Goal: Complete application form: Complete application form

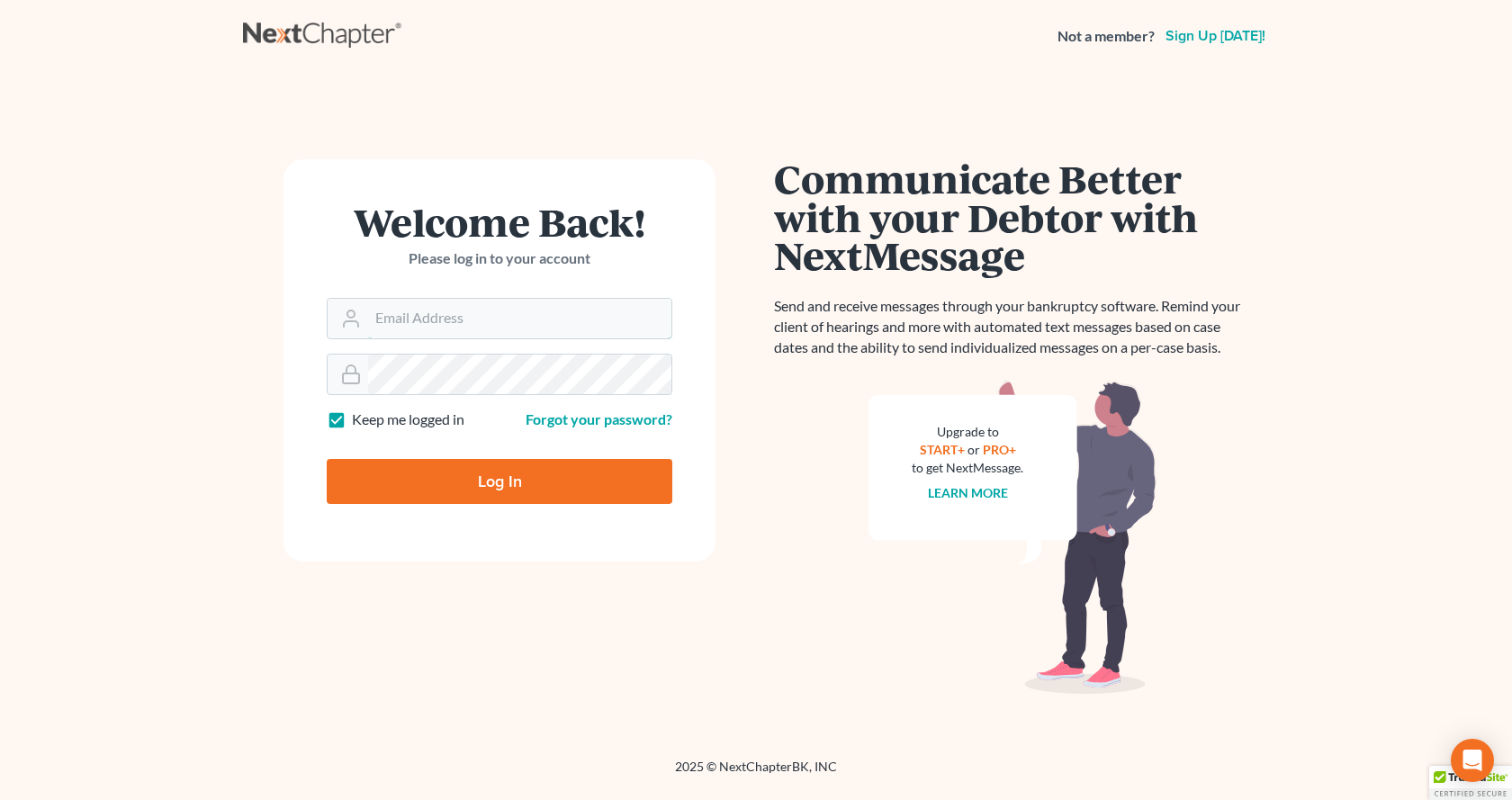
type input "[EMAIL_ADDRESS][DOMAIN_NAME]"
click at [472, 481] on input "Log In" at bounding box center [499, 481] width 346 height 45
type input "Thinking..."
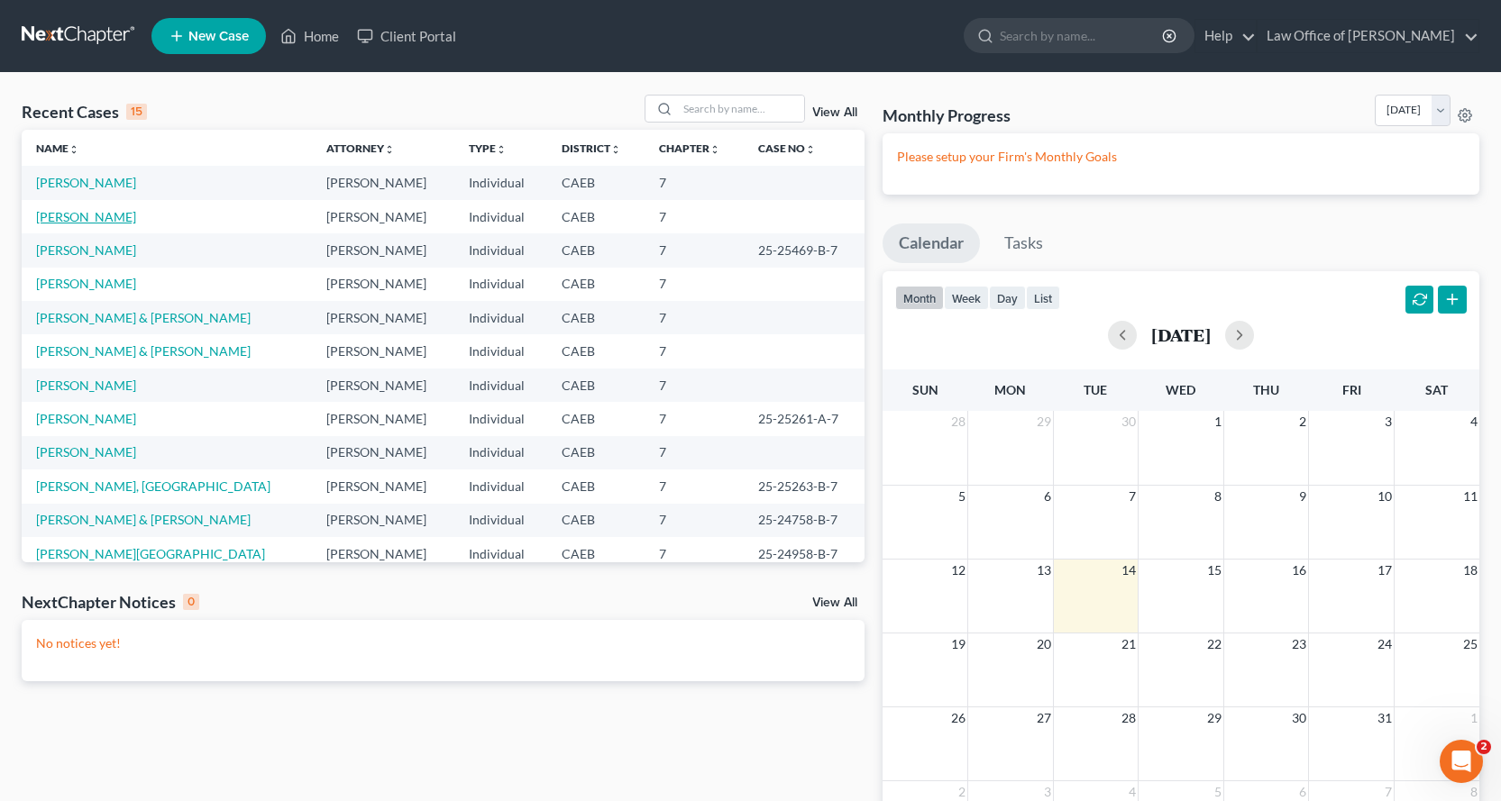
click at [121, 222] on link "[PERSON_NAME]" at bounding box center [86, 216] width 100 height 15
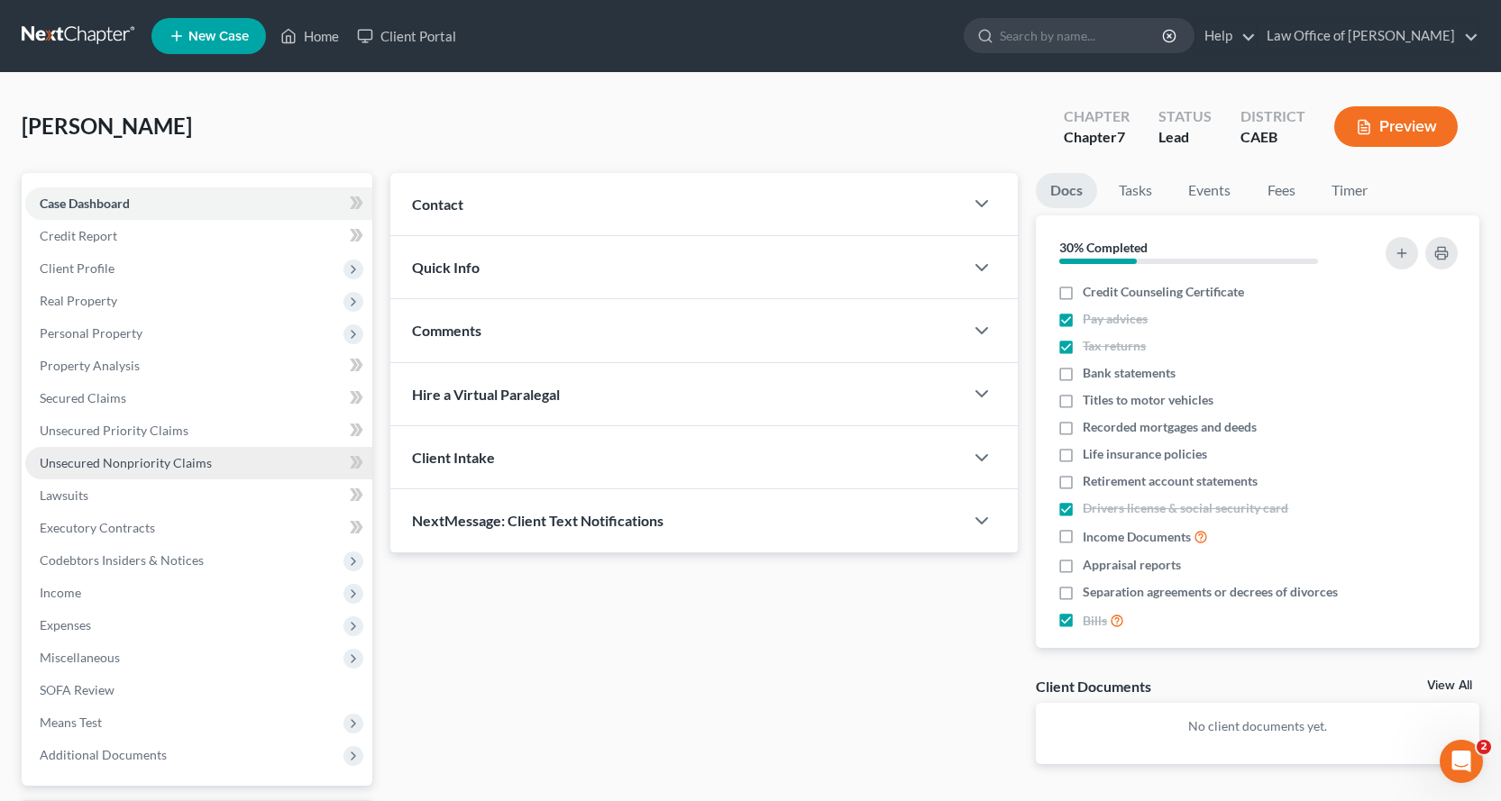
click at [71, 461] on span "Unsecured Nonpriority Claims" at bounding box center [126, 462] width 172 height 15
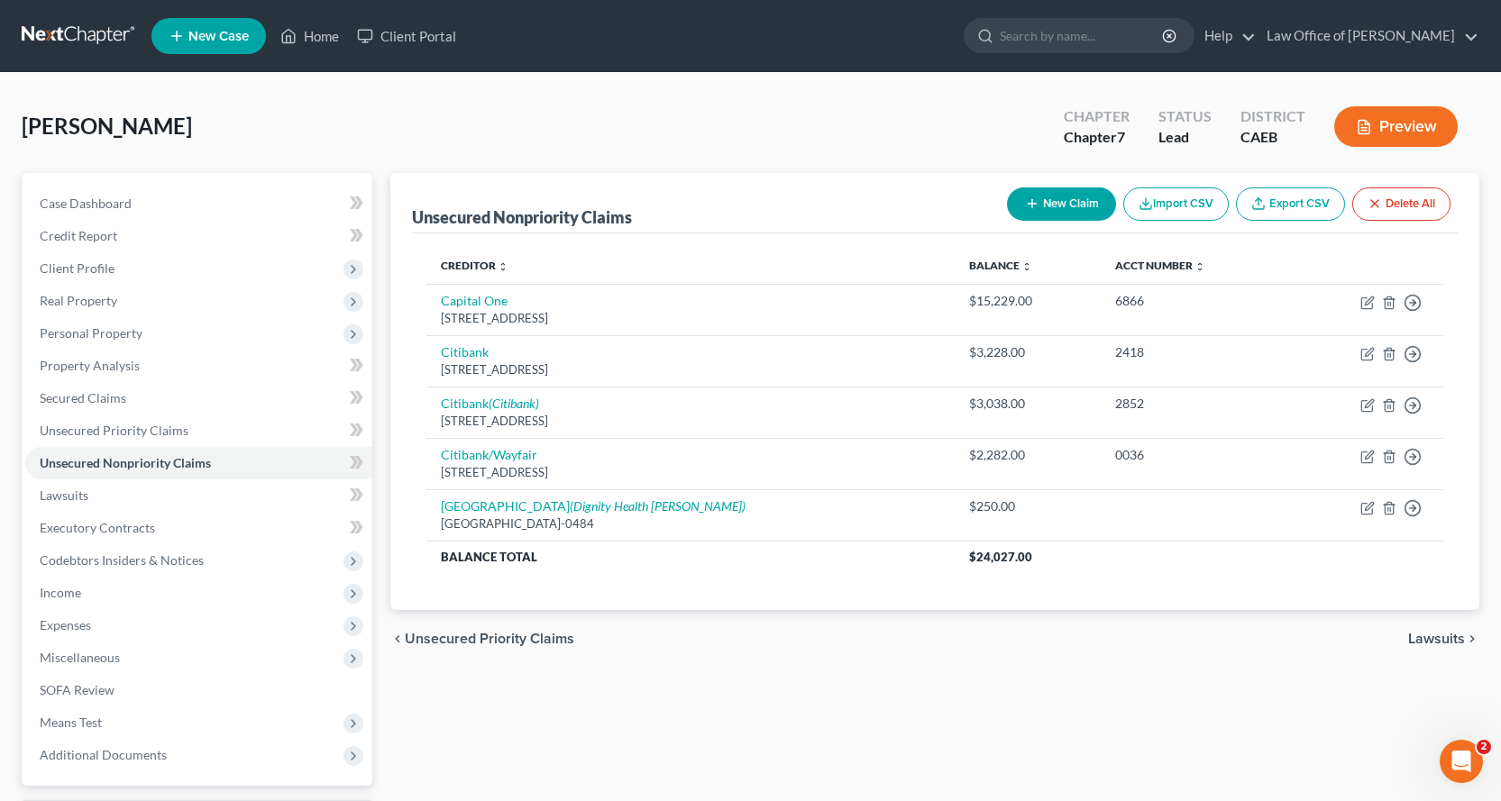
click at [1064, 205] on button "New Claim" at bounding box center [1061, 203] width 109 height 33
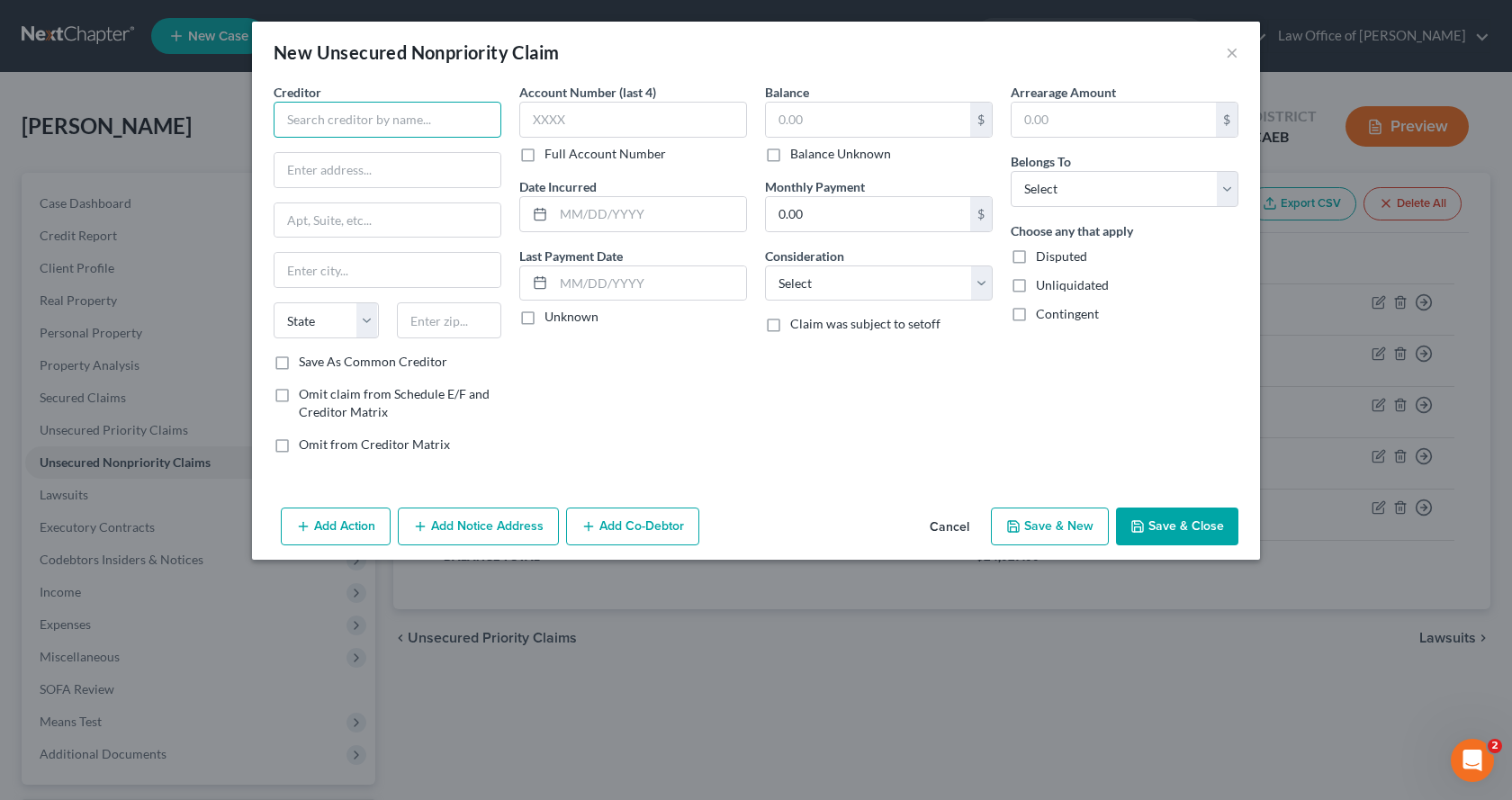
click at [309, 125] on input "text" at bounding box center [387, 120] width 228 height 36
click at [360, 129] on input "Mohela" at bounding box center [387, 120] width 228 height 36
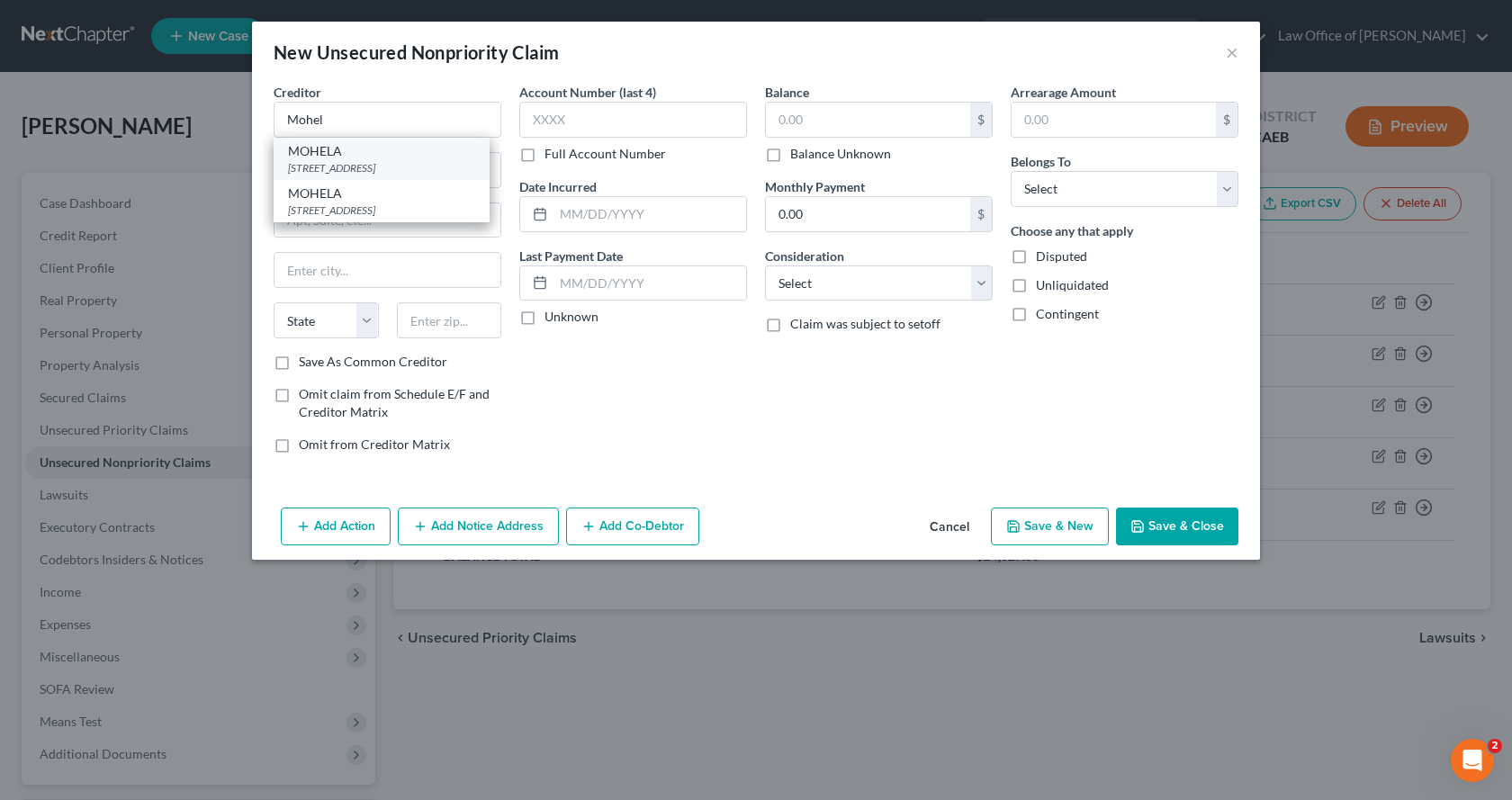
click at [373, 166] on div "[STREET_ADDRESS]" at bounding box center [380, 167] width 187 height 15
type input "MOHELA"
type input "[STREET_ADDRESS]"
type input "Chesterfield"
select select "26"
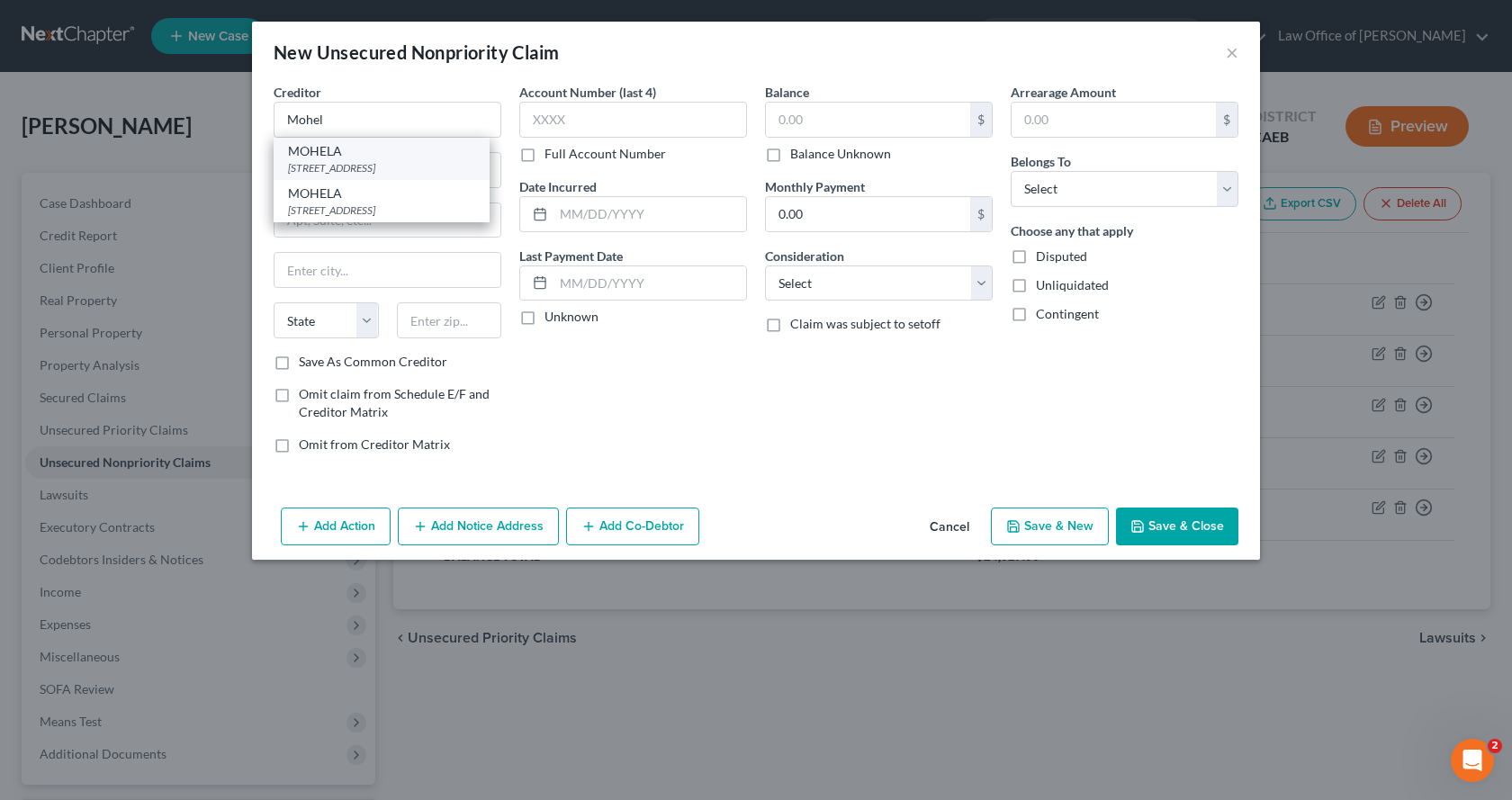
type input "63015-1243"
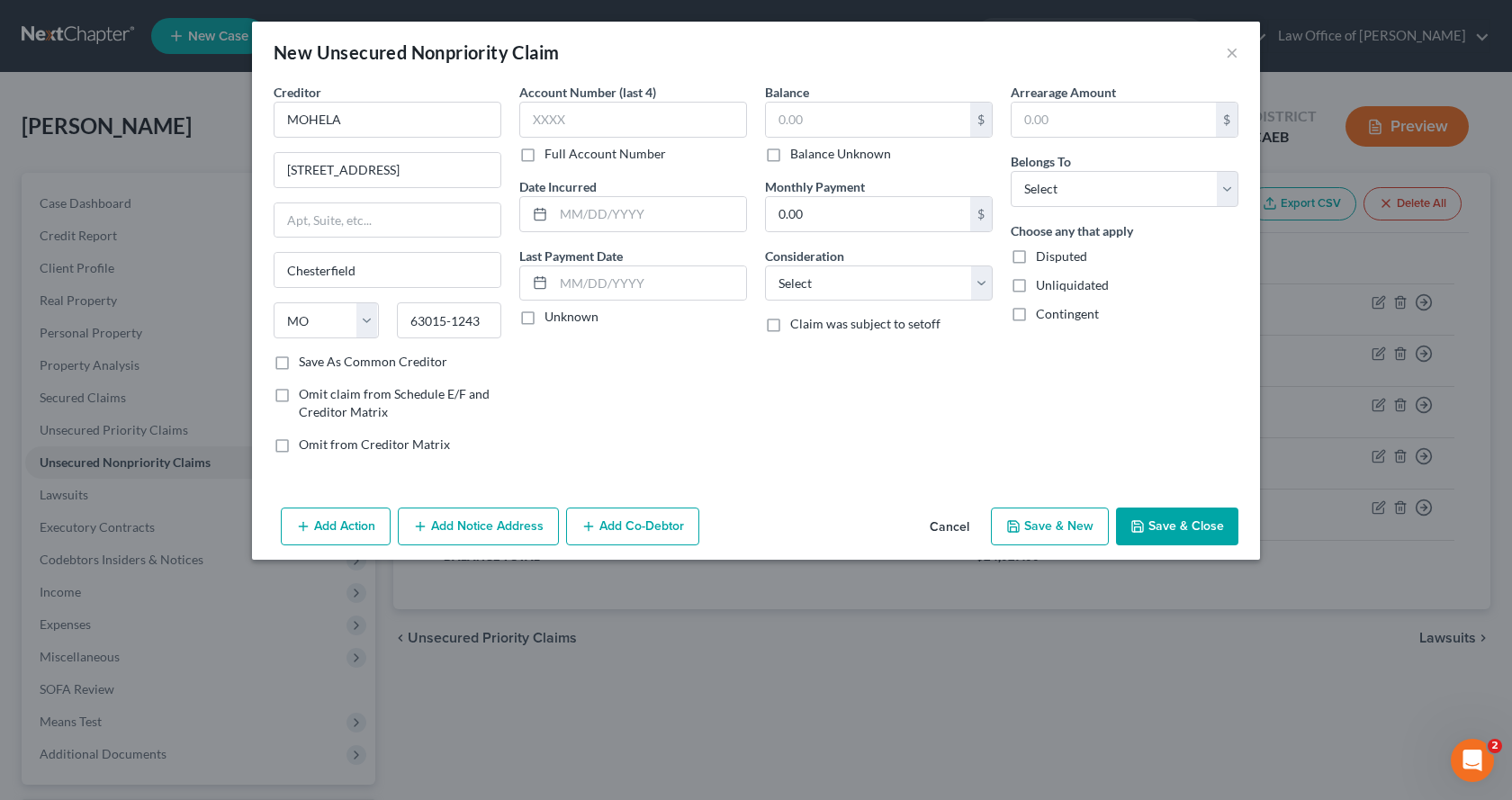
click at [568, 138] on div "Account Number (last 4) Full Account Number" at bounding box center [633, 123] width 228 height 80
click at [562, 129] on input "text" at bounding box center [633, 120] width 228 height 36
type input "7471"
click at [791, 116] on input "text" at bounding box center [868, 120] width 205 height 34
click at [1063, 196] on select "Select Debtor 1 Only Debtor 2 Only Debtor 1 And Debtor 2 Only At Least One Of T…" at bounding box center [1125, 189] width 228 height 36
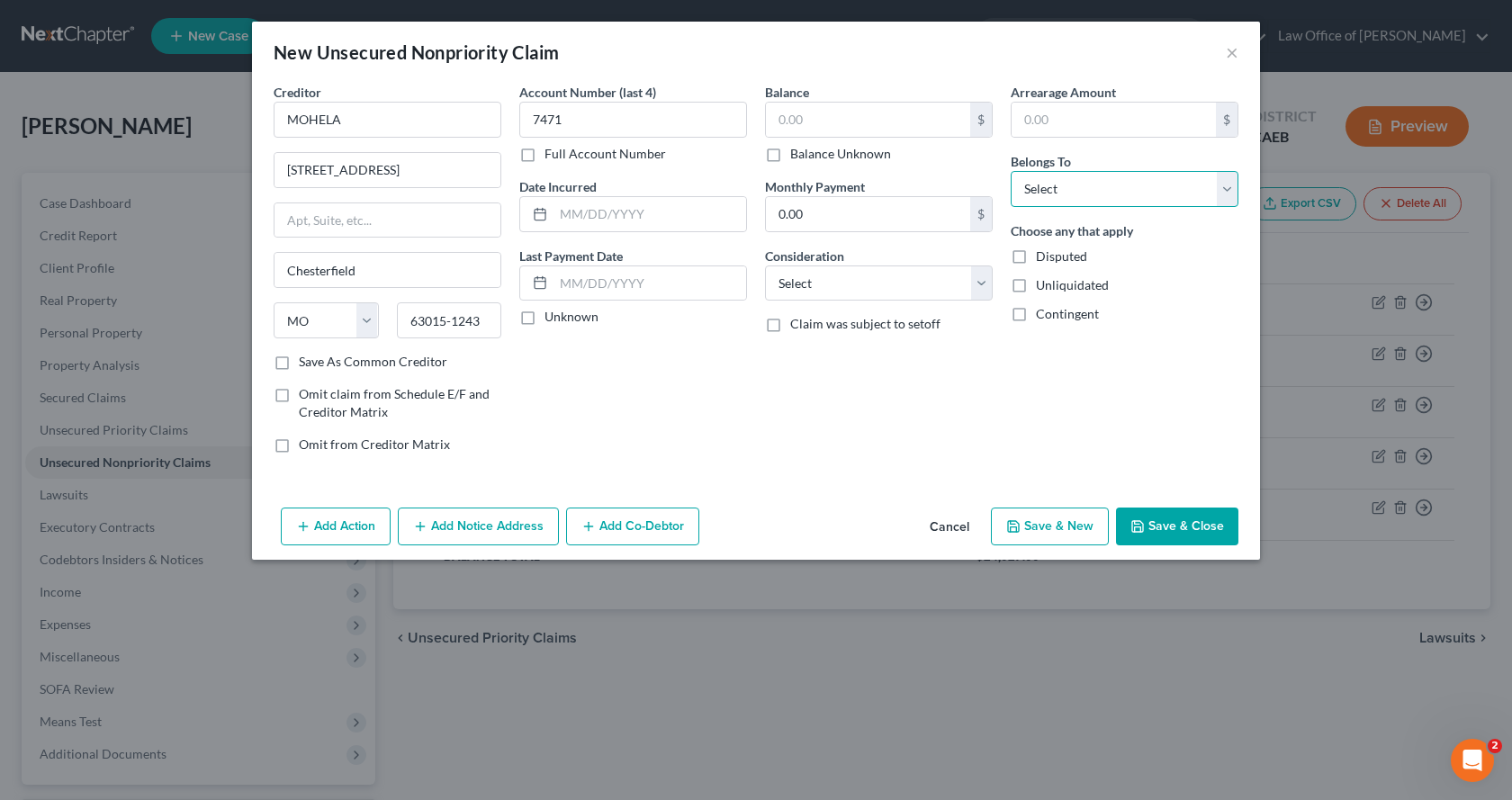
select select "0"
click at [1011, 171] on select "Select Debtor 1 Only Debtor 2 Only Debtor 1 And Debtor 2 Only At Least One Of T…" at bounding box center [1125, 189] width 228 height 36
click at [854, 292] on select "Select Cable / Satellite Services Collection Agency Credit Card Debt Debt Couns…" at bounding box center [879, 284] width 228 height 36
select select "17"
click at [765, 266] on select "Select Cable / Satellite Services Collection Agency Credit Card Debt Debt Couns…" at bounding box center [879, 284] width 228 height 36
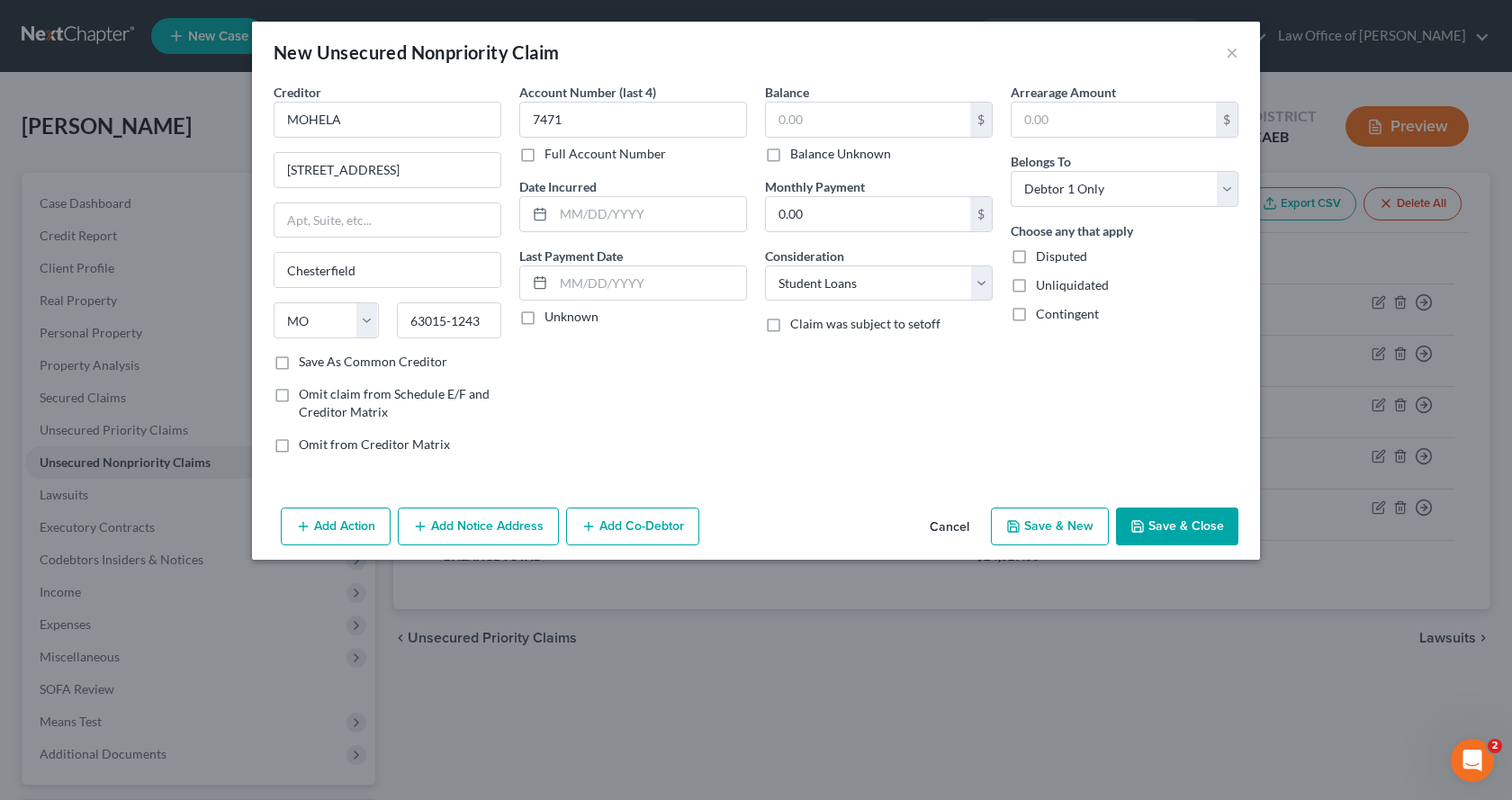
click at [451, 519] on button "Add Notice Address" at bounding box center [477, 526] width 161 height 38
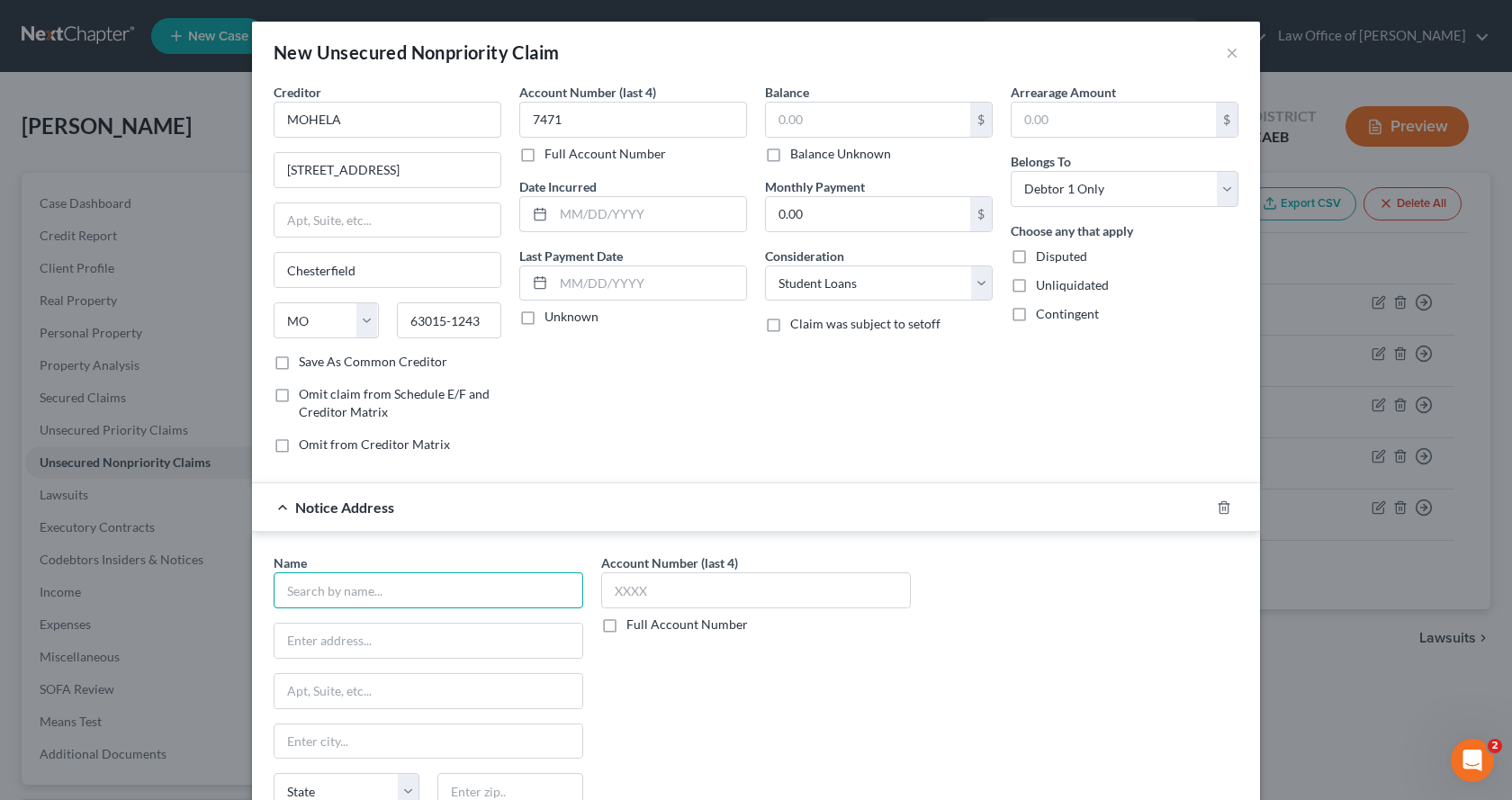
click at [303, 595] on input "text" at bounding box center [428, 590] width 310 height 36
type input "Mohela"
type input "PO Box 790453"
type input "[GEOGRAPHIC_DATA][PERSON_NAME]"
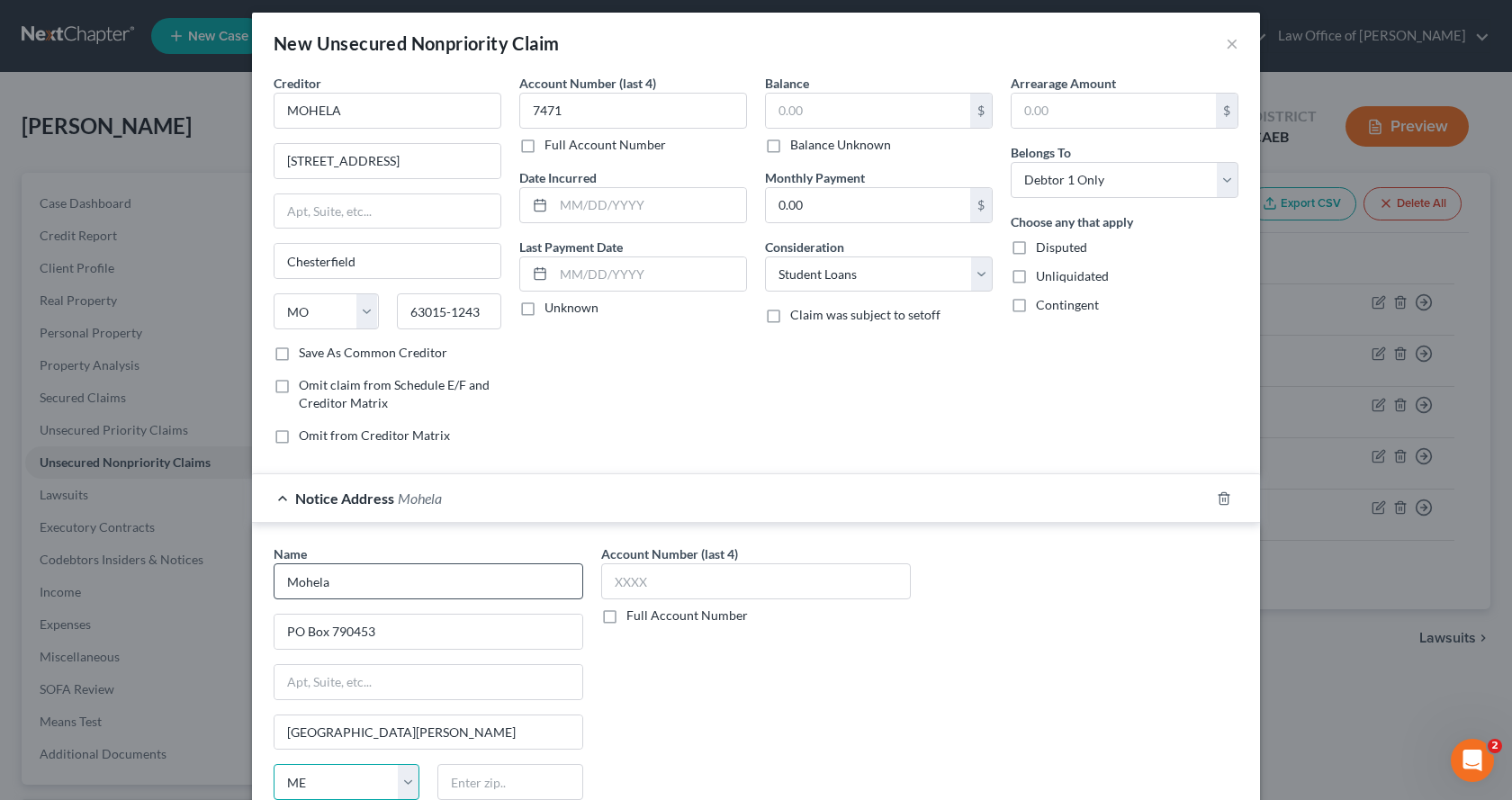
select select "26"
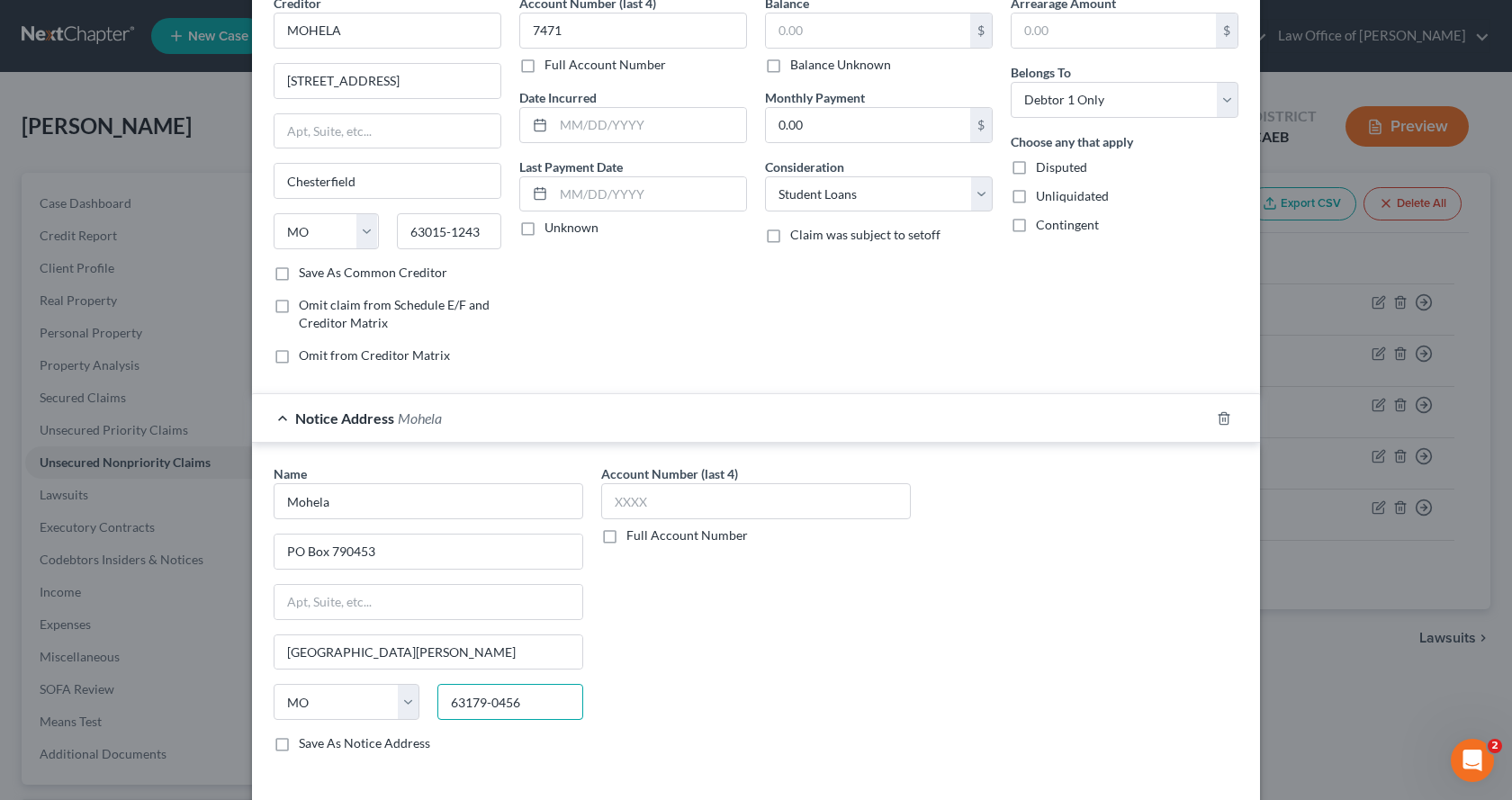
scroll to position [169, 0]
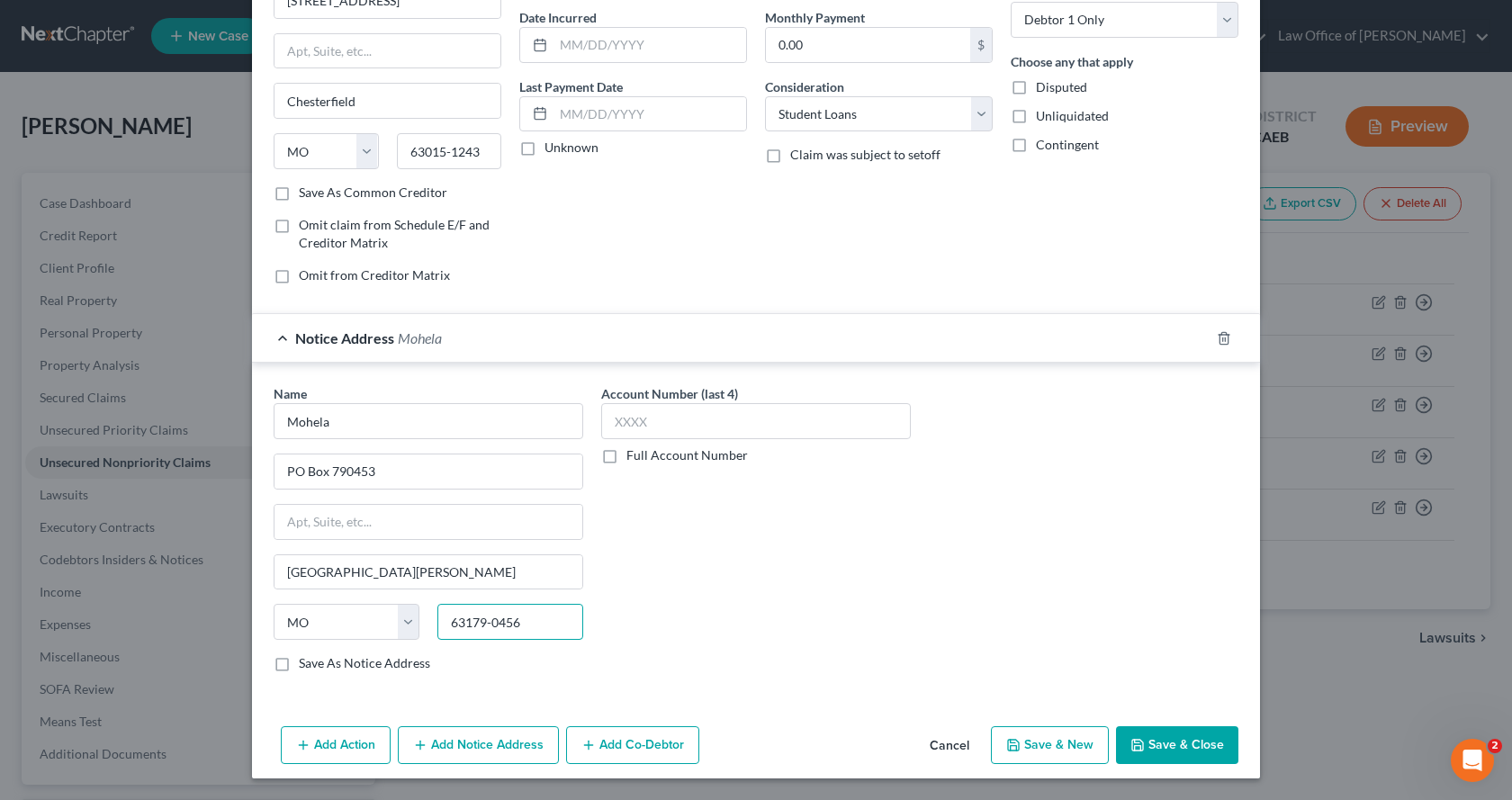
type input "63179-0456"
click at [488, 755] on button "Add Notice Address" at bounding box center [477, 745] width 161 height 38
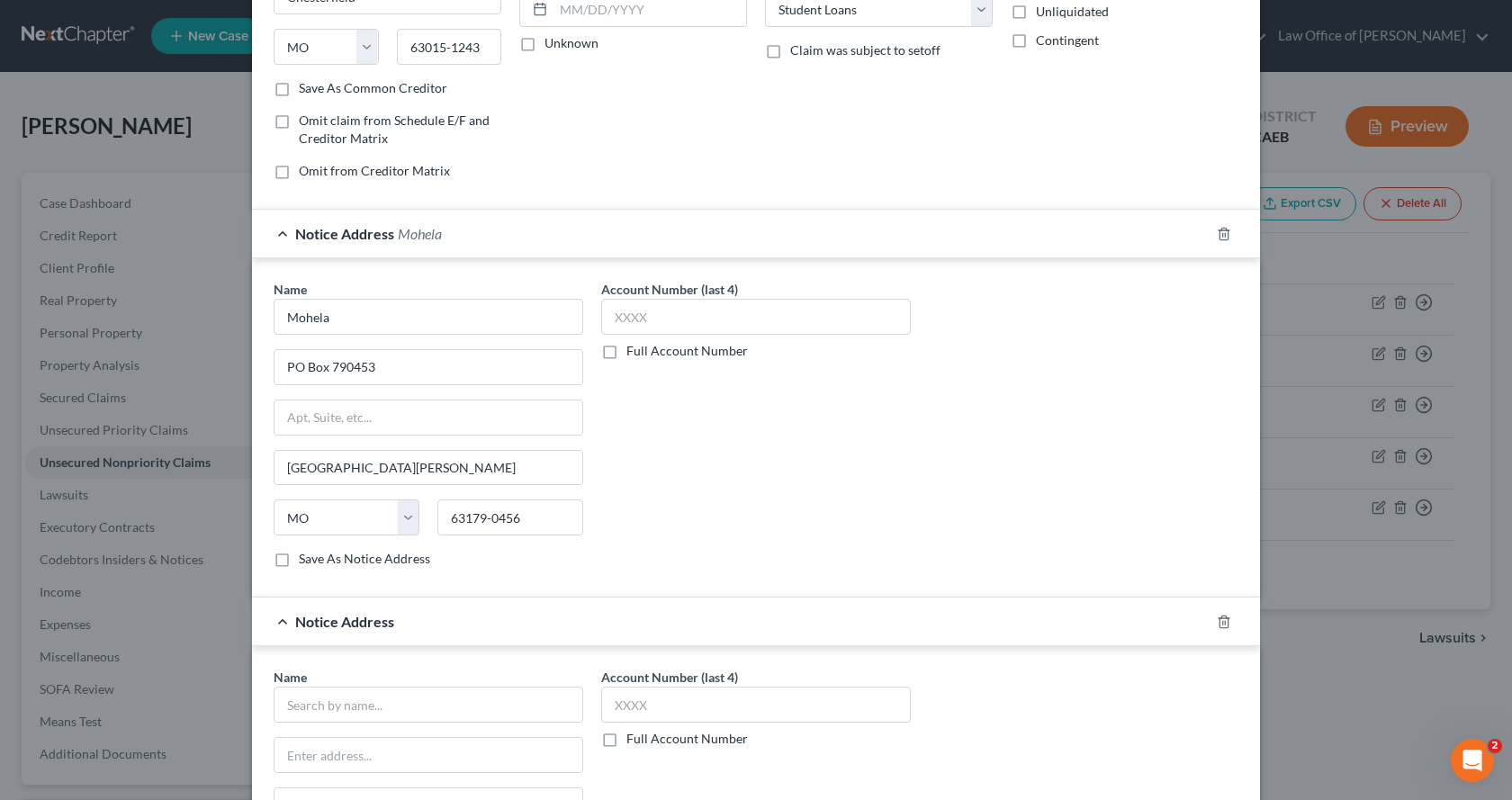
scroll to position [350, 0]
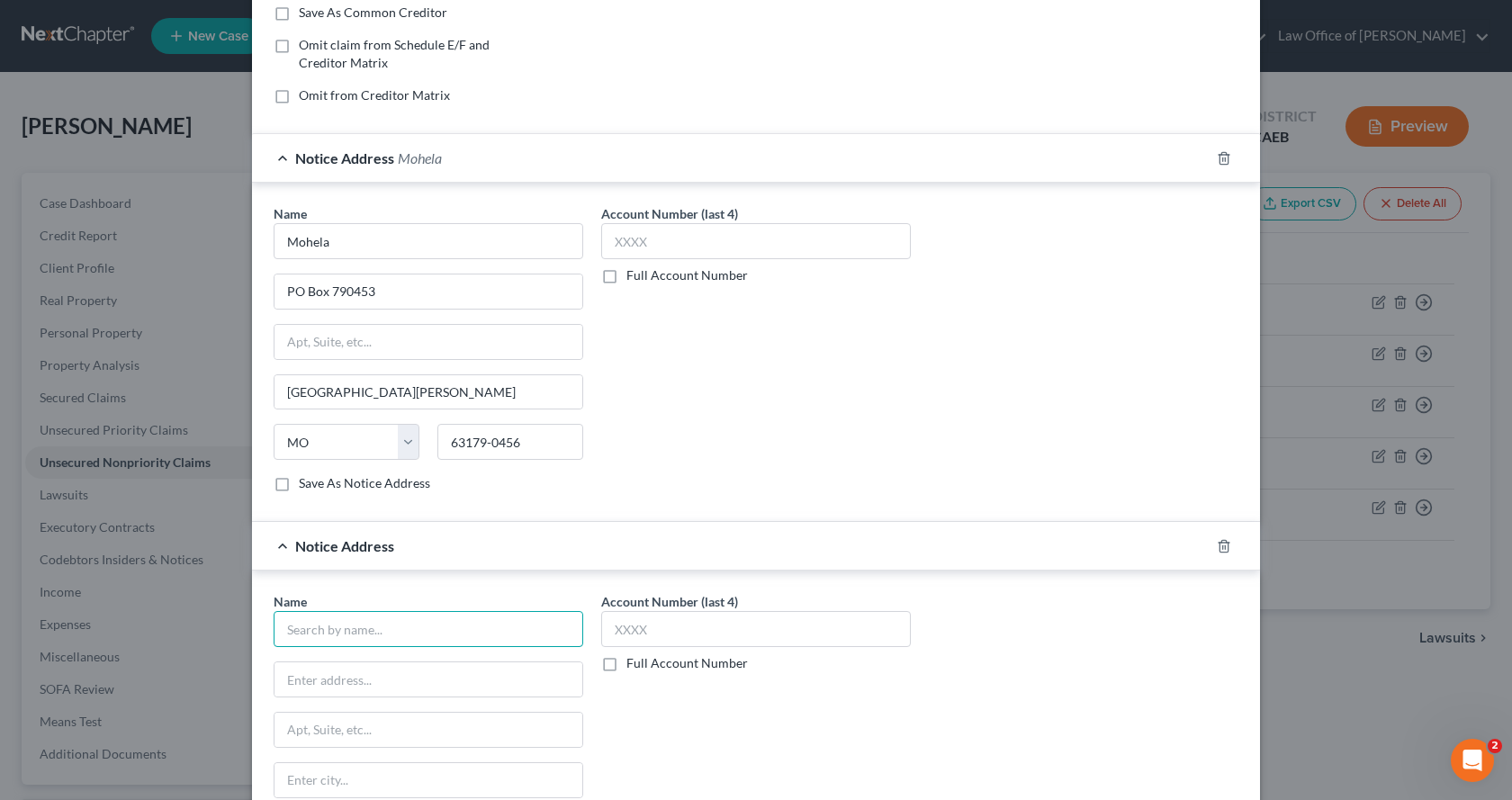
click at [310, 633] on input "text" at bounding box center [428, 629] width 310 height 36
click at [395, 633] on input "U. S Department of education" at bounding box center [428, 629] width 310 height 36
click at [485, 638] on input "U. S Department of Education" at bounding box center [428, 629] width 310 height 36
type input "U. S Department of Education"
type input "General Counsel"
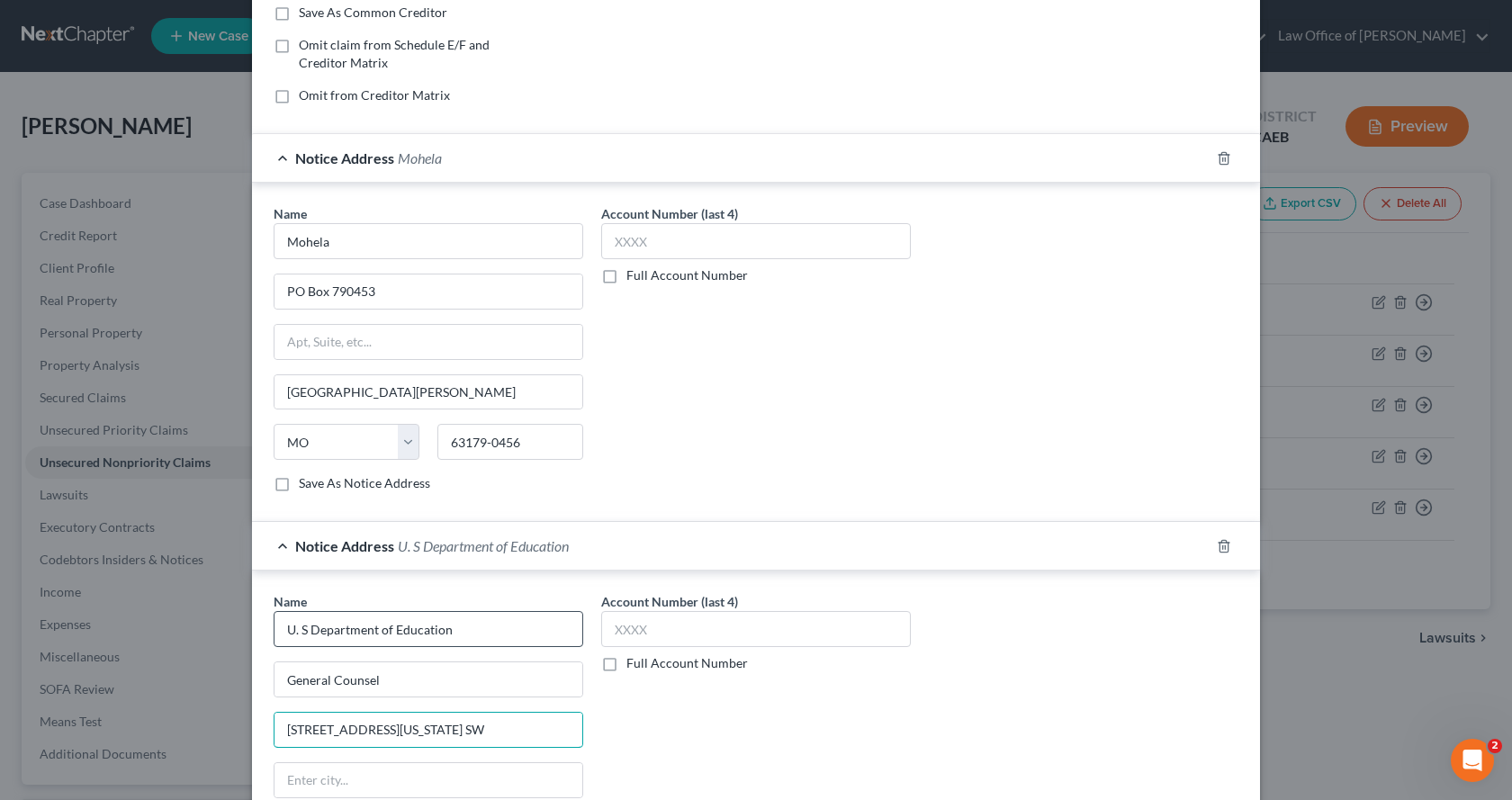
type input "[STREET_ADDRESS][US_STATE] SW"
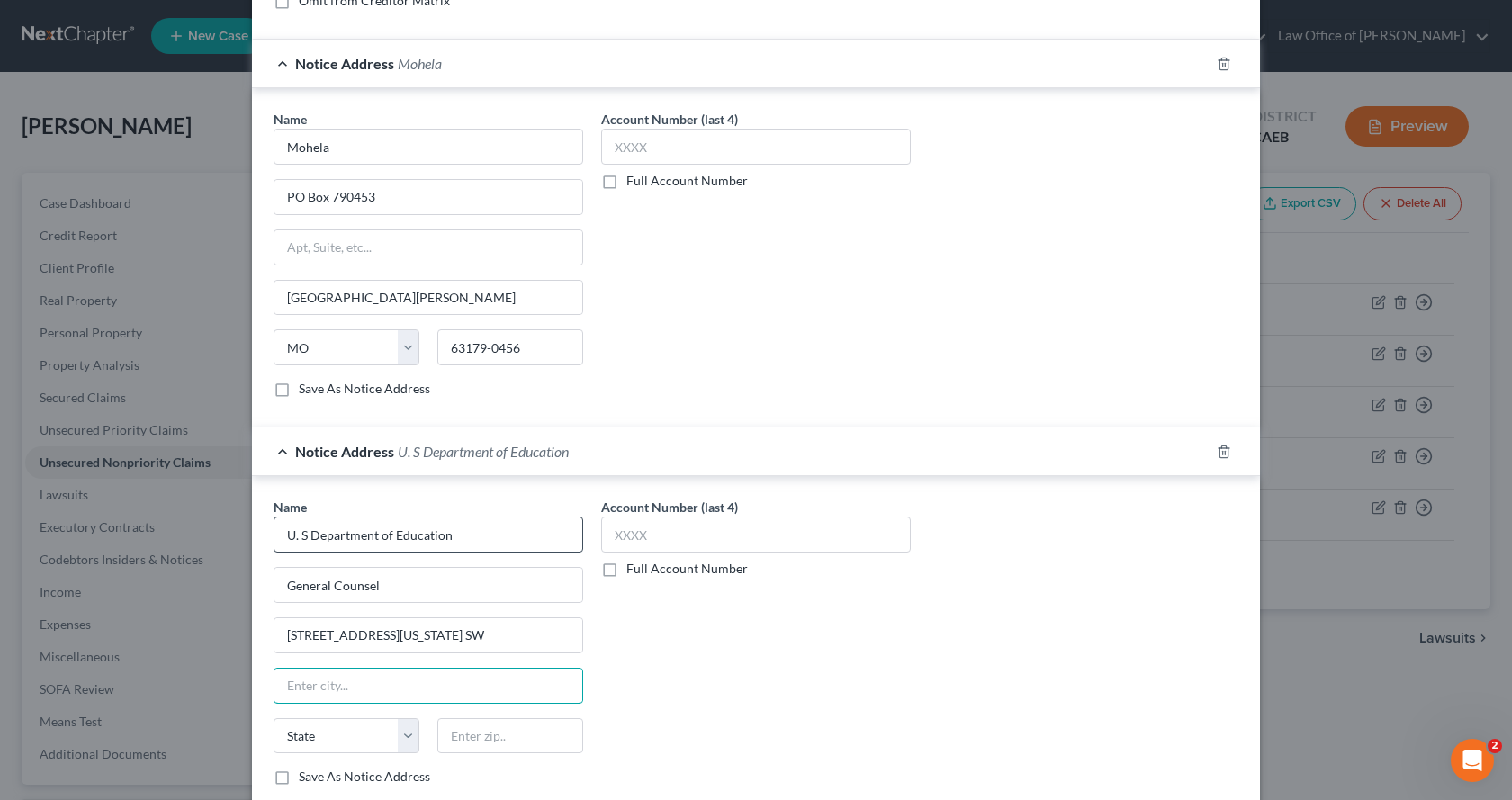
scroll to position [557, 0]
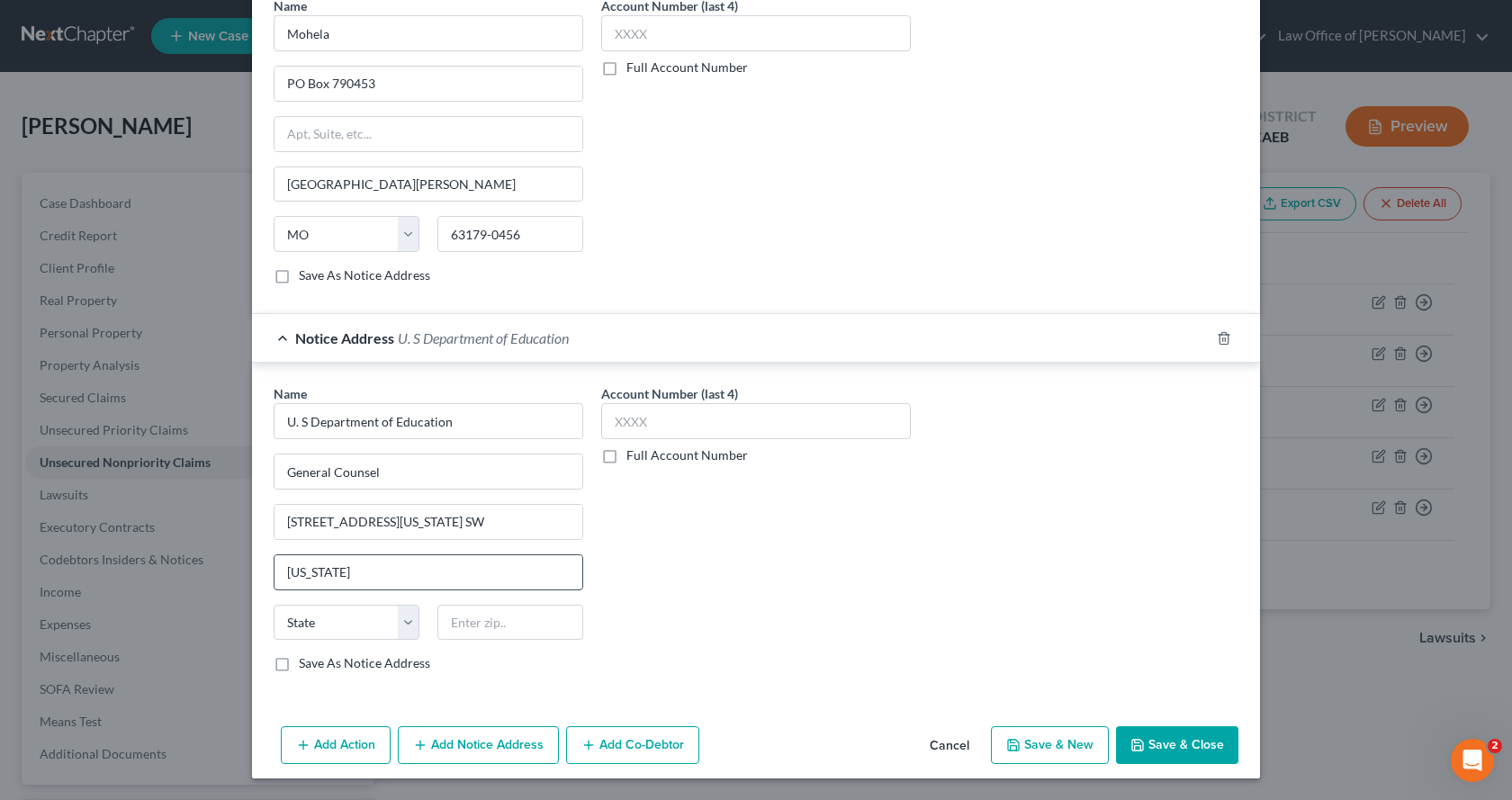
type input "[US_STATE]"
select select "8"
type input "20202"
click at [299, 664] on label "Save As Notice Address" at bounding box center [365, 663] width 132 height 18
click at [306, 664] on input "Save As Notice Address" at bounding box center [312, 660] width 12 height 12
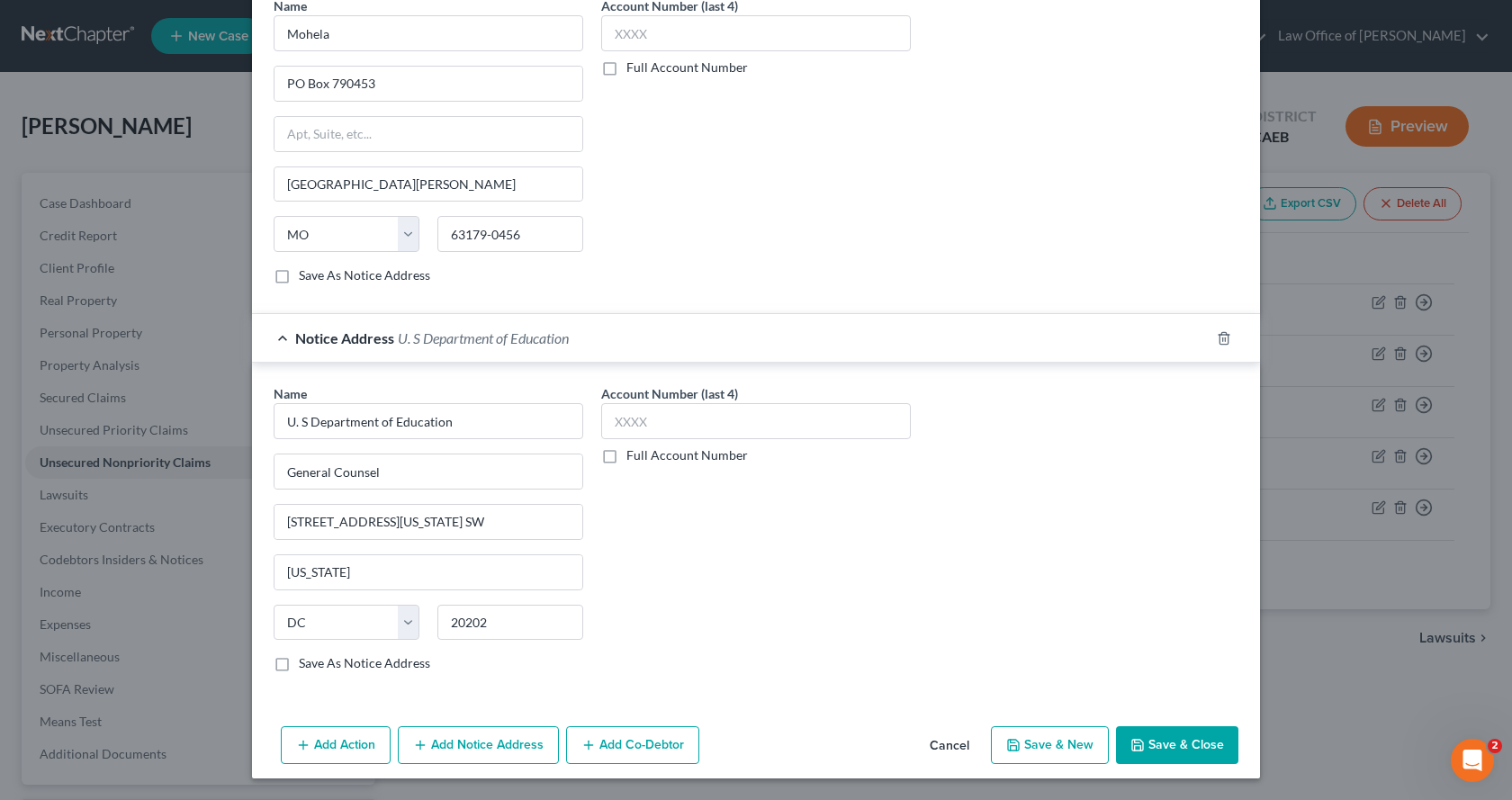
checkbox input "true"
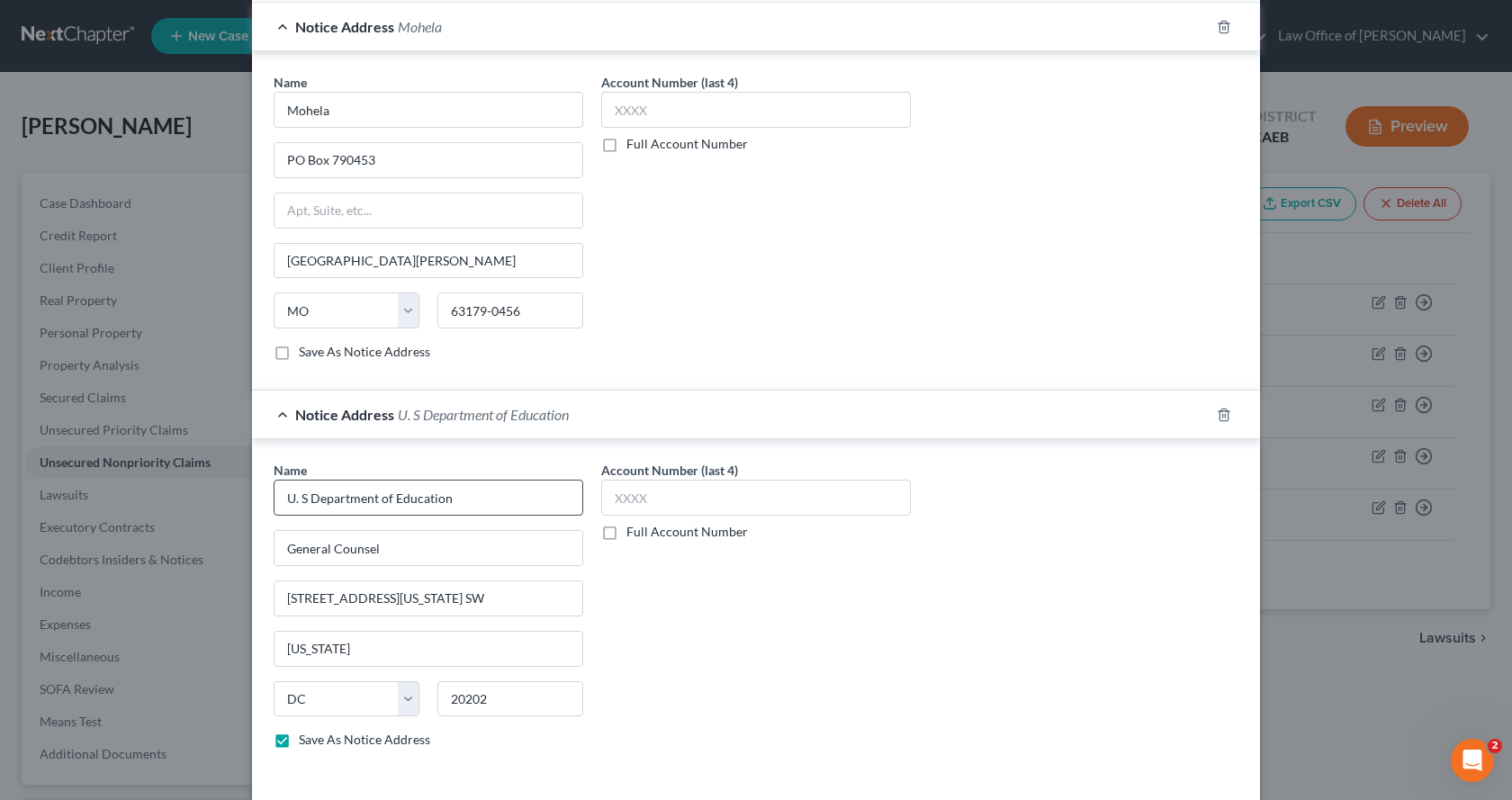
scroll to position [378, 0]
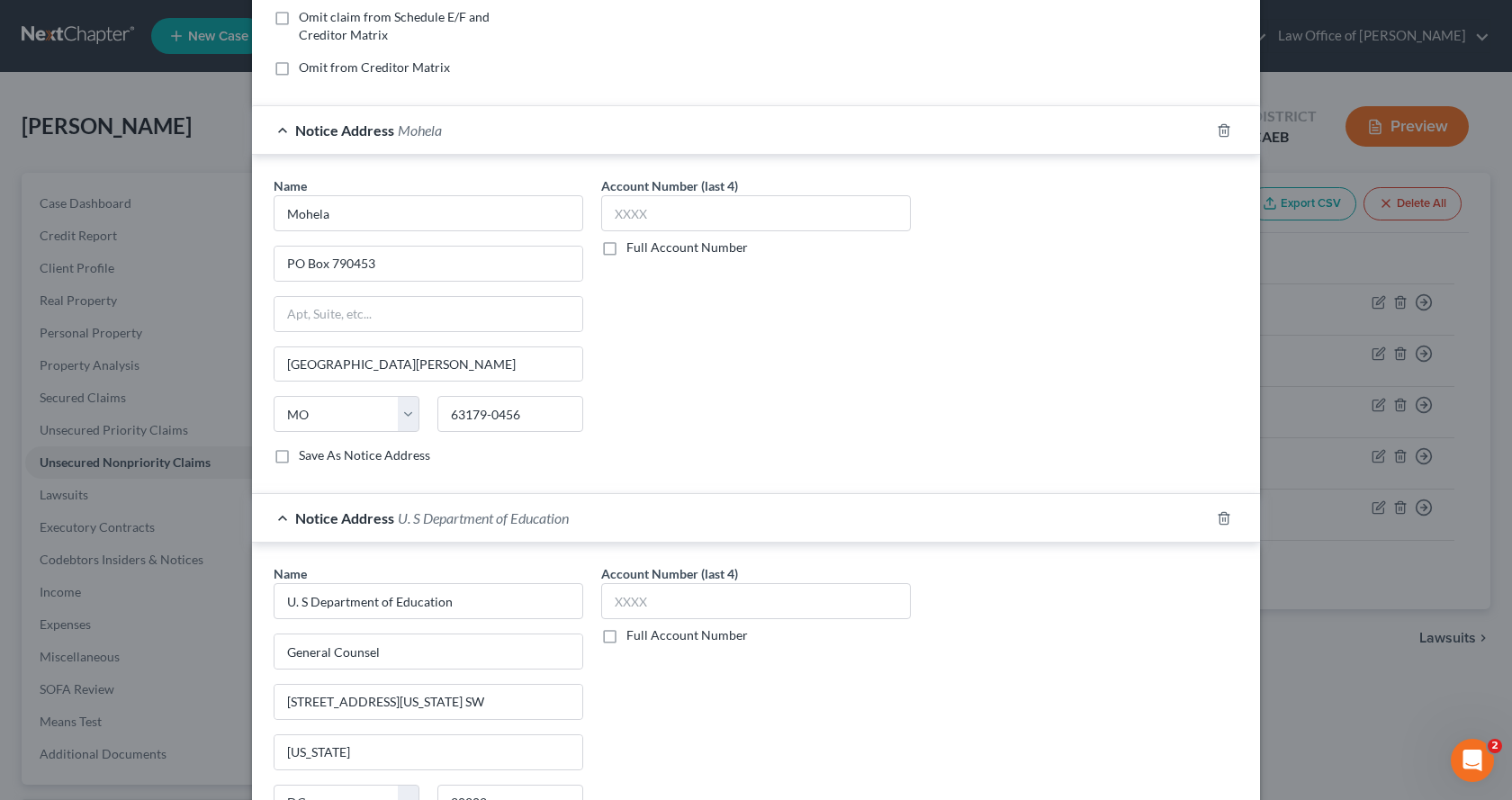
click at [299, 453] on label "Save As Notice Address" at bounding box center [365, 455] width 132 height 18
click at [306, 453] on input "Save As Notice Address" at bounding box center [312, 452] width 12 height 12
checkbox input "true"
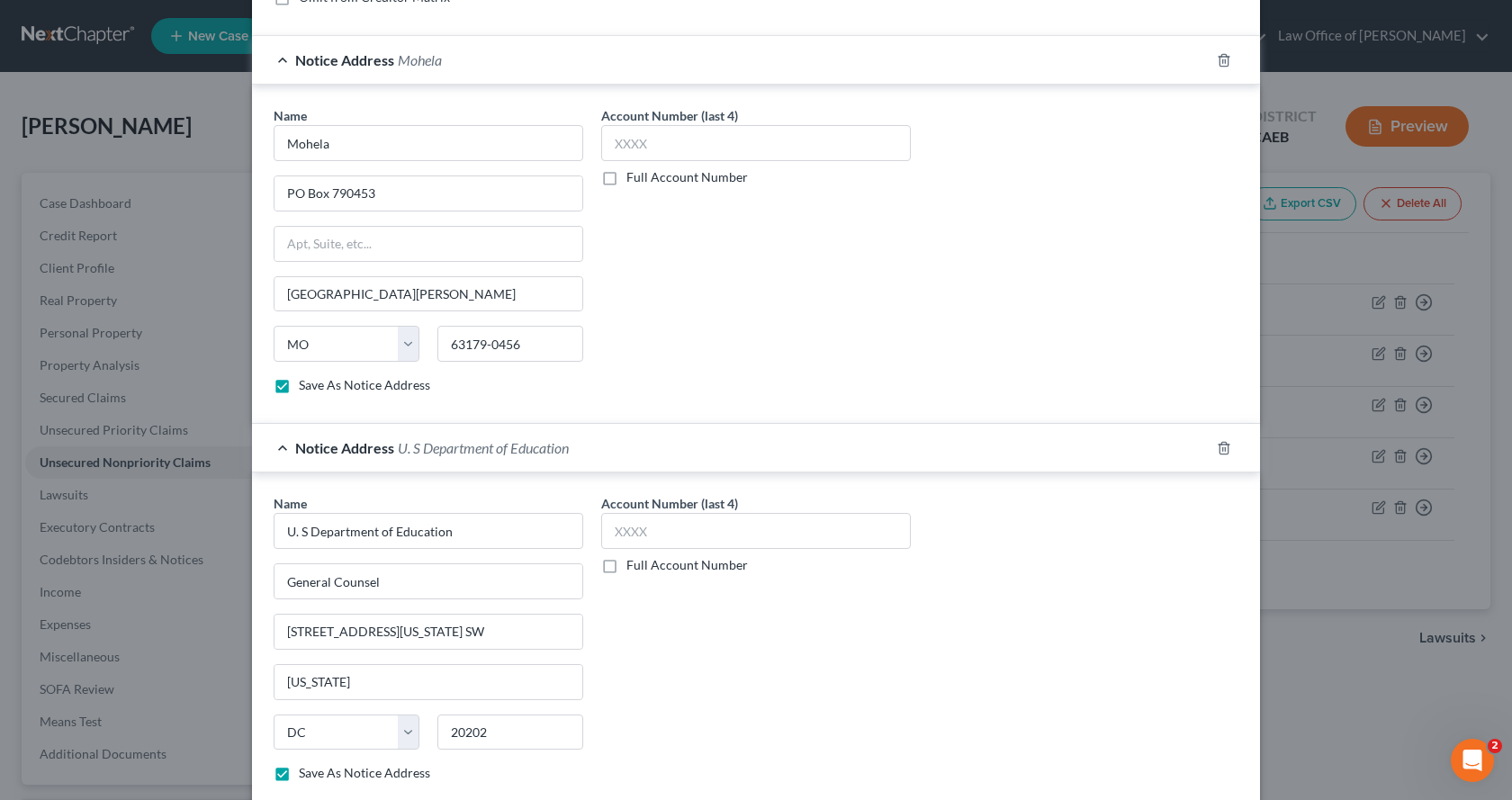
scroll to position [557, 0]
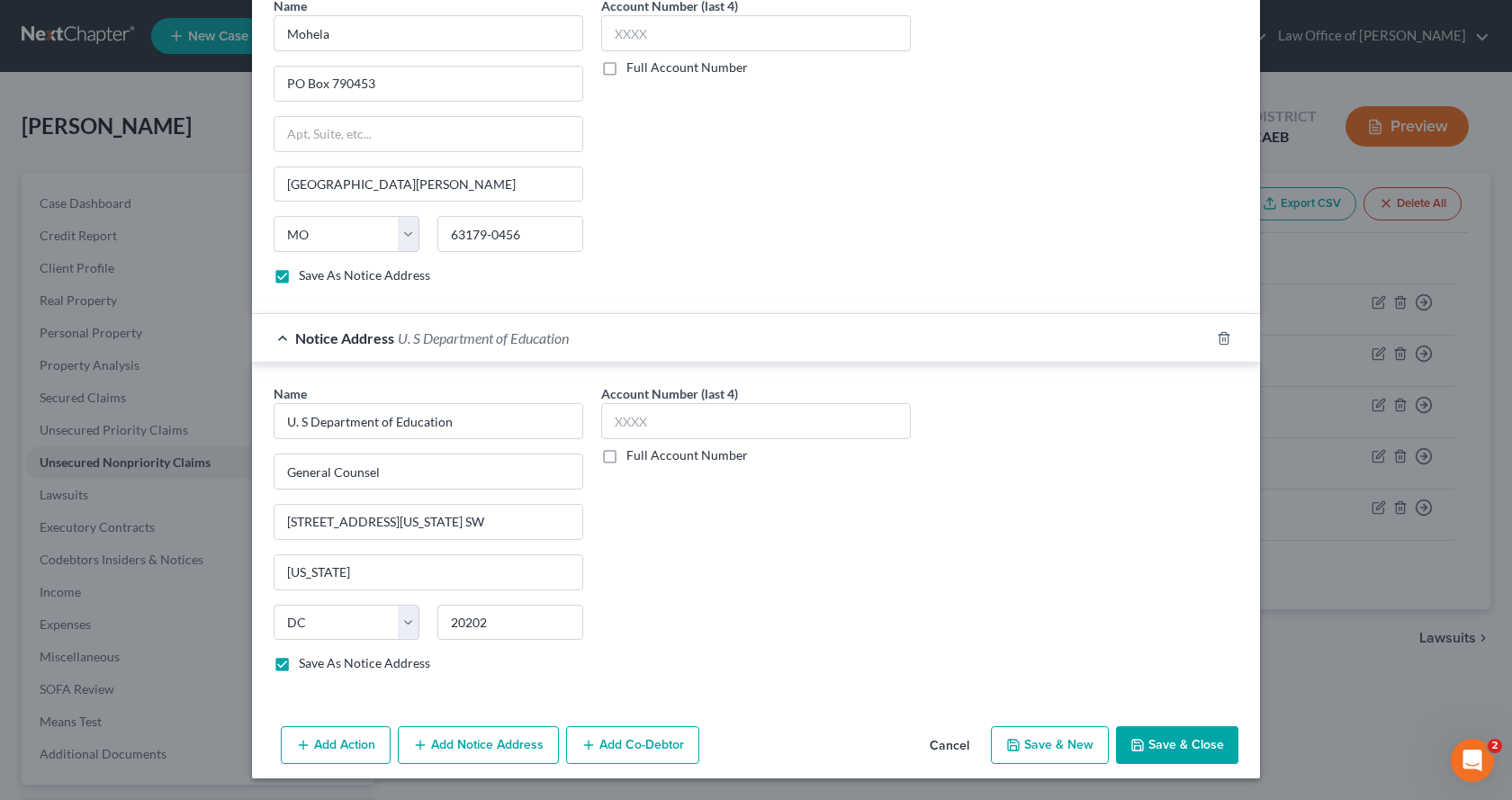
click at [460, 743] on button "Add Notice Address" at bounding box center [477, 745] width 161 height 38
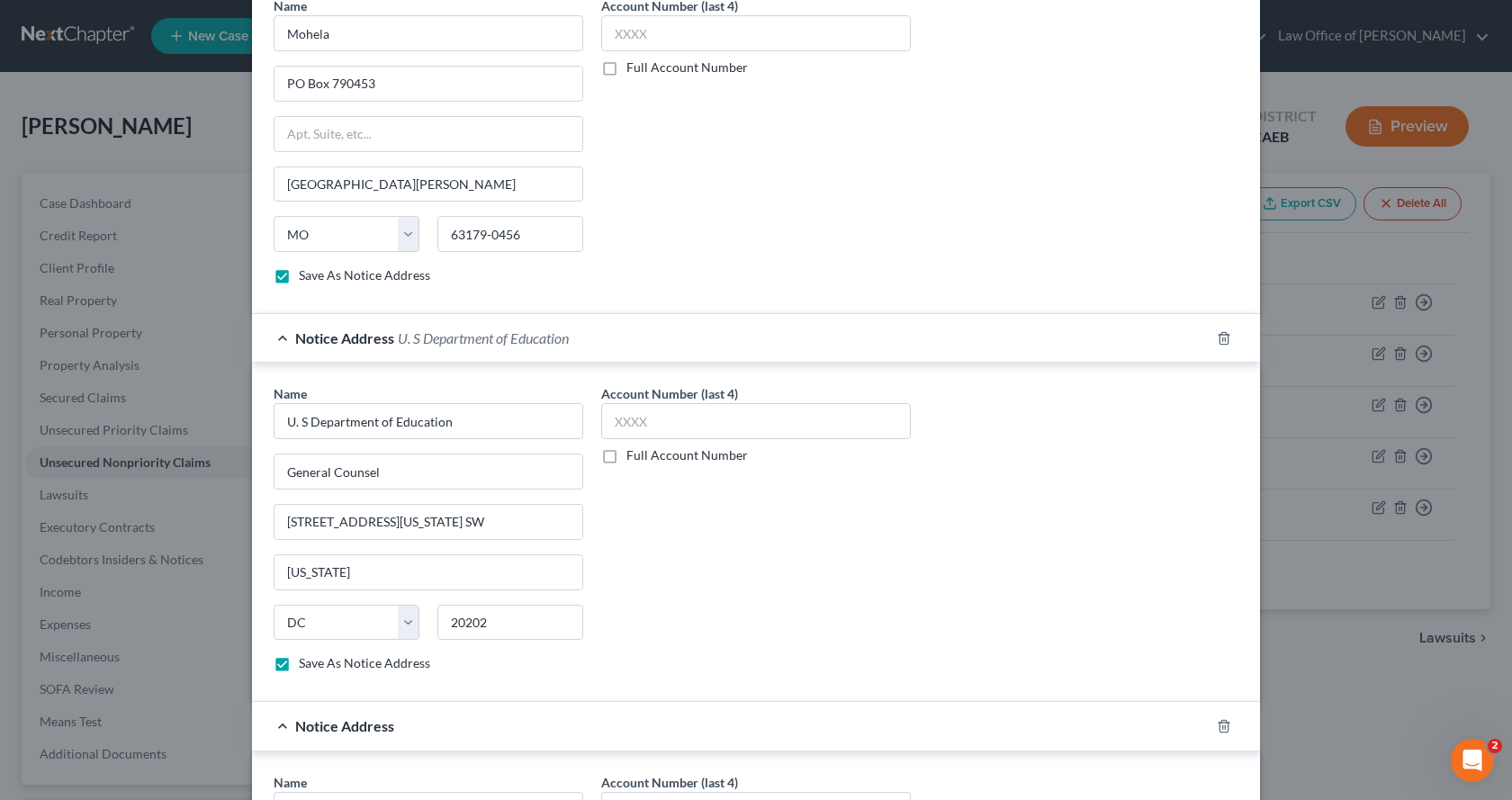
scroll to position [945, 0]
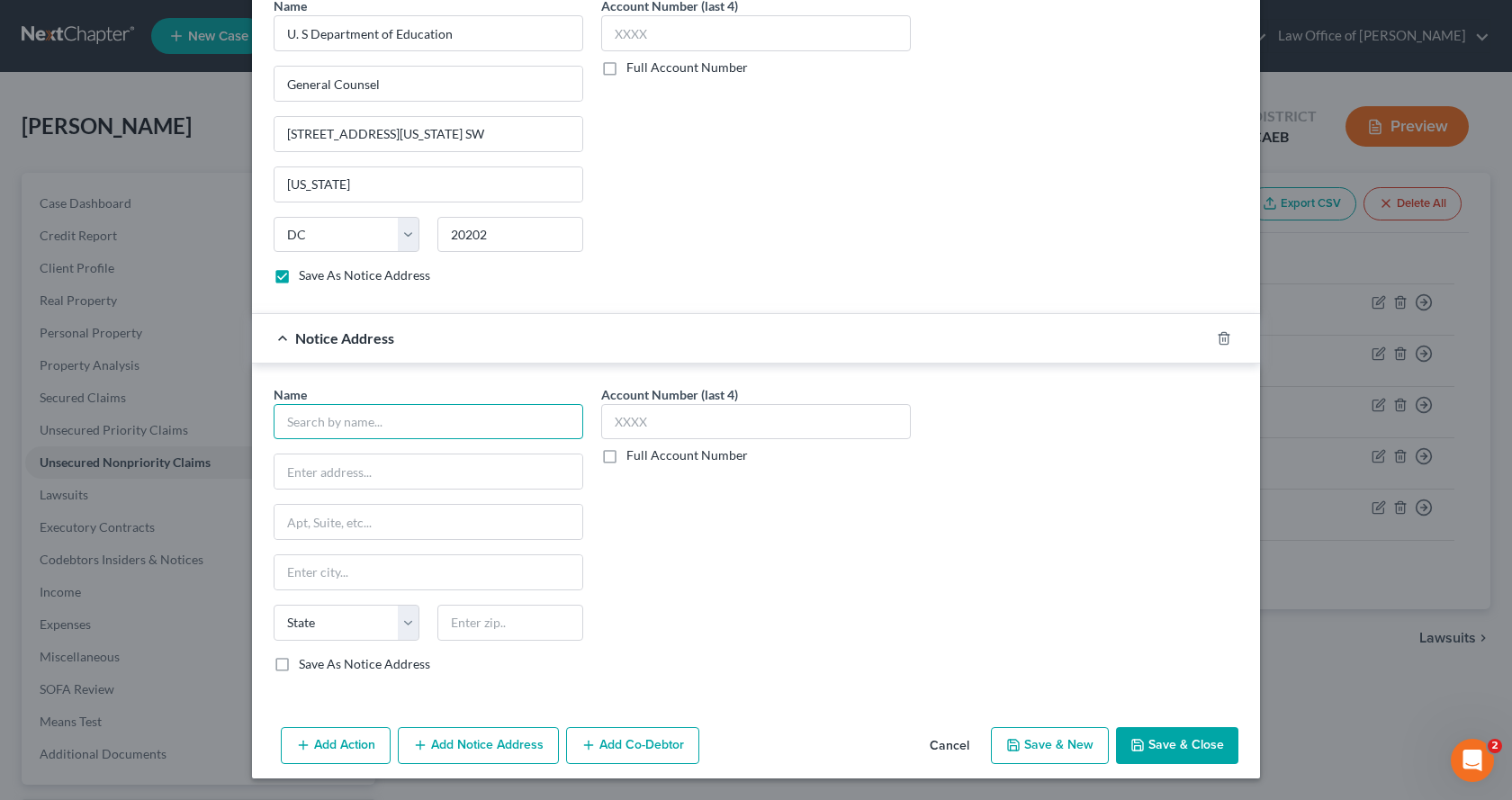
click at [307, 418] on input "text" at bounding box center [428, 422] width 310 height 36
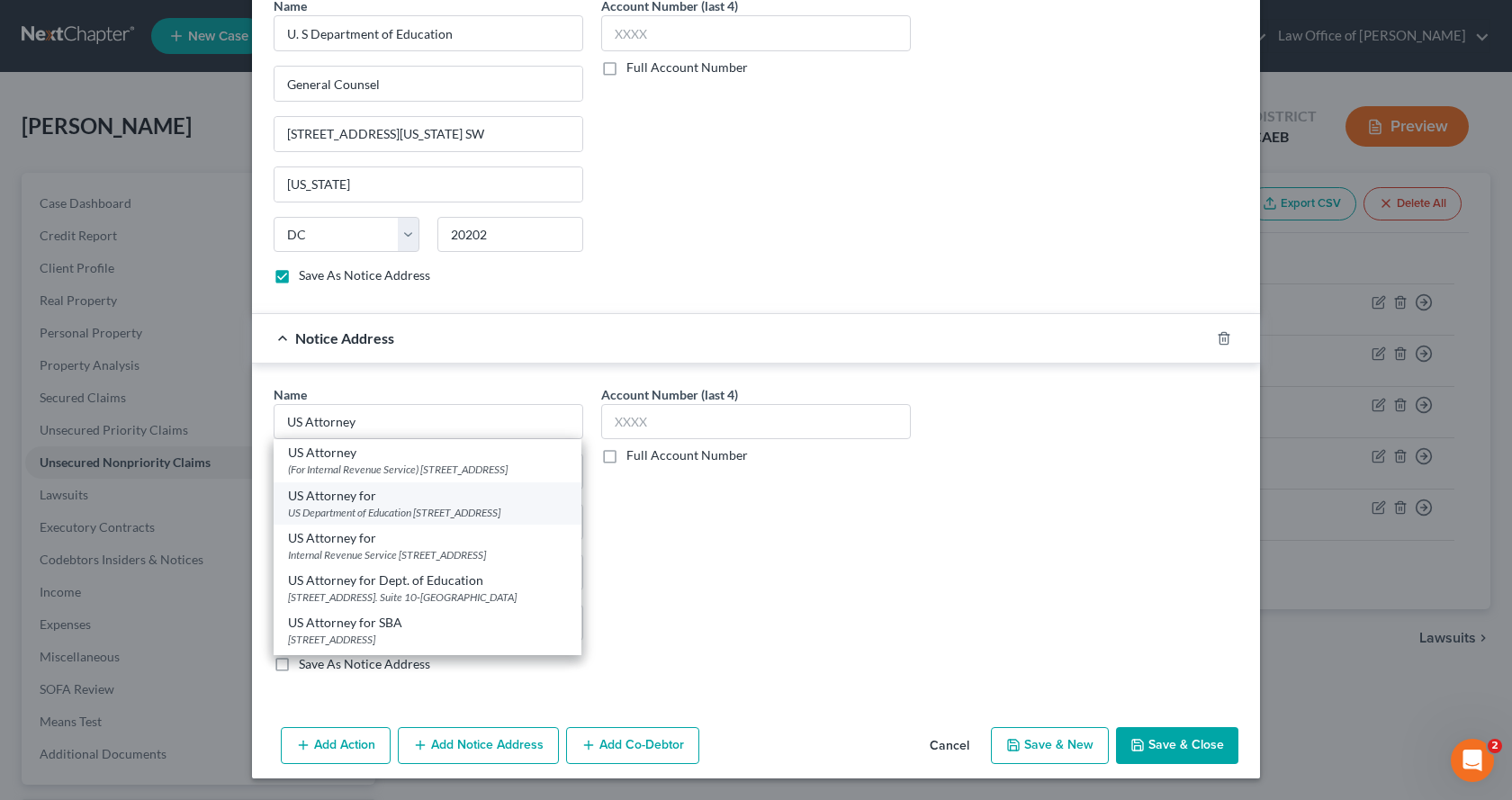
click at [394, 505] on div "US Attorney for" at bounding box center [426, 496] width 279 height 18
type input "US Attorney for"
type input "US Department of Education"
type input "[STREET_ADDRESS]"
type input "[GEOGRAPHIC_DATA]"
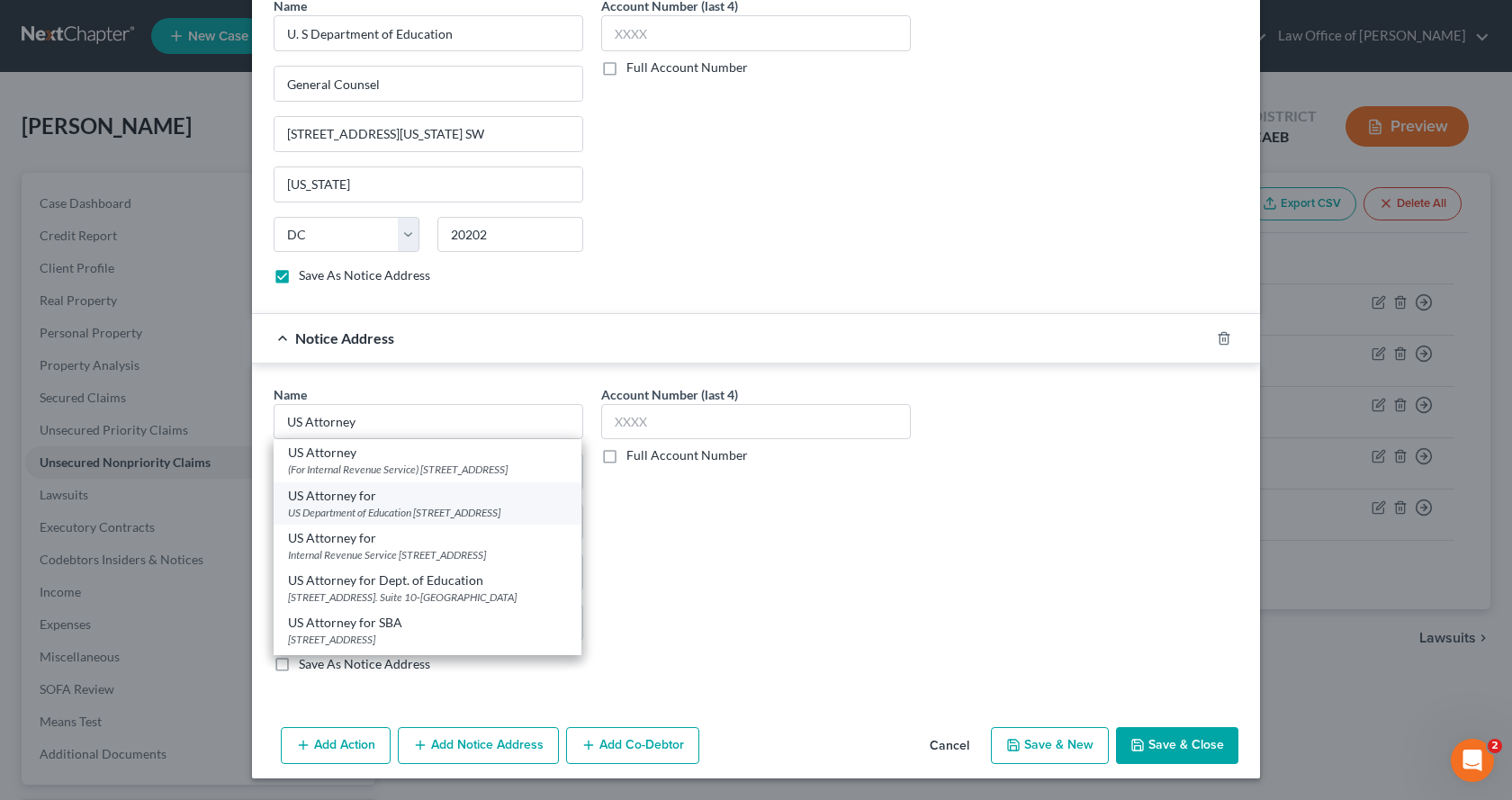
select select "4"
type input "95814"
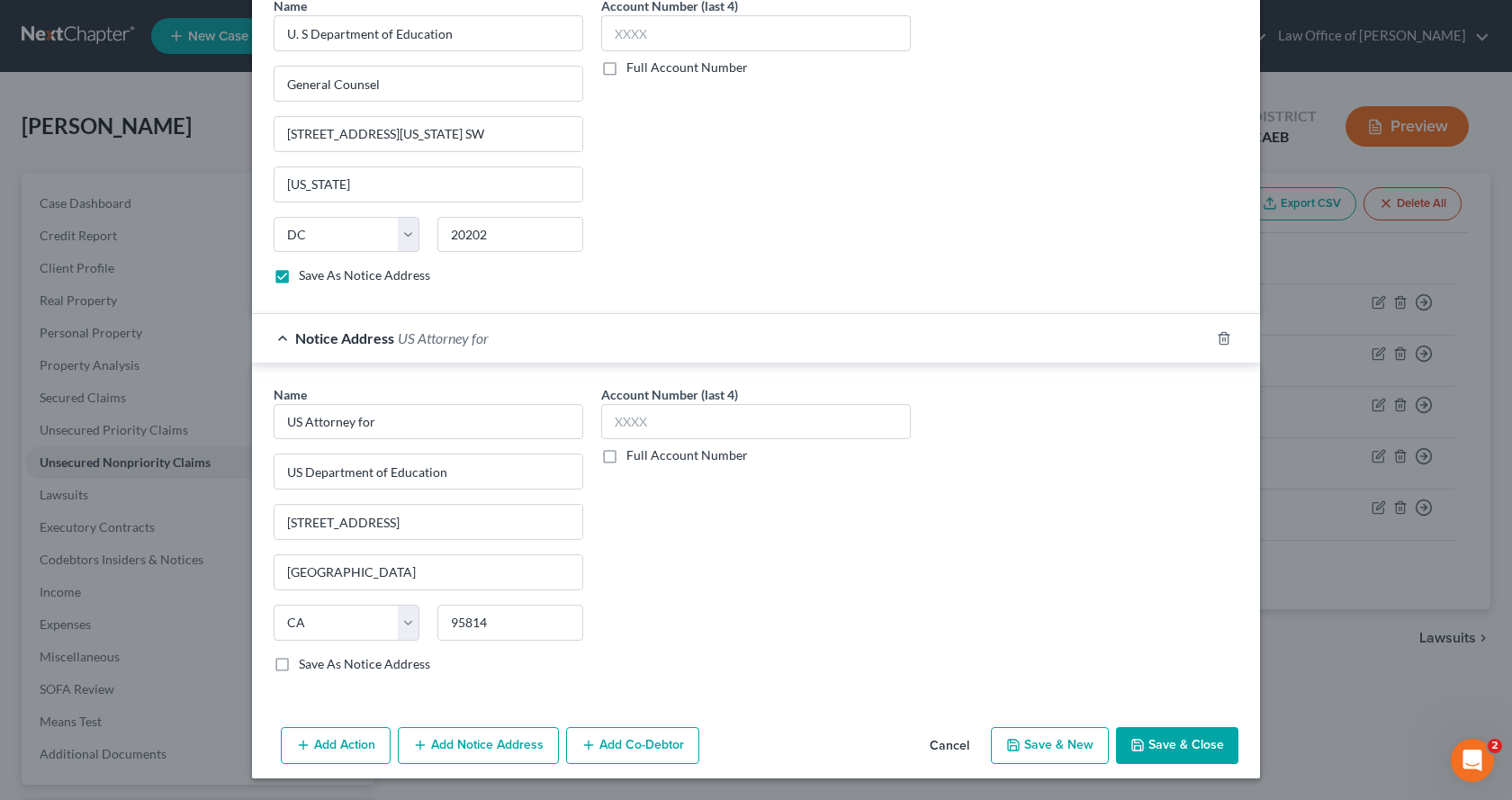
click at [299, 663] on label "Save As Notice Address" at bounding box center [365, 664] width 132 height 18
click at [306, 663] on input "Save As Notice Address" at bounding box center [312, 661] width 12 height 12
checkbox input "true"
click at [1159, 752] on button "Save & Close" at bounding box center [1177, 746] width 123 height 38
checkbox input "false"
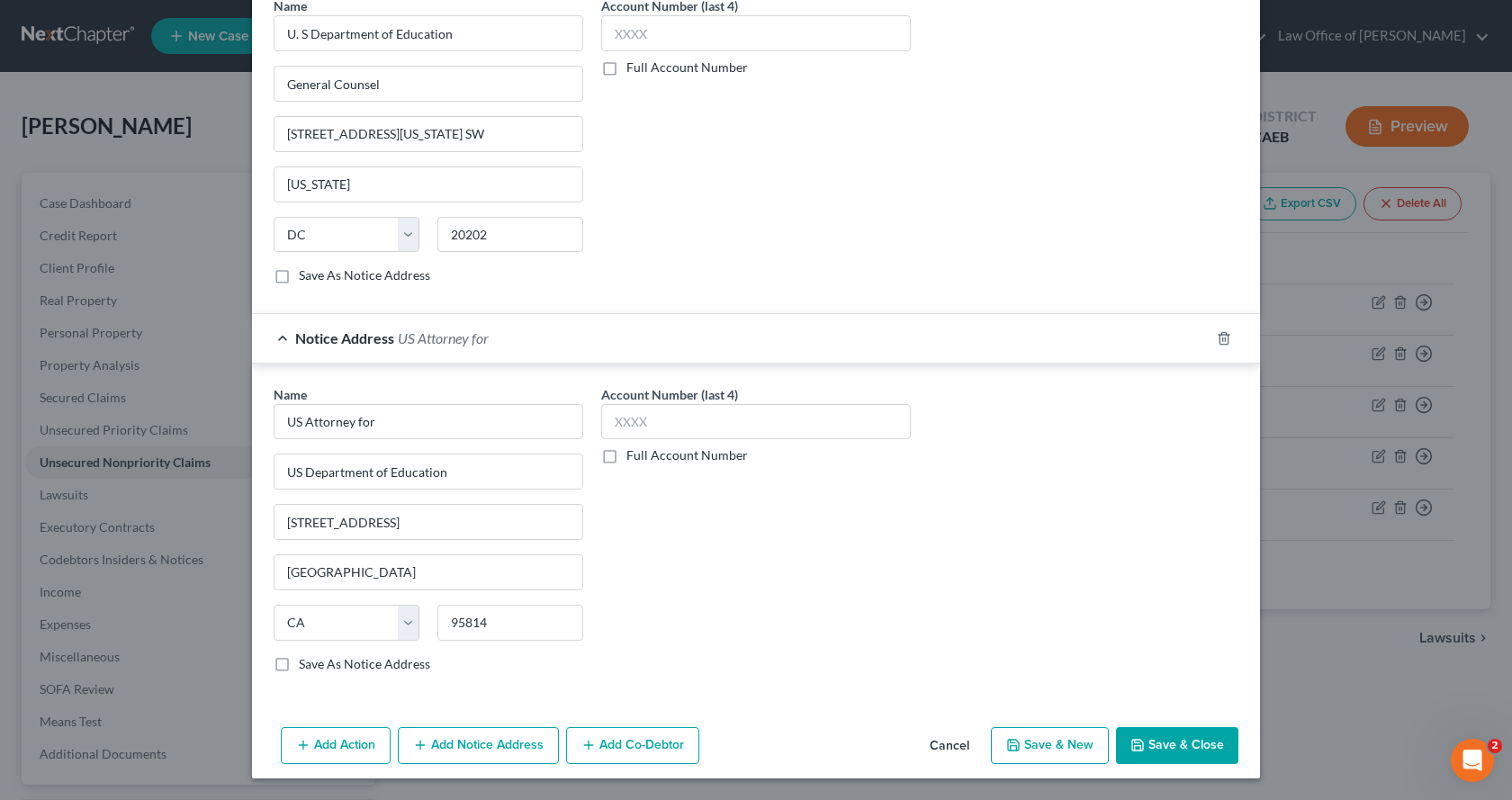
checkbox input "false"
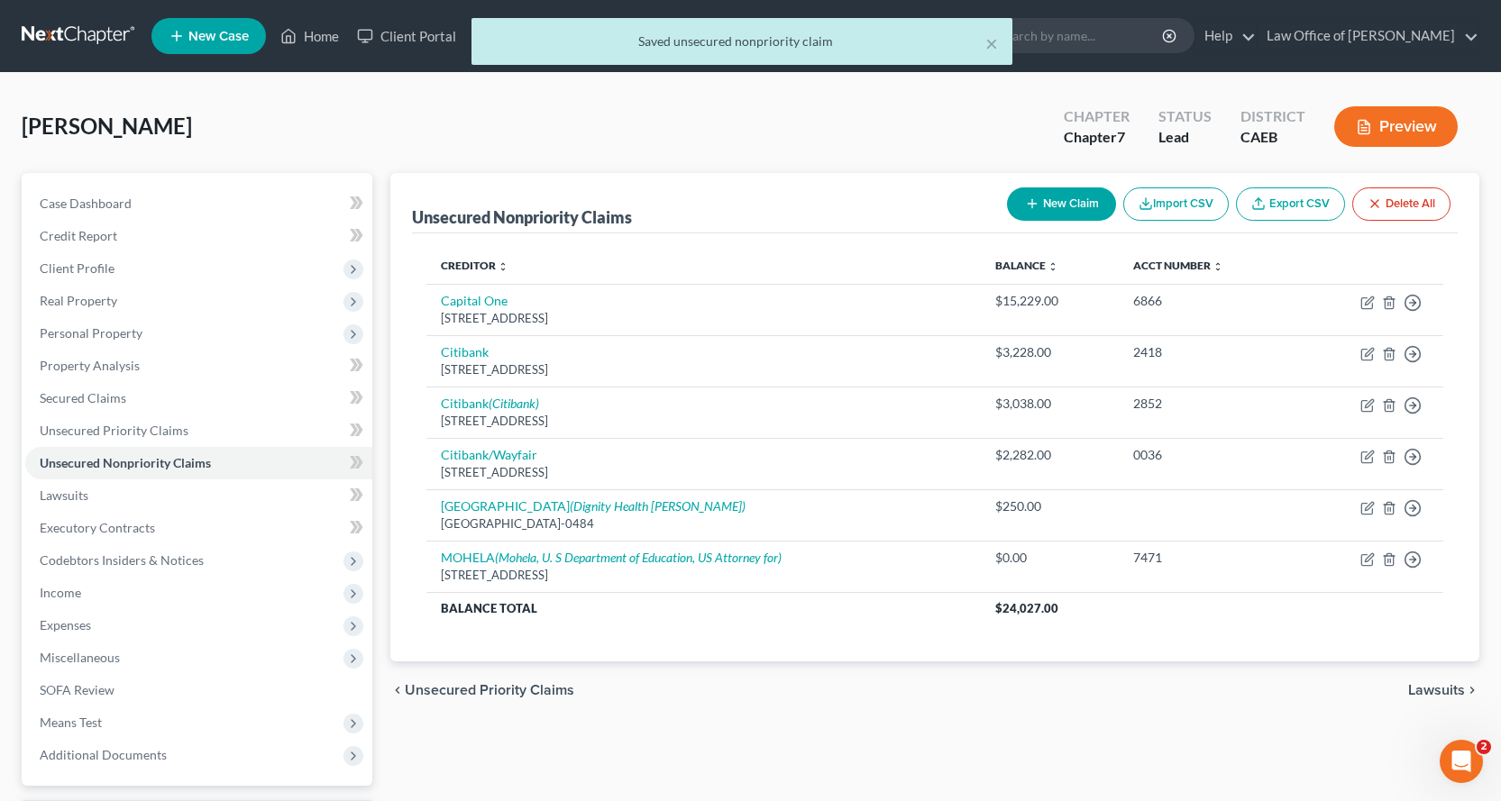
click at [1064, 210] on button "New Claim" at bounding box center [1061, 203] width 109 height 33
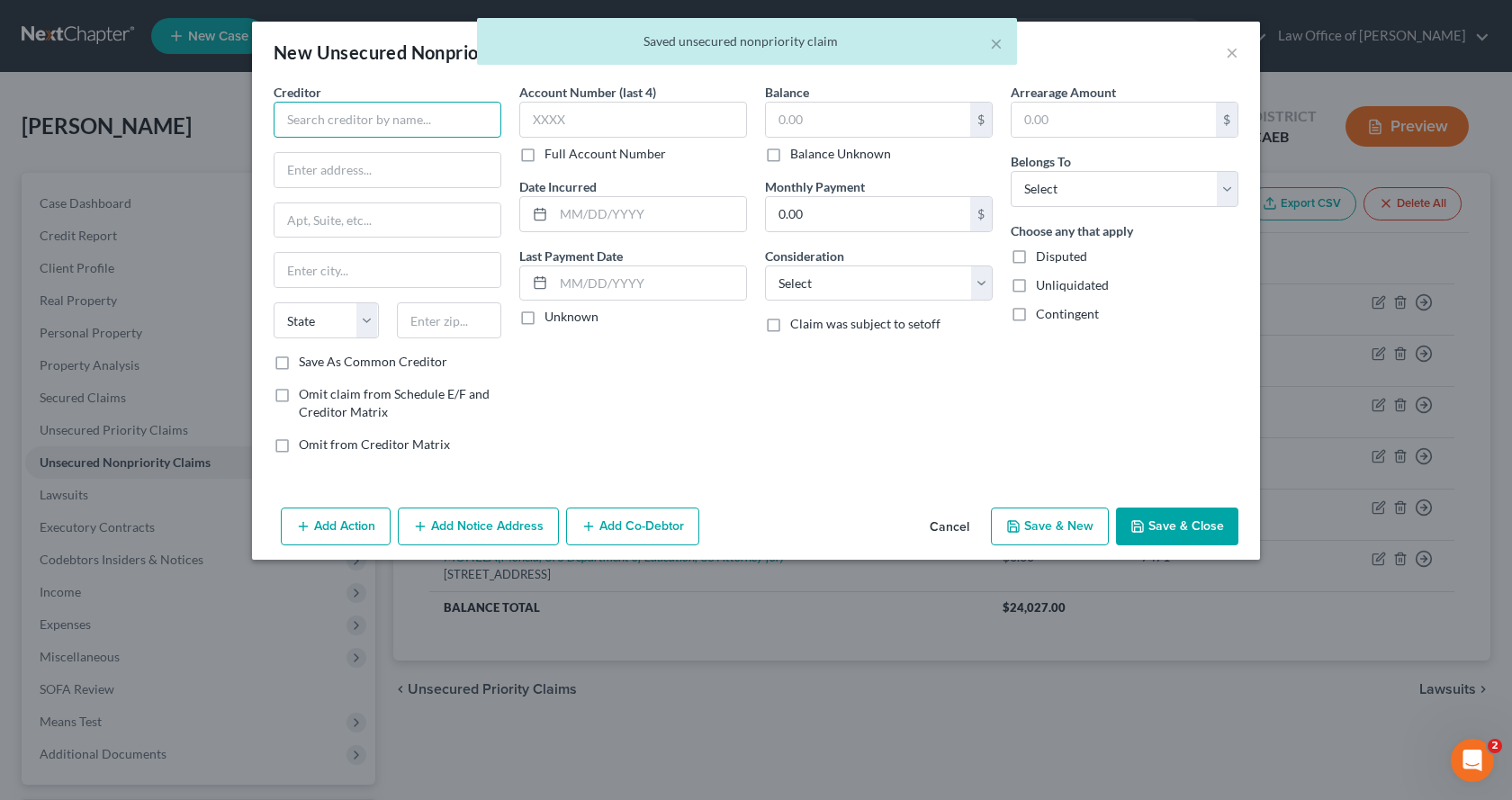
click at [288, 123] on input "text" at bounding box center [387, 120] width 228 height 36
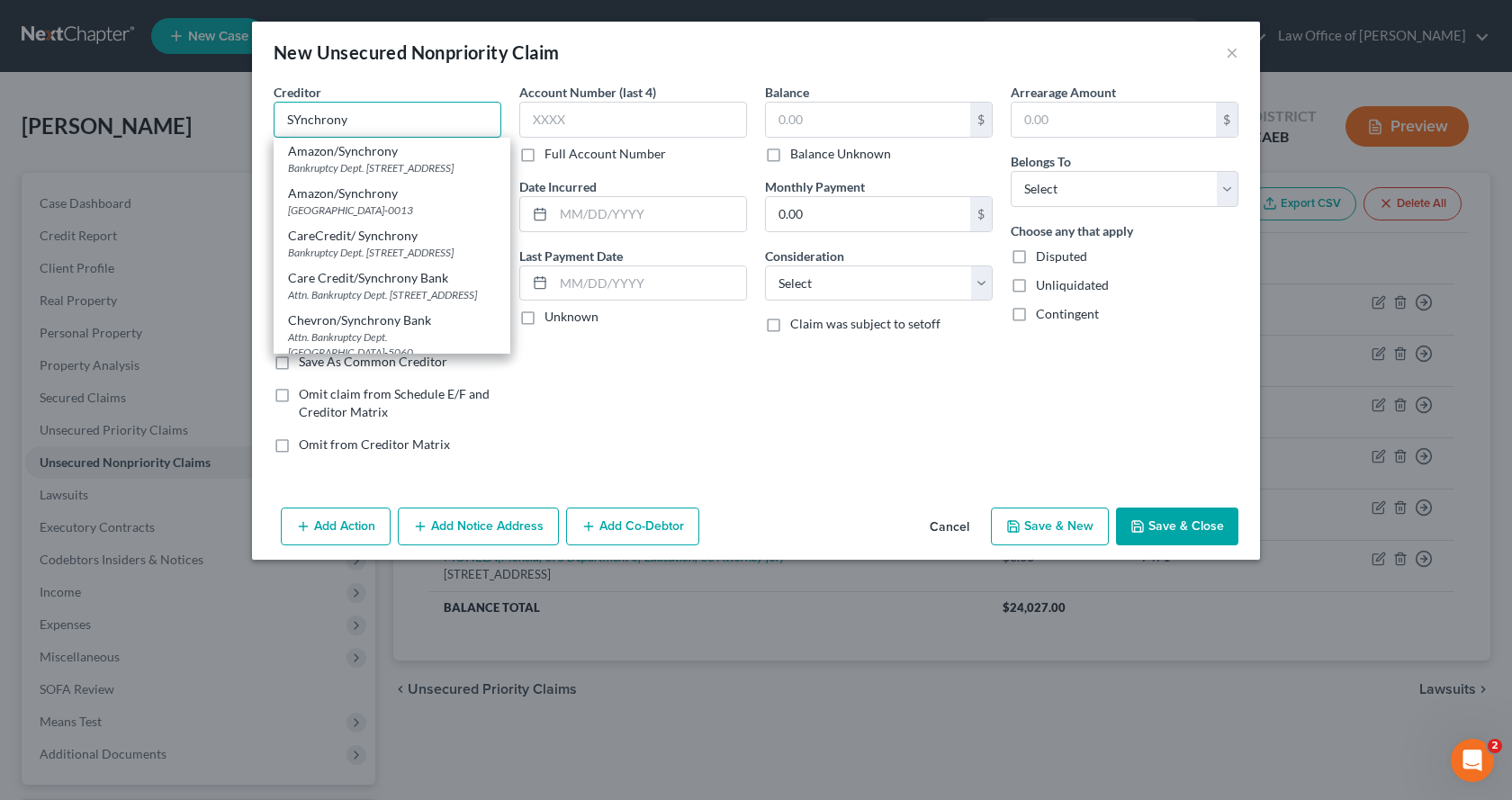
click at [294, 122] on input "SYnchrony" at bounding box center [387, 120] width 228 height 36
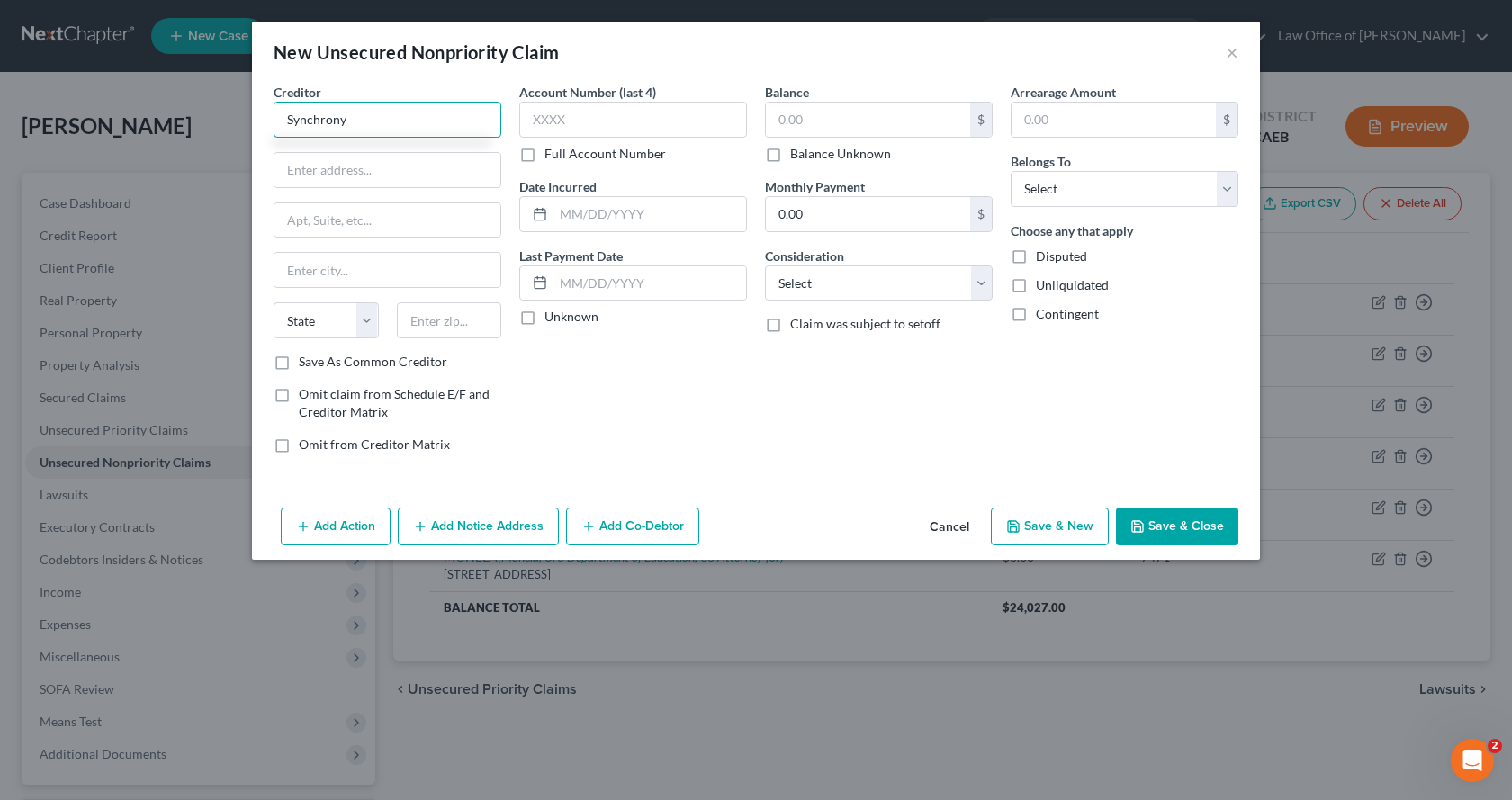
click at [378, 120] on input "Synchrony" at bounding box center [387, 120] width 228 height 36
click at [362, 123] on input "Synchrony Bak/Amazon" at bounding box center [387, 120] width 228 height 36
type input "Synchrony Bank/Amazon"
click at [310, 168] on input "text" at bounding box center [387, 170] width 226 height 34
type input "Attn: Bankruptcy Dept."
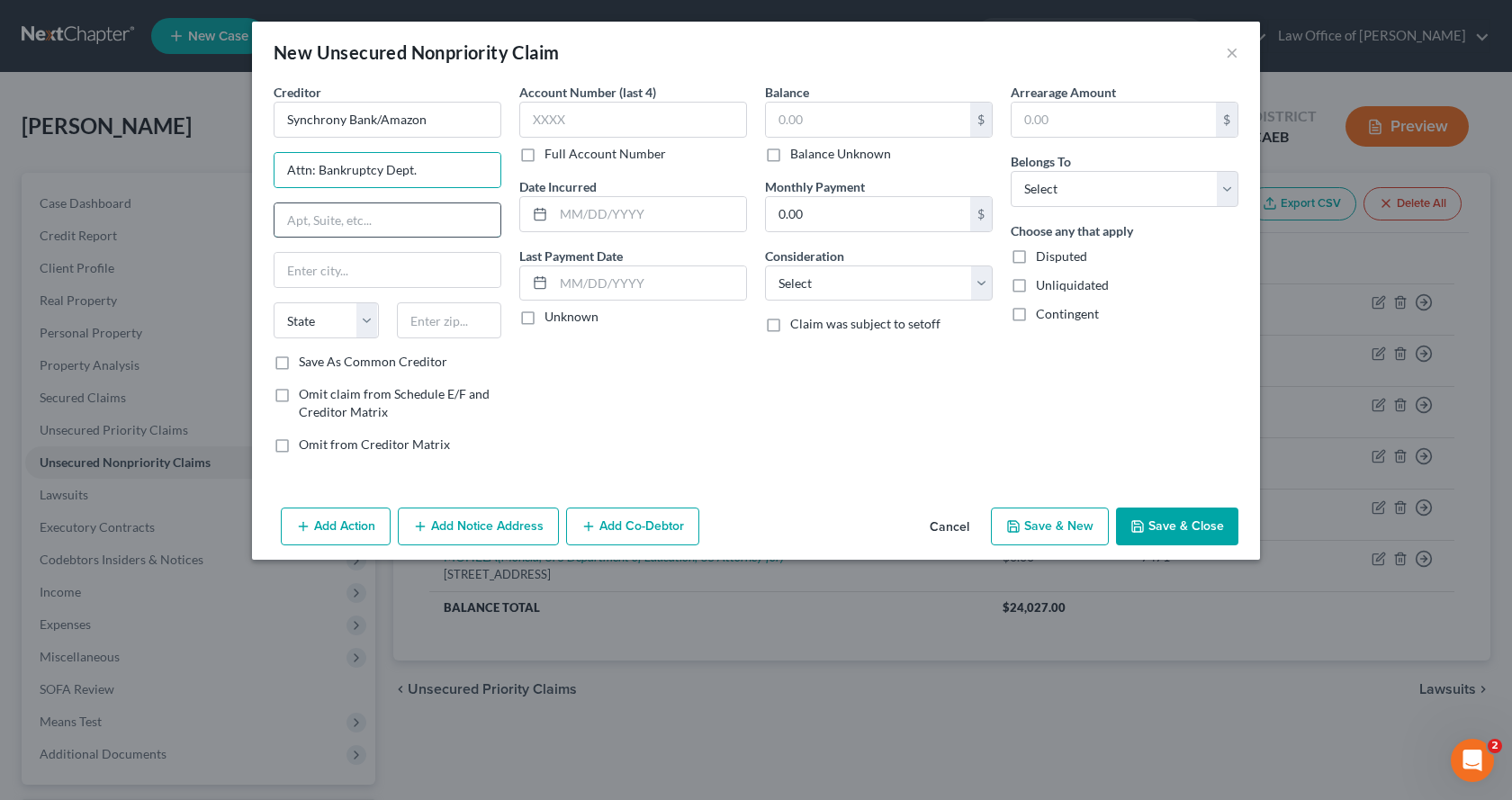
click at [346, 218] on input "text" at bounding box center [387, 221] width 226 height 34
type input "PO Box"
click at [302, 269] on input "text" at bounding box center [387, 270] width 226 height 34
type input "[GEOGRAPHIC_DATA]"
select select "39"
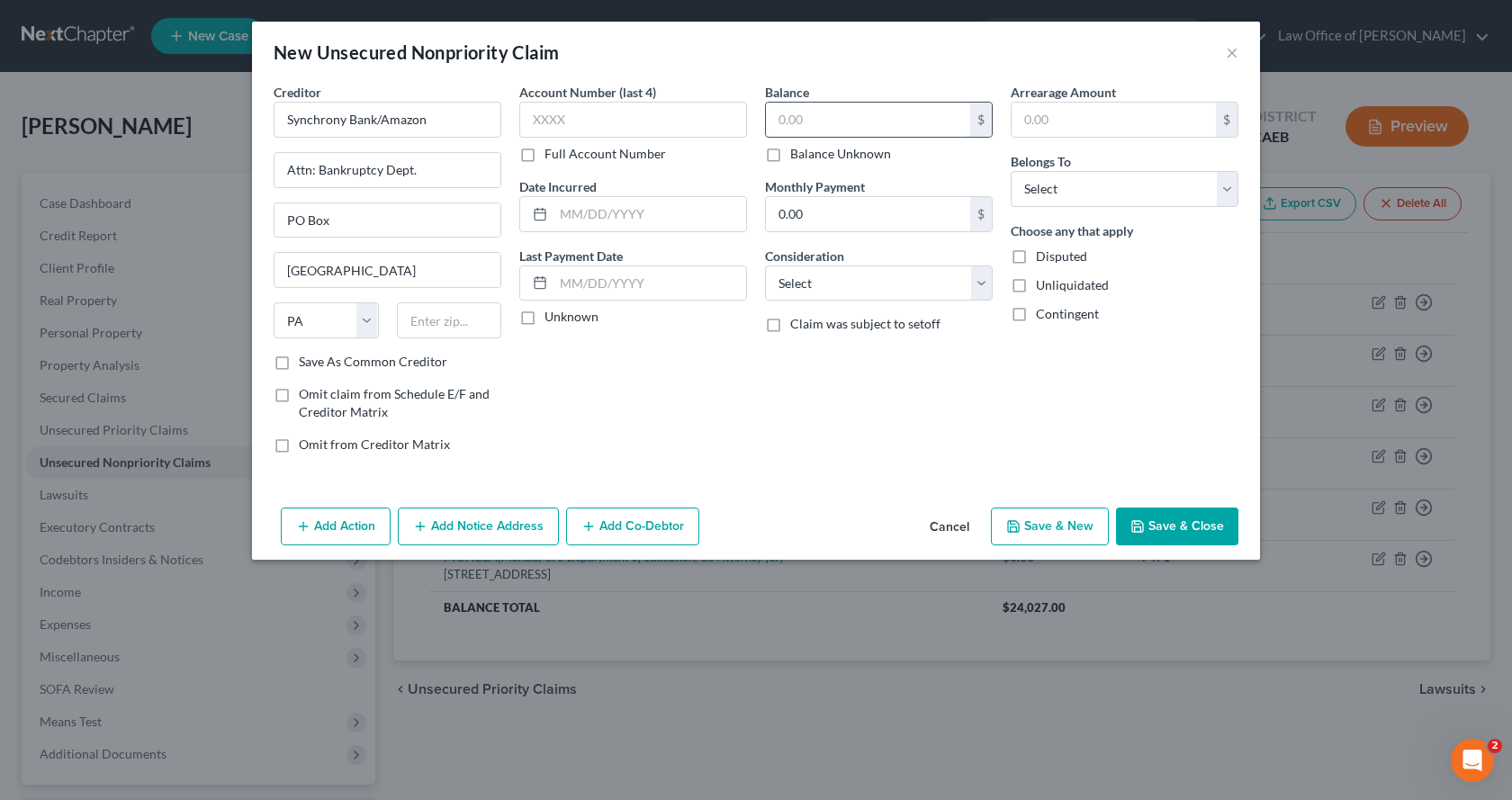
click at [772, 121] on input "text" at bounding box center [868, 120] width 205 height 34
type input "5,639.00"
click at [1121, 190] on select "Select Debtor 1 Only Debtor 2 Only Debtor 1 And Debtor 2 Only At Least One Of T…" at bounding box center [1125, 189] width 228 height 36
select select "0"
click at [1011, 171] on select "Select Debtor 1 Only Debtor 2 Only Debtor 1 And Debtor 2 Only At Least One Of T…" at bounding box center [1125, 189] width 228 height 36
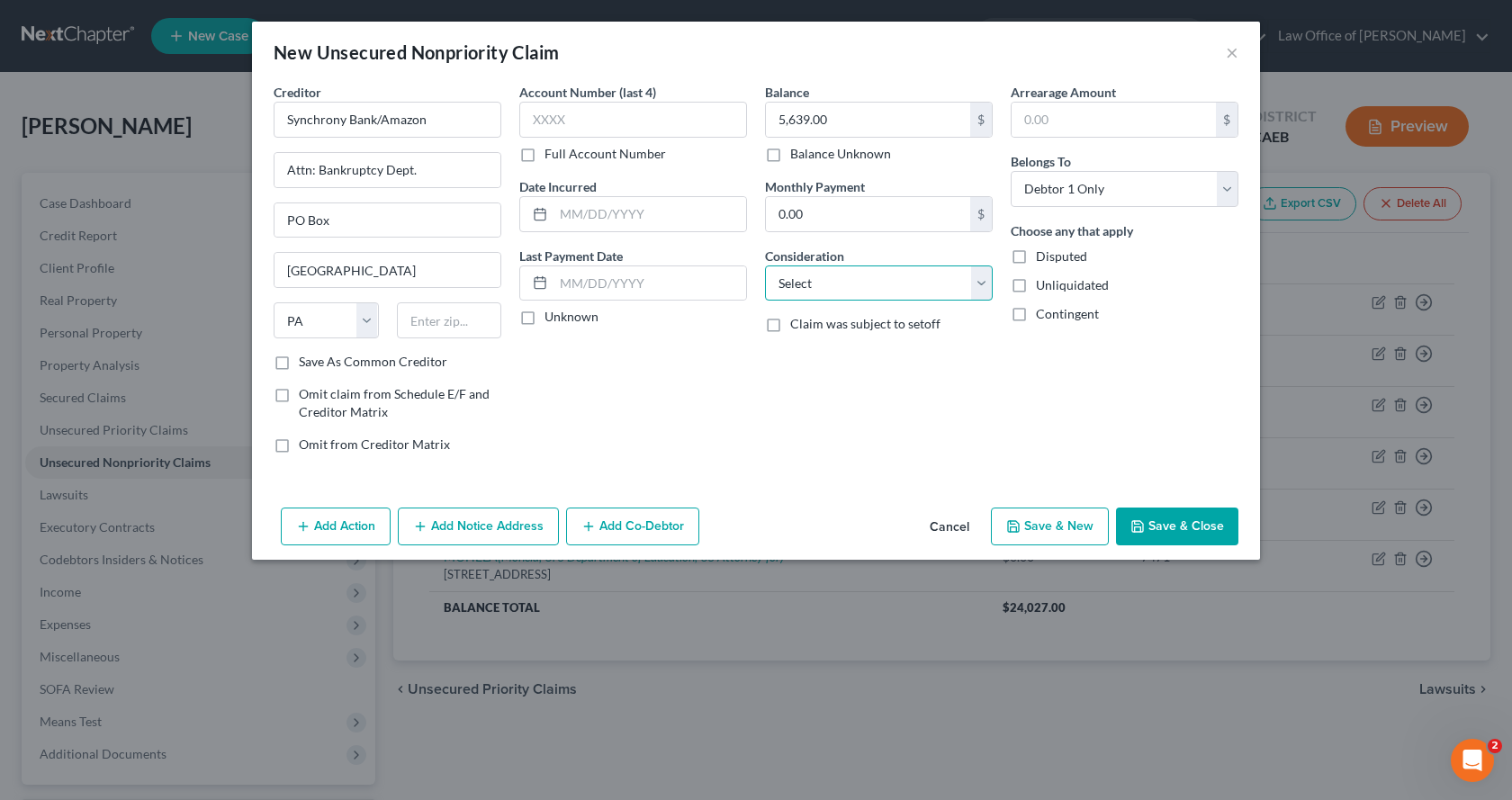
click at [915, 297] on select "Select Cable / Satellite Services Collection Agency Credit Card Debt Debt Couns…" at bounding box center [879, 284] width 228 height 36
select select "2"
click at [765, 266] on select "Select Cable / Satellite Services Collection Agency Credit Card Debt Debt Couns…" at bounding box center [879, 284] width 228 height 36
click at [583, 217] on input "text" at bounding box center [649, 214] width 193 height 34
type input "10/2024 -01/2025"
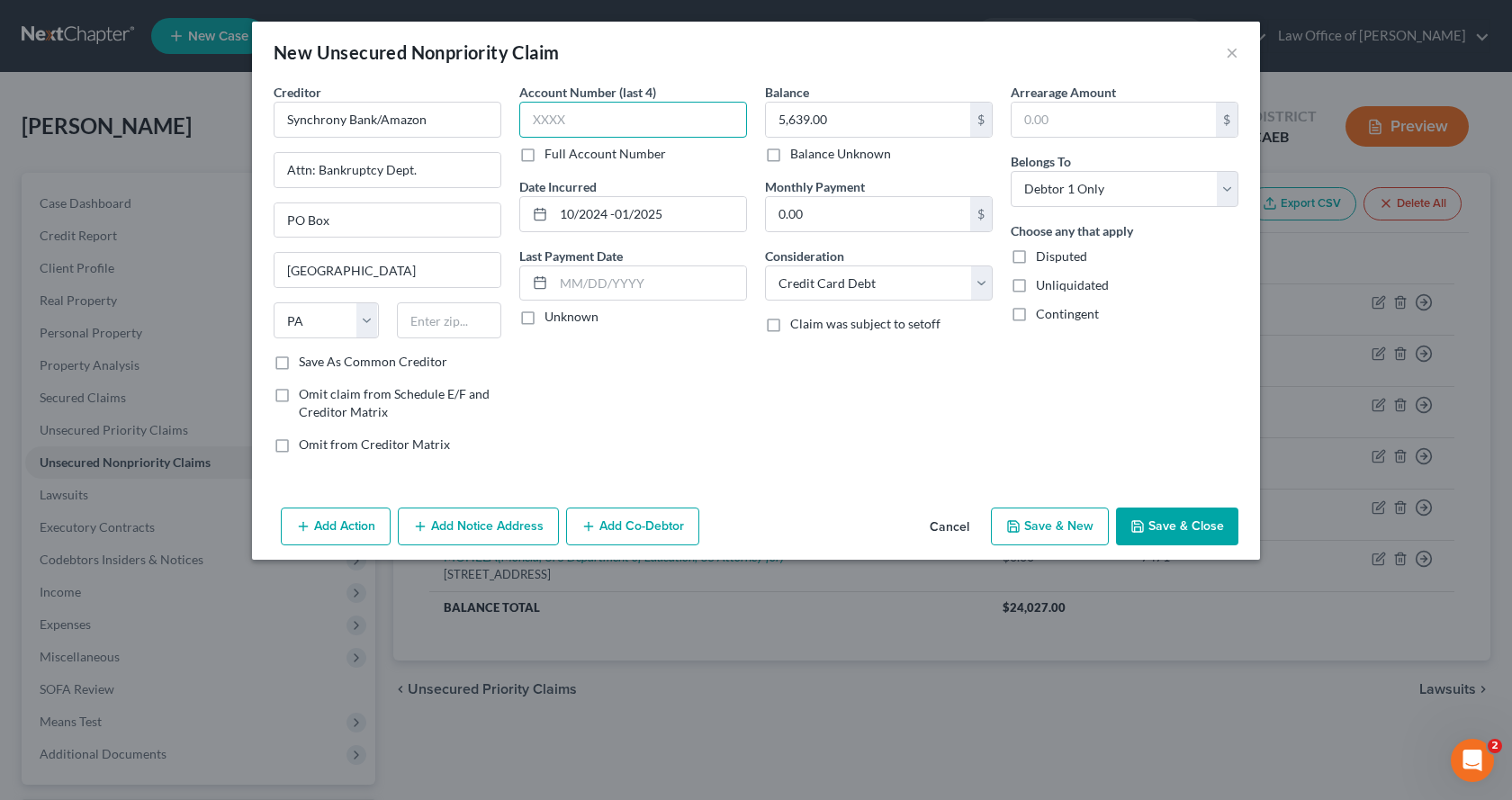
click at [562, 128] on input "text" at bounding box center [633, 120] width 228 height 36
click at [1074, 524] on button "Save & New" at bounding box center [1050, 526] width 118 height 38
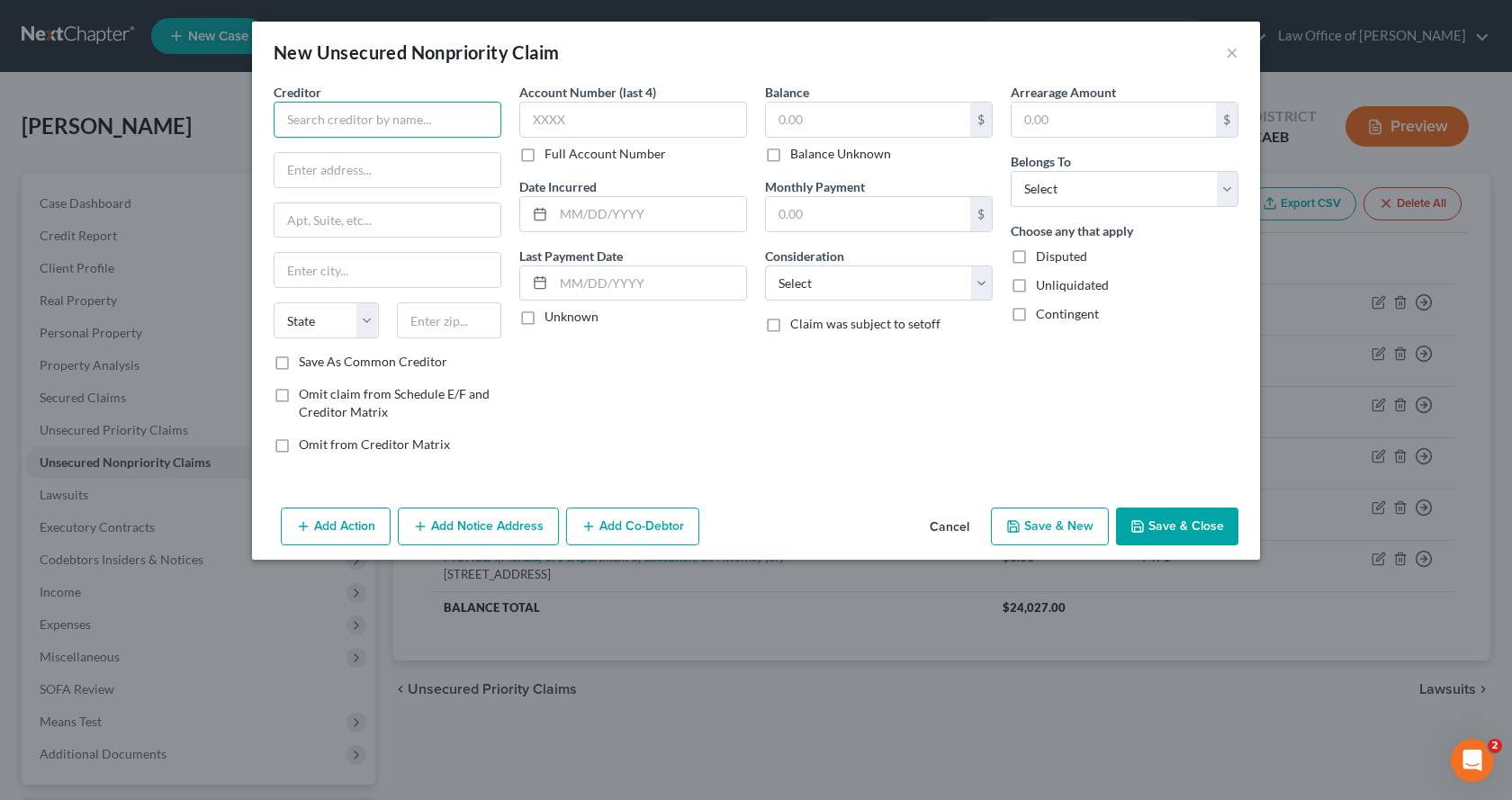
click at [308, 114] on input "text" at bounding box center [387, 120] width 228 height 36
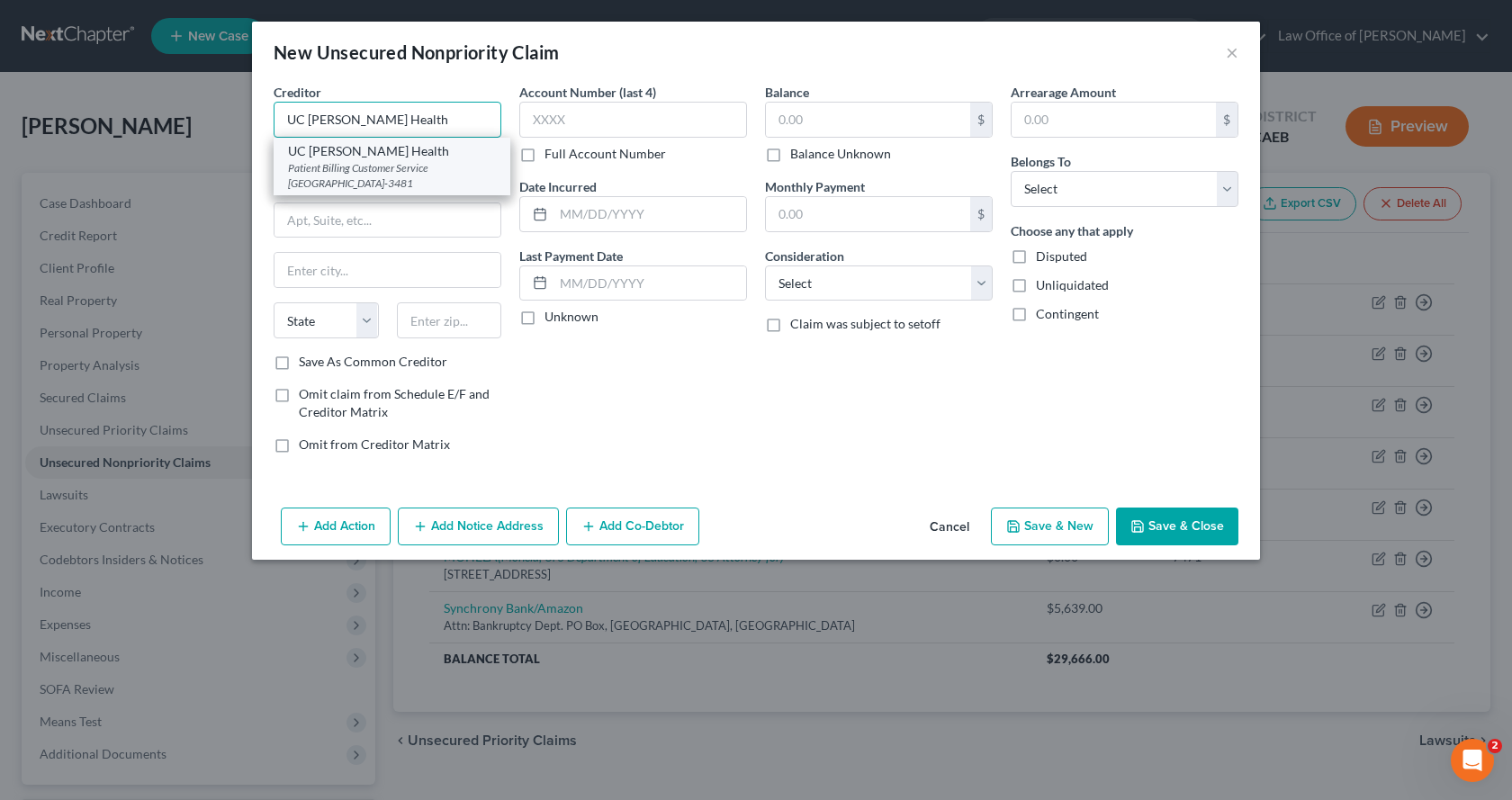
type input "UC [PERSON_NAME] Health"
click at [322, 164] on div "Patient Billing Customer Service [GEOGRAPHIC_DATA]-3481" at bounding box center [391, 175] width 208 height 31
type input "Patient Billing Customer Service"
type input "PO Box 743481"
type input "[GEOGRAPHIC_DATA]"
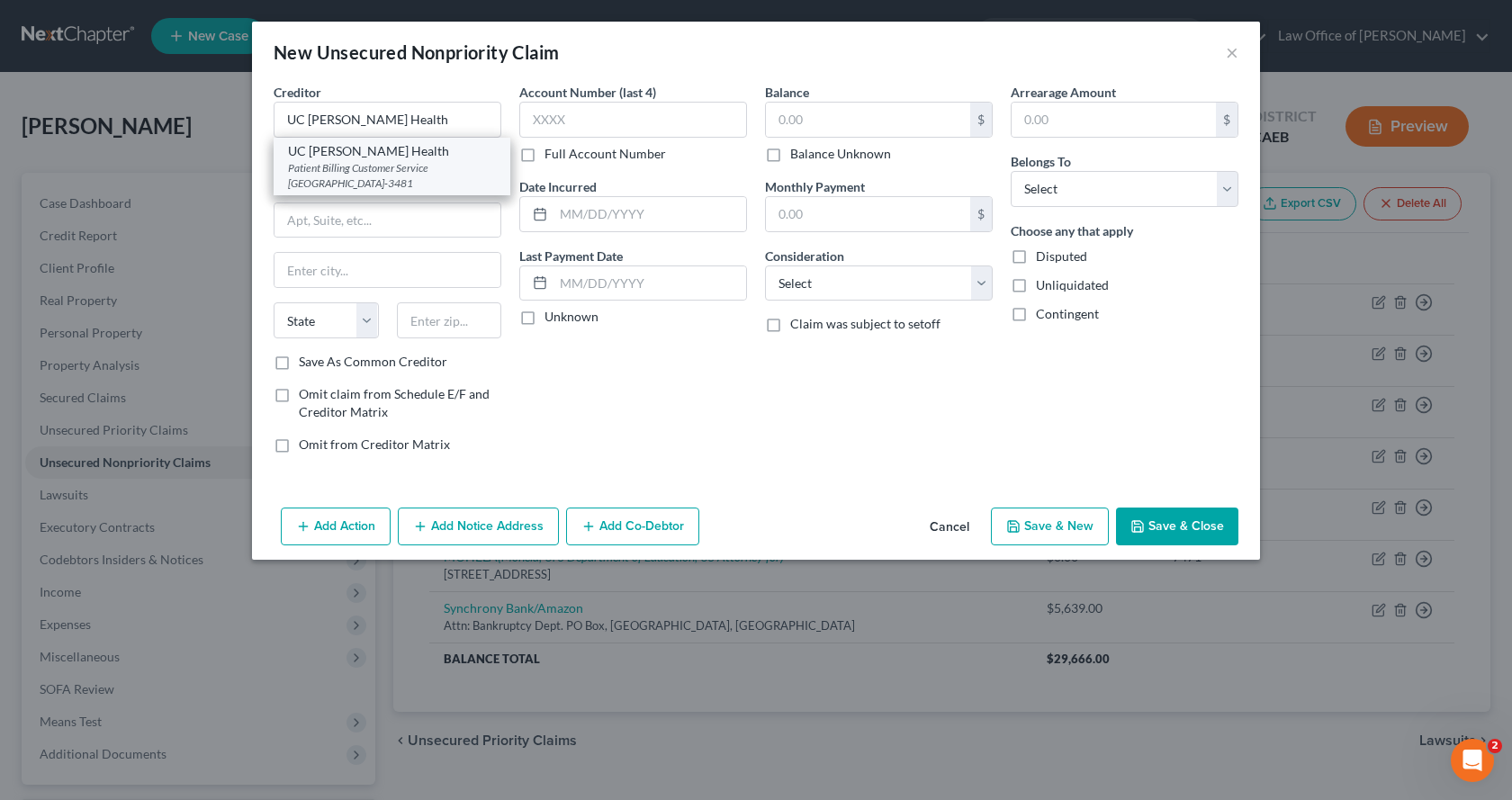
select select "4"
type input "90074-3481"
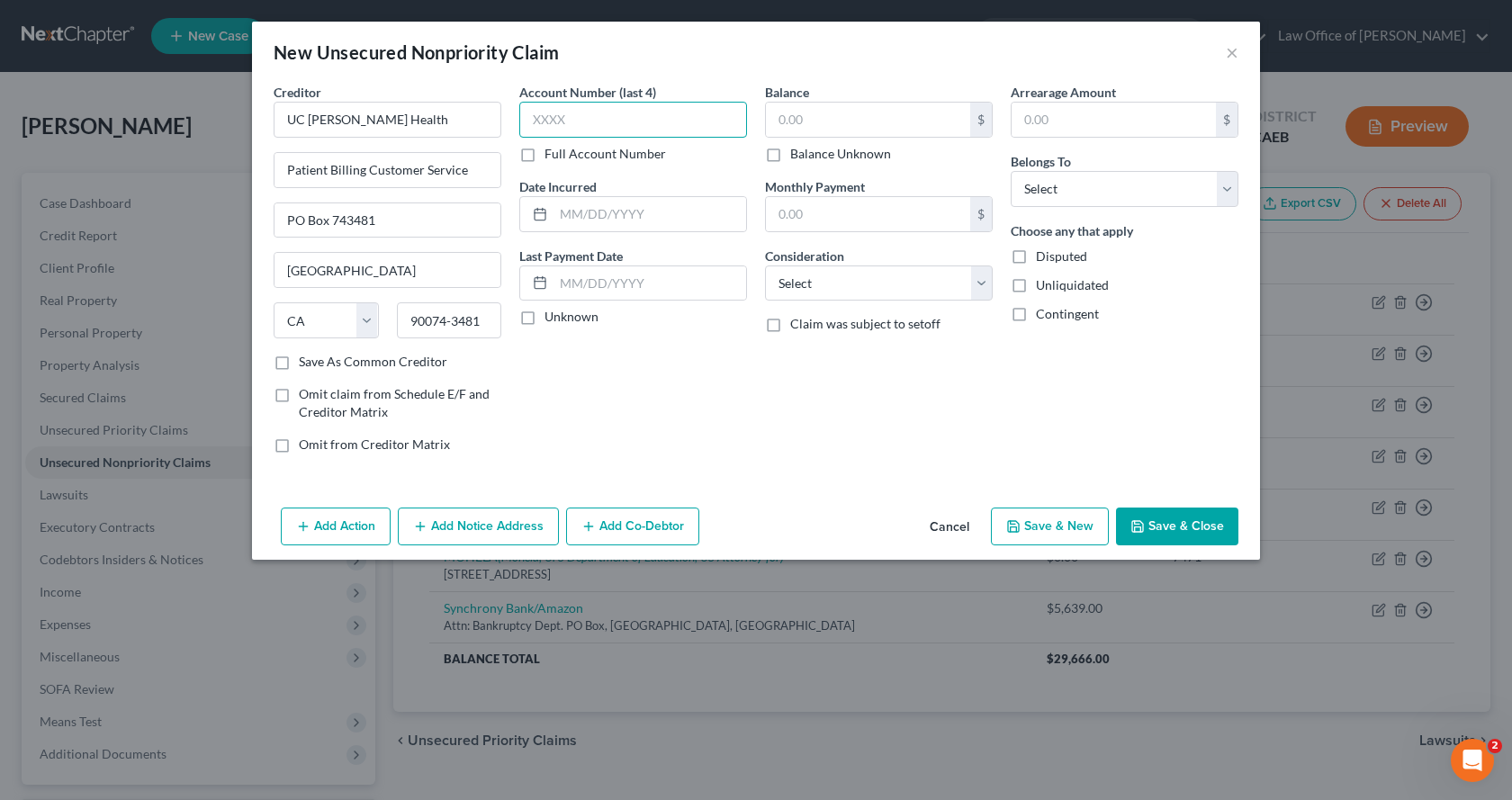
click at [585, 114] on input "text" at bounding box center [633, 120] width 228 height 36
click at [818, 129] on input "text" at bounding box center [868, 120] width 205 height 34
click at [830, 123] on input "1,620.0" at bounding box center [868, 120] width 205 height 34
type input "1,620.00"
click at [1030, 184] on select "Select Debtor 1 Only Debtor 2 Only Debtor 1 And Debtor 2 Only At Least One Of T…" at bounding box center [1125, 189] width 228 height 36
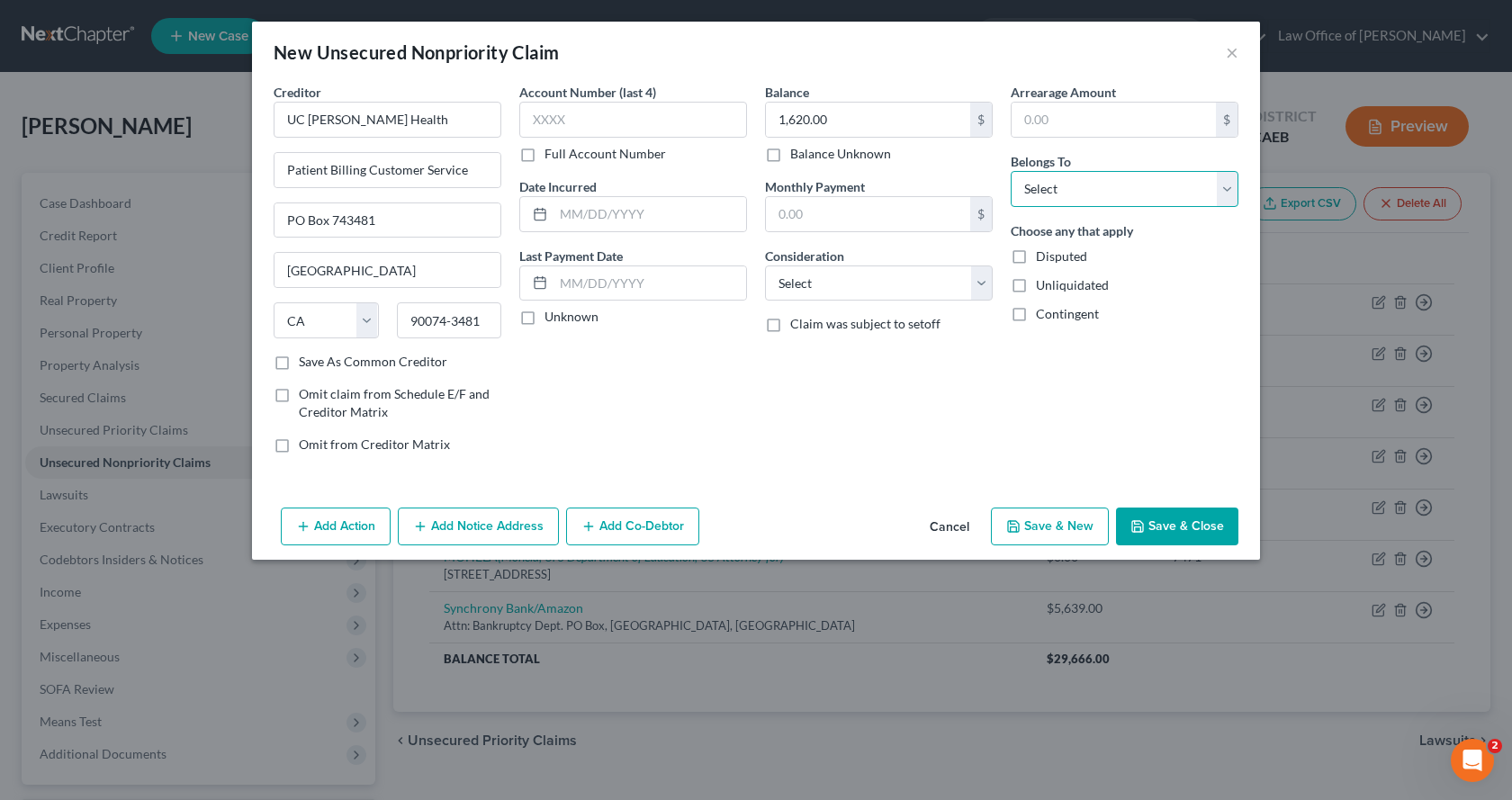
select select "0"
click at [1011, 171] on select "Select Debtor 1 Only Debtor 2 Only Debtor 1 And Debtor 2 Only At Least One Of T…" at bounding box center [1125, 189] width 228 height 36
click at [896, 297] on select "Select Cable / Satellite Services Collection Agency Credit Card Debt Debt Couns…" at bounding box center [879, 284] width 228 height 36
select select "9"
click at [765, 266] on select "Select Cable / Satellite Services Collection Agency Credit Card Debt Debt Couns…" at bounding box center [879, 284] width 228 height 36
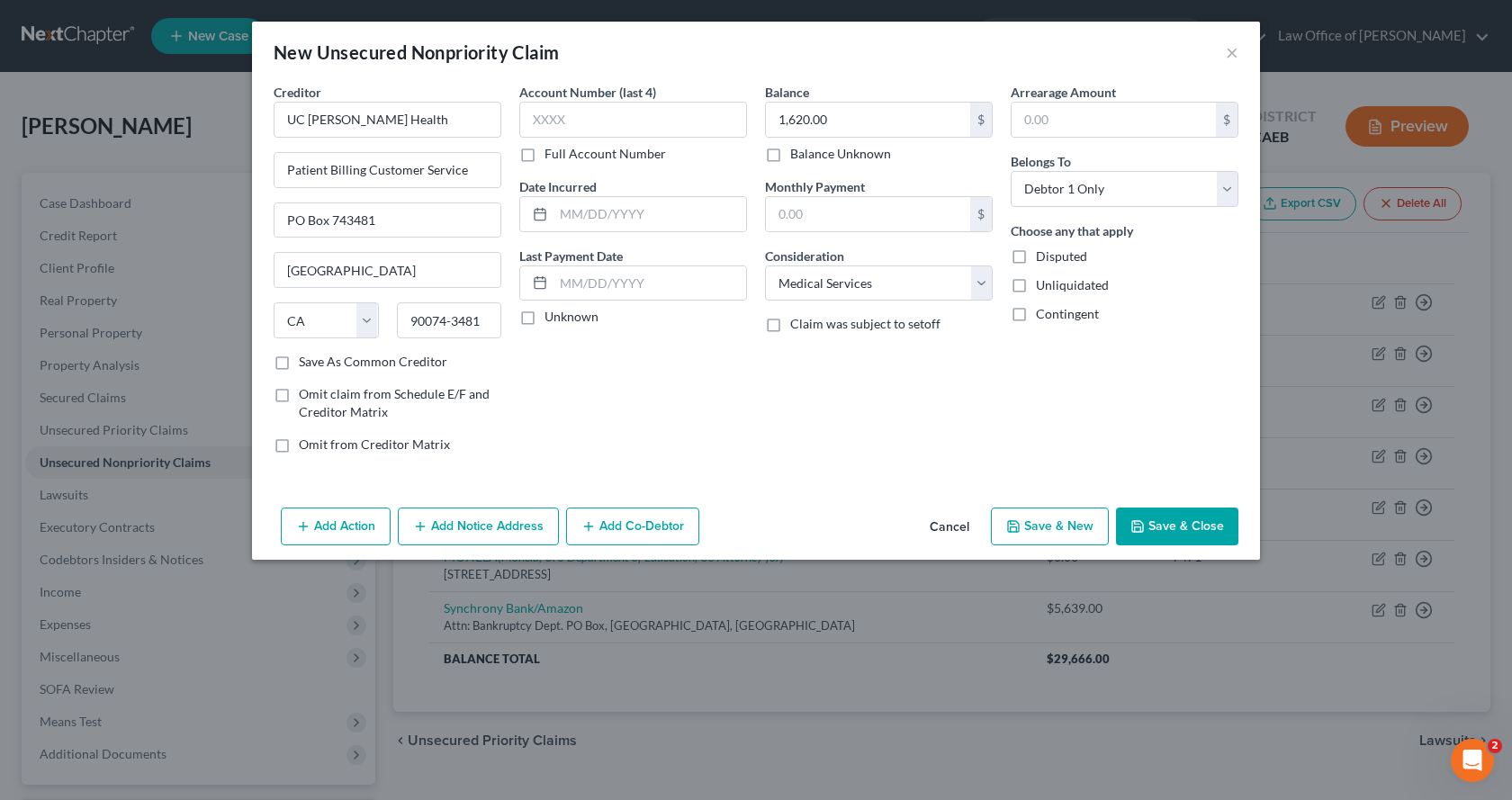
click at [476, 530] on button "Add Notice Address" at bounding box center [477, 526] width 161 height 38
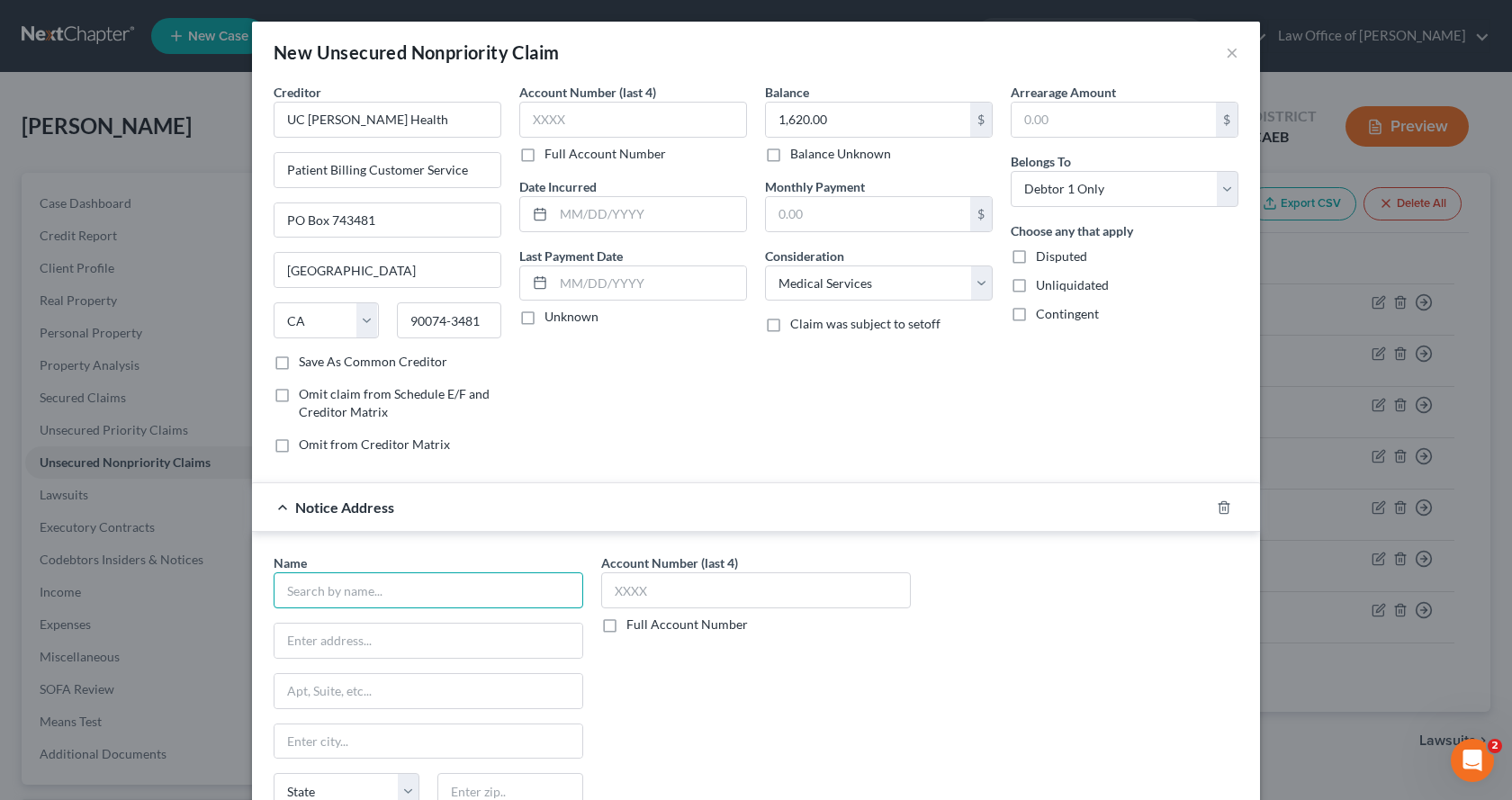
click at [362, 592] on input "text" at bounding box center [428, 590] width 310 height 36
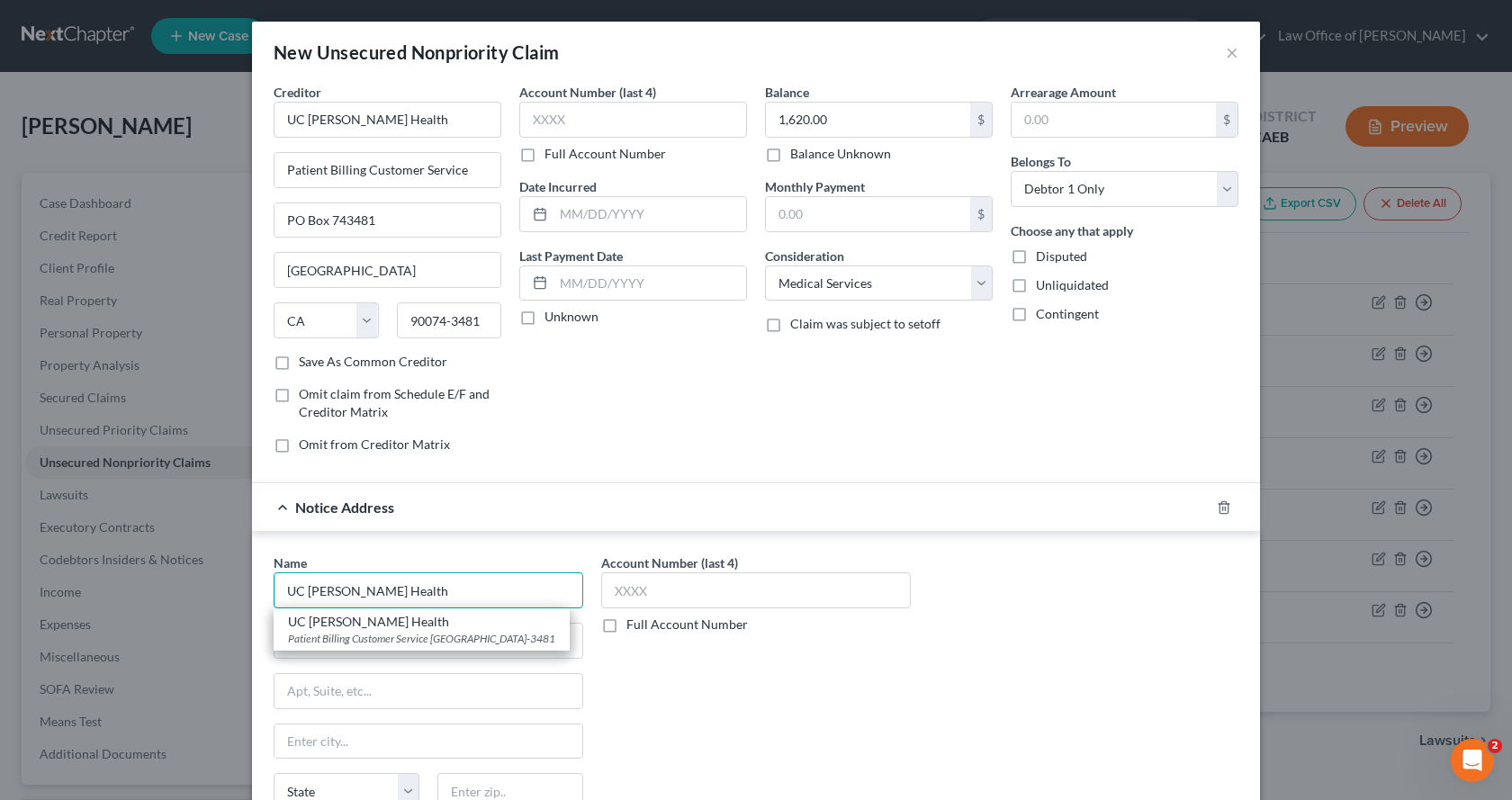
type input "UC [PERSON_NAME] Health"
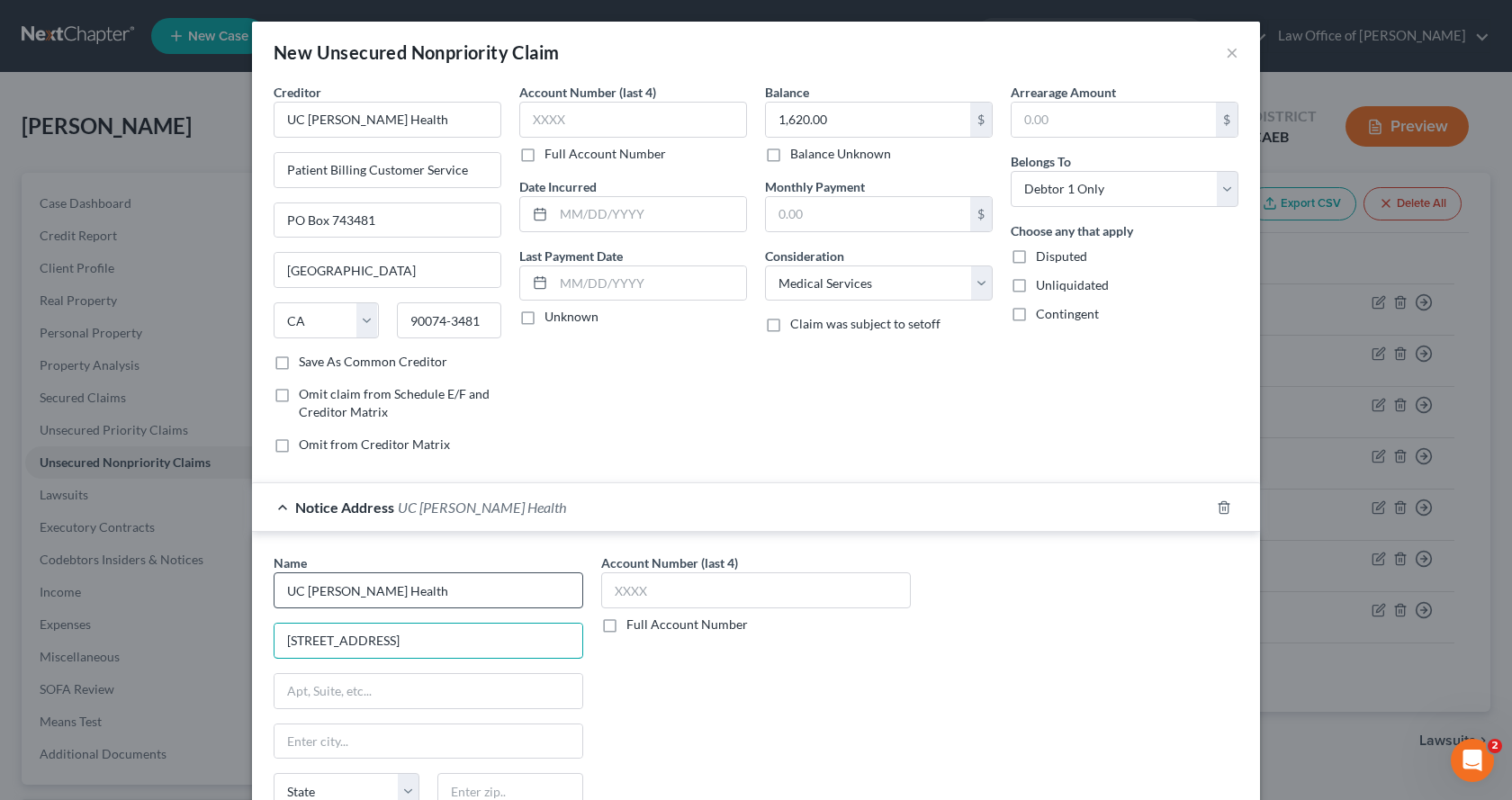
type input "[STREET_ADDRESS]"
type input "[GEOGRAPHIC_DATA]"
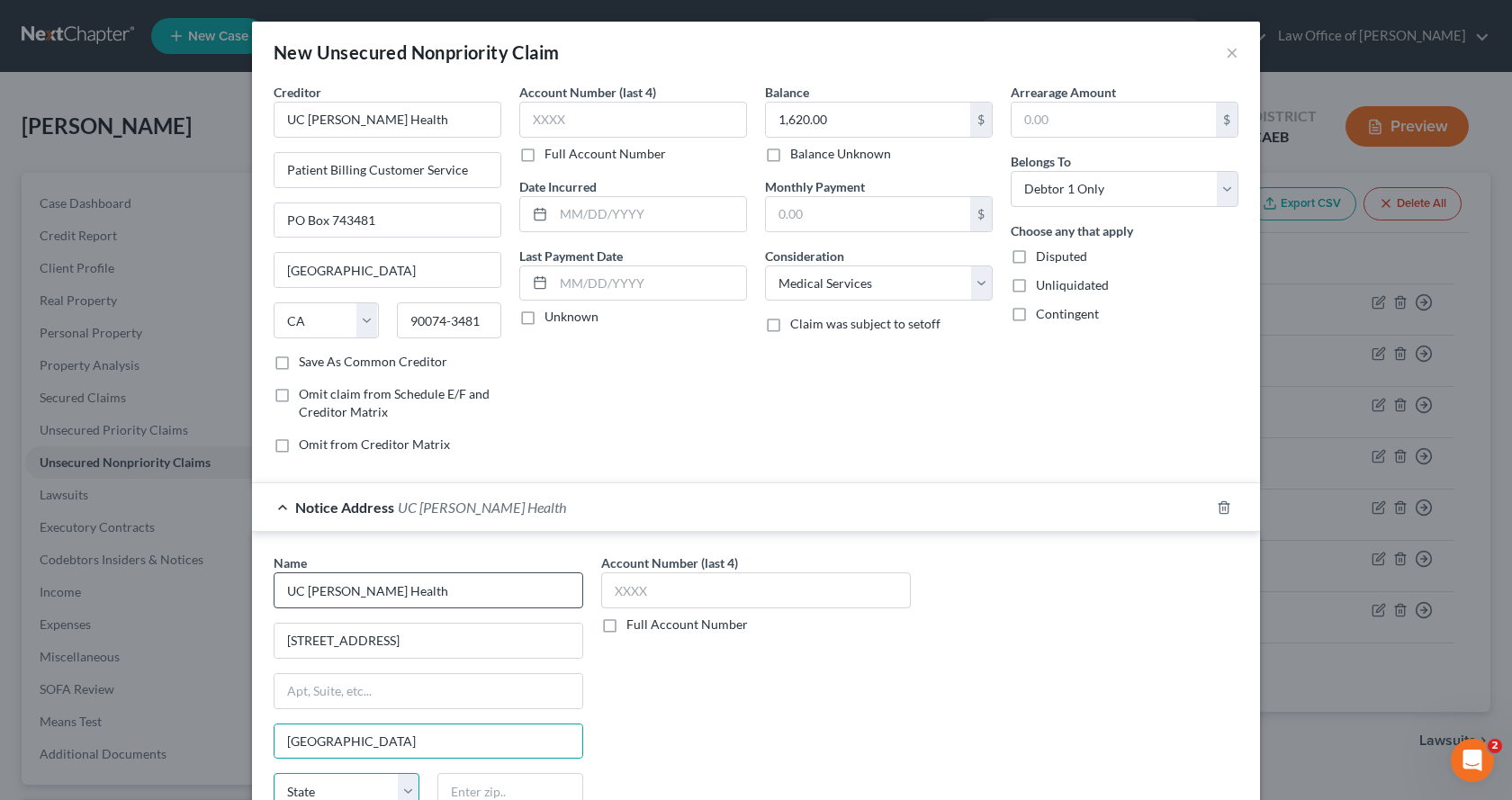
scroll to position [9, 0]
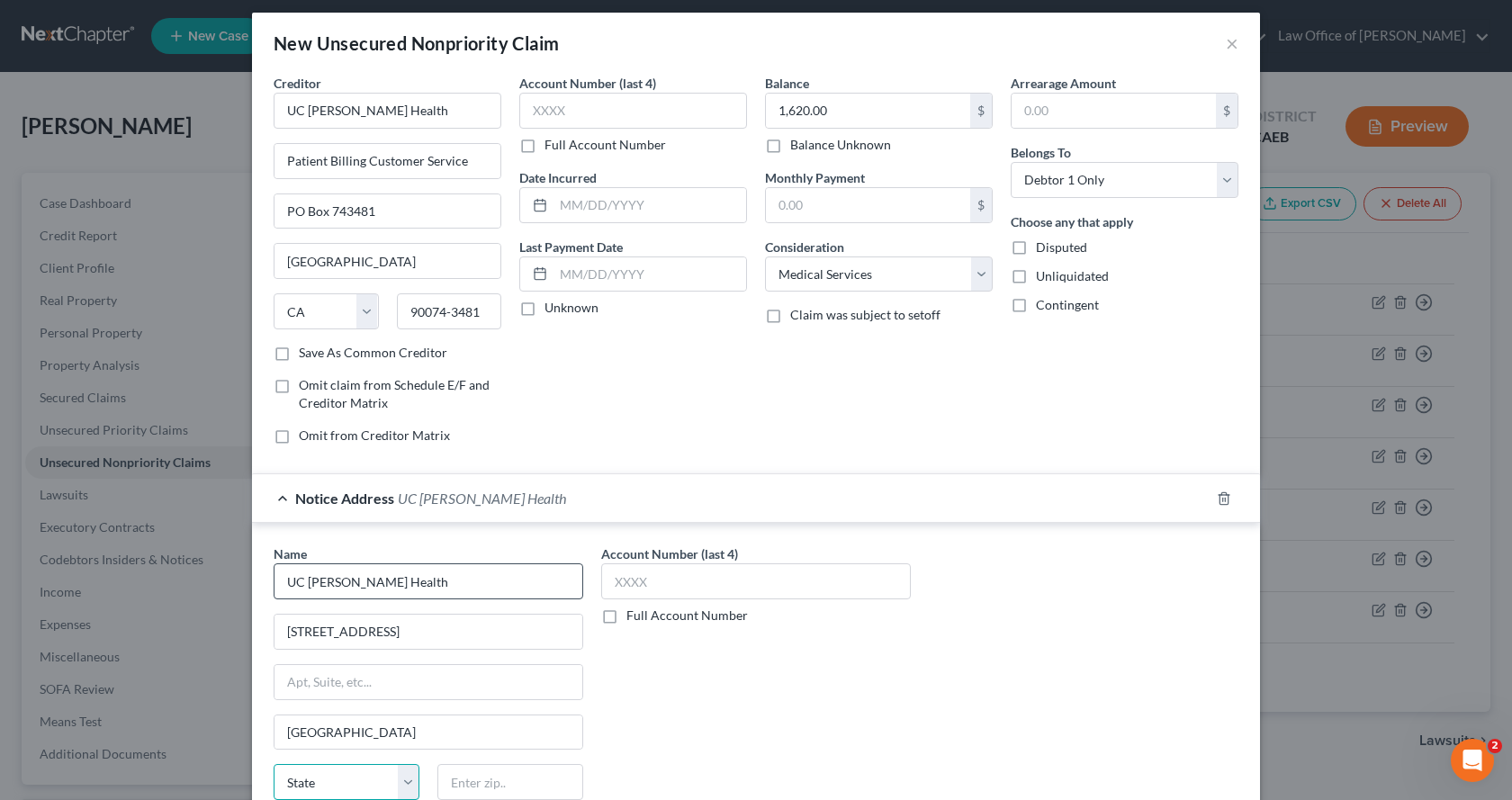
select select "4"
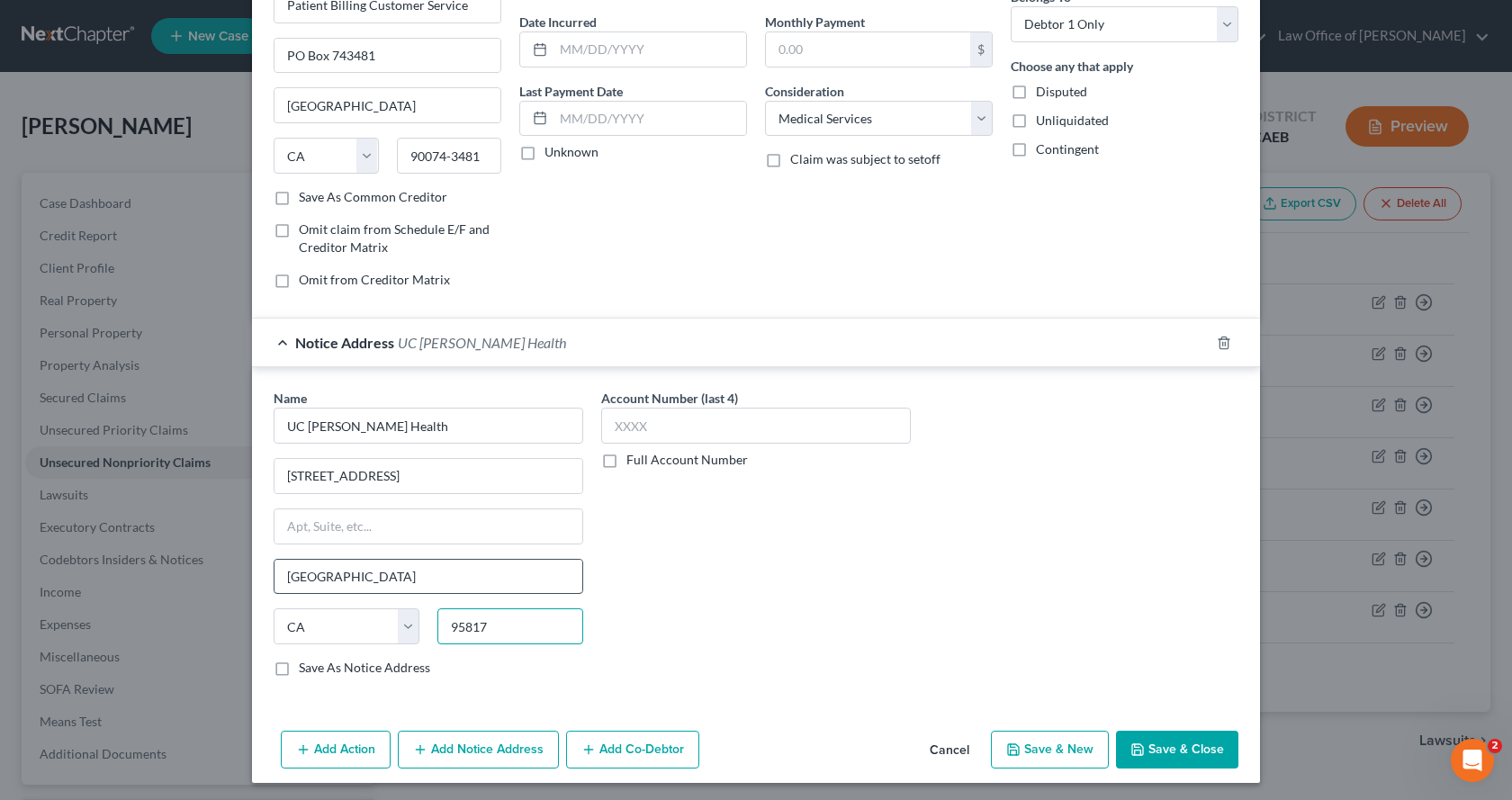
scroll to position [169, 0]
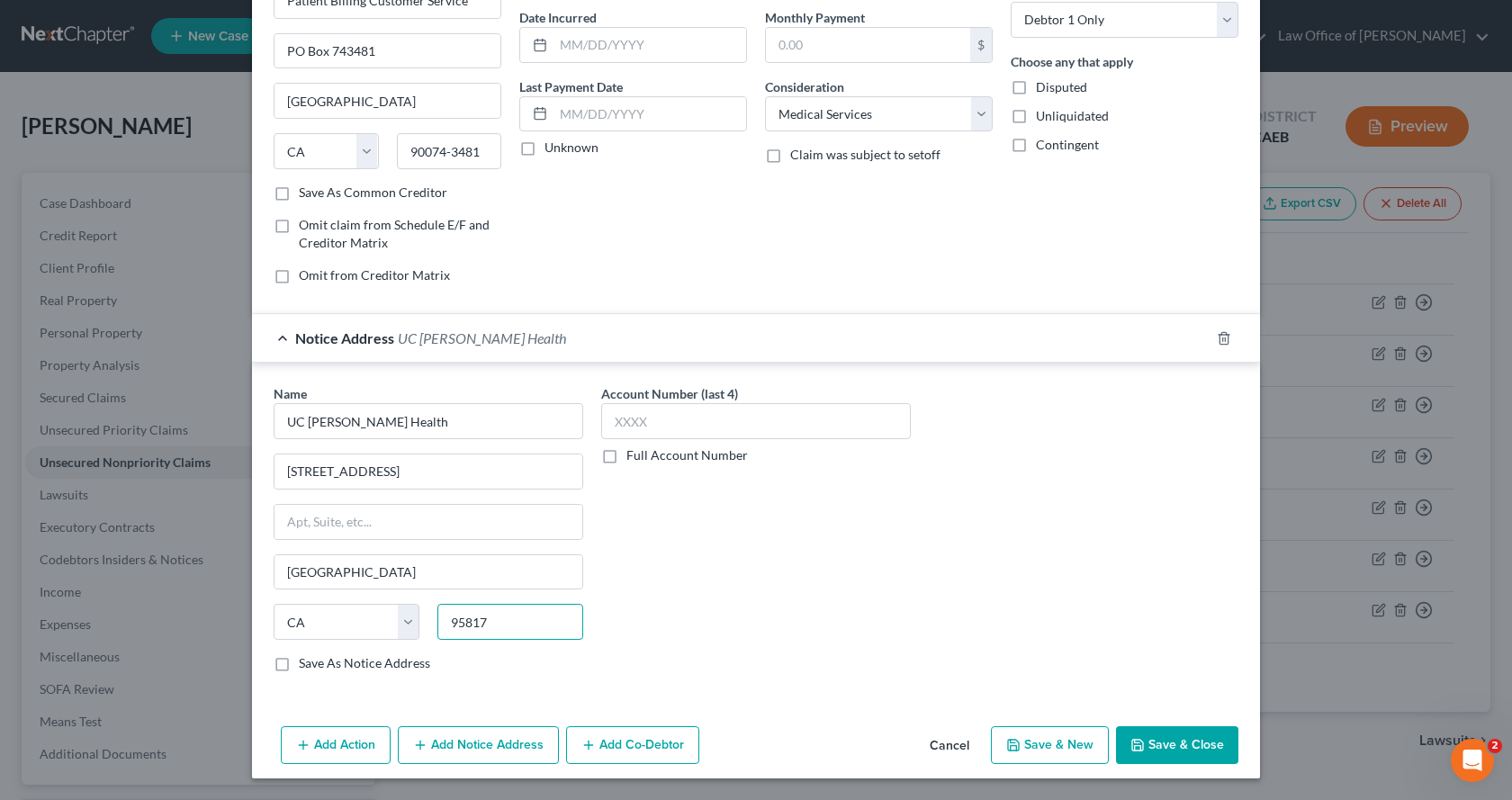
type input "95817"
click at [299, 666] on label "Save As Notice Address" at bounding box center [365, 663] width 132 height 18
click at [306, 666] on input "Save As Notice Address" at bounding box center [312, 660] width 12 height 12
checkbox input "true"
click at [471, 748] on button "Add Notice Address" at bounding box center [477, 745] width 161 height 38
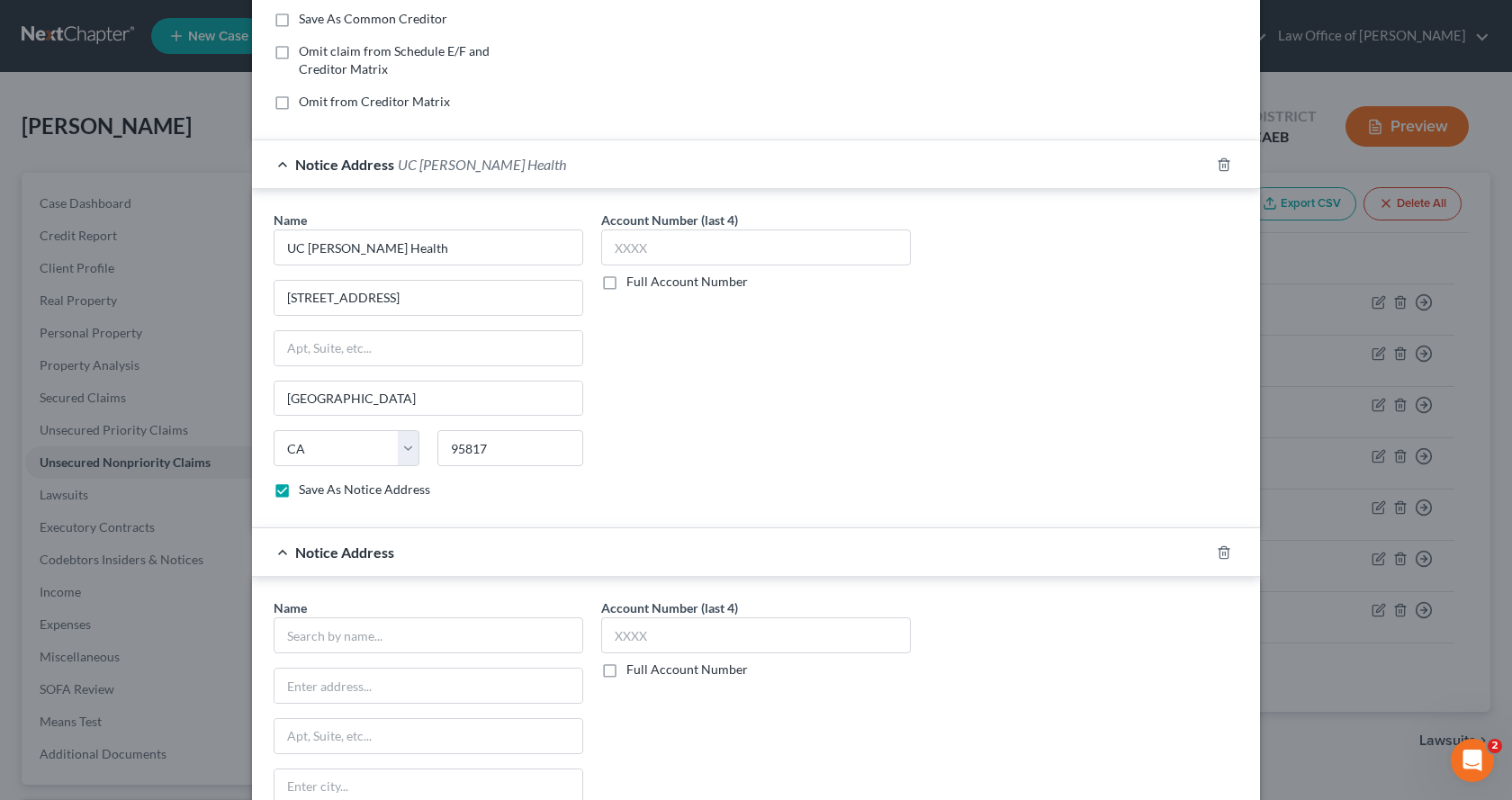
scroll to position [350, 0]
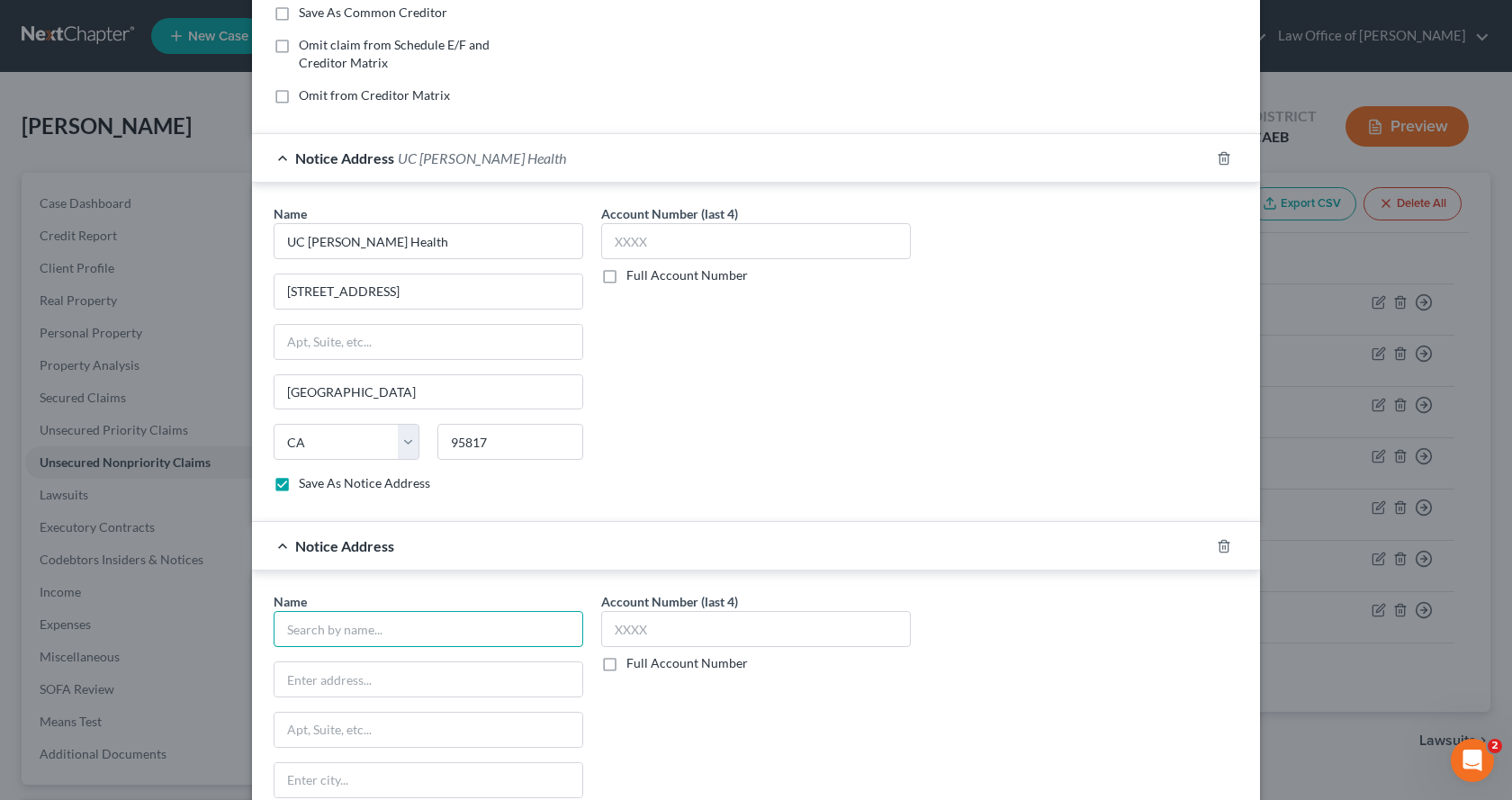
click at [323, 639] on input "text" at bounding box center [428, 629] width 310 height 36
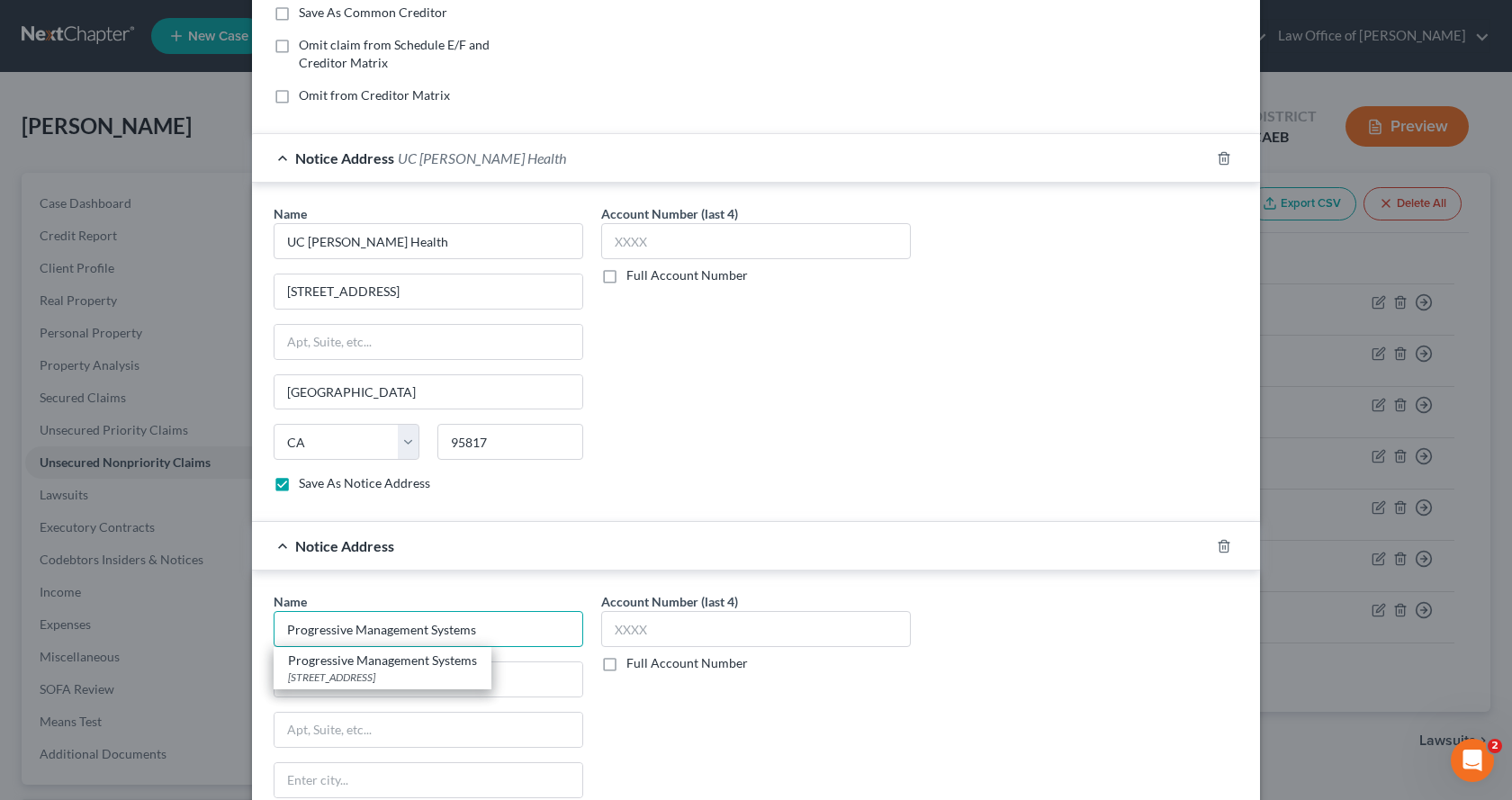
type input "Progressive Management Systems"
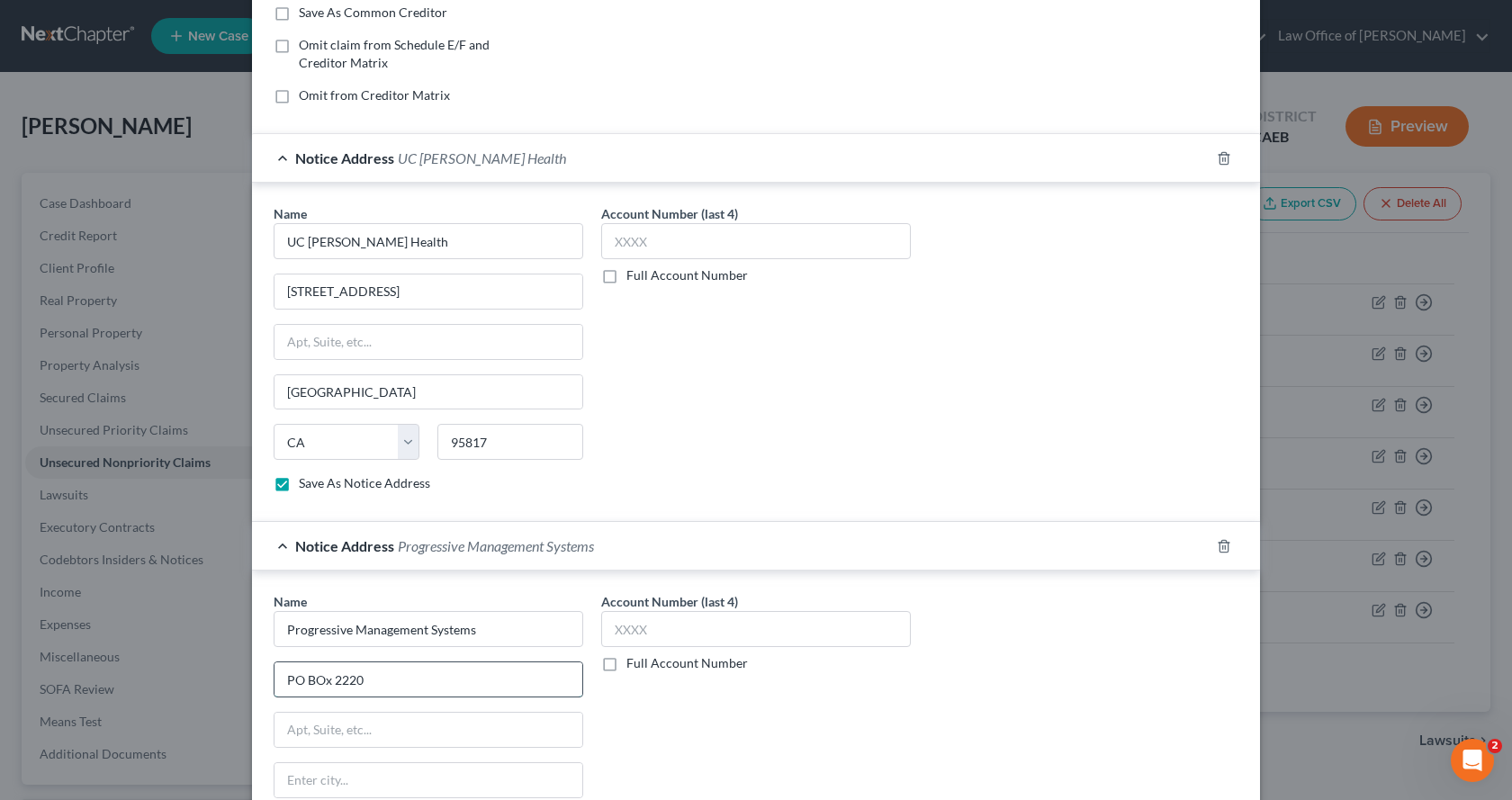
click at [311, 682] on input "PO BOx 2220" at bounding box center [428, 679] width 308 height 34
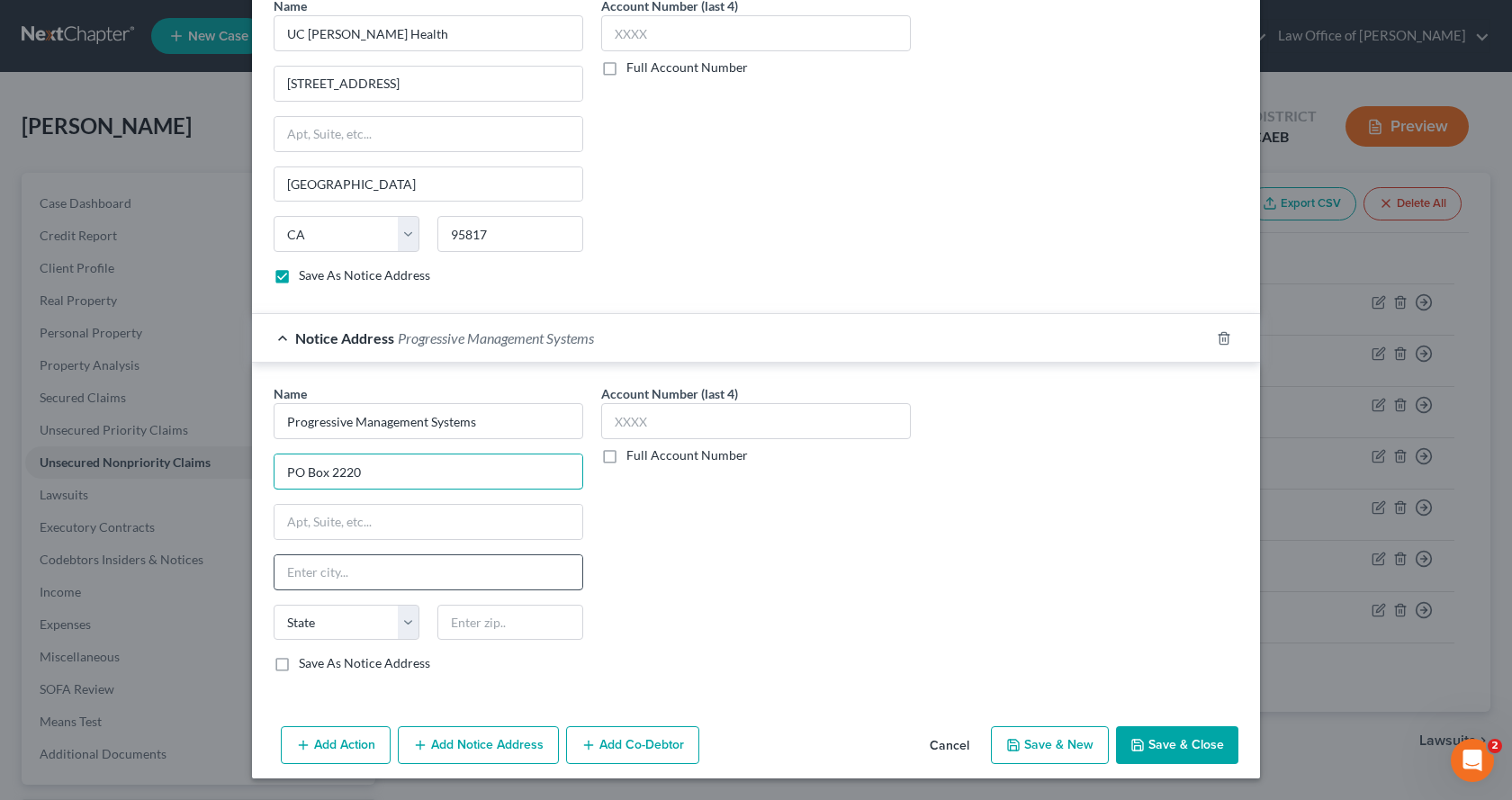
type input "PO Box 2220"
click at [306, 573] on input "text" at bounding box center [428, 572] width 308 height 34
type input "West COvina"
select select "4"
click at [321, 572] on input "West COvina" at bounding box center [428, 572] width 308 height 34
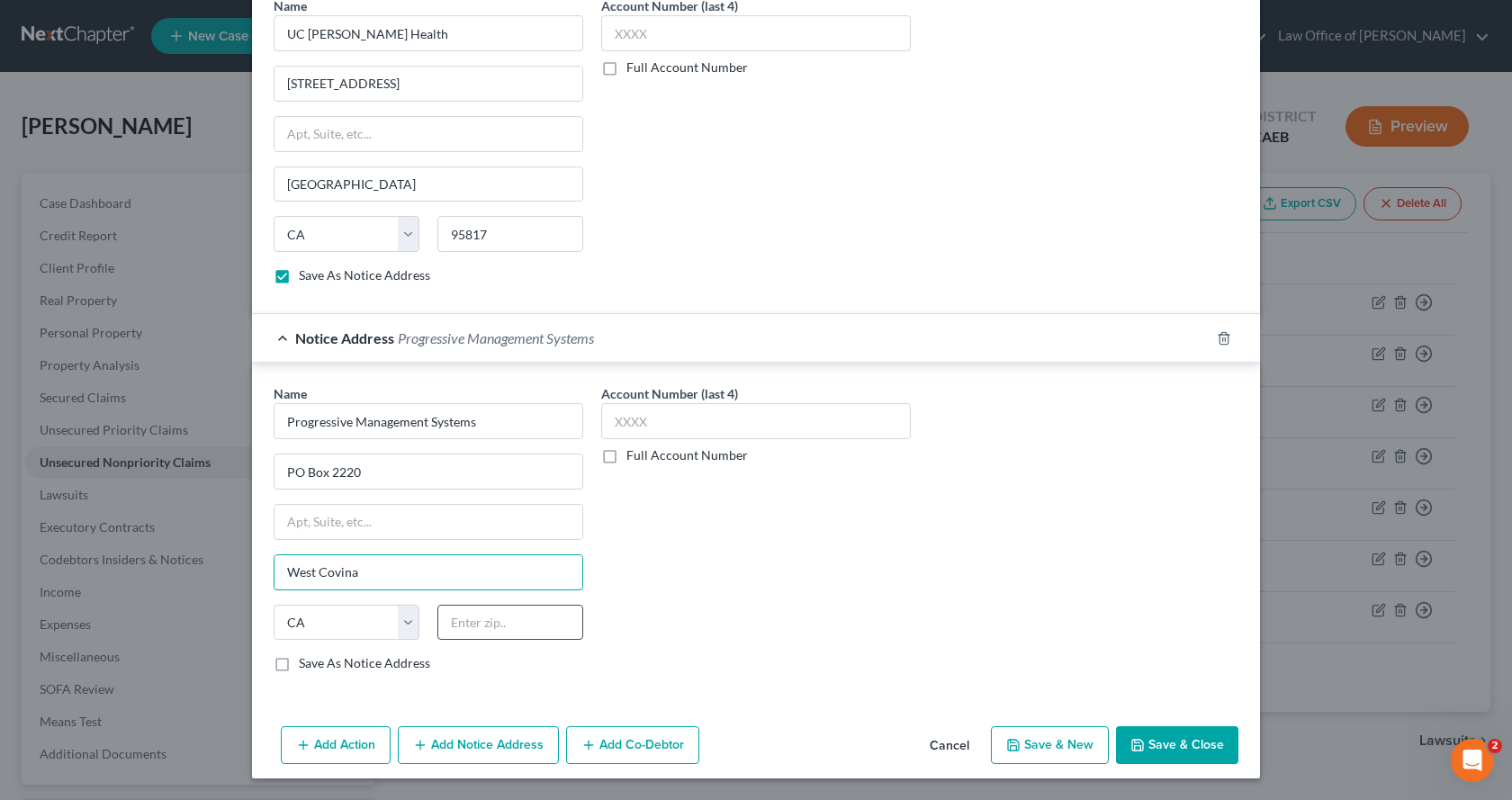
type input "West Covina"
click at [531, 629] on input "text" at bounding box center [510, 623] width 146 height 36
type input "91793-2220"
drag, startPoint x: 490, startPoint y: 424, endPoint x: 235, endPoint y: 413, distance: 255.2
click at [235, 413] on div "New Unsecured Nonpriority Claim × Creditor * UC [PERSON_NAME] Health Patient Bi…" at bounding box center [756, 400] width 1512 height 800
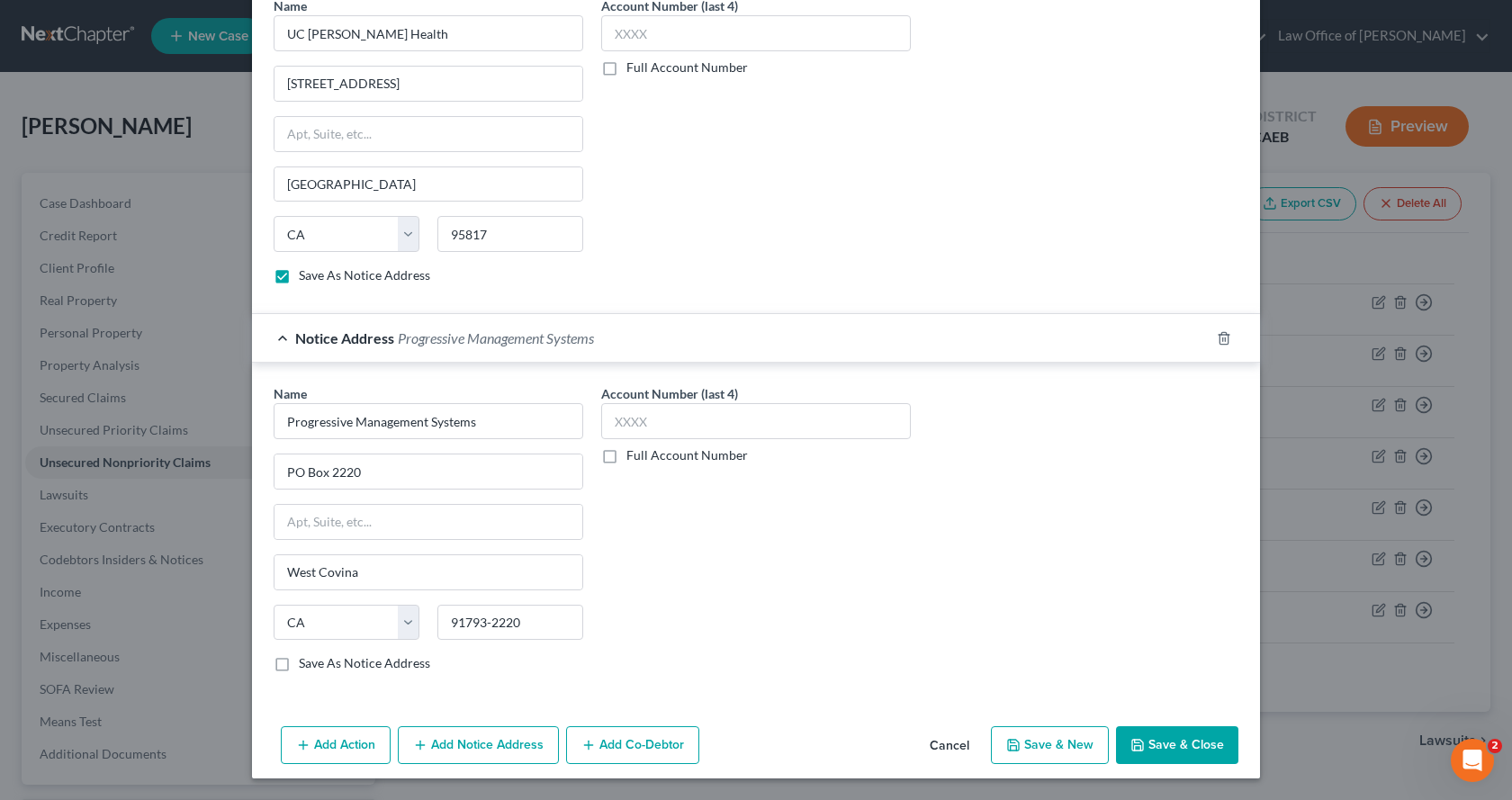
click at [487, 756] on button "Add Notice Address" at bounding box center [477, 745] width 161 height 38
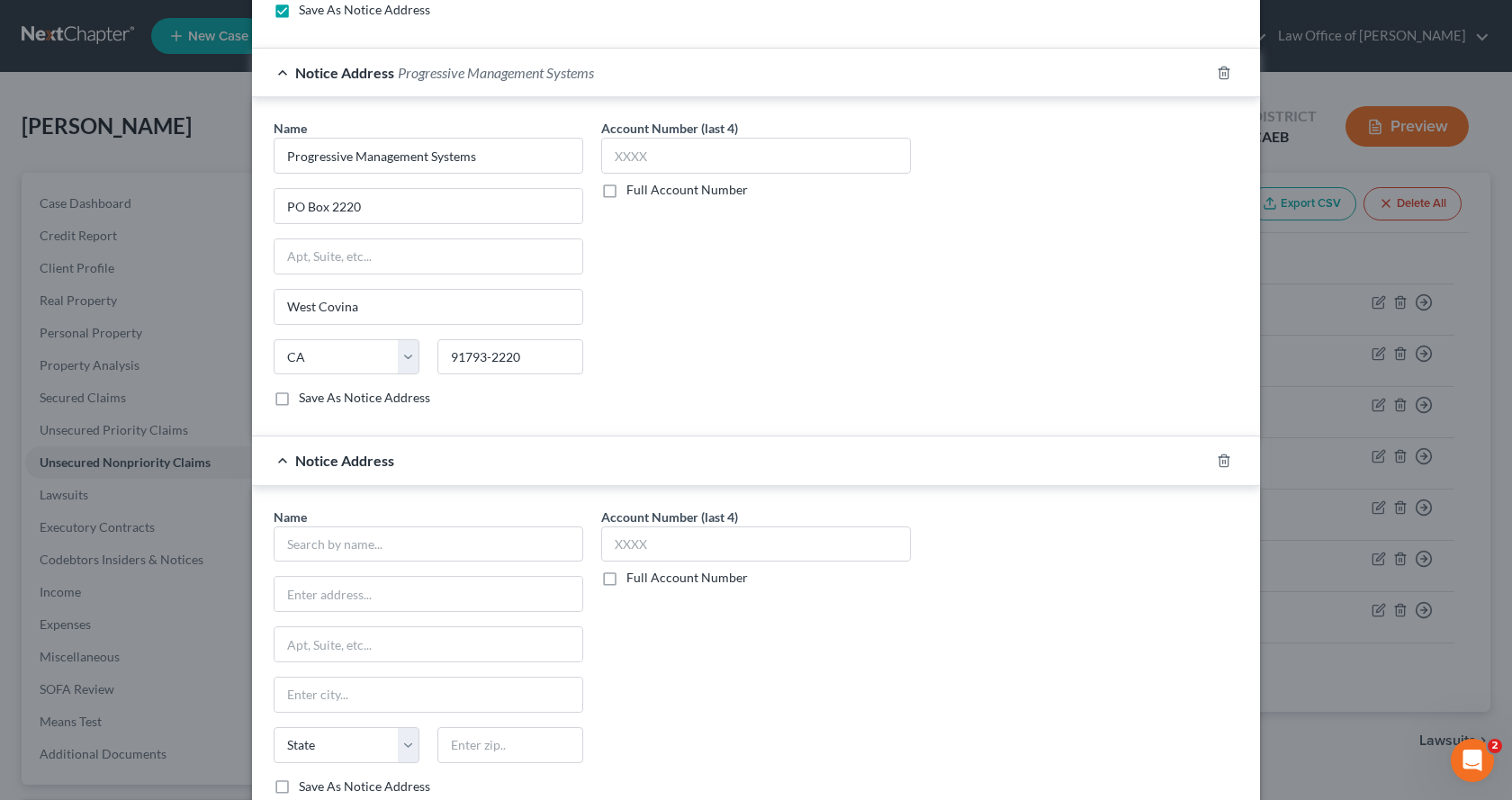
scroll to position [827, 0]
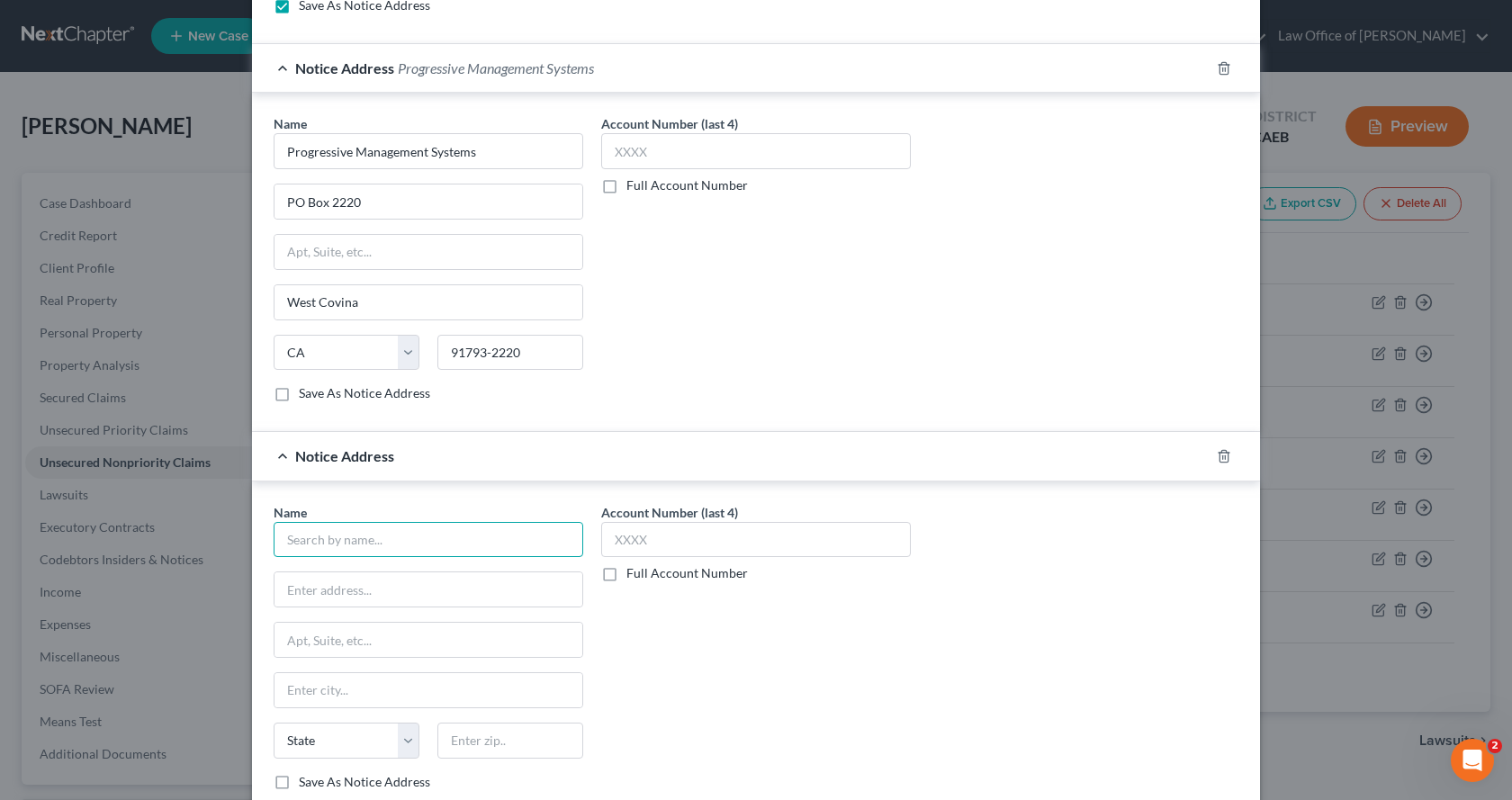
click at [344, 543] on input "text" at bounding box center [428, 540] width 310 height 36
paste input "Progressive Management Systems"
type input "Progressive Management Systems"
click at [364, 599] on input "text" at bounding box center [428, 589] width 308 height 34
type input "[GEOGRAPHIC_DATA]."
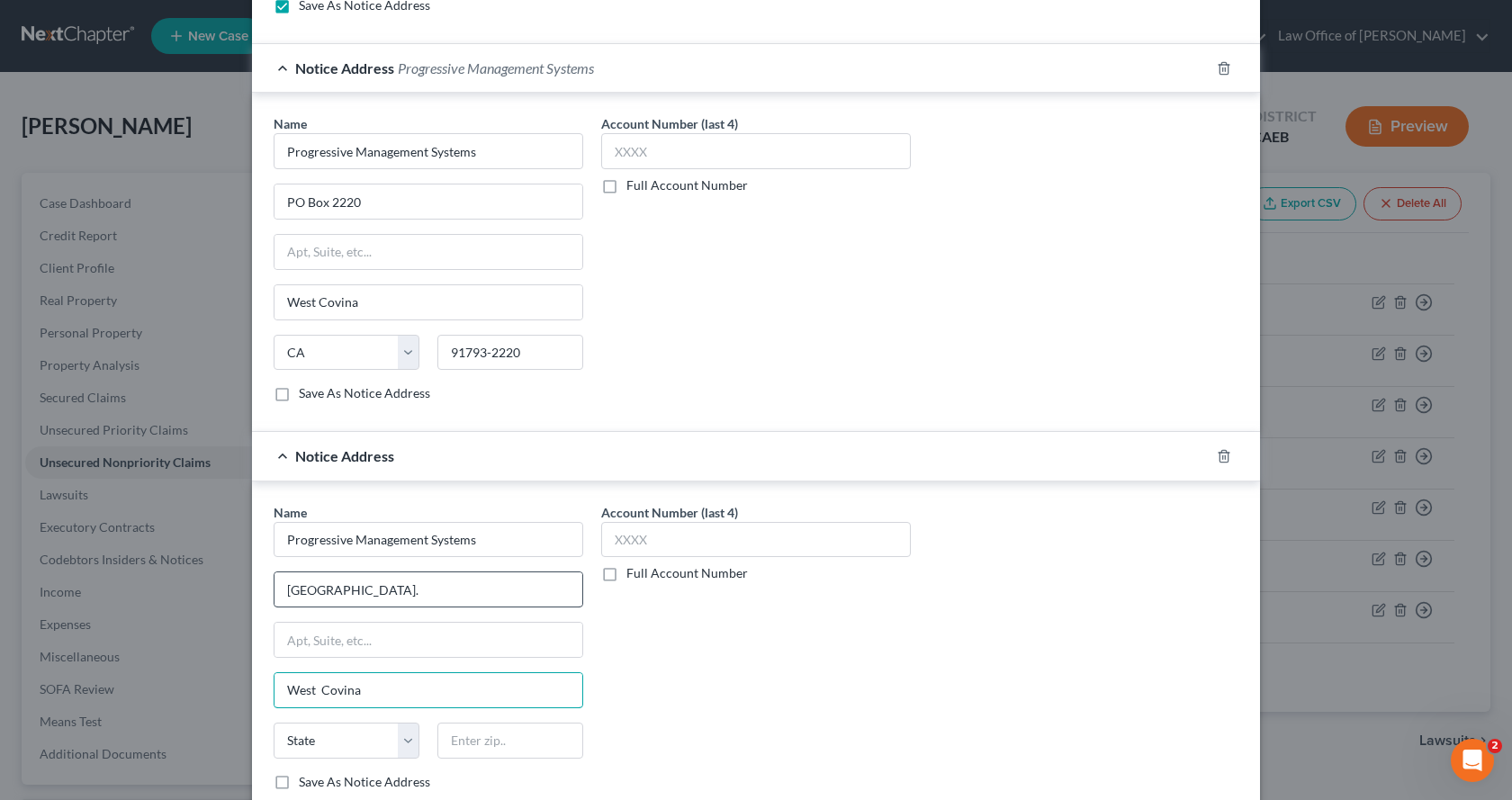
type input "West Covina"
select select "4"
type input "91790-2738"
click at [299, 393] on label "Save As Notice Address" at bounding box center [365, 394] width 132 height 18
click at [306, 393] on input "Save As Notice Address" at bounding box center [312, 391] width 12 height 12
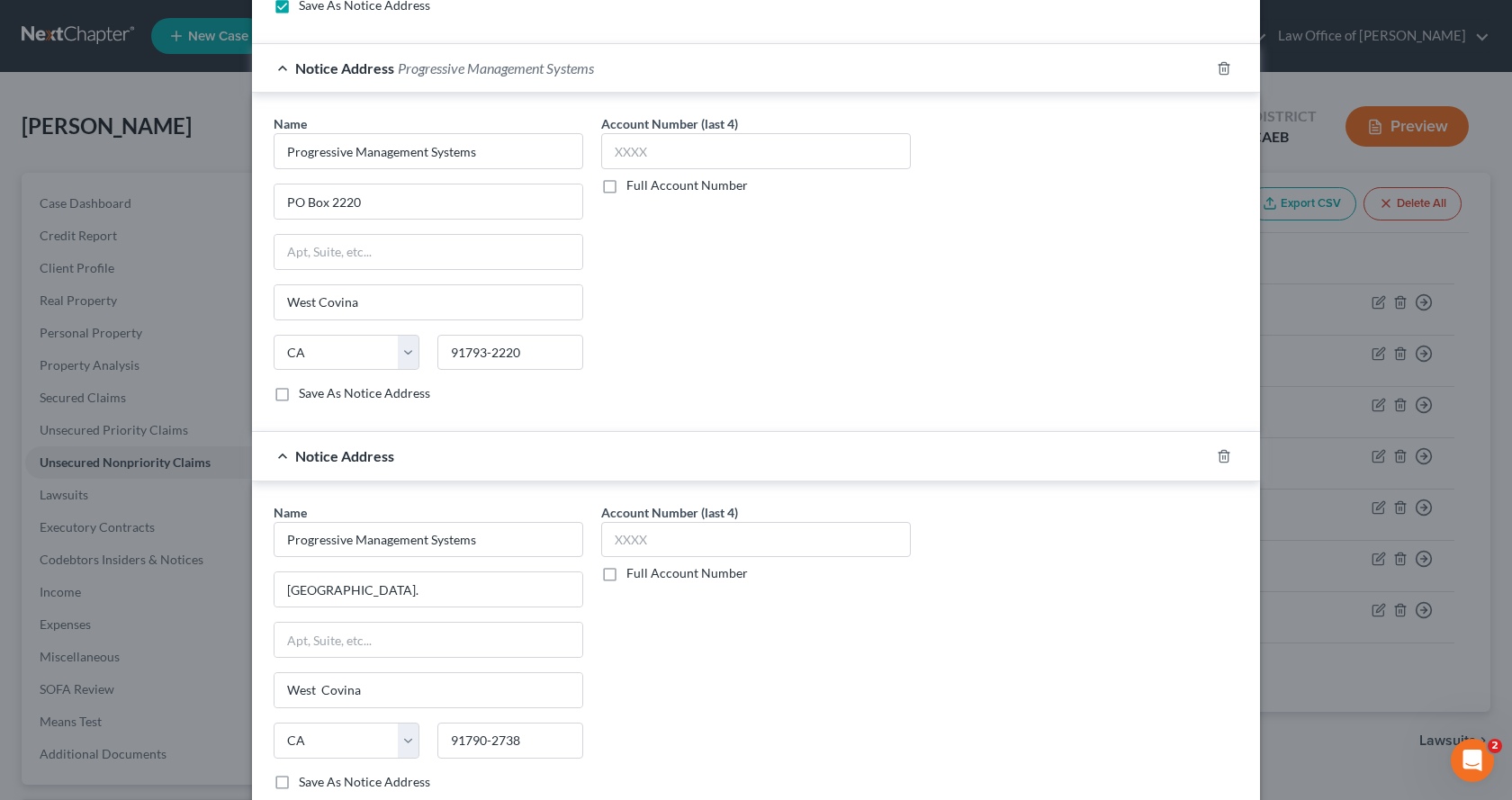
checkbox input "true"
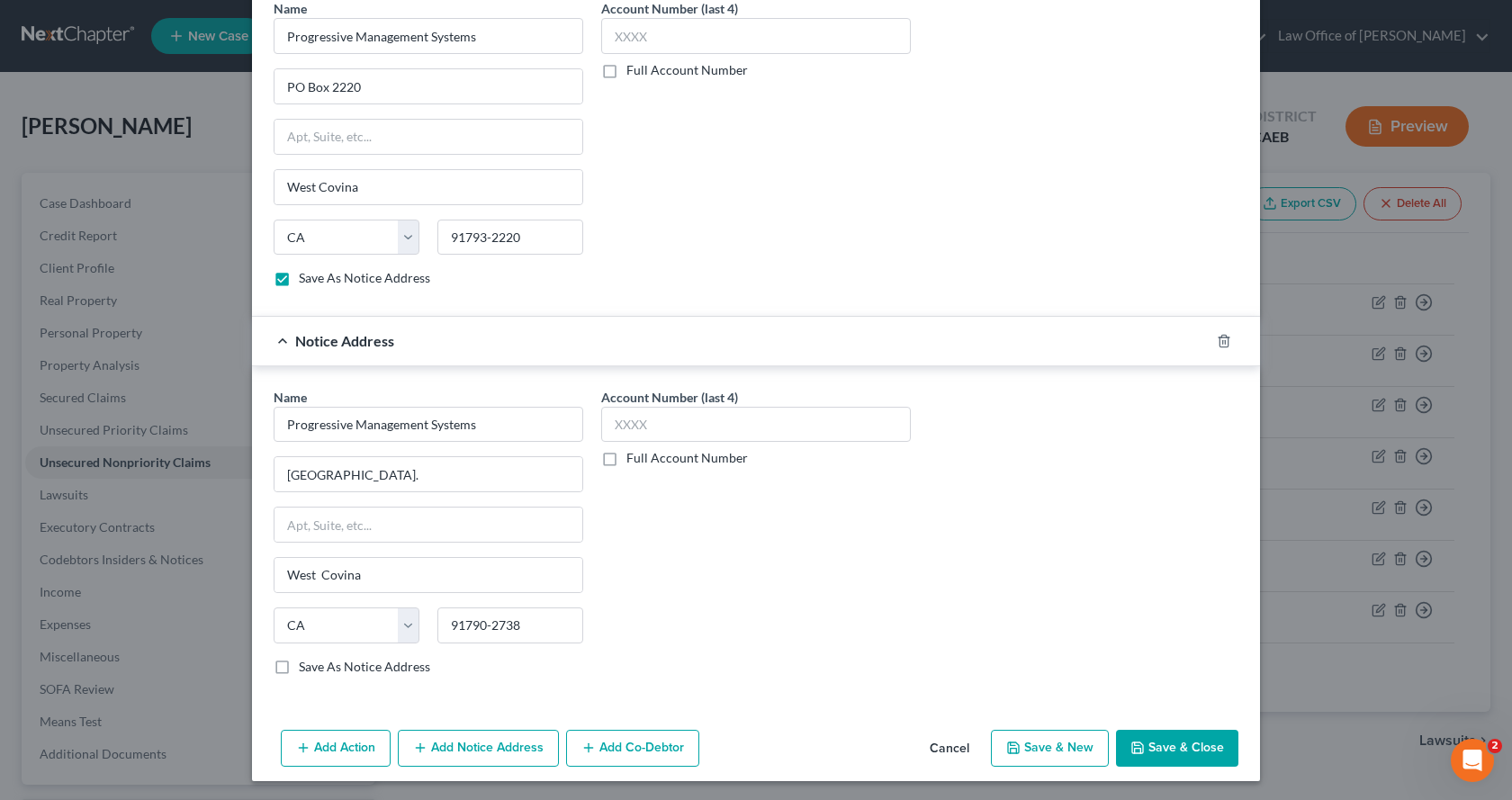
scroll to position [945, 0]
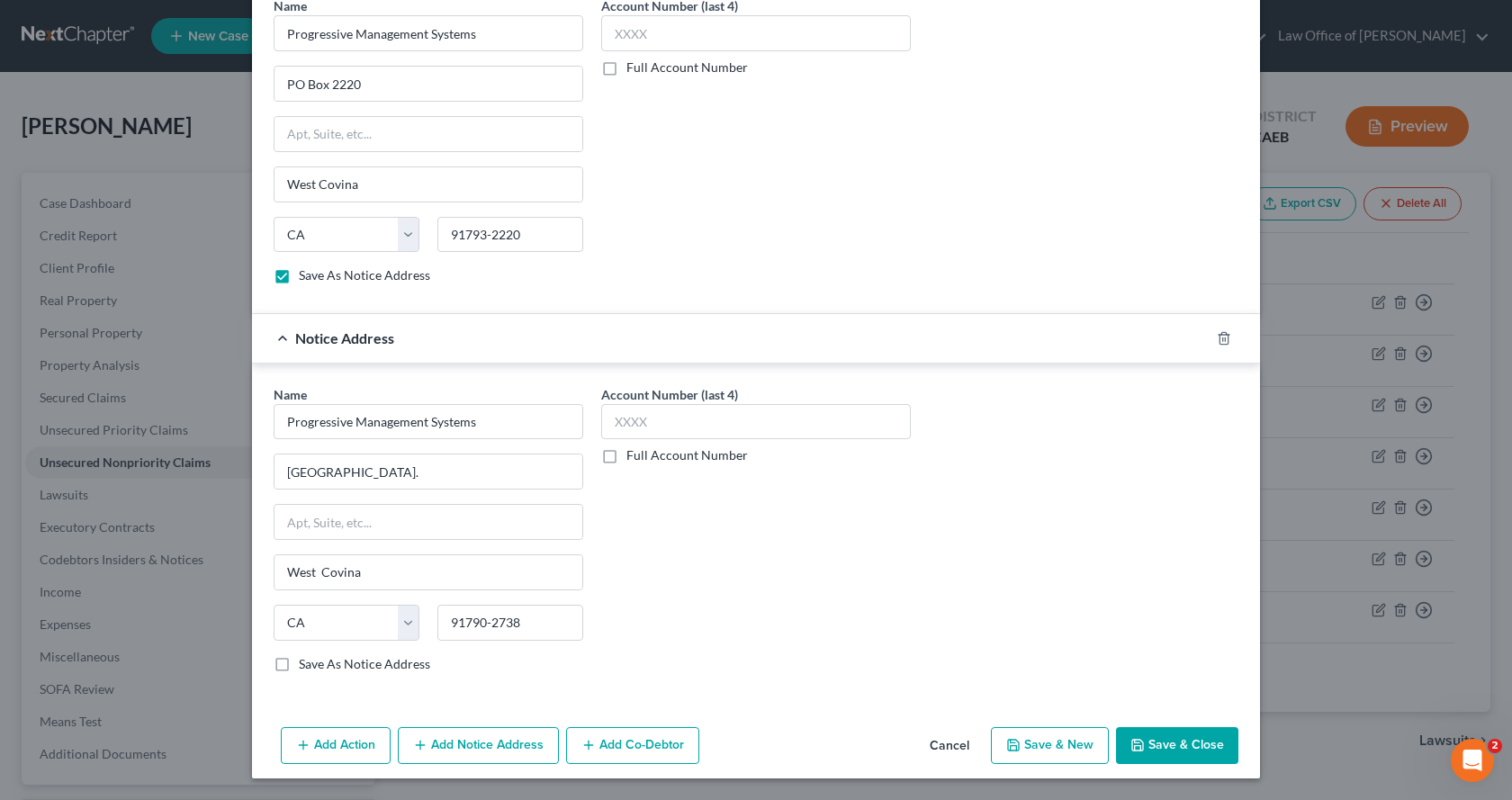
click at [299, 658] on label "Save As Notice Address" at bounding box center [365, 664] width 132 height 18
click at [306, 658] on input "Save As Notice Address" at bounding box center [312, 661] width 12 height 12
checkbox input "true"
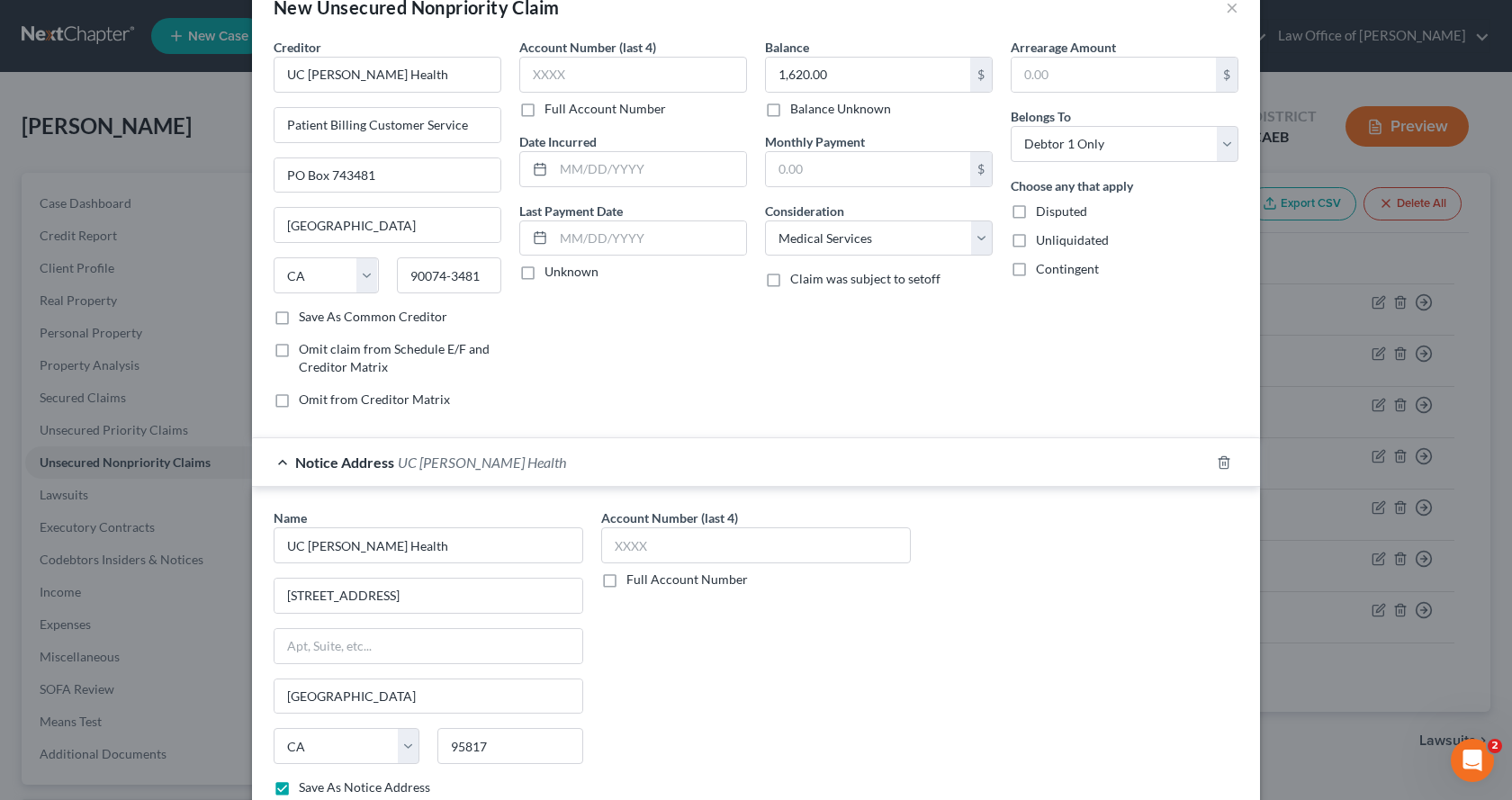
scroll to position [0, 0]
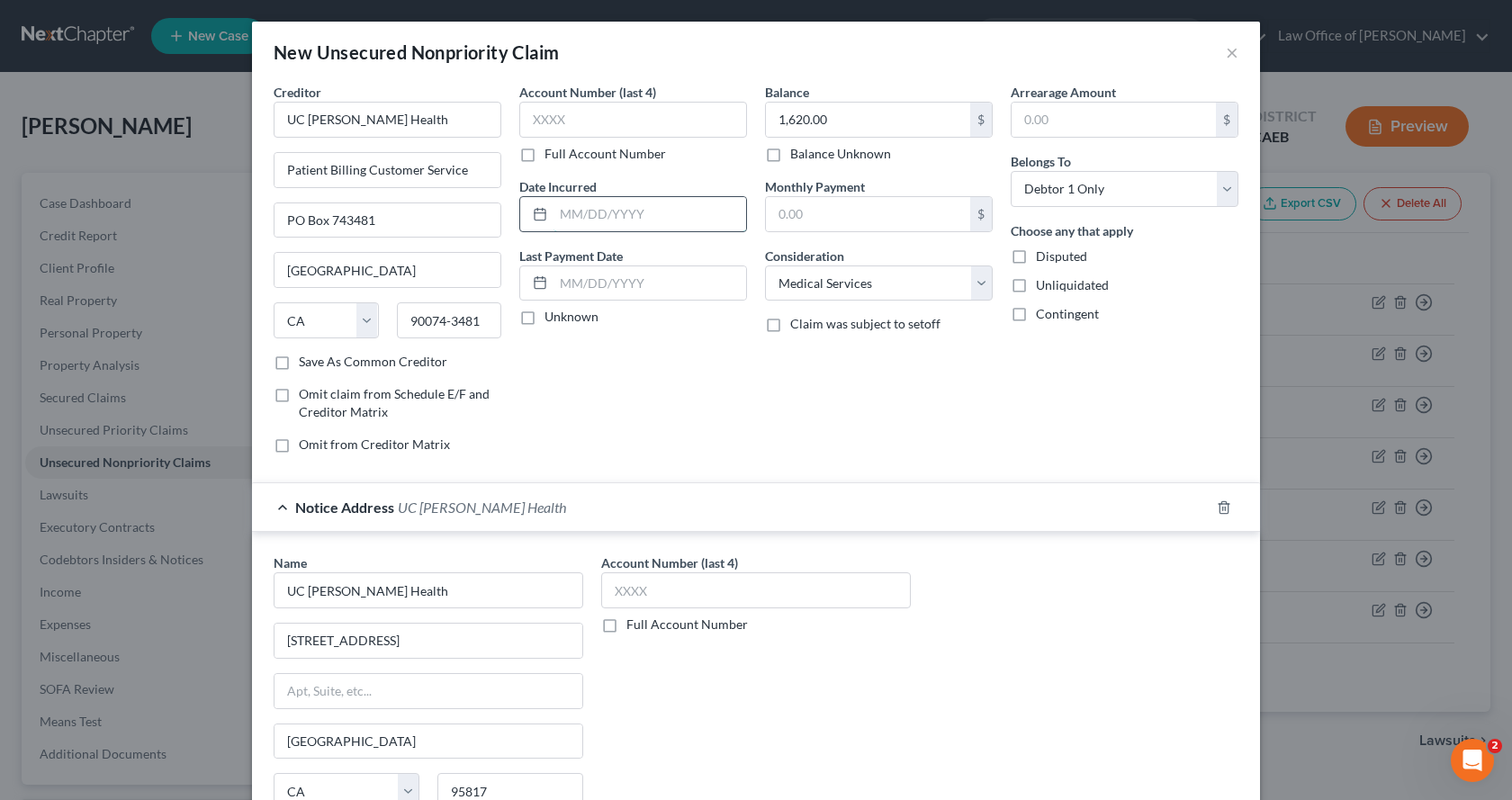
click at [611, 215] on input "text" at bounding box center [649, 214] width 193 height 34
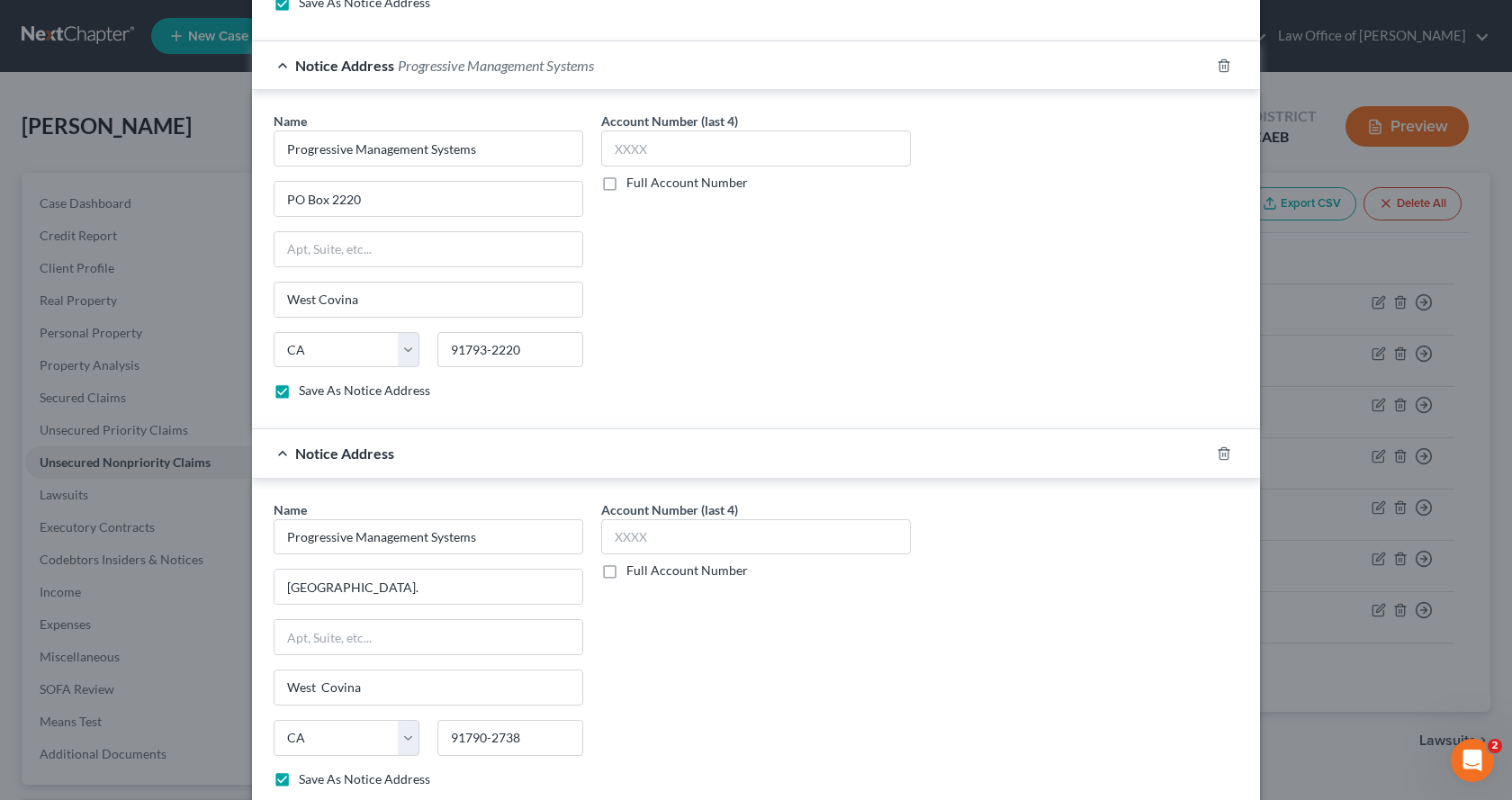
scroll to position [945, 0]
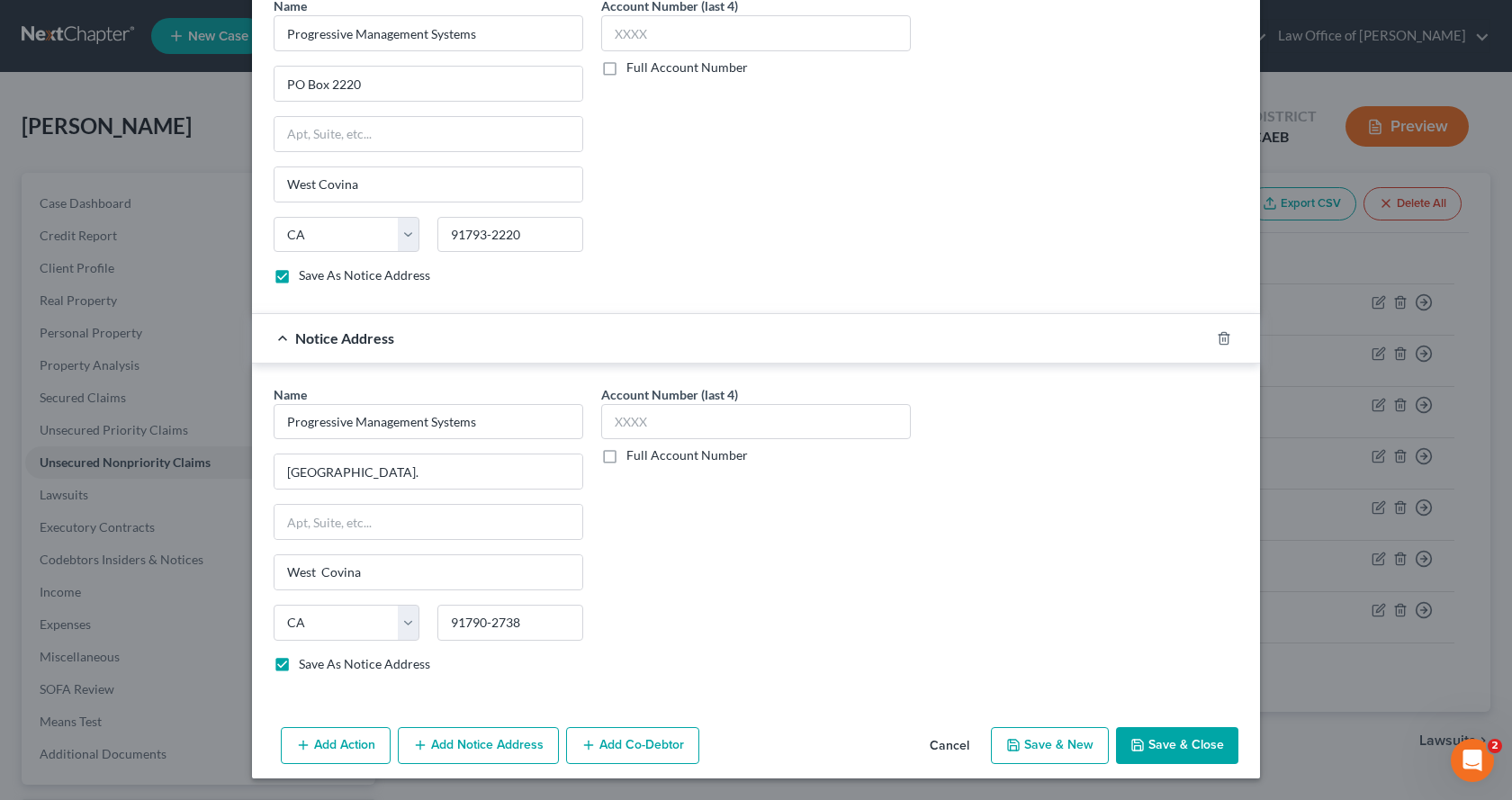
type input "[DATE]"
click at [1065, 751] on button "Save & New" at bounding box center [1050, 746] width 118 height 38
click at [378, 173] on input "West Covina" at bounding box center [428, 185] width 308 height 34
click at [497, 420] on input "Progressive Management Systems" at bounding box center [428, 422] width 310 height 36
click at [1067, 752] on button "Save & New" at bounding box center [1050, 746] width 118 height 38
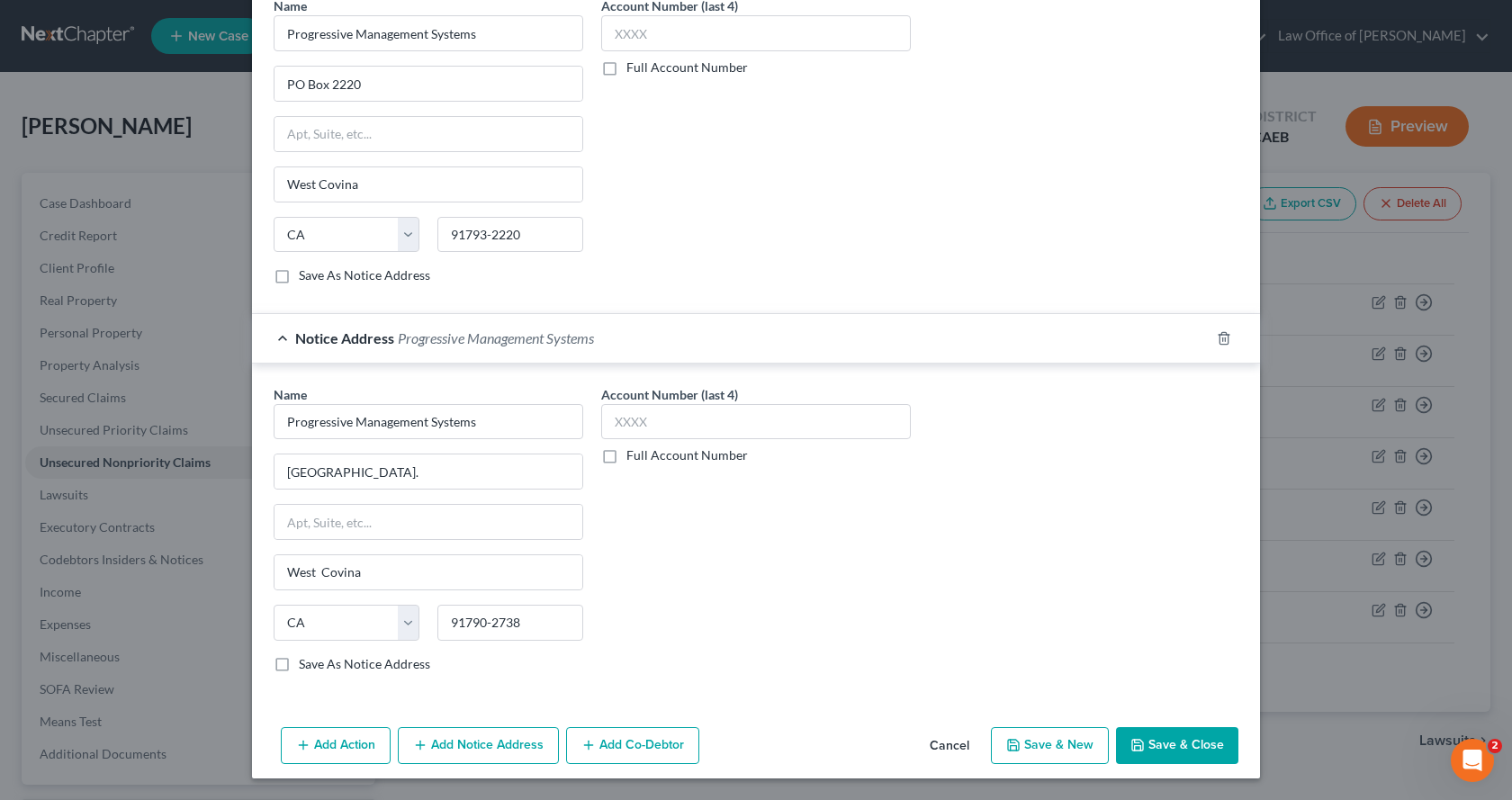
checkbox input "false"
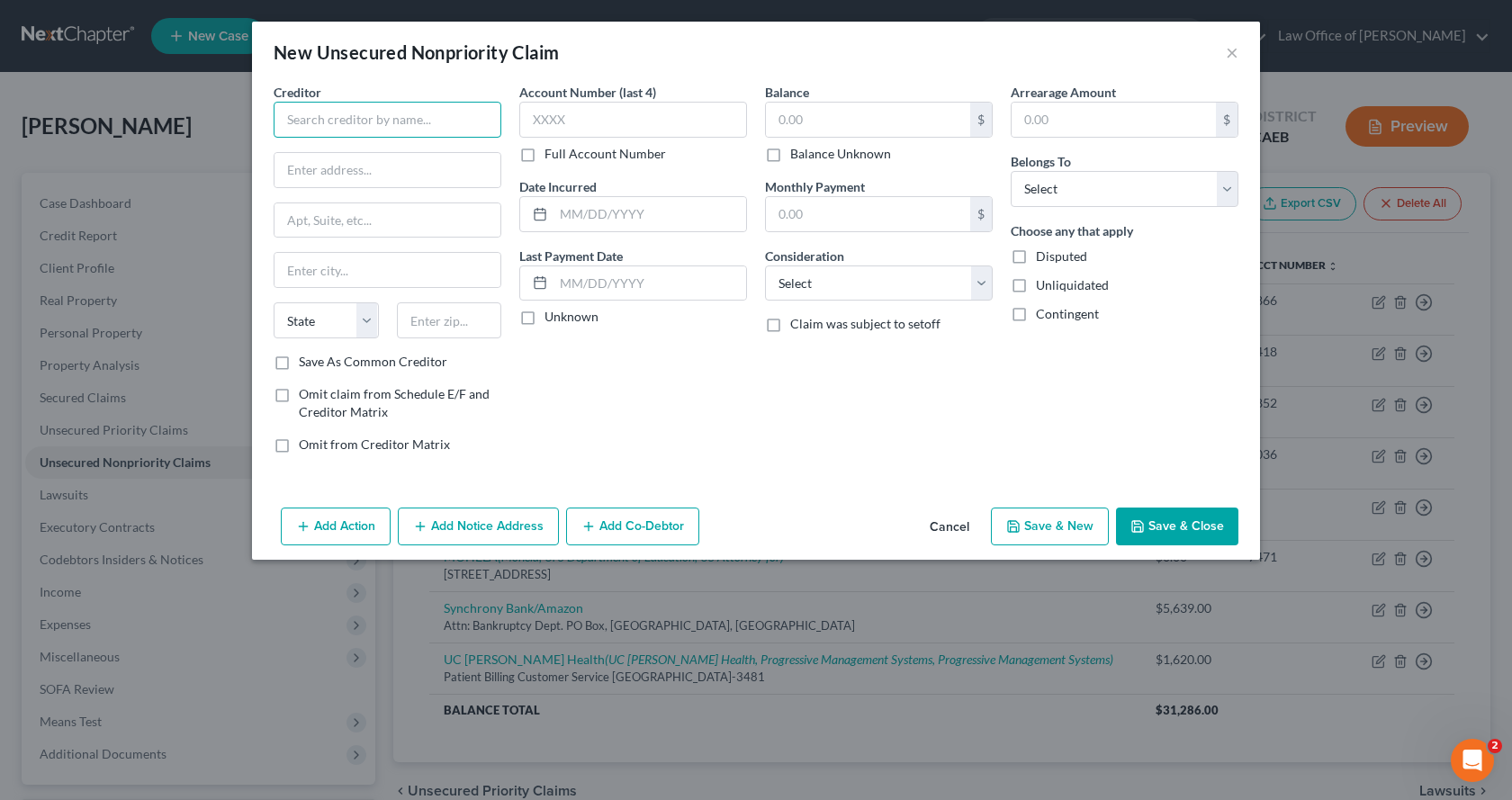
click at [376, 111] on input "text" at bounding box center [387, 120] width 228 height 36
type input "[PERSON_NAME] Fargo Bank"
type input "PO Box 51193"
type input "[GEOGRAPHIC_DATA]"
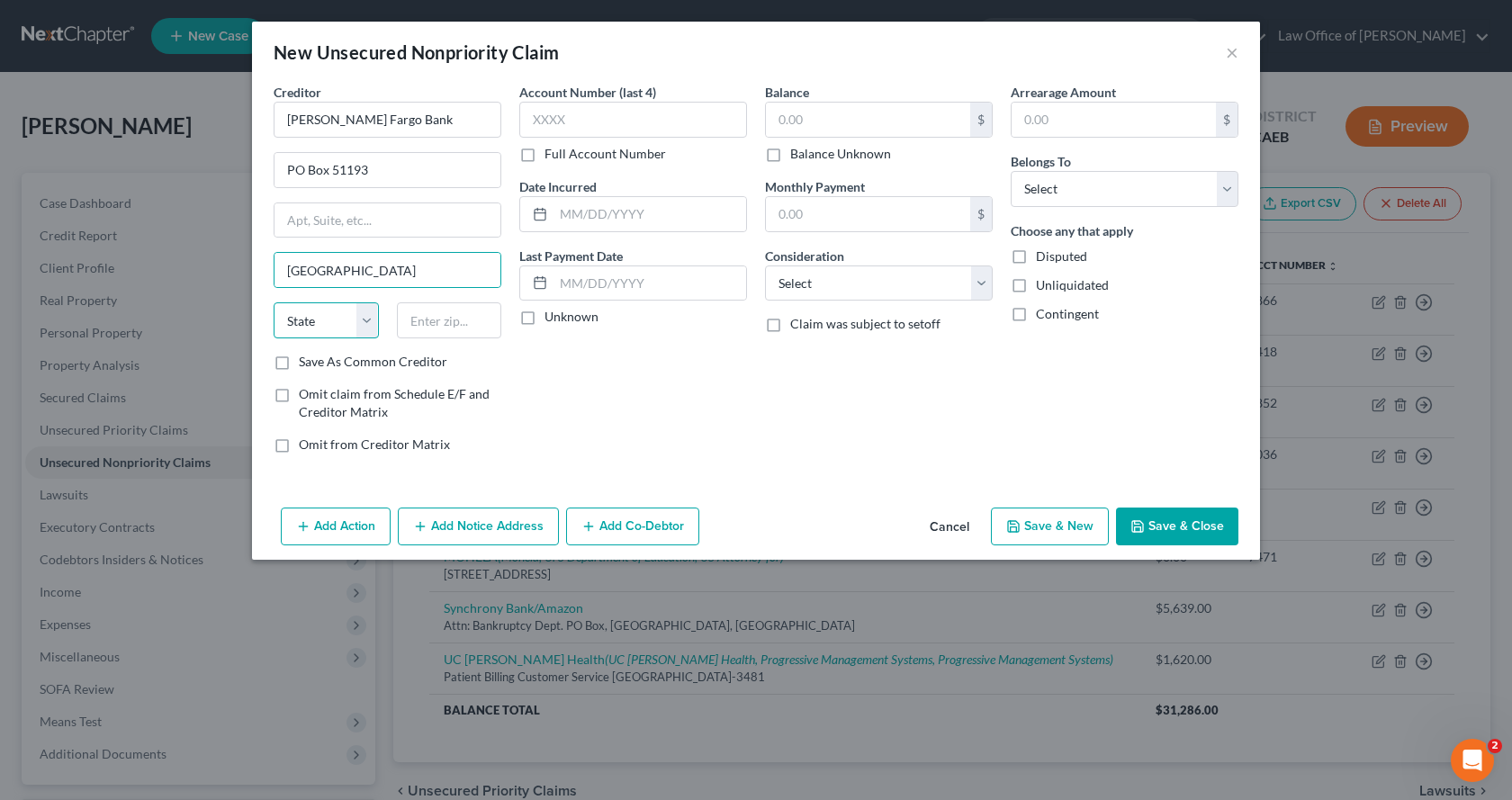
click at [321, 323] on select "State [US_STATE] AK AR AZ CA CO CT DE DC [GEOGRAPHIC_DATA] [GEOGRAPHIC_DATA] GU…" at bounding box center [326, 321] width 105 height 36
select select "4"
click at [274, 303] on select "State [US_STATE] AK AR AZ CA CO CT DE DC [GEOGRAPHIC_DATA] [GEOGRAPHIC_DATA] GU…" at bounding box center [326, 321] width 105 height 36
click at [416, 320] on input "text" at bounding box center [448, 321] width 105 height 36
type input "90051-5493"
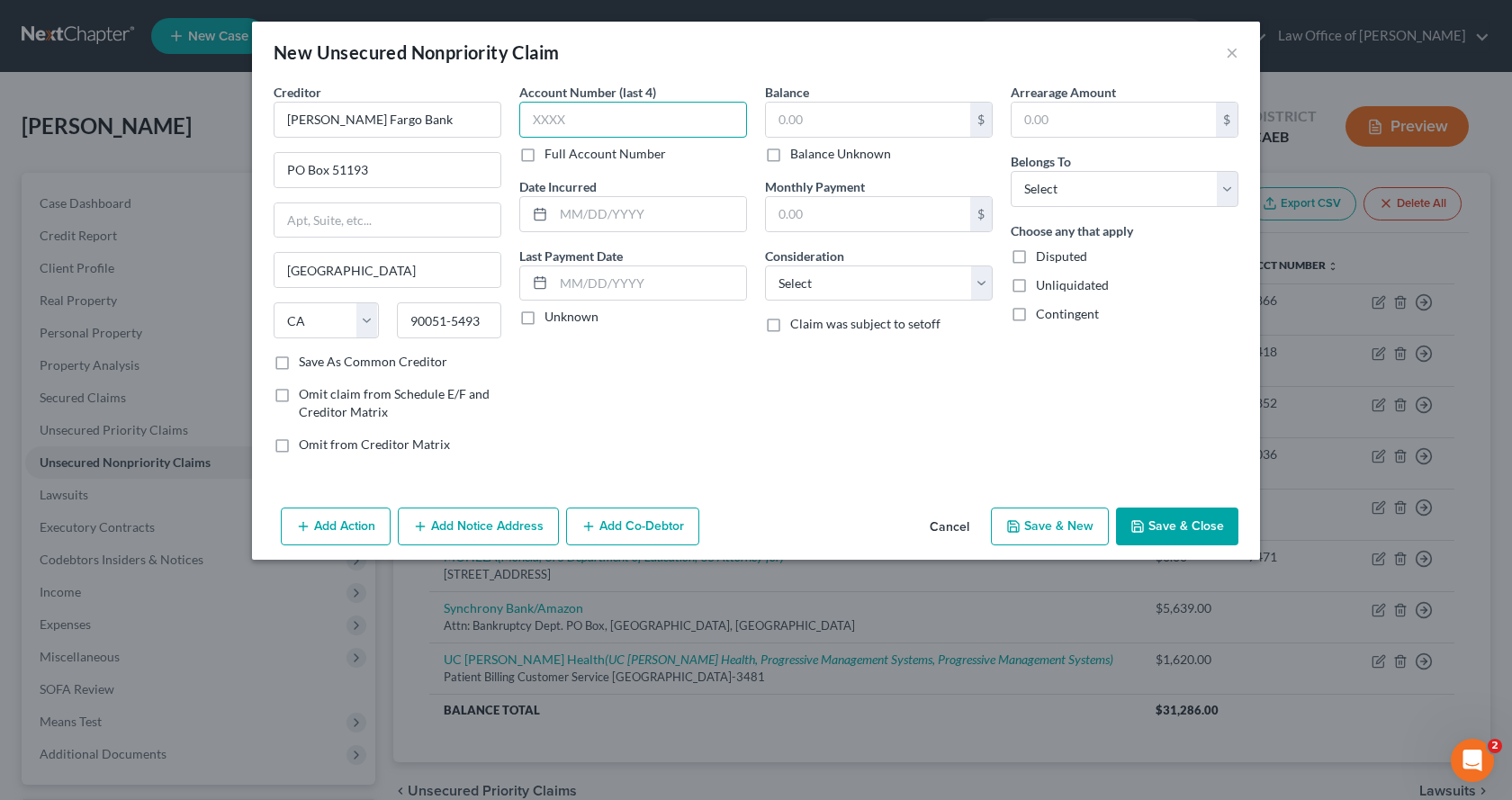
click at [580, 114] on input "text" at bounding box center [633, 120] width 228 height 36
type input "1579"
click at [813, 125] on input "text" at bounding box center [868, 120] width 205 height 34
type input "11,337.00"
click at [1076, 202] on select "Select Debtor 1 Only Debtor 2 Only Debtor 1 And Debtor 2 Only At Least One Of T…" at bounding box center [1125, 189] width 228 height 36
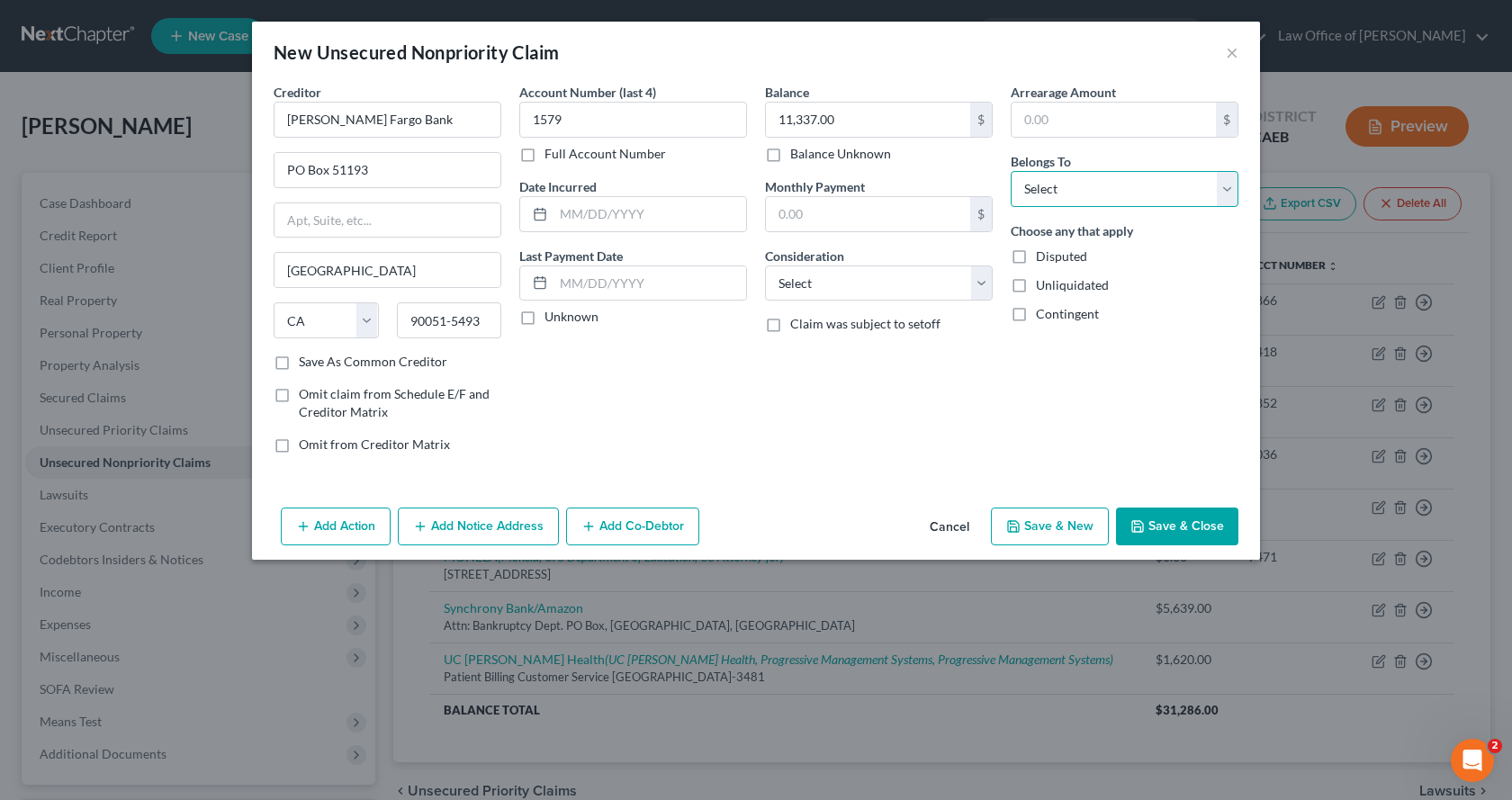
select select "0"
click at [1011, 171] on select "Select Debtor 1 Only Debtor 2 Only Debtor 1 And Debtor 2 Only At Least One Of T…" at bounding box center [1125, 189] width 228 height 36
click at [861, 295] on select "Select Cable / Satellite Services Collection Agency Credit Card Debt Debt Couns…" at bounding box center [879, 284] width 228 height 36
select select "2"
click at [765, 266] on select "Select Cable / Satellite Services Collection Agency Credit Card Debt Debt Couns…" at bounding box center [879, 284] width 228 height 36
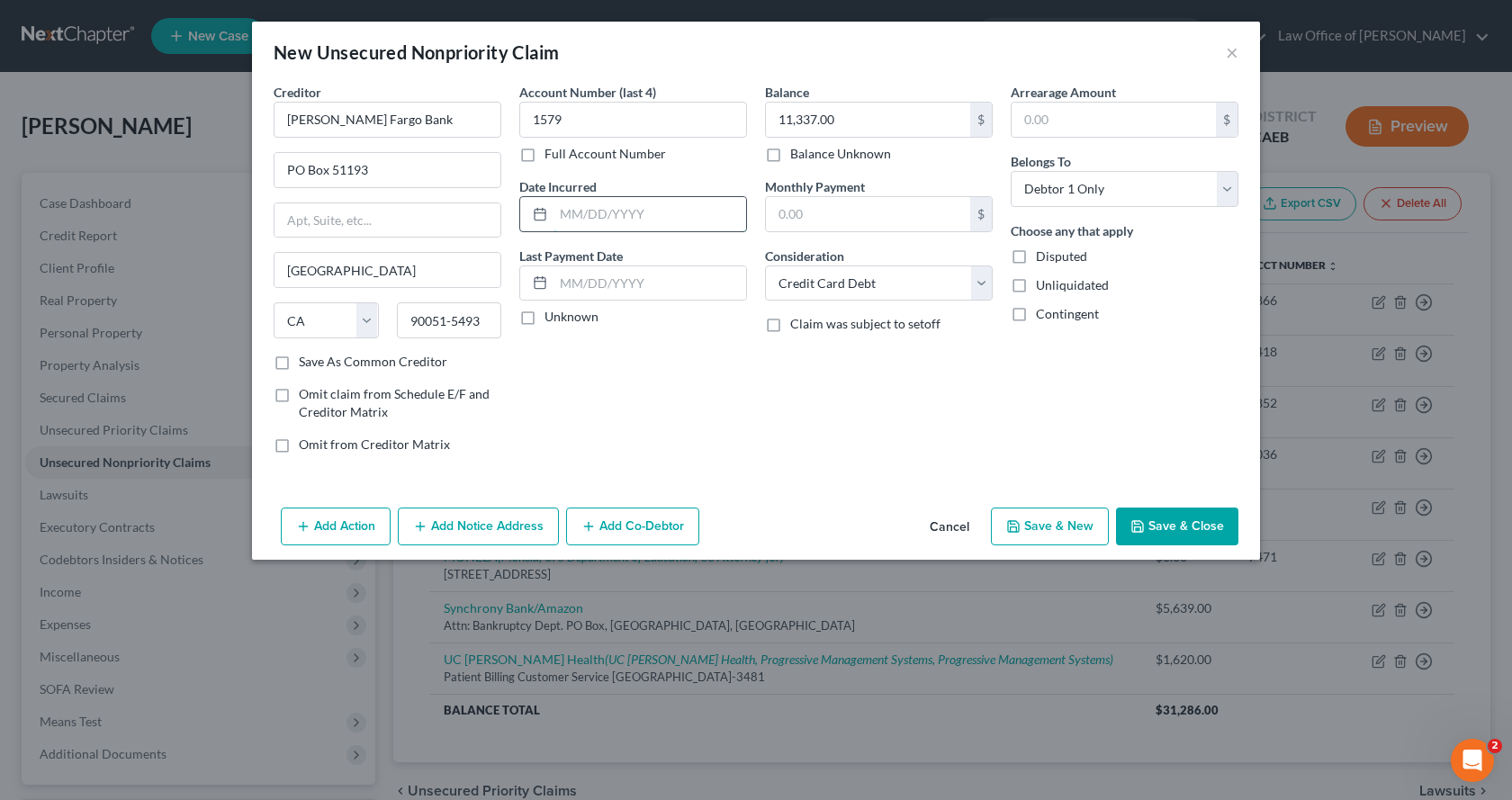
click at [606, 216] on input "text" at bounding box center [649, 214] width 193 height 34
type input "10/2023 - 02/2025"
click at [1178, 523] on button "Save & Close" at bounding box center [1177, 526] width 123 height 38
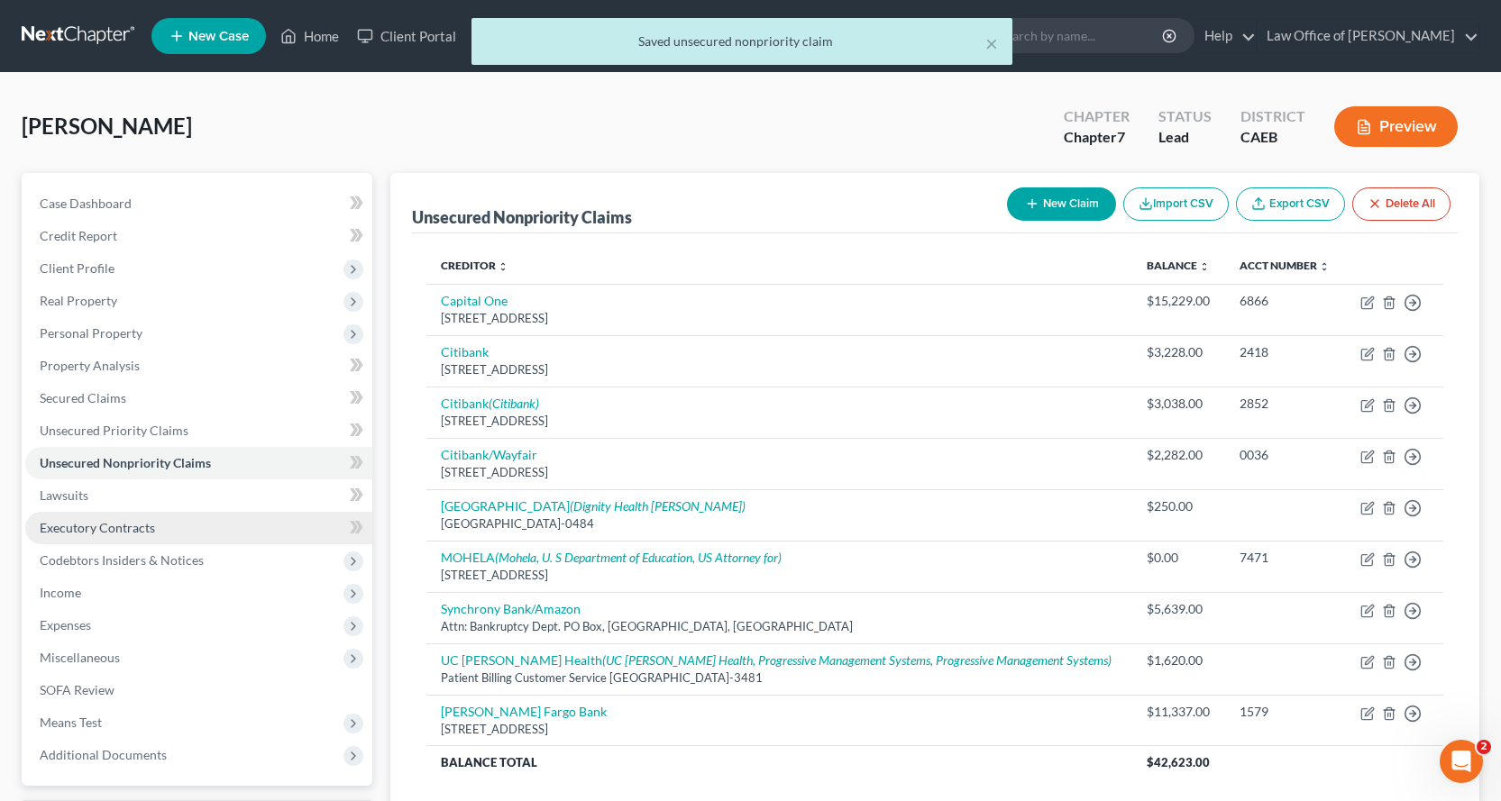
click at [57, 525] on span "Executory Contracts" at bounding box center [97, 527] width 115 height 15
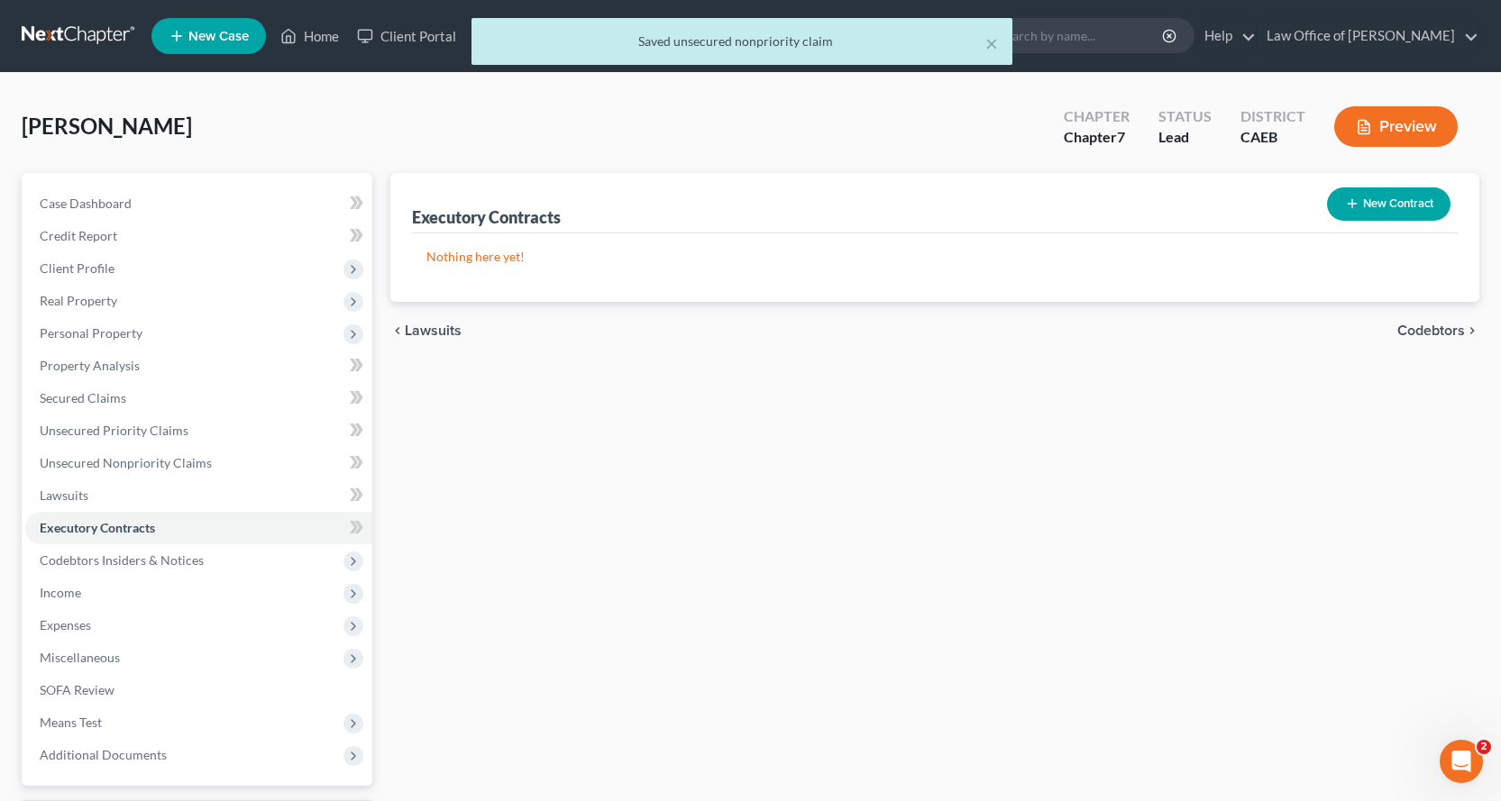
click at [1408, 196] on button "New Contract" at bounding box center [1388, 203] width 123 height 33
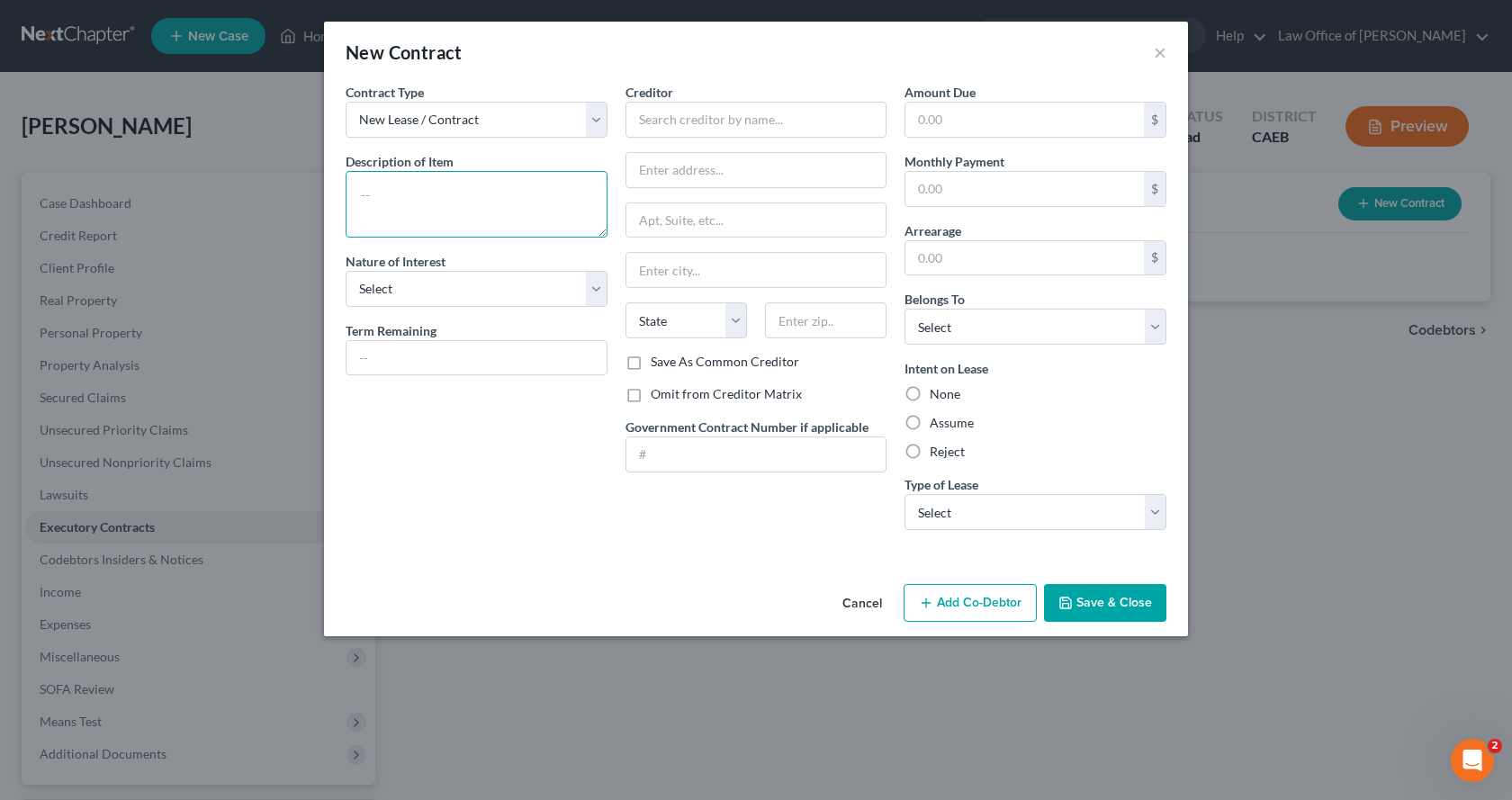
click at [450, 188] on textarea at bounding box center [476, 204] width 262 height 67
type textarea "Lease of residence at [STREET_ADDRESS] from [DATE] to [DATE] at $1953.00/month."
click at [660, 119] on input "text" at bounding box center [756, 120] width 262 height 36
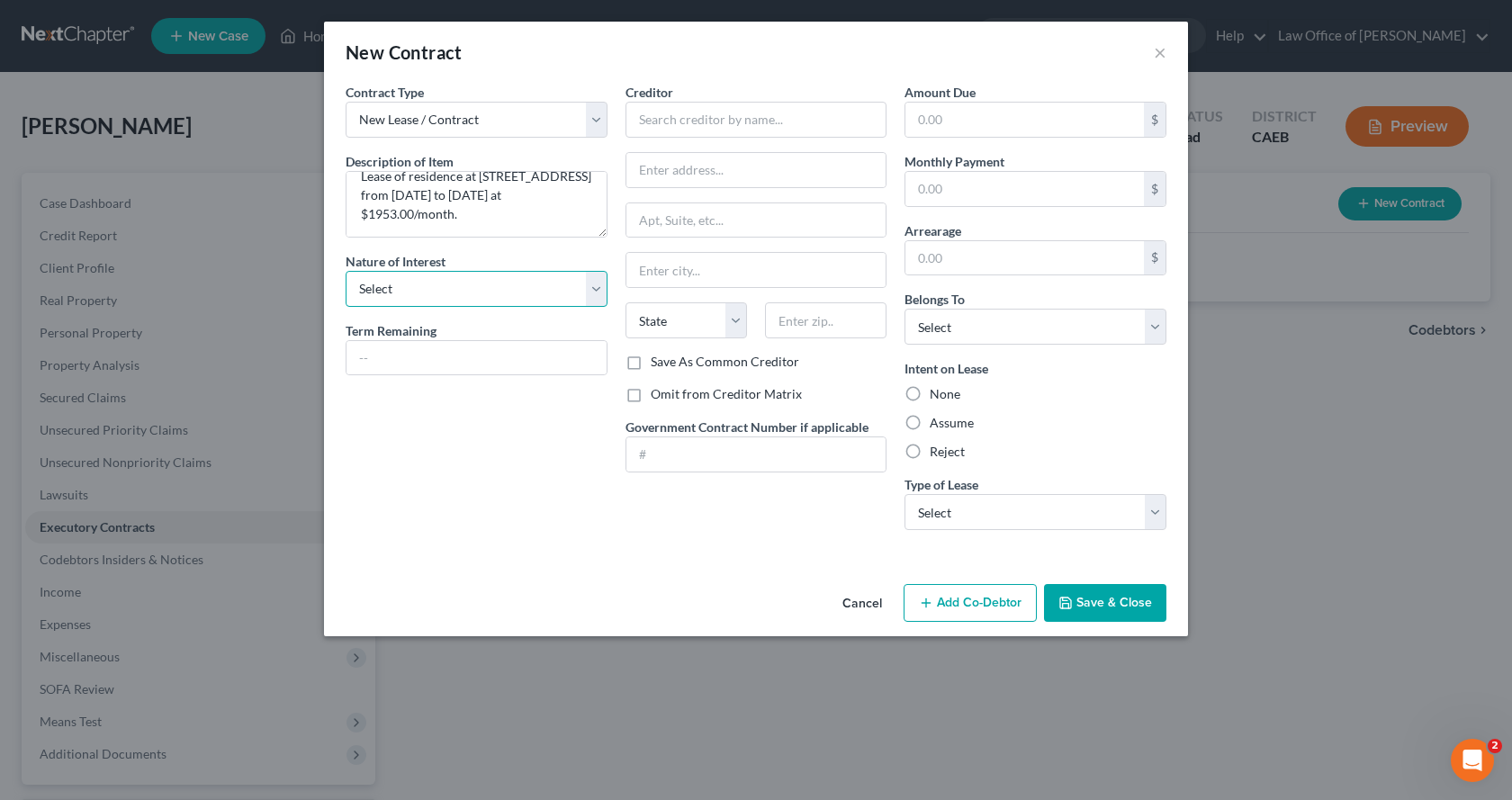
click at [478, 292] on select "Select Purchaser Agent Lessor Lessee" at bounding box center [476, 289] width 262 height 36
select select "3"
click at [346, 271] on select "Select Purchaser Agent Lessor Lessee" at bounding box center [476, 289] width 262 height 36
click at [469, 358] on input "text" at bounding box center [476, 359] width 260 height 34
type input "10 months"
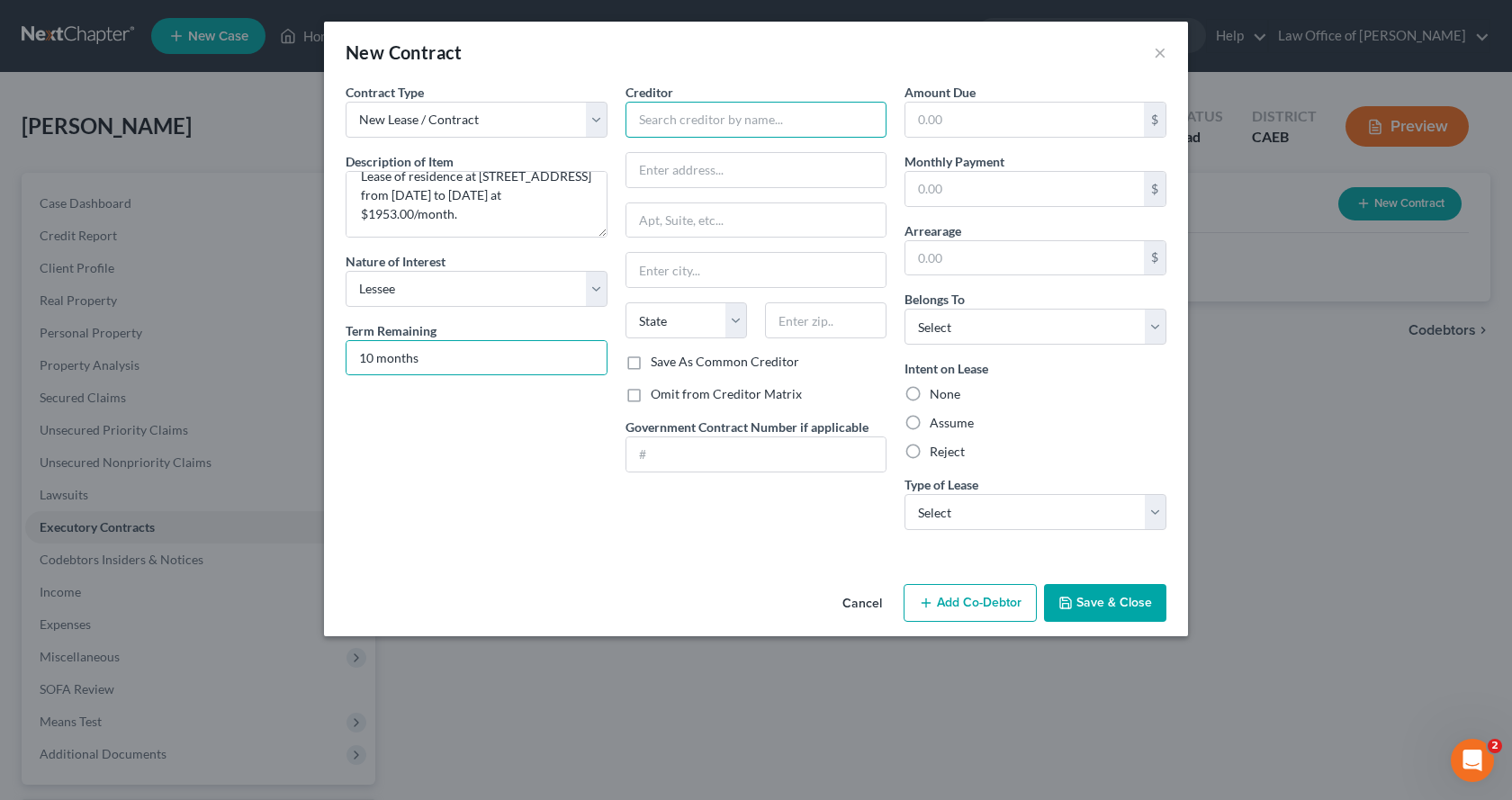
click at [688, 119] on input "text" at bounding box center [756, 120] width 262 height 36
type input "Lake Pointe Limited Partnership"
type input "[GEOGRAPHIC_DATA]"
click at [727, 223] on input "[STREET_ADDRESS]" at bounding box center [756, 221] width 260 height 34
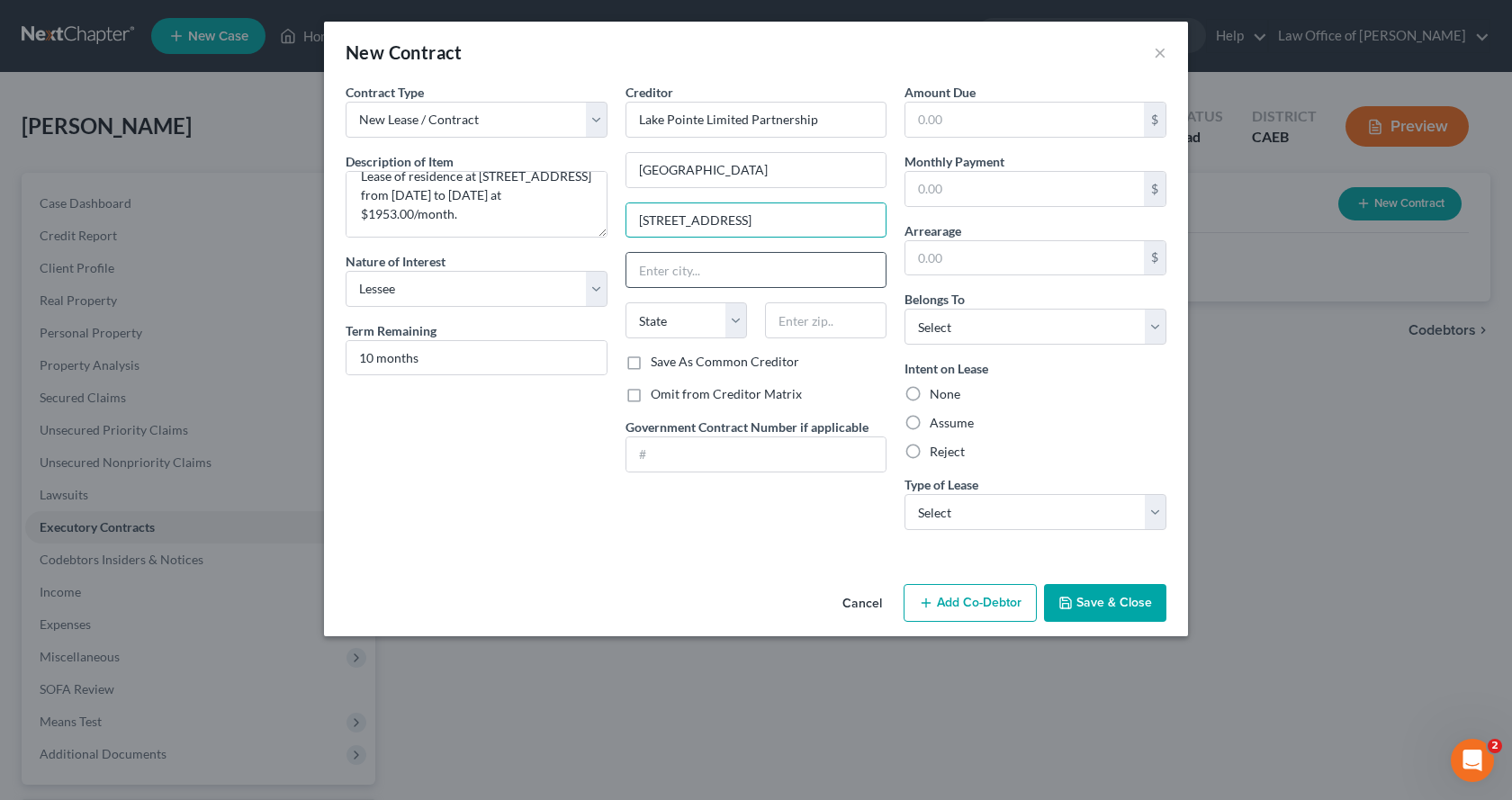
type input "[STREET_ADDRESS]"
click at [689, 271] on input "text" at bounding box center [756, 270] width 260 height 34
type input "Folsom"
select select "4"
type input "95630"
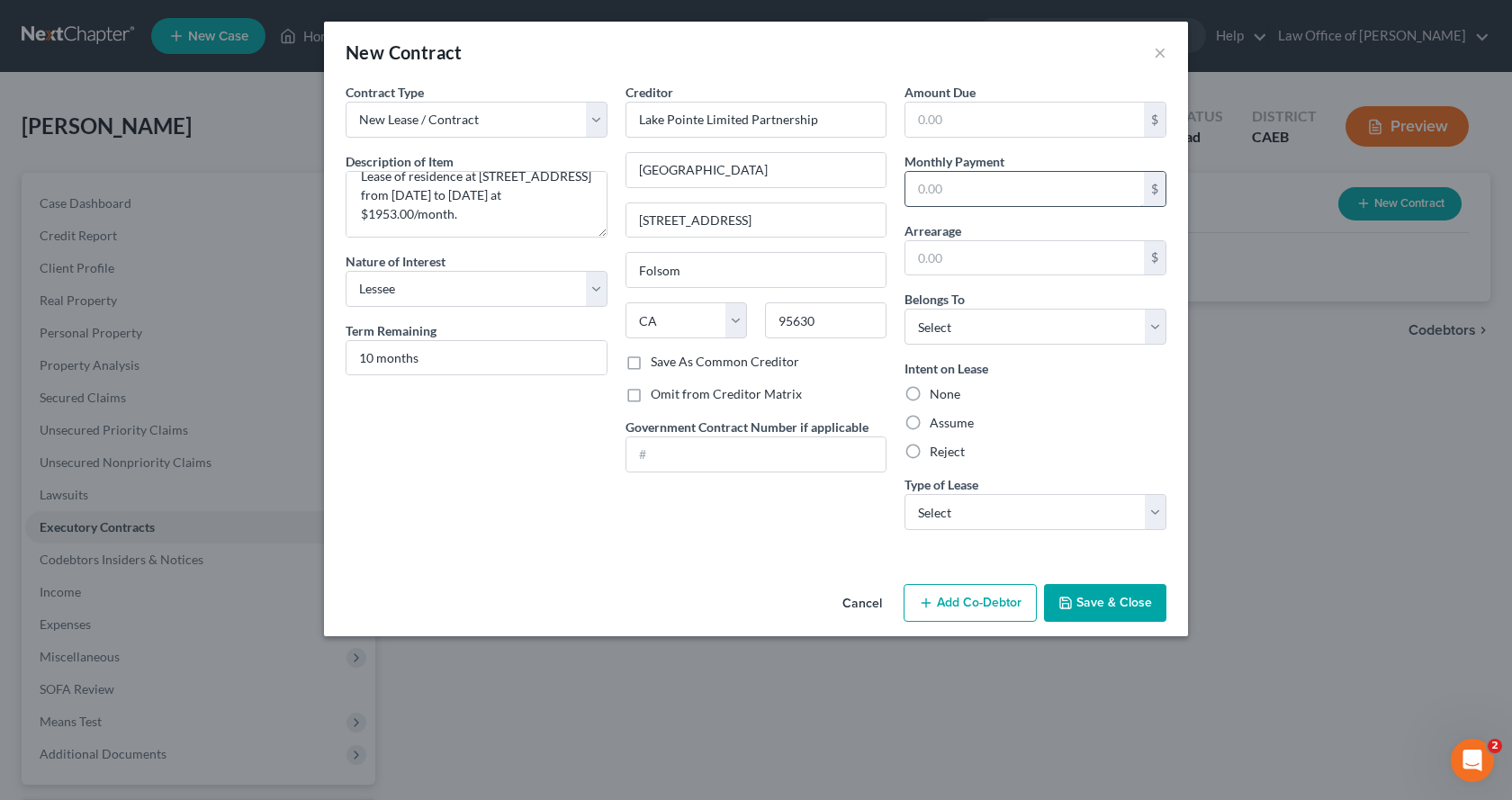
click at [994, 189] on input "text" at bounding box center [1025, 189] width 239 height 34
type input "1,953.00"
click at [375, 229] on textarea "Lease of residence at [STREET_ADDRESS] from [DATE] to [DATE] at $1953.00/month." at bounding box center [476, 204] width 262 height 67
type textarea "Lease of residence at [STREET_ADDRESS] from [DATE] to [DATE] at $1,953.00/month."
click at [1017, 334] on select "Select Debtor 1 Only Debtor 2 Only Debtor 1 And Debtor 2 Only At Least One Of T…" at bounding box center [1036, 327] width 262 height 36
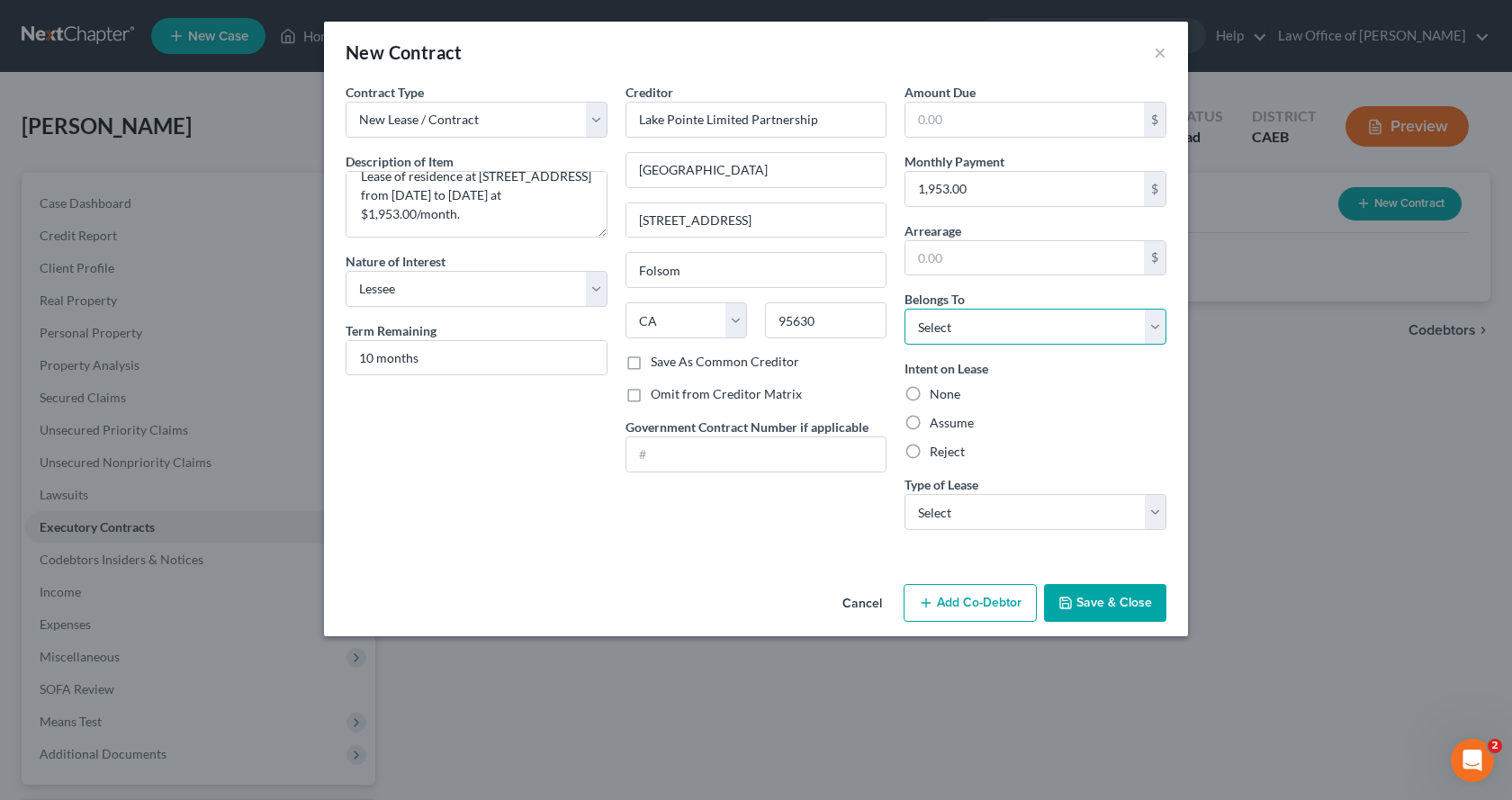
select select "0"
click at [905, 309] on select "Select Debtor 1 Only Debtor 2 Only Debtor 1 And Debtor 2 Only At Least One Of T…" at bounding box center [1036, 327] width 262 height 36
click at [1030, 510] on select "Select Real Estate Car Other" at bounding box center [1036, 512] width 262 height 36
select select "0"
click at [905, 494] on select "Select Real Estate Car Other" at bounding box center [1036, 512] width 262 height 36
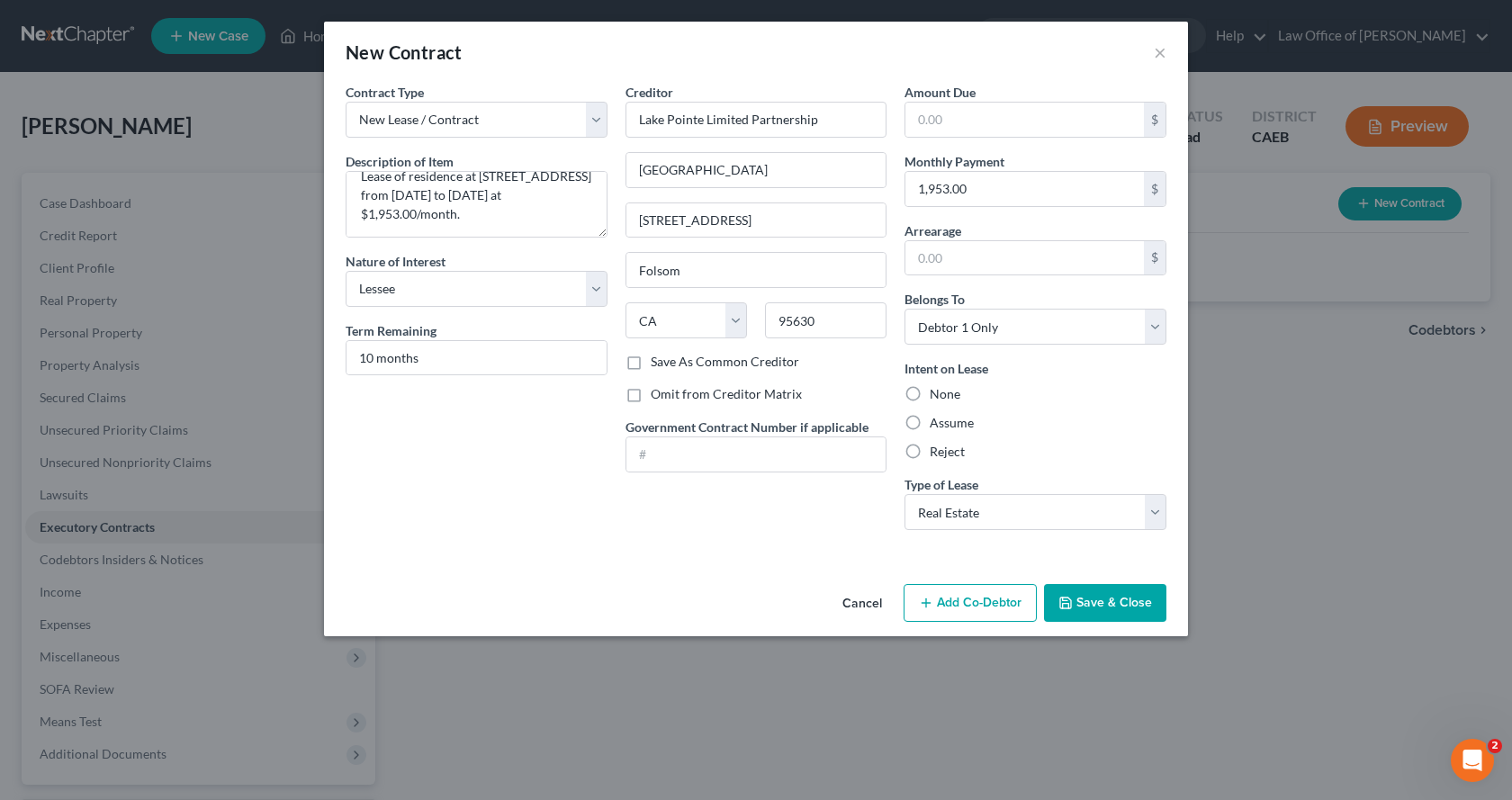
click at [1123, 606] on button "Save & Close" at bounding box center [1105, 603] width 123 height 38
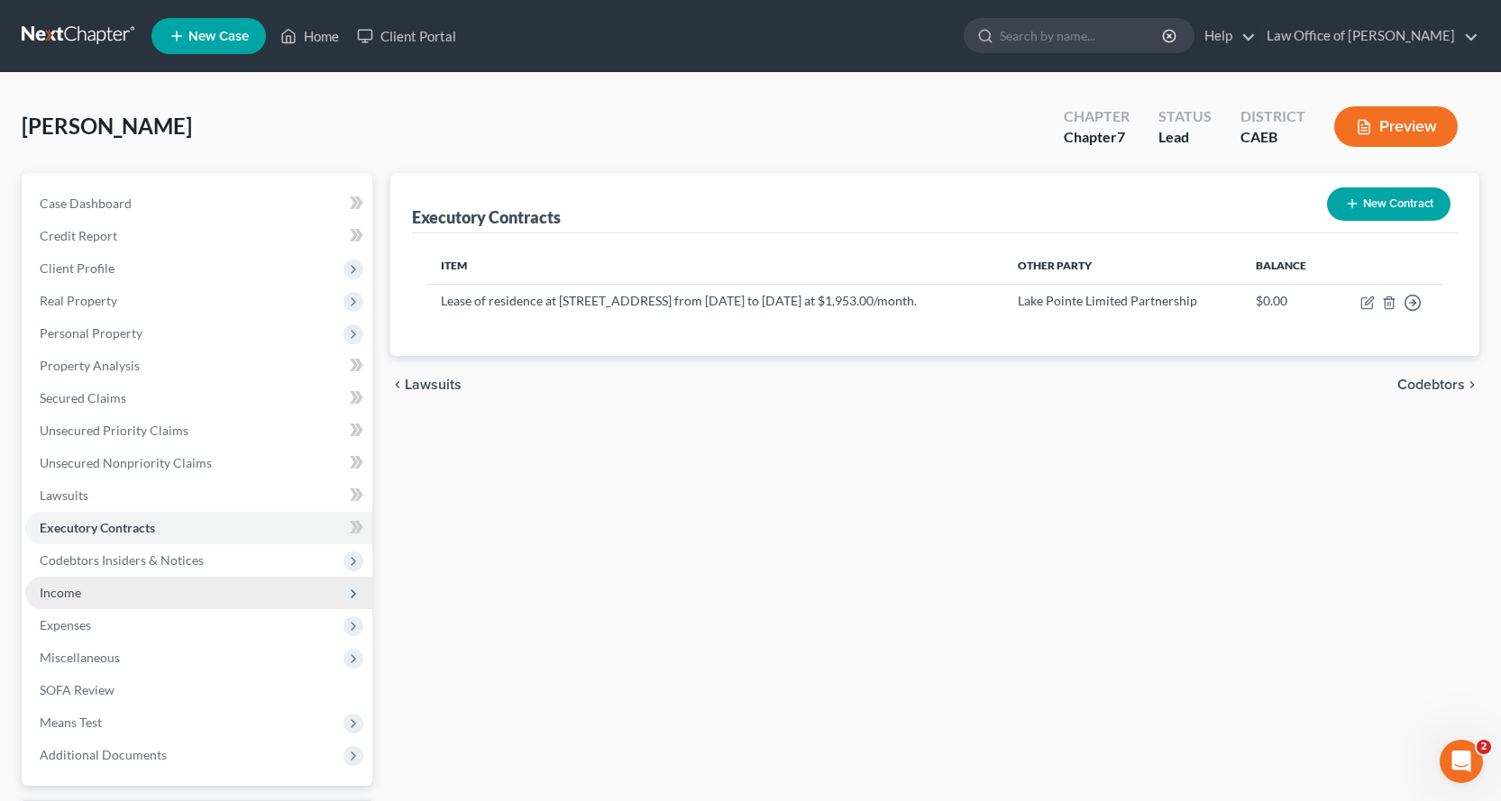
click at [91, 598] on span "Income" at bounding box center [198, 593] width 347 height 32
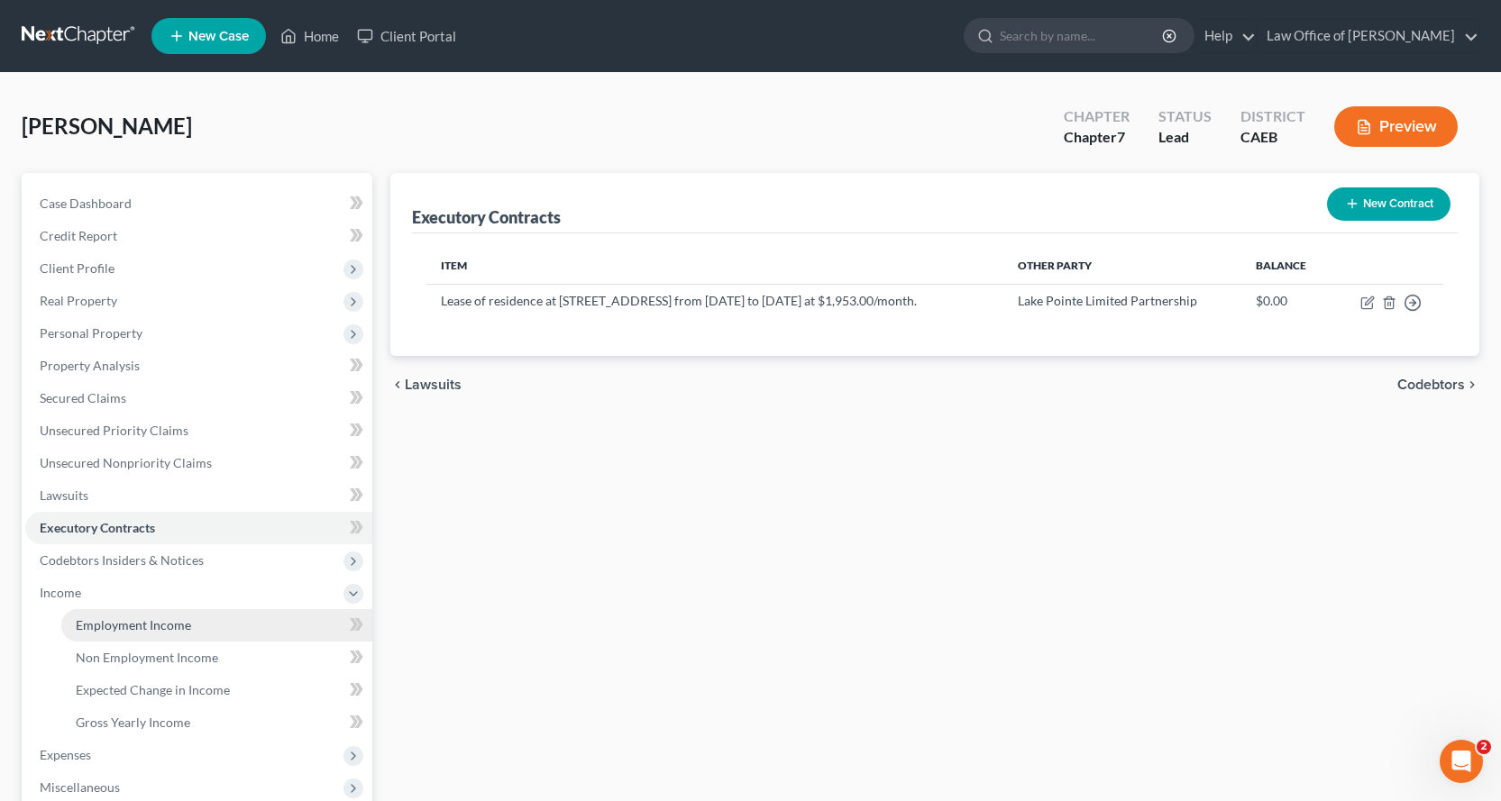
click at [107, 626] on span "Employment Income" at bounding box center [133, 624] width 115 height 15
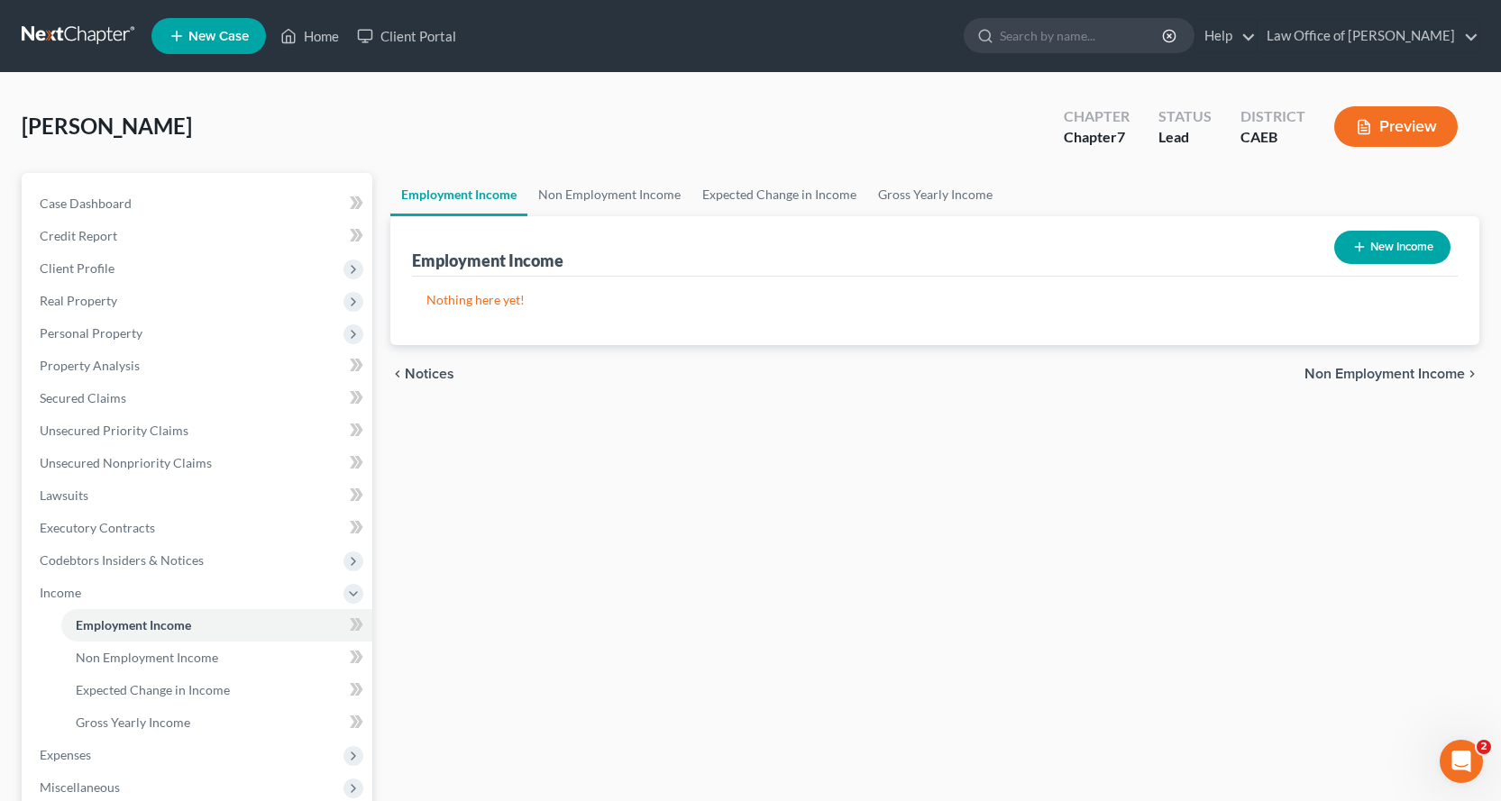
click at [1415, 240] on button "New Income" at bounding box center [1392, 247] width 116 height 33
select select "0"
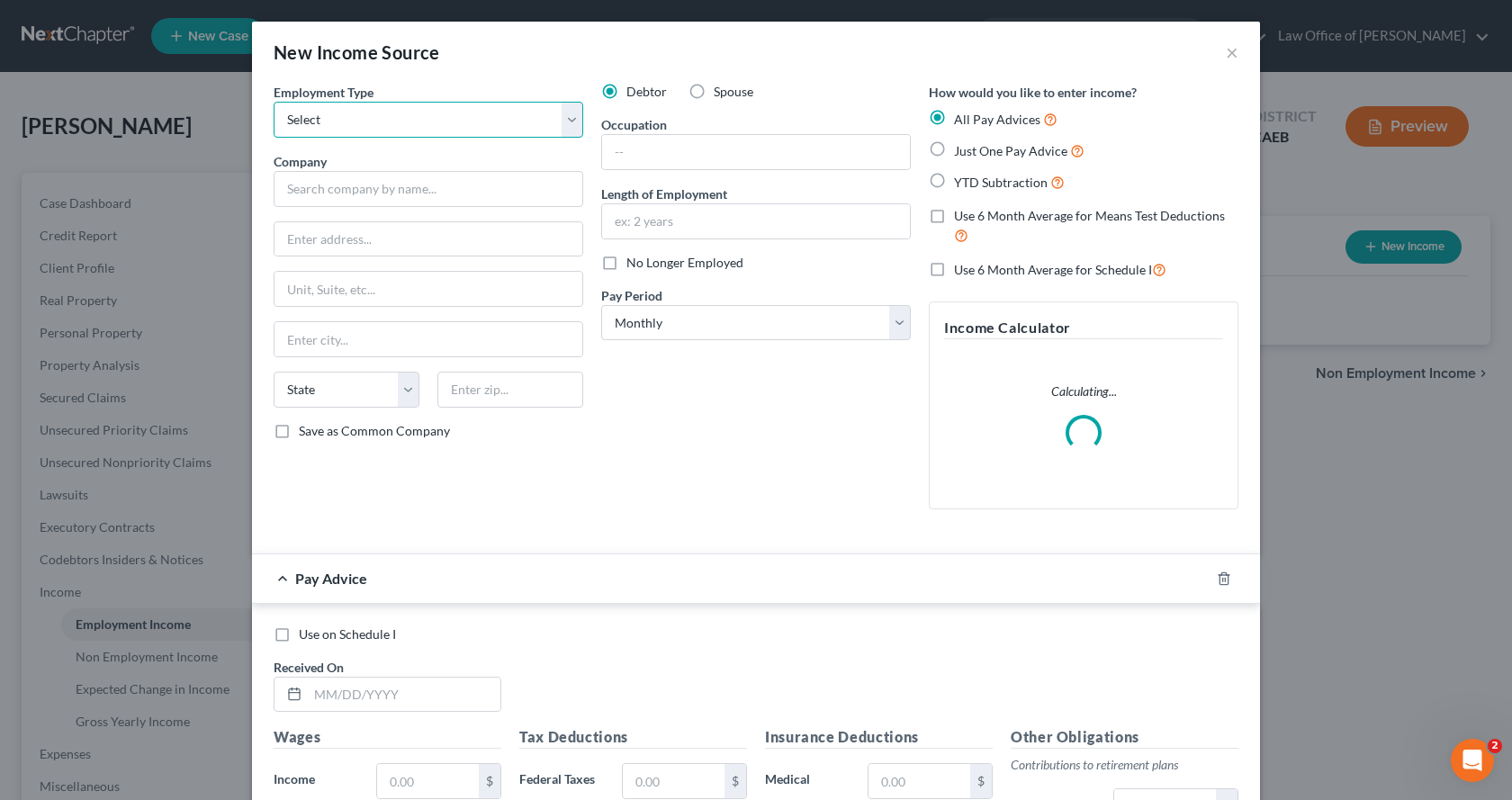
click at [356, 127] on select "Select Full or [DEMOGRAPHIC_DATA] Employment Self Employment" at bounding box center [428, 120] width 310 height 36
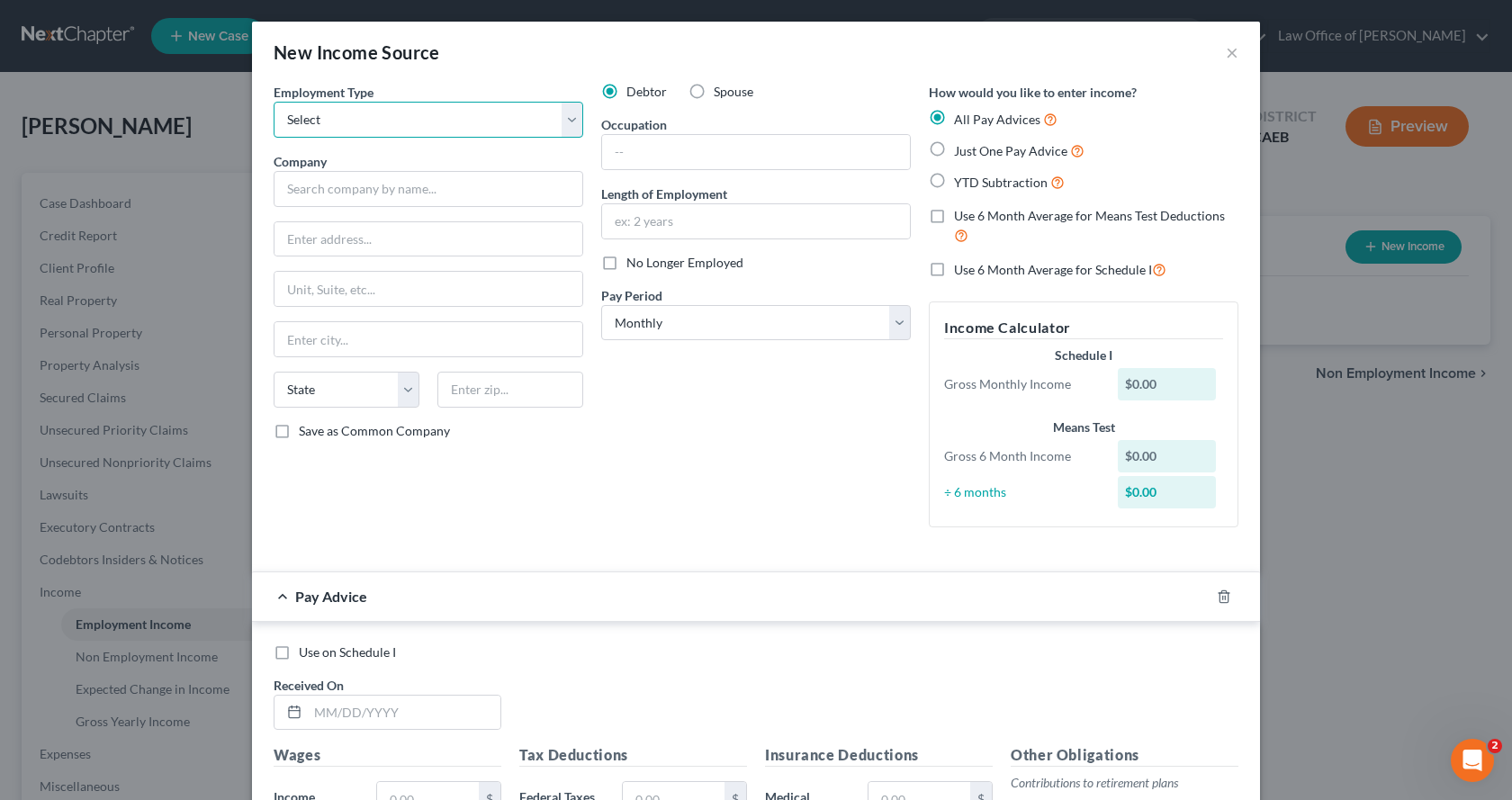
select select "0"
click at [274, 102] on select "Select Full or [DEMOGRAPHIC_DATA] Employment Self Employment" at bounding box center [428, 120] width 310 height 36
click at [302, 197] on input "text" at bounding box center [428, 189] width 310 height 36
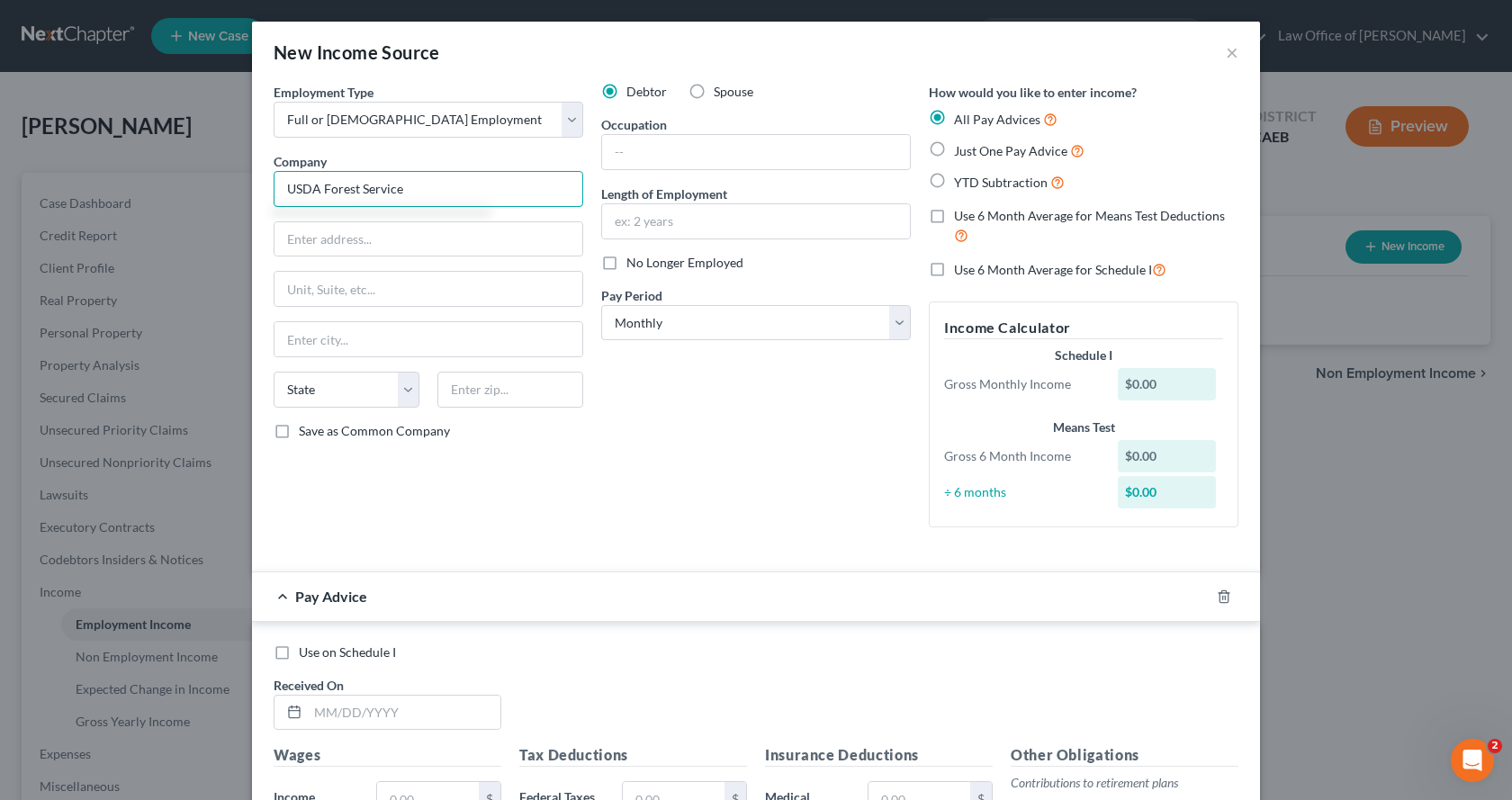
type input "USDA Forest Service"
type input "[STREET_ADDRESS][PERSON_NAME]"
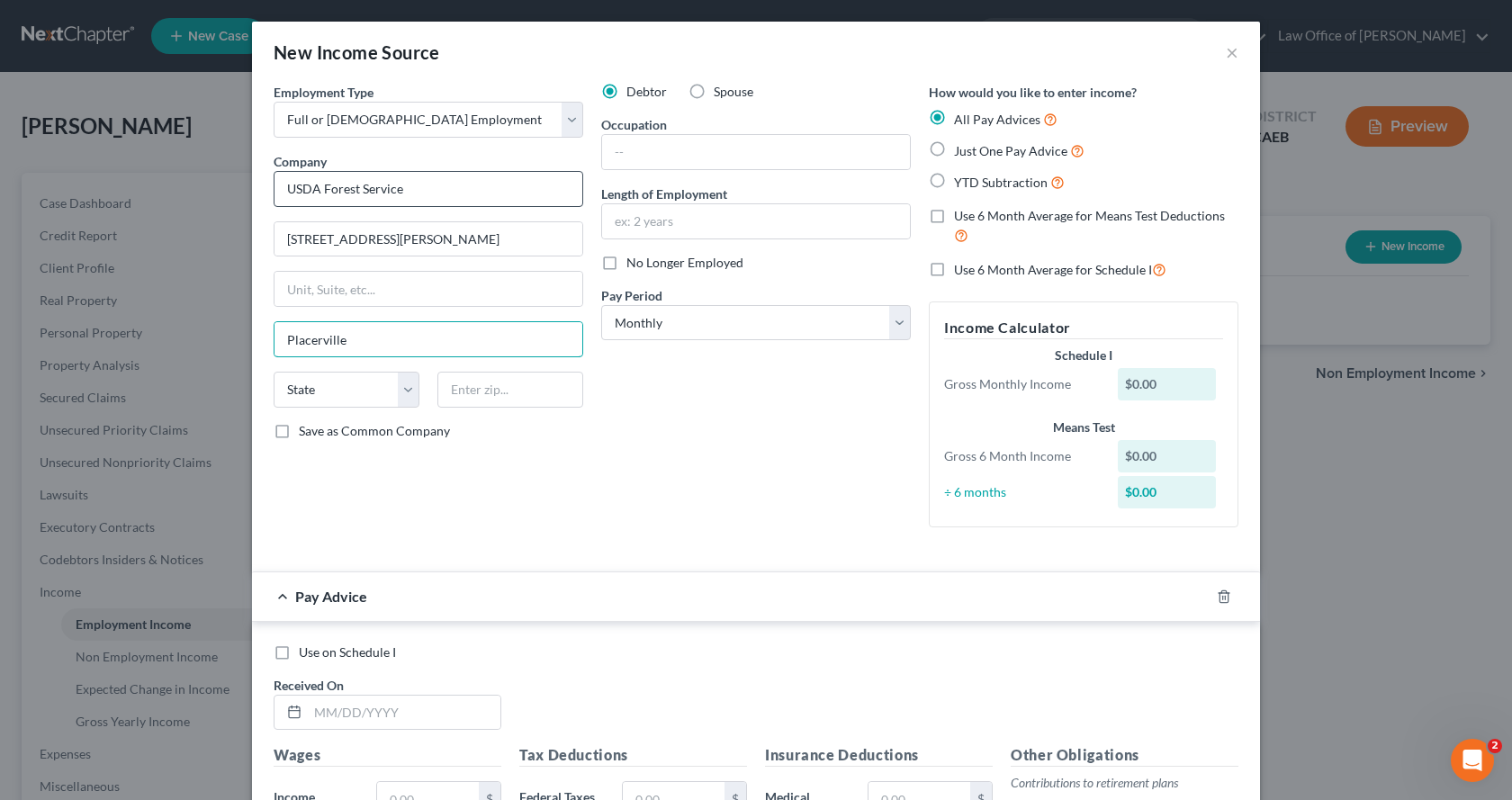
type input "Placerville"
select select "4"
type input "95667"
click at [665, 160] on input "text" at bounding box center [756, 152] width 308 height 34
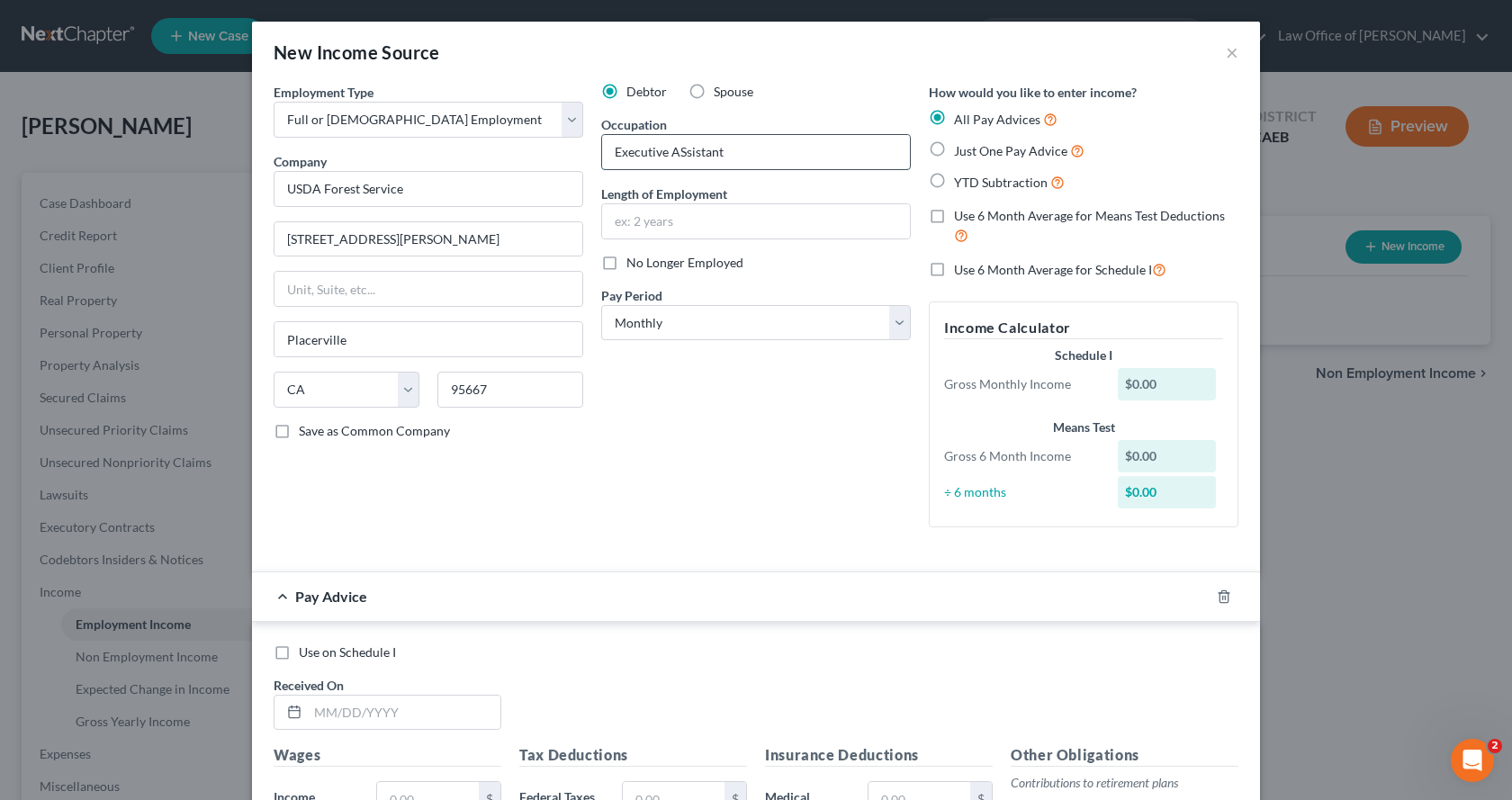
click at [678, 156] on input "Executive ASsistant" at bounding box center [756, 152] width 308 height 34
type input "Executive Assistant"
click at [635, 229] on input "text" at bounding box center [756, 222] width 308 height 34
type input "Since [DATE]"
click at [954, 151] on label "Just One Pay Advice" at bounding box center [1019, 151] width 131 height 21
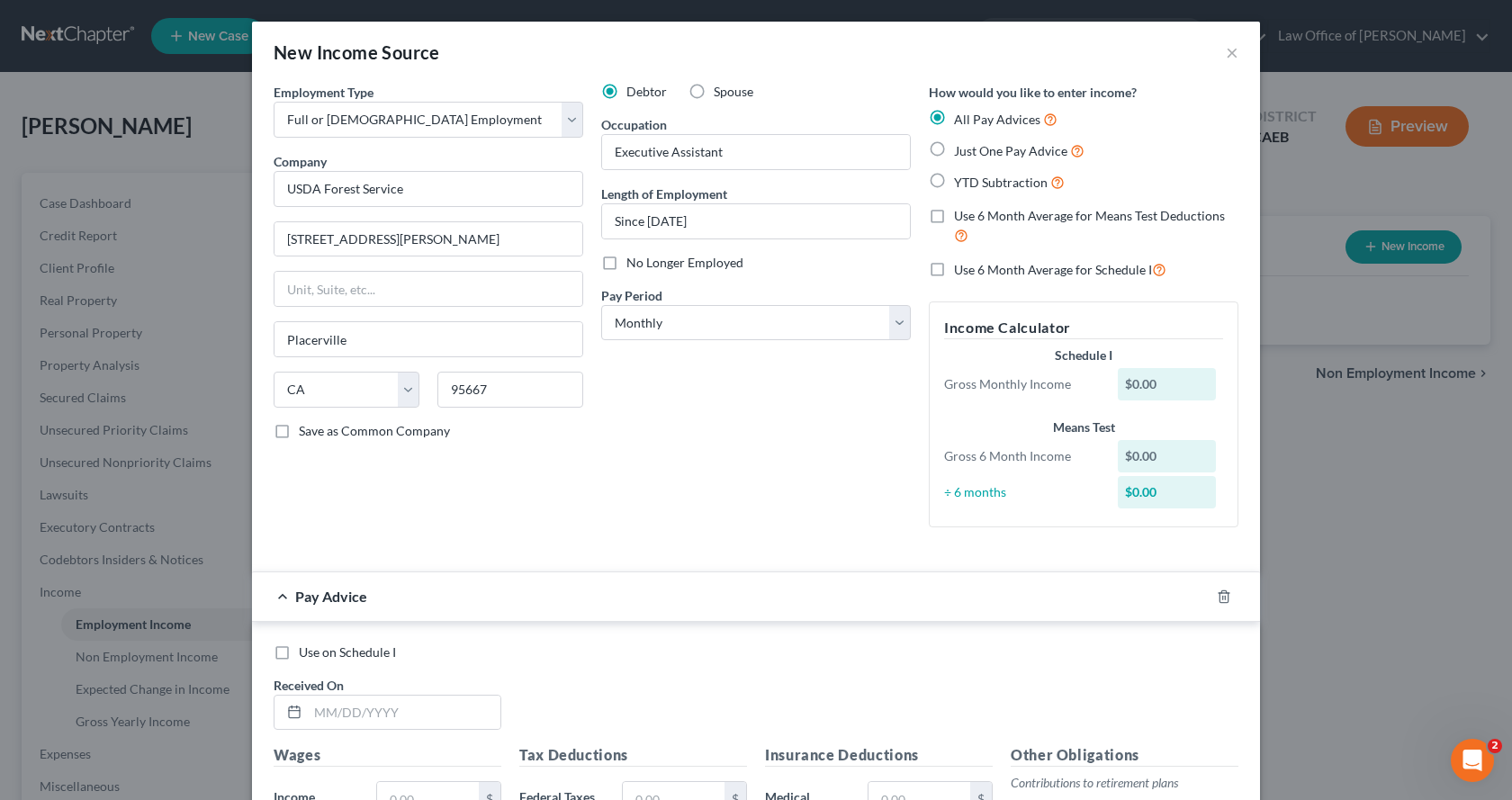
click at [962, 151] on input "Just One Pay Advice" at bounding box center [968, 147] width 12 height 12
radio input "true"
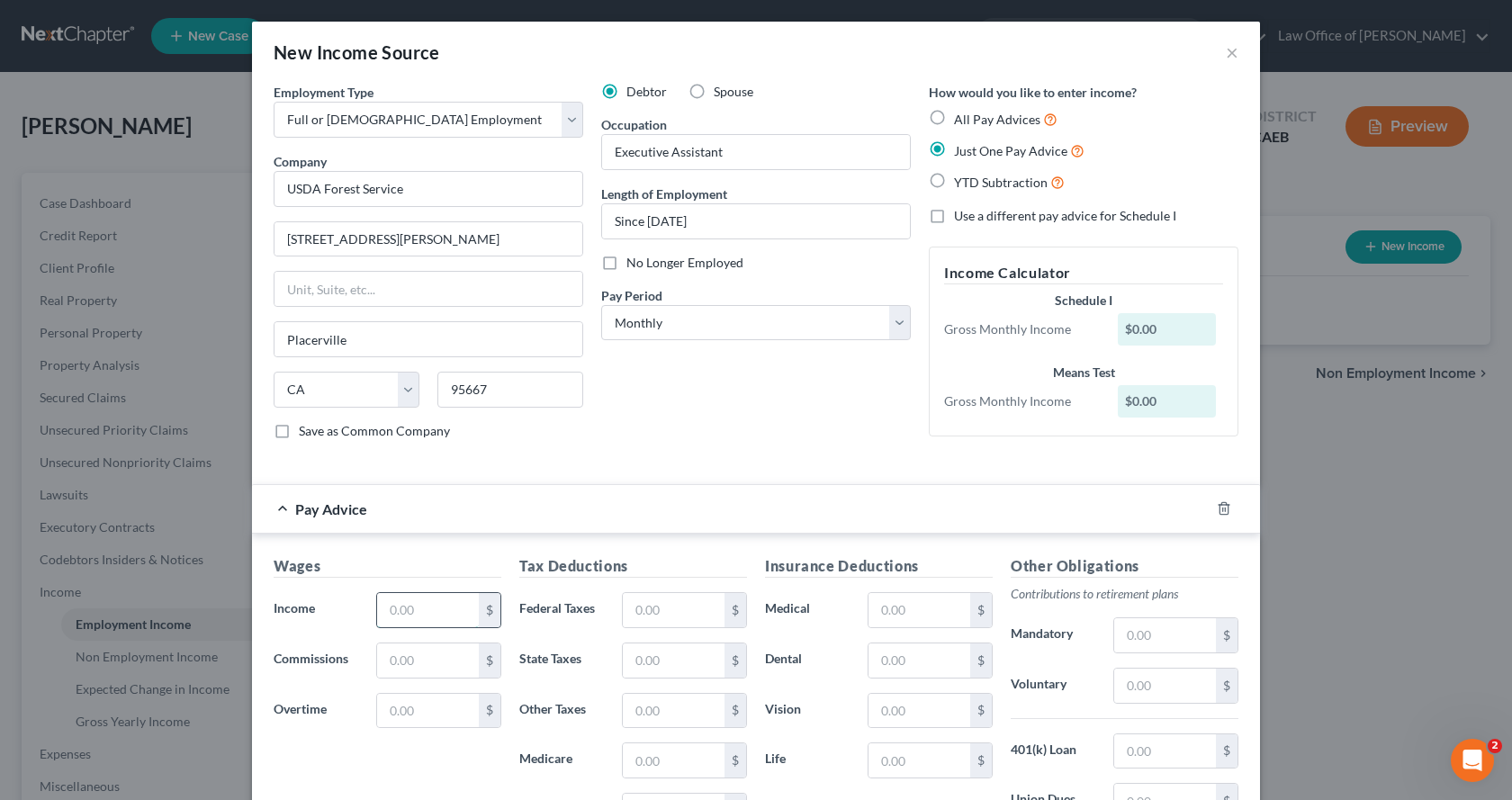
click at [425, 615] on input "text" at bounding box center [428, 610] width 102 height 34
type input "0.00"
click at [650, 612] on input "text" at bounding box center [674, 610] width 102 height 34
type input "0.00"
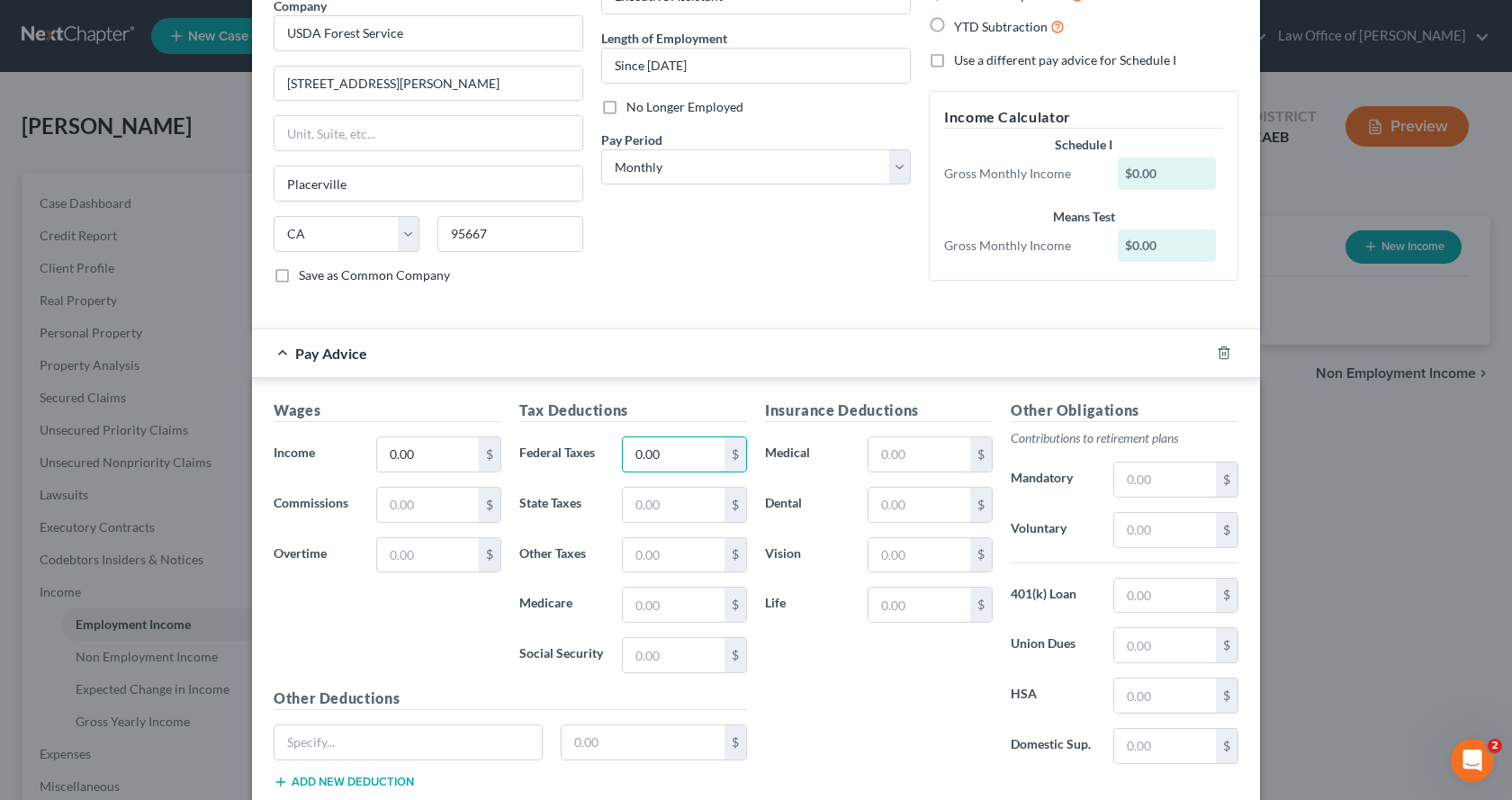
scroll to position [272, 0]
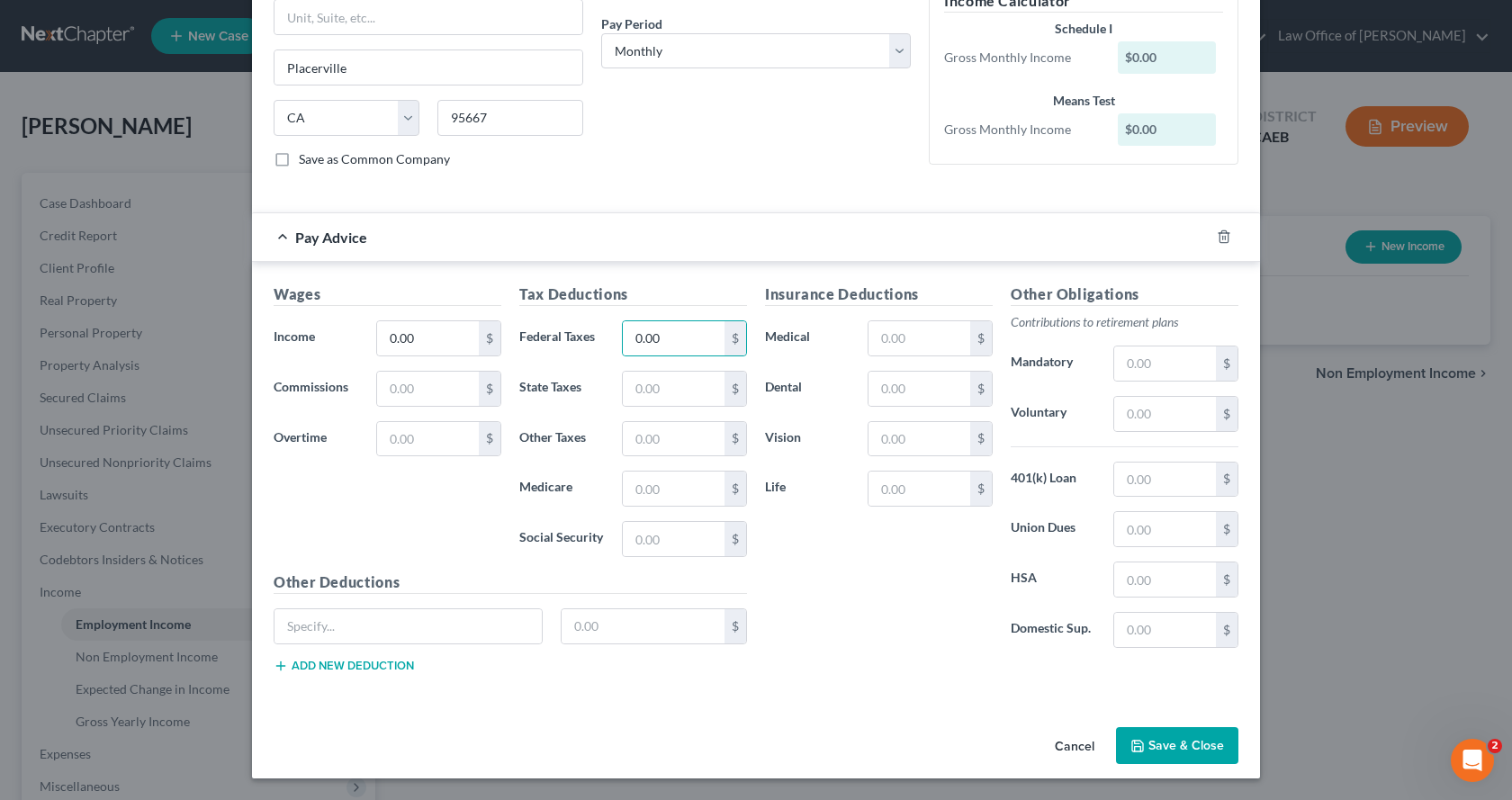
click at [1187, 753] on button "Save & Close" at bounding box center [1177, 746] width 123 height 38
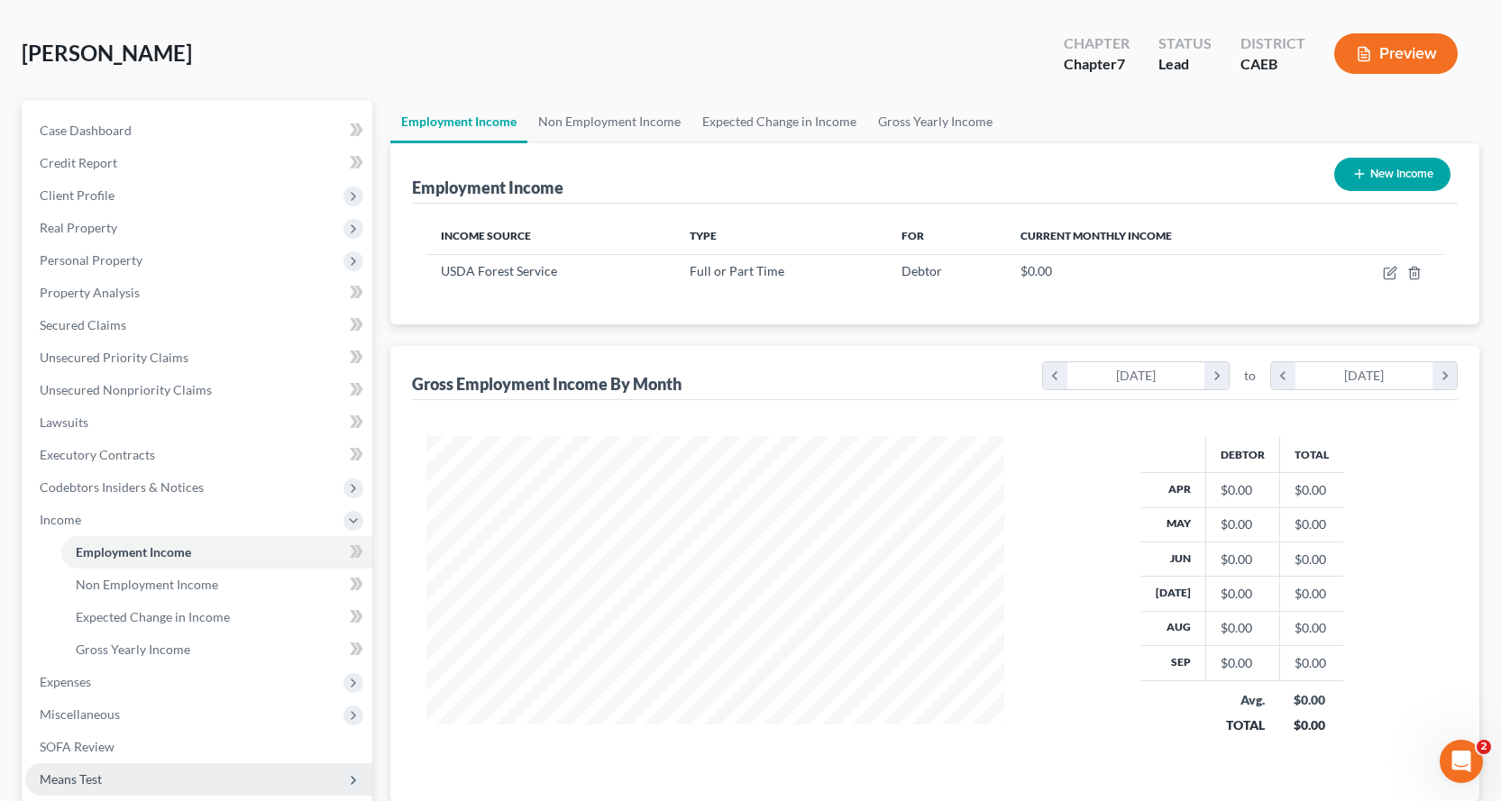
scroll to position [180, 0]
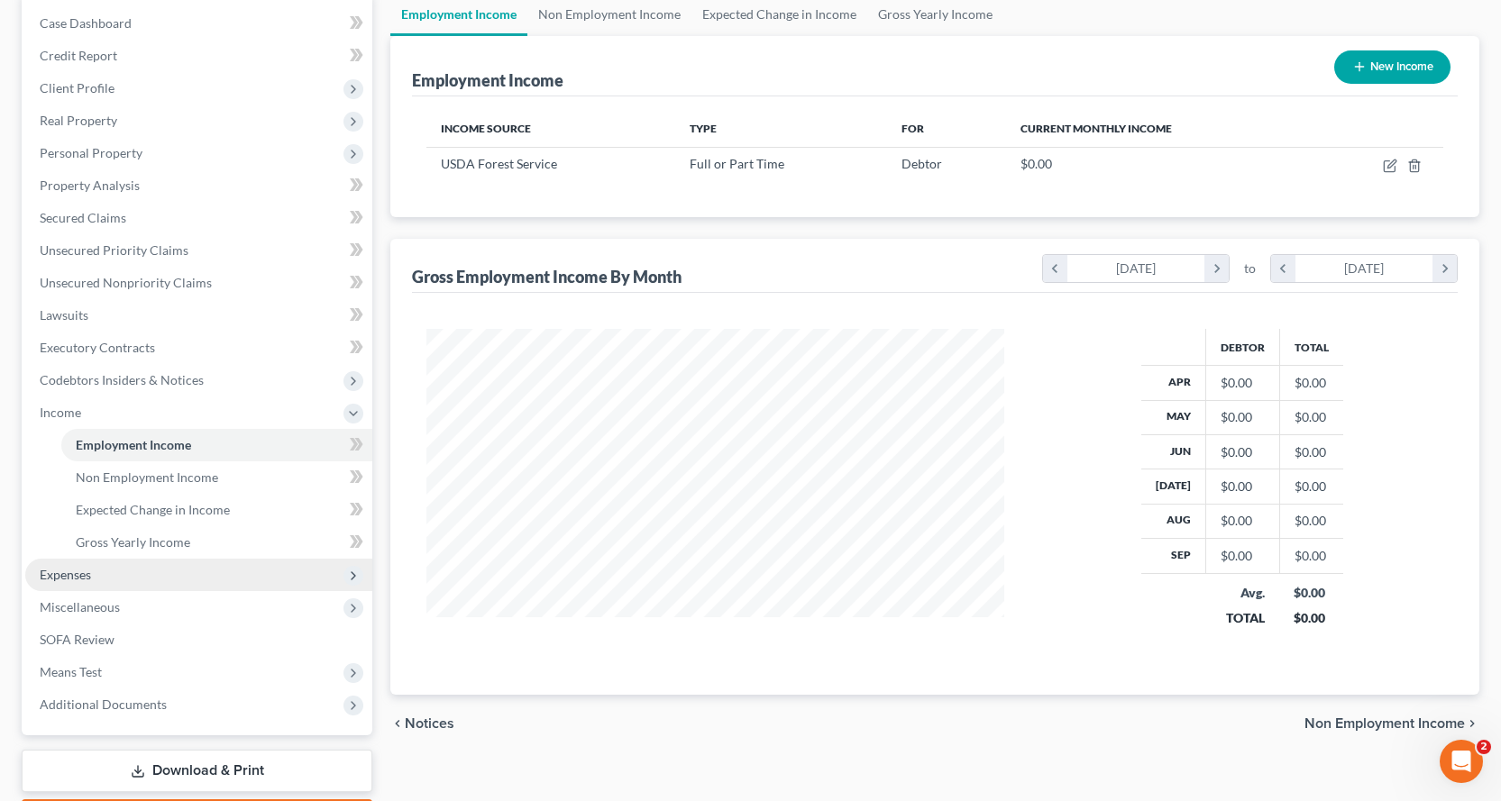
click at [74, 577] on span "Expenses" at bounding box center [65, 574] width 51 height 15
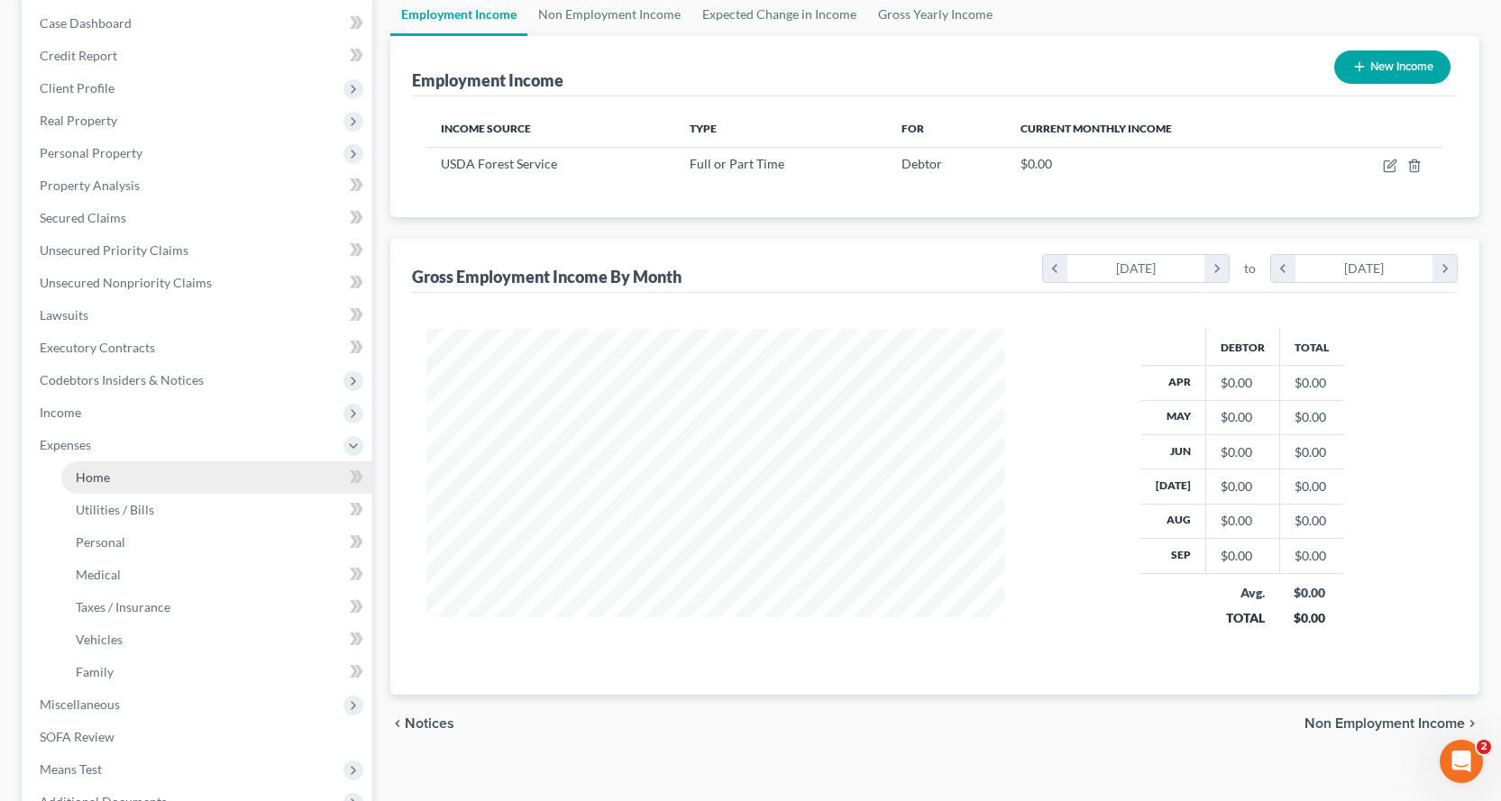
click at [82, 472] on span "Home" at bounding box center [93, 477] width 34 height 15
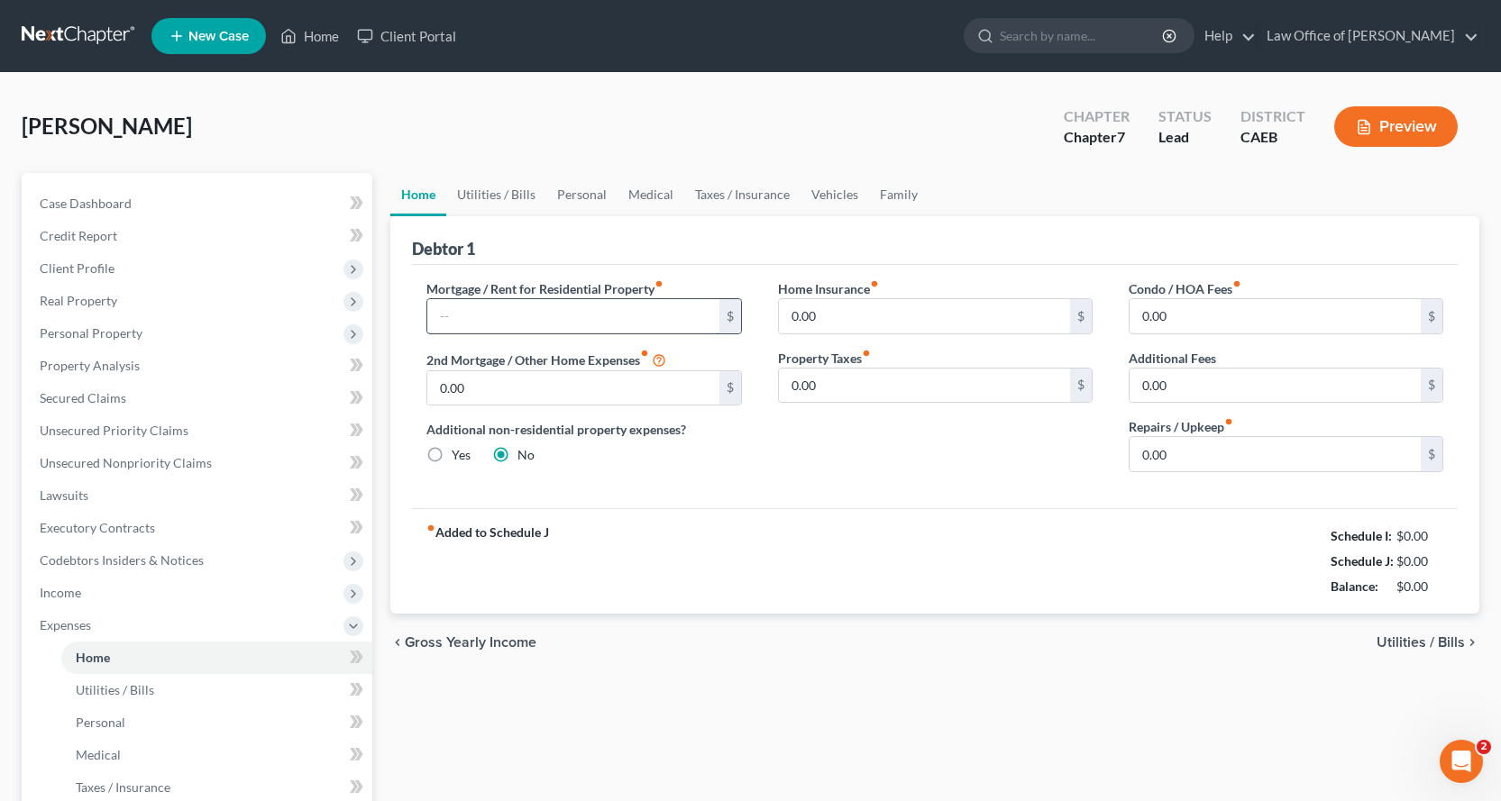
click at [526, 304] on input "text" at bounding box center [572, 316] width 291 height 34
type input "2,053.00"
click at [821, 316] on input "0.00" at bounding box center [924, 316] width 291 height 34
type input "131.00"
click at [457, 190] on link "Utilities / Bills" at bounding box center [496, 194] width 100 height 43
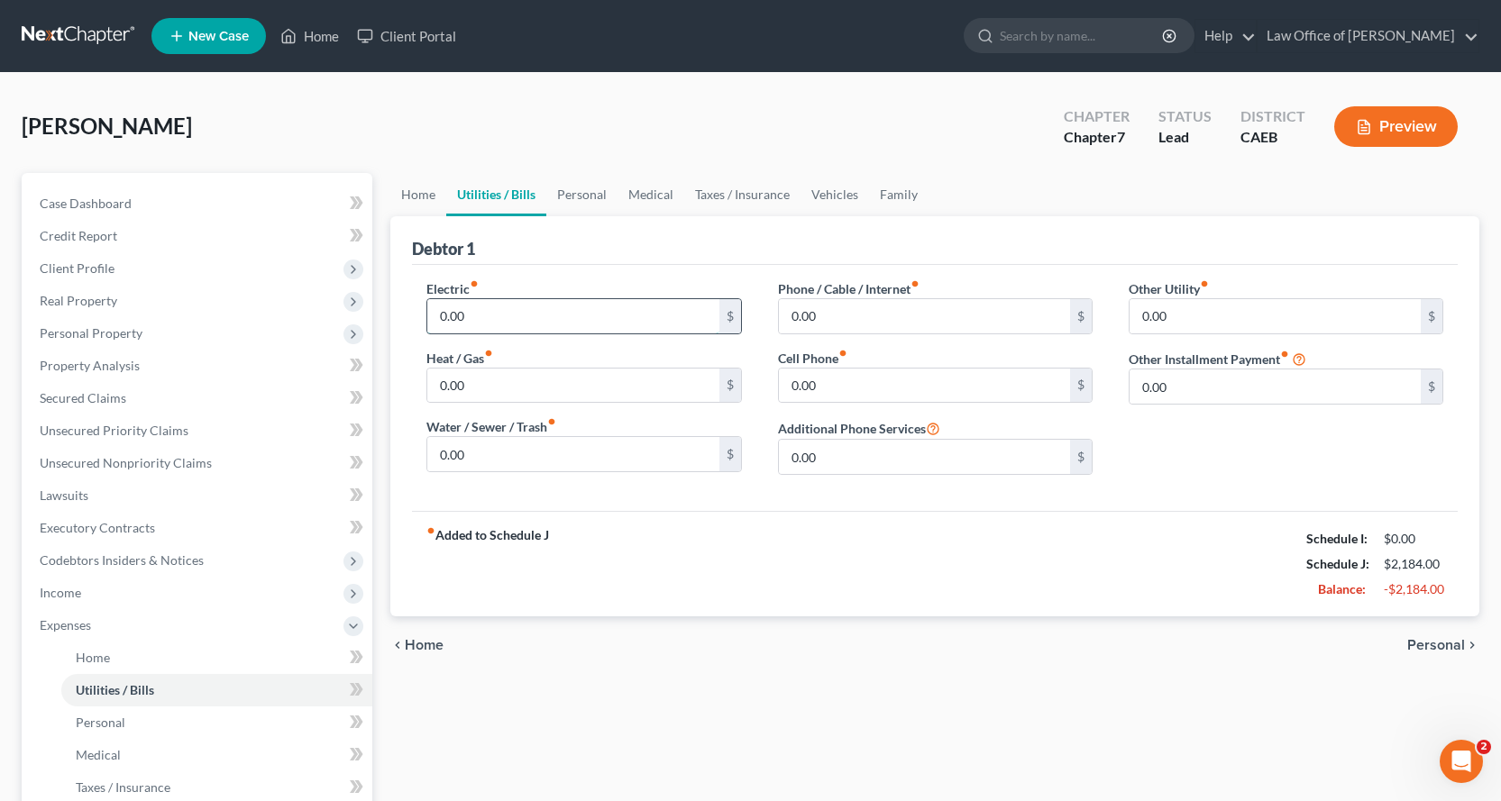
click at [497, 317] on input "0.00" at bounding box center [572, 316] width 291 height 34
type input "146.00"
click at [488, 387] on input "0.00" at bounding box center [572, 386] width 291 height 34
type input "60.00"
click at [868, 311] on input "0.00" at bounding box center [924, 316] width 291 height 34
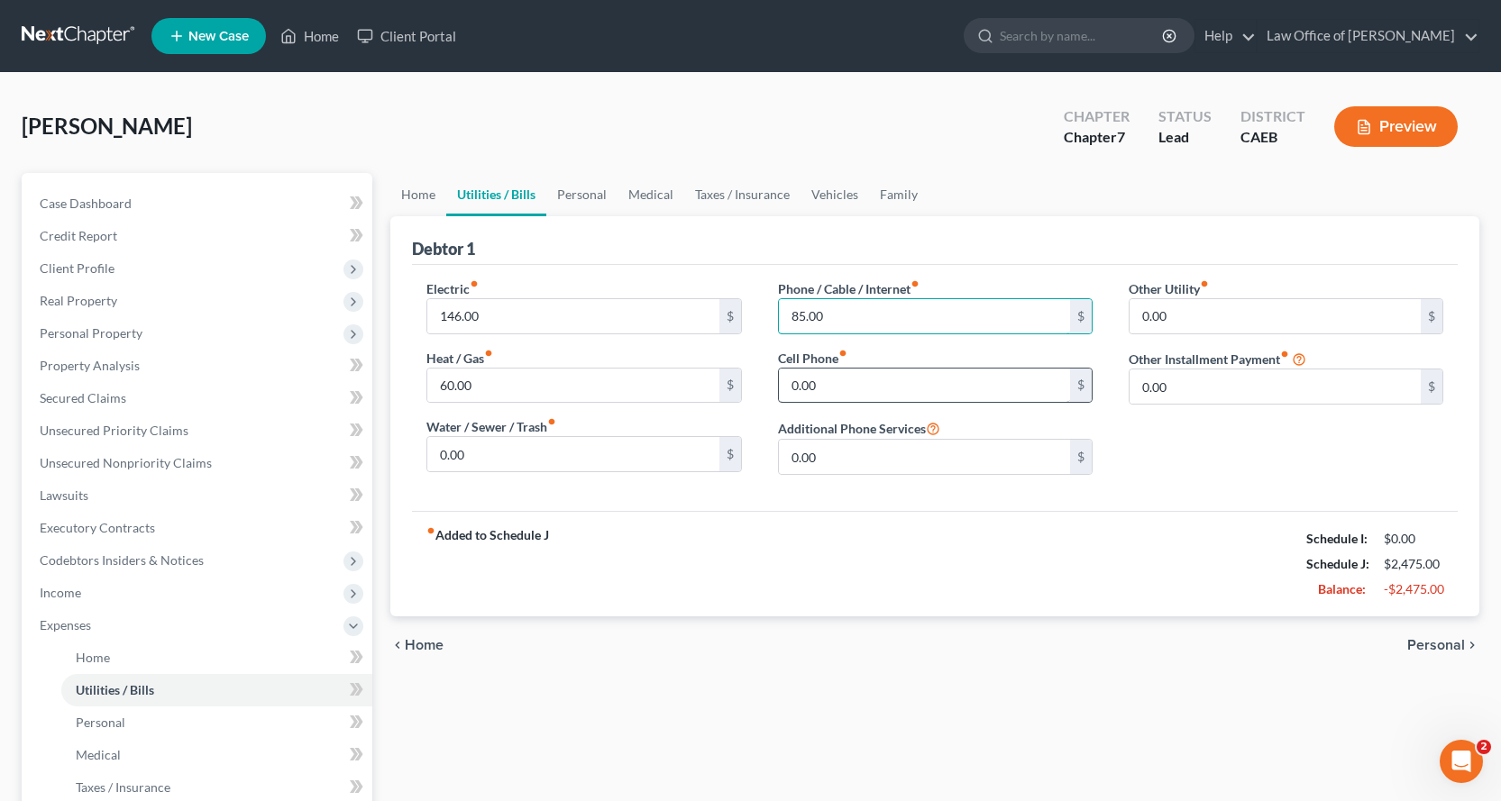
type input "85.00"
click at [840, 383] on input "0.00" at bounding box center [924, 386] width 291 height 34
type input "100.00"
click at [571, 192] on link "Personal" at bounding box center [581, 194] width 71 height 43
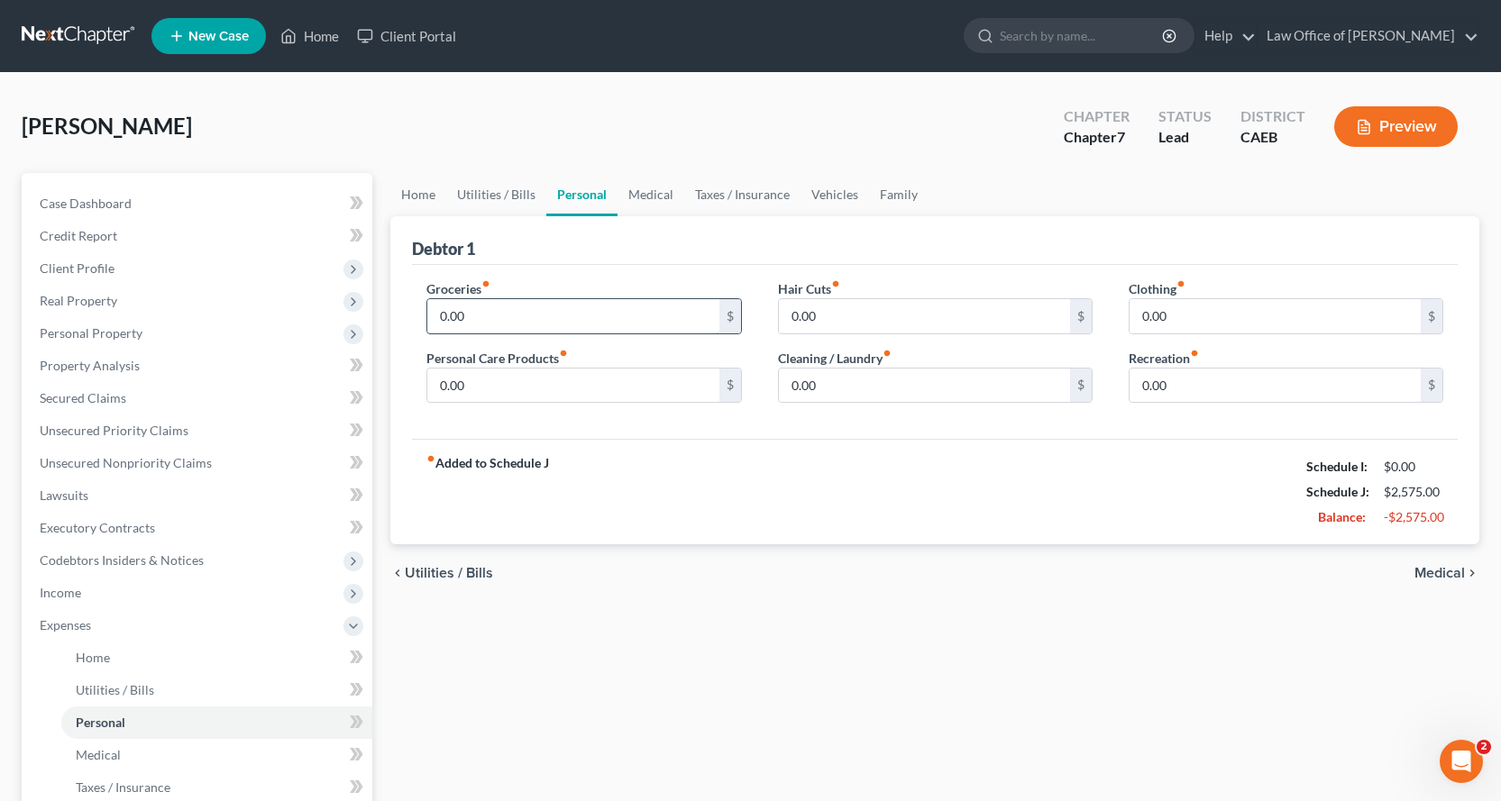
click at [515, 312] on input "0.00" at bounding box center [572, 316] width 291 height 34
click at [449, 318] on input "800.00" at bounding box center [572, 316] width 291 height 34
type input "850.00"
click at [893, 194] on link "Family" at bounding box center [898, 194] width 59 height 43
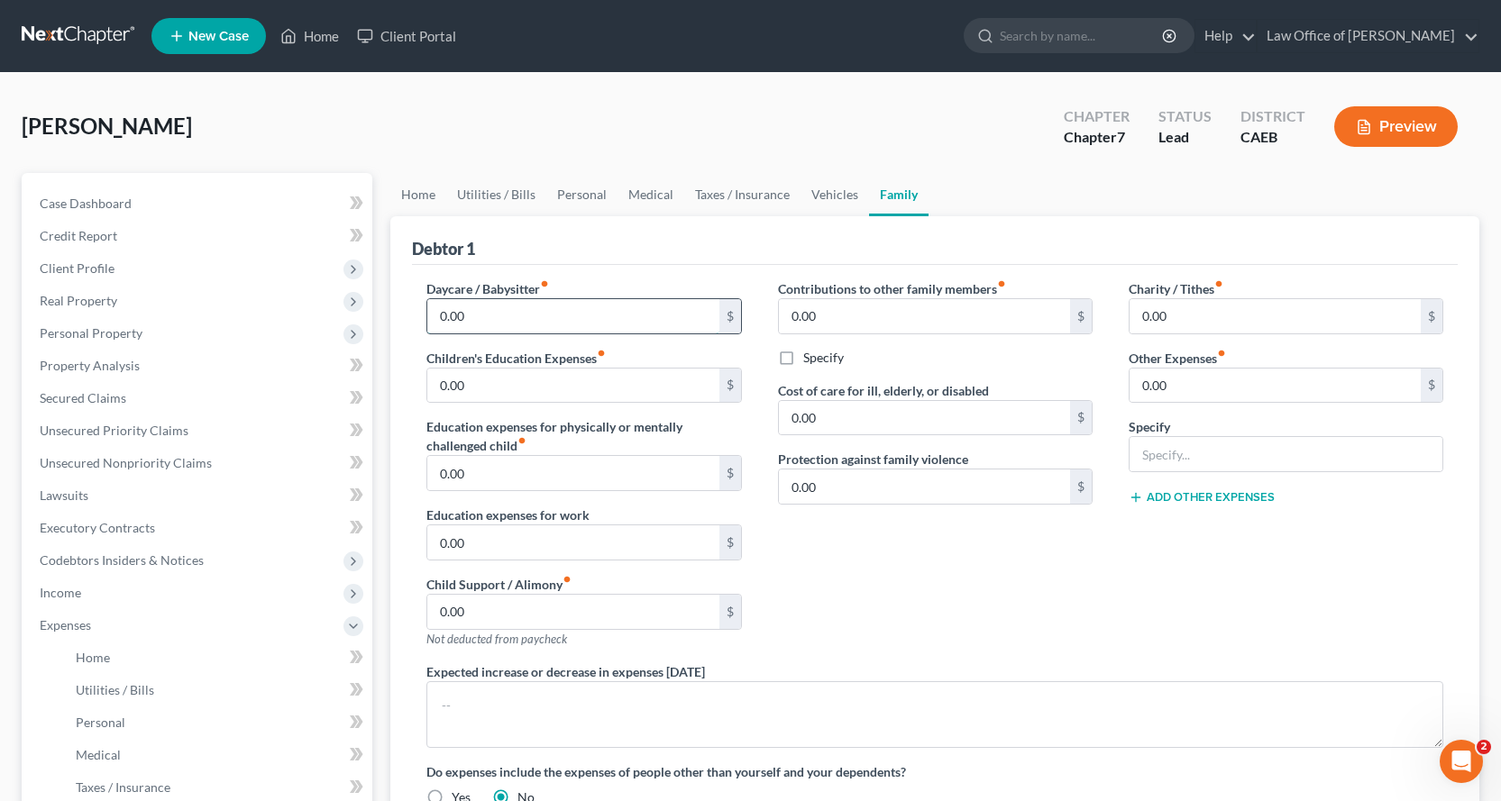
click at [457, 314] on input "0.00" at bounding box center [572, 316] width 291 height 34
type input "146.00"
click at [470, 379] on input "0.00" at bounding box center [572, 386] width 291 height 34
type input "60.00"
click at [592, 193] on link "Personal" at bounding box center [581, 194] width 71 height 43
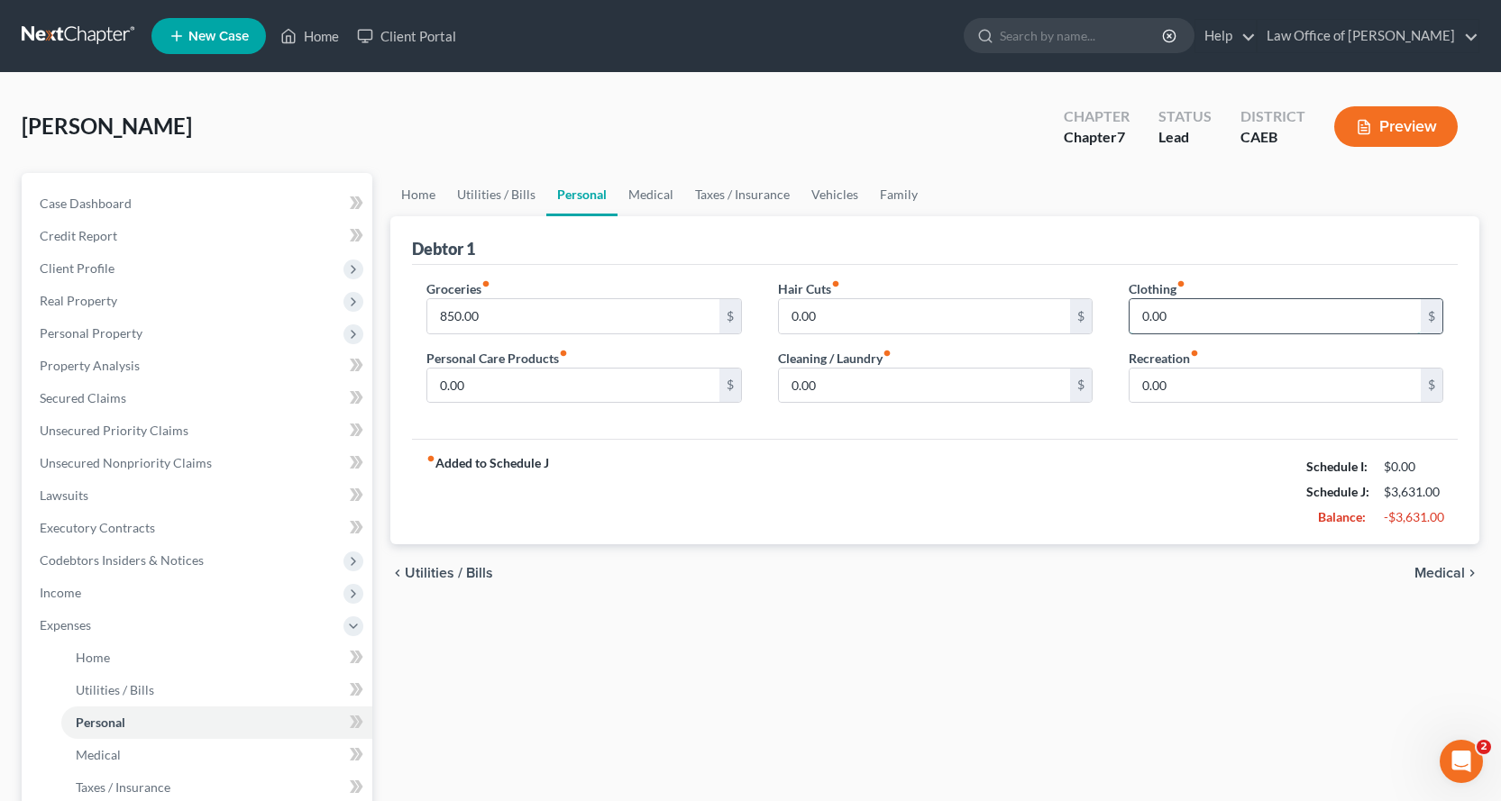
click at [1177, 305] on input "0.00" at bounding box center [1274, 316] width 291 height 34
type input "100.00"
click at [1201, 392] on input "0.00" at bounding box center [1274, 386] width 291 height 34
type input "150.00"
click at [861, 324] on input "0.00" at bounding box center [924, 316] width 291 height 34
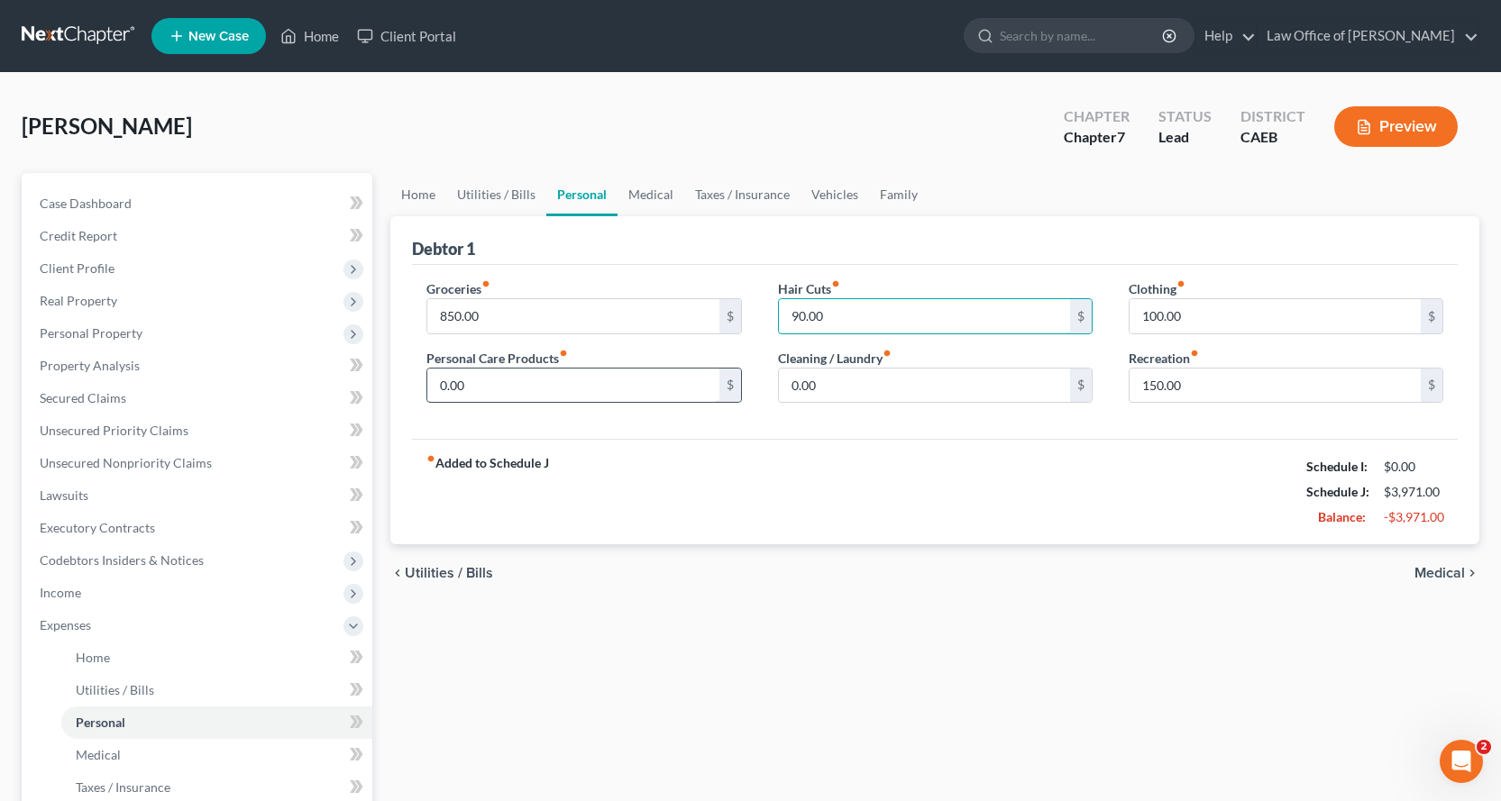
type input "90.00"
click at [486, 383] on input "0.00" at bounding box center [572, 386] width 291 height 34
type input "20.00"
click at [666, 187] on link "Medical" at bounding box center [650, 194] width 67 height 43
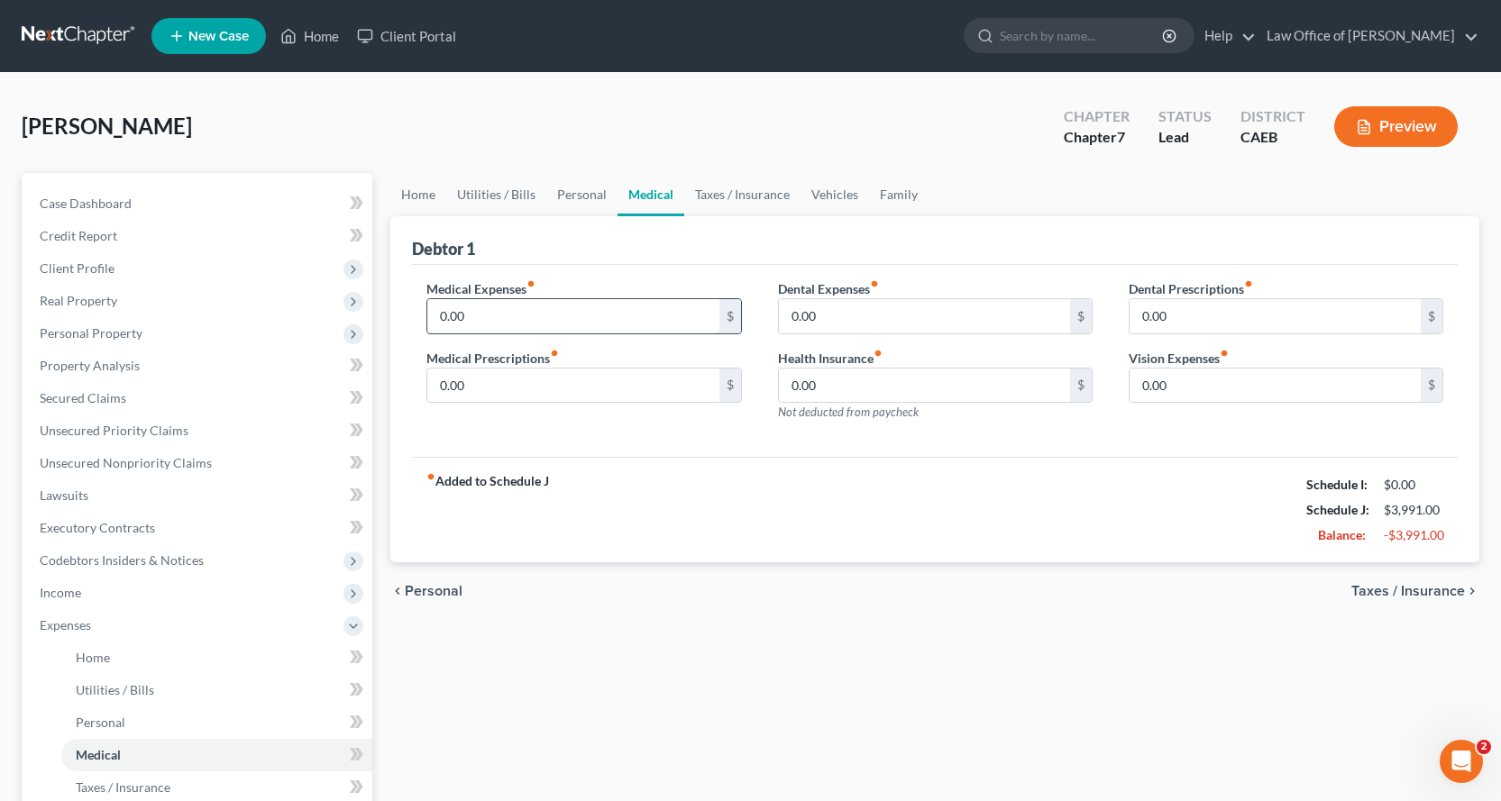
click at [489, 324] on input "0.00" at bounding box center [572, 316] width 291 height 34
type input "150.00"
click at [511, 387] on input "0.00" at bounding box center [572, 386] width 291 height 34
type input "40.00"
click at [863, 312] on input "0.00" at bounding box center [924, 316] width 291 height 34
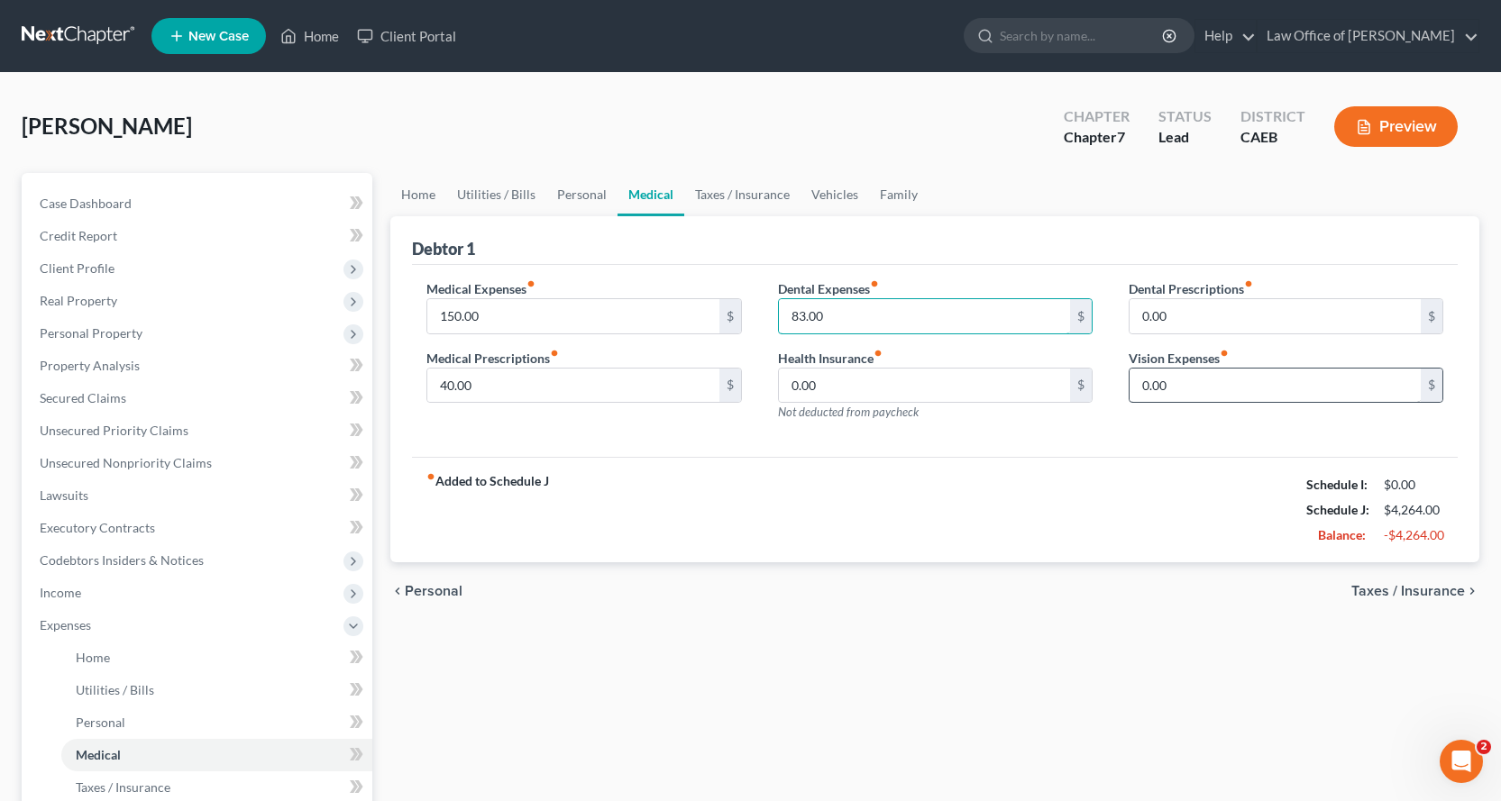
type input "83.00"
click at [1181, 395] on input "0.00" at bounding box center [1274, 386] width 291 height 34
type input "10.00"
click at [742, 198] on link "Taxes / Insurance" at bounding box center [742, 194] width 116 height 43
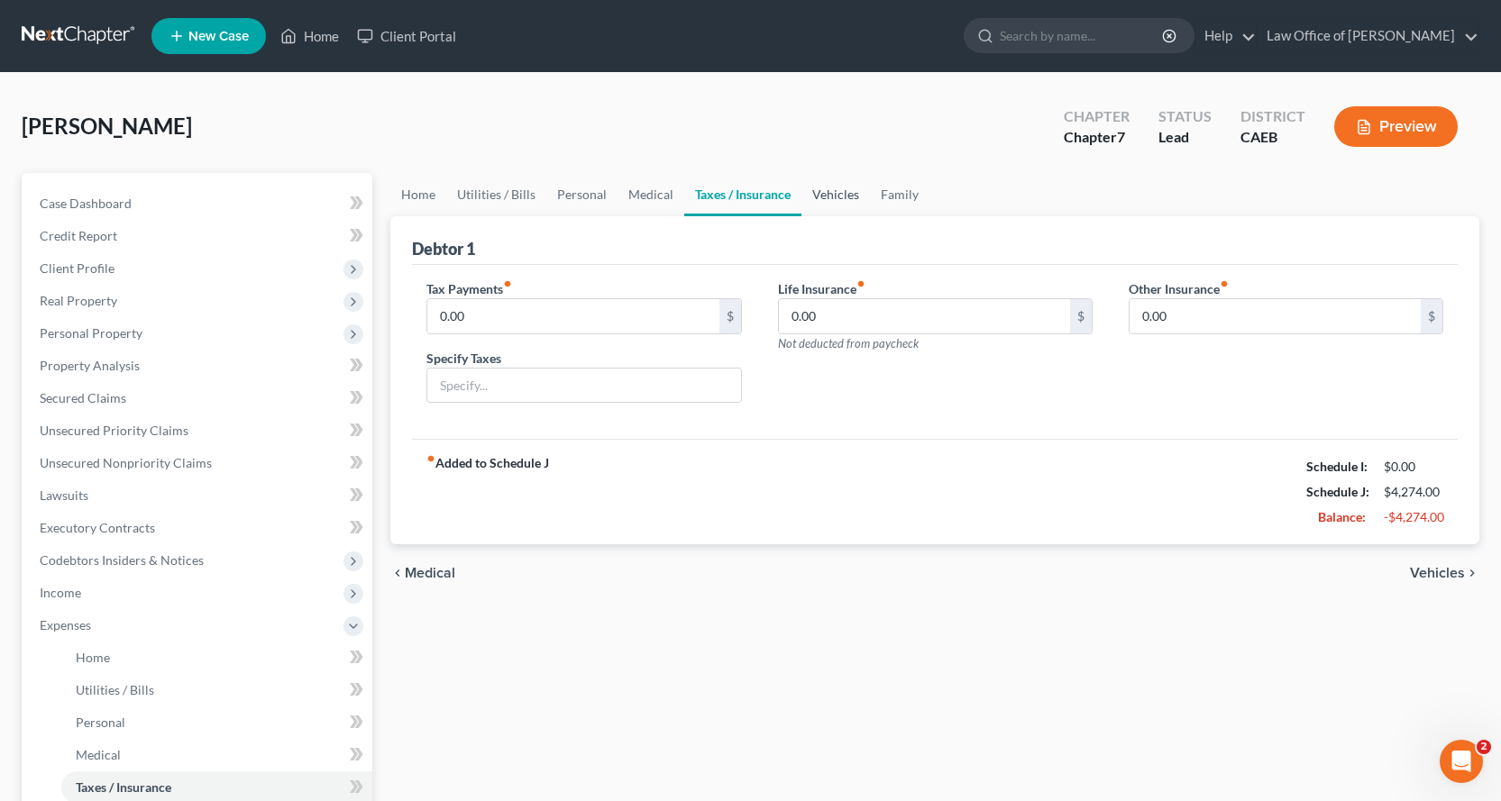
click at [850, 188] on link "Vehicles" at bounding box center [835, 194] width 68 height 43
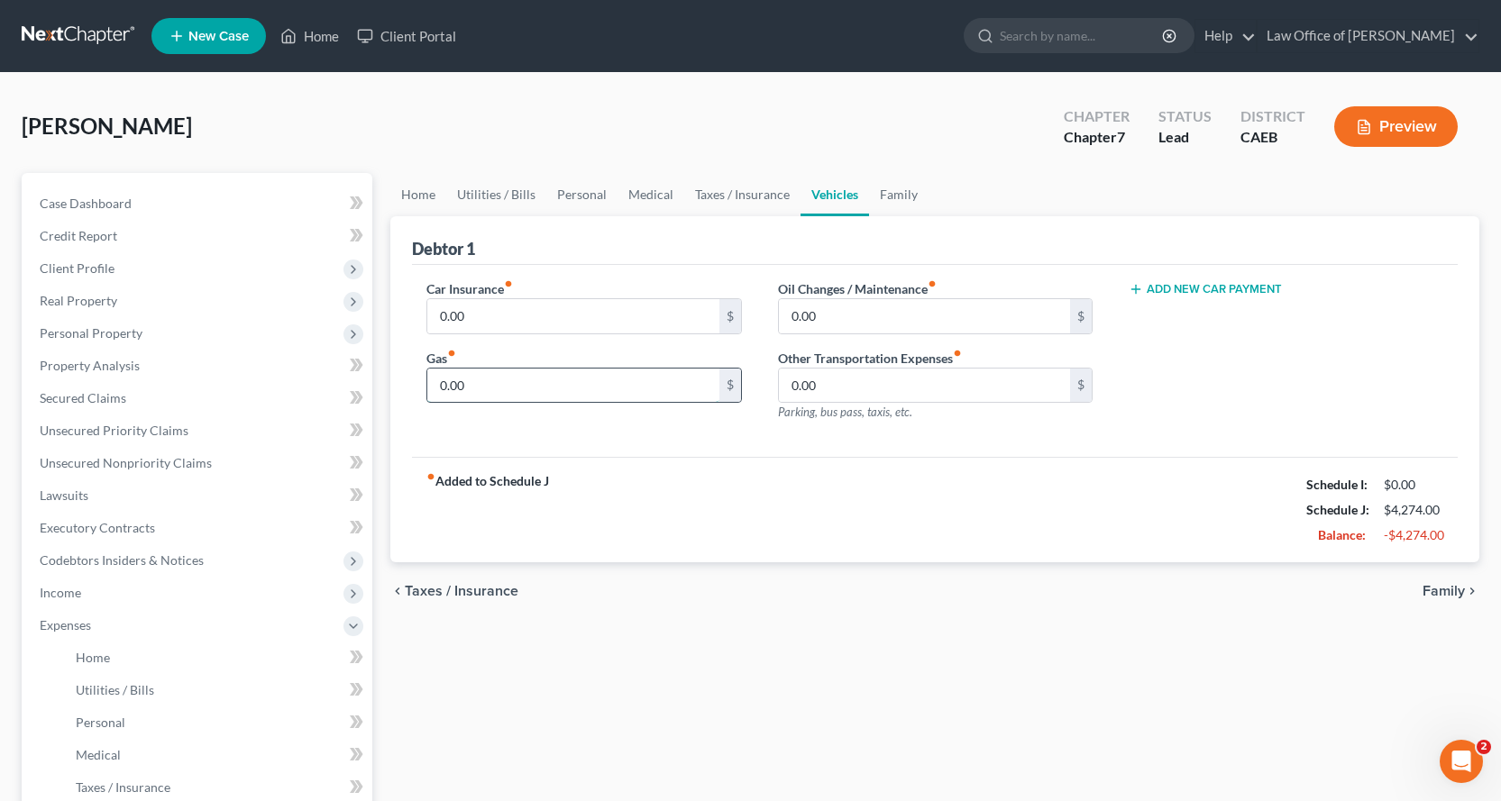
click at [473, 391] on input "0.00" at bounding box center [572, 386] width 291 height 34
type input "200.00"
click at [831, 314] on input "0.00" at bounding box center [924, 316] width 291 height 34
type input "133.00"
click at [513, 320] on input "0.00" at bounding box center [572, 316] width 291 height 34
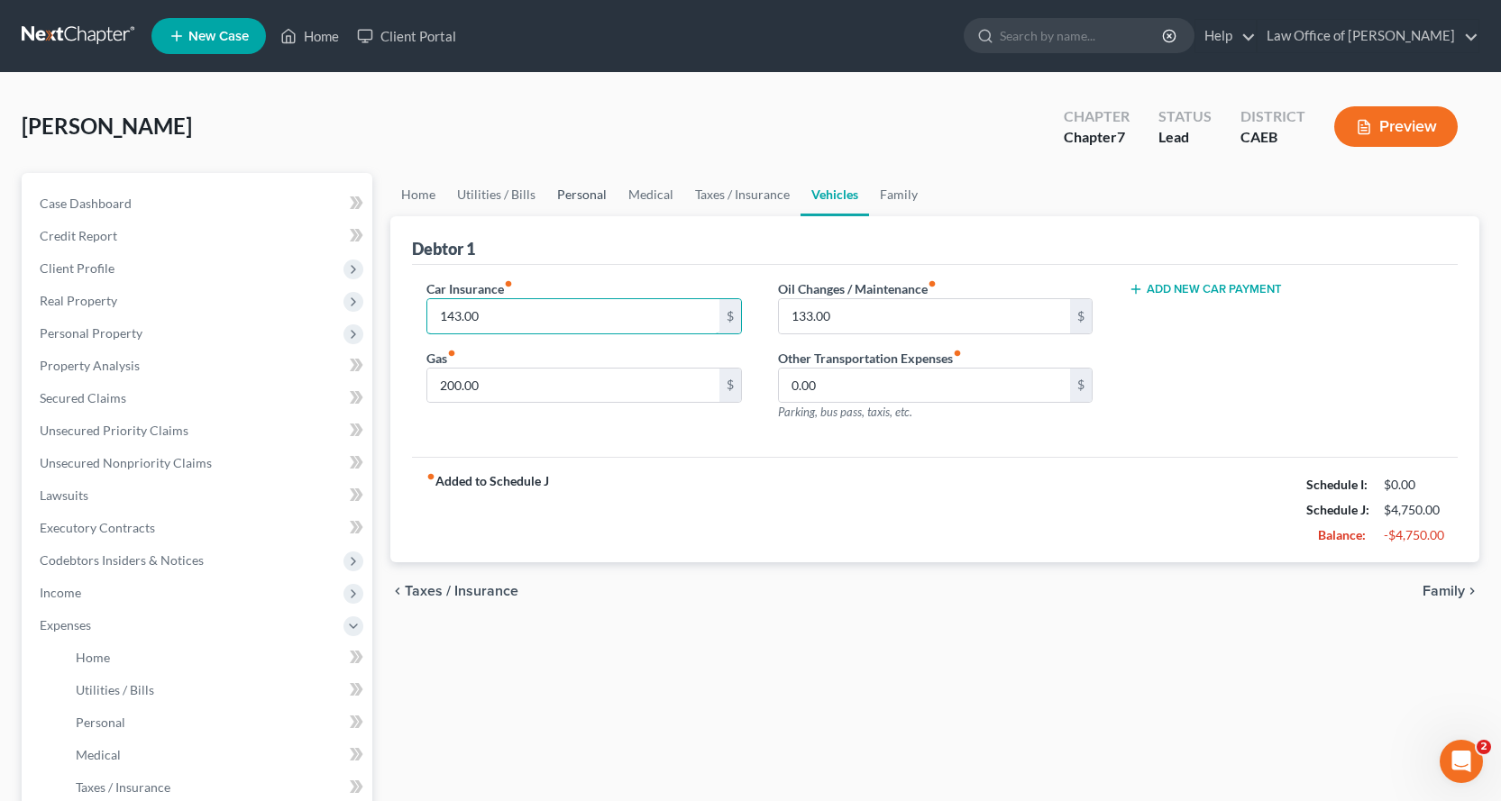
type input "143.00"
click at [605, 197] on link "Personal" at bounding box center [581, 194] width 71 height 43
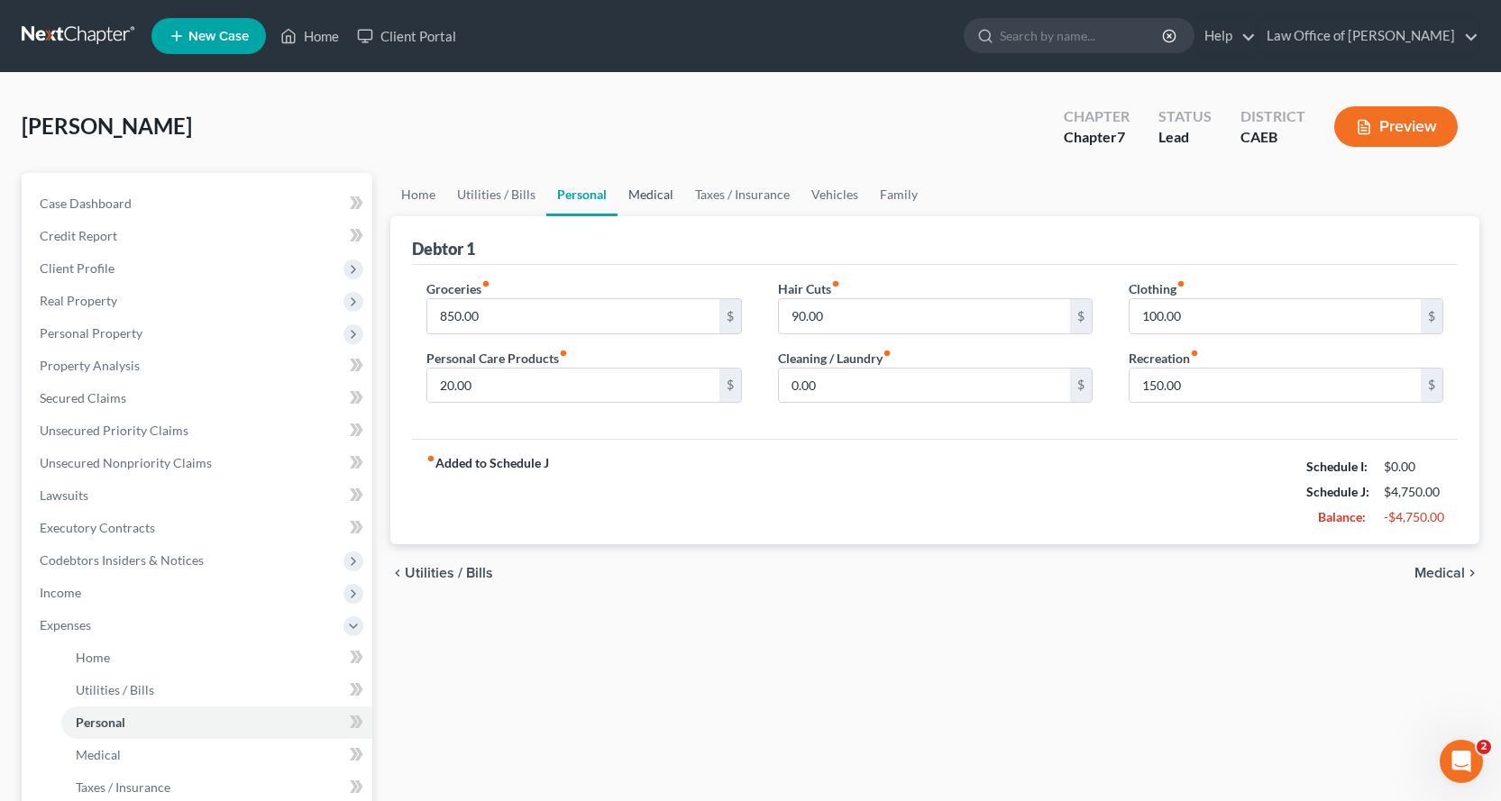
click at [659, 178] on link "Medical" at bounding box center [650, 194] width 67 height 43
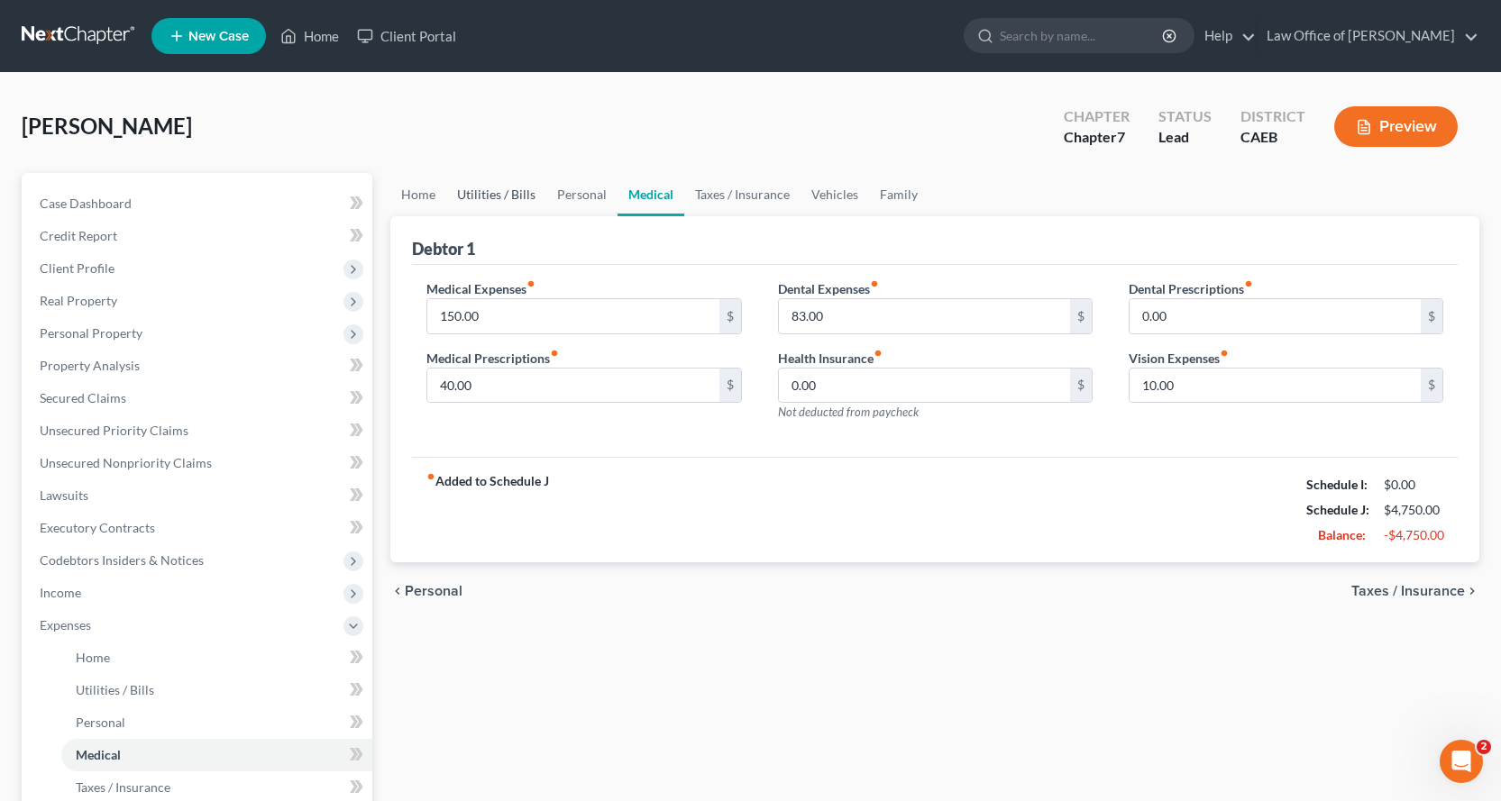
click at [490, 200] on link "Utilities / Bills" at bounding box center [496, 194] width 100 height 43
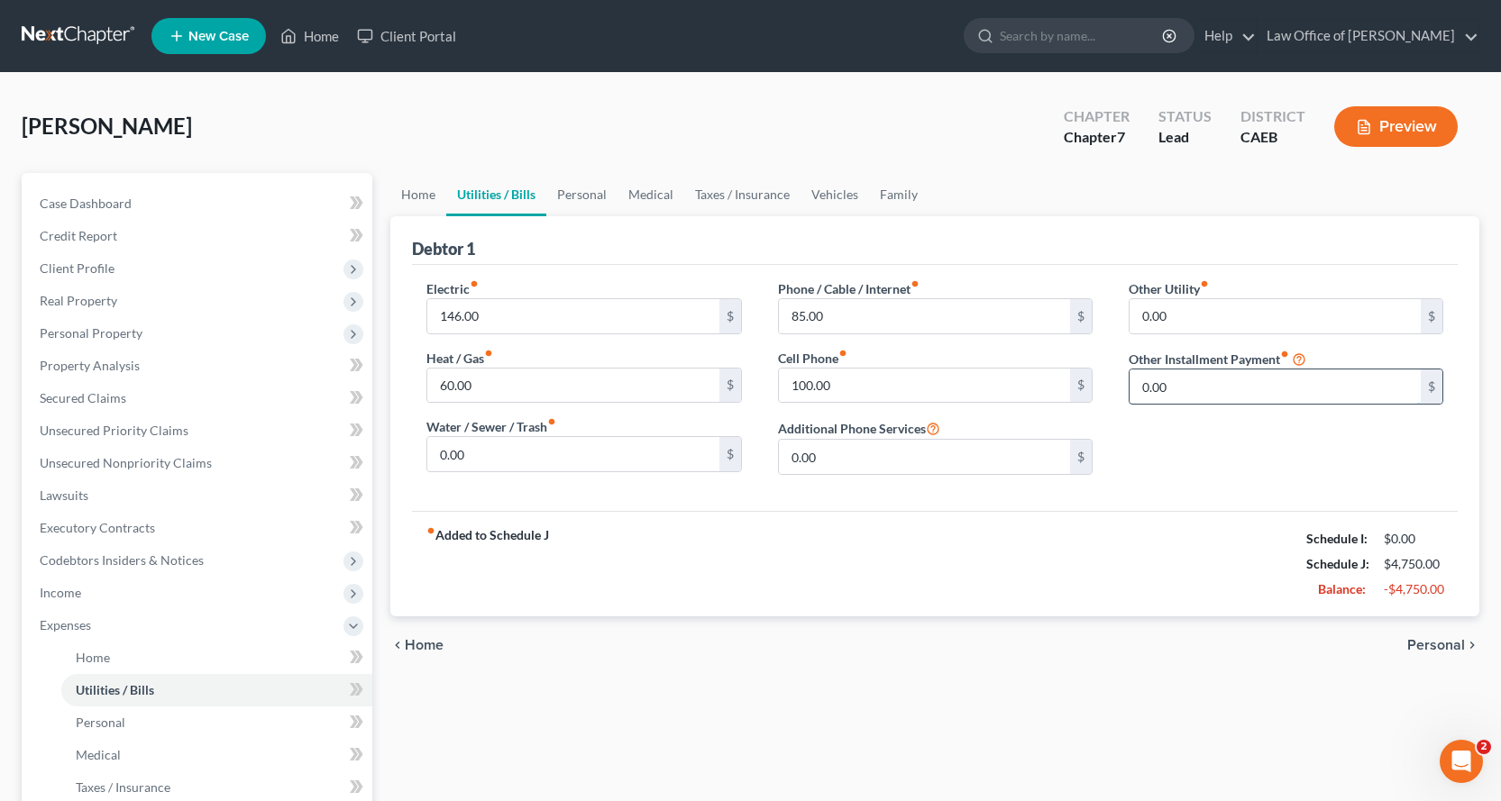
click at [1196, 399] on input "0.00" at bounding box center [1274, 387] width 291 height 34
type input "136.00"
click at [1186, 443] on input "text" at bounding box center [1285, 437] width 313 height 34
type input "Student Loans"
click at [750, 185] on link "Taxes / Insurance" at bounding box center [742, 194] width 116 height 43
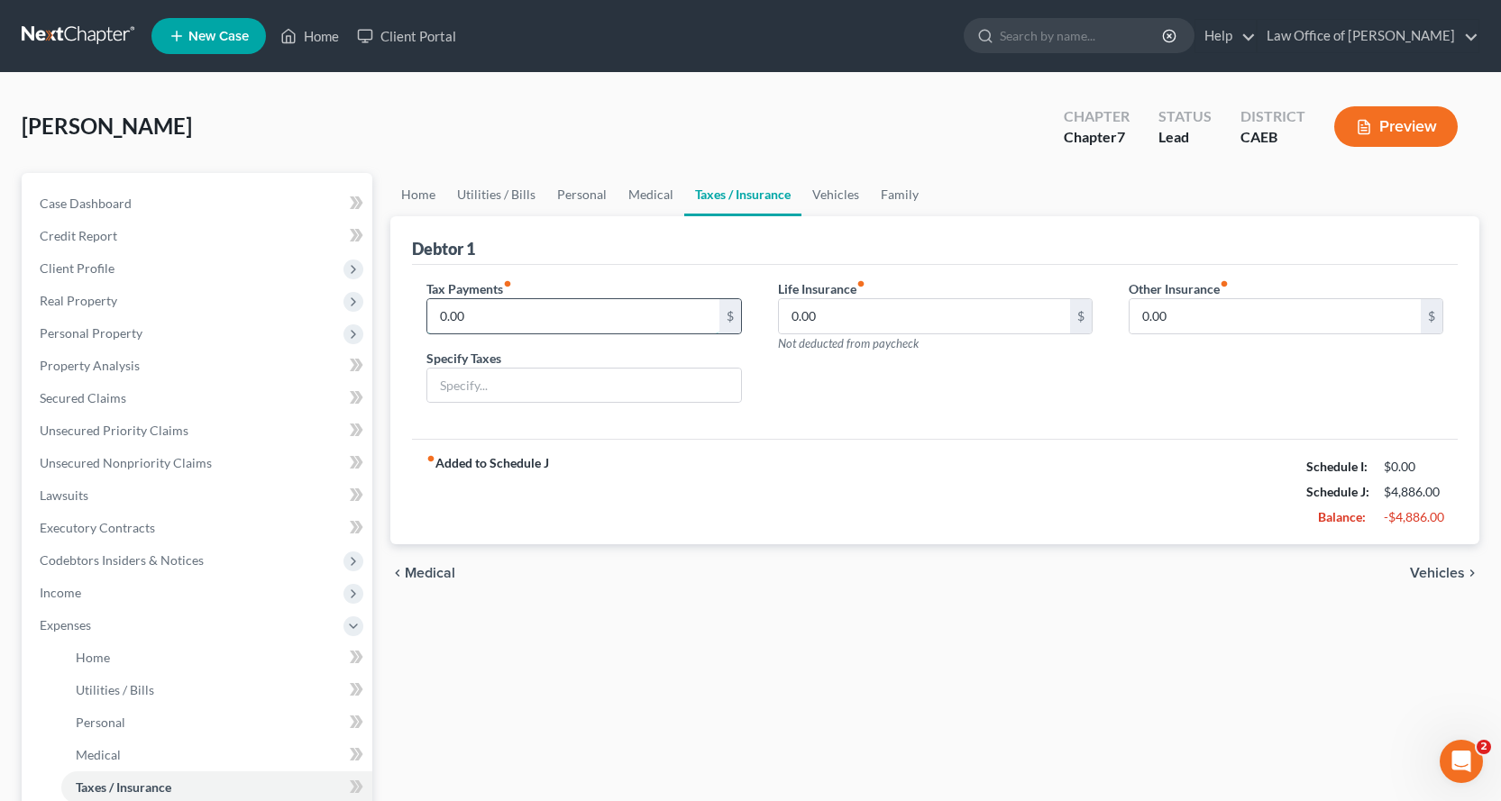
click at [501, 324] on input "0.00" at bounding box center [572, 316] width 291 height 34
type input "15.00"
click at [504, 393] on input "text" at bounding box center [583, 386] width 313 height 34
type input "Vehicle Registration"
click at [904, 195] on link "Family" at bounding box center [899, 194] width 59 height 43
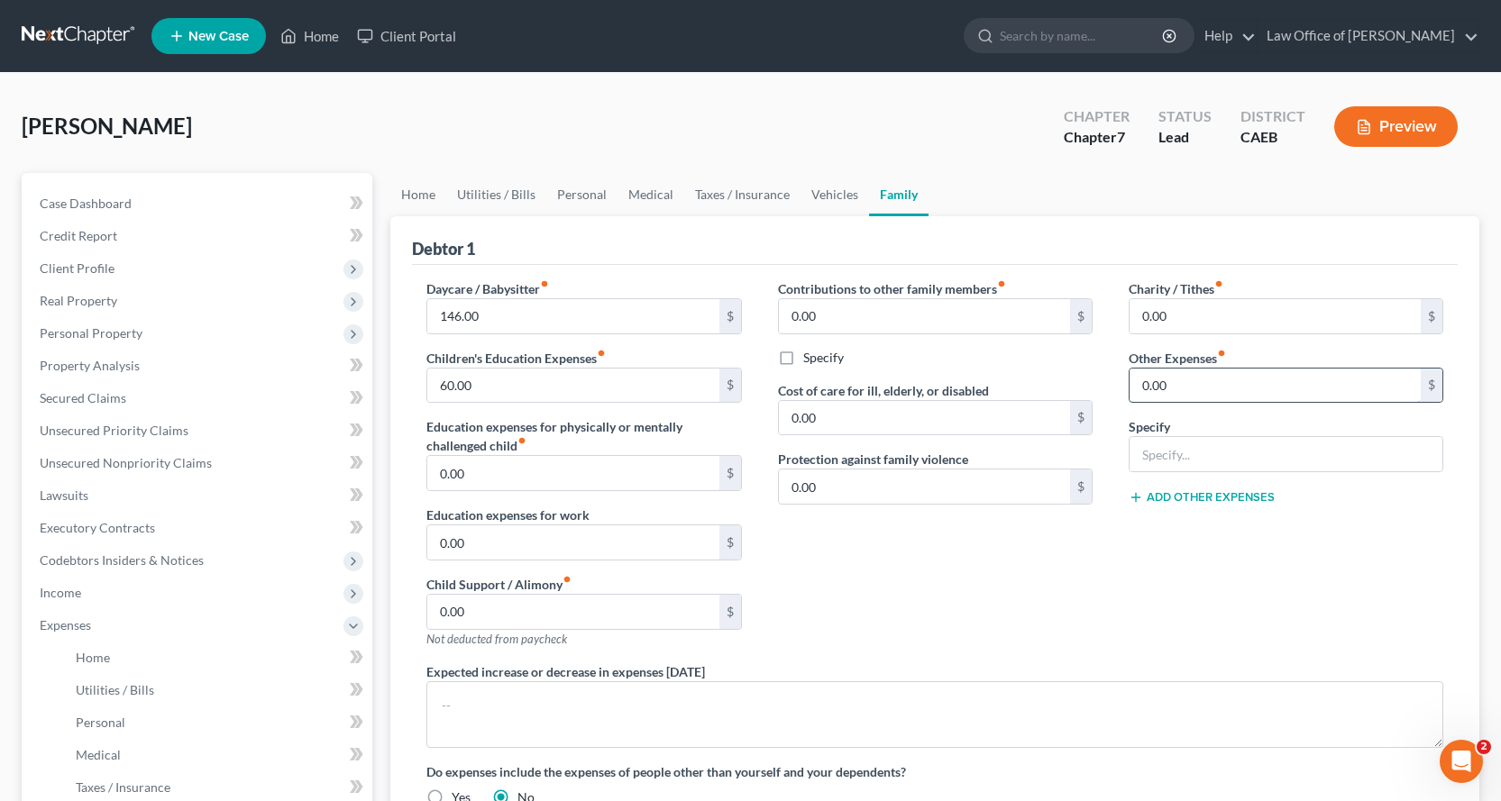
click at [1179, 393] on input "0.00" at bounding box center [1274, 386] width 291 height 34
type input "60.00"
click at [1184, 436] on div at bounding box center [1285, 454] width 315 height 36
click at [1183, 447] on input "text" at bounding box center [1285, 454] width 313 height 34
click at [1164, 456] on input "Giftts $10.00," at bounding box center [1285, 454] width 313 height 34
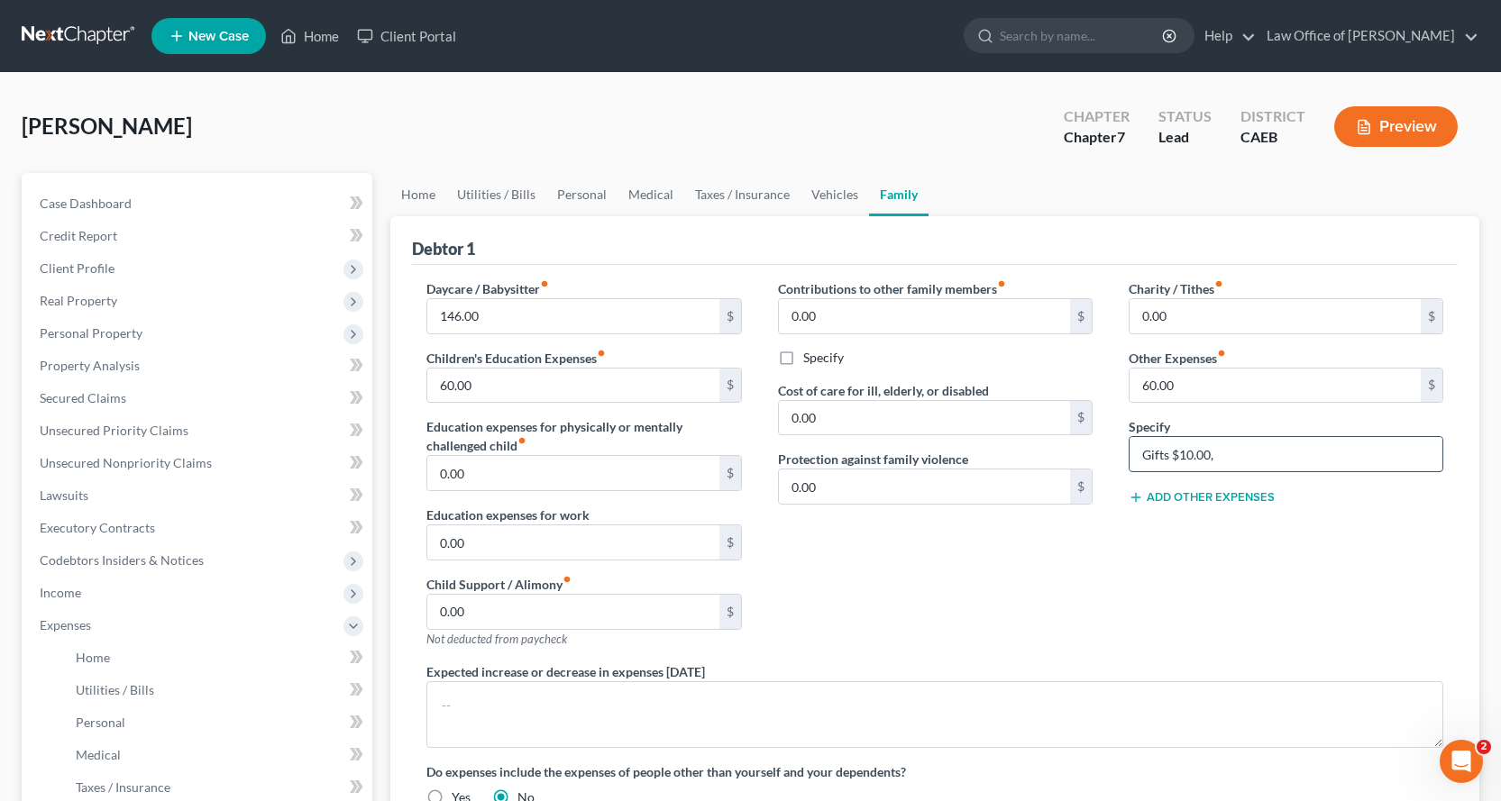
click at [1184, 453] on input "Gifts $10.00," at bounding box center [1285, 454] width 313 height 34
click at [1135, 454] on input "Gifts $50.00," at bounding box center [1285, 454] width 313 height 34
click at [1155, 456] on input "Bak service charges $10.00Gifts $50.00," at bounding box center [1285, 454] width 313 height 34
click at [1297, 451] on input "Bank service charges $10.00Gifts $50.00," at bounding box center [1285, 454] width 313 height 34
type input "Bank service charges $10.00, Gifts $50.00,"
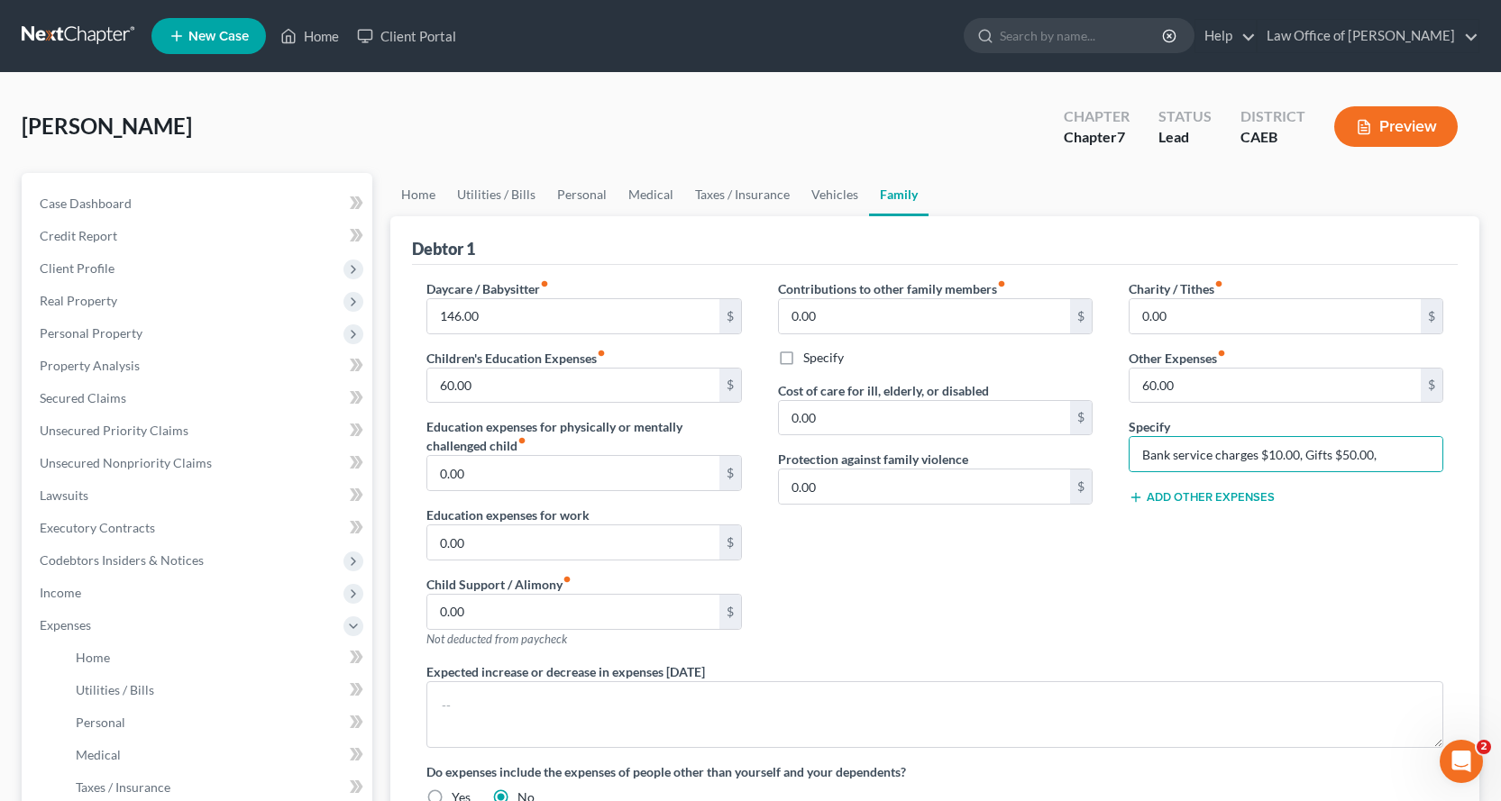
click at [1207, 499] on button "Add Other Expenses" at bounding box center [1201, 497] width 146 height 14
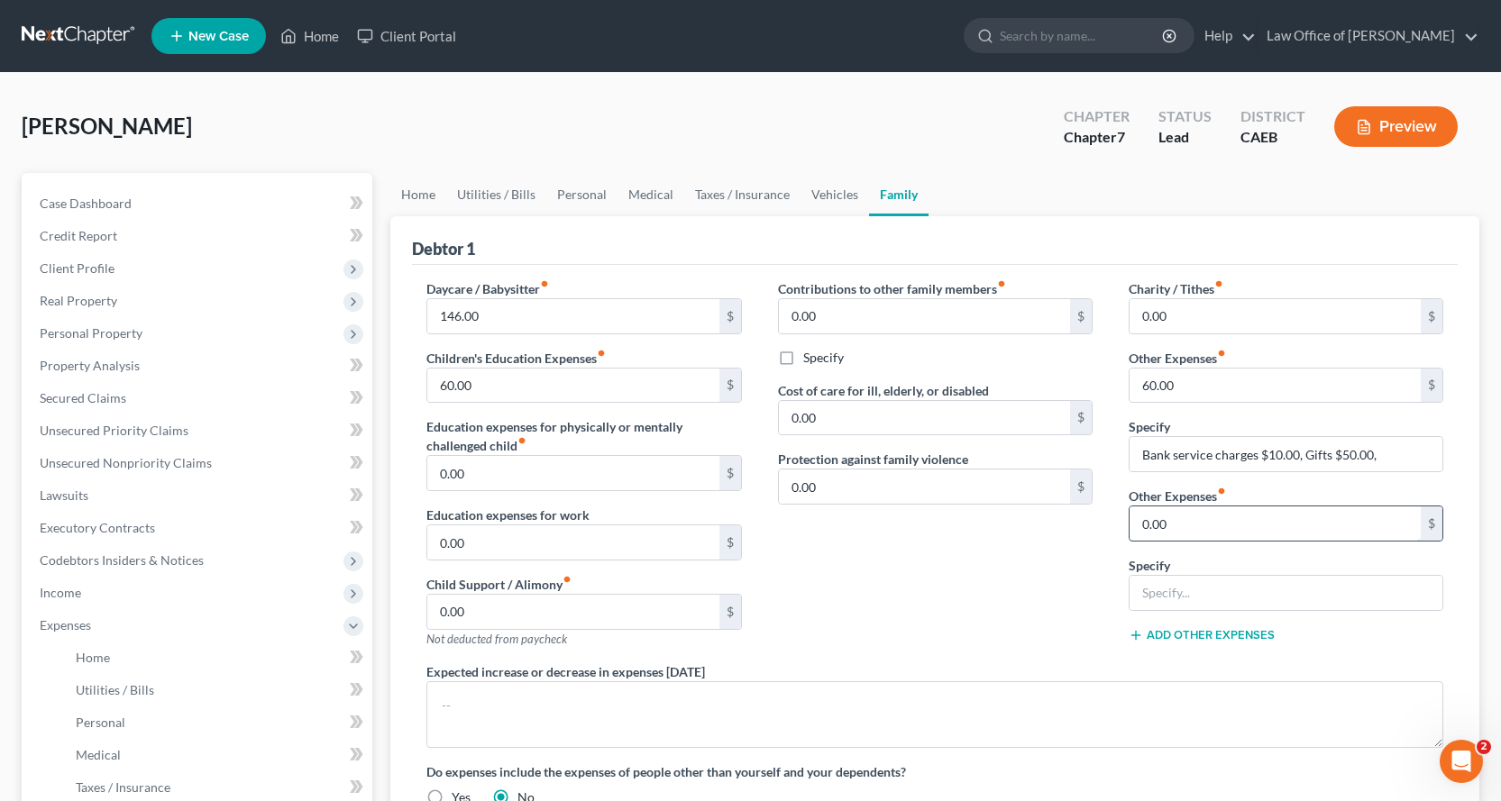
click at [1183, 525] on input "0.00" at bounding box center [1274, 524] width 291 height 34
type input "150.00"
click at [1164, 592] on input "text" at bounding box center [1285, 593] width 313 height 34
click at [1255, 597] on input "Pet food & Veterianrian cost" at bounding box center [1285, 593] width 313 height 34
click at [1237, 598] on input "Pet food & Veterianian cost" at bounding box center [1285, 593] width 313 height 34
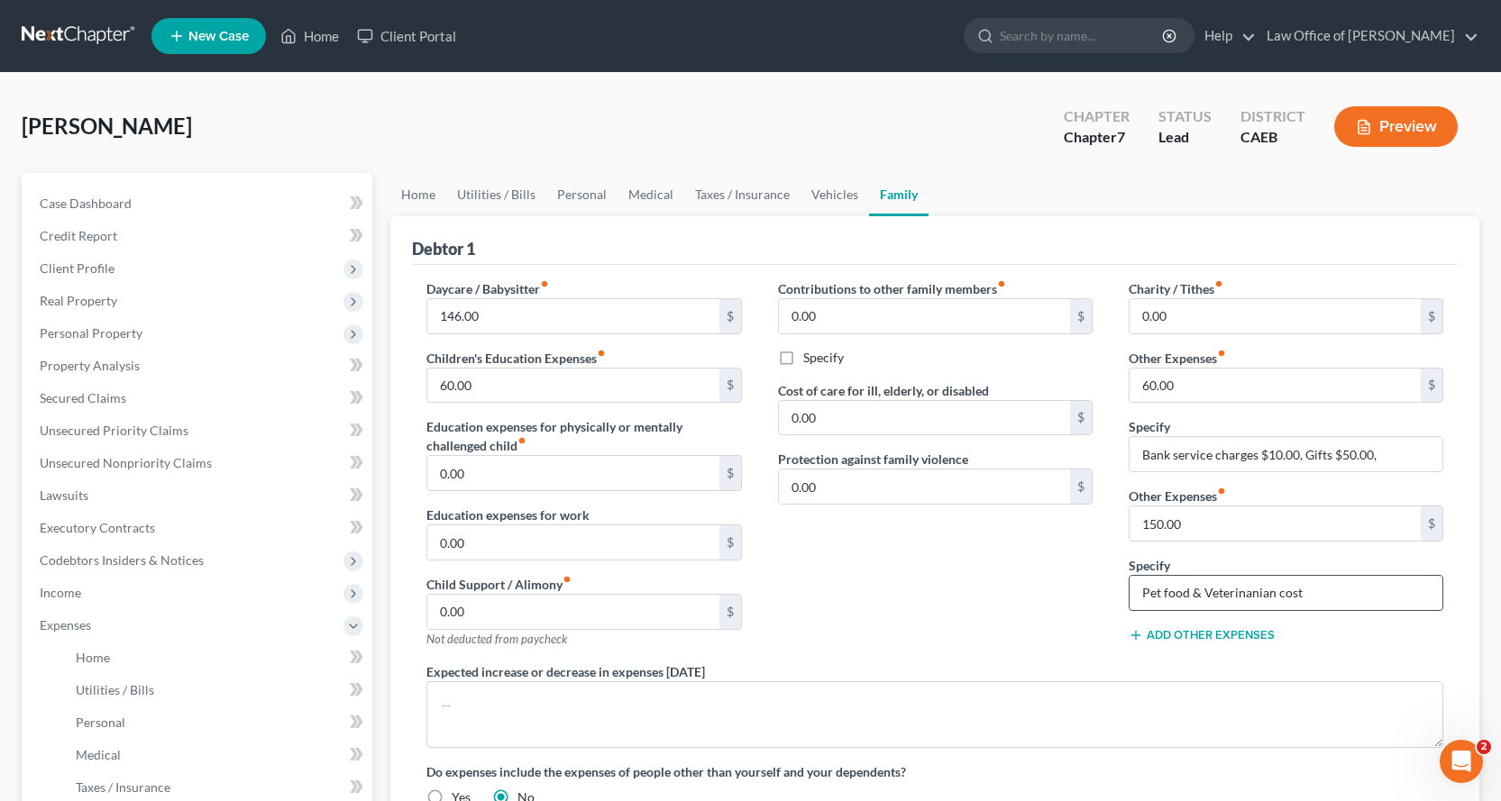
click at [1249, 597] on input "Pet food & Veterinanian cost" at bounding box center [1285, 593] width 313 height 34
click at [1263, 593] on input "Pet food & Veterinarnian cost" at bounding box center [1285, 593] width 313 height 34
click at [1323, 601] on input "Pet food & Veterinarian cost" at bounding box center [1285, 593] width 313 height 34
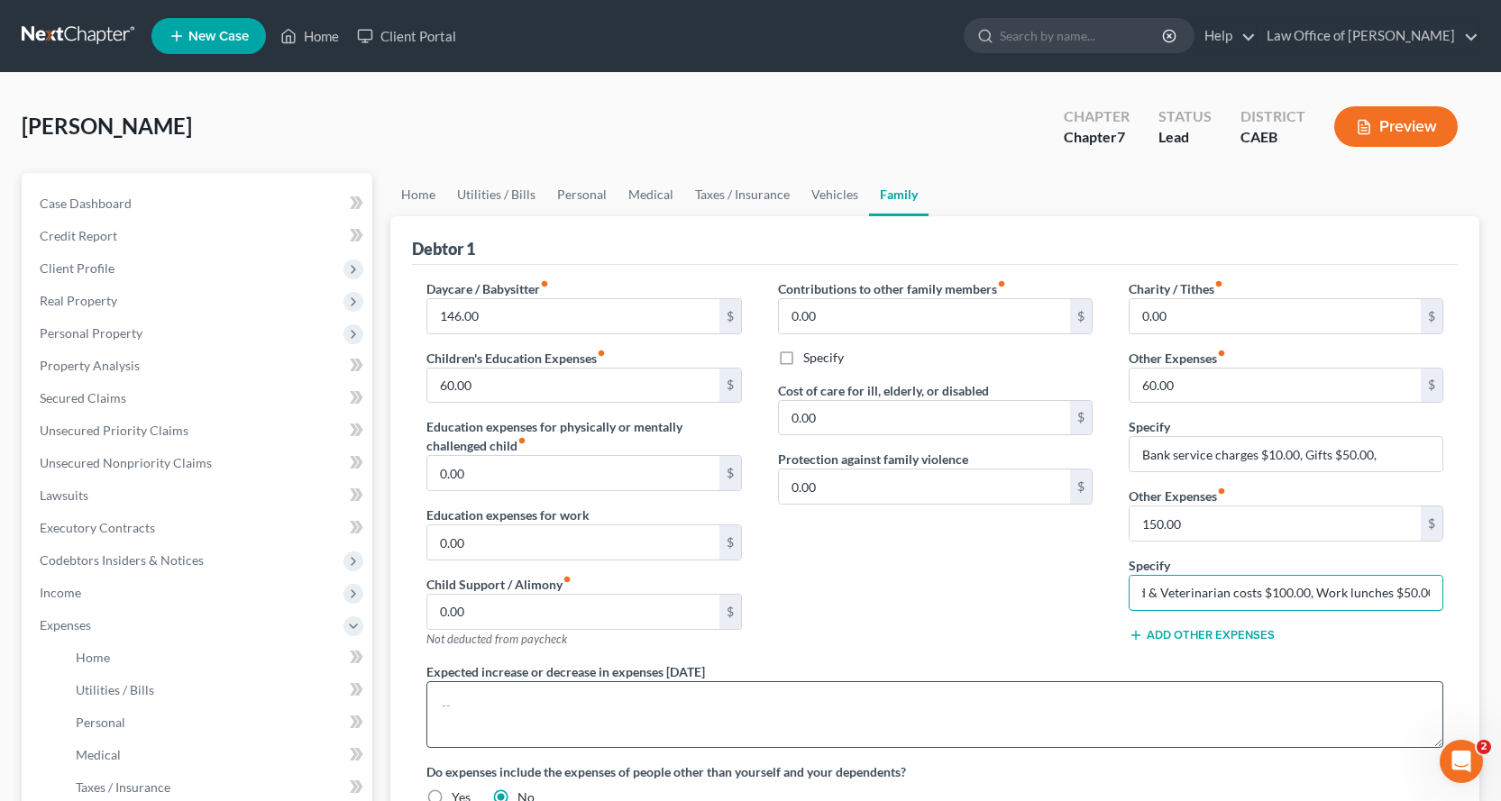
type input "Pet food & Veterinarian costs $100.00, Work lunches $50.00"
click at [511, 718] on textarea at bounding box center [934, 714] width 1017 height 67
click at [658, 711] on textarea "Debtor expects some expenses to contiue to go up." at bounding box center [934, 714] width 1017 height 67
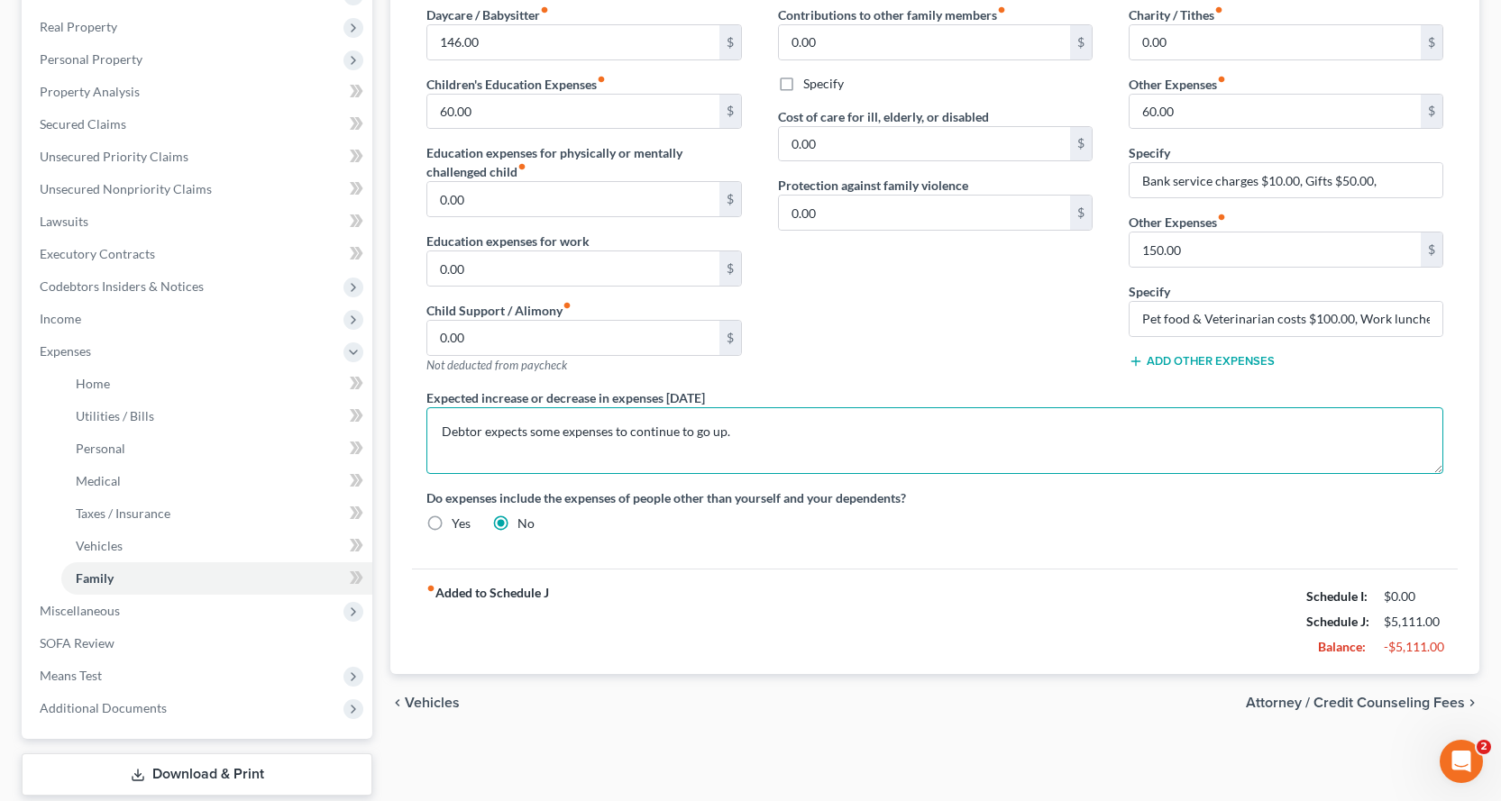
scroll to position [361, 0]
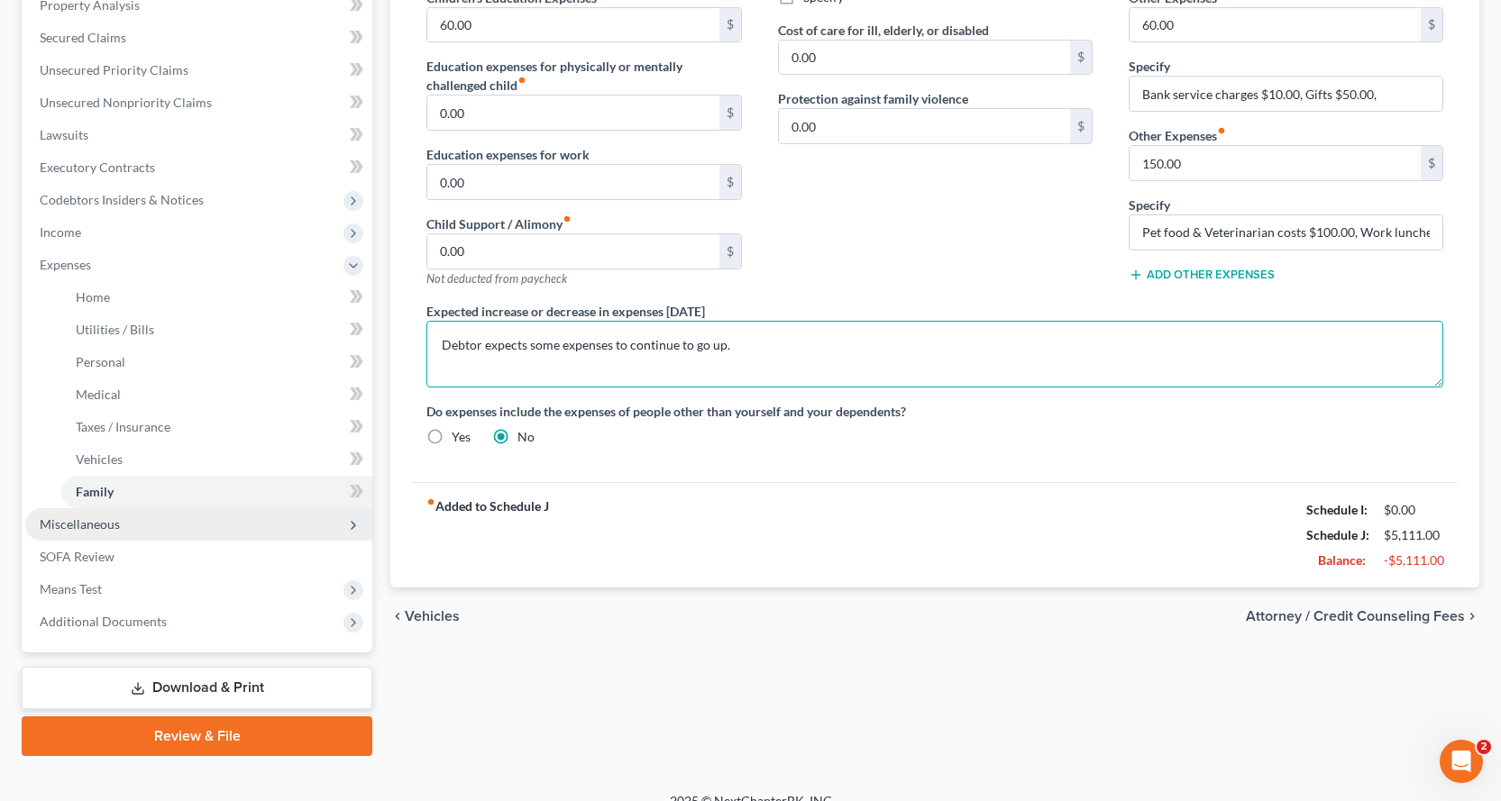
type textarea "Debtor expects some expenses to continue to go up."
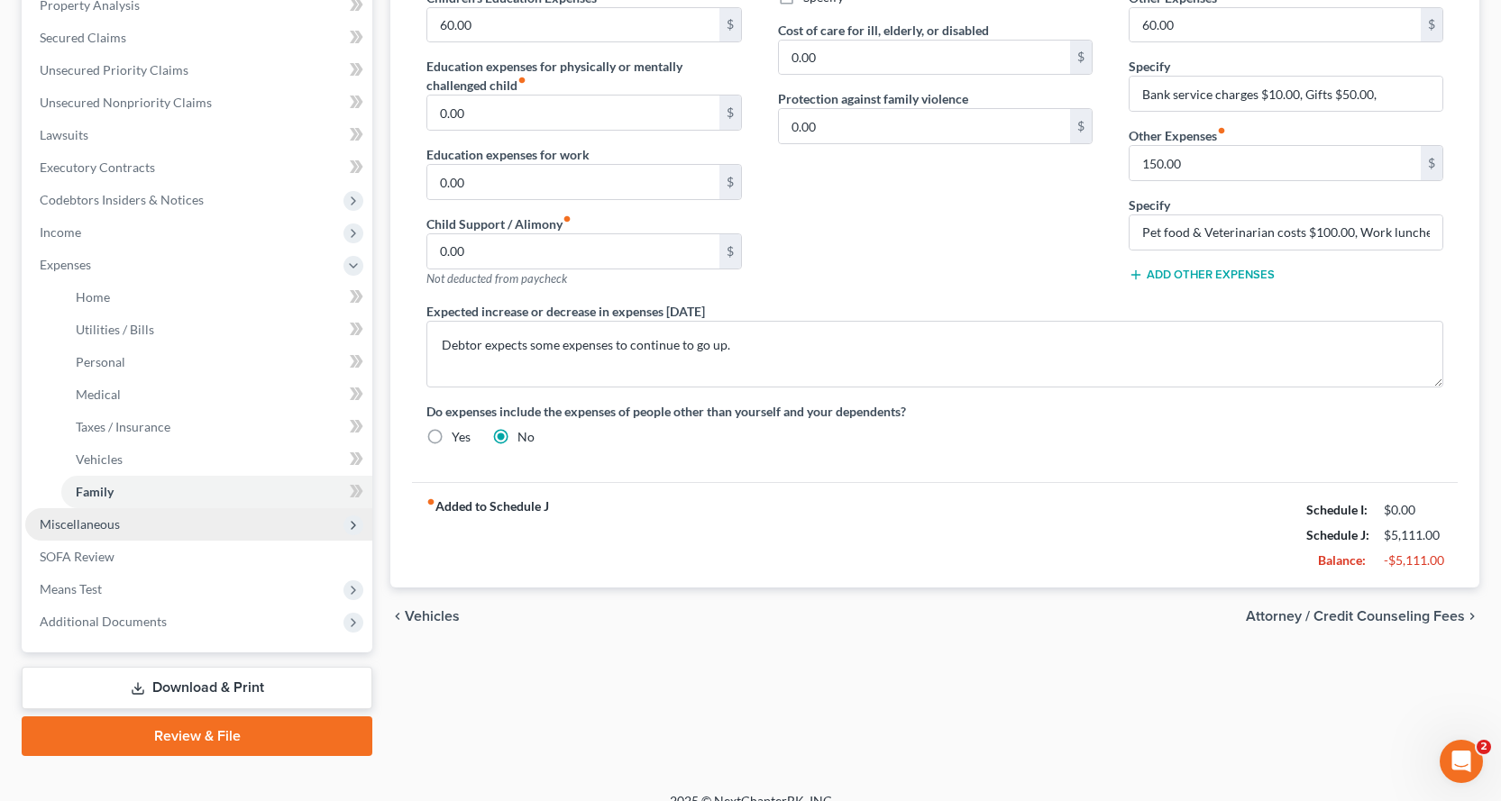
click at [78, 522] on span "Miscellaneous" at bounding box center [80, 523] width 80 height 15
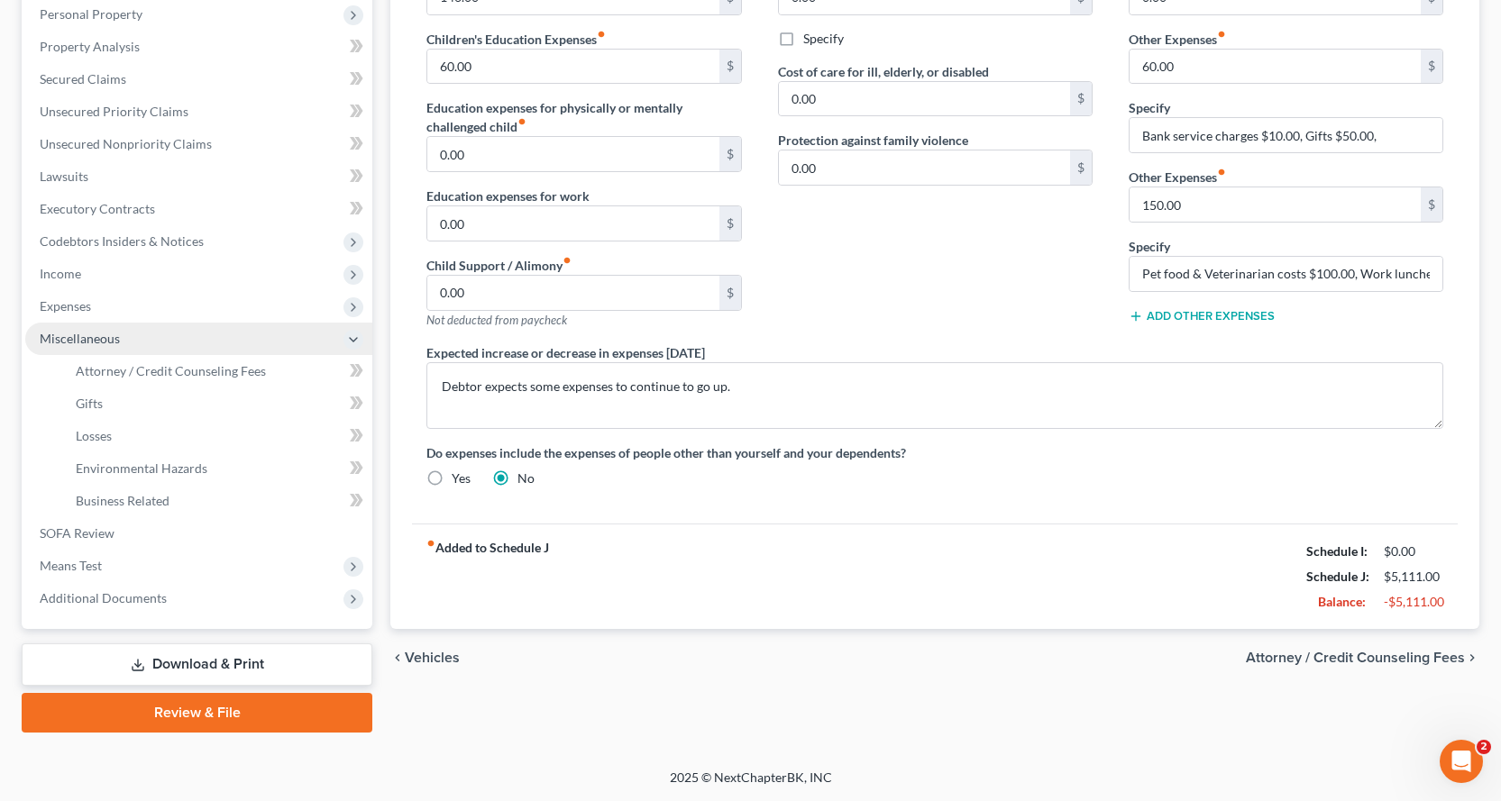
scroll to position [319, 0]
click at [180, 368] on span "Attorney / Credit Counseling Fees" at bounding box center [171, 370] width 190 height 15
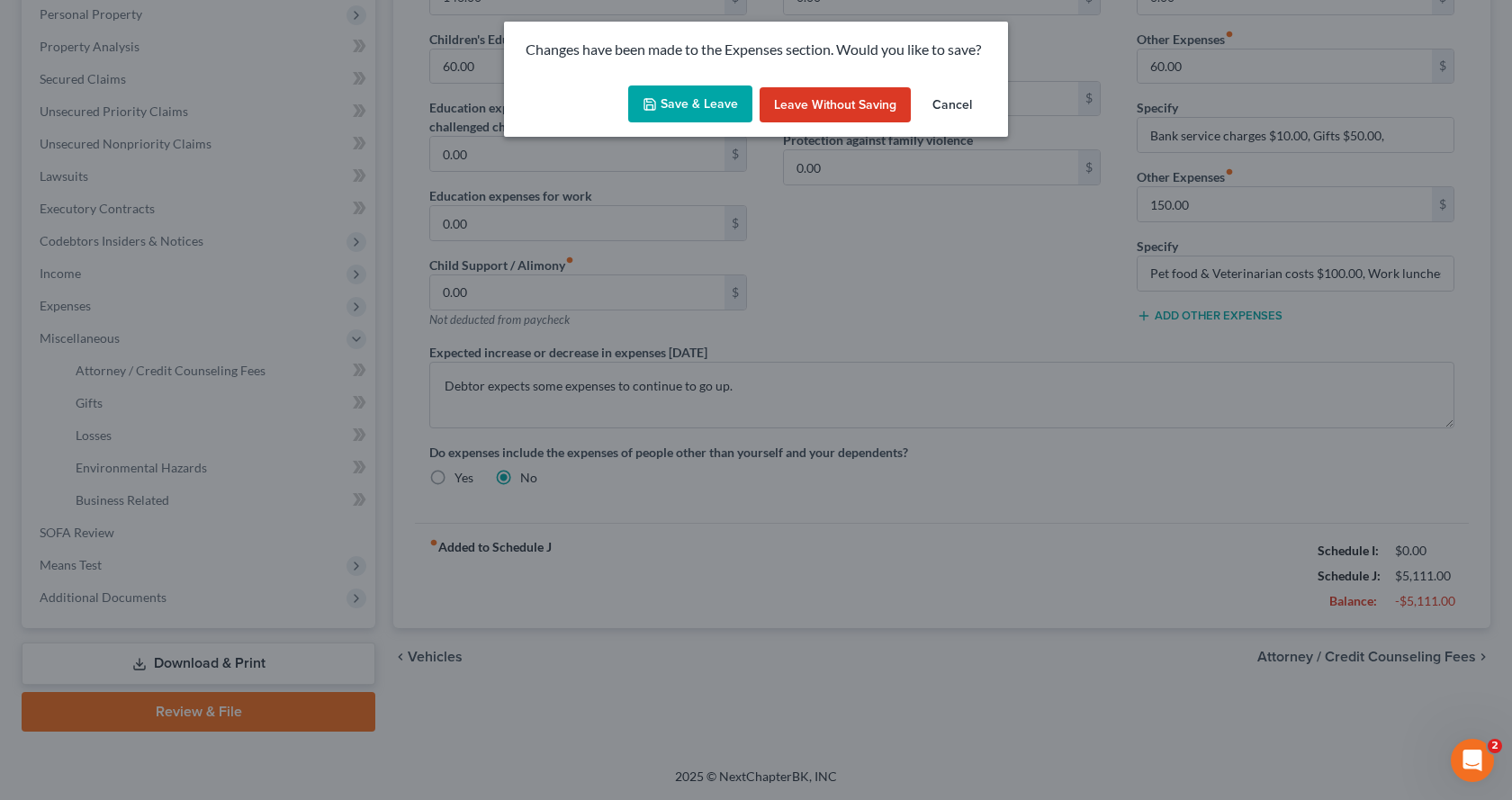
click at [680, 95] on button "Save & Leave" at bounding box center [690, 105] width 124 height 38
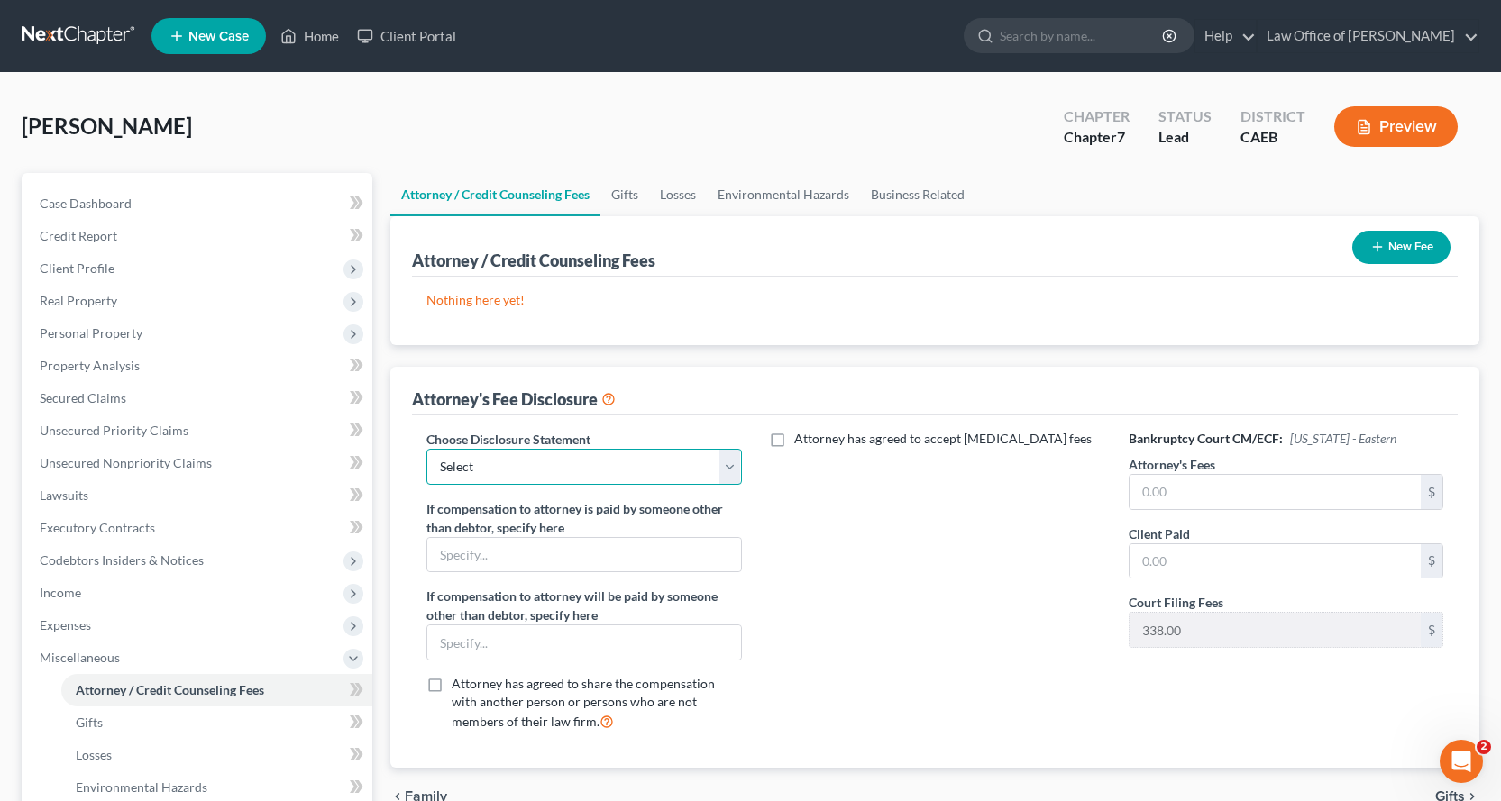
click at [566, 461] on select "Select Individudal with Motion to Compel Abandonment Corp/LLC Attorney Fee Blur…" at bounding box center [583, 467] width 315 height 36
select select "2"
click at [426, 449] on select "Select Individudal with Motion to Compel Abandonment Corp/LLC Attorney Fee Blur…" at bounding box center [583, 467] width 315 height 36
click at [1164, 498] on input "text" at bounding box center [1274, 492] width 291 height 34
type input "2,500.00"
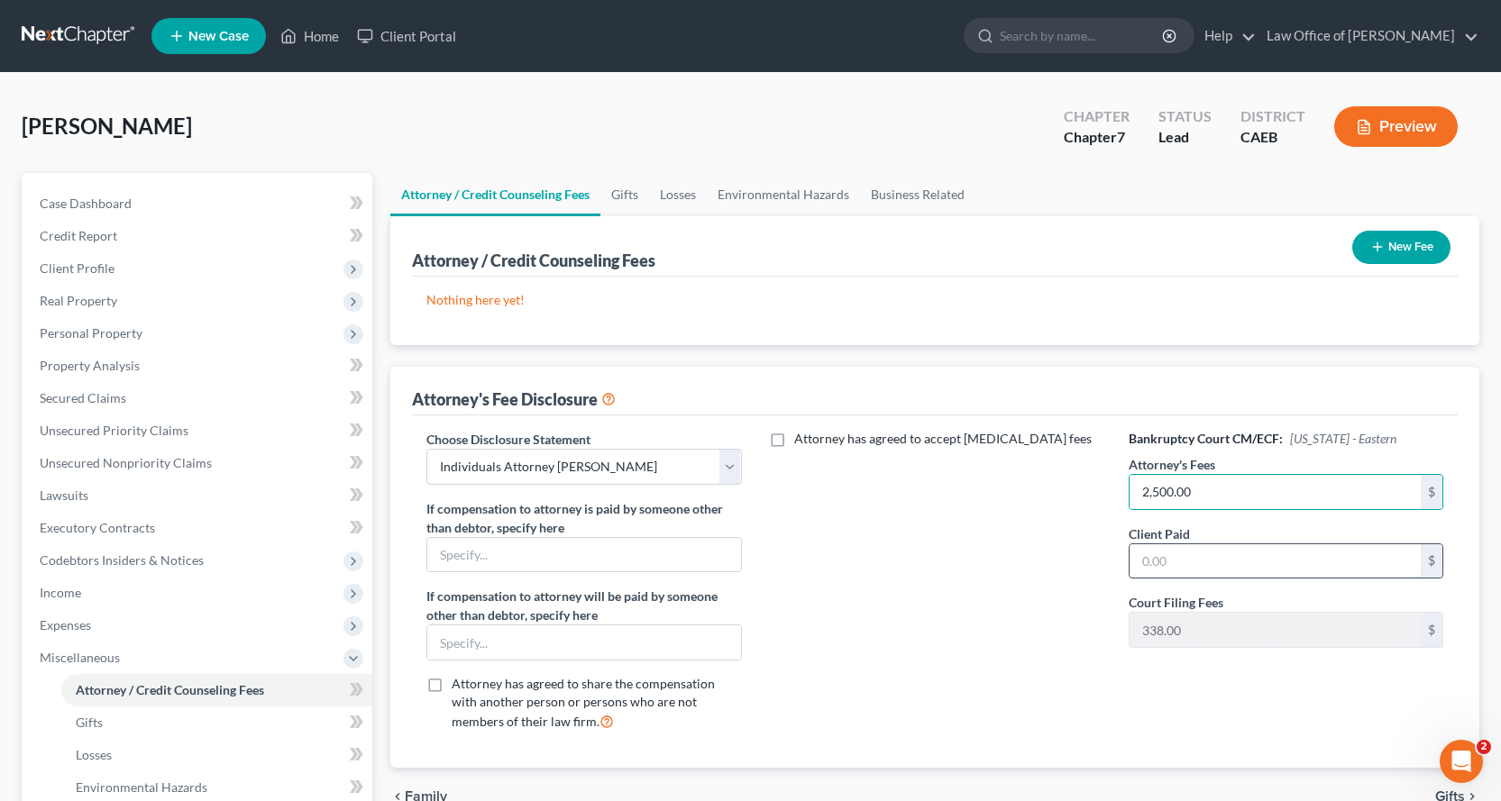
click at [1202, 560] on input "text" at bounding box center [1274, 561] width 291 height 34
type input "2,500.00"
click at [1407, 242] on button "New Fee" at bounding box center [1401, 247] width 98 height 33
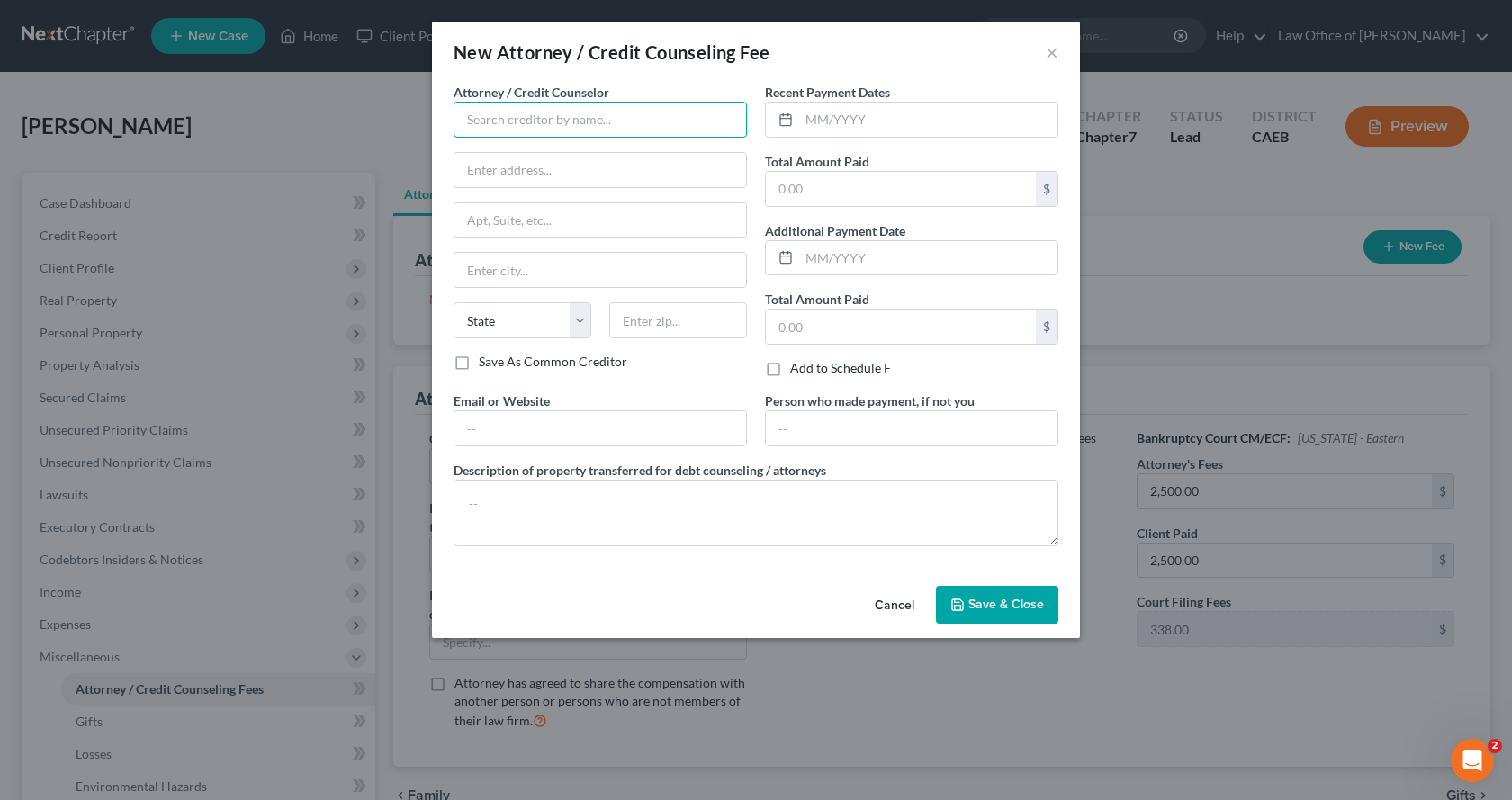
click at [520, 120] on input "text" at bounding box center [600, 120] width 294 height 36
type input "Credit Counseling"
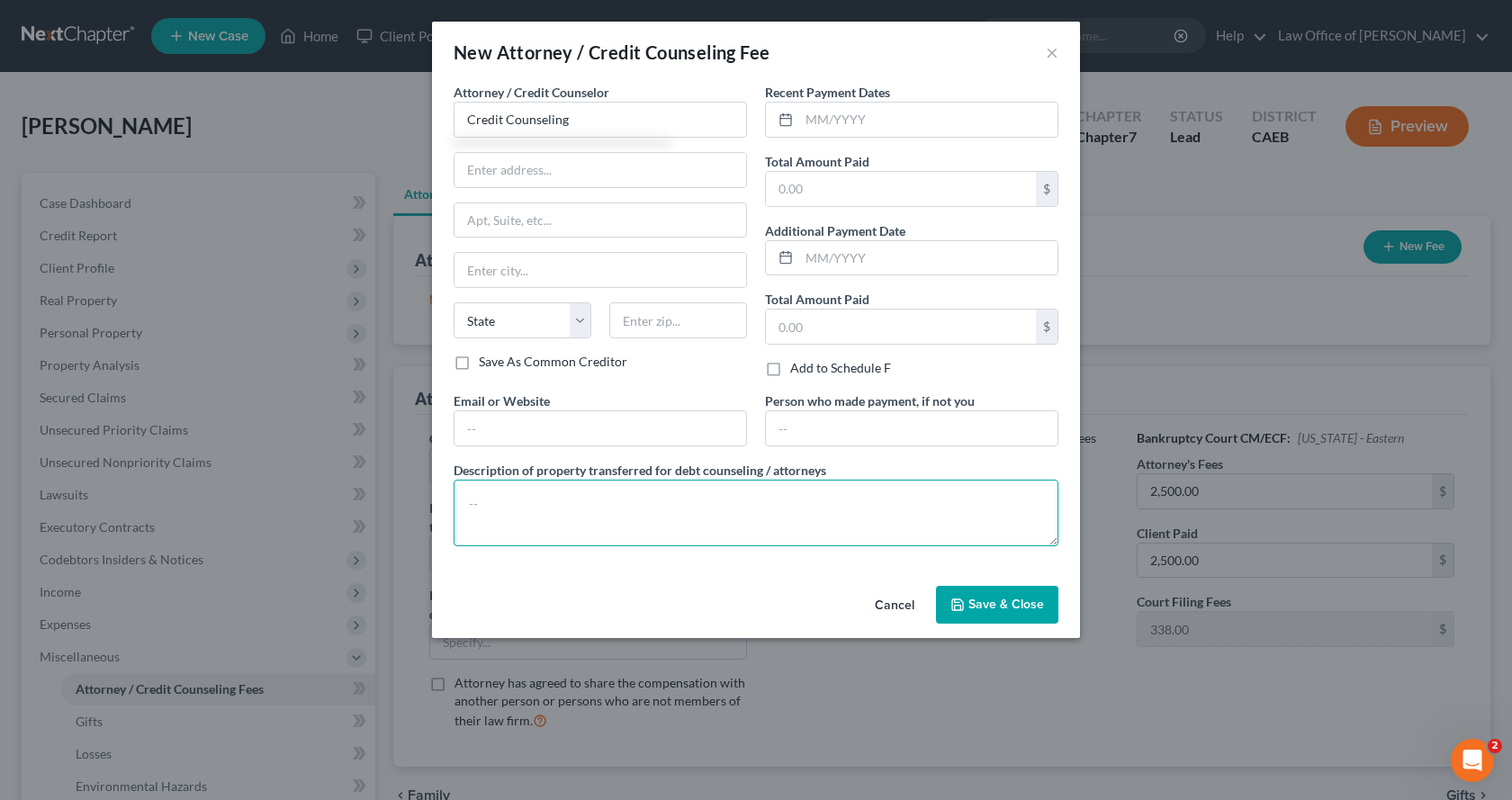
click at [519, 514] on textarea at bounding box center [756, 512] width 605 height 67
type textarea "$__ was paid for credit counseling."
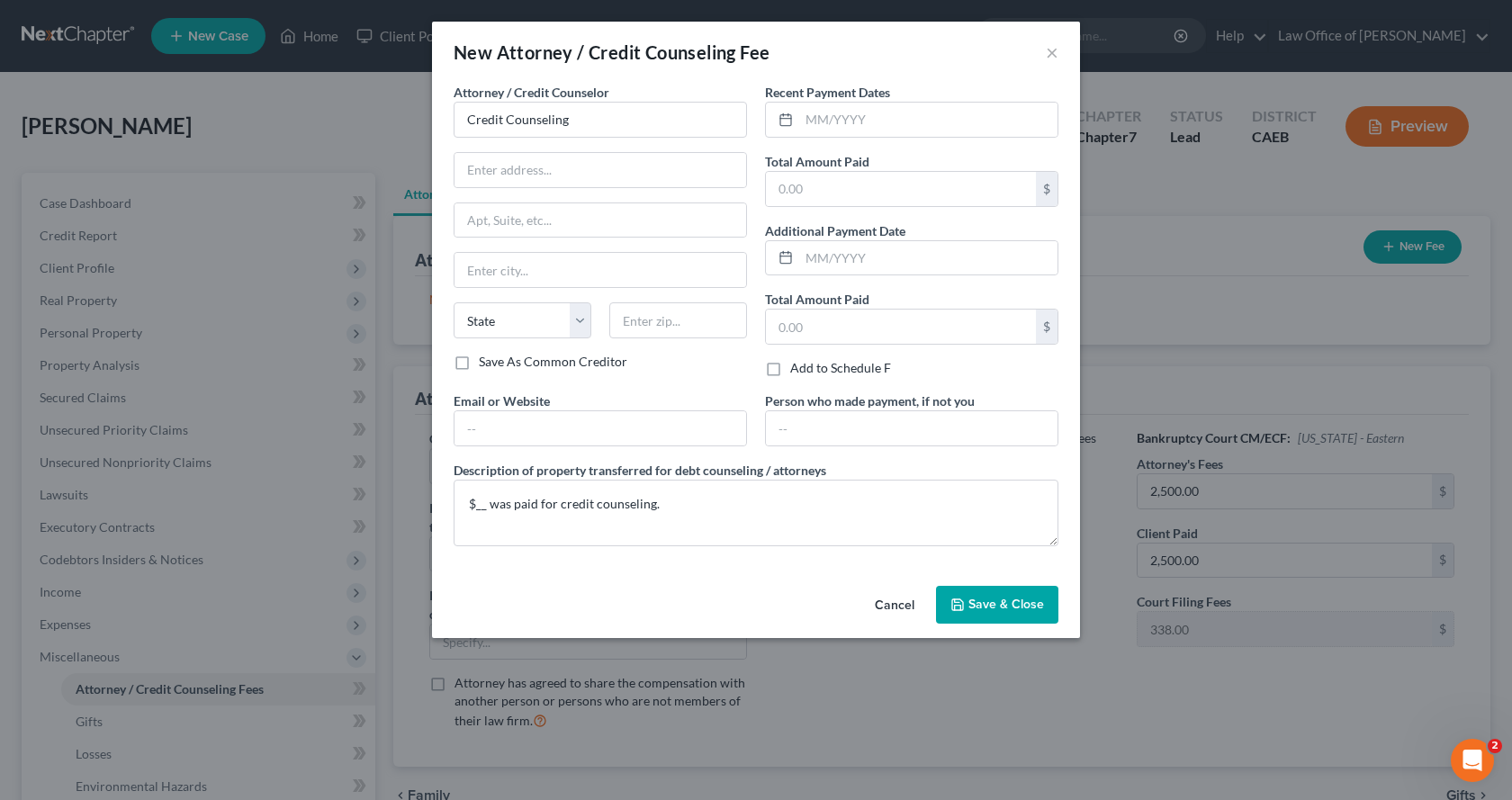
click at [1004, 613] on button "Save & Close" at bounding box center [997, 605] width 123 height 38
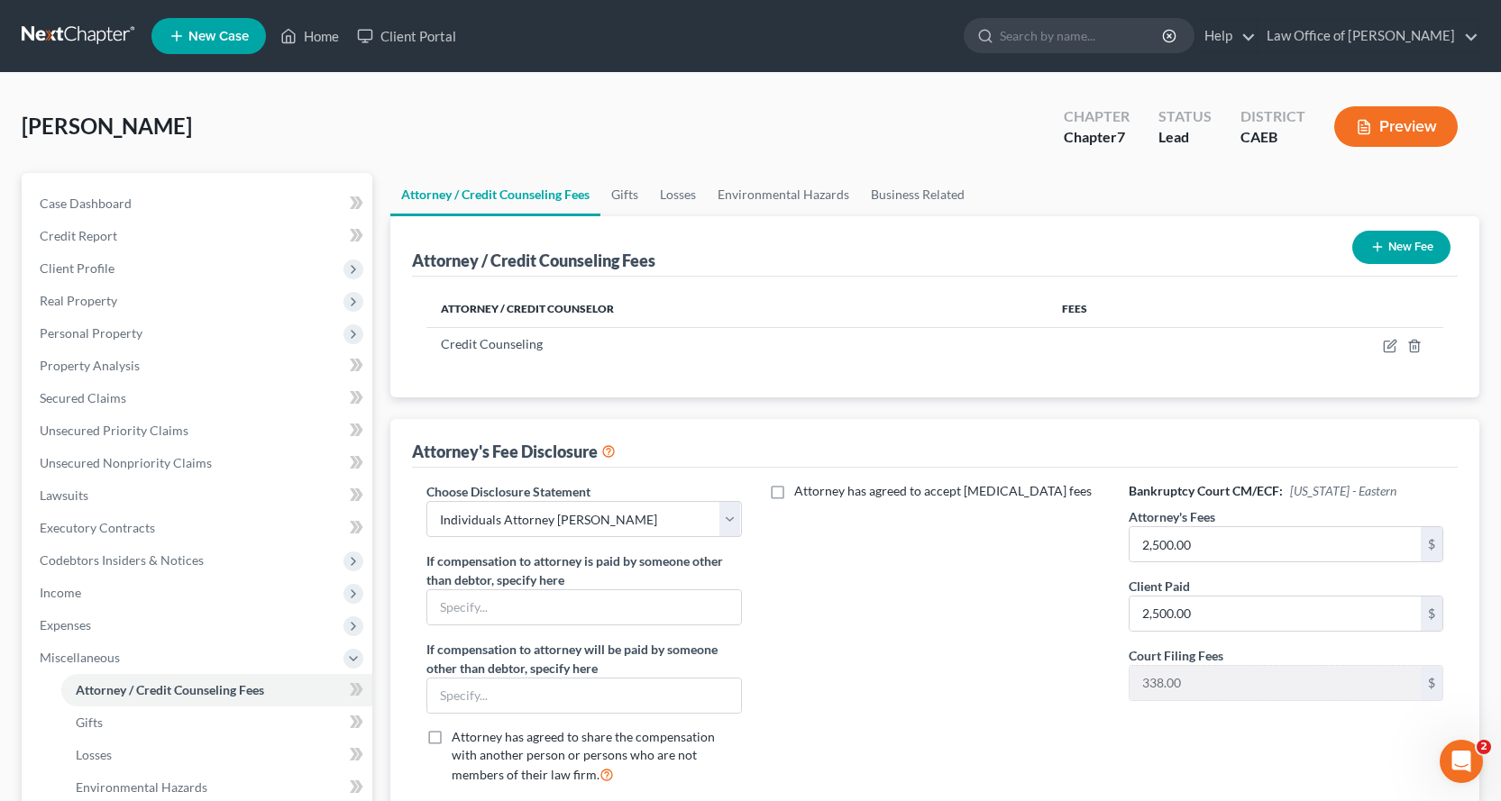
click at [1379, 244] on icon "button" at bounding box center [1377, 247] width 14 height 14
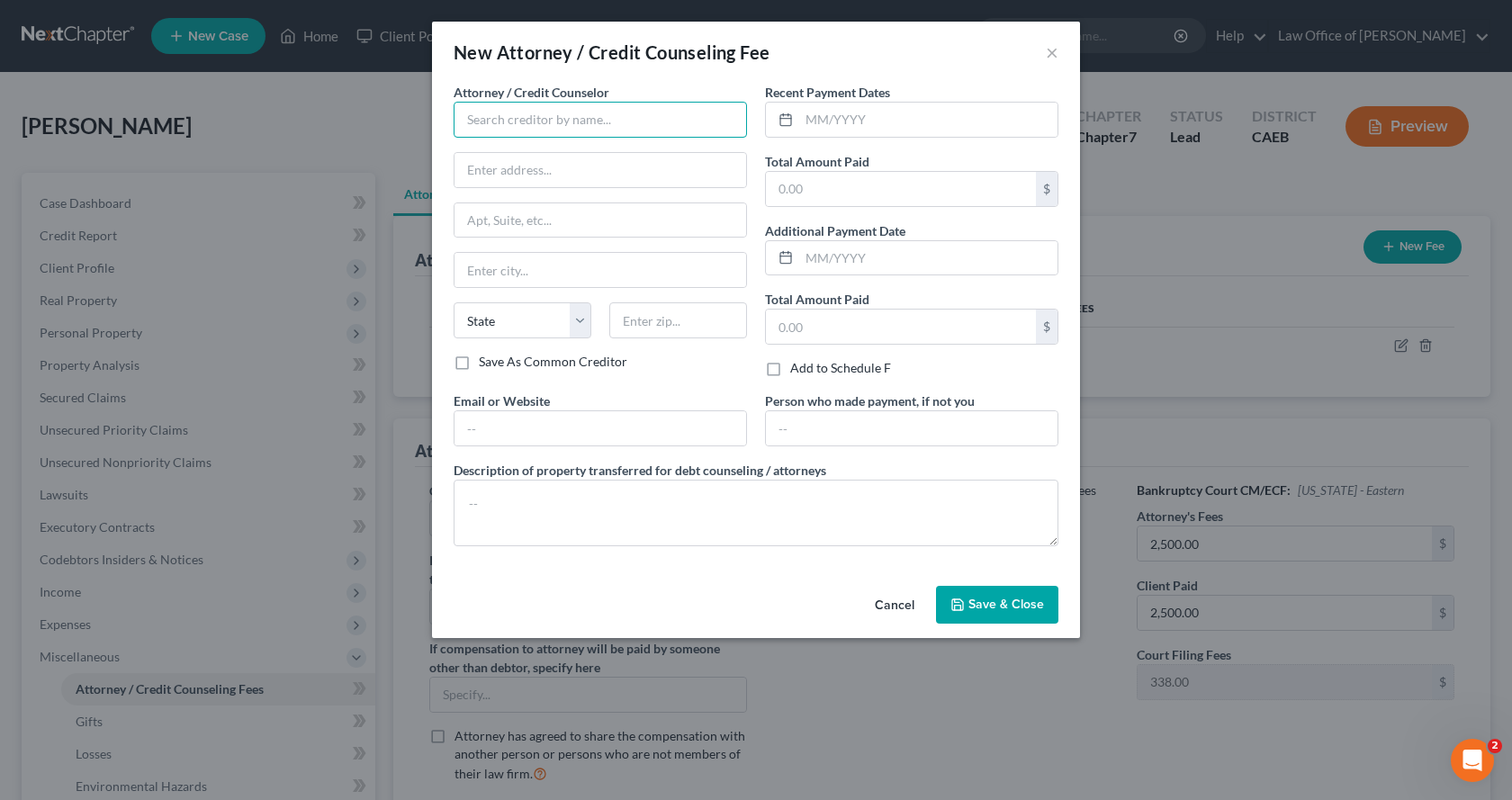
drag, startPoint x: 513, startPoint y: 108, endPoint x: 511, endPoint y: 123, distance: 15.1
click at [513, 112] on input "text" at bounding box center [600, 120] width 294 height 36
type input "Law Office of [PERSON_NAME]"
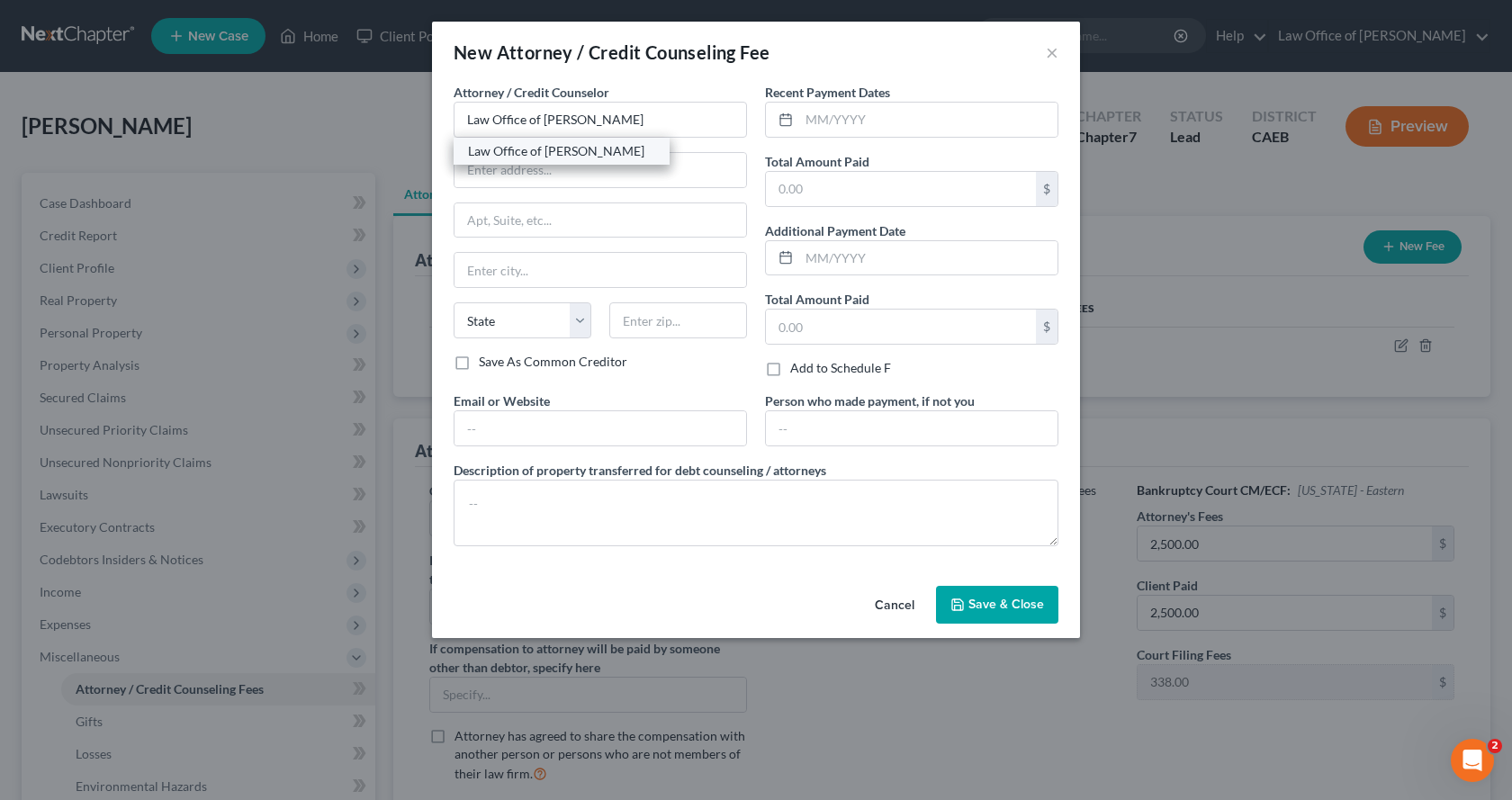
click at [518, 154] on div "Law Office of [PERSON_NAME]" at bounding box center [561, 151] width 187 height 18
type input "[STREET_ADDRESS]"
type input "Folsom"
select select "4"
type input "95630"
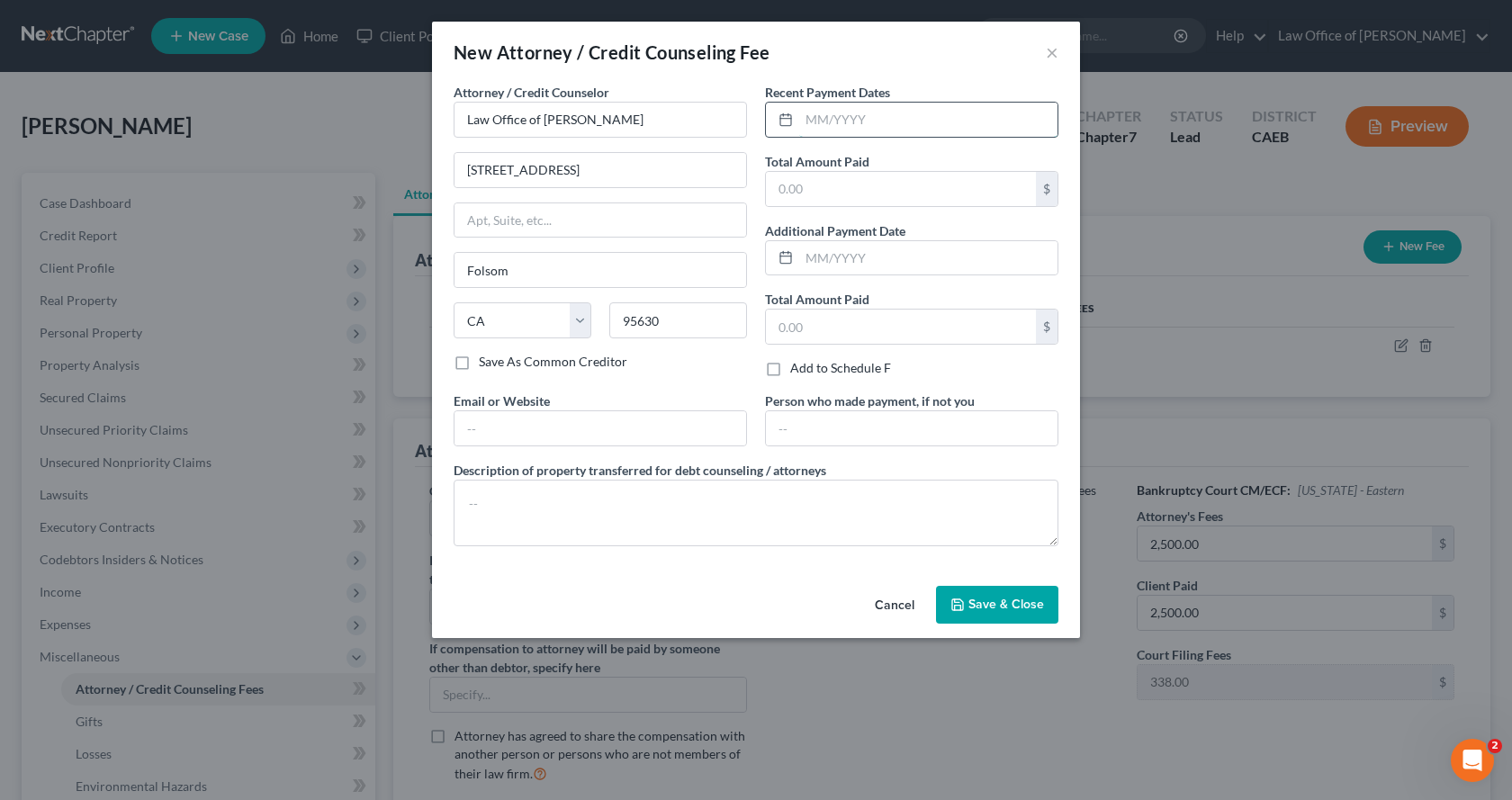
click at [871, 121] on input "text" at bounding box center [928, 120] width 259 height 34
type input "09/29/20225"
click at [818, 178] on input "text" at bounding box center [901, 189] width 270 height 34
click at [793, 194] on input "09,292,025" at bounding box center [901, 189] width 270 height 34
click at [792, 192] on input "09,292,025" at bounding box center [901, 189] width 270 height 34
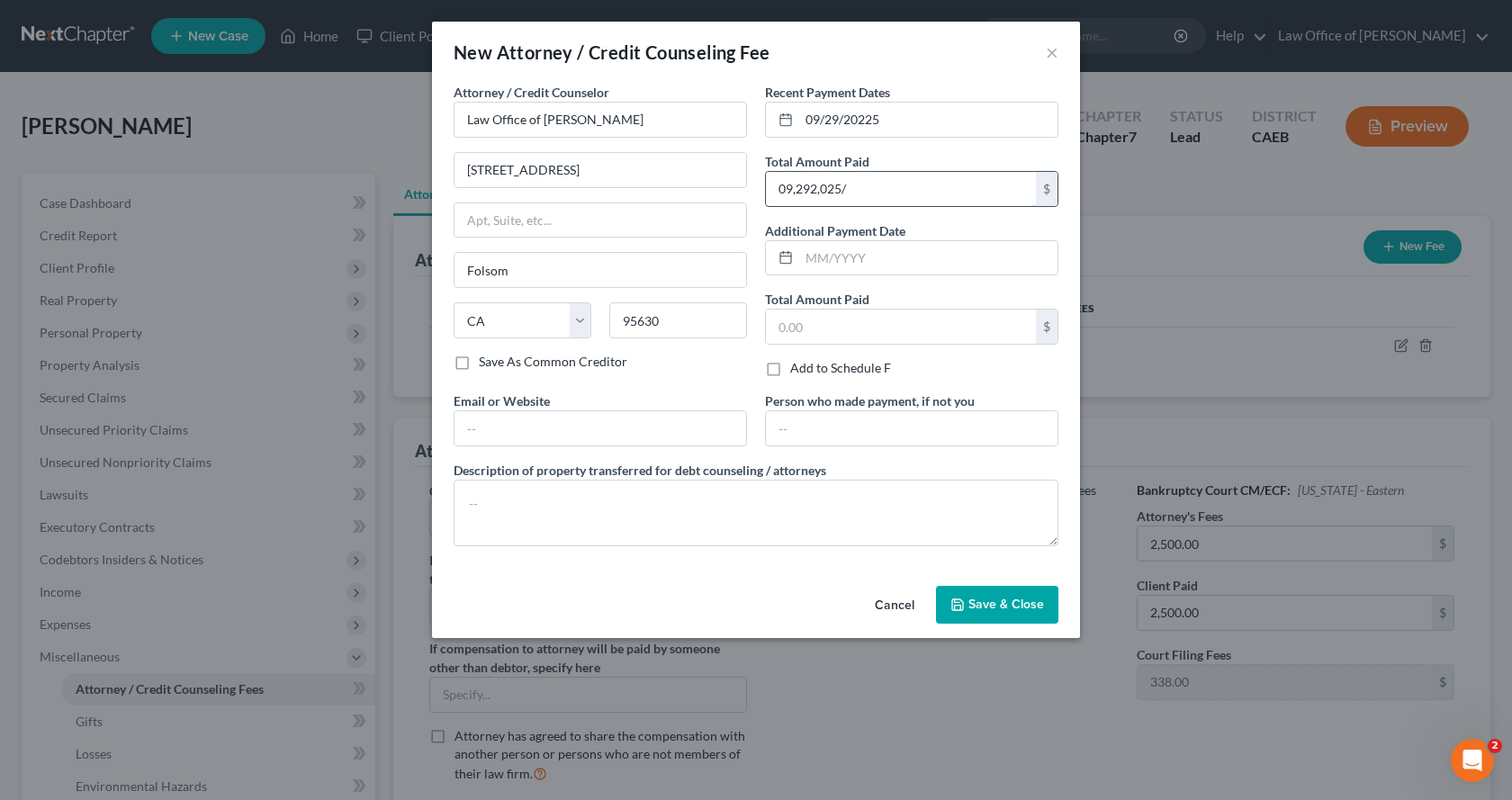
type input "09,292,025"
drag, startPoint x: 868, startPoint y: 181, endPoint x: 751, endPoint y: 190, distance: 117.3
click at [751, 190] on div "Attorney / Credit Counselor * Law Office of [PERSON_NAME] [STREET_ADDRESS][GEOG…" at bounding box center [756, 322] width 623 height 478
click at [874, 123] on input "09/29/20225" at bounding box center [928, 120] width 259 height 34
type input "[DATE]"
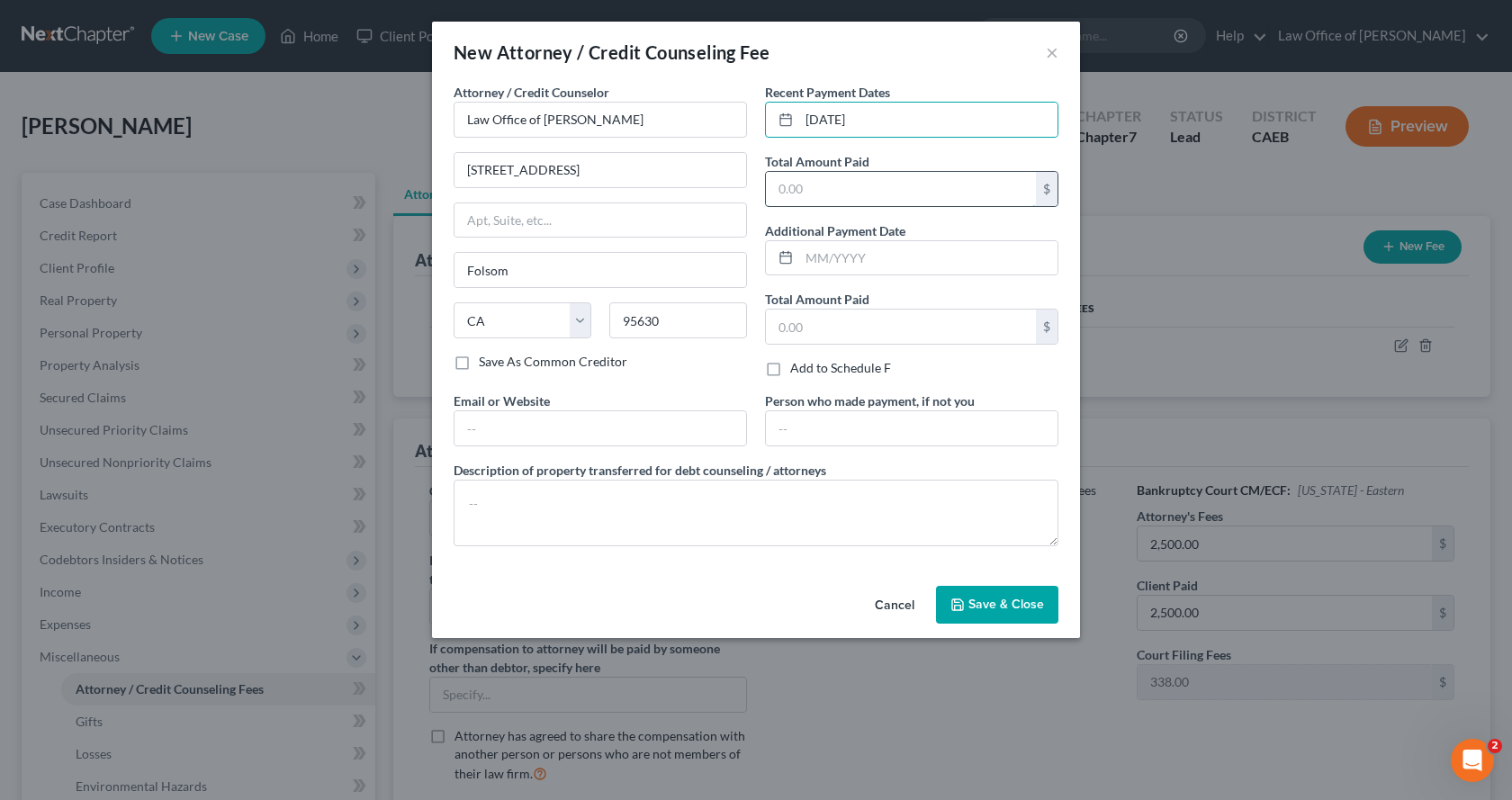
click at [823, 192] on input "text" at bounding box center [901, 189] width 270 height 34
type input "2,838.00"
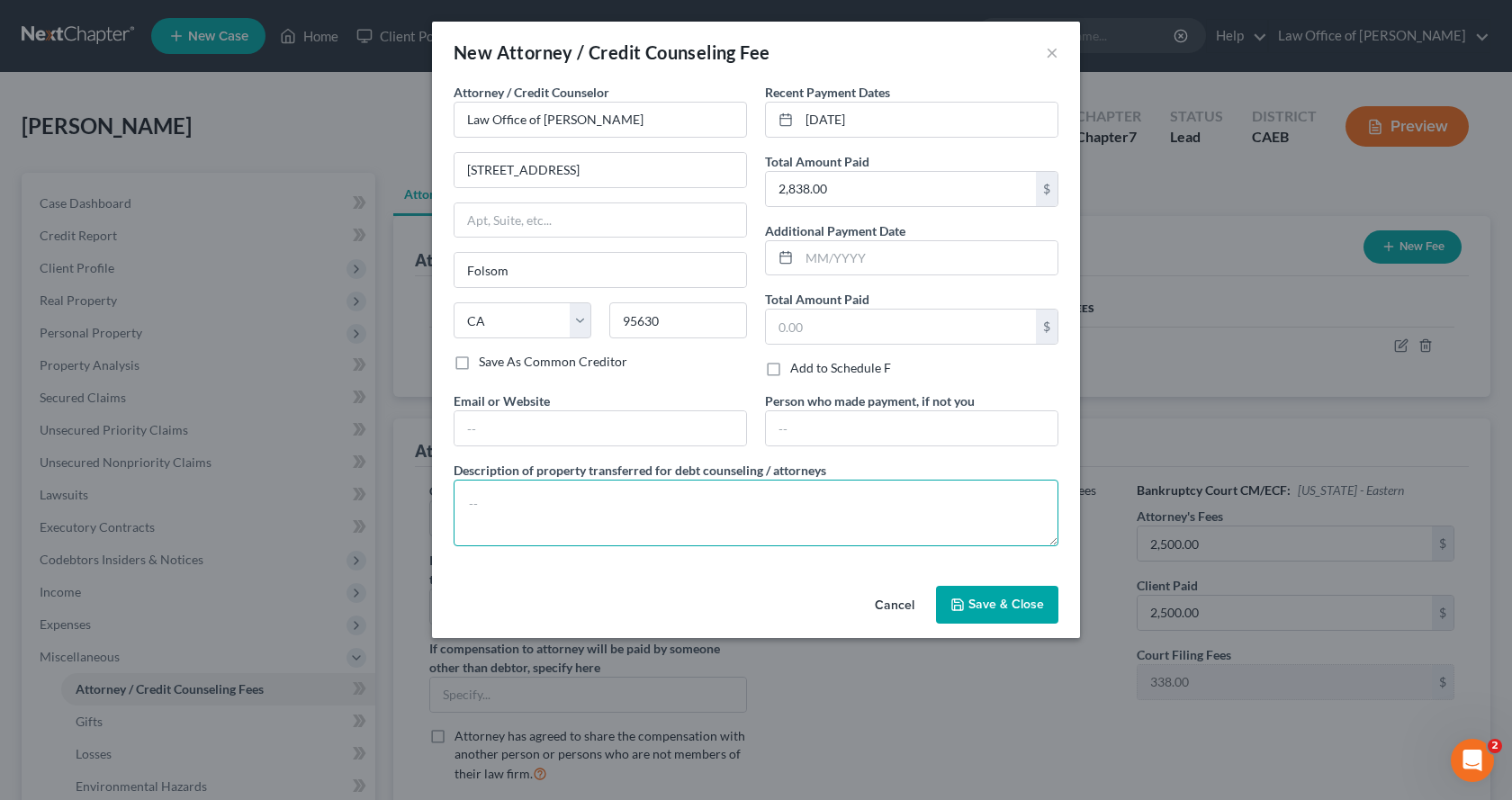
click at [579, 517] on textarea at bounding box center [756, 512] width 605 height 67
click at [560, 510] on textarea "$2,838.00, whicih includes the" at bounding box center [756, 512] width 605 height 67
click at [657, 505] on textarea "$2,838.00, which includes the" at bounding box center [756, 512] width 605 height 67
click at [777, 503] on textarea "$2,838.00, which includes the Court filing fee of $338.000." at bounding box center [756, 512] width 605 height 67
type textarea "$2,838.00, which includes the Court filing fee of $338.00."
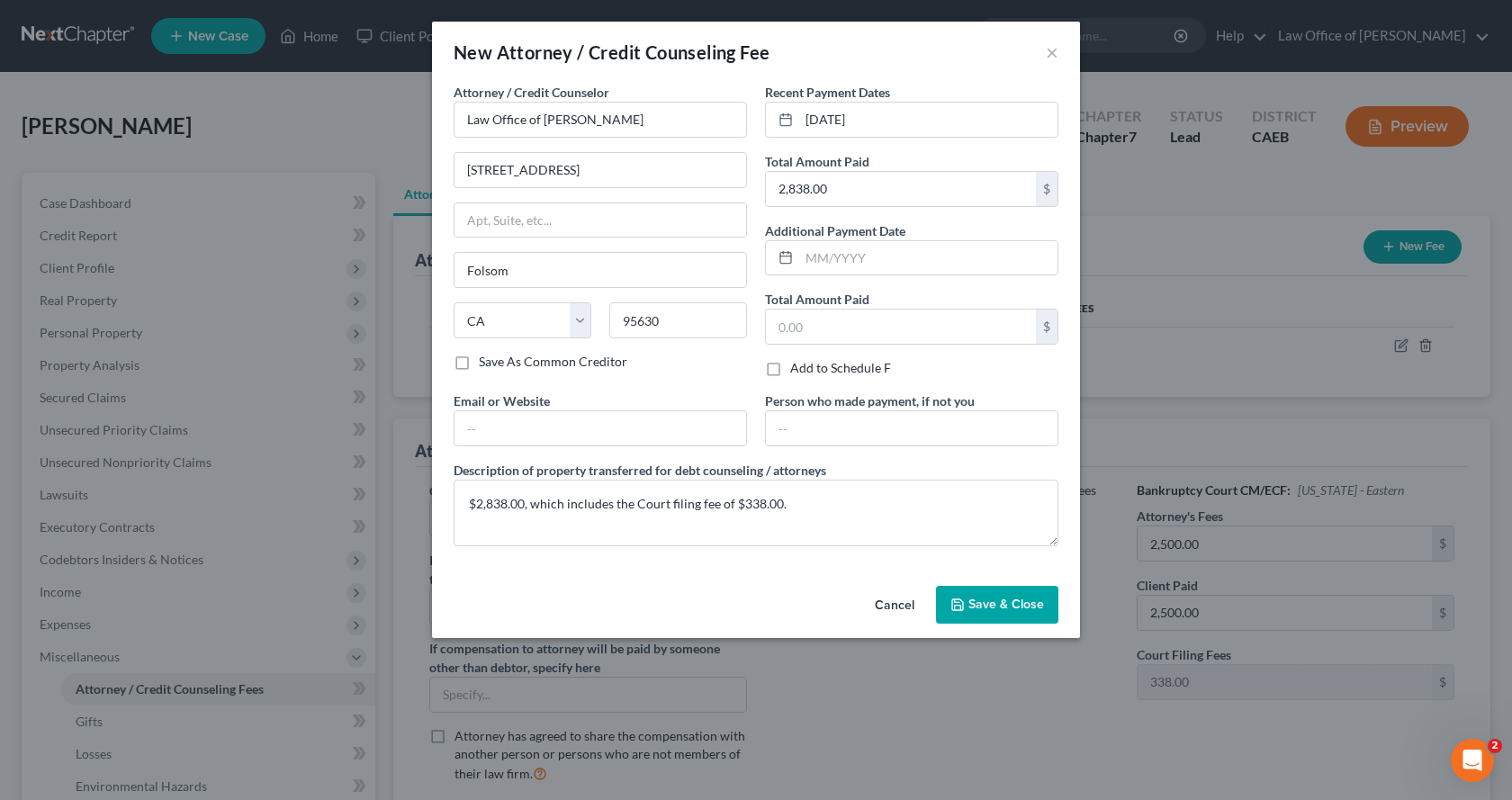
click at [987, 610] on span "Save & Close" at bounding box center [1007, 604] width 76 height 15
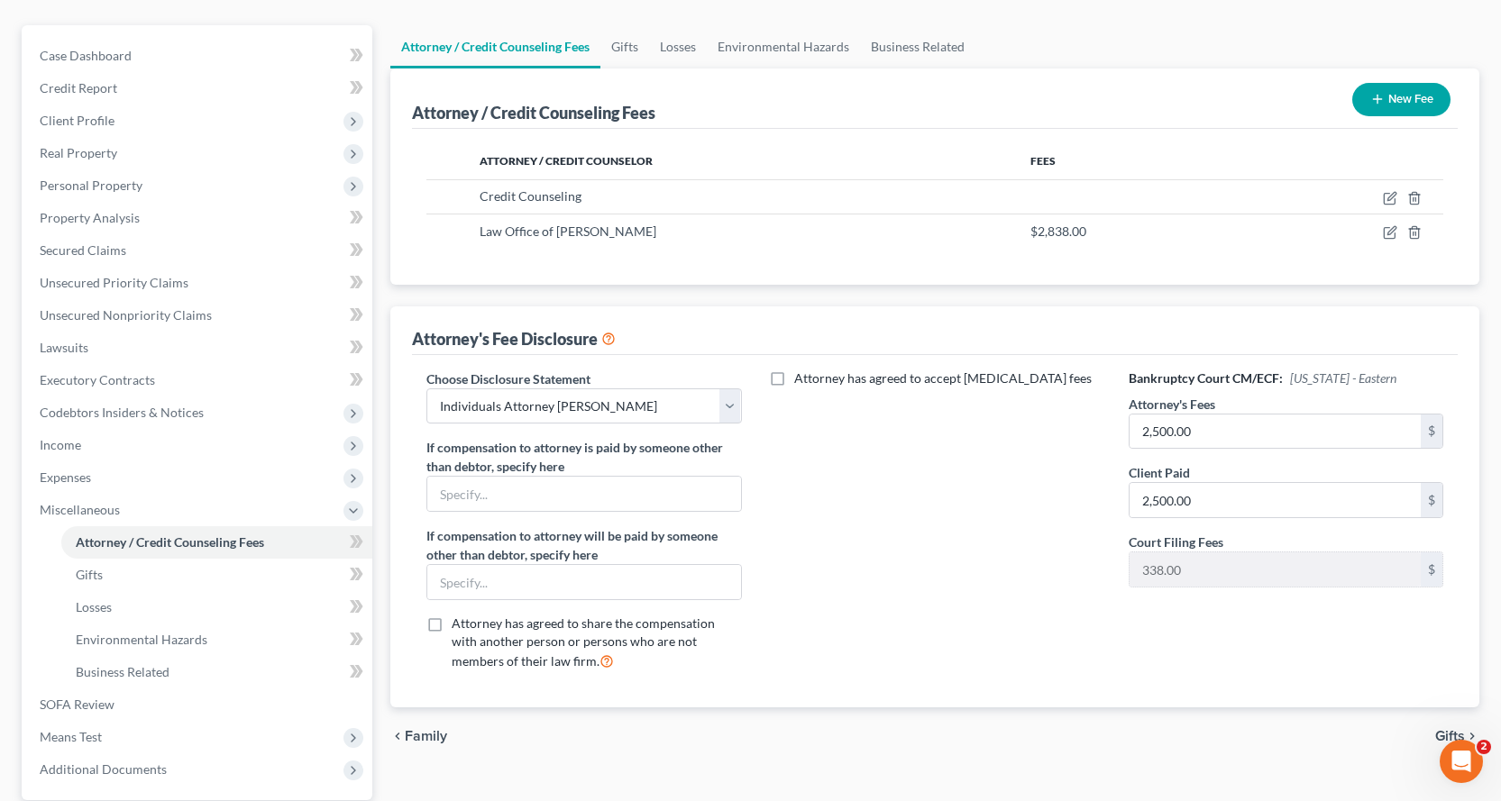
scroll to position [270, 0]
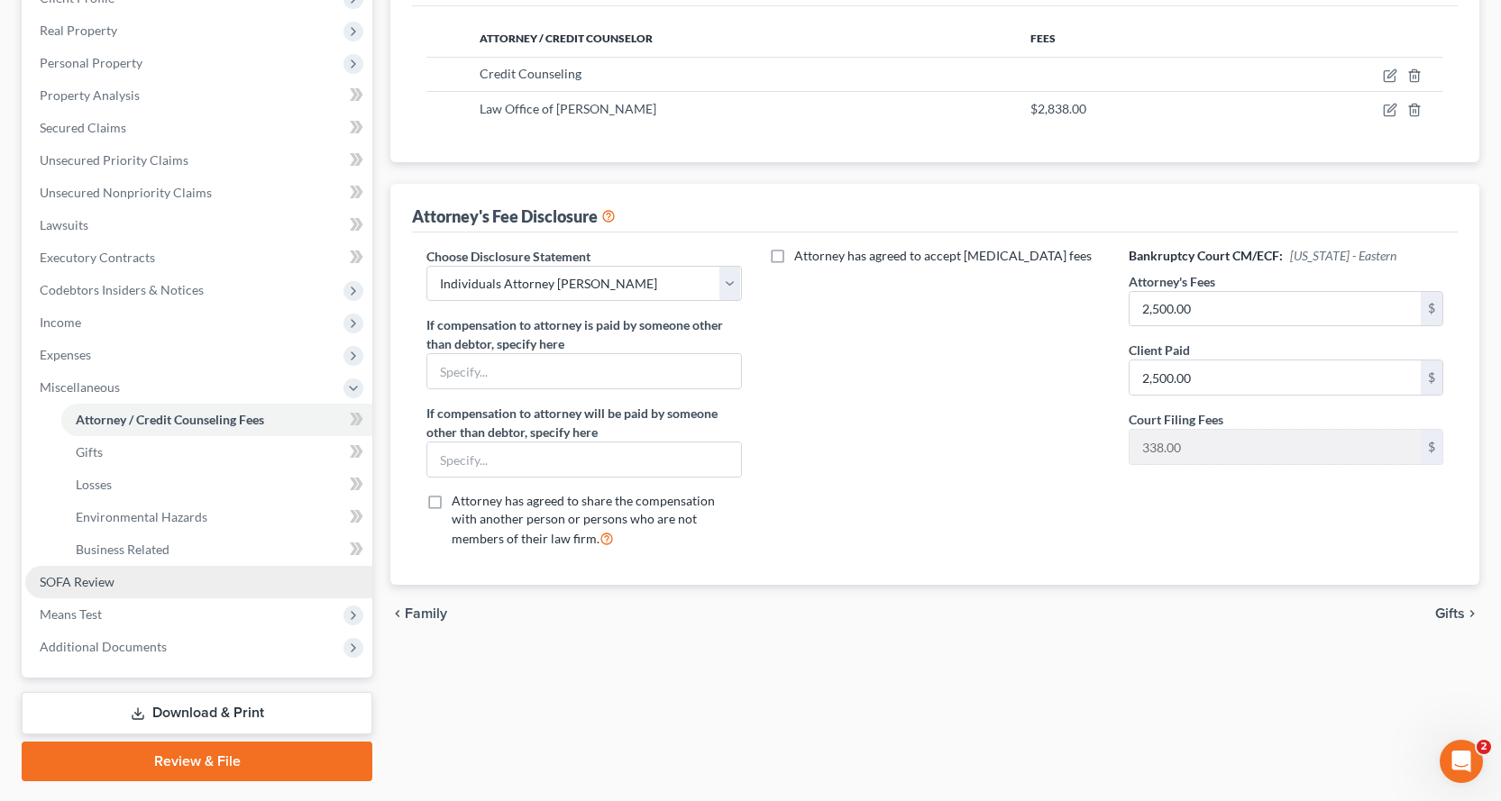
click at [96, 587] on span "SOFA Review" at bounding box center [77, 581] width 75 height 15
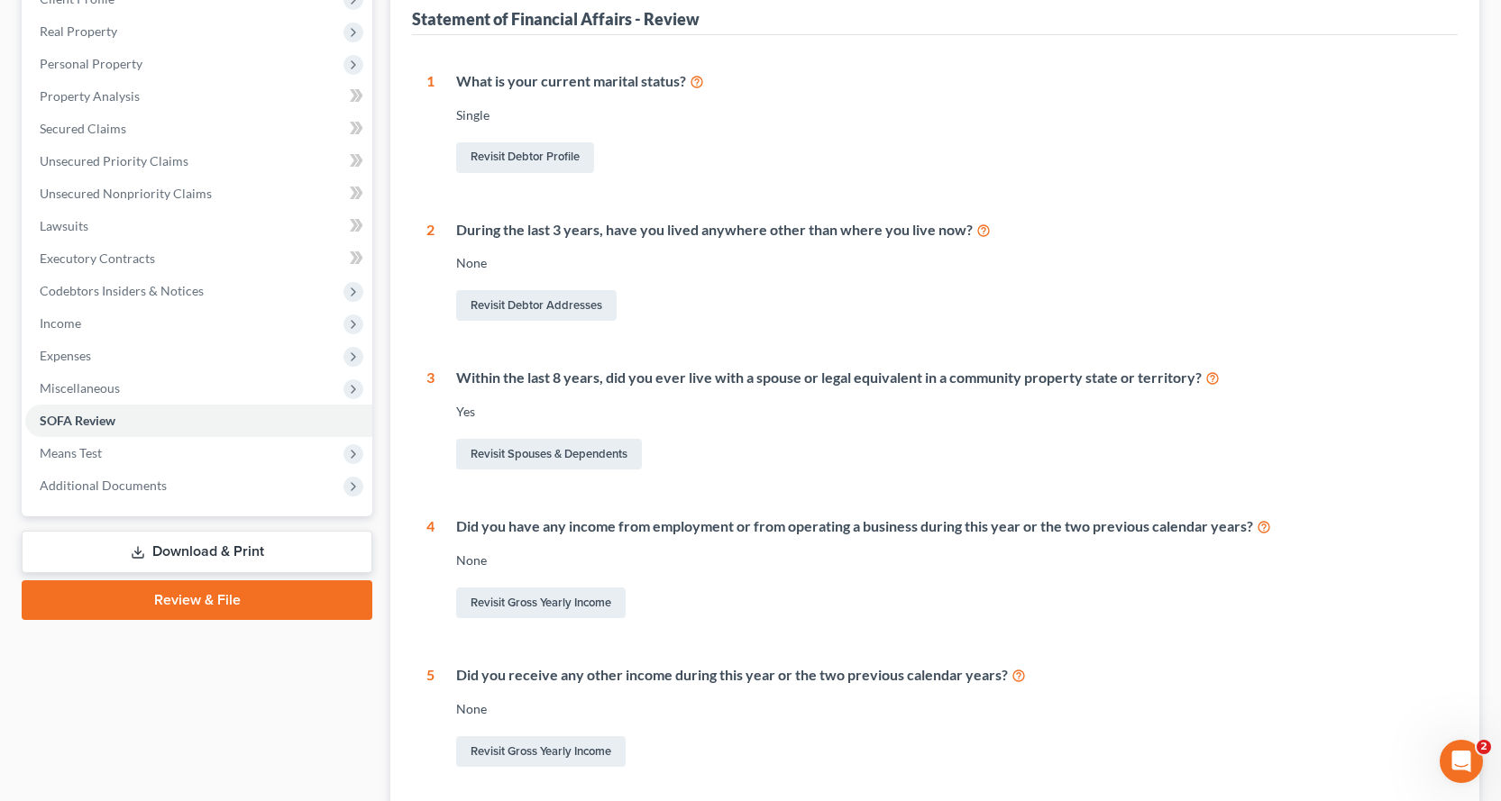
scroll to position [270, 0]
click at [601, 604] on link "Revisit Gross Yearly Income" at bounding box center [540, 602] width 169 height 31
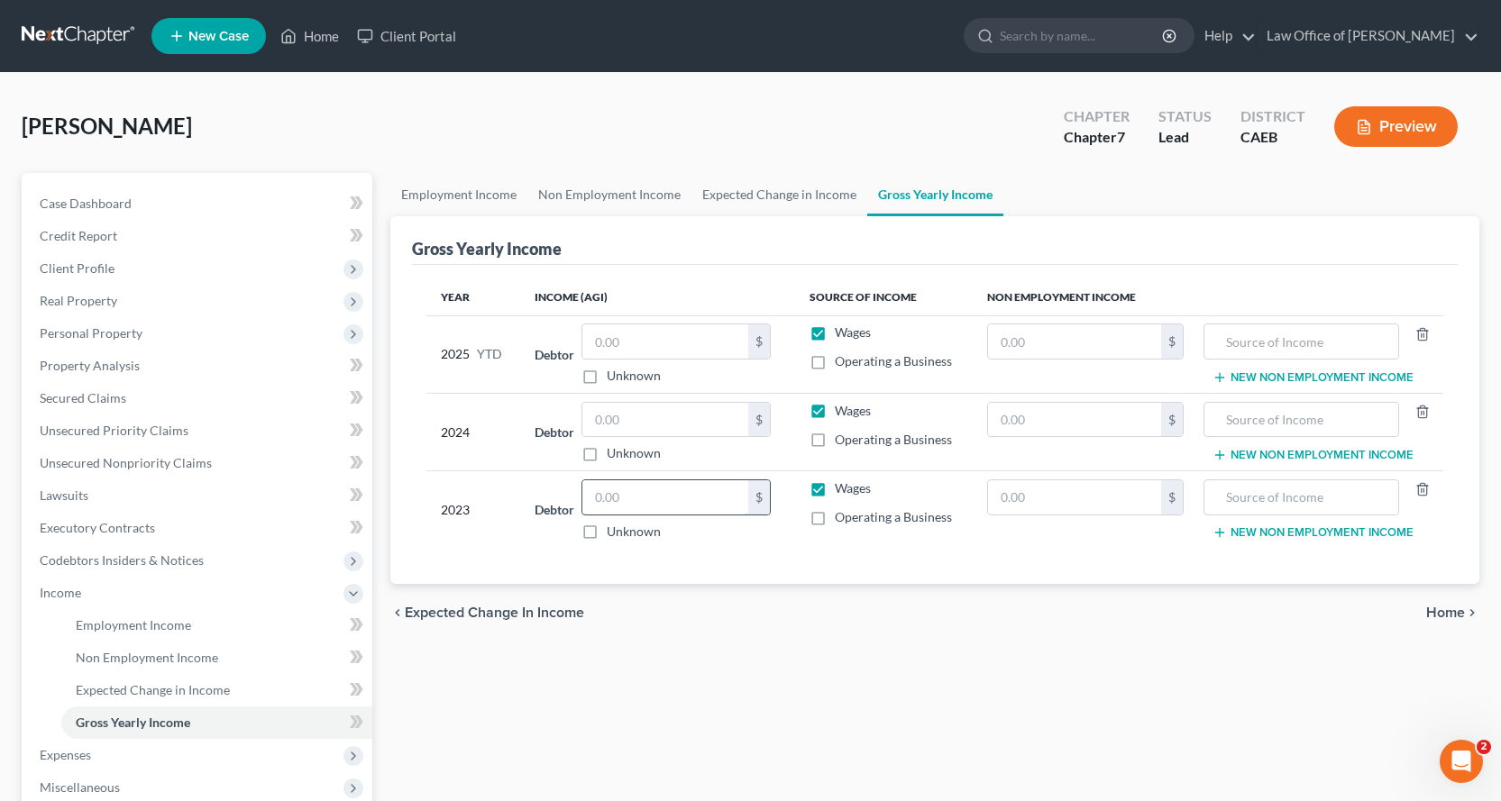
click at [620, 498] on input "text" at bounding box center [665, 497] width 166 height 34
type input "62,076.16"
click at [653, 413] on input "text" at bounding box center [665, 420] width 166 height 34
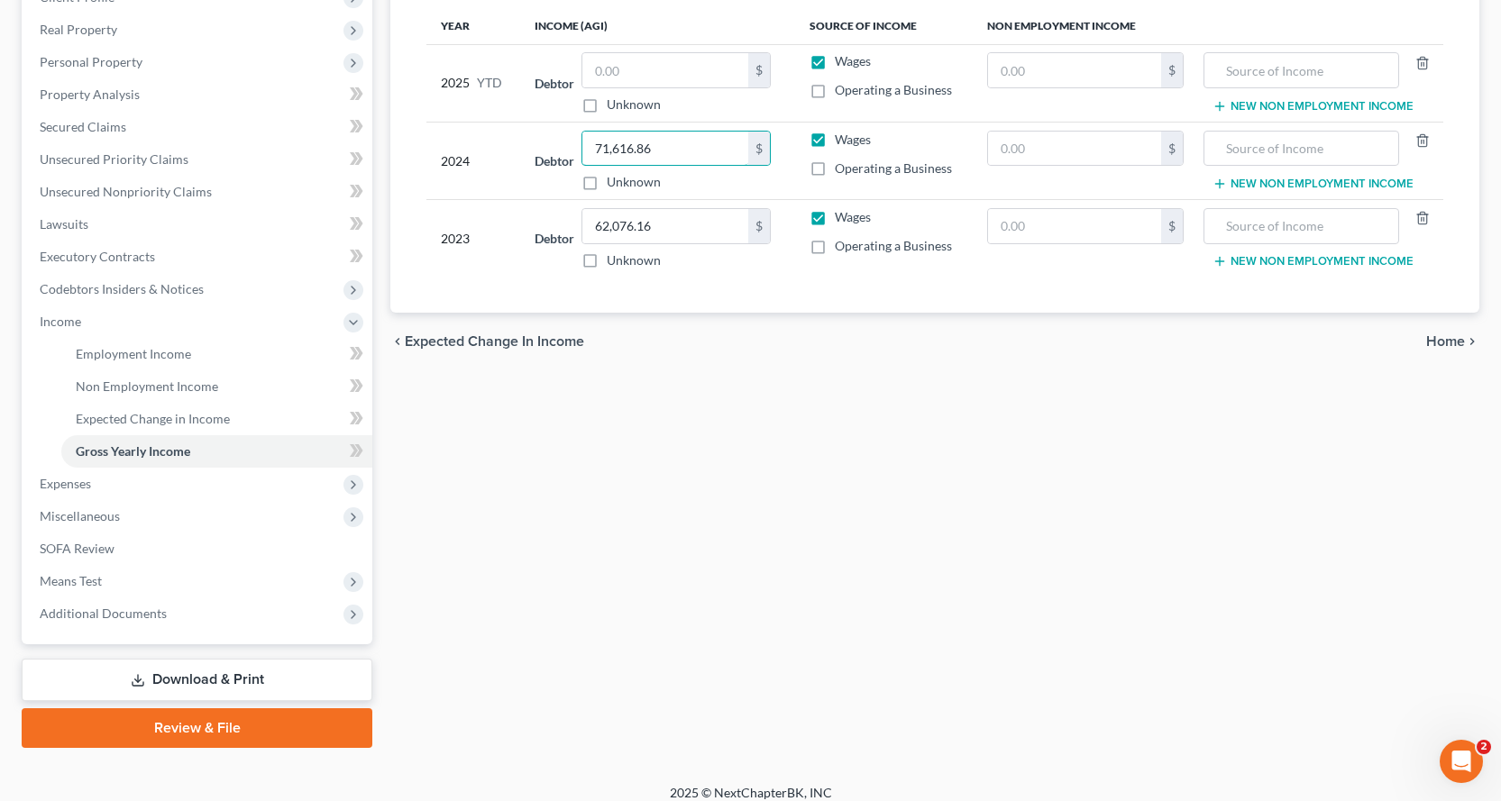
scroll to position [287, 0]
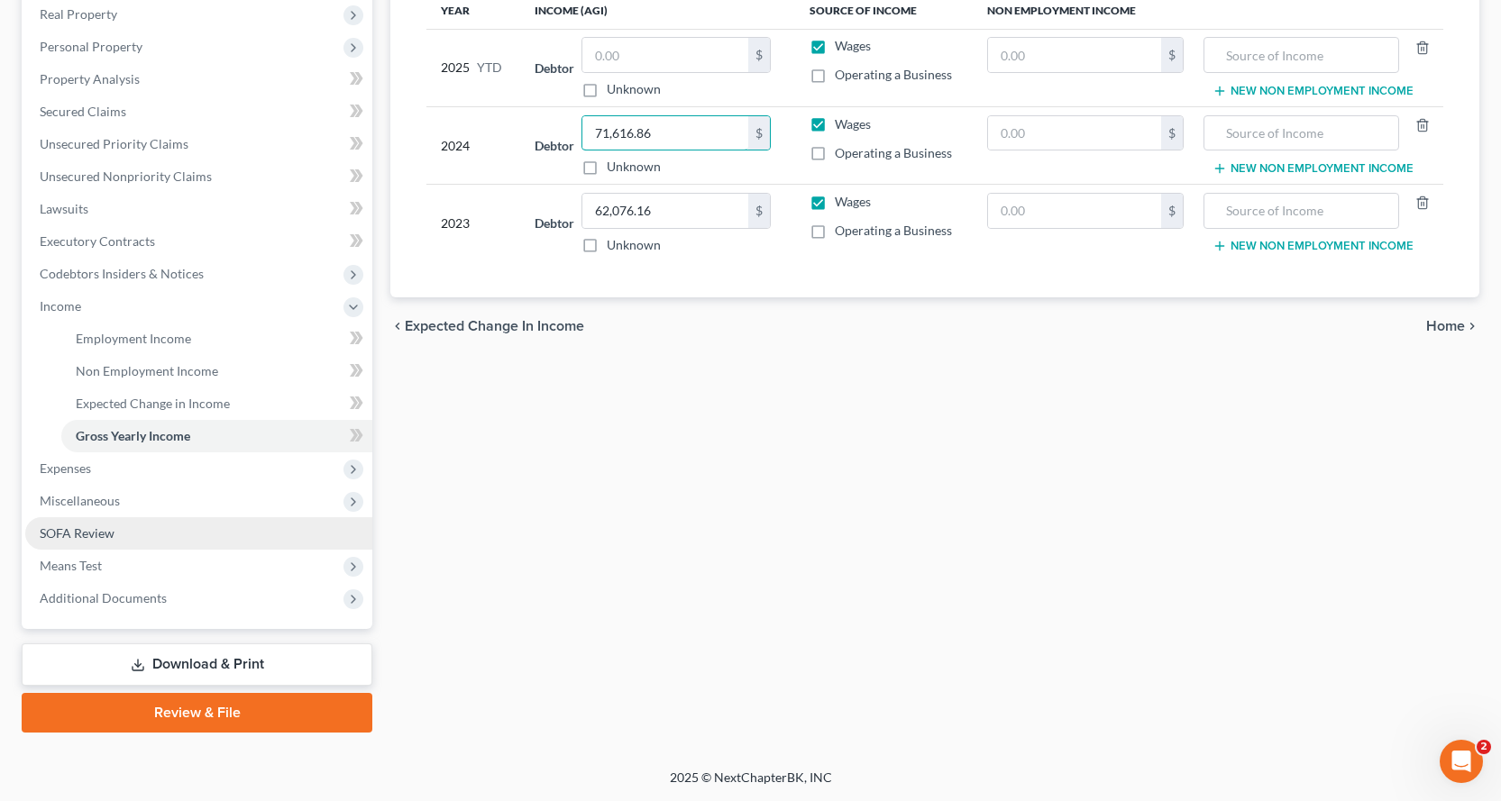
type input "71,616.86"
click at [77, 538] on span "SOFA Review" at bounding box center [77, 532] width 75 height 15
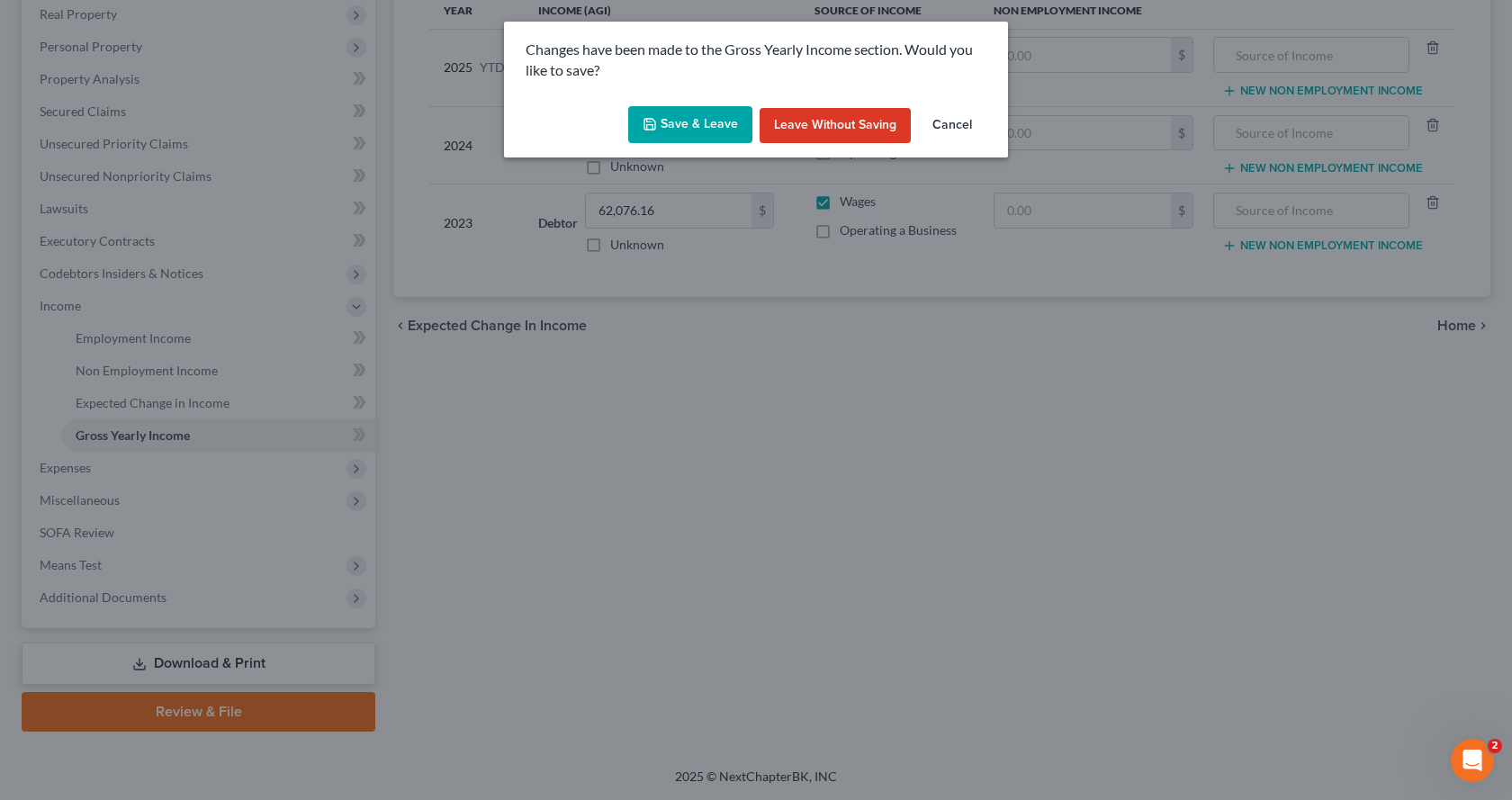
click at [714, 122] on button "Save & Leave" at bounding box center [690, 125] width 124 height 38
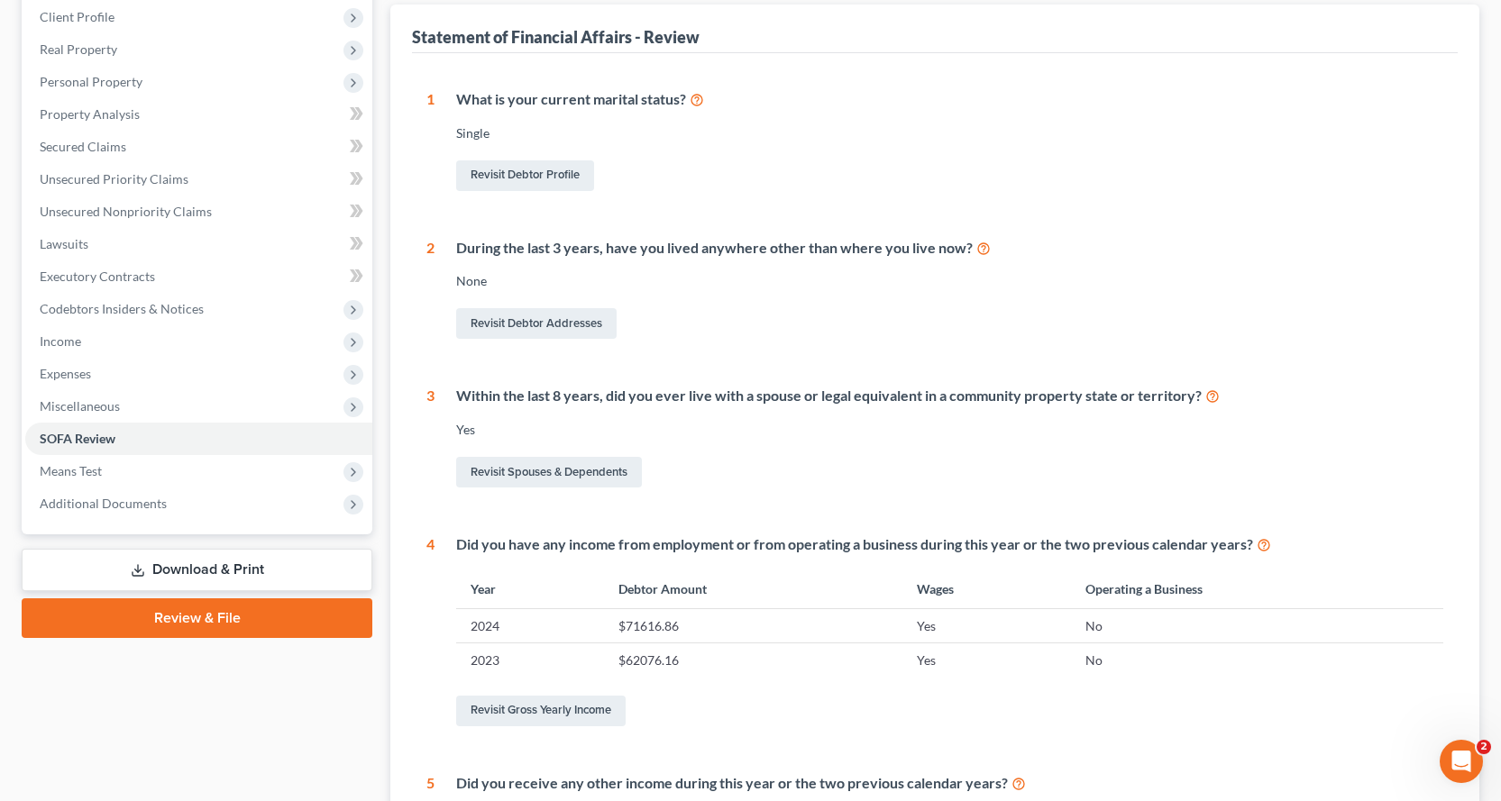
scroll to position [270, 0]
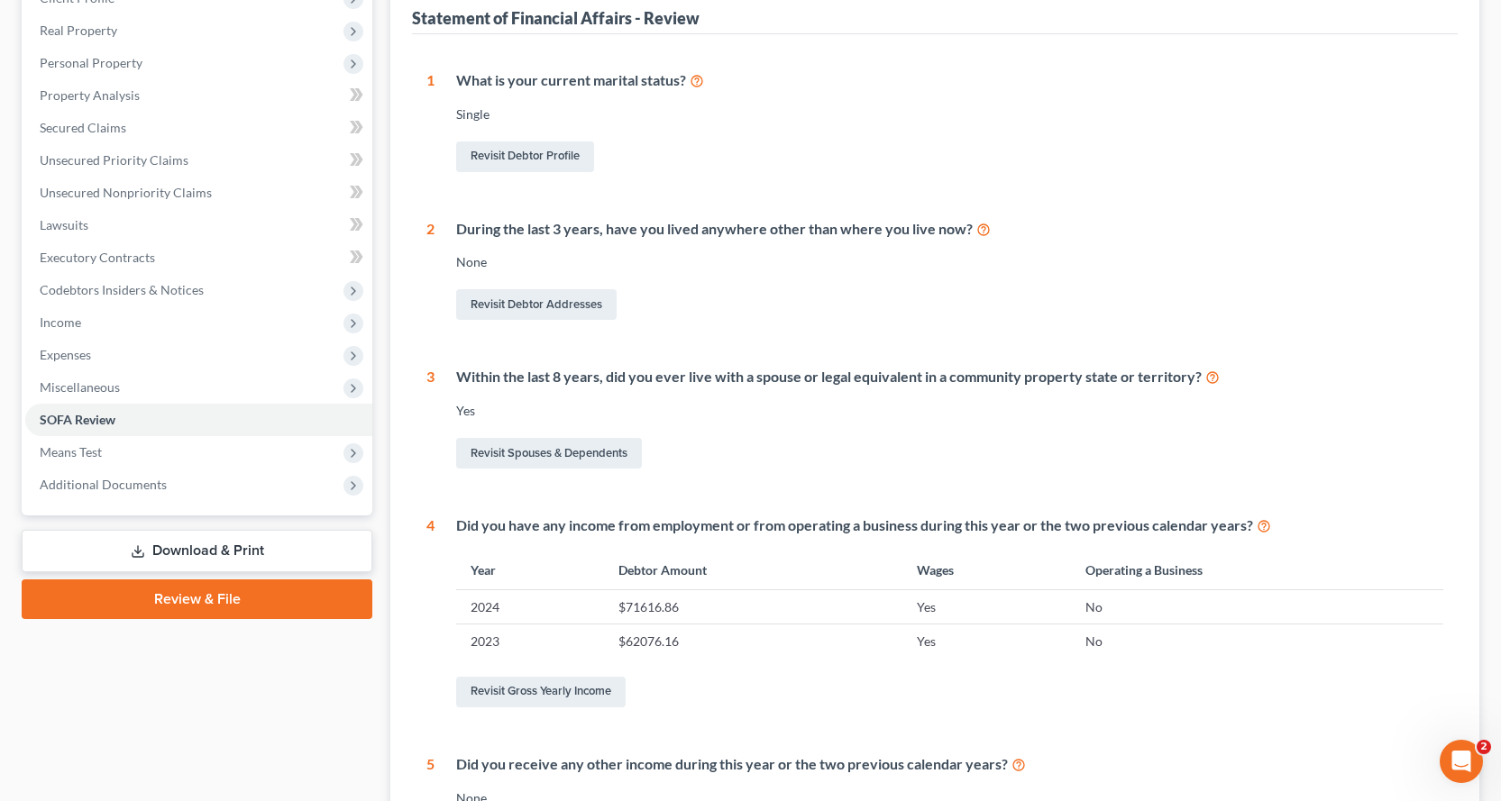
click at [764, 415] on div "Yes" at bounding box center [949, 411] width 987 height 18
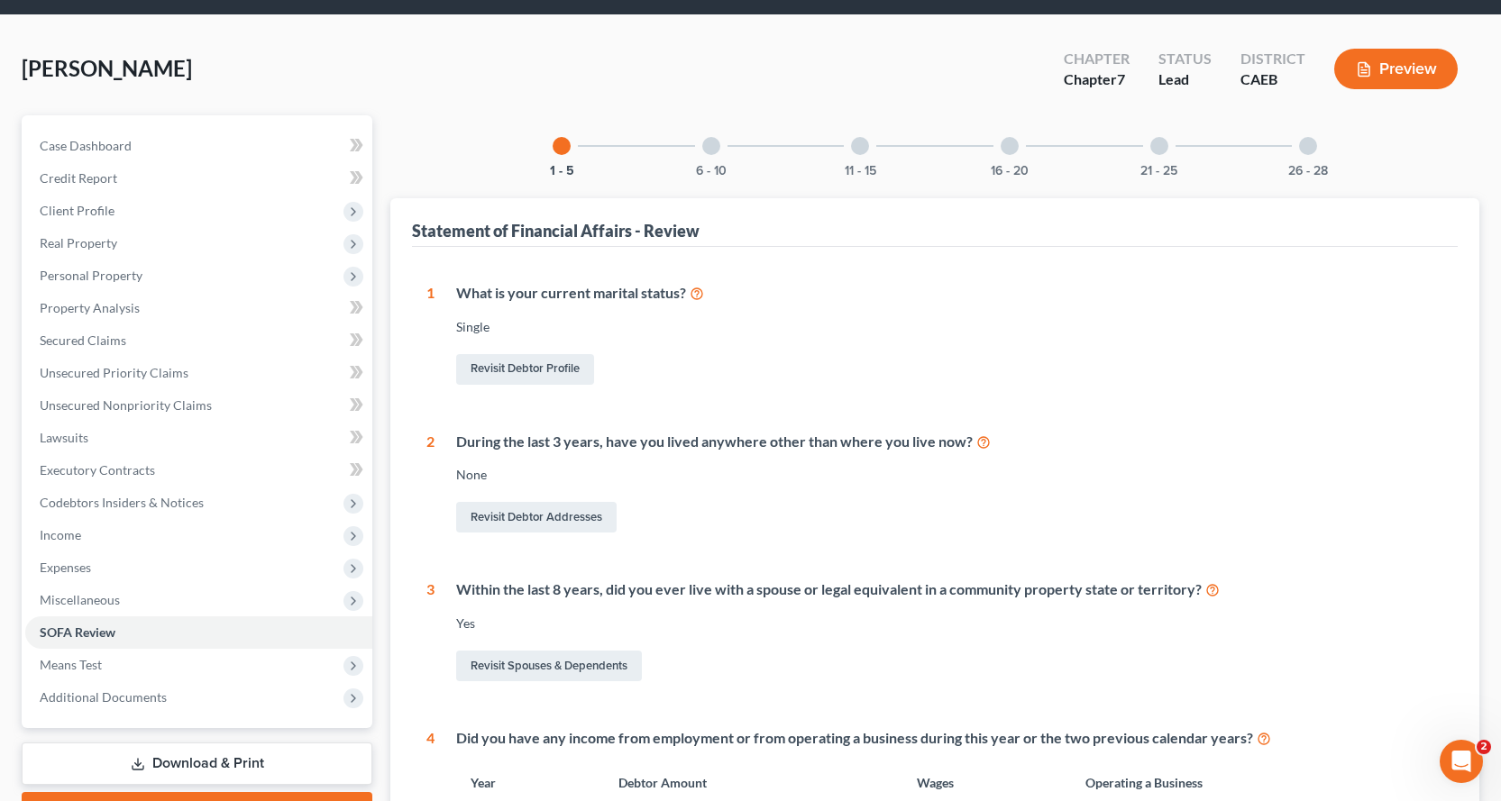
scroll to position [0, 0]
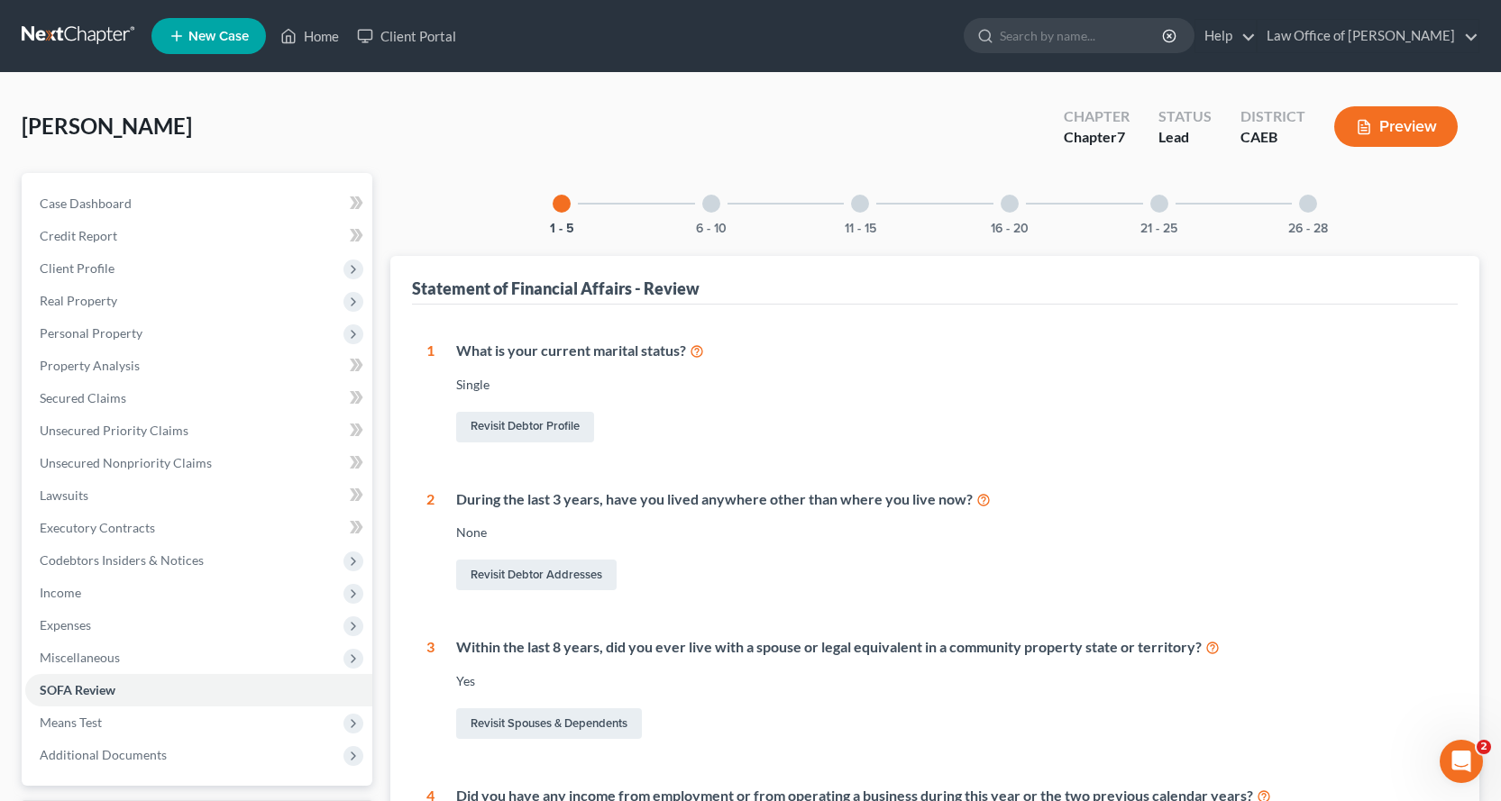
click at [719, 204] on div at bounding box center [711, 204] width 18 height 18
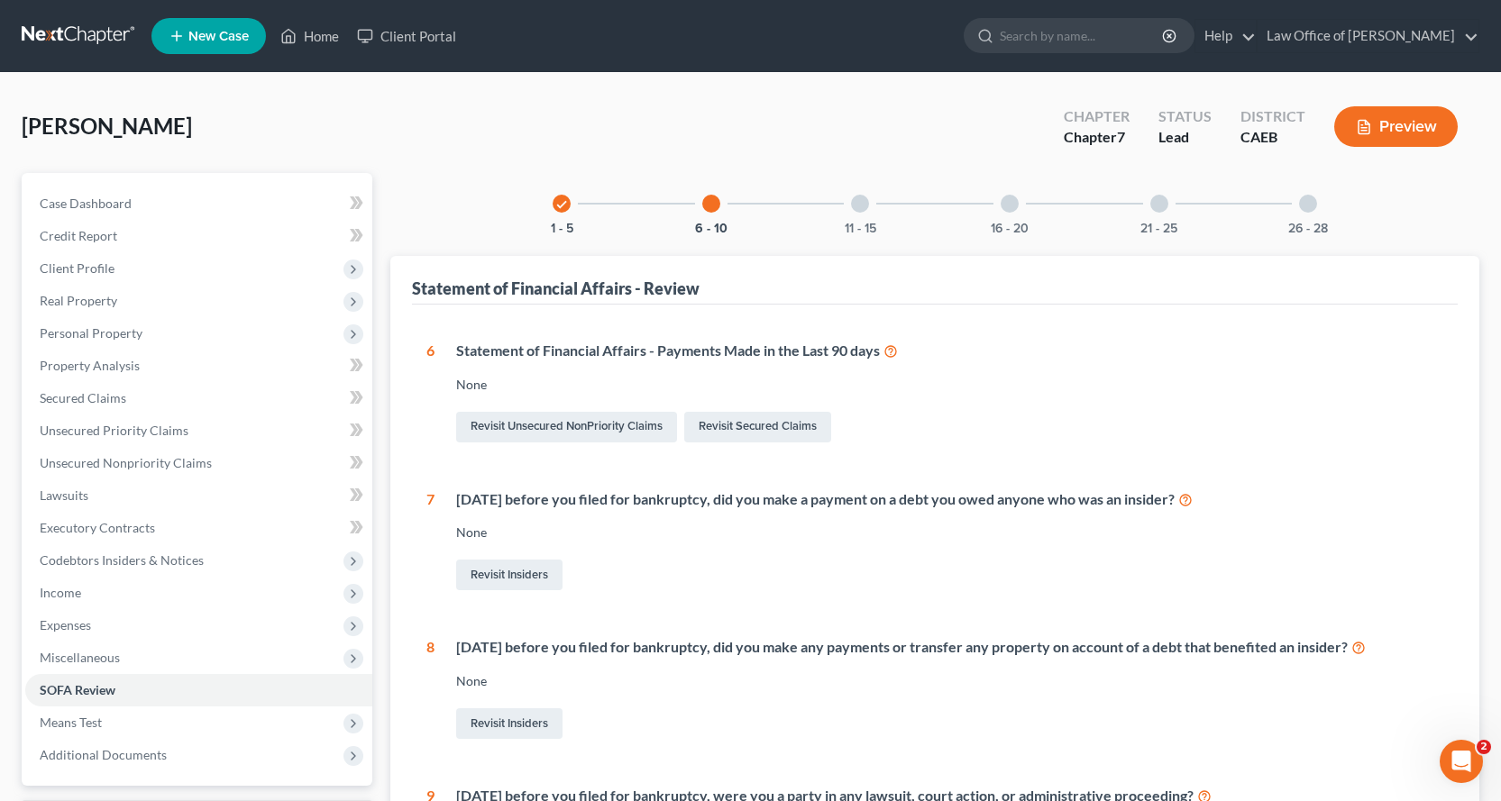
click at [866, 204] on div at bounding box center [860, 204] width 18 height 18
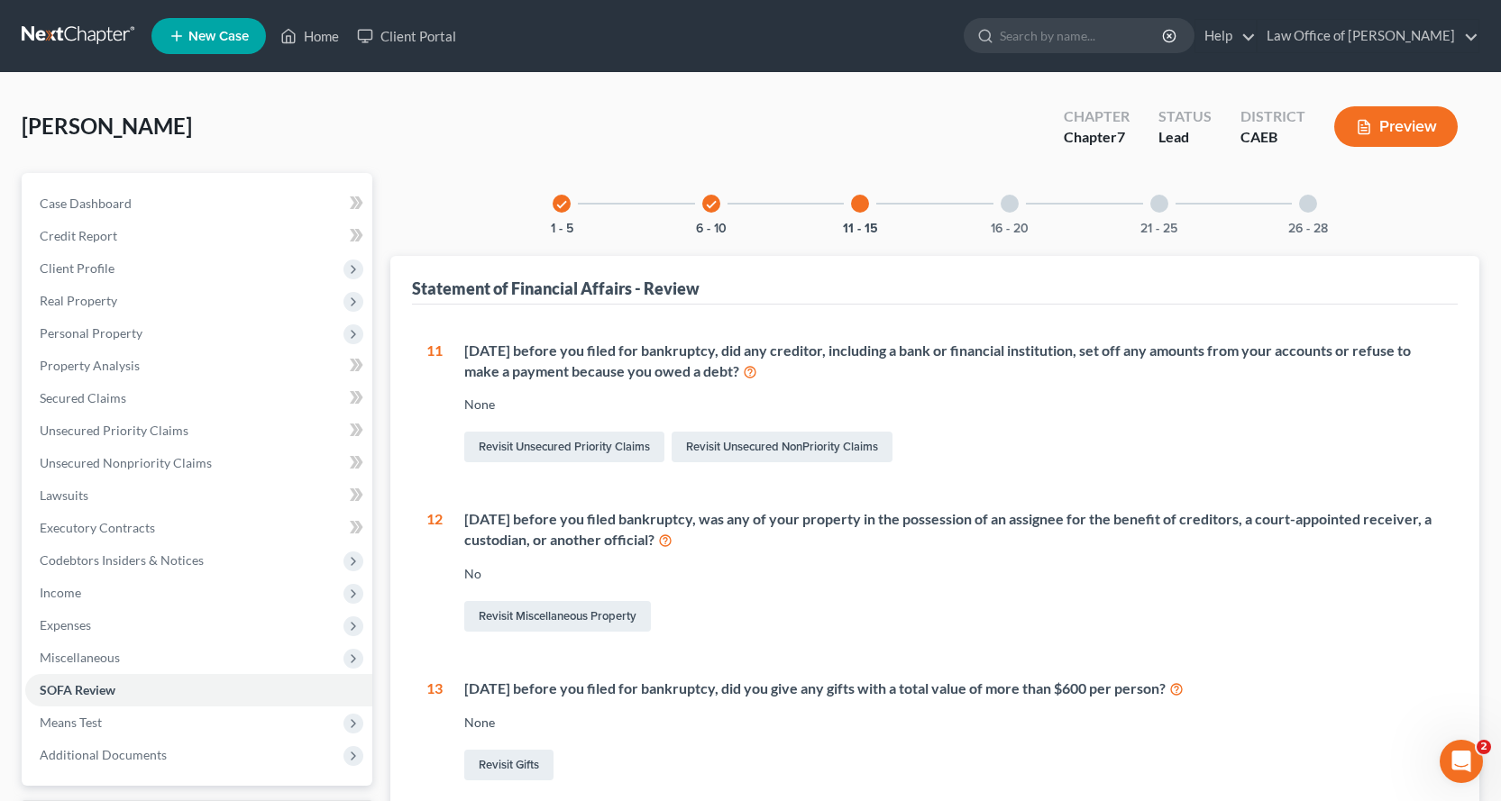
click at [1007, 205] on div at bounding box center [1009, 204] width 18 height 18
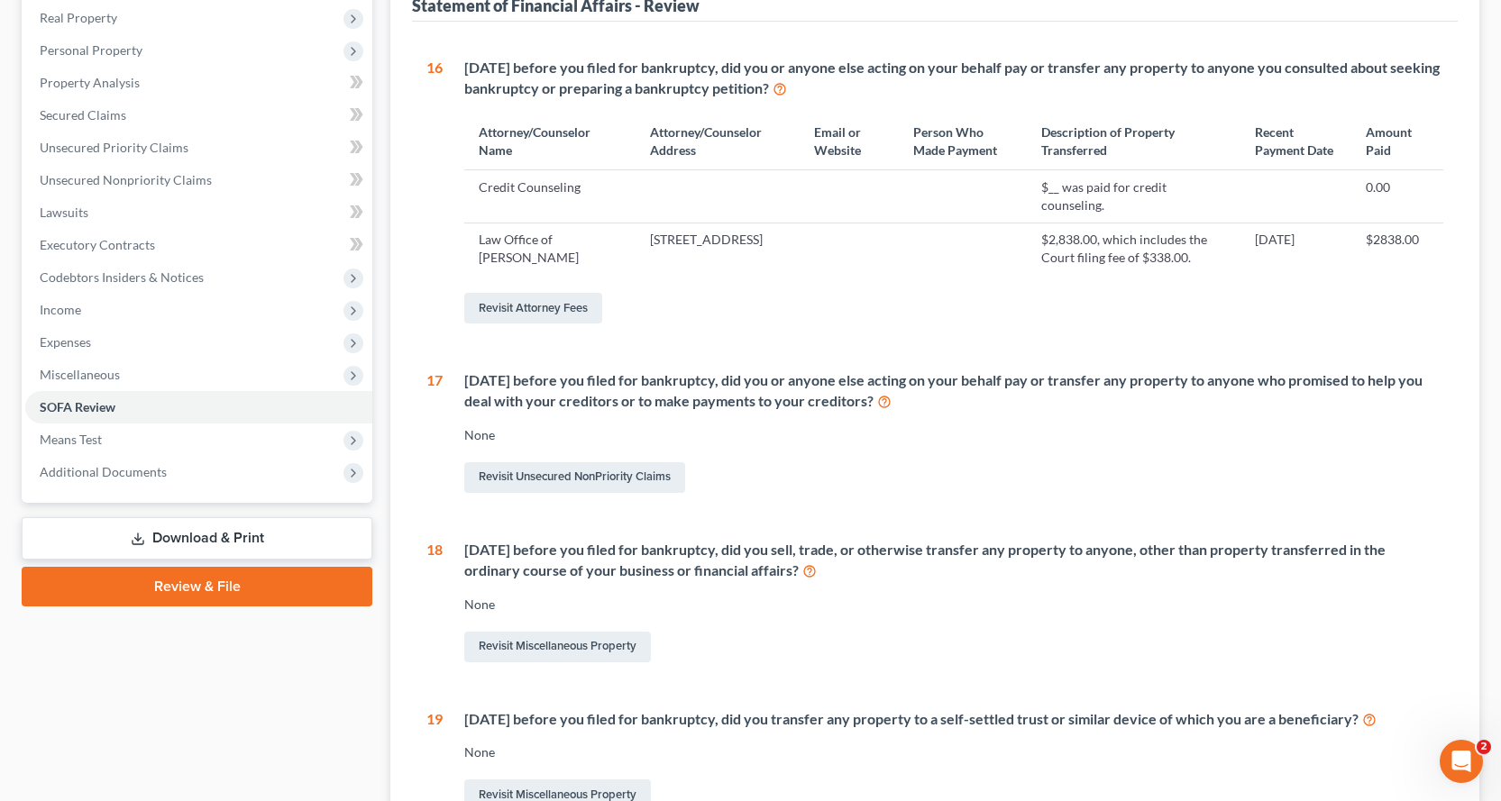
scroll to position [451, 0]
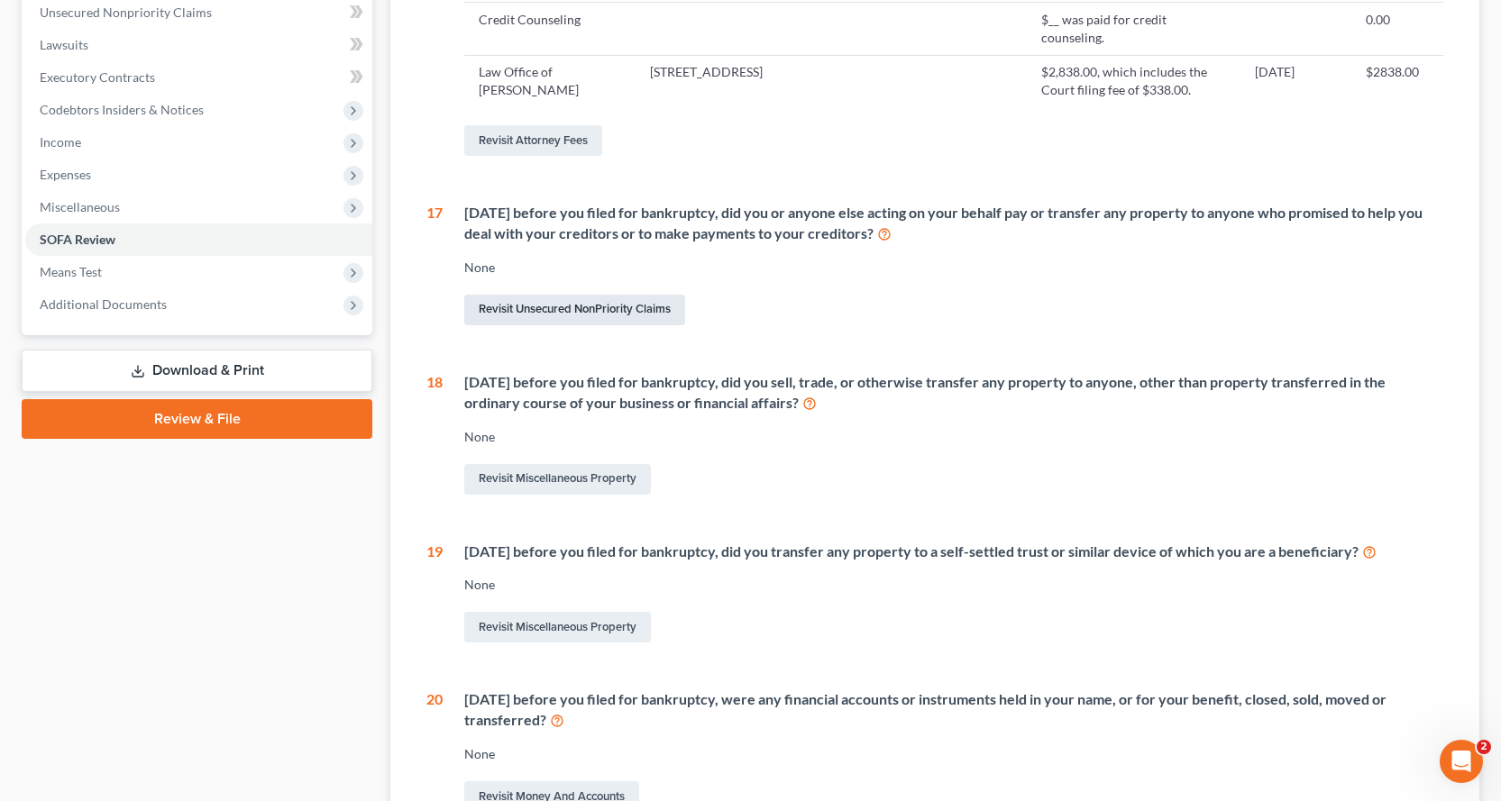
click at [541, 325] on link "Revisit Unsecured NonPriority Claims" at bounding box center [574, 310] width 221 height 31
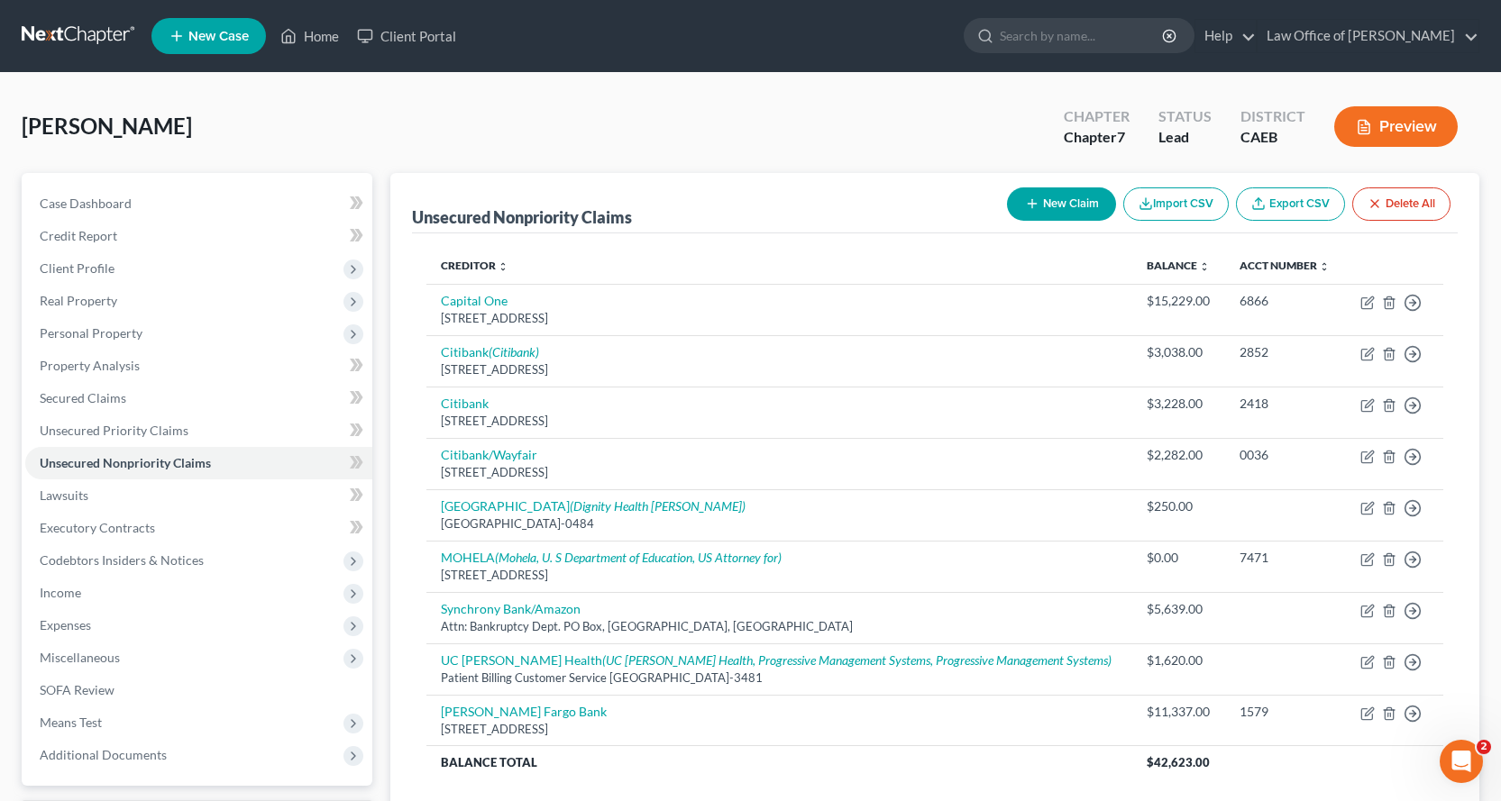
click at [1049, 208] on button "New Claim" at bounding box center [1061, 203] width 109 height 33
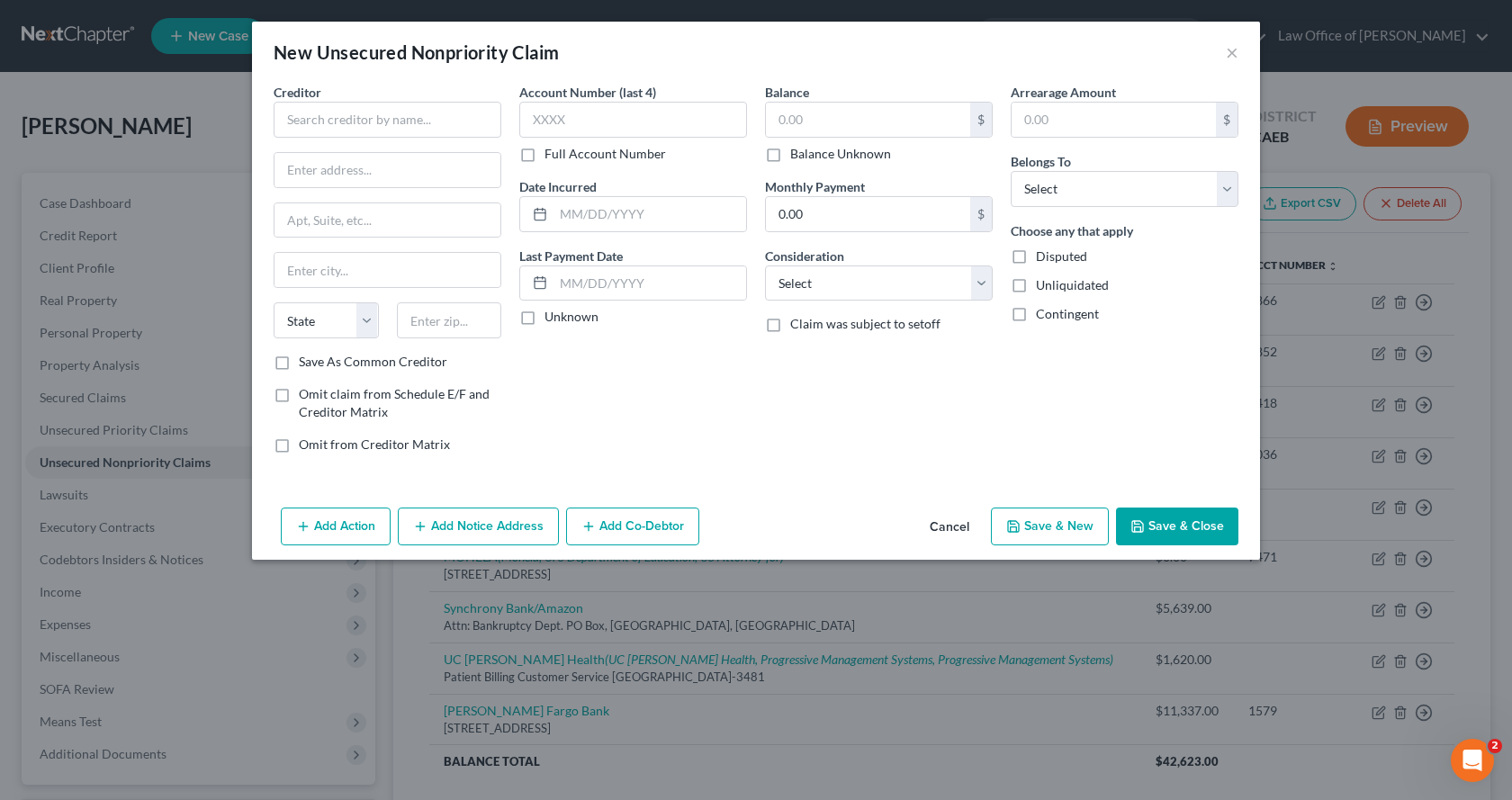
click at [299, 394] on label "Omit claim from Schedule E/F and Creditor Matrix" at bounding box center [399, 403] width 203 height 36
click at [306, 394] on input "Omit claim from Schedule E/F and Creditor Matrix" at bounding box center [312, 392] width 12 height 12
checkbox input "true"
click at [299, 447] on label "Omit from Creditor Matrix" at bounding box center [374, 444] width 151 height 18
click at [306, 447] on input "Omit from Creditor Matrix" at bounding box center [312, 441] width 12 height 12
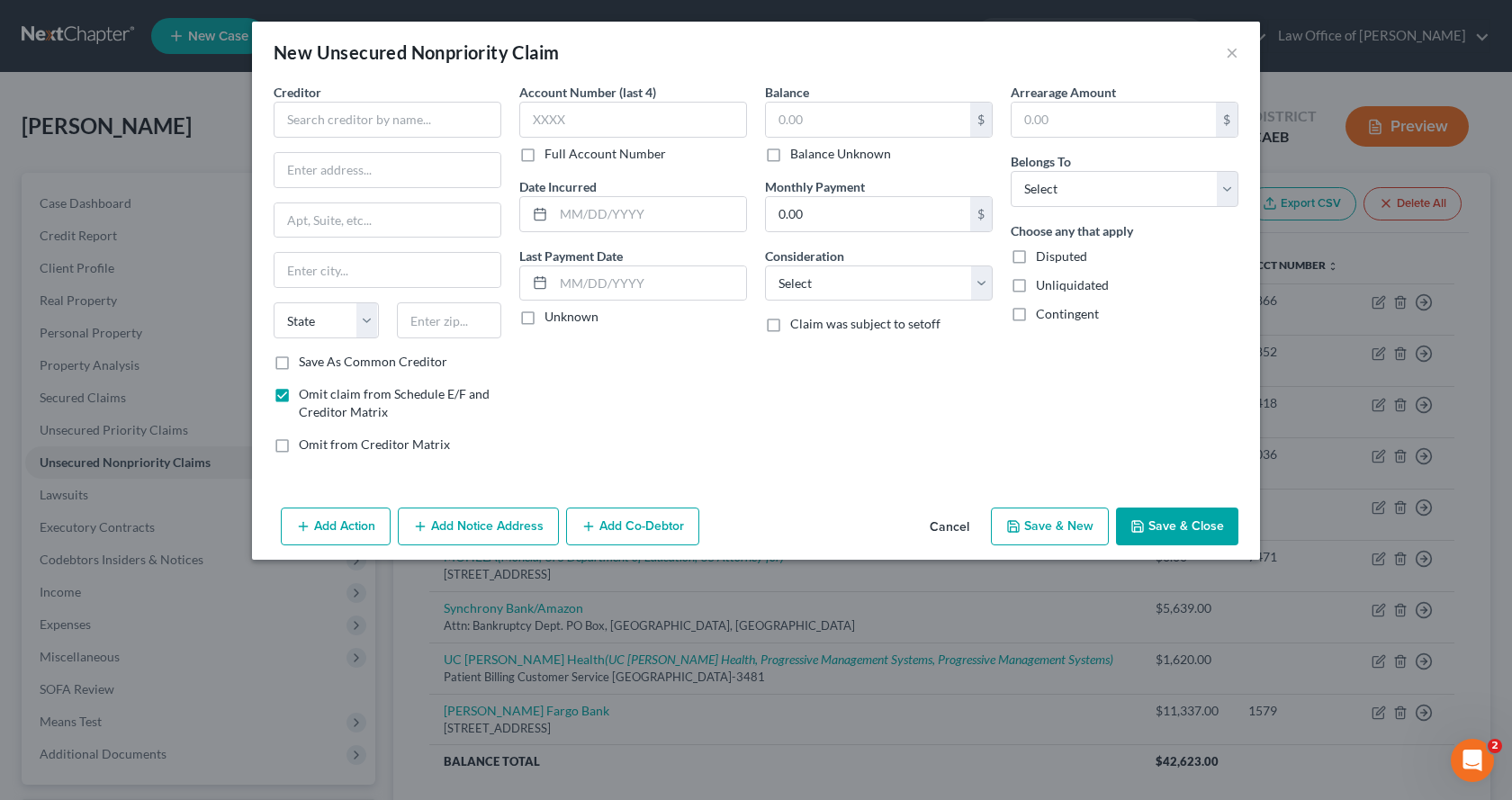
checkbox input "true"
click at [293, 124] on input "text" at bounding box center [387, 120] width 228 height 36
type input "Beyond Accredited Debt Relief"
click at [843, 284] on select "Select Cable / Satellite Services Collection Agency Credit Card Debt Debt Couns…" at bounding box center [879, 284] width 228 height 36
select select "16"
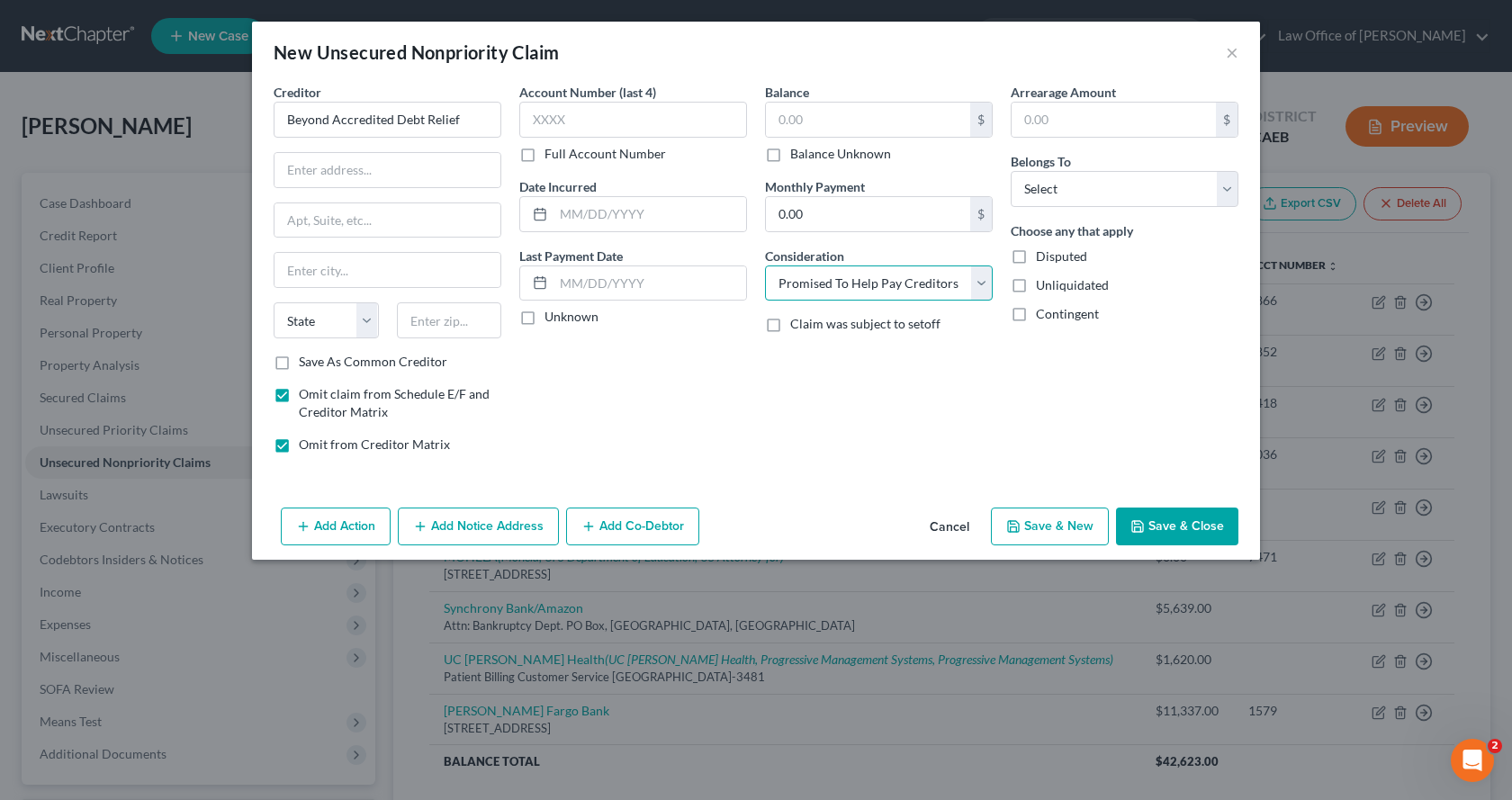
click at [765, 266] on select "Select Cable / Satellite Services Collection Agency Credit Card Debt Debt Couns…" at bounding box center [879, 284] width 228 height 36
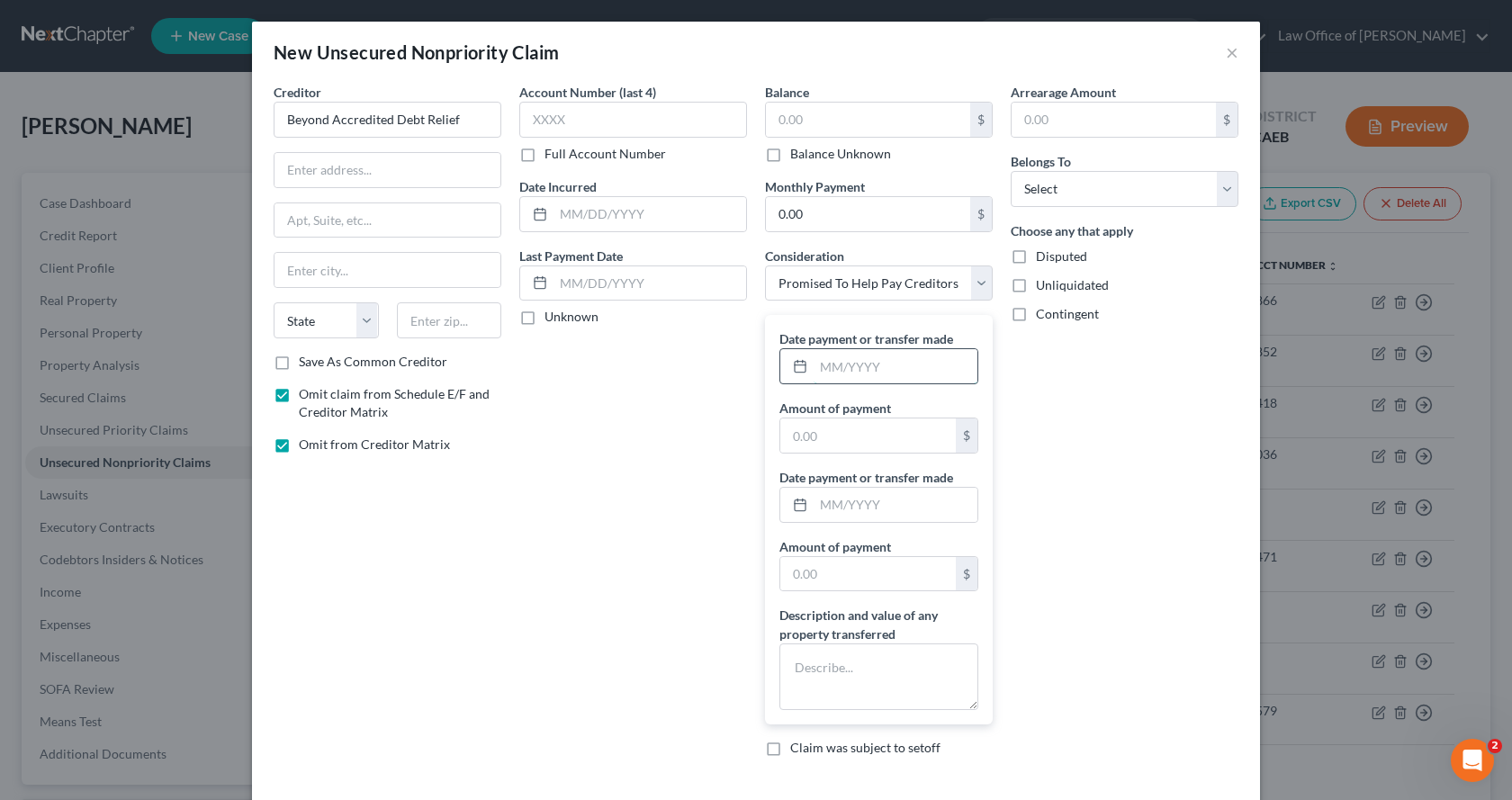
click at [844, 370] on input "text" at bounding box center [896, 367] width 164 height 34
type input "[DATE]"
click at [842, 435] on input "text" at bounding box center [868, 435] width 176 height 34
type input "534.00"
click at [852, 499] on input "text" at bounding box center [896, 504] width 164 height 34
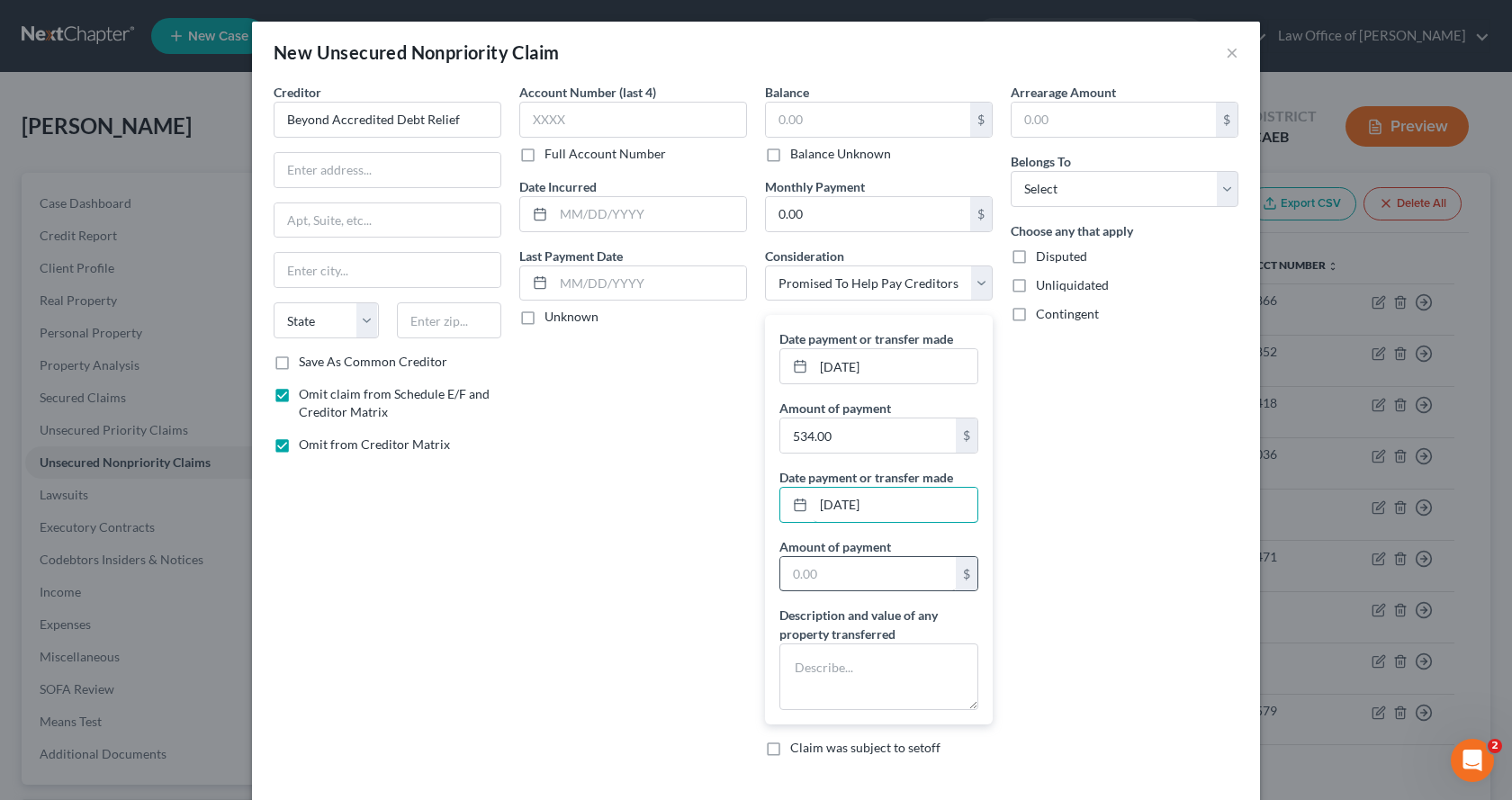
type input "[DATE]"
click at [847, 574] on input "text" at bounding box center [868, 574] width 176 height 34
type input "516,369"
click at [798, 657] on textarea at bounding box center [879, 676] width 199 height 67
click at [1100, 197] on select "Select Debtor 1 Only Debtor 2 Only Debtor 1 And Debtor 2 Only At Least One Of T…" at bounding box center [1125, 189] width 228 height 36
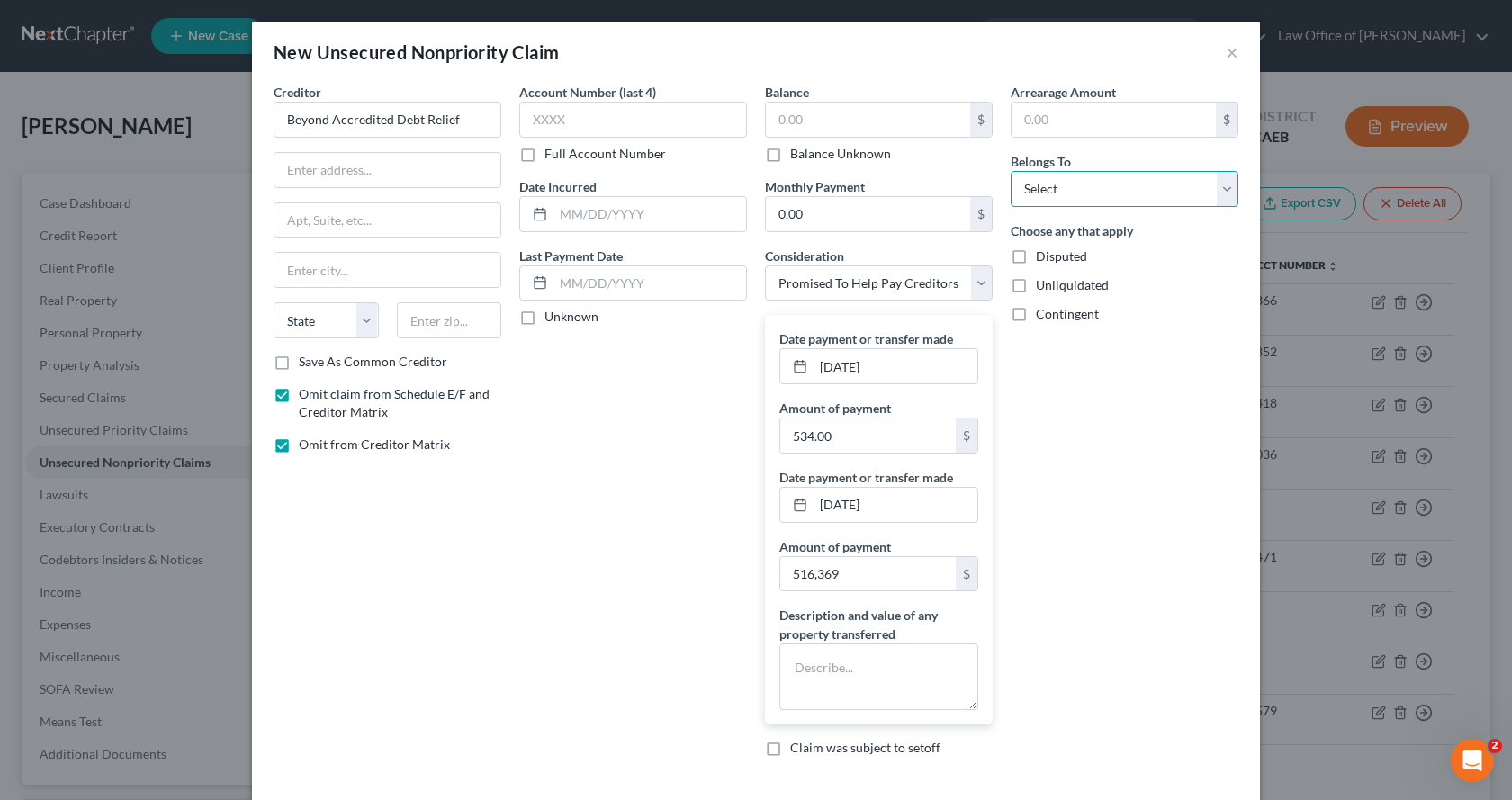
select select "0"
click at [1011, 171] on select "Select Debtor 1 Only Debtor 2 Only Debtor 1 And Debtor 2 Only At Least One Of T…" at bounding box center [1125, 189] width 228 height 36
click at [564, 286] on input "text" at bounding box center [649, 284] width 193 height 34
click at [565, 287] on input "text" at bounding box center [649, 284] width 193 height 34
type input "[DATE]"
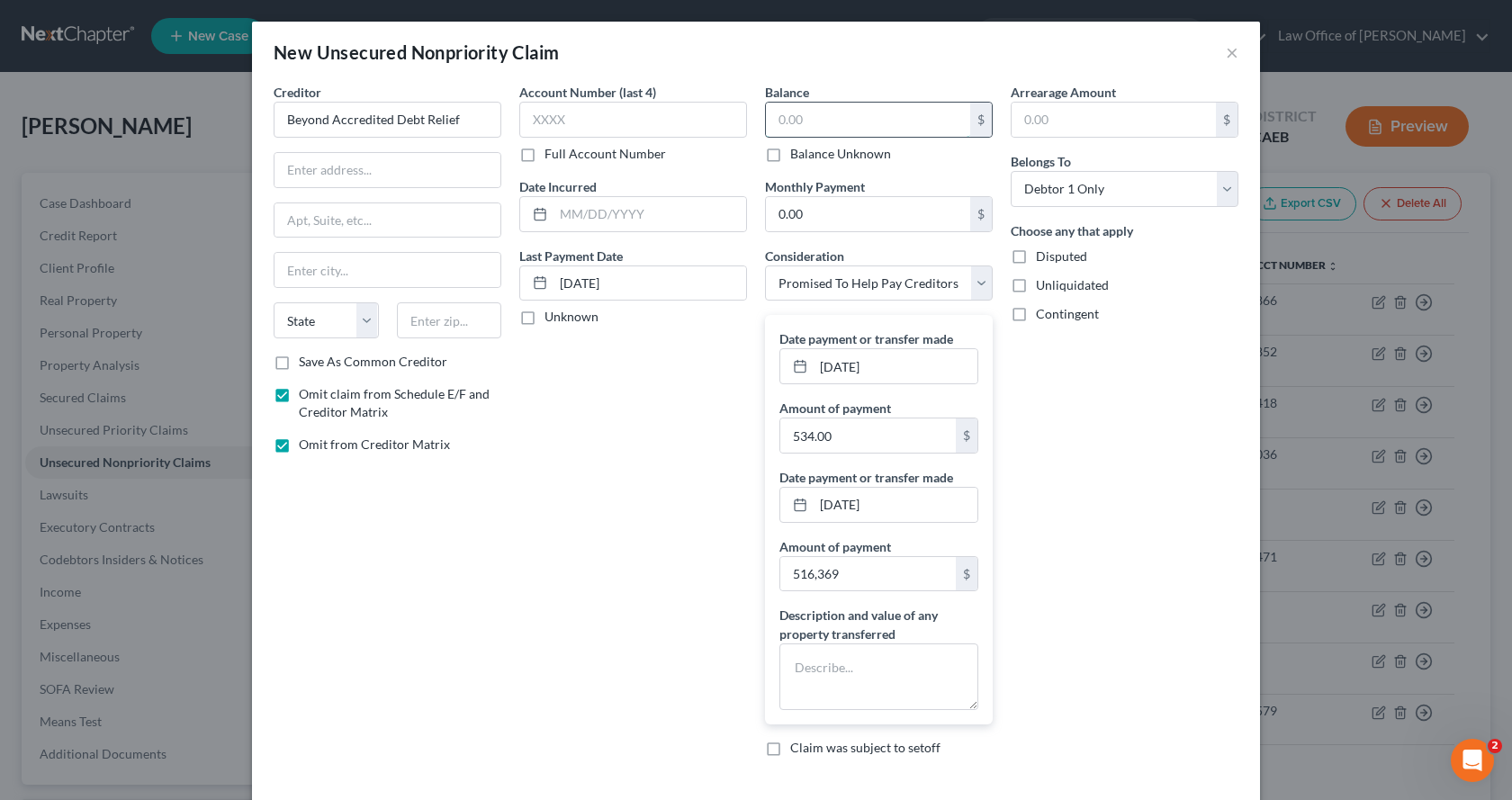
click at [880, 123] on input "text" at bounding box center [868, 120] width 205 height 34
type input "1,585.78"
click at [816, 570] on input "text" at bounding box center [868, 574] width 176 height 34
type input "516.39"
click at [822, 661] on textarea at bounding box center [879, 676] width 199 height 67
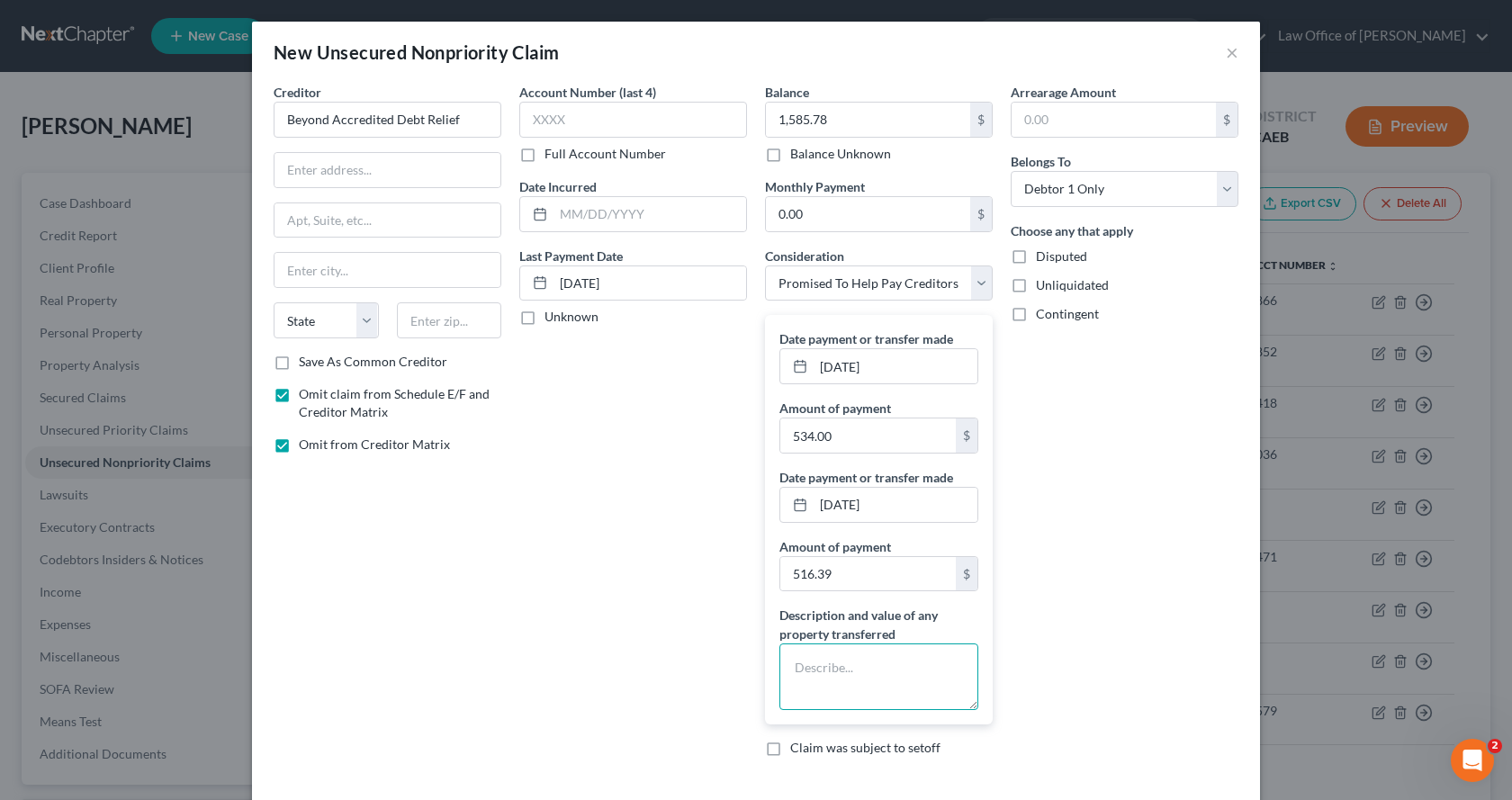
click at [828, 662] on textarea at bounding box center [879, 676] width 199 height 67
click at [940, 674] on textarea "Additional payments made [DATE] $516.69" at bounding box center [879, 676] width 199 height 67
click at [925, 694] on textarea "Additional payments made: [DATE] $516.69" at bounding box center [879, 676] width 199 height 67
drag, startPoint x: 926, startPoint y: 691, endPoint x: 951, endPoint y: 696, distance: 25.5
click at [926, 690] on textarea "Additional payments made: [DATE] $516.69," at bounding box center [879, 676] width 199 height 67
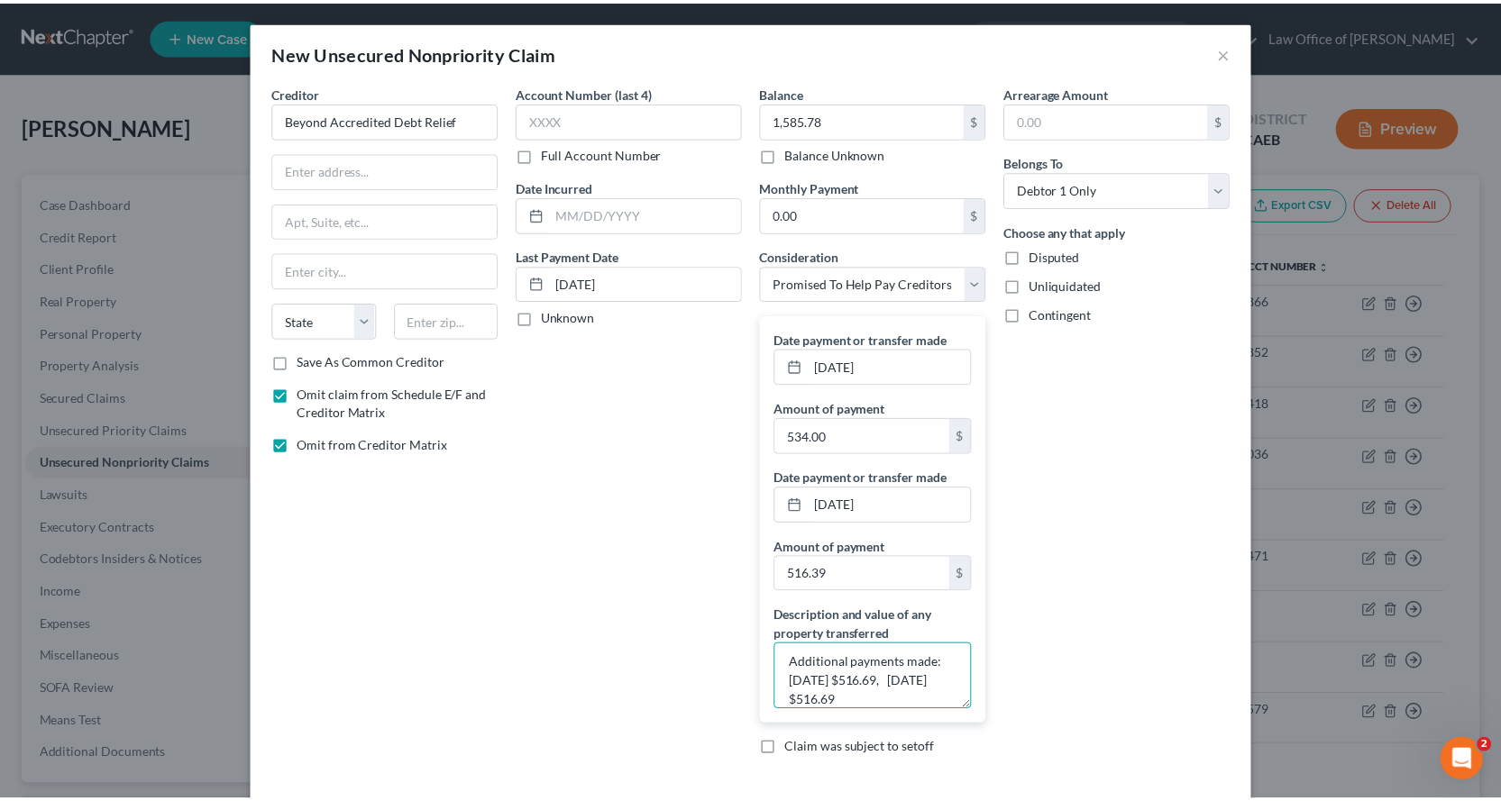
scroll to position [85, 0]
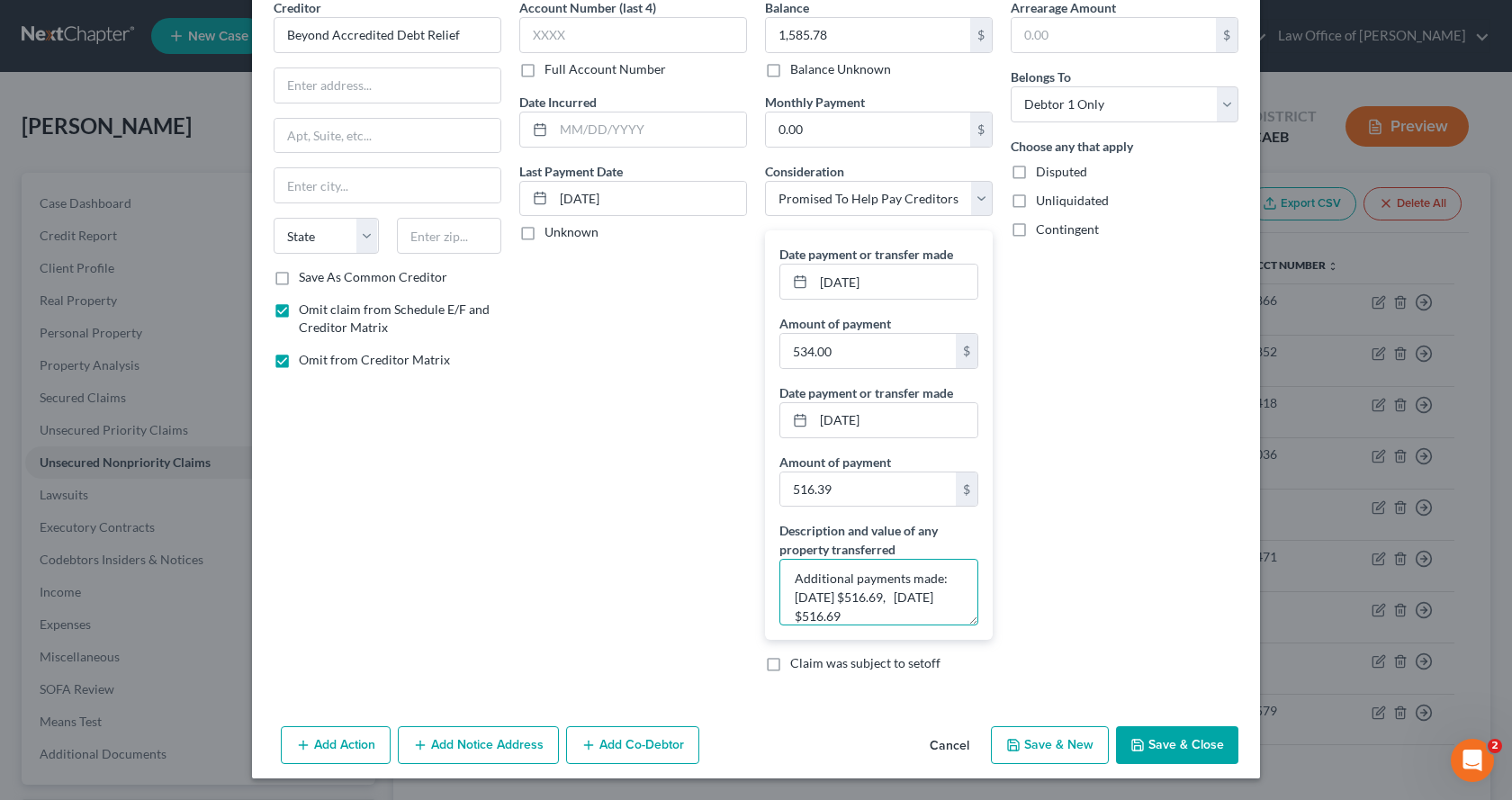
type textarea "Additional payments made: [DATE] $516.69, [DATE] $516.69"
click at [1195, 741] on button "Save & Close" at bounding box center [1177, 745] width 123 height 38
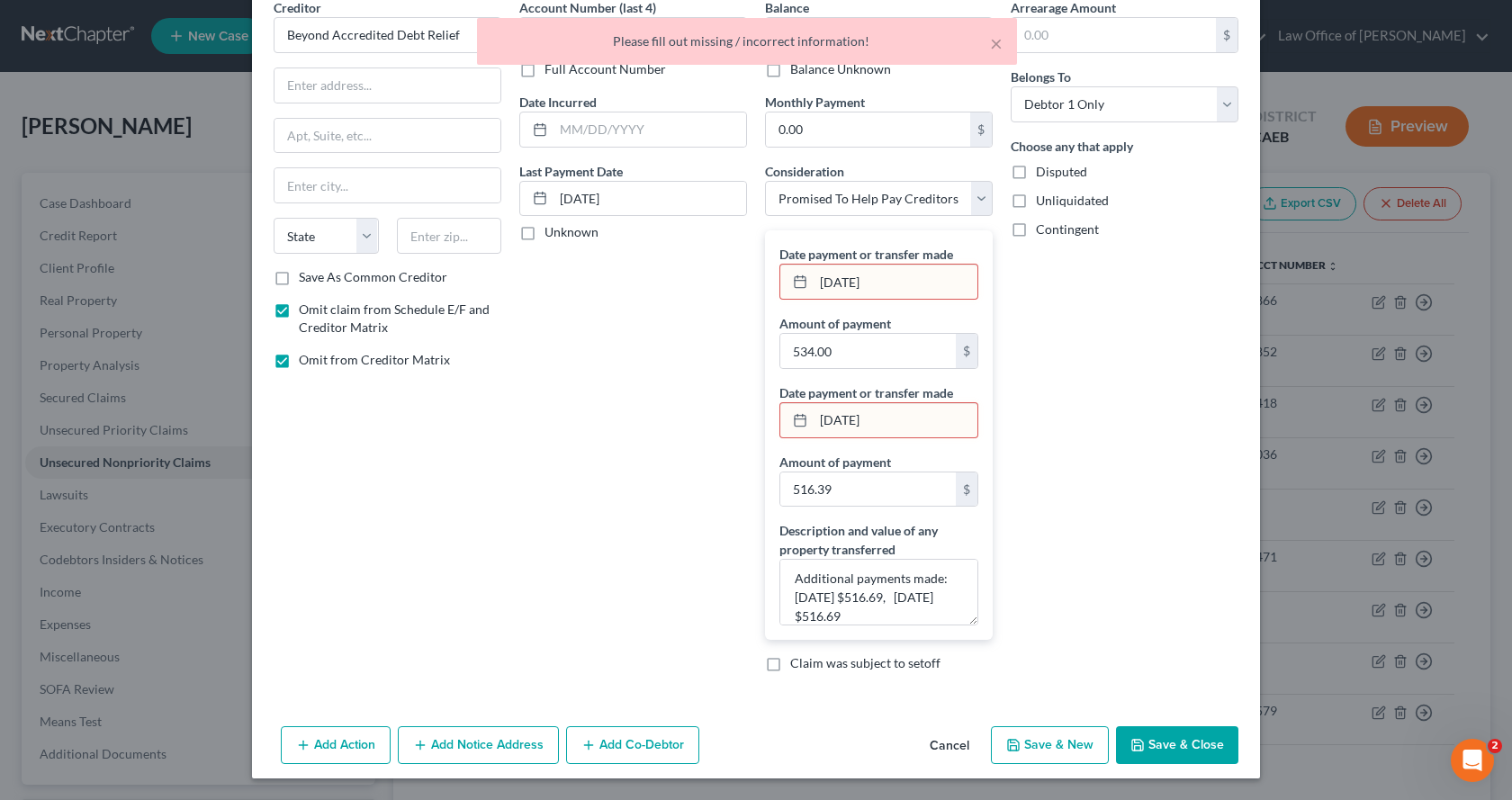
click at [850, 284] on input "[DATE]" at bounding box center [896, 282] width 164 height 34
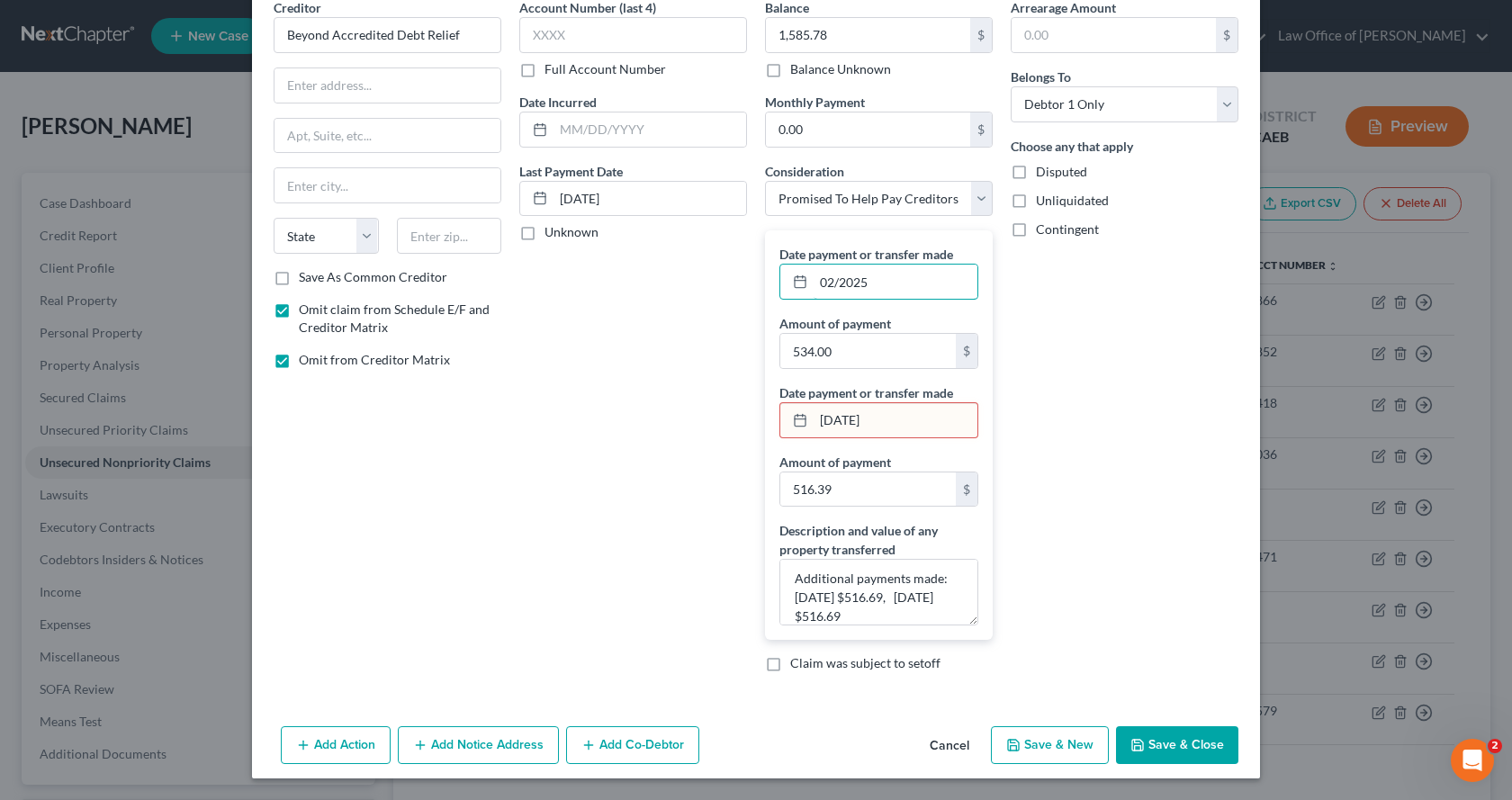
type input "02/2025"
click at [842, 419] on input "[DATE]" at bounding box center [896, 420] width 164 height 34
click at [849, 419] on input "[DATE]" at bounding box center [896, 420] width 164 height 34
click at [1162, 759] on button "Save & Close" at bounding box center [1177, 745] width 123 height 38
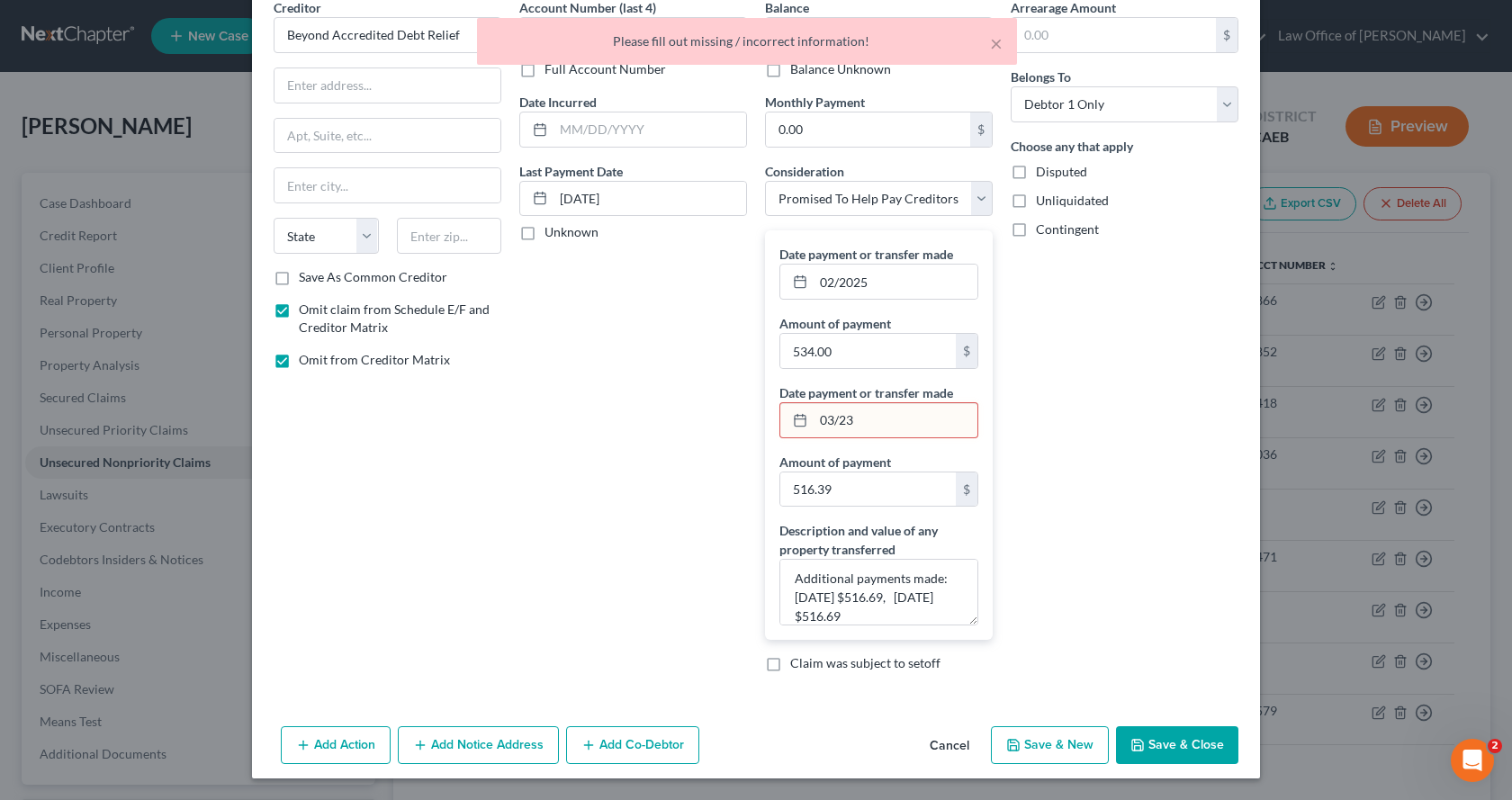
drag, startPoint x: 852, startPoint y: 420, endPoint x: 841, endPoint y: 420, distance: 11.0
click at [841, 420] on input "03/23" at bounding box center [896, 420] width 164 height 34
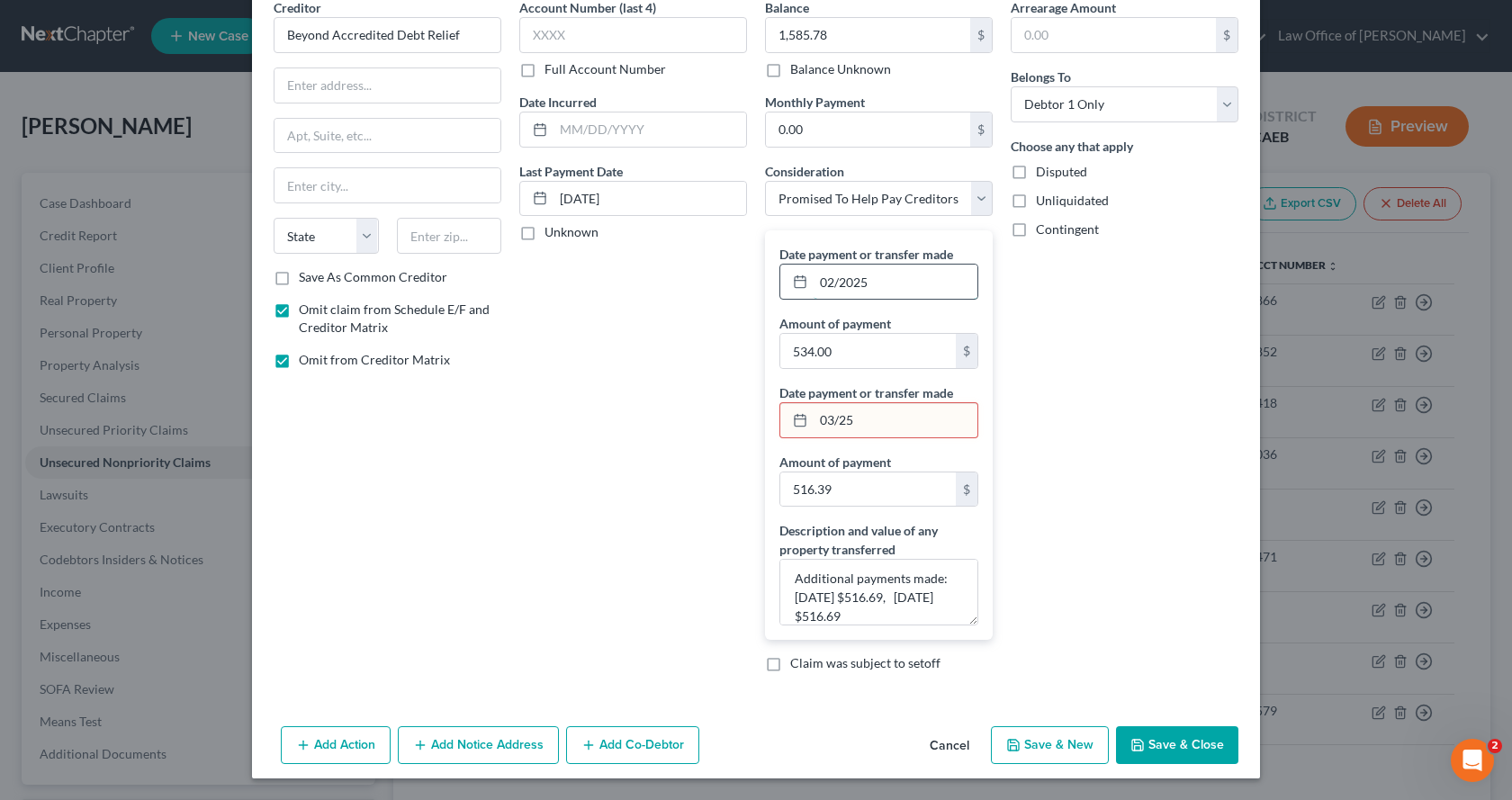
click at [896, 288] on input "02/2025" at bounding box center [896, 282] width 164 height 34
click at [837, 424] on input "03/25" at bounding box center [896, 420] width 164 height 34
click at [838, 426] on input "03/25" at bounding box center [896, 420] width 164 height 34
click at [834, 426] on input "03/25" at bounding box center [896, 420] width 164 height 34
type input "03/2025"
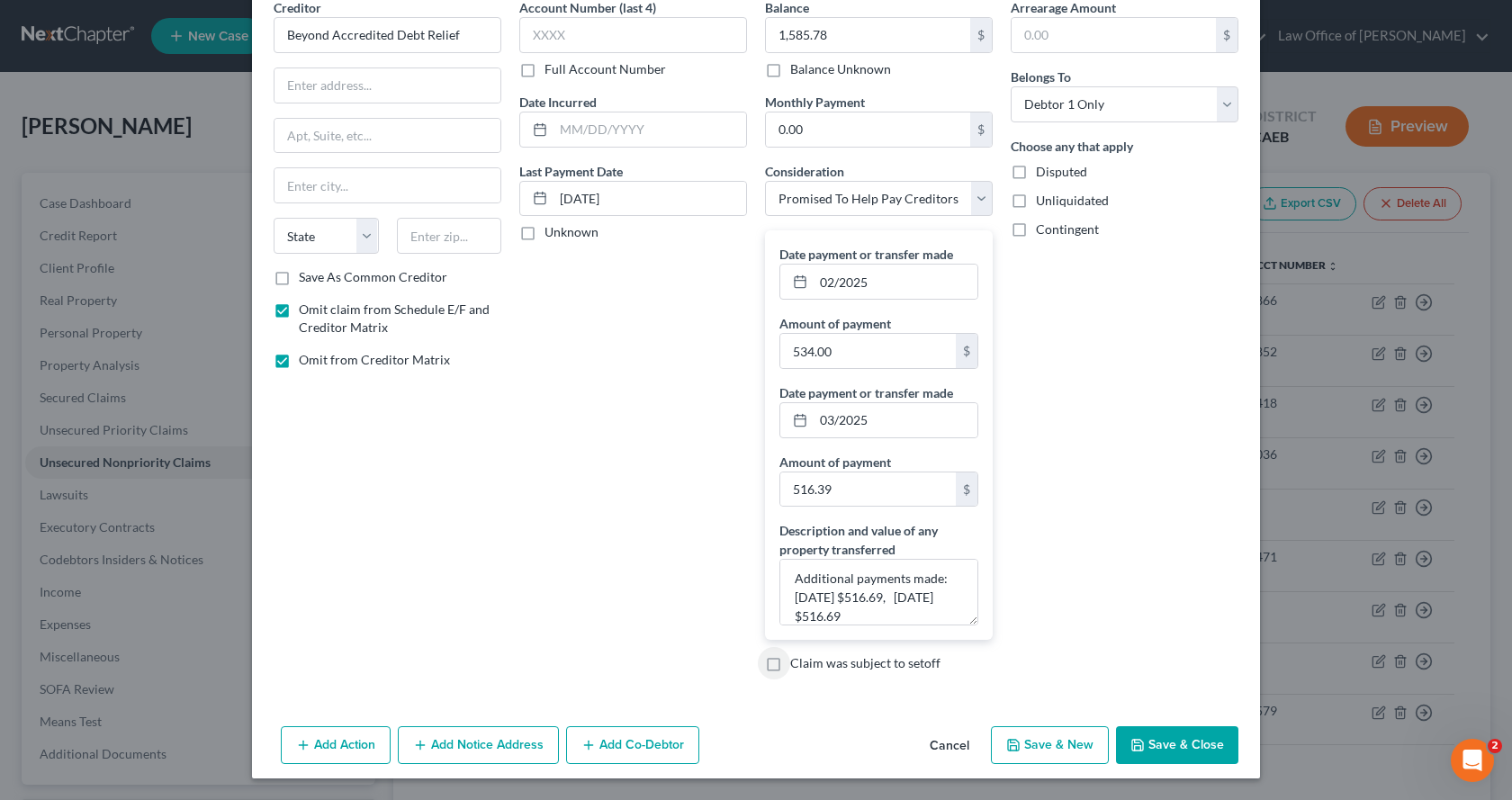
click at [1179, 748] on button "Save & Close" at bounding box center [1177, 745] width 123 height 38
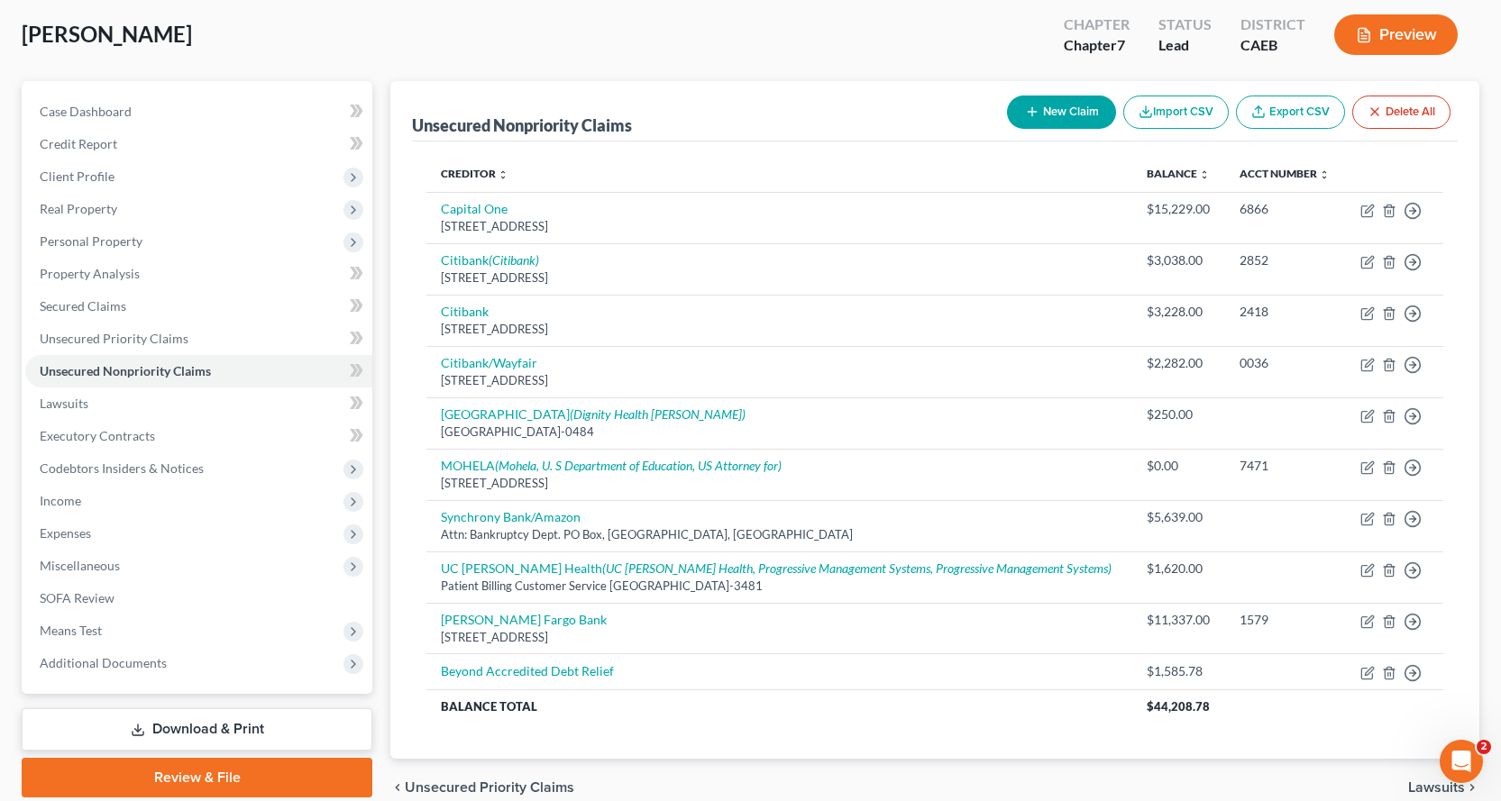
scroll to position [176, 0]
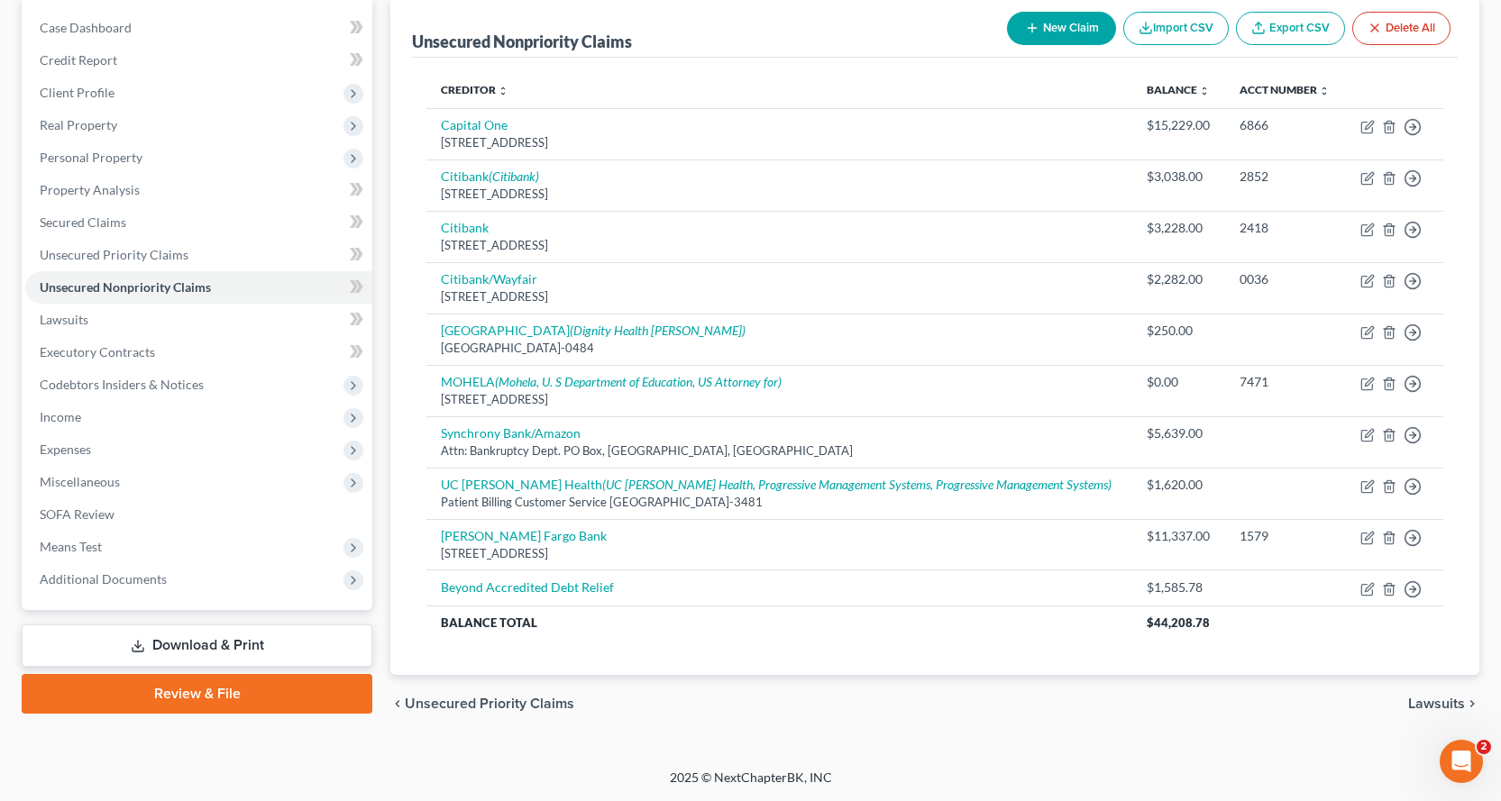
click at [148, 650] on link "Download & Print" at bounding box center [197, 646] width 351 height 42
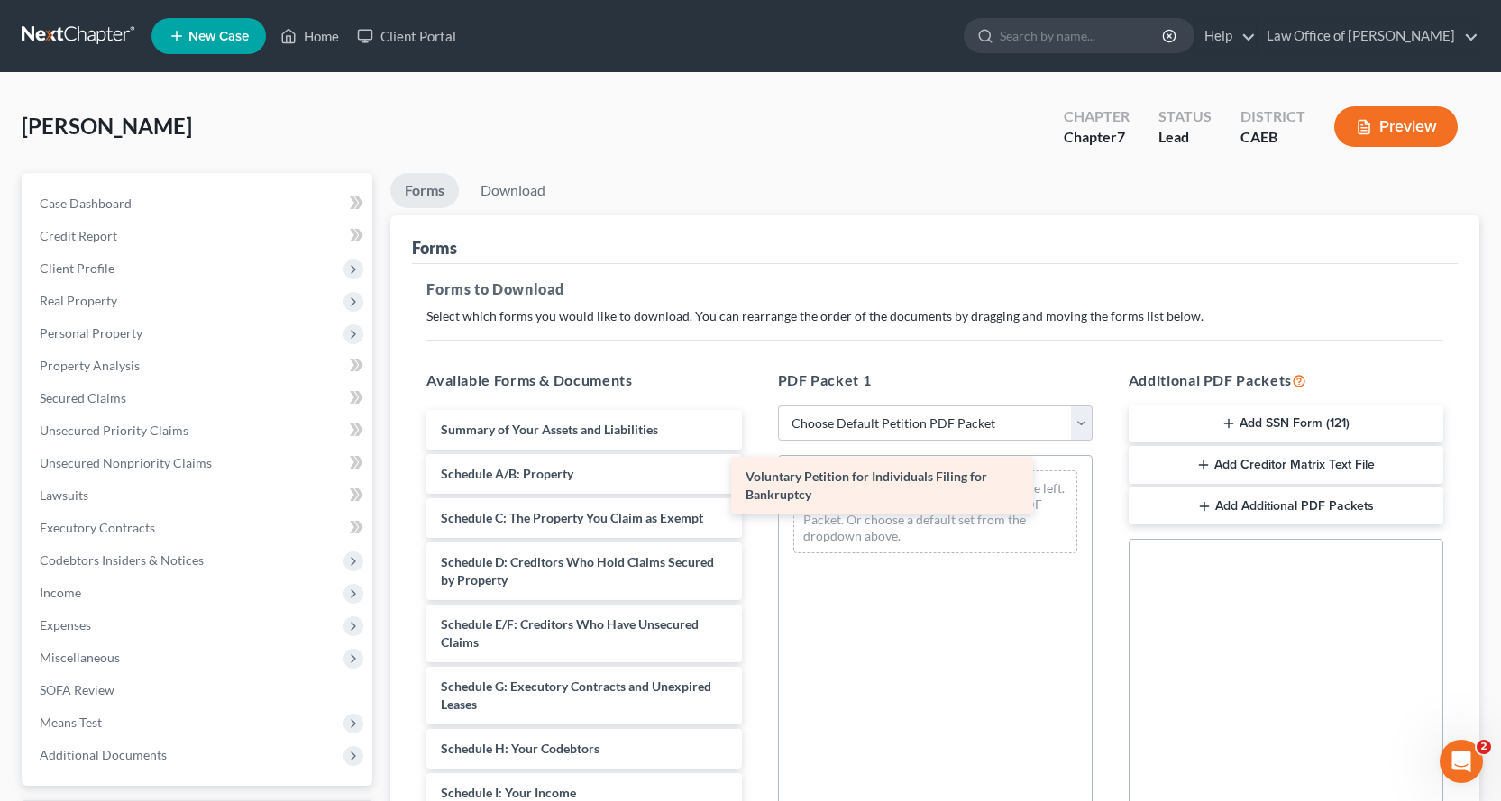
drag, startPoint x: 612, startPoint y: 444, endPoint x: 918, endPoint y: 490, distance: 309.9
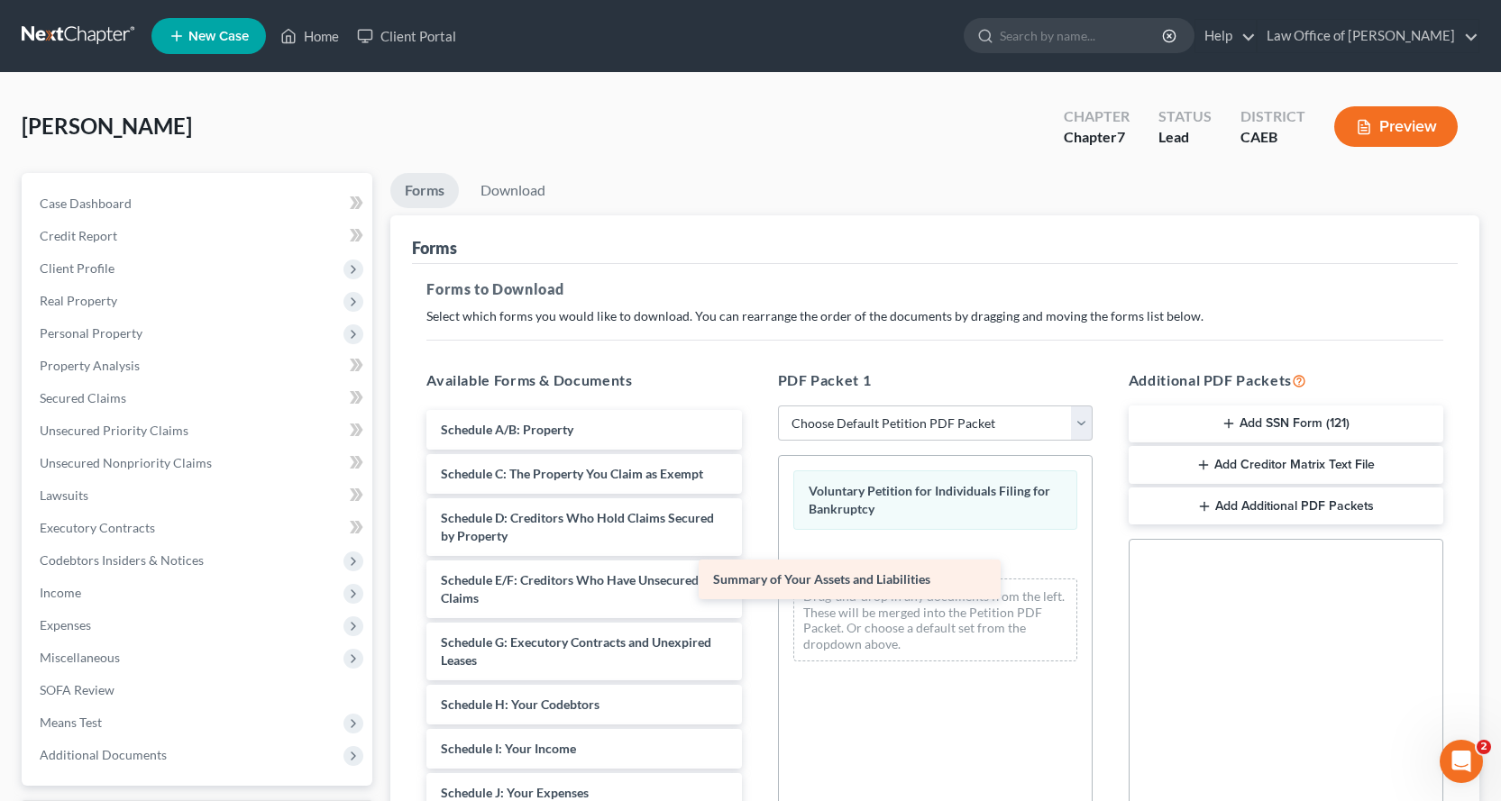
drag, startPoint x: 647, startPoint y: 438, endPoint x: 888, endPoint y: 568, distance: 273.4
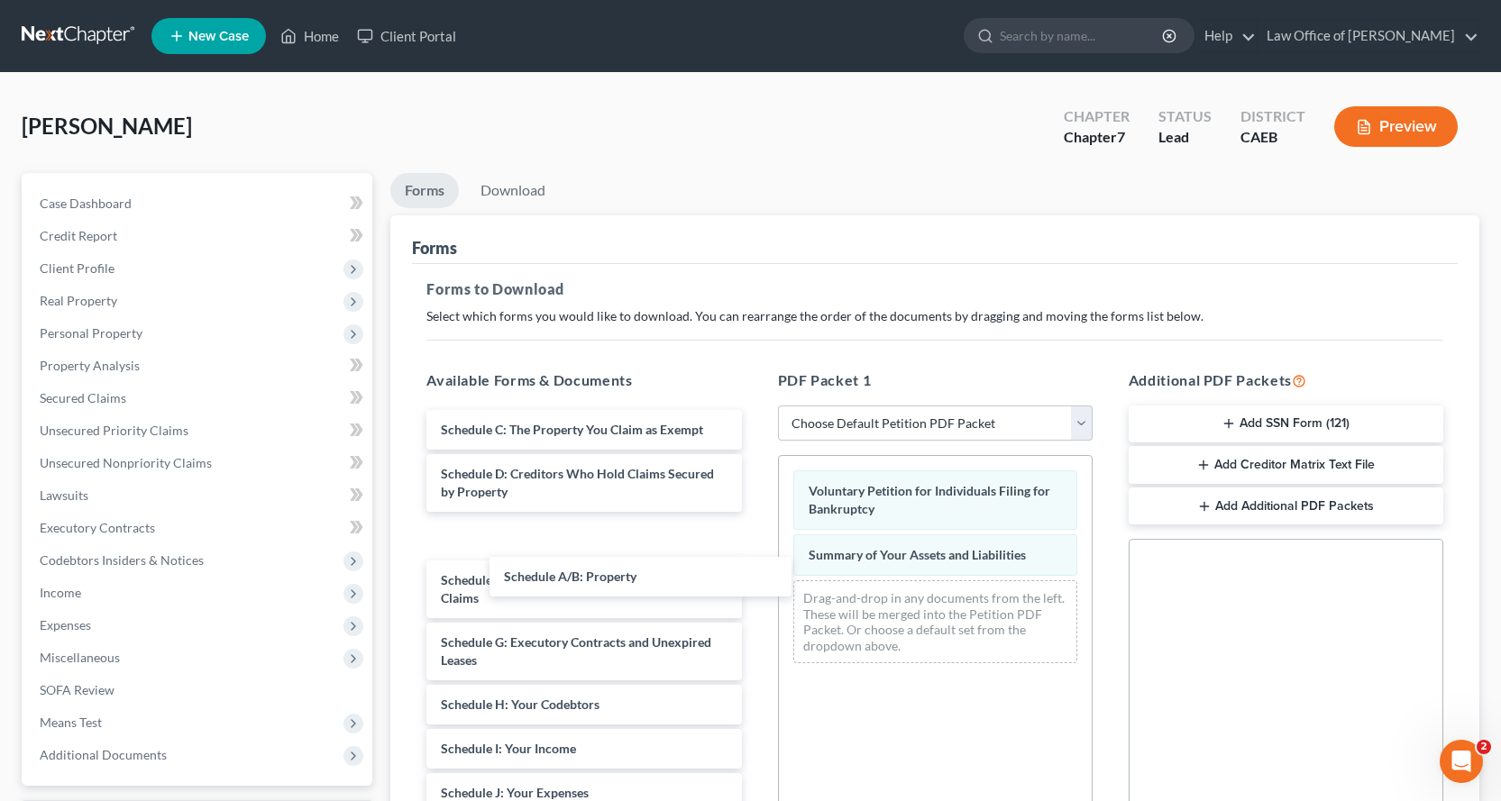
drag, startPoint x: 628, startPoint y: 427, endPoint x: 827, endPoint y: 628, distance: 283.0
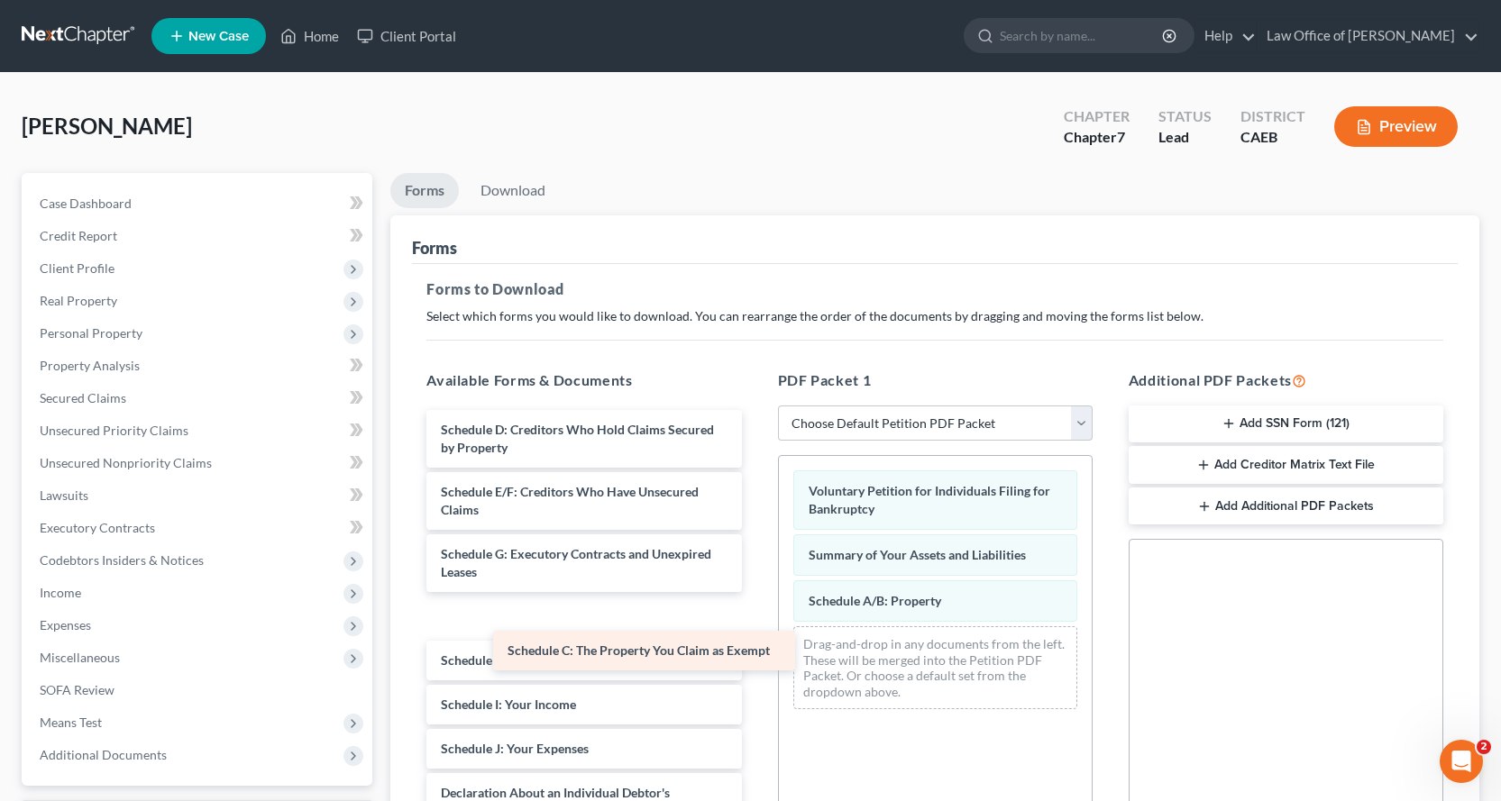
drag, startPoint x: 606, startPoint y: 413, endPoint x: 942, endPoint y: 679, distance: 428.6
click at [755, 681] on div "Schedule C: The Property You Claim as Exempt Schedule C: The Property You Claim…" at bounding box center [583, 811] width 343 height 802
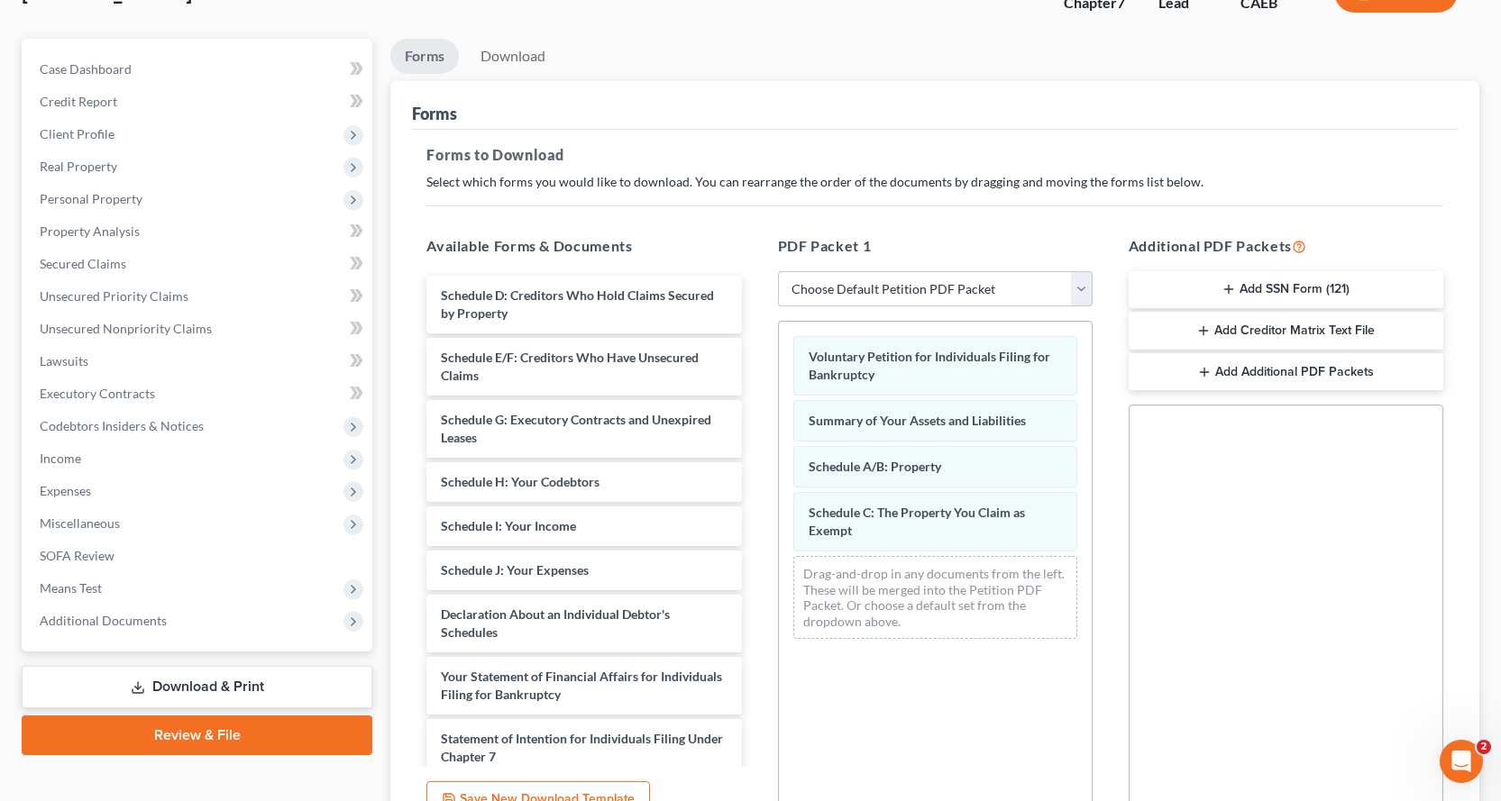
scroll to position [312, 0]
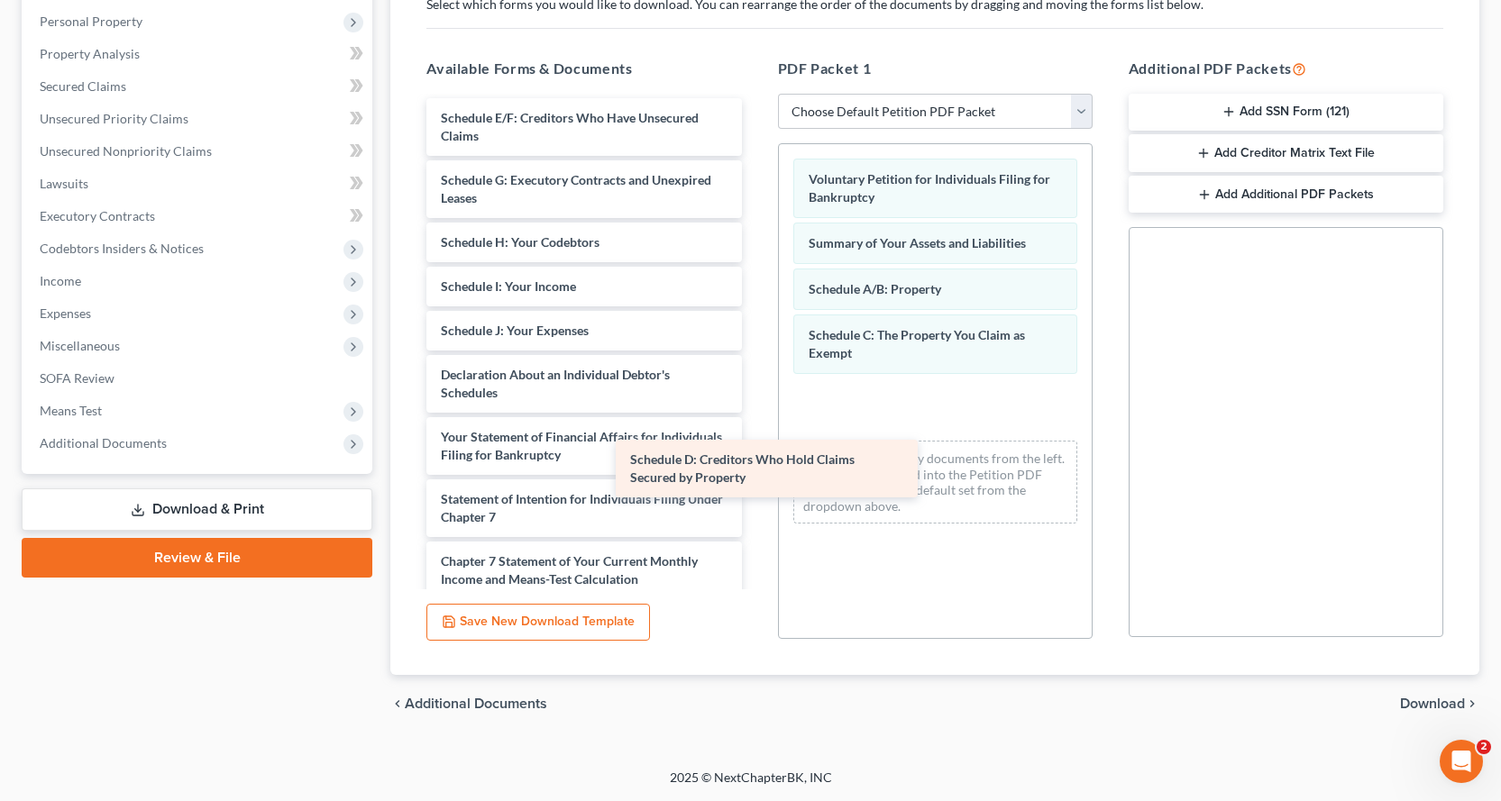
drag, startPoint x: 665, startPoint y: 113, endPoint x: 971, endPoint y: 427, distance: 438.5
click at [755, 435] on div "Schedule D: Creditors Who Hold Claims Secured by Property Schedule D: Creditors…" at bounding box center [583, 446] width 343 height 696
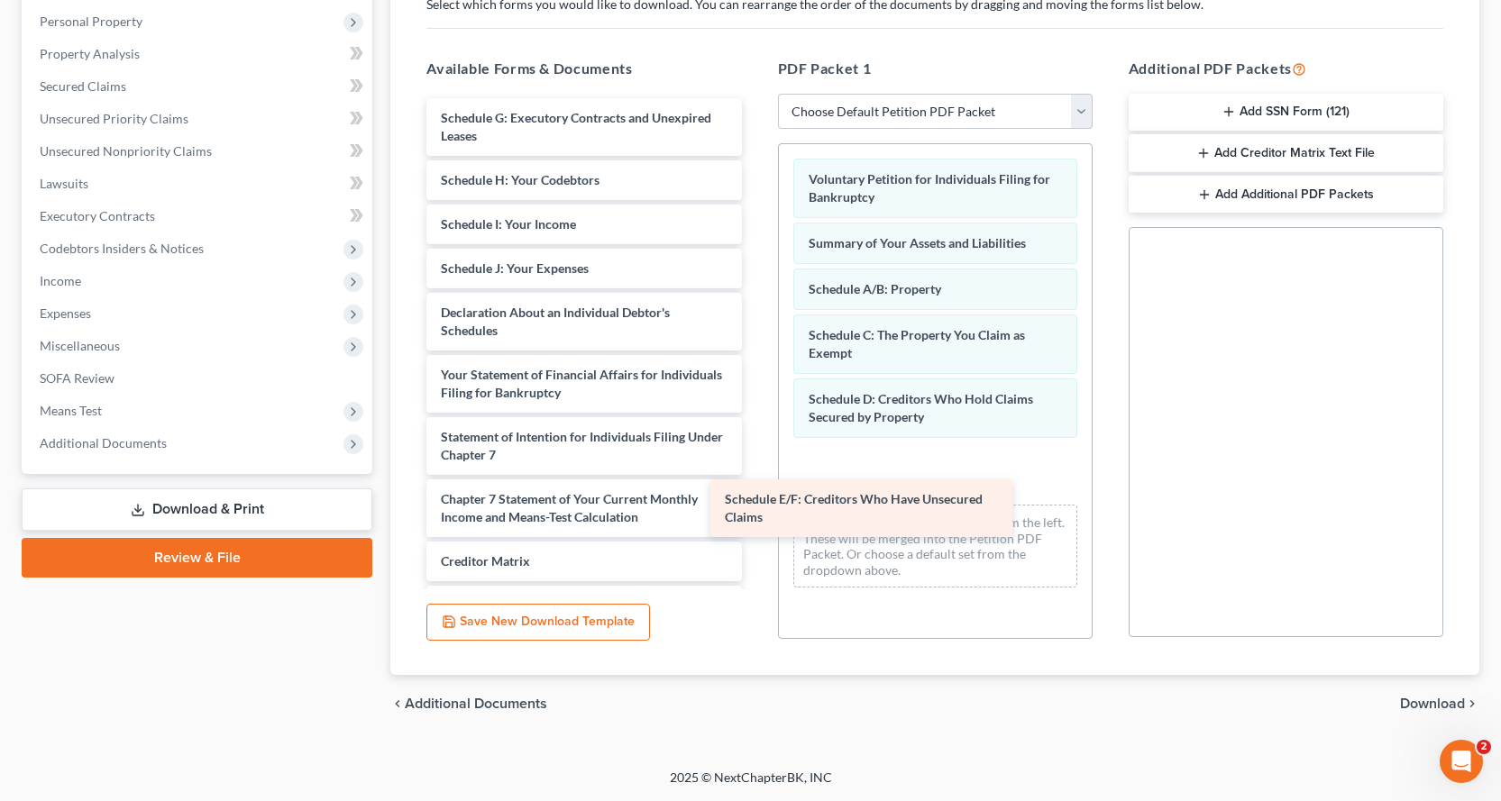
drag, startPoint x: 704, startPoint y: 132, endPoint x: 995, endPoint y: 501, distance: 470.4
click at [755, 504] on div "Schedule E/F: Creditors Who Have Unsecured Claims Schedule E/F: Creditors Who H…" at bounding box center [583, 415] width 343 height 634
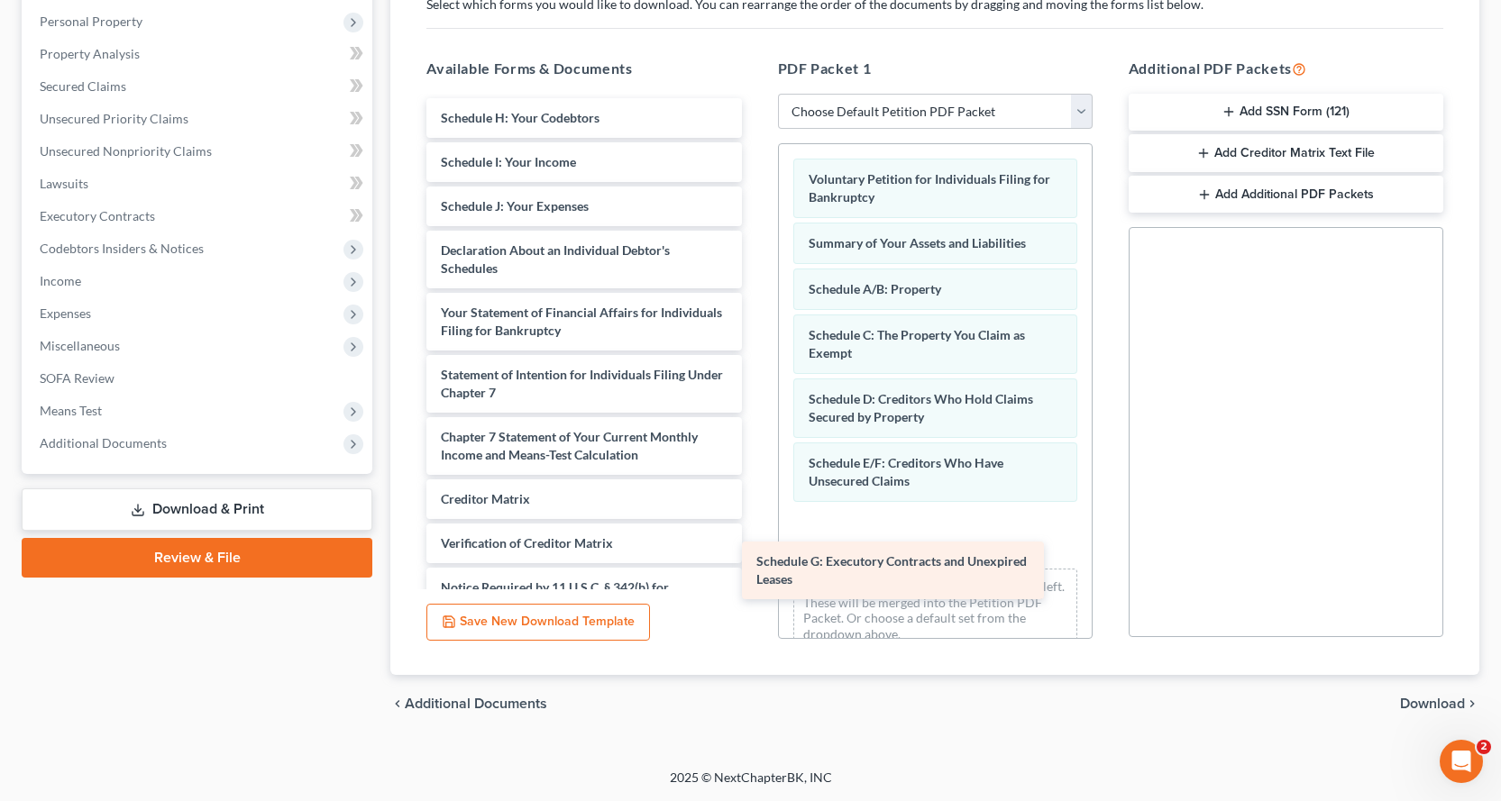
drag, startPoint x: 680, startPoint y: 124, endPoint x: 1009, endPoint y: 545, distance: 534.8
click at [755, 551] on div "Schedule G: Executory Contracts and Unexpired Leases Schedule G: Executory Cont…" at bounding box center [583, 383] width 343 height 571
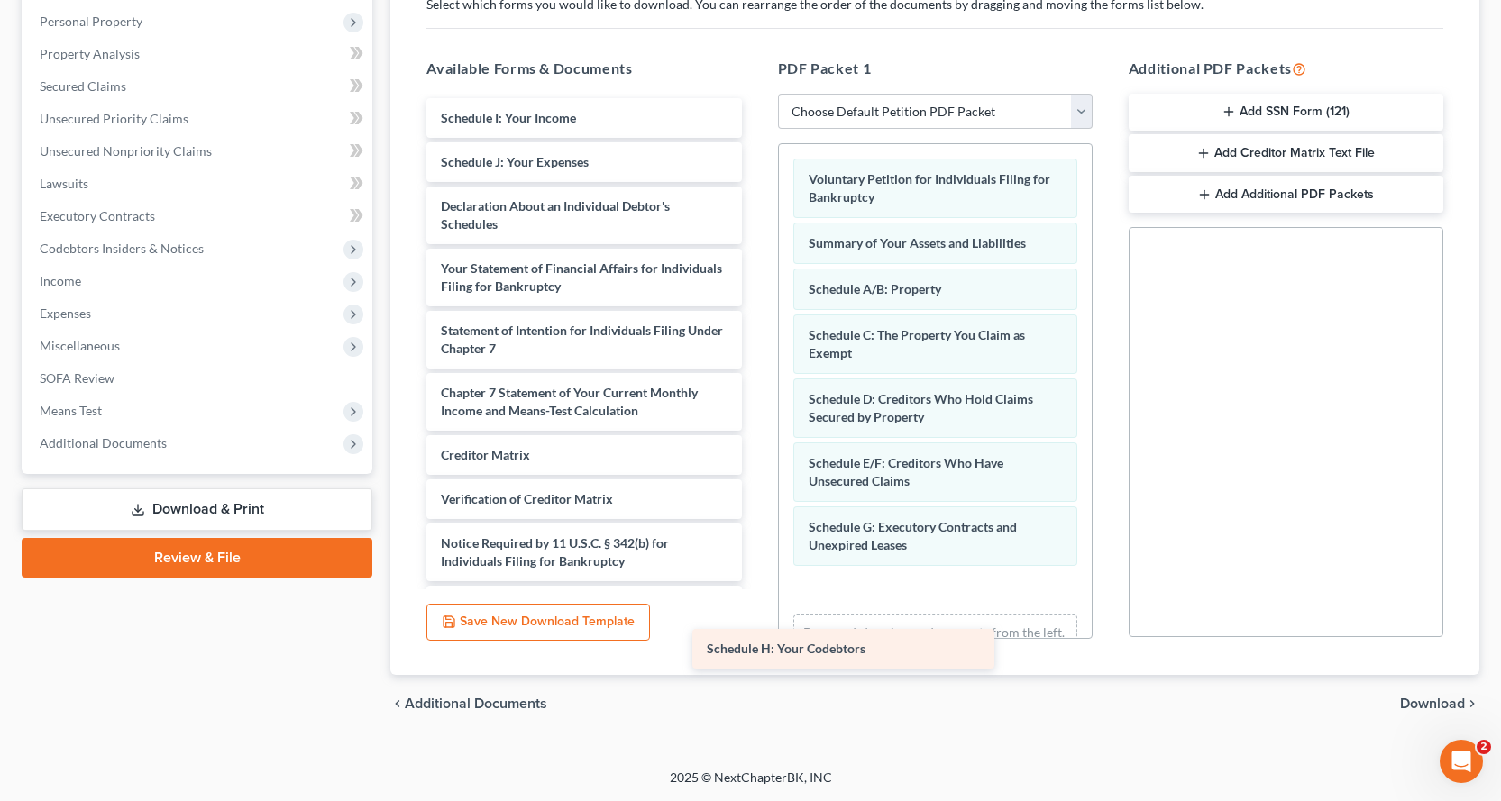
drag, startPoint x: 653, startPoint y: 125, endPoint x: 1036, endPoint y: 616, distance: 622.2
click at [755, 621] on div "Schedule H: Your Codebtors Schedule H: Your Codebtors Schedule I: Your Income S…" at bounding box center [583, 361] width 343 height 527
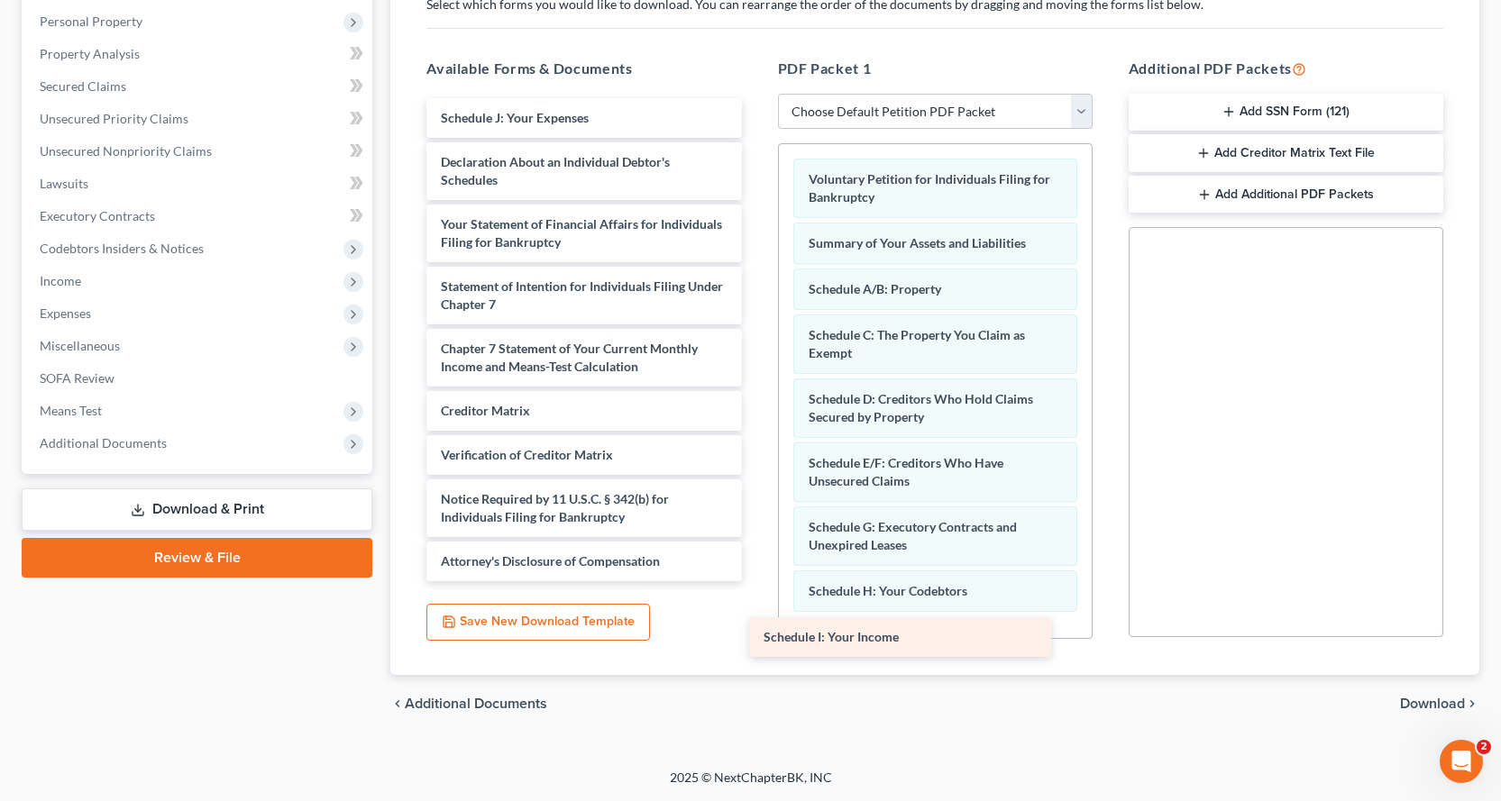
drag, startPoint x: 629, startPoint y: 117, endPoint x: 994, endPoint y: 616, distance: 618.5
click at [755, 581] on div "Schedule I: Your Income Schedule I: Your Income Schedule J: Your Expenses Decla…" at bounding box center [583, 339] width 343 height 483
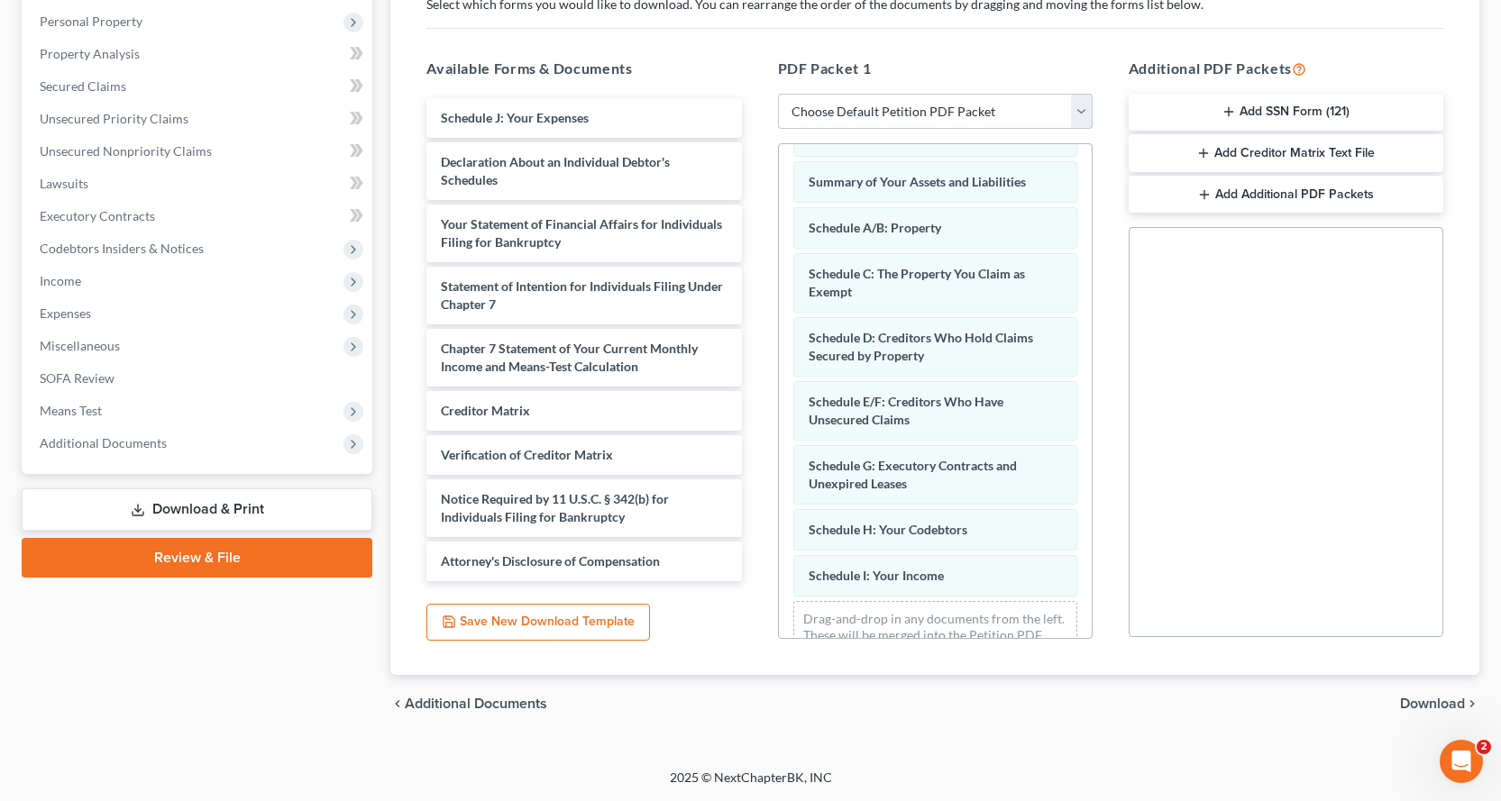
scroll to position [122, 0]
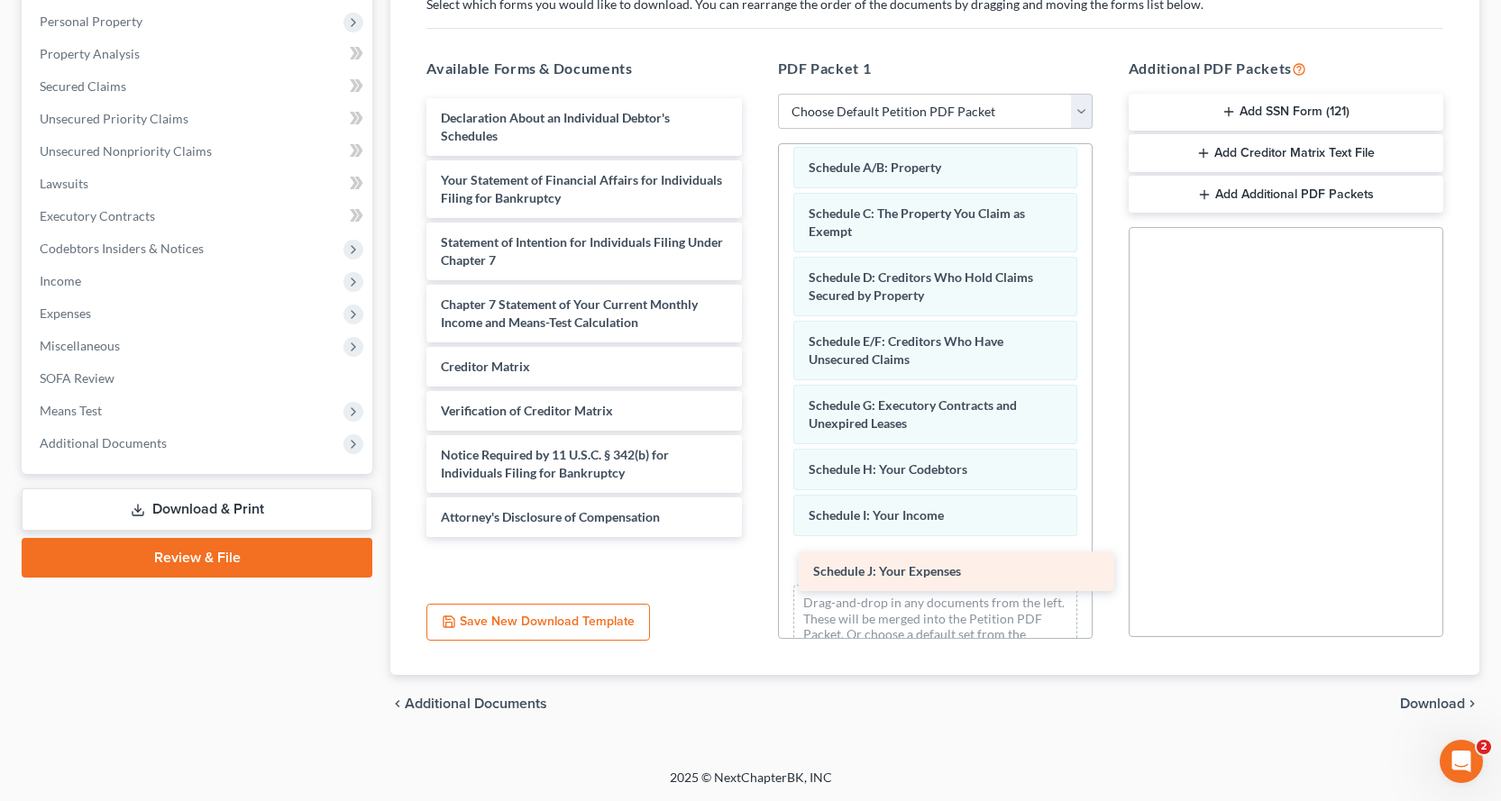
drag, startPoint x: 455, startPoint y: 130, endPoint x: 829, endPoint y: 583, distance: 587.7
click at [755, 537] on div "Schedule J: Your Expenses Schedule J: Your Expenses Declaration About an Indivi…" at bounding box center [583, 317] width 343 height 439
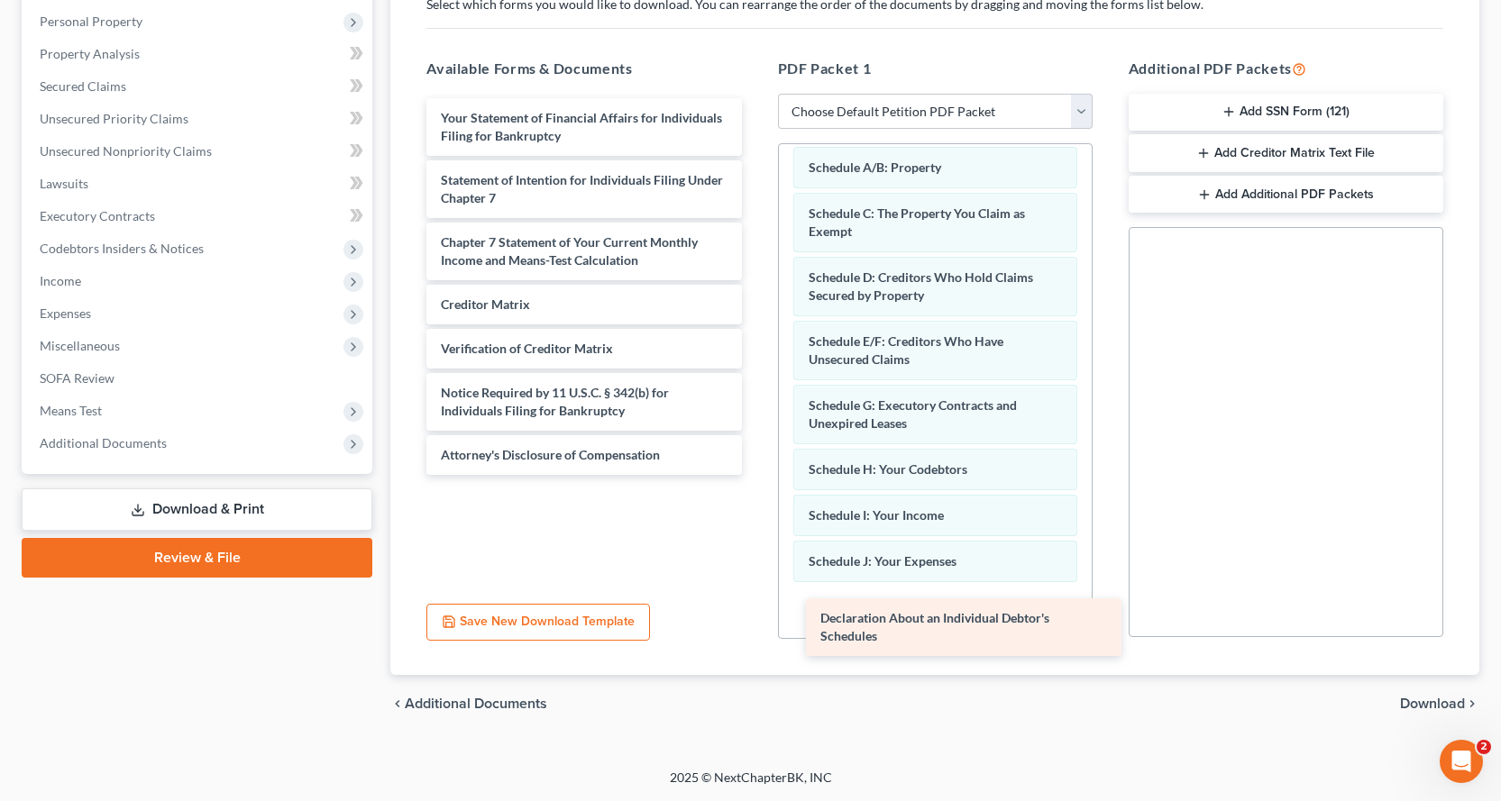
drag, startPoint x: 468, startPoint y: 140, endPoint x: 901, endPoint y: 616, distance: 644.4
click at [755, 475] on div "Declaration About an Individual Debtor's Schedules Declaration About an Individ…" at bounding box center [583, 286] width 343 height 377
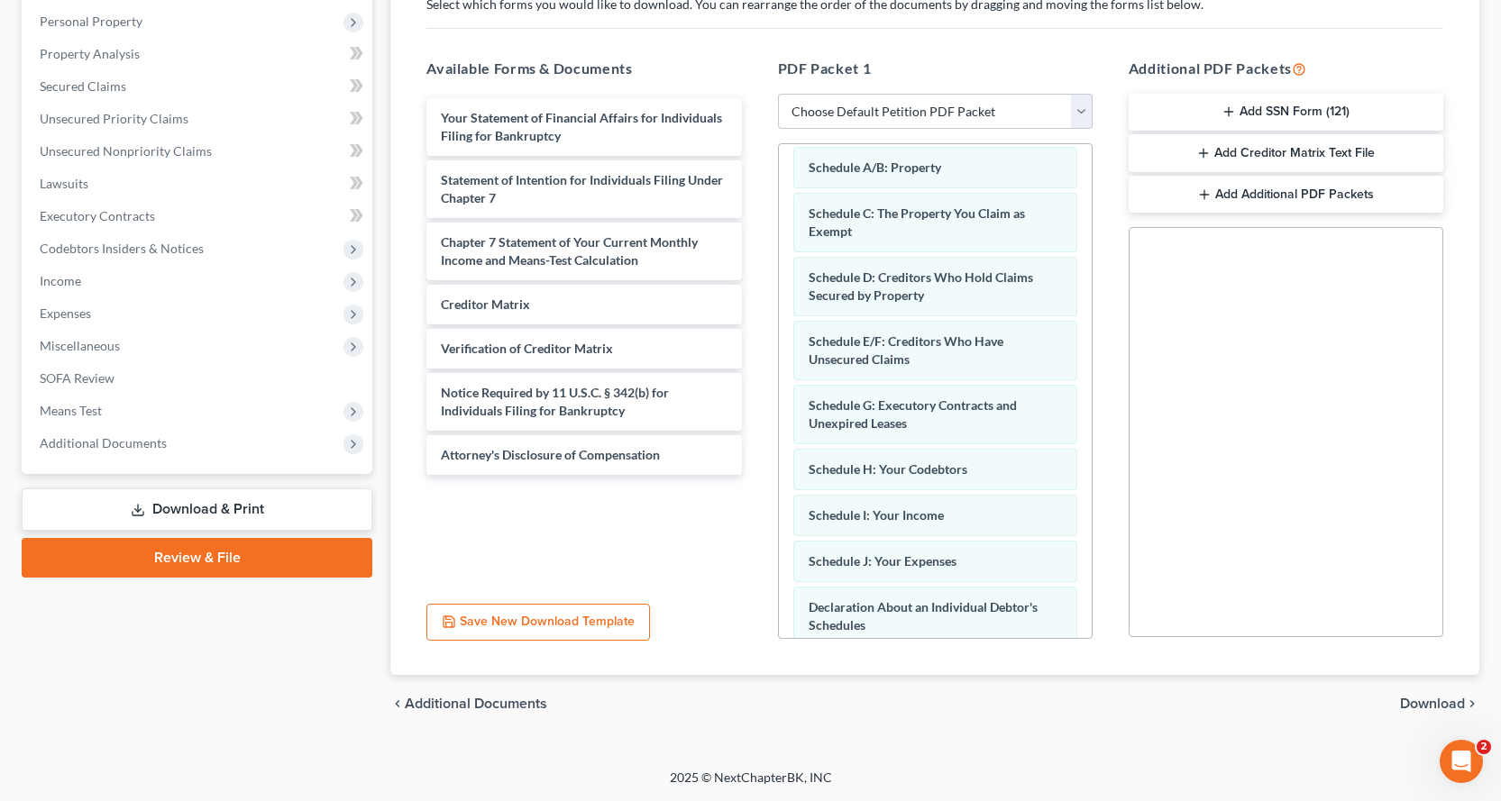
scroll to position [232, 0]
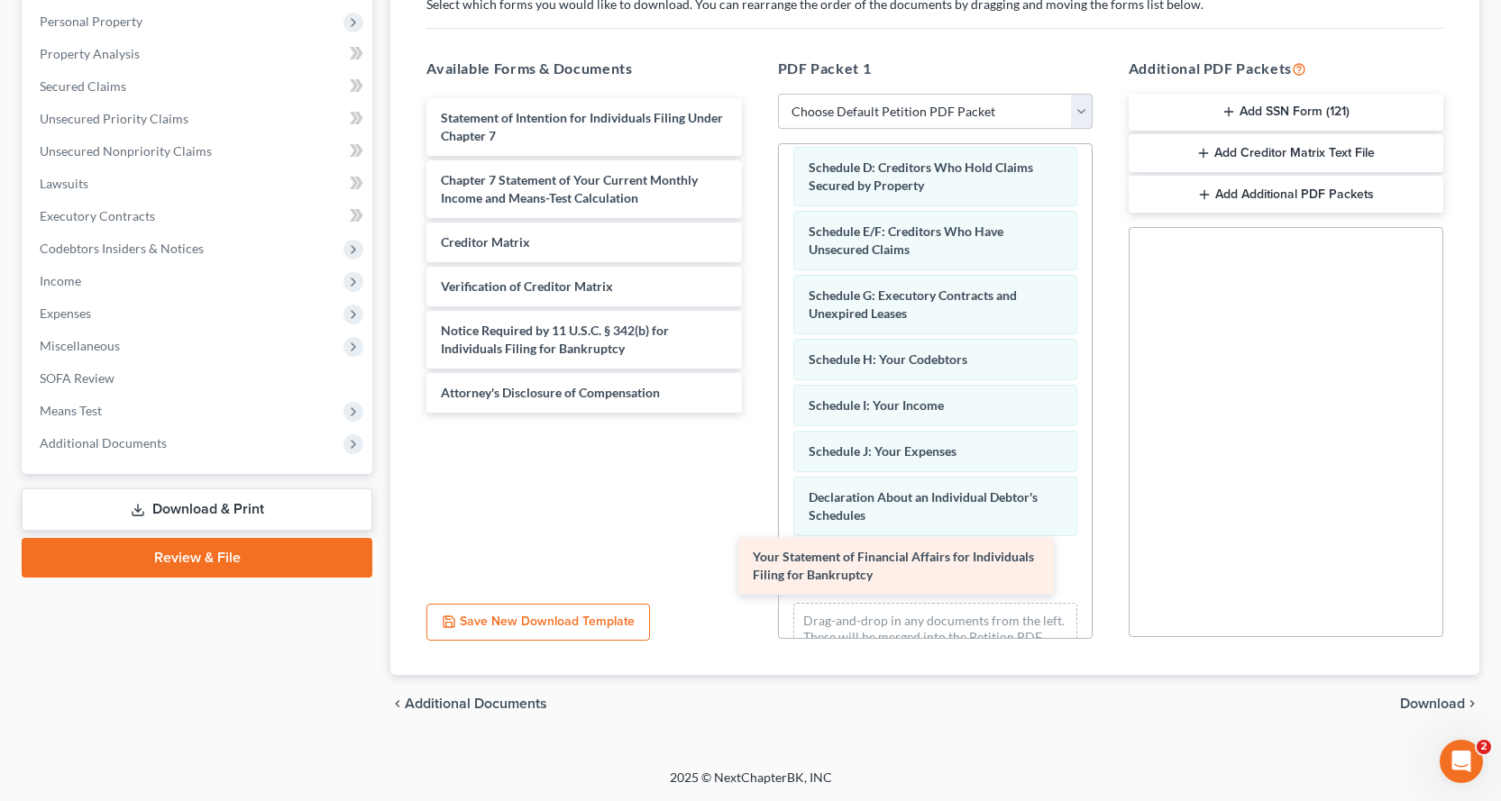
drag, startPoint x: 627, startPoint y: 131, endPoint x: 942, endPoint y: 571, distance: 540.7
click at [755, 413] on div "Your Statement of Financial Affairs for Individuals Filing for Bankruptcy Your …" at bounding box center [583, 255] width 343 height 315
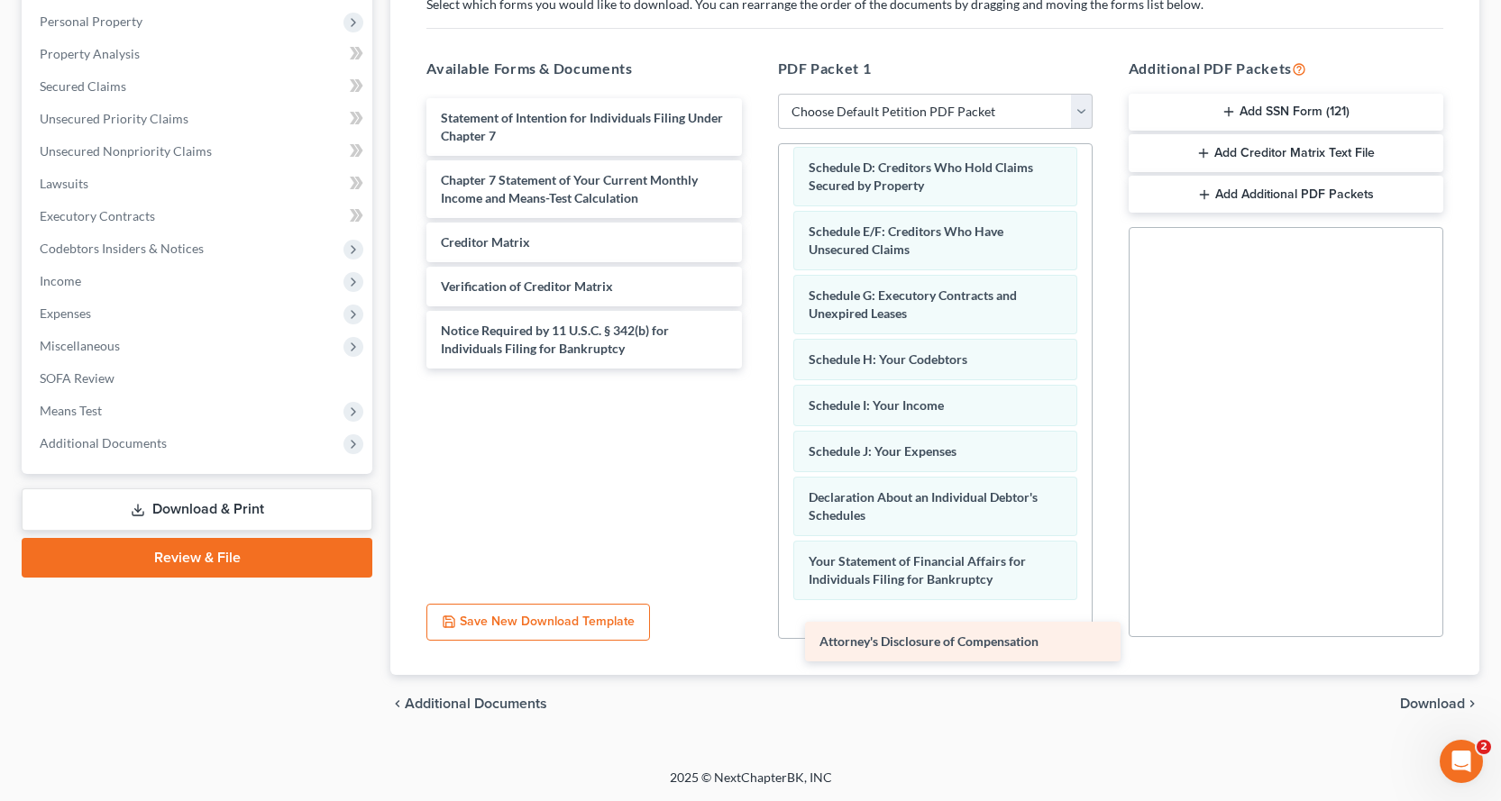
drag, startPoint x: 568, startPoint y: 392, endPoint x: 954, endPoint y: 625, distance: 450.9
click at [755, 369] on div "Attorney's Disclosure of Compensation Statement of Intention for Individuals Fi…" at bounding box center [583, 233] width 343 height 270
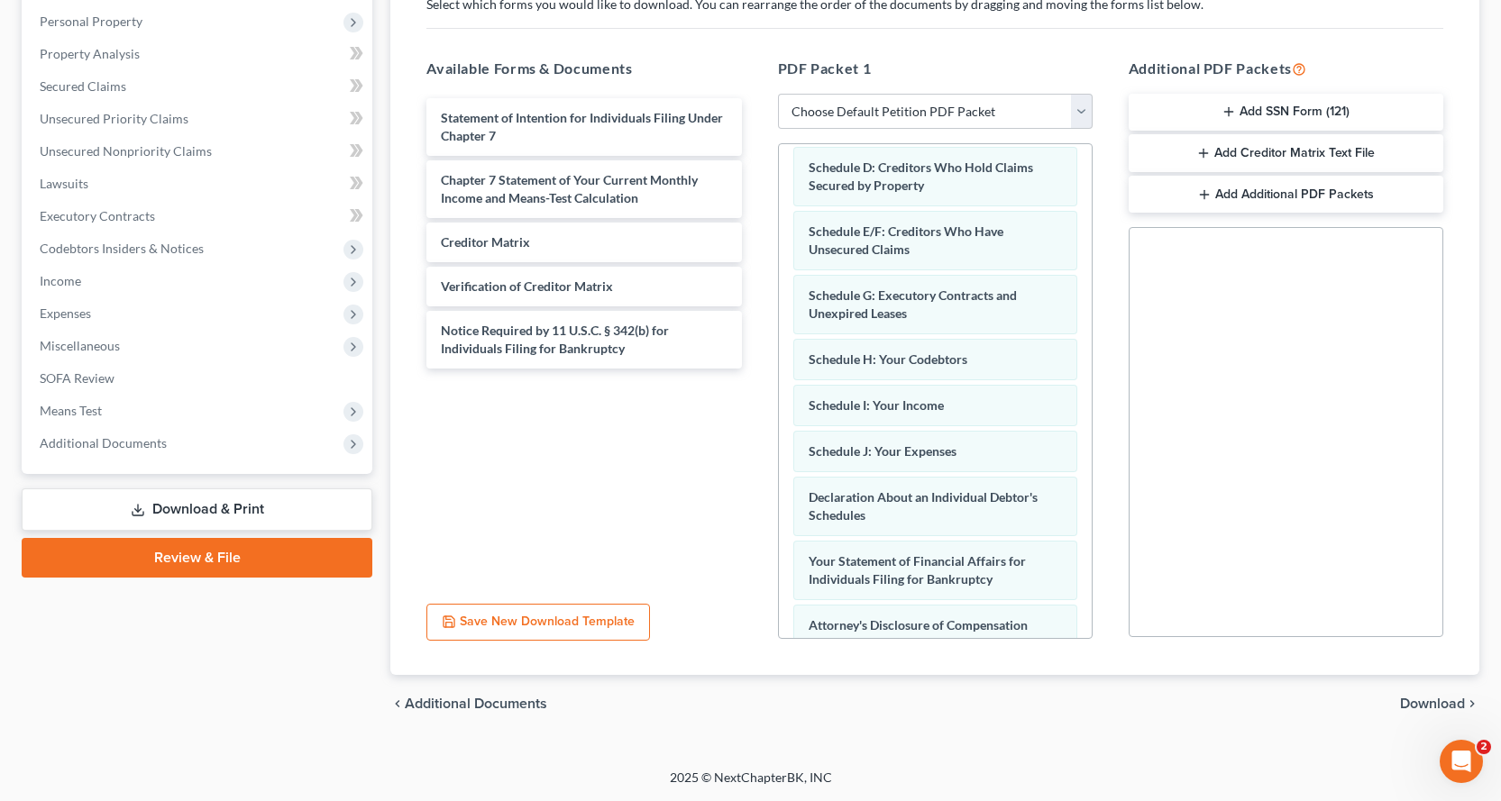
scroll to position [342, 0]
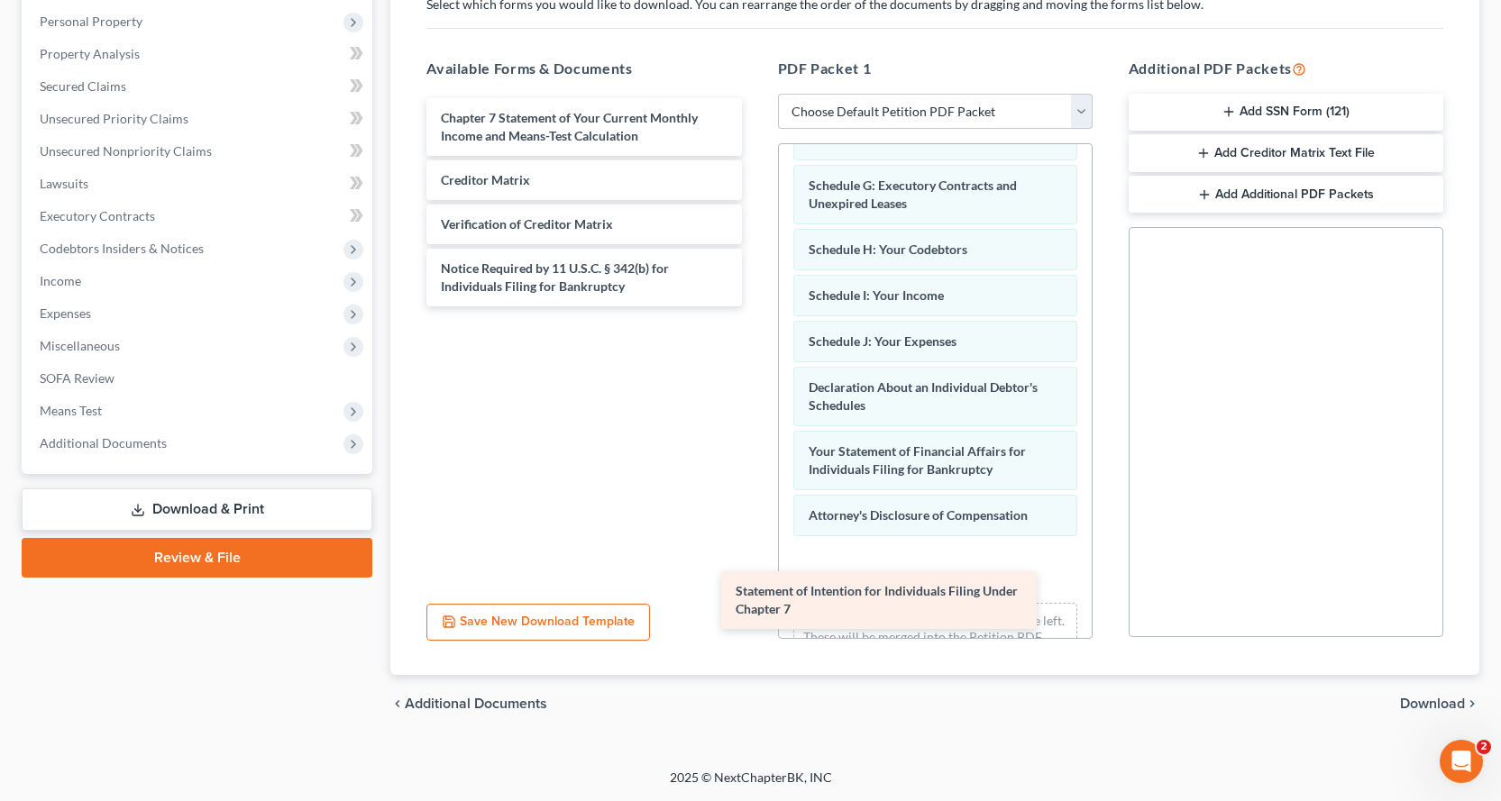
drag, startPoint x: 611, startPoint y: 116, endPoint x: 916, endPoint y: 569, distance: 545.4
click at [755, 306] on div "Statement of Intention for Individuals Filing Under Chapter 7 Statement of Inte…" at bounding box center [583, 202] width 343 height 208
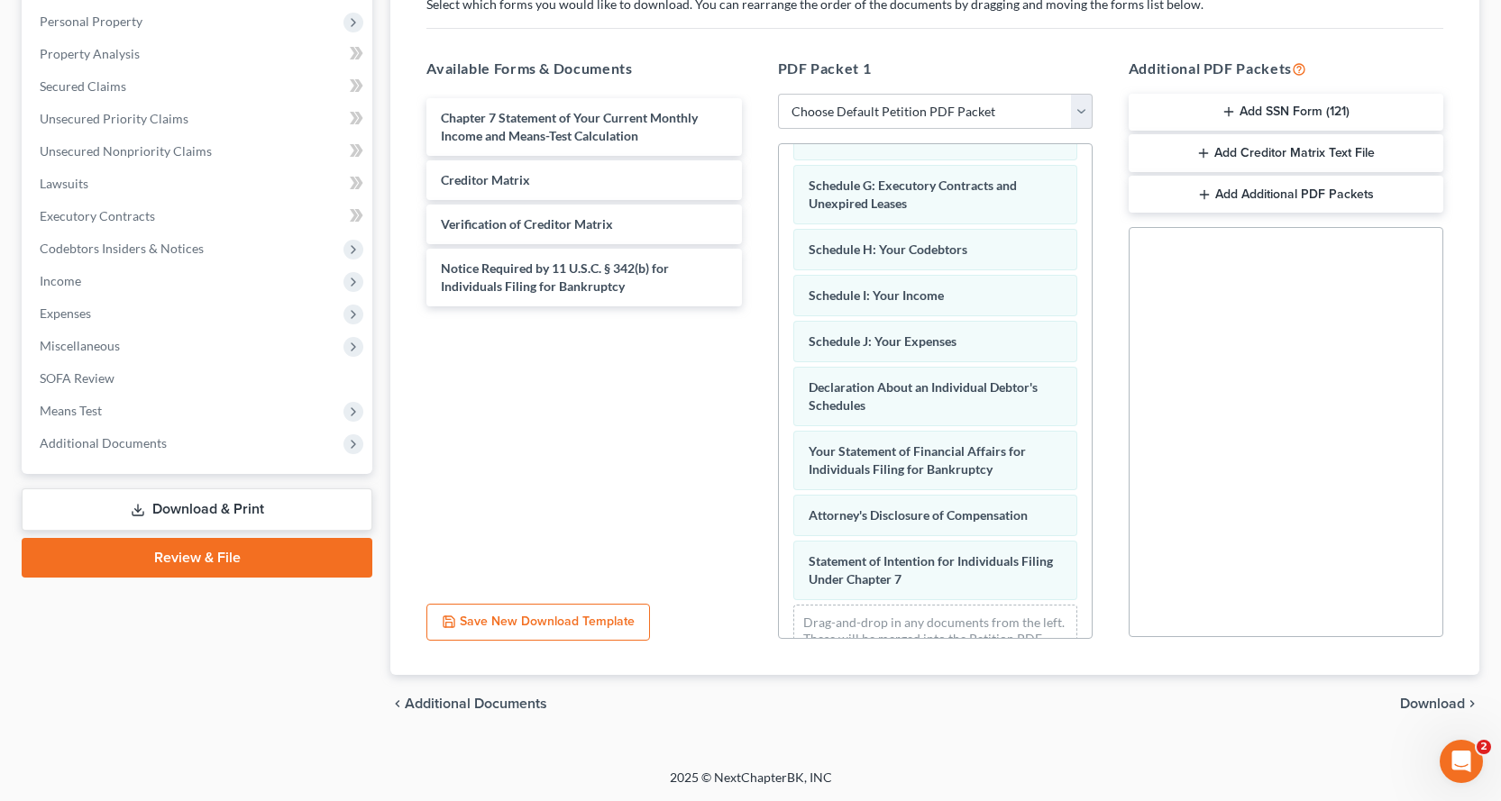
click at [1266, 102] on button "Add SSN Form (121)" at bounding box center [1285, 113] width 315 height 38
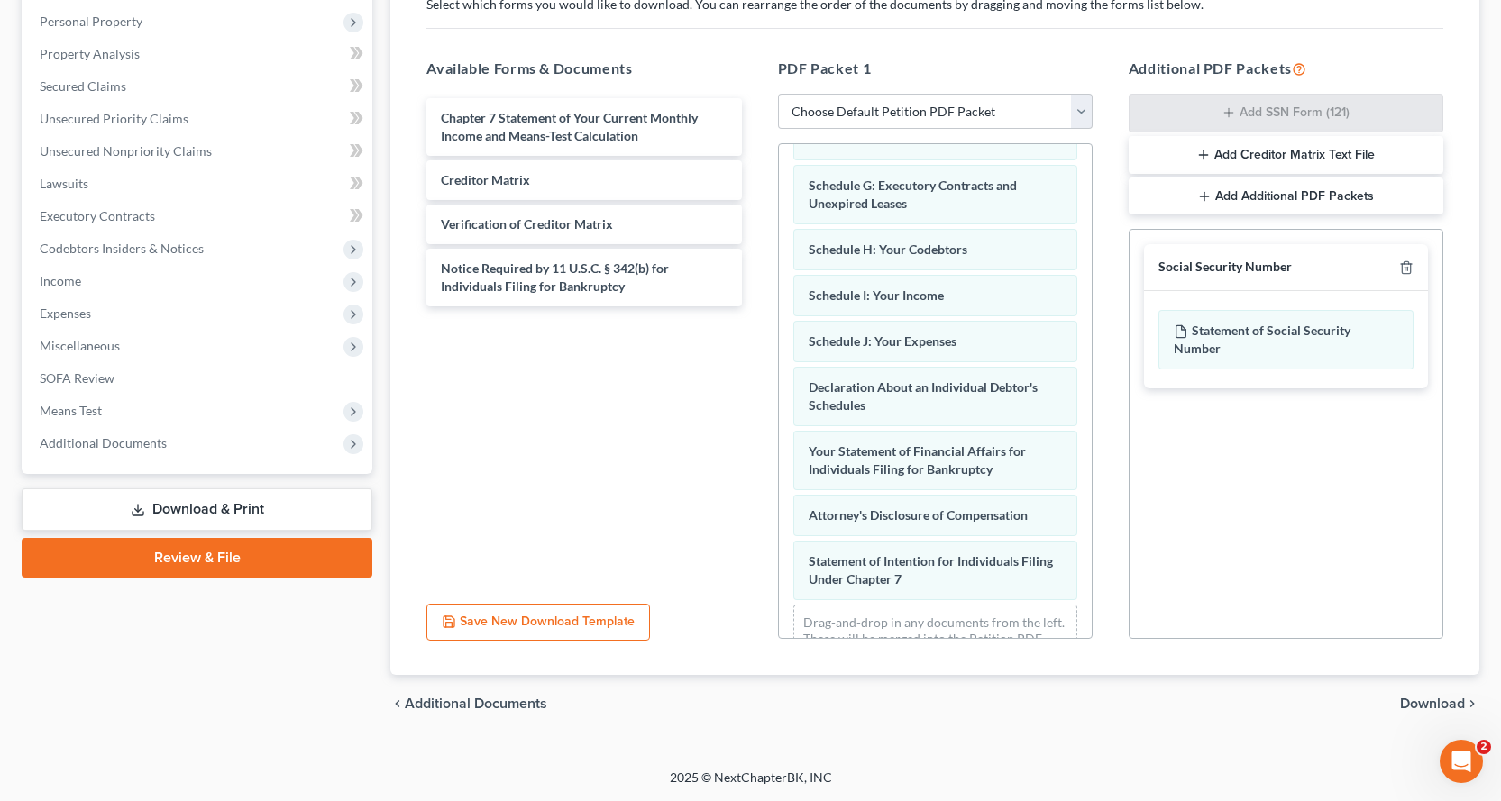
click at [1421, 702] on span "Download" at bounding box center [1432, 704] width 65 height 14
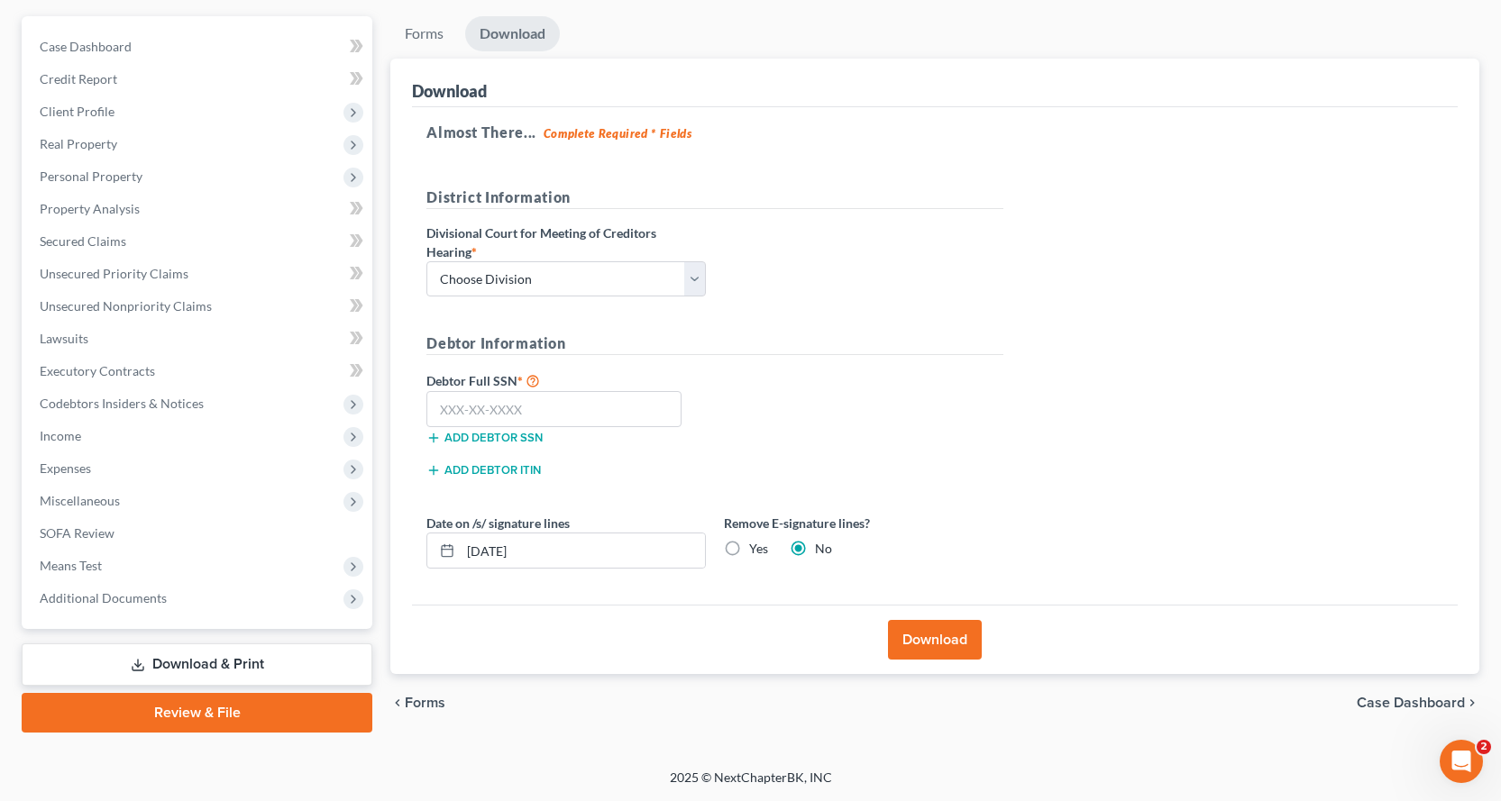
scroll to position [157, 0]
click at [559, 277] on select "Choose Division Fresno Modesto [GEOGRAPHIC_DATA]" at bounding box center [565, 279] width 279 height 36
select select "2"
click at [426, 261] on select "Choose Division Fresno Modesto [GEOGRAPHIC_DATA]" at bounding box center [565, 279] width 279 height 36
click at [493, 402] on input "text" at bounding box center [553, 409] width 255 height 36
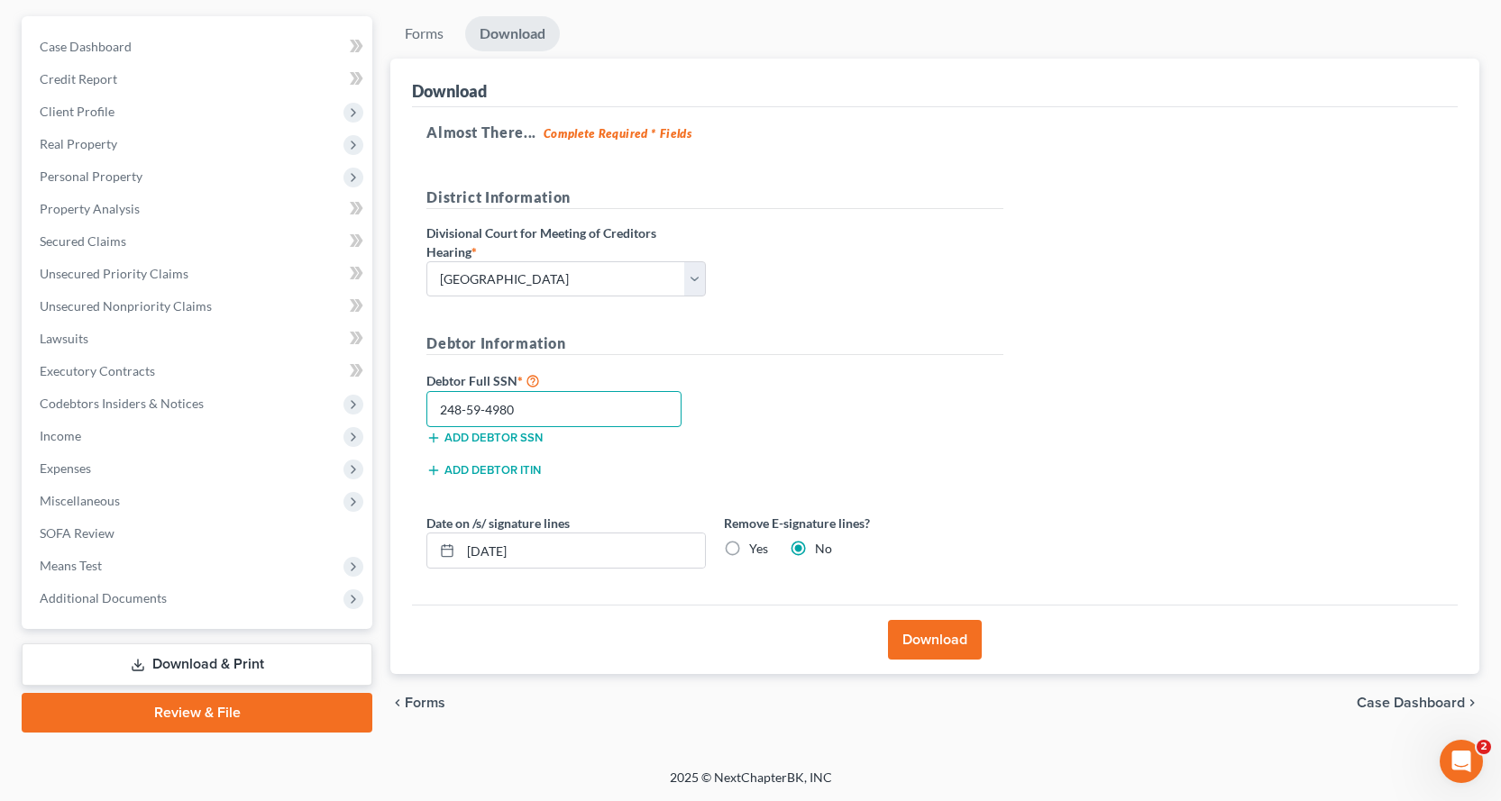
type input "248-59-4980"
click at [937, 644] on button "Download" at bounding box center [935, 640] width 94 height 40
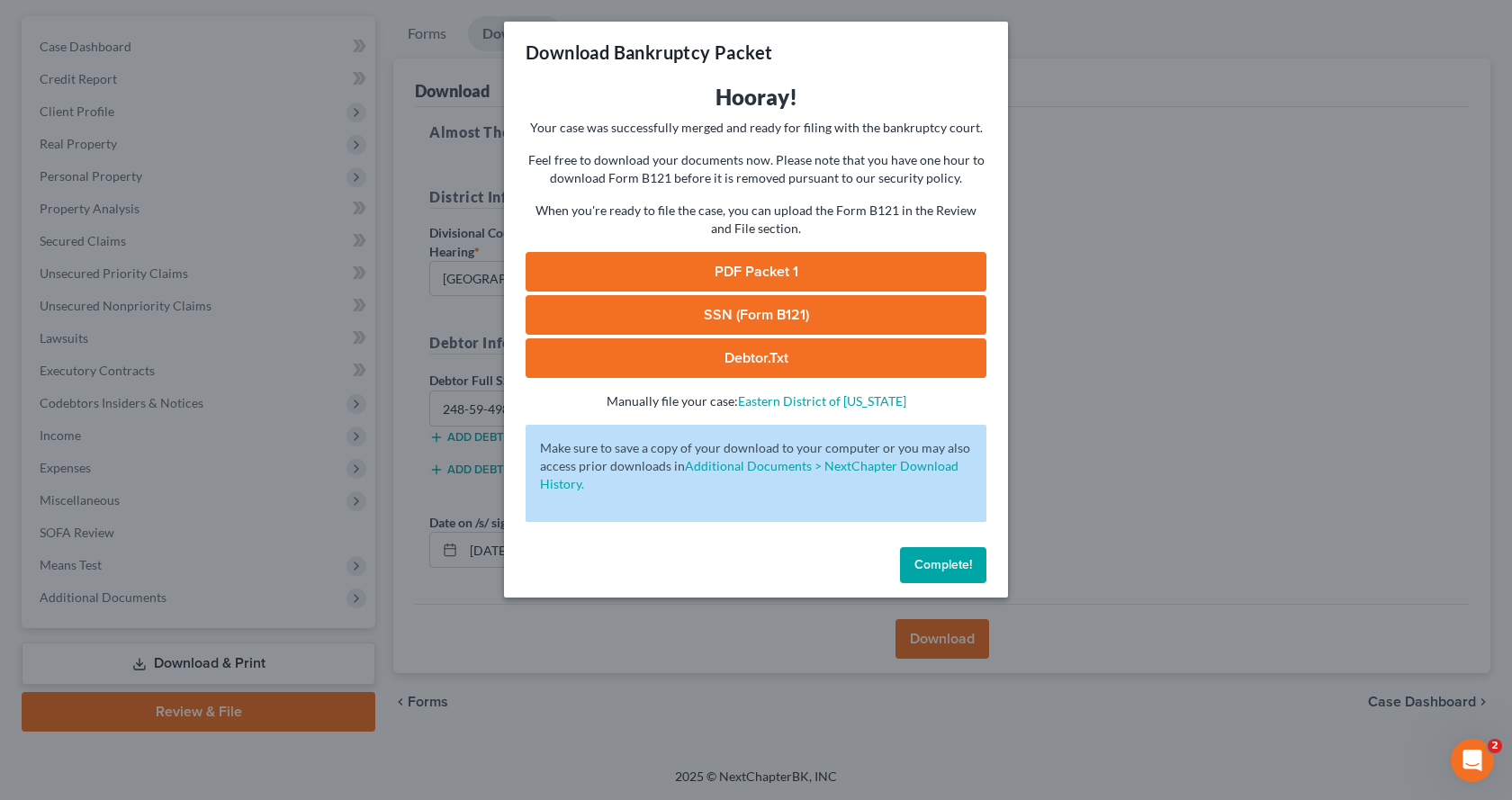
click at [790, 272] on link "PDF Packet 1" at bounding box center [755, 272] width 460 height 40
click at [920, 560] on span "Complete!" at bounding box center [944, 564] width 58 height 15
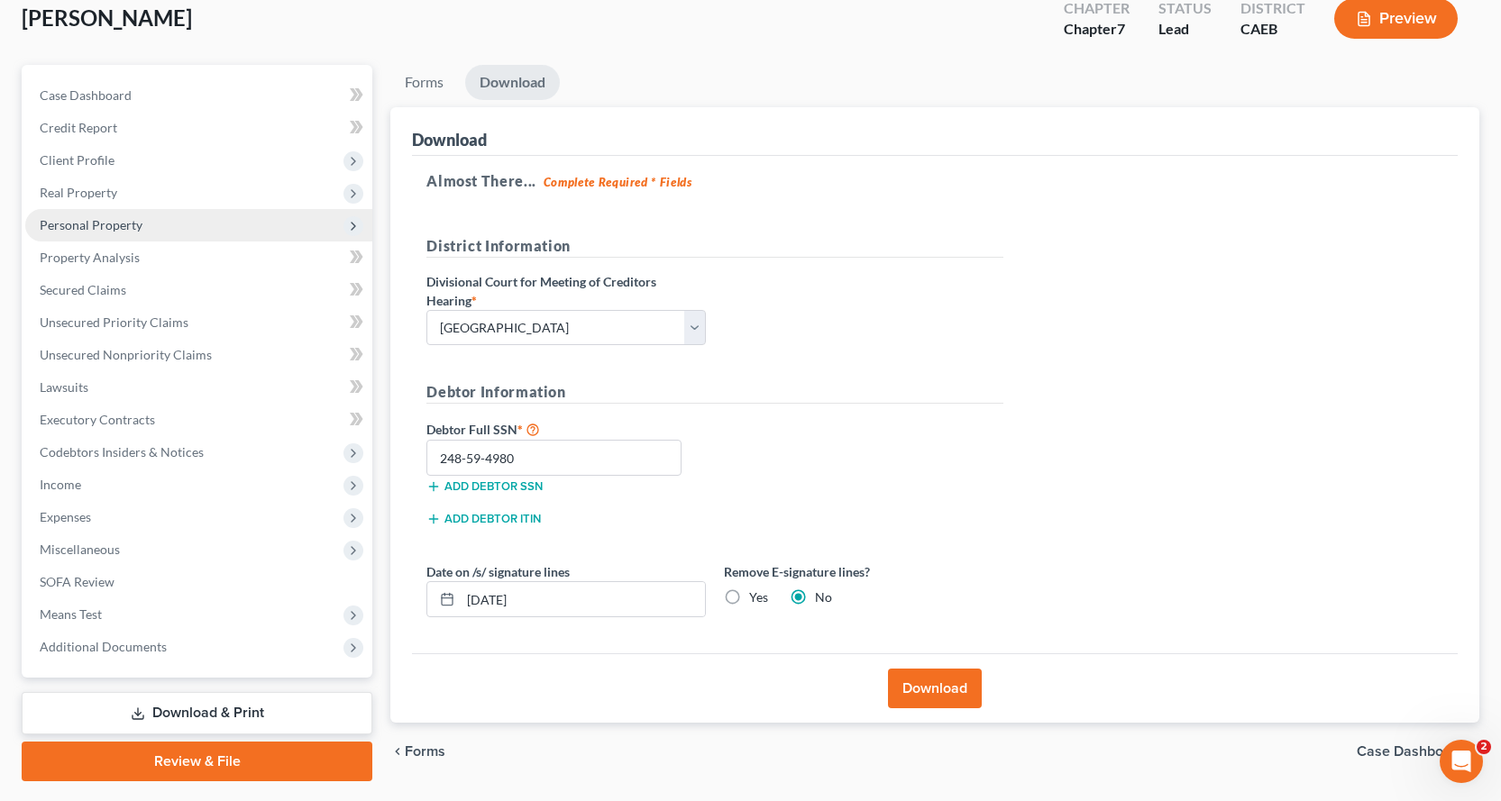
scroll to position [0, 0]
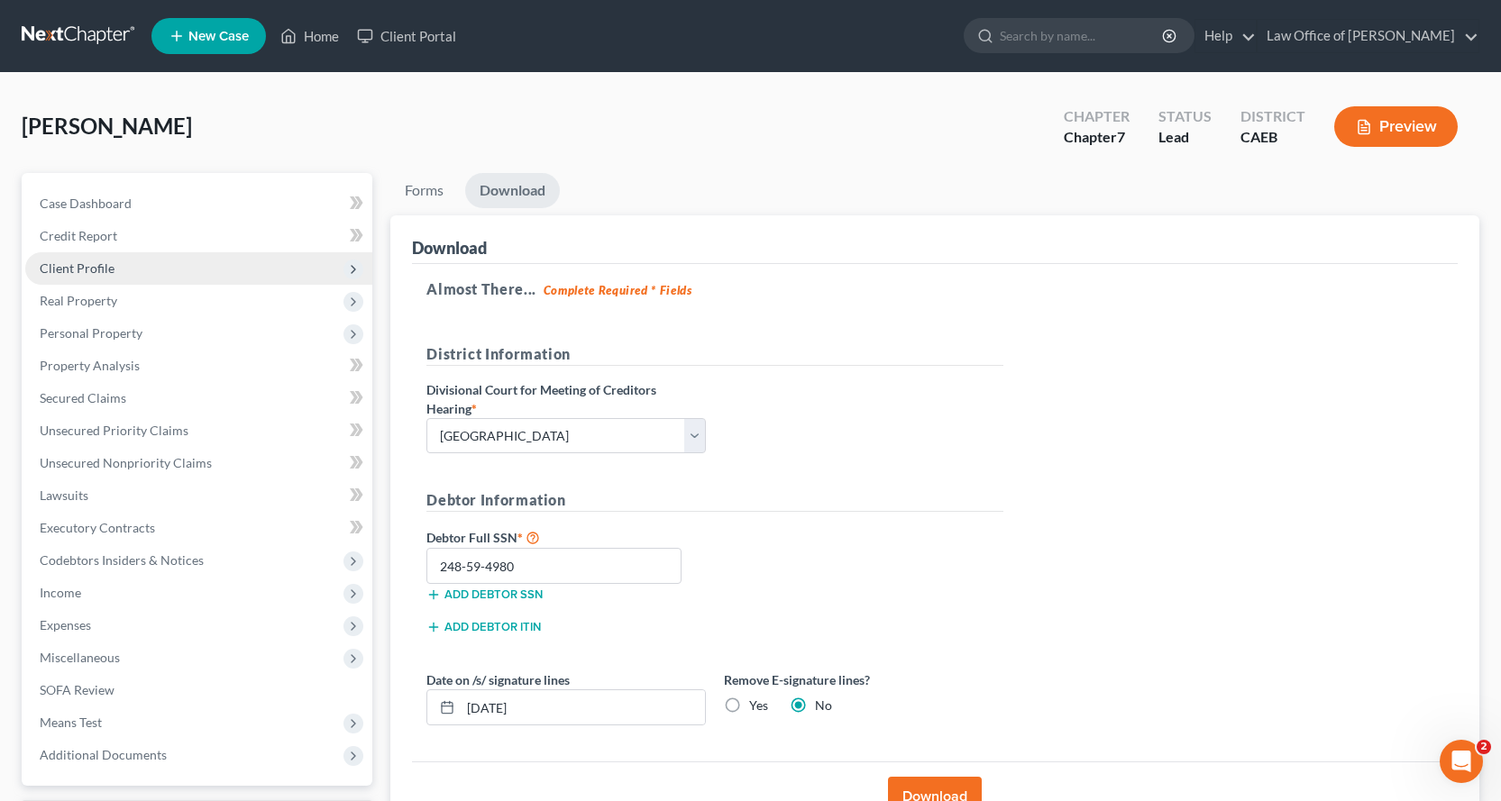
click at [87, 265] on span "Client Profile" at bounding box center [77, 267] width 75 height 15
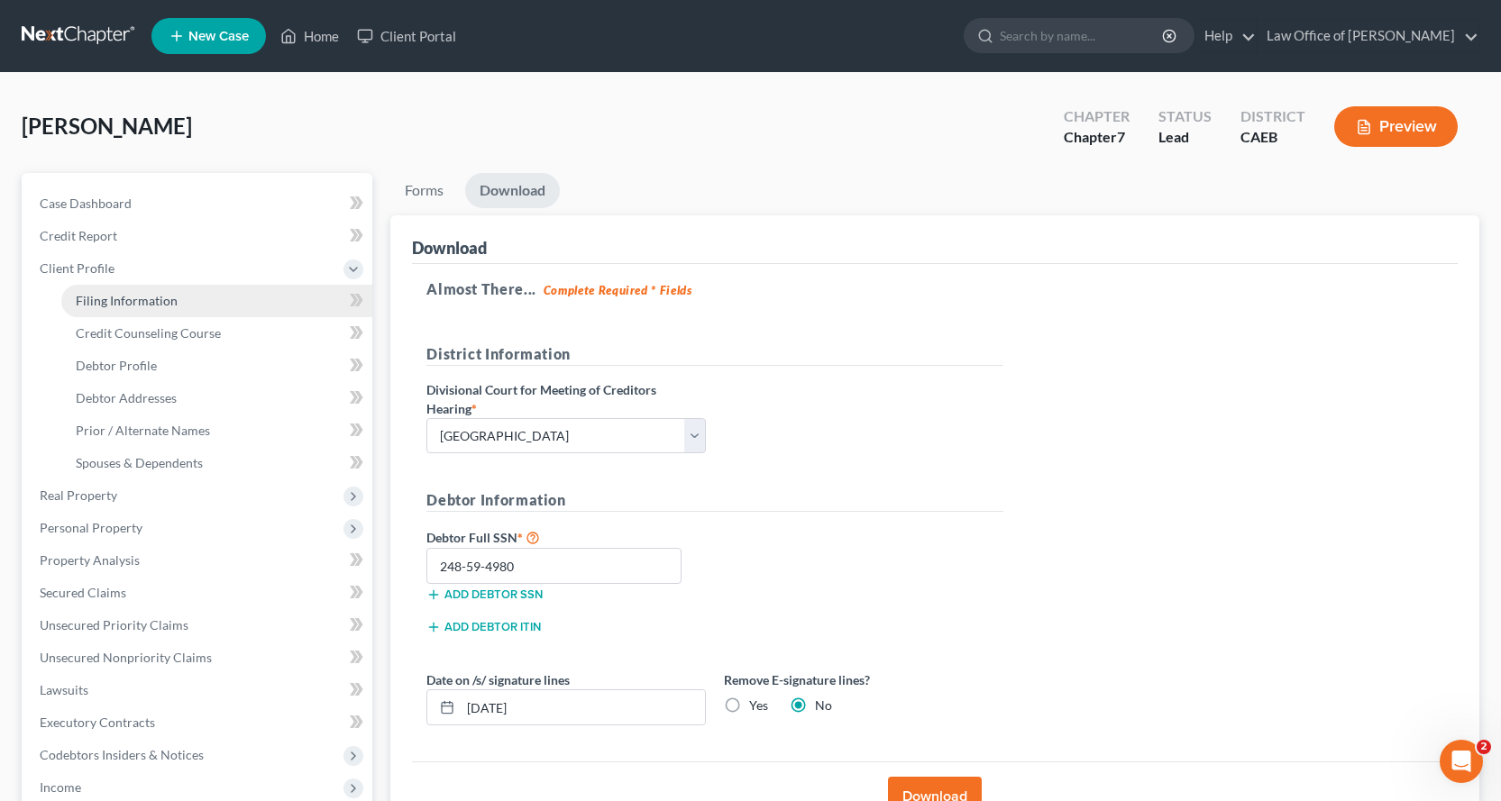
click at [140, 297] on span "Filing Information" at bounding box center [127, 300] width 102 height 15
select select "1"
select select "0"
select select "4"
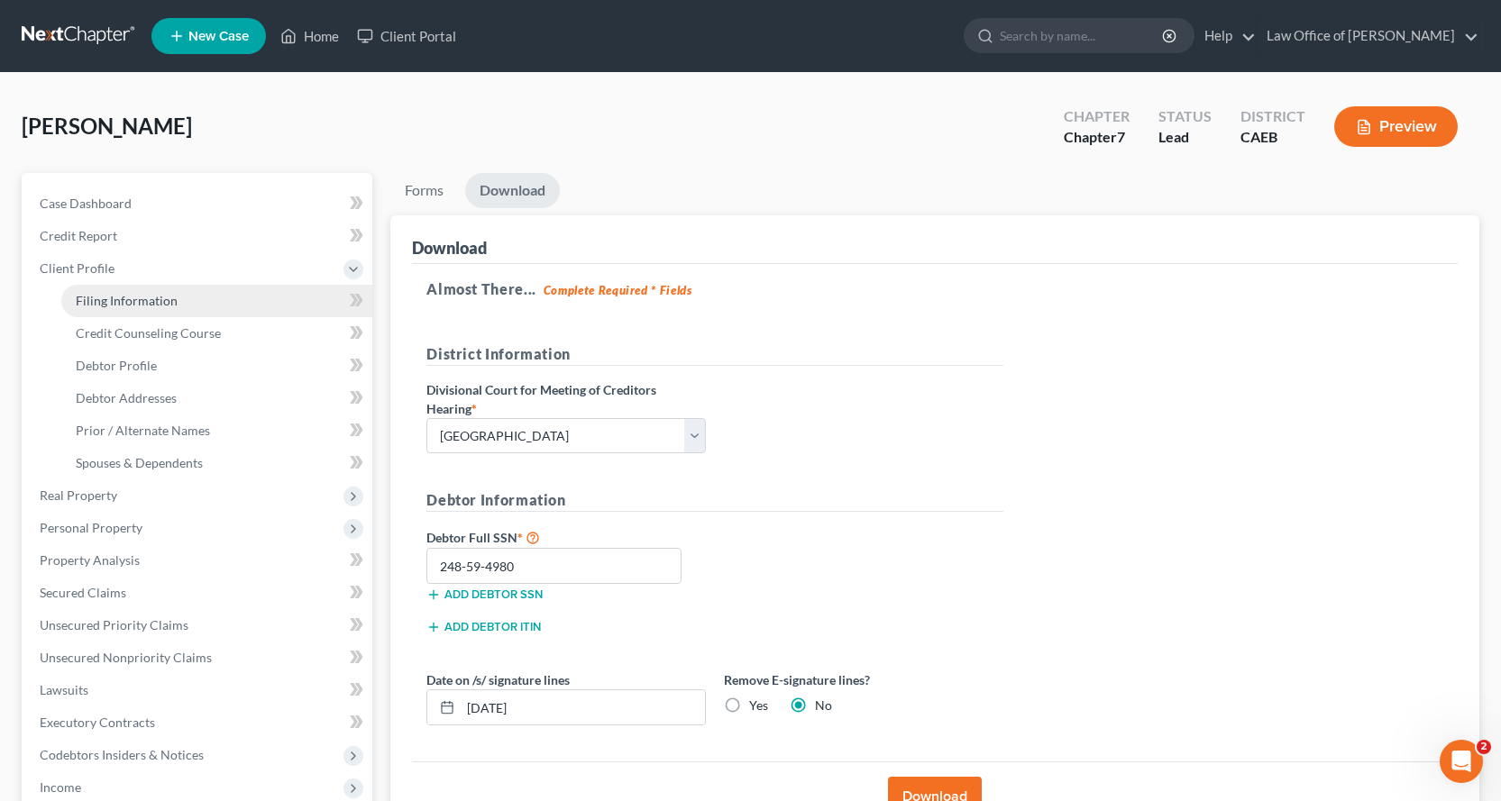
select select "0"
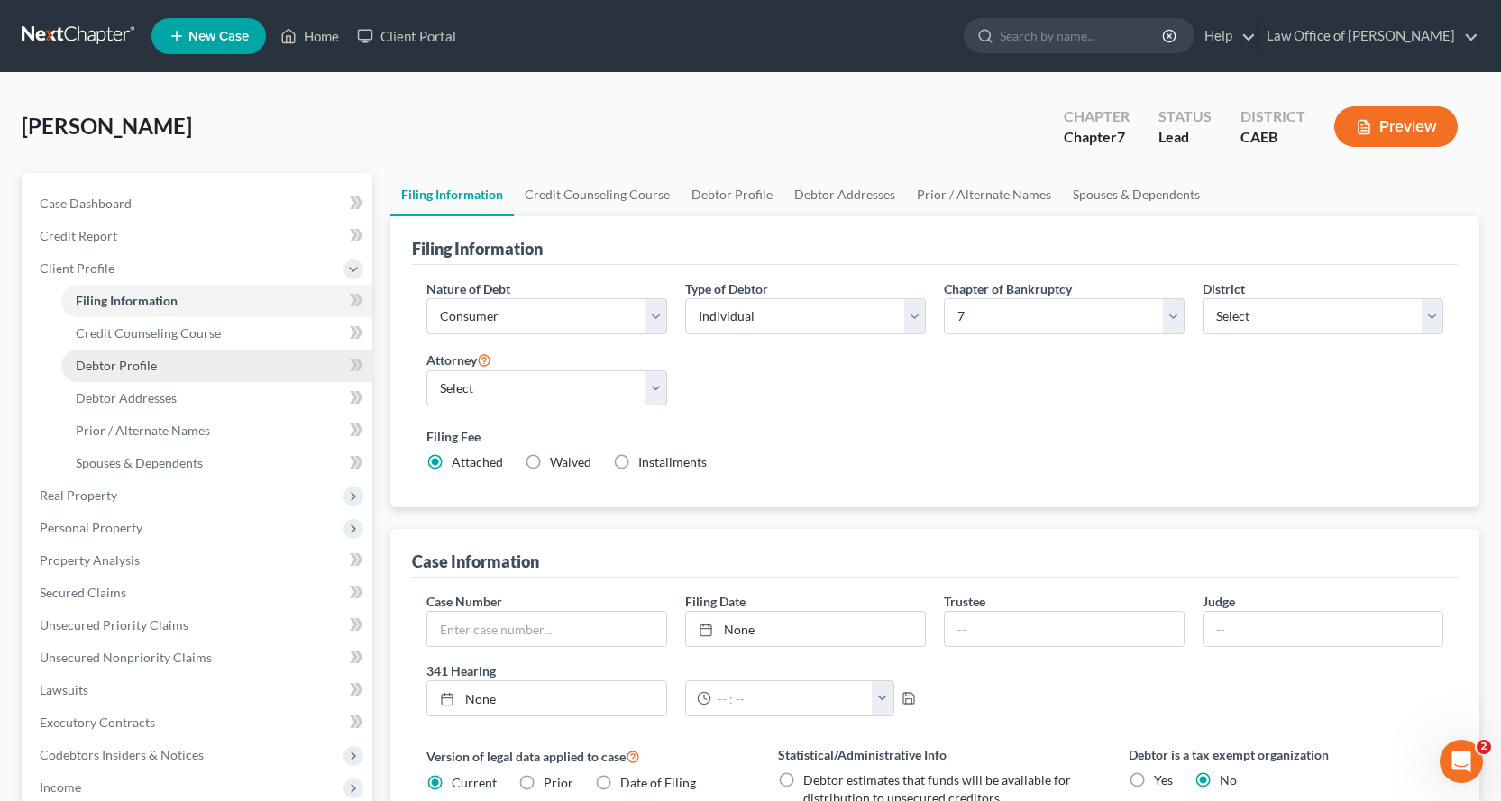
click at [133, 370] on span "Debtor Profile" at bounding box center [116, 365] width 81 height 15
select select "0"
select select "2"
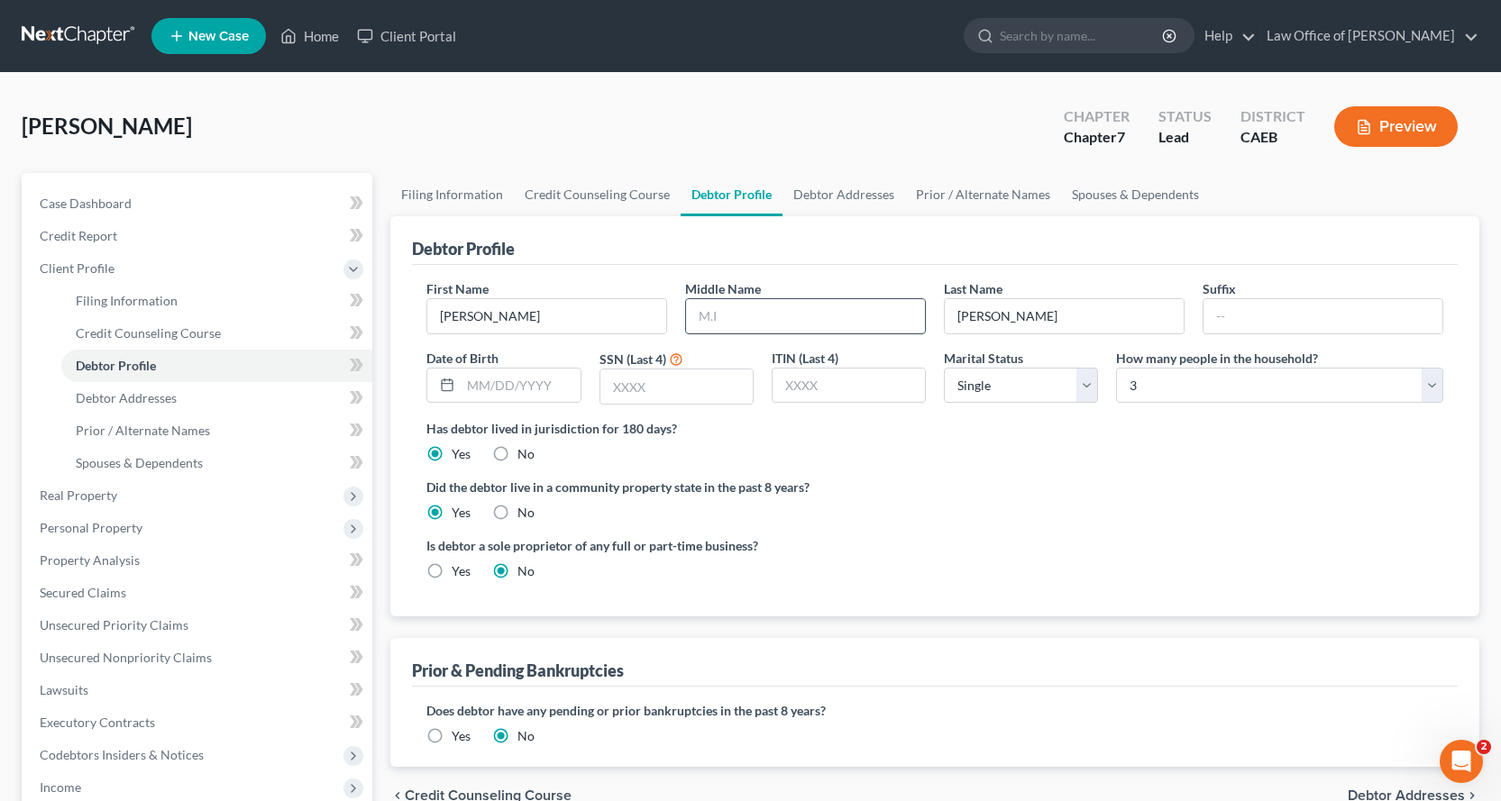
click at [716, 319] on input "text" at bounding box center [805, 316] width 239 height 34
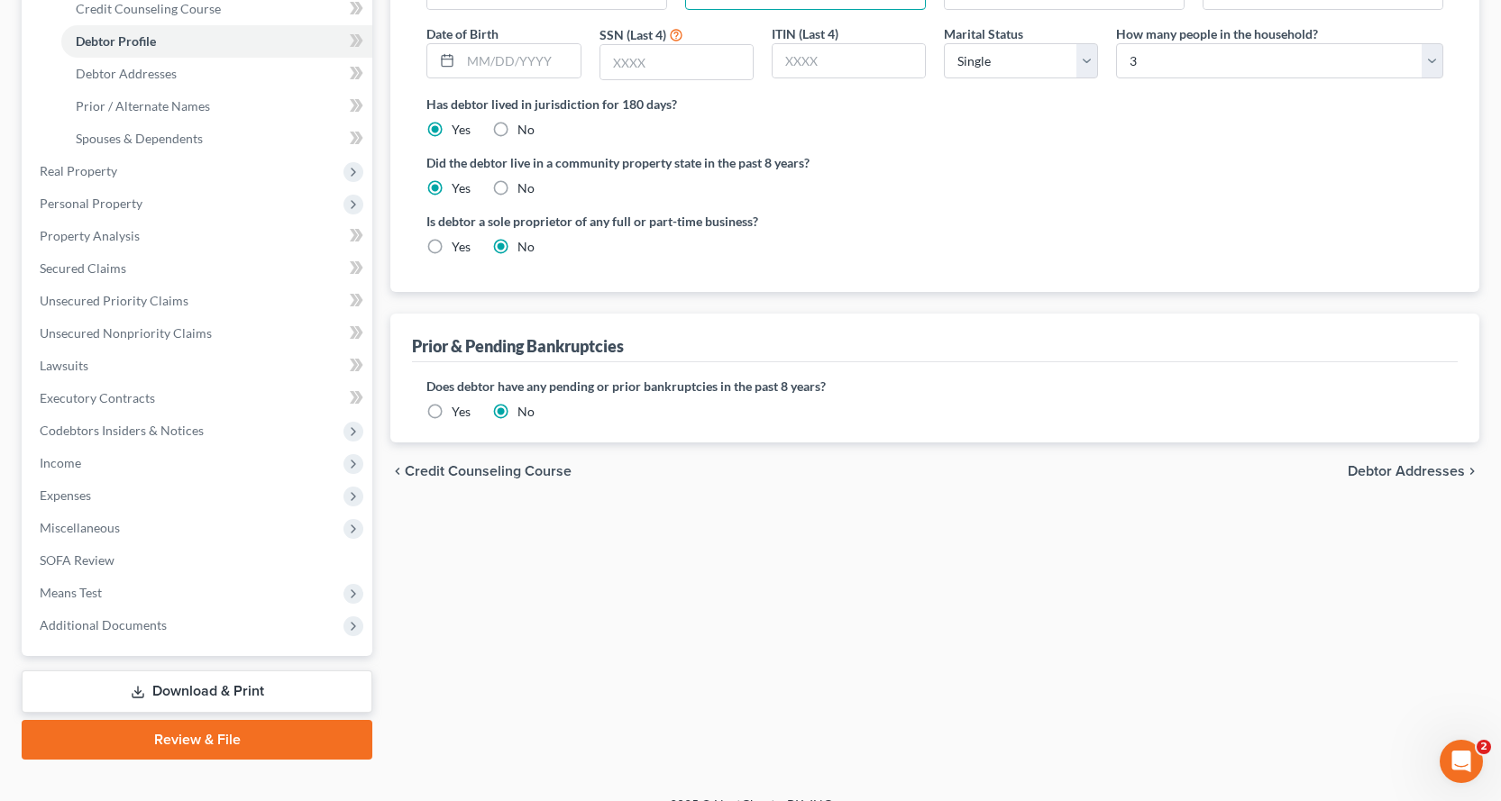
scroll to position [351, 0]
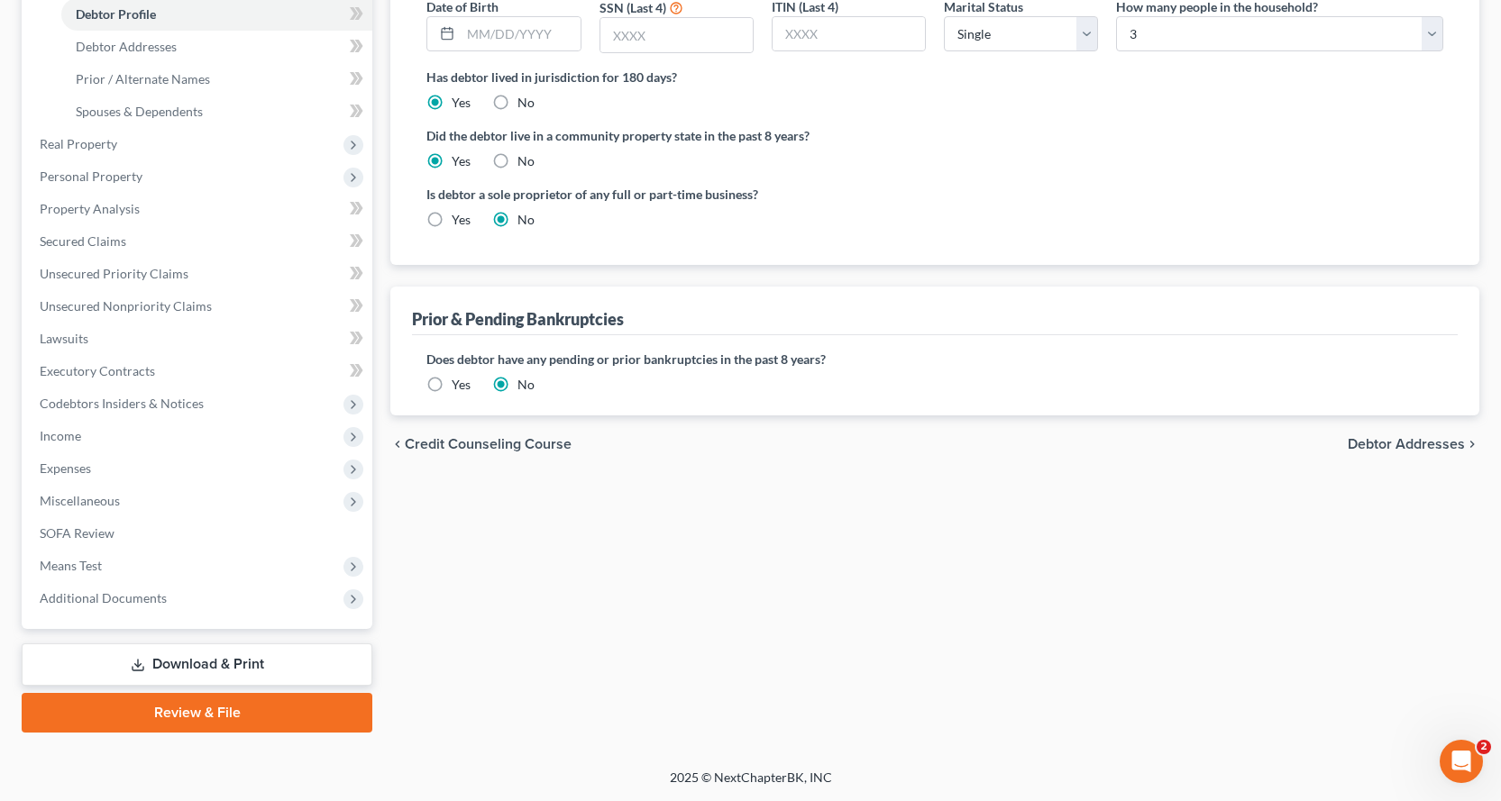
type input "[PERSON_NAME]"
click at [245, 657] on link "Download & Print" at bounding box center [197, 665] width 351 height 42
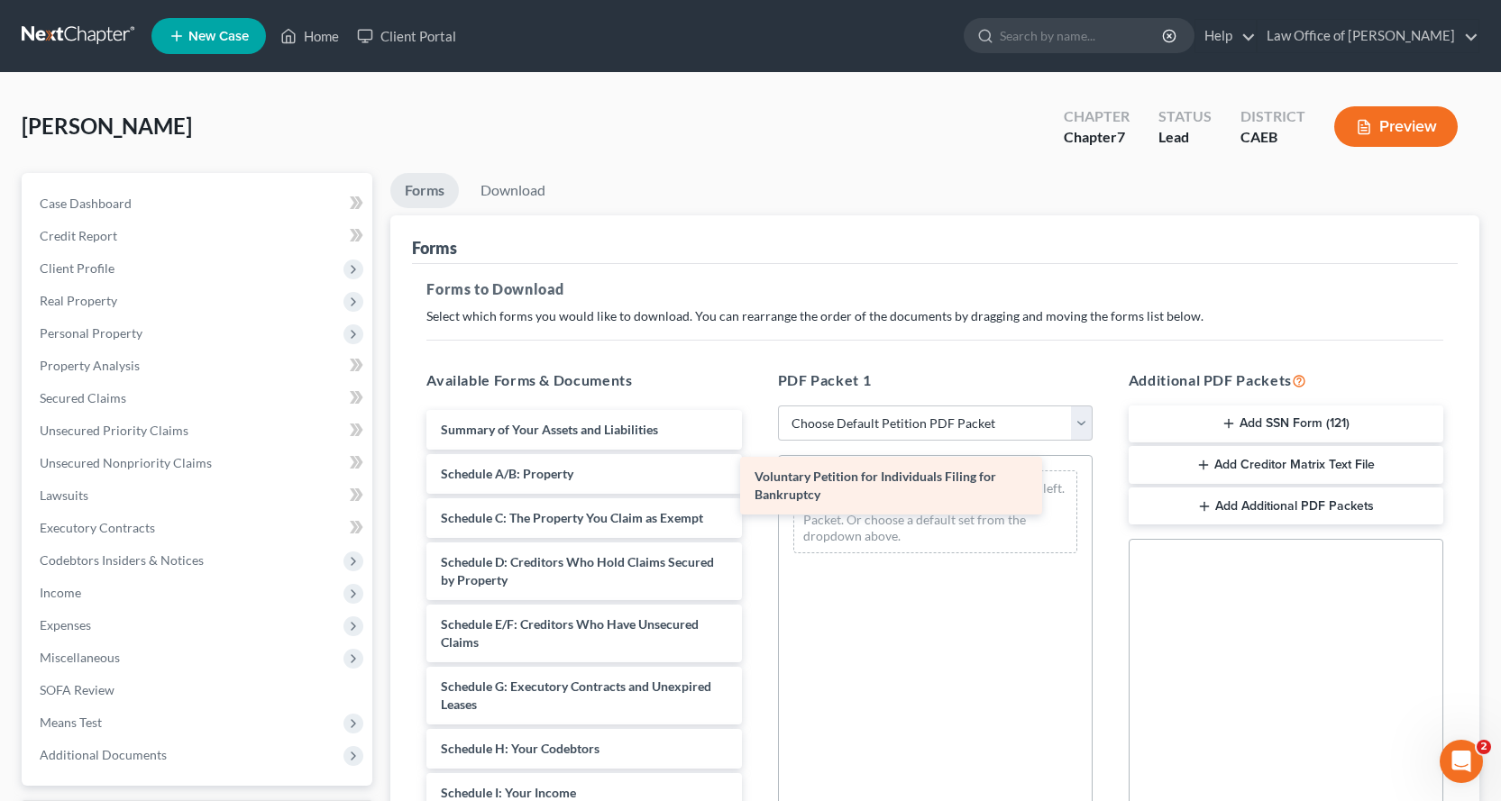
drag, startPoint x: 553, startPoint y: 440, endPoint x: 873, endPoint y: 485, distance: 323.1
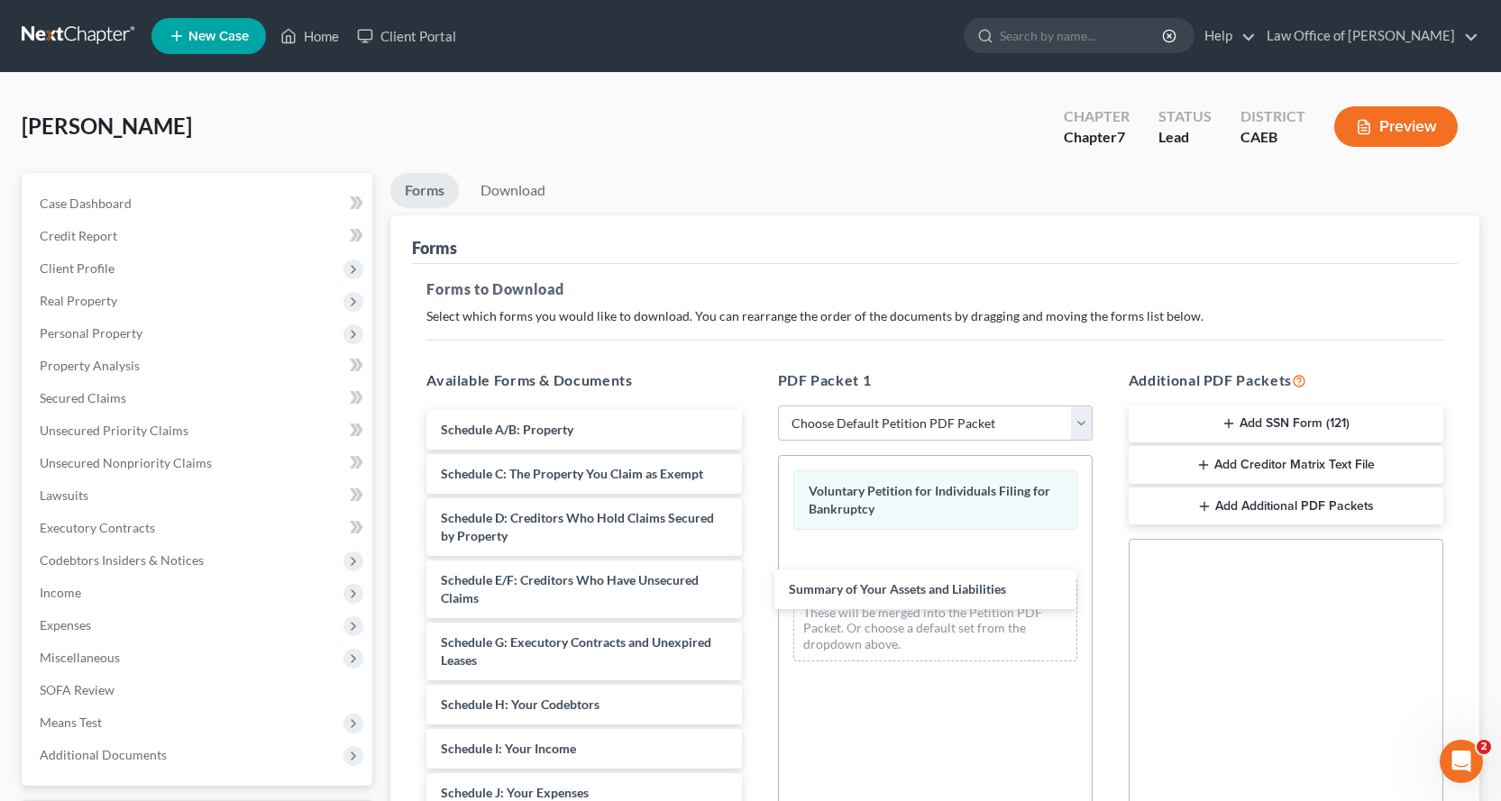
drag, startPoint x: 551, startPoint y: 430, endPoint x: 790, endPoint y: 546, distance: 266.4
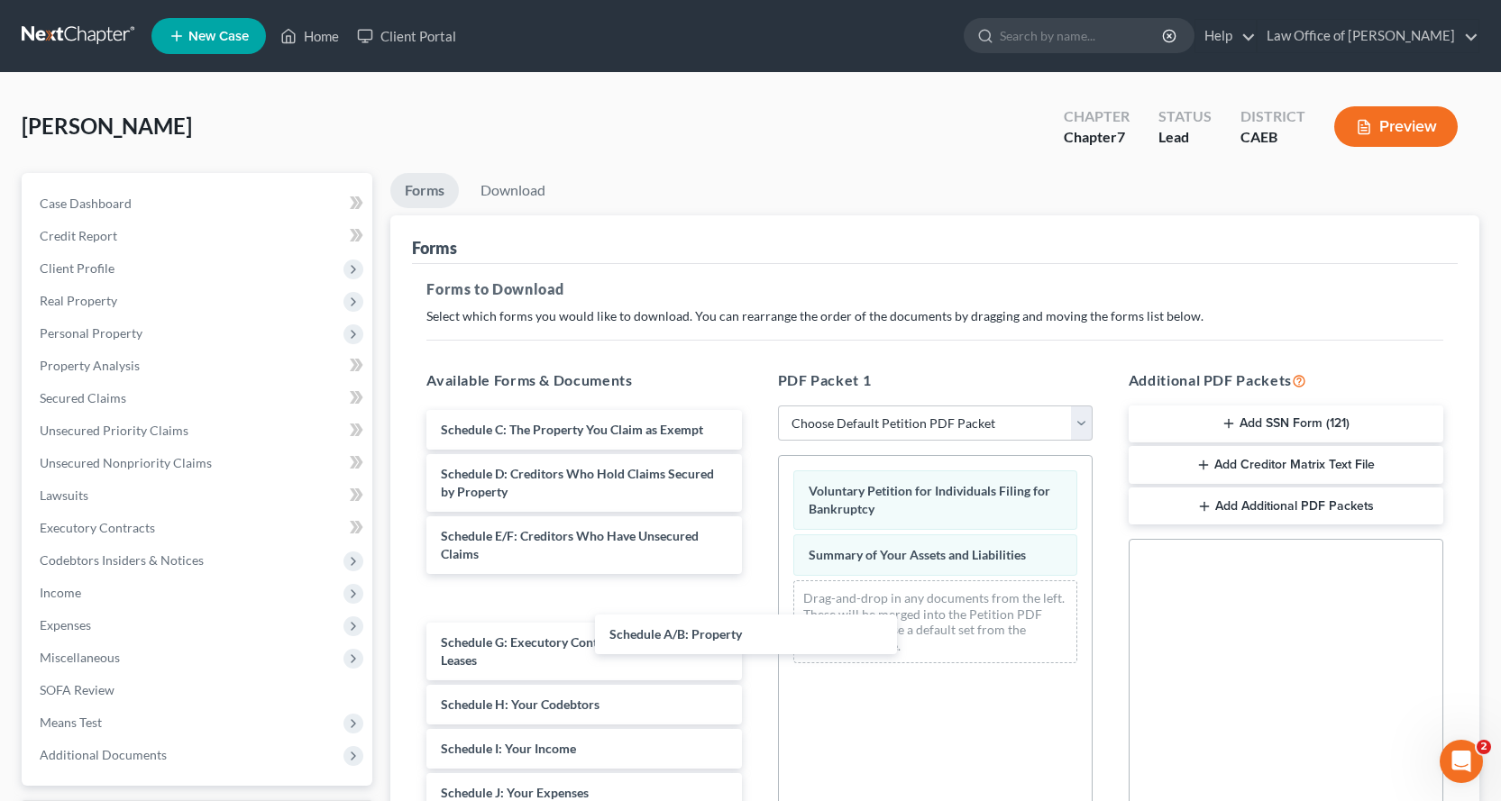
drag, startPoint x: 569, startPoint y: 427, endPoint x: 882, endPoint y: 601, distance: 358.7
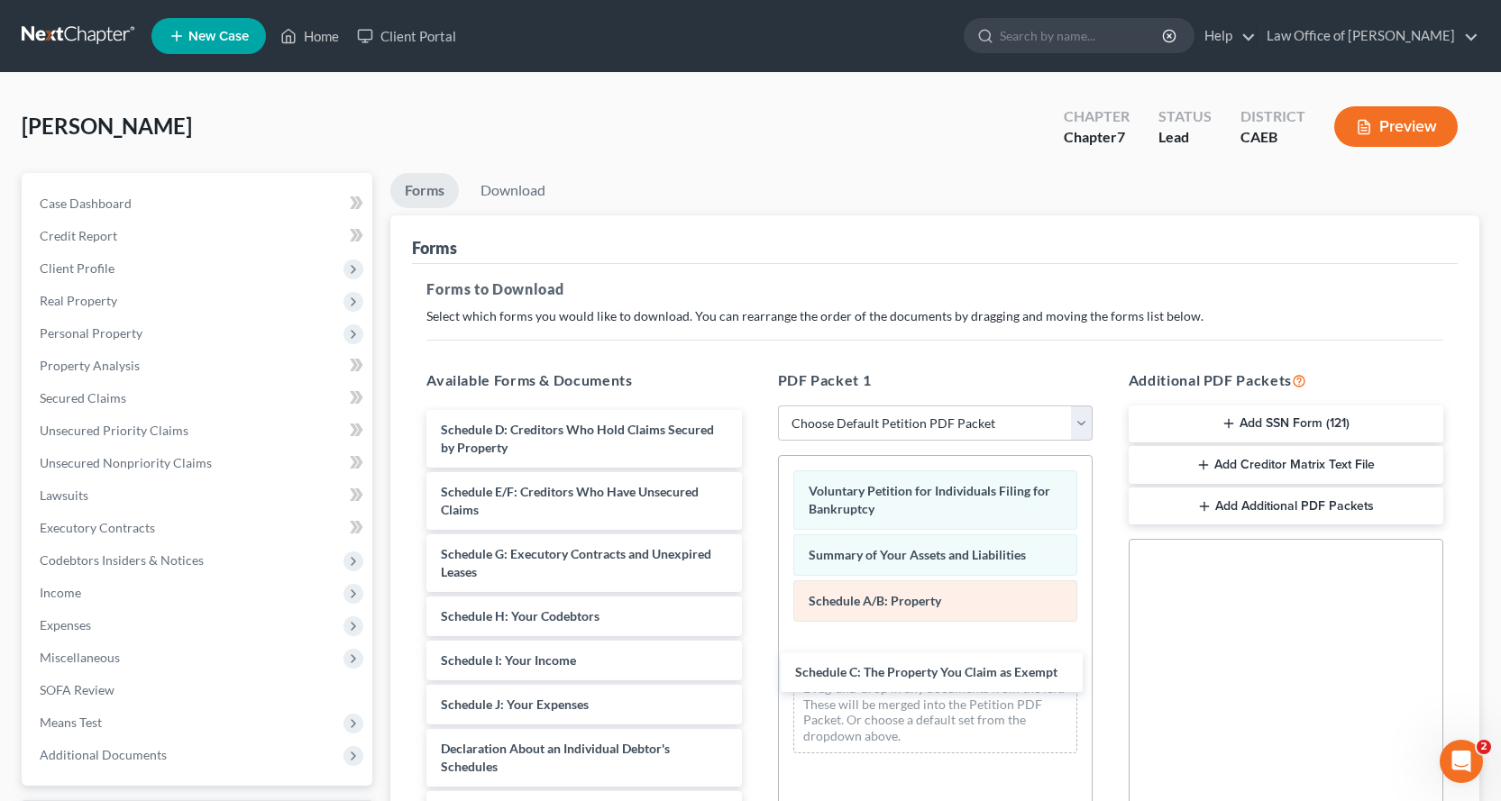
drag, startPoint x: 625, startPoint y: 409, endPoint x: 895, endPoint y: 613, distance: 337.8
click at [755, 643] on div "Schedule C: The Property You Claim as Exempt Schedule C: The Property You Claim…" at bounding box center [583, 789] width 343 height 758
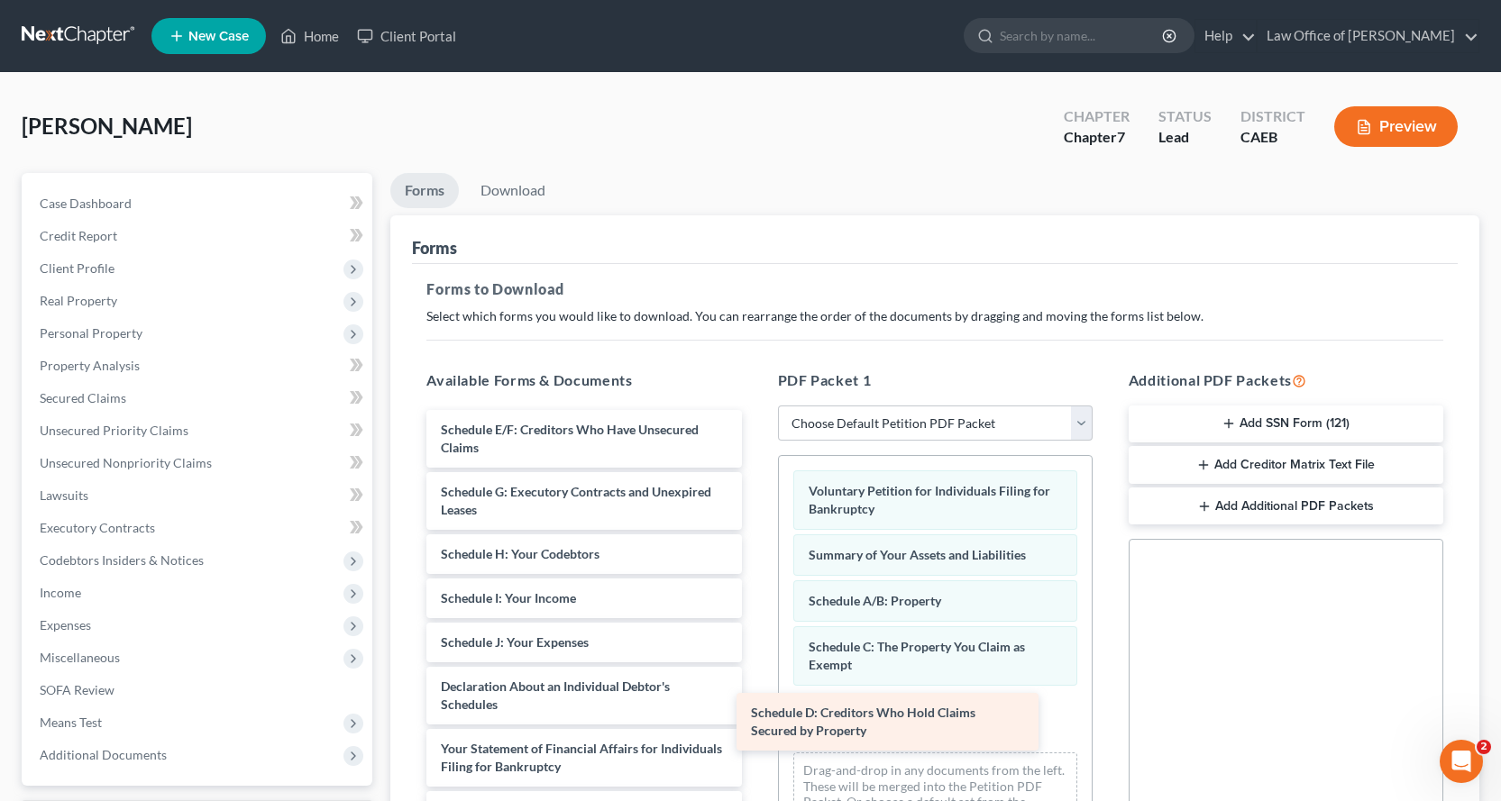
drag, startPoint x: 655, startPoint y: 442, endPoint x: 962, endPoint y: 715, distance: 410.5
click at [755, 719] on div "Schedule D: Creditors Who Hold Claims Secured by Property Schedule D: Creditors…" at bounding box center [583, 758] width 343 height 696
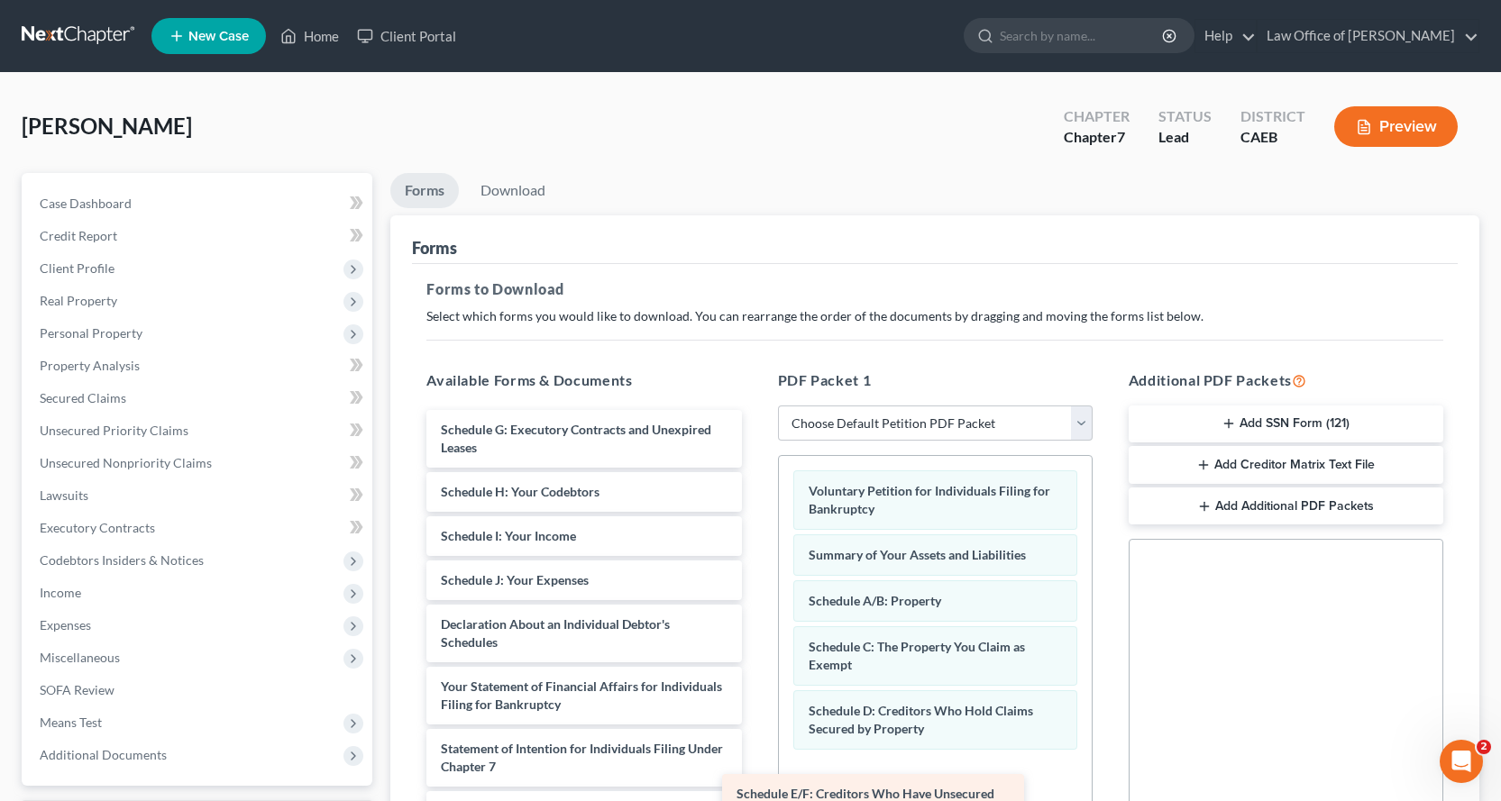
drag, startPoint x: 628, startPoint y: 443, endPoint x: 997, endPoint y: 796, distance: 510.6
click at [755, 798] on div "Schedule E/F: Creditors Who Have Unsecured Claims Schedule E/F: Creditors Who H…" at bounding box center [583, 727] width 343 height 634
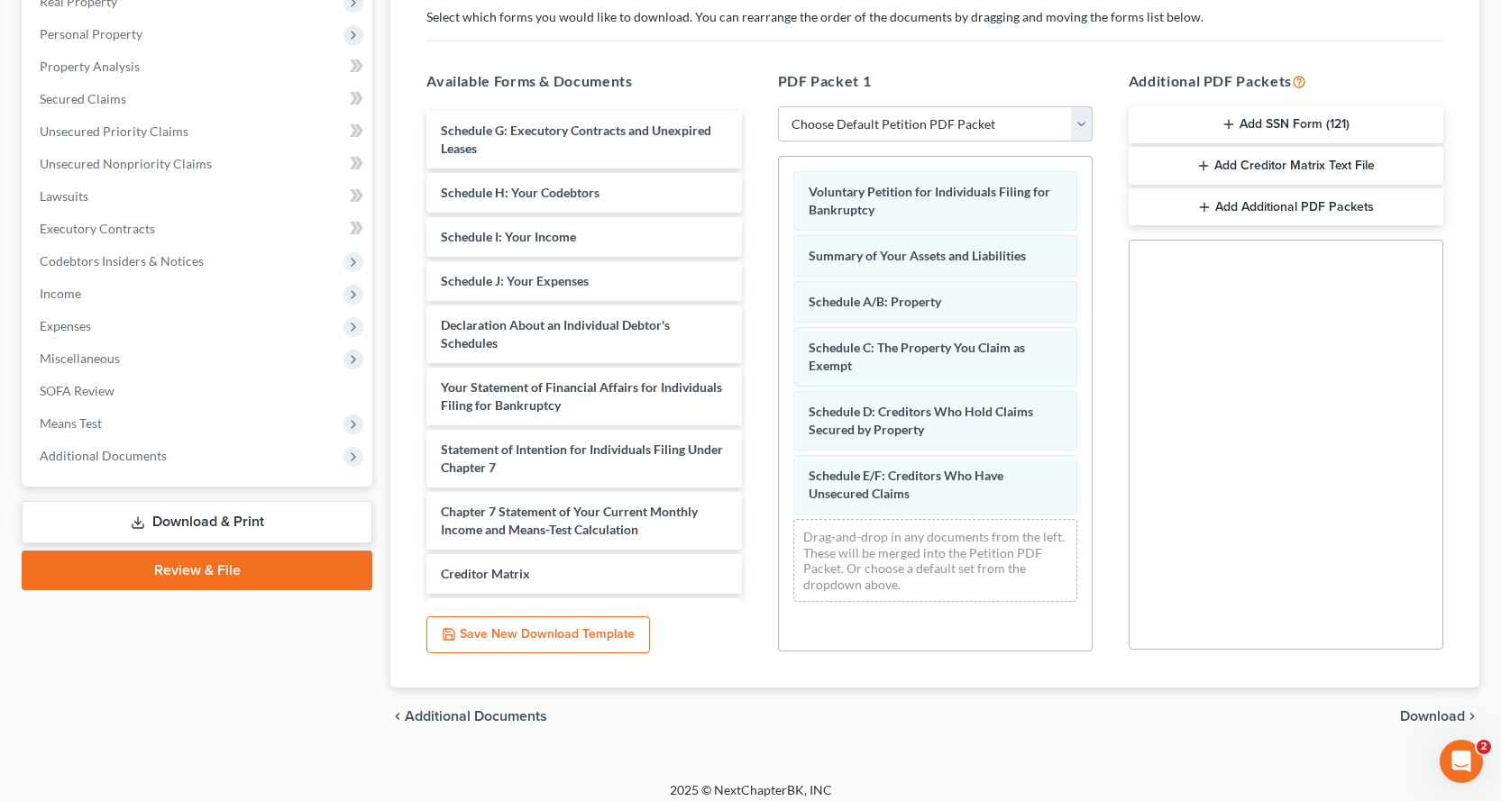
scroll to position [312, 0]
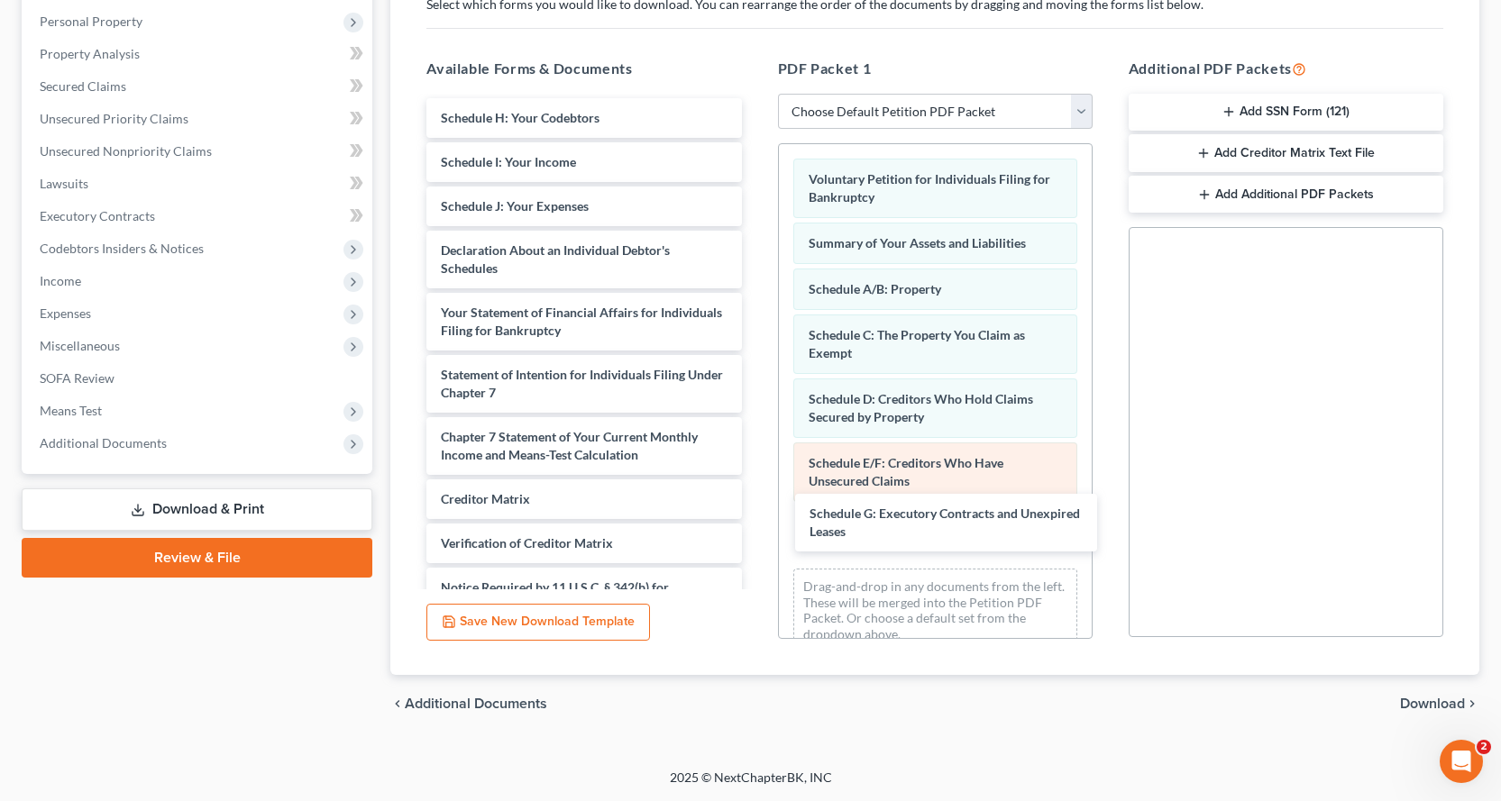
drag, startPoint x: 583, startPoint y: 106, endPoint x: 959, endPoint y: 498, distance: 543.1
click at [755, 500] on div "Schedule G: Executory Contracts and Unexpired Leases Schedule G: Executory Cont…" at bounding box center [583, 383] width 343 height 571
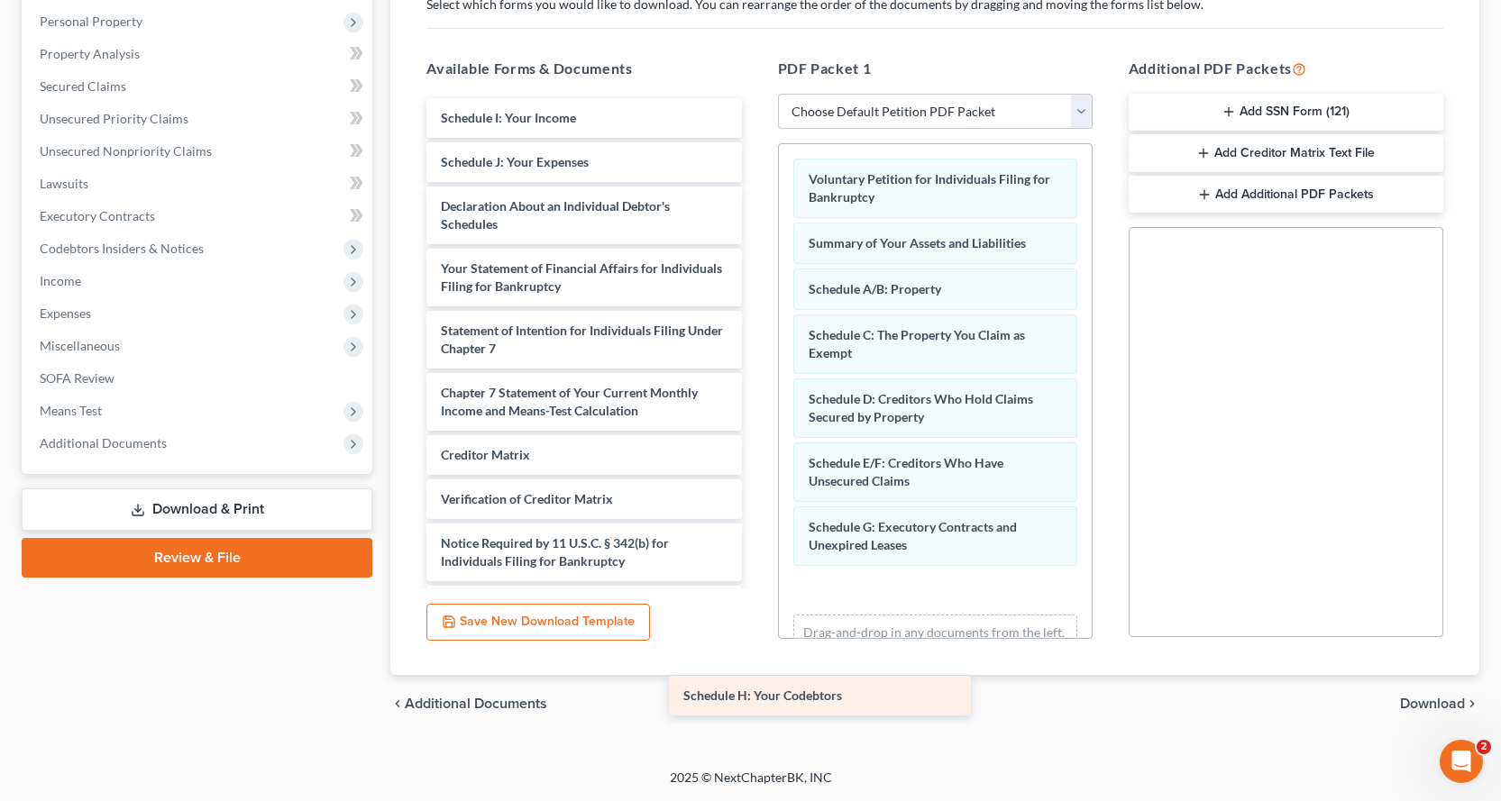
drag, startPoint x: 560, startPoint y: 108, endPoint x: 908, endPoint y: 596, distance: 599.0
click at [755, 606] on div "Schedule H: Your Codebtors Schedule H: Your Codebtors Schedule I: Your Income S…" at bounding box center [583, 361] width 343 height 527
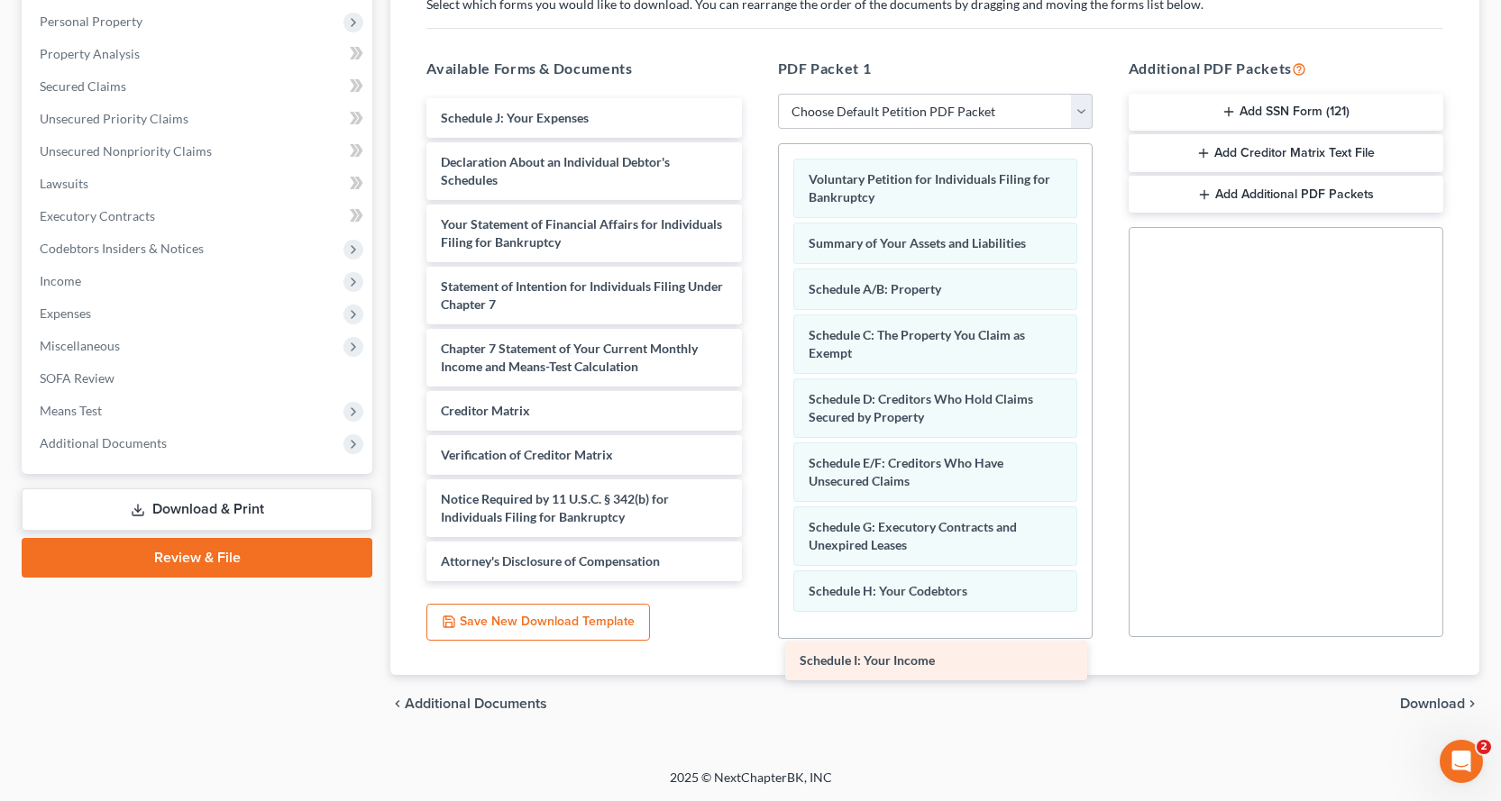
drag, startPoint x: 513, startPoint y: 114, endPoint x: 889, endPoint y: 634, distance: 641.6
click at [755, 581] on div "Schedule I: Your Income Schedule I: Your Income Schedule J: Your Expenses Decla…" at bounding box center [583, 339] width 343 height 483
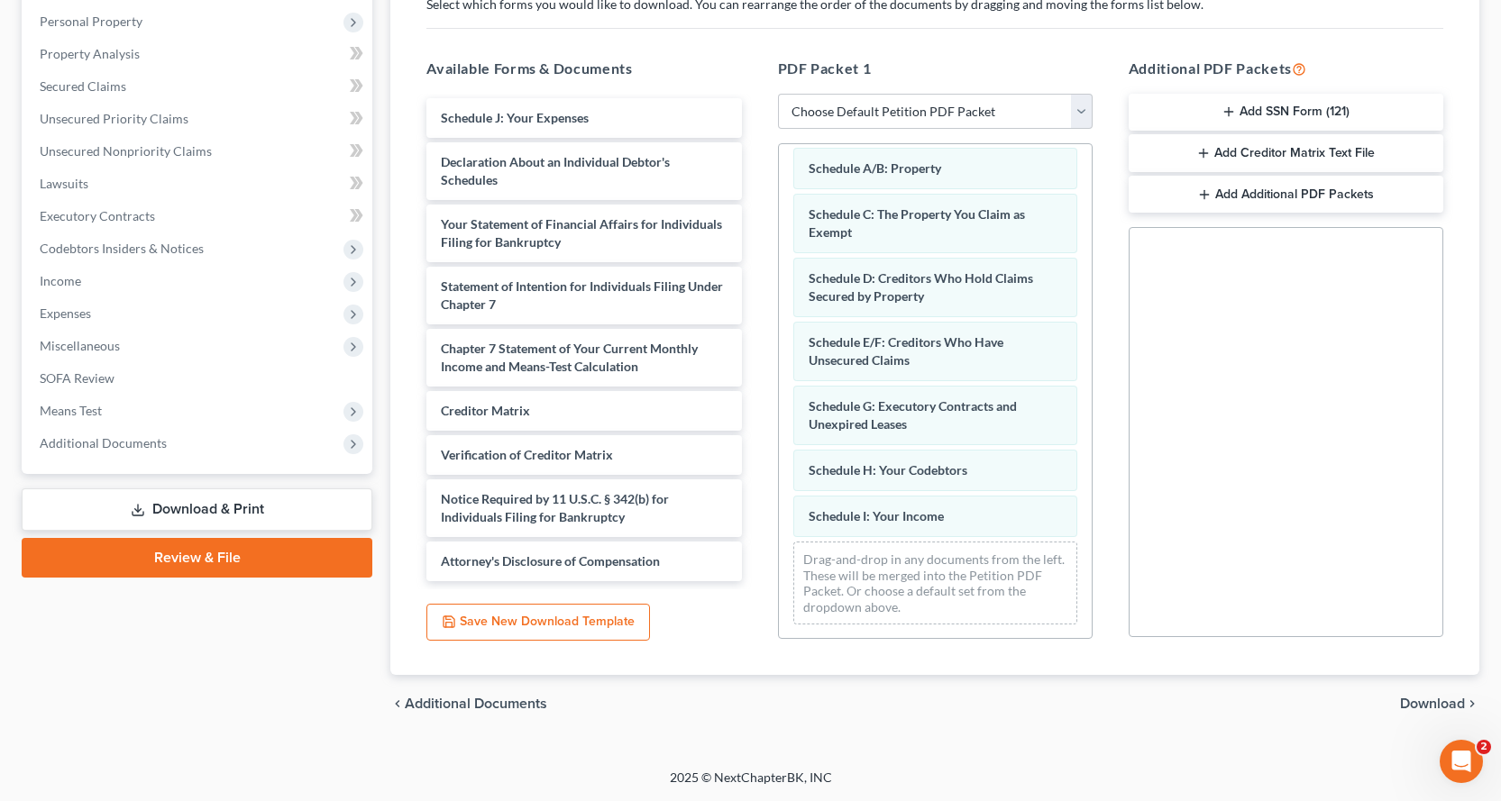
scroll to position [122, 0]
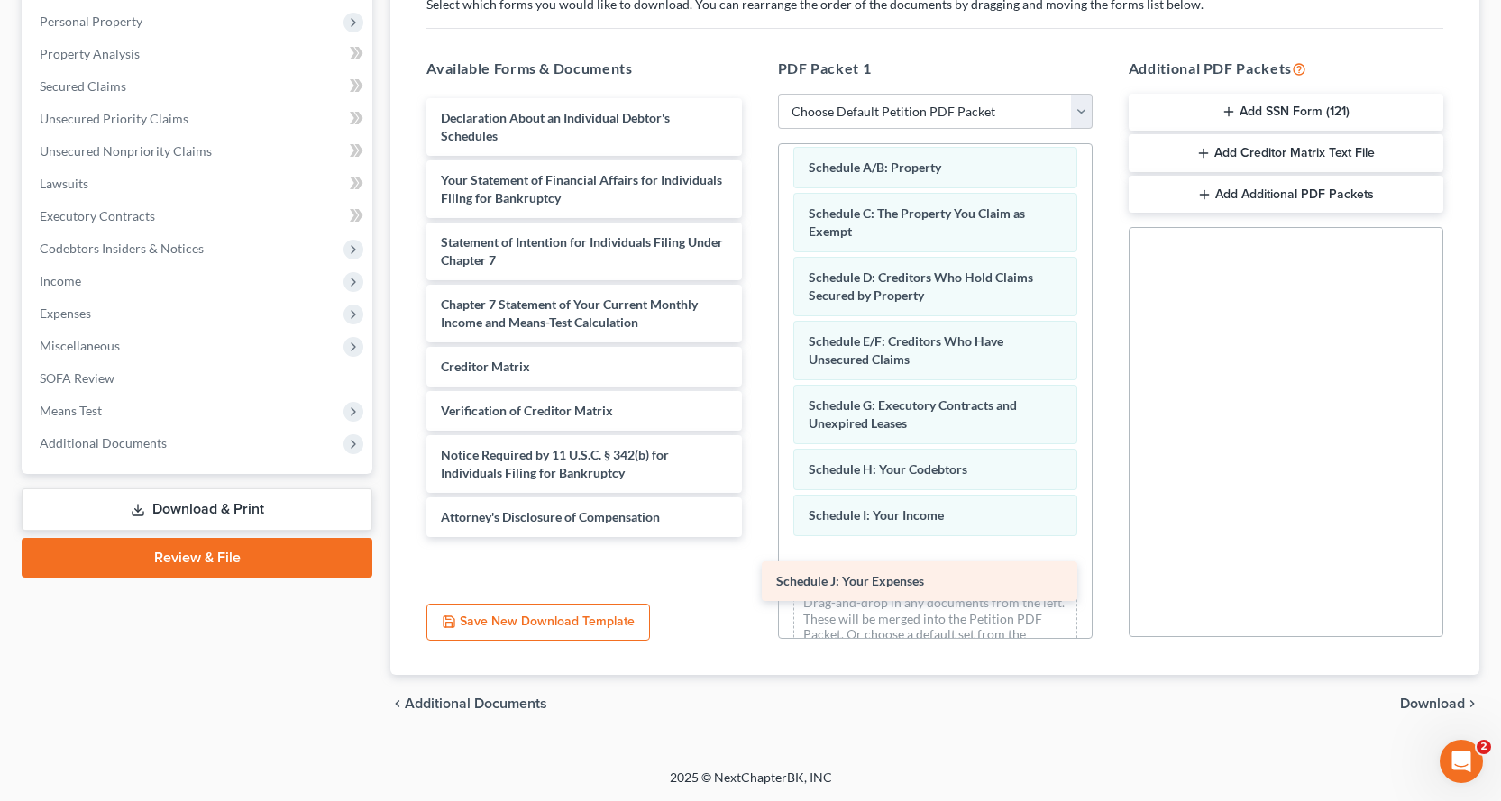
drag, startPoint x: 529, startPoint y: 114, endPoint x: 867, endPoint y: 574, distance: 571.3
click at [755, 537] on div "Schedule J: Your Expenses Schedule J: Your Expenses Declaration About an Indivi…" at bounding box center [583, 317] width 343 height 439
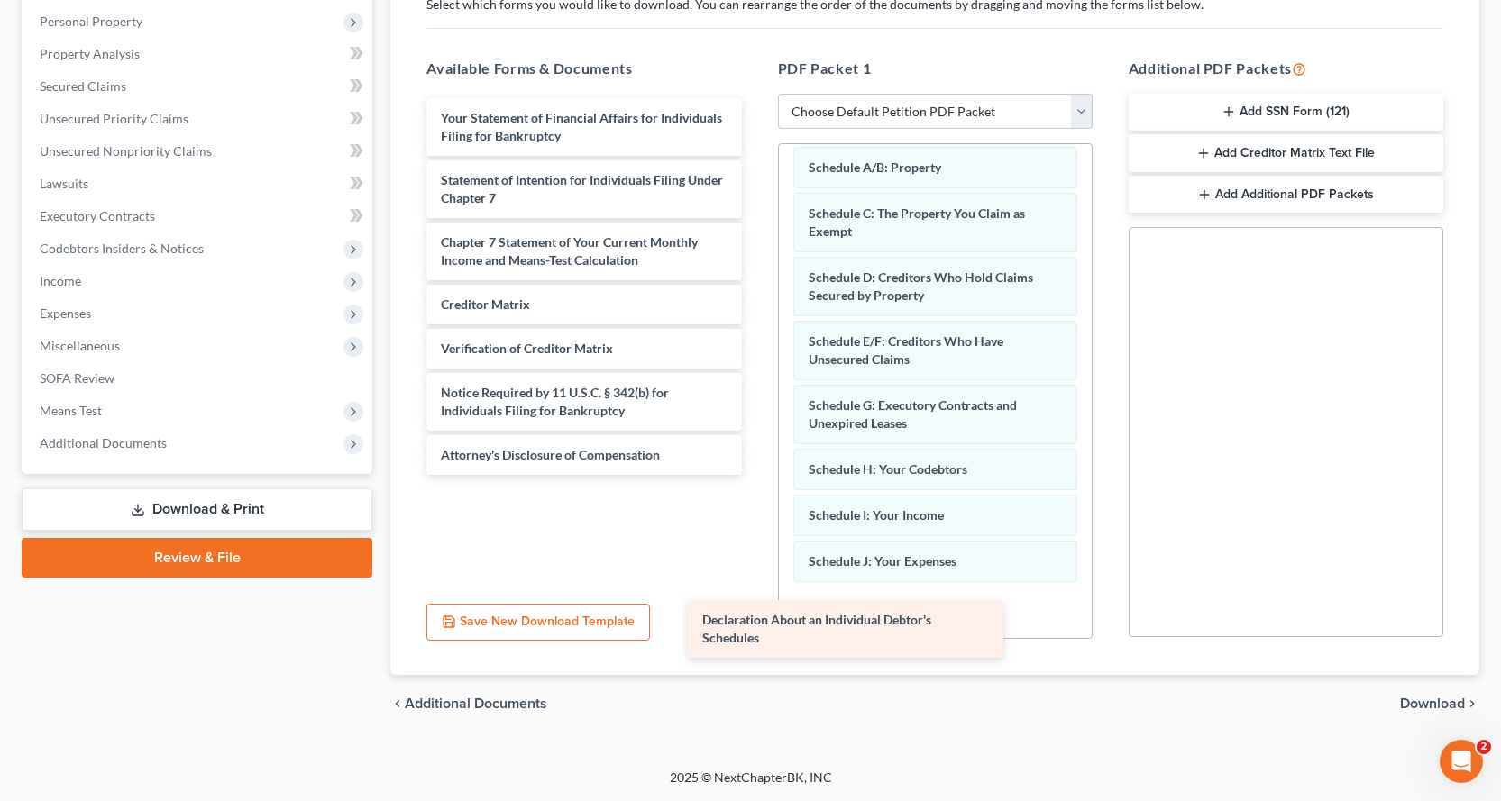
drag, startPoint x: 542, startPoint y: 126, endPoint x: 829, endPoint y: 613, distance: 565.3
click at [755, 475] on div "Declaration About an Individual Debtor's Schedules Declaration About an Individ…" at bounding box center [583, 286] width 343 height 377
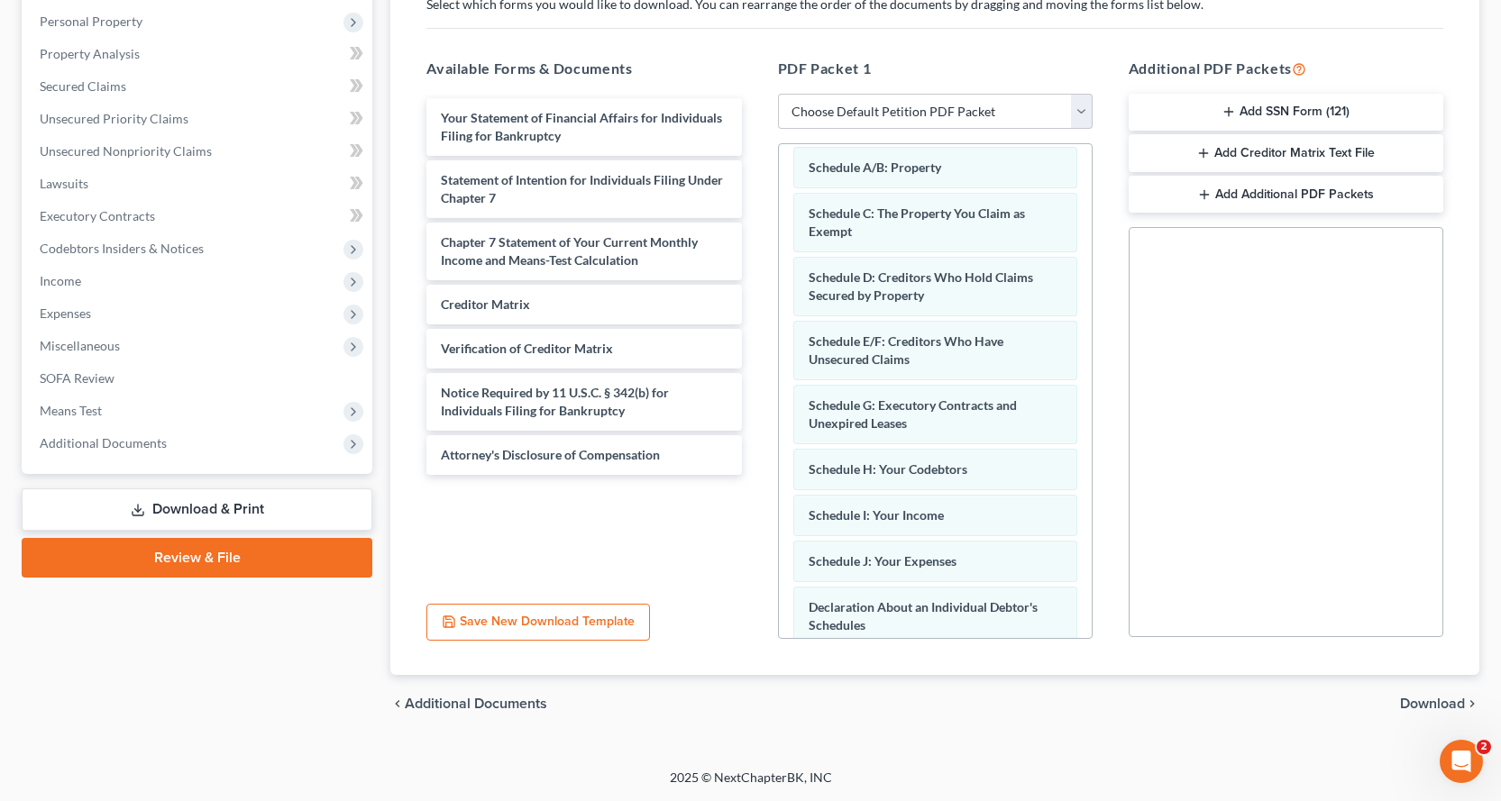
scroll to position [232, 0]
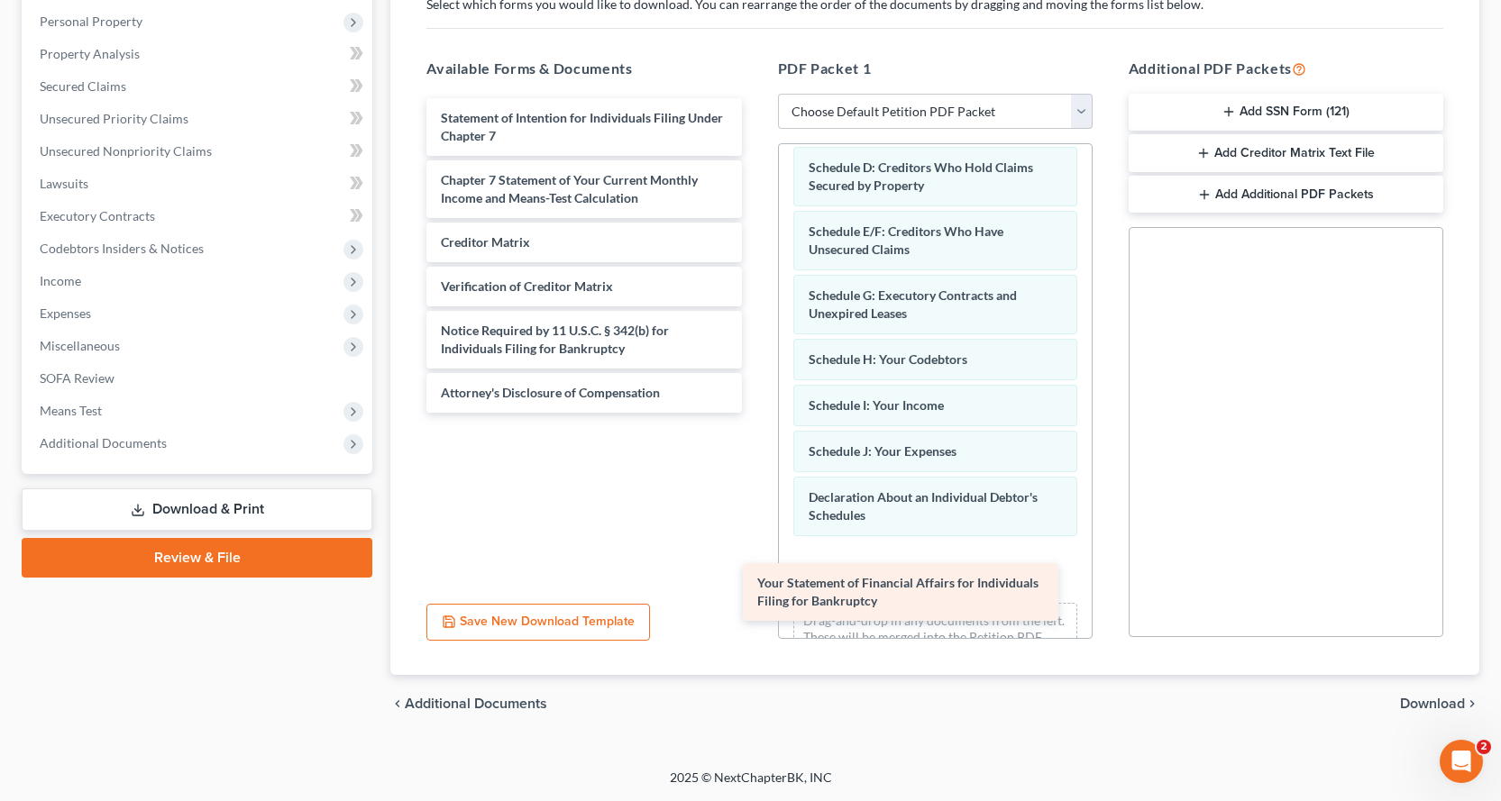
drag, startPoint x: 571, startPoint y: 134, endPoint x: 884, endPoint y: 595, distance: 557.2
click at [755, 413] on div "Your Statement of Financial Affairs for Individuals Filing for Bankruptcy Your …" at bounding box center [583, 255] width 343 height 315
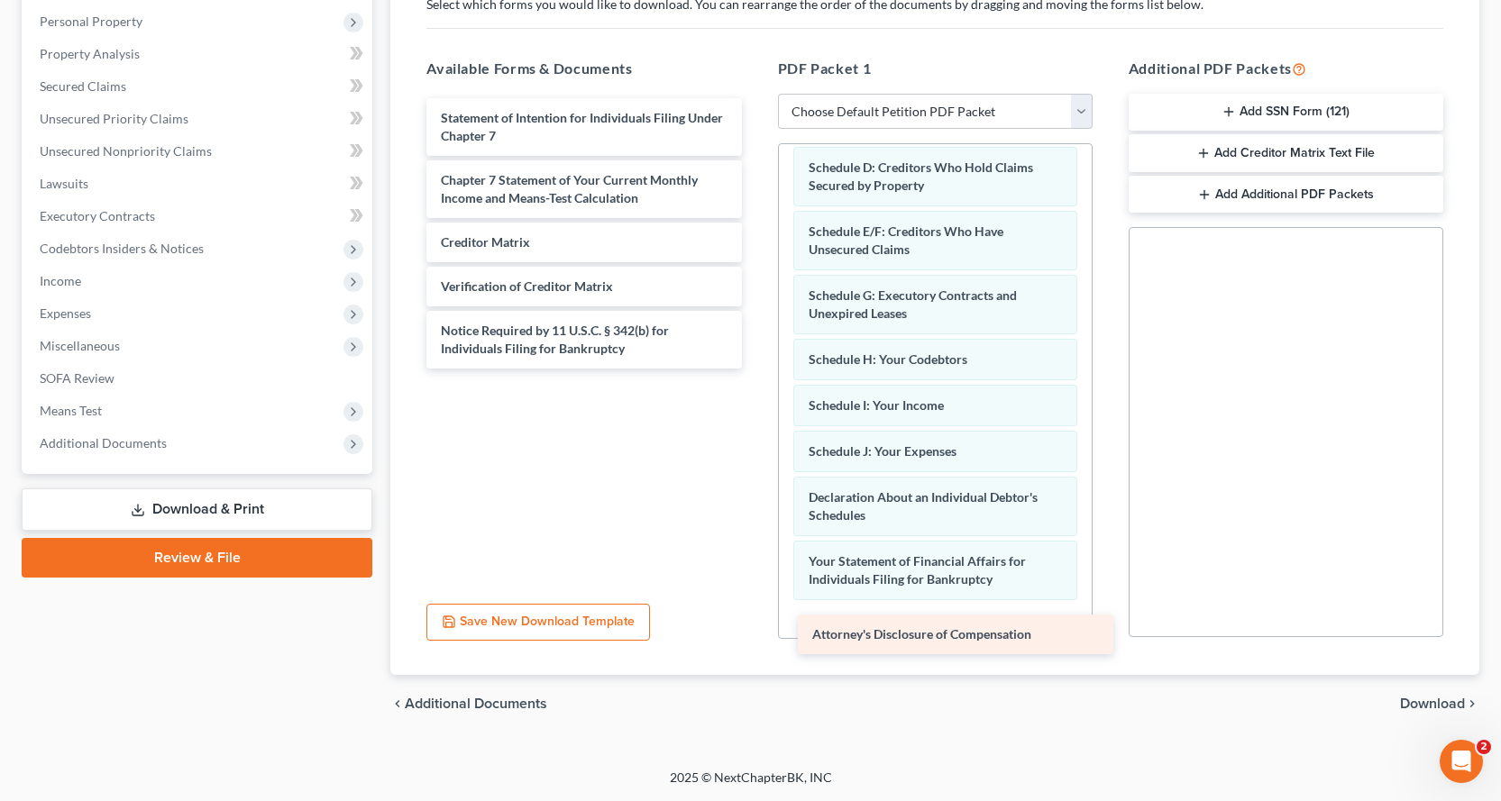
drag, startPoint x: 574, startPoint y: 392, endPoint x: 945, endPoint y: 618, distance: 434.8
click at [755, 369] on div "Attorney's Disclosure of Compensation Statement of Intention for Individuals Fi…" at bounding box center [583, 233] width 343 height 270
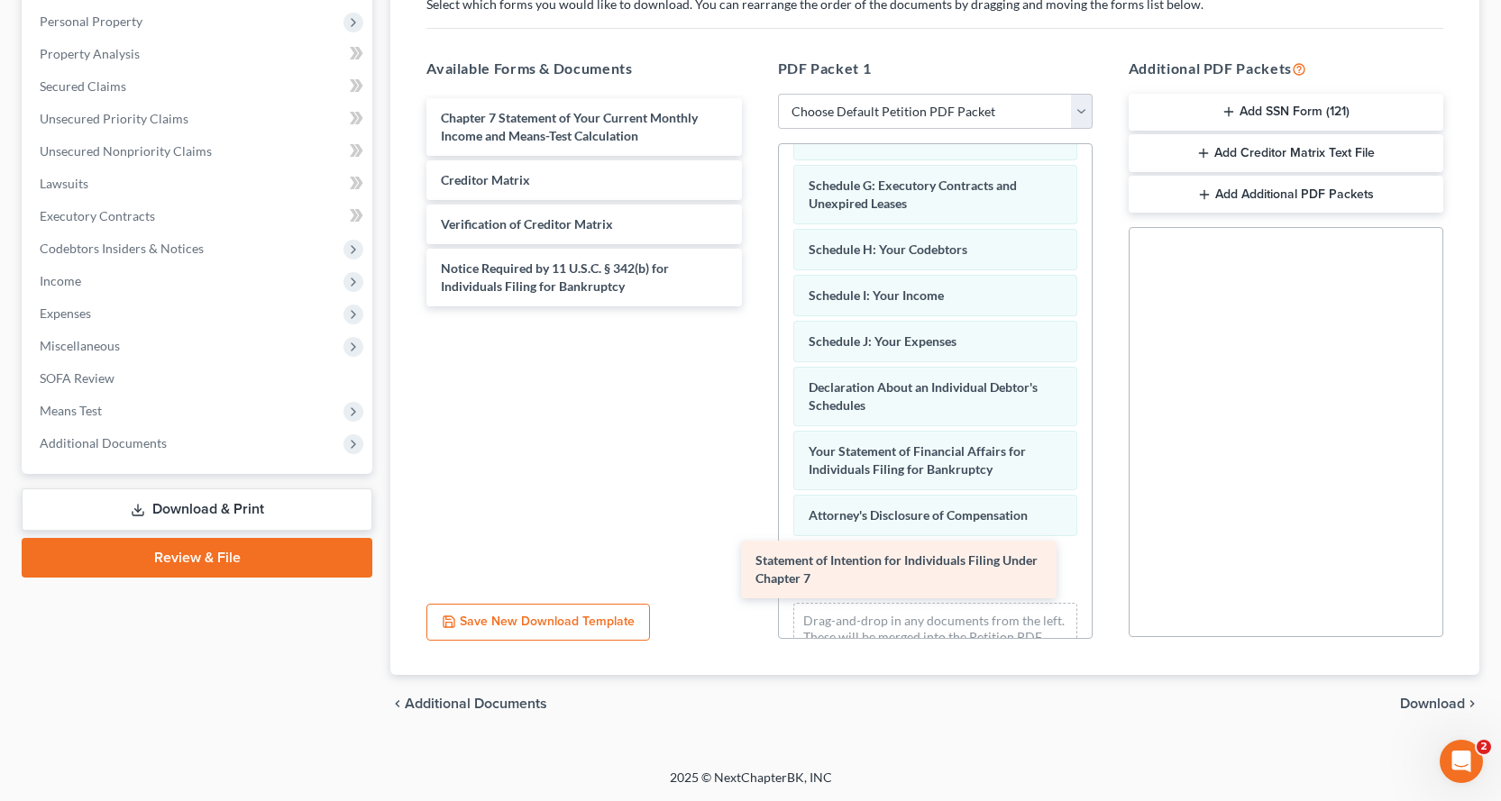
drag, startPoint x: 579, startPoint y: 120, endPoint x: 893, endPoint y: 562, distance: 542.9
click at [755, 306] on div "Statement of Intention for Individuals Filing Under Chapter 7 Statement of Inte…" at bounding box center [583, 202] width 343 height 208
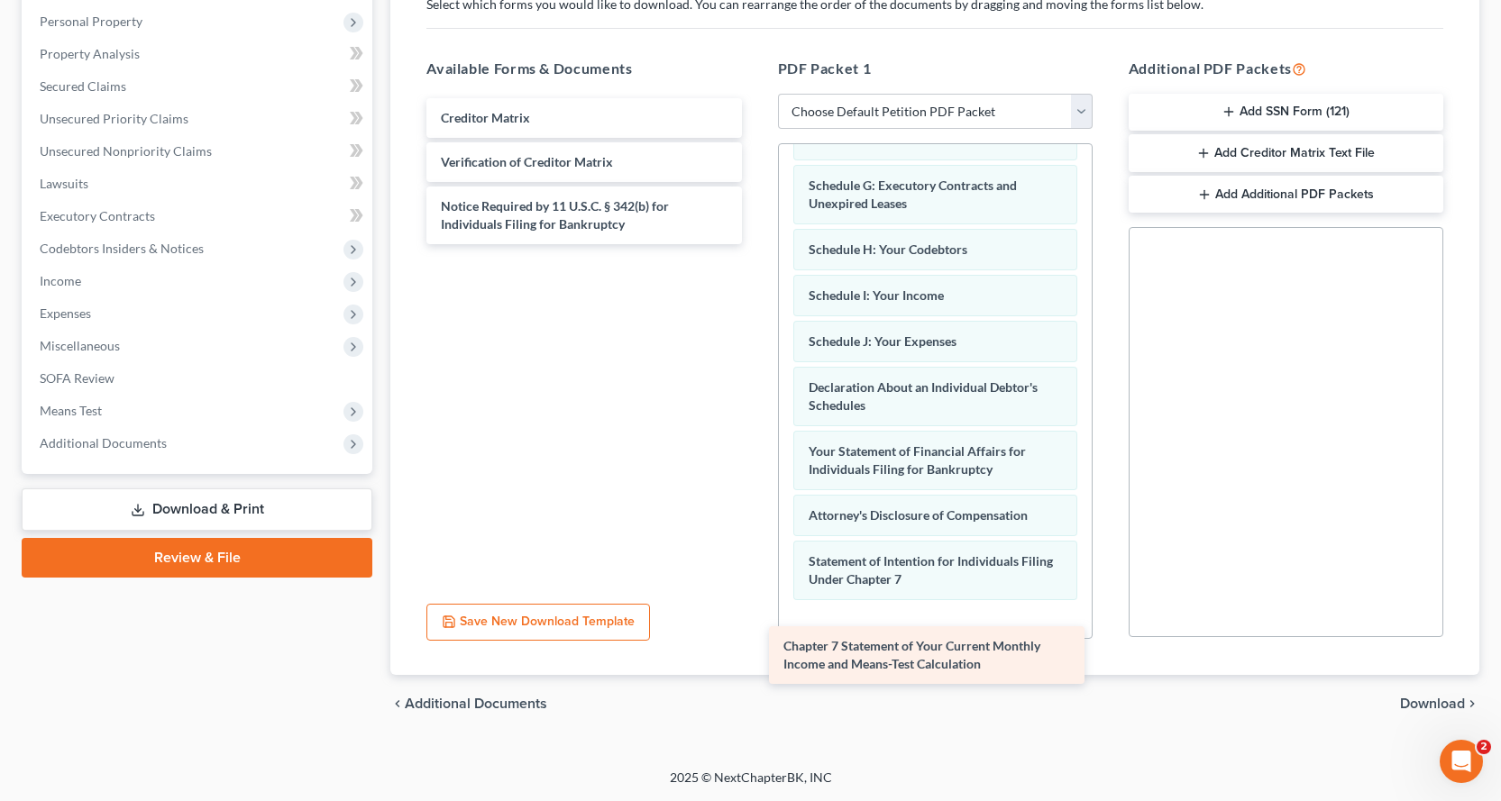
drag, startPoint x: 562, startPoint y: 122, endPoint x: 927, endPoint y: 628, distance: 623.8
click at [755, 244] on div "Chapter 7 Statement of Your Current Monthly Income and Means-Test Calculation C…" at bounding box center [583, 171] width 343 height 146
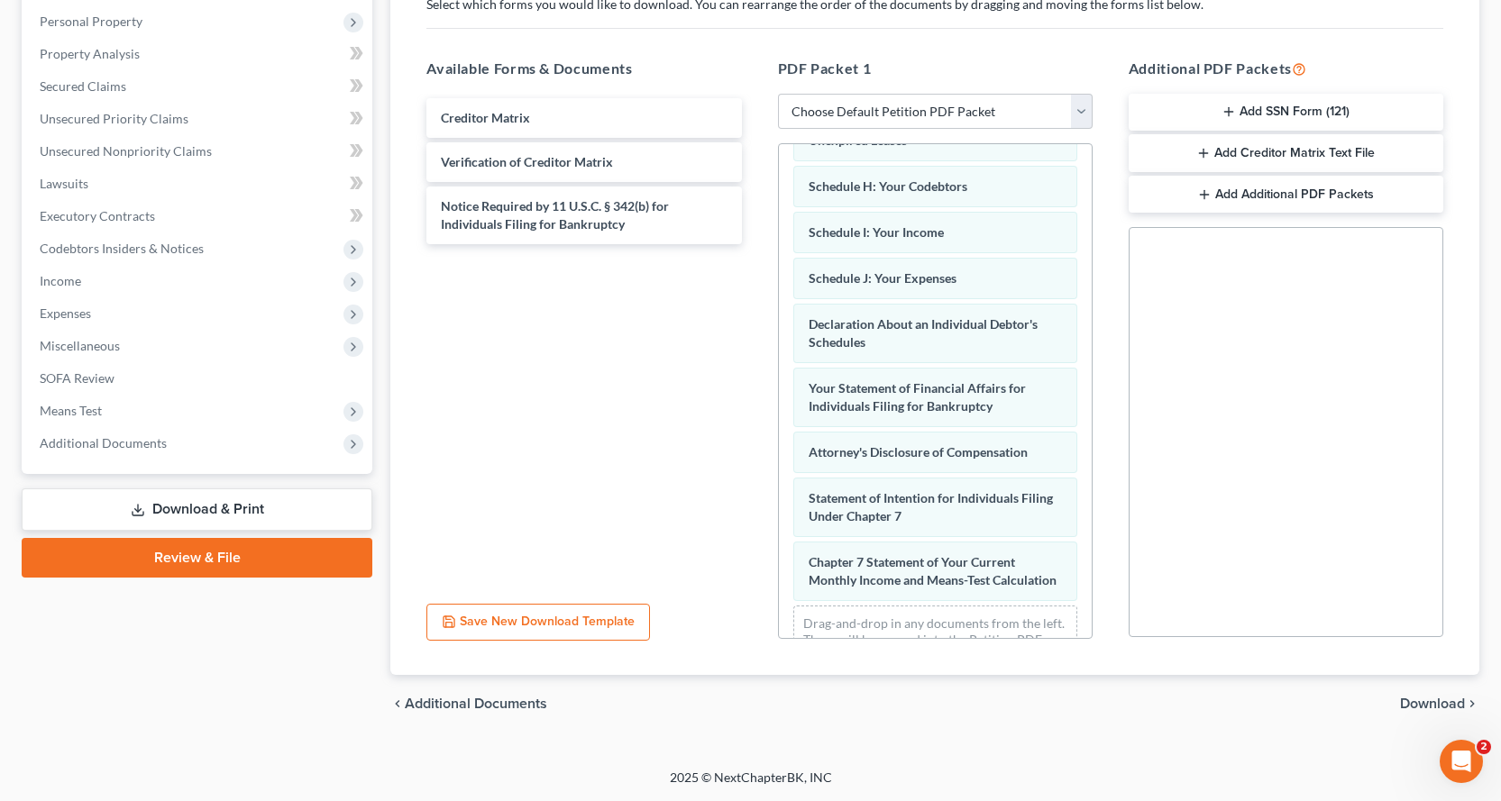
scroll to position [488, 0]
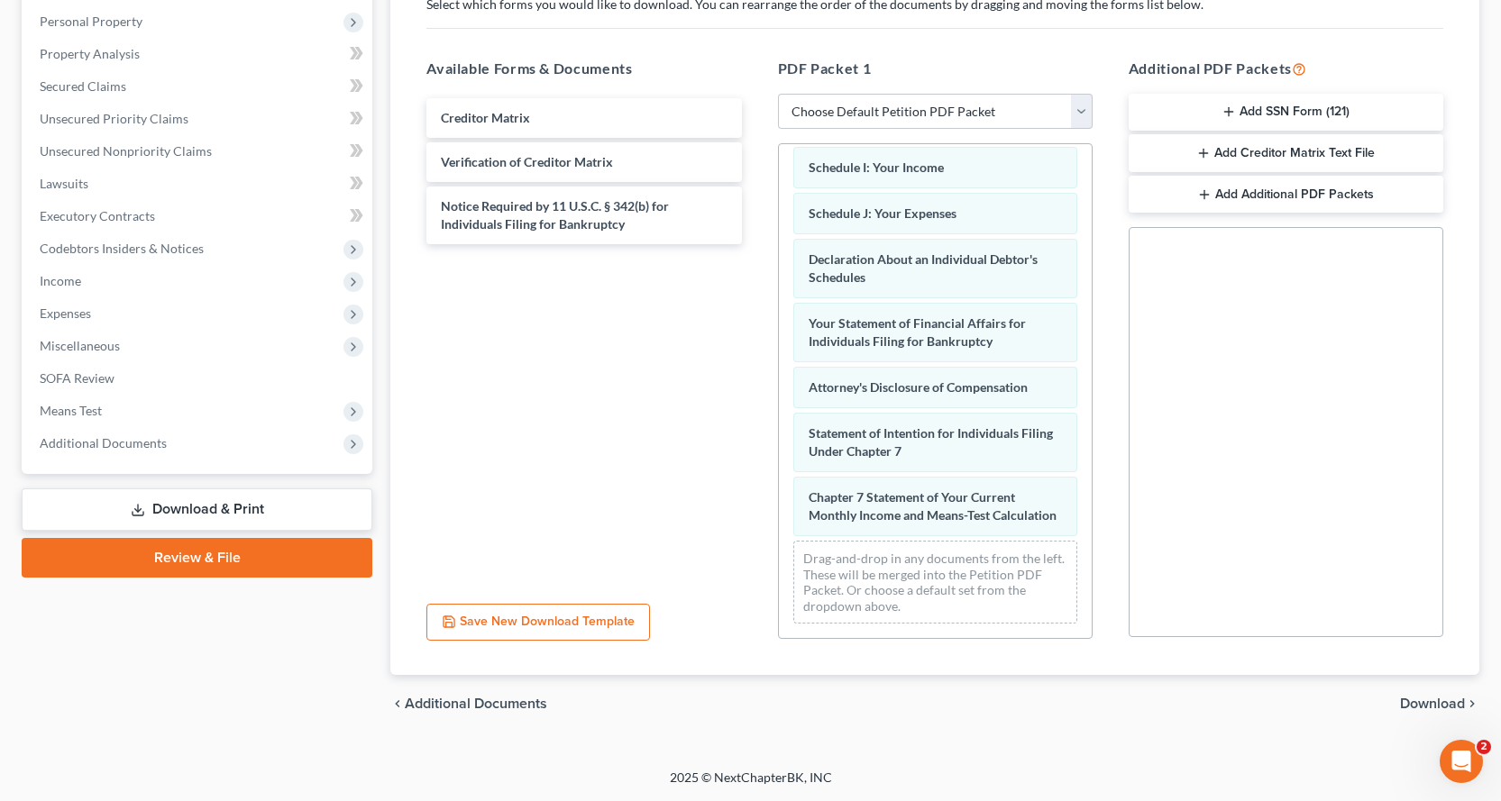
click at [1211, 103] on button "Add SSN Form (121)" at bounding box center [1285, 113] width 315 height 38
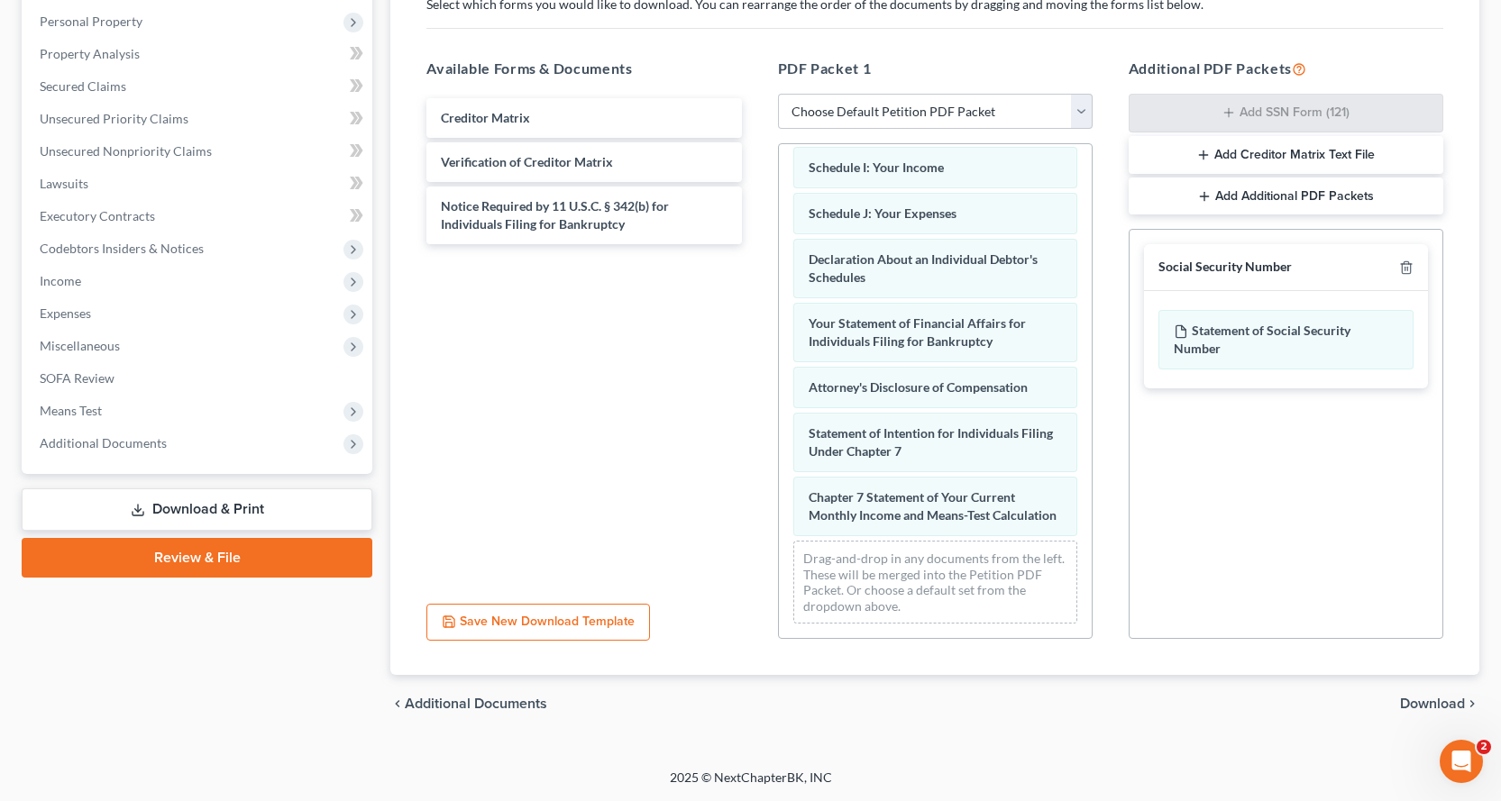
click at [1447, 698] on span "Download" at bounding box center [1432, 704] width 65 height 14
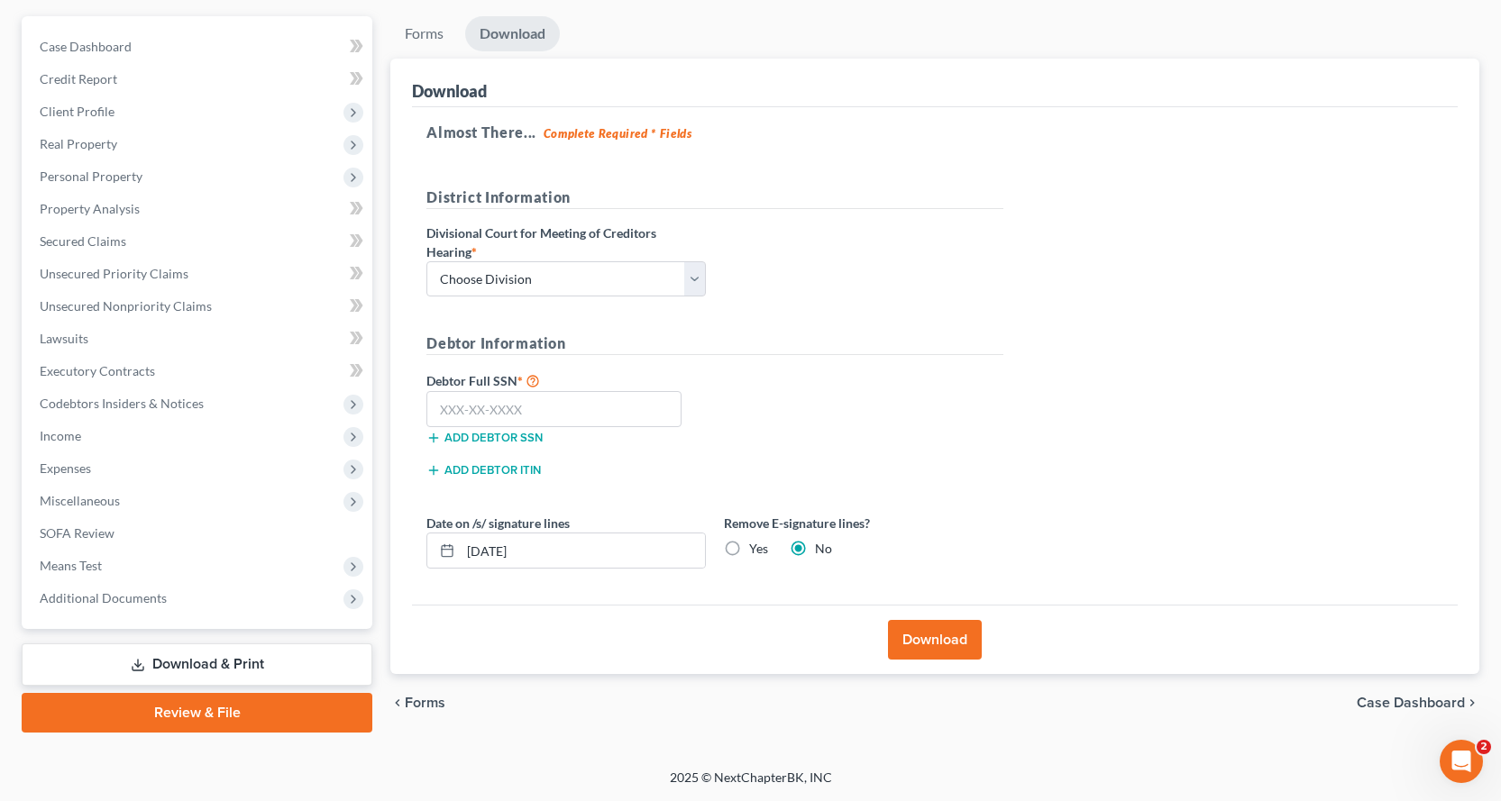
scroll to position [157, 0]
click at [571, 282] on select "Choose Division Fresno Modesto [GEOGRAPHIC_DATA]" at bounding box center [565, 279] width 279 height 36
select select "2"
click at [426, 261] on select "Choose Division Fresno Modesto [GEOGRAPHIC_DATA]" at bounding box center [565, 279] width 279 height 36
click at [456, 414] on input "text" at bounding box center [553, 409] width 255 height 36
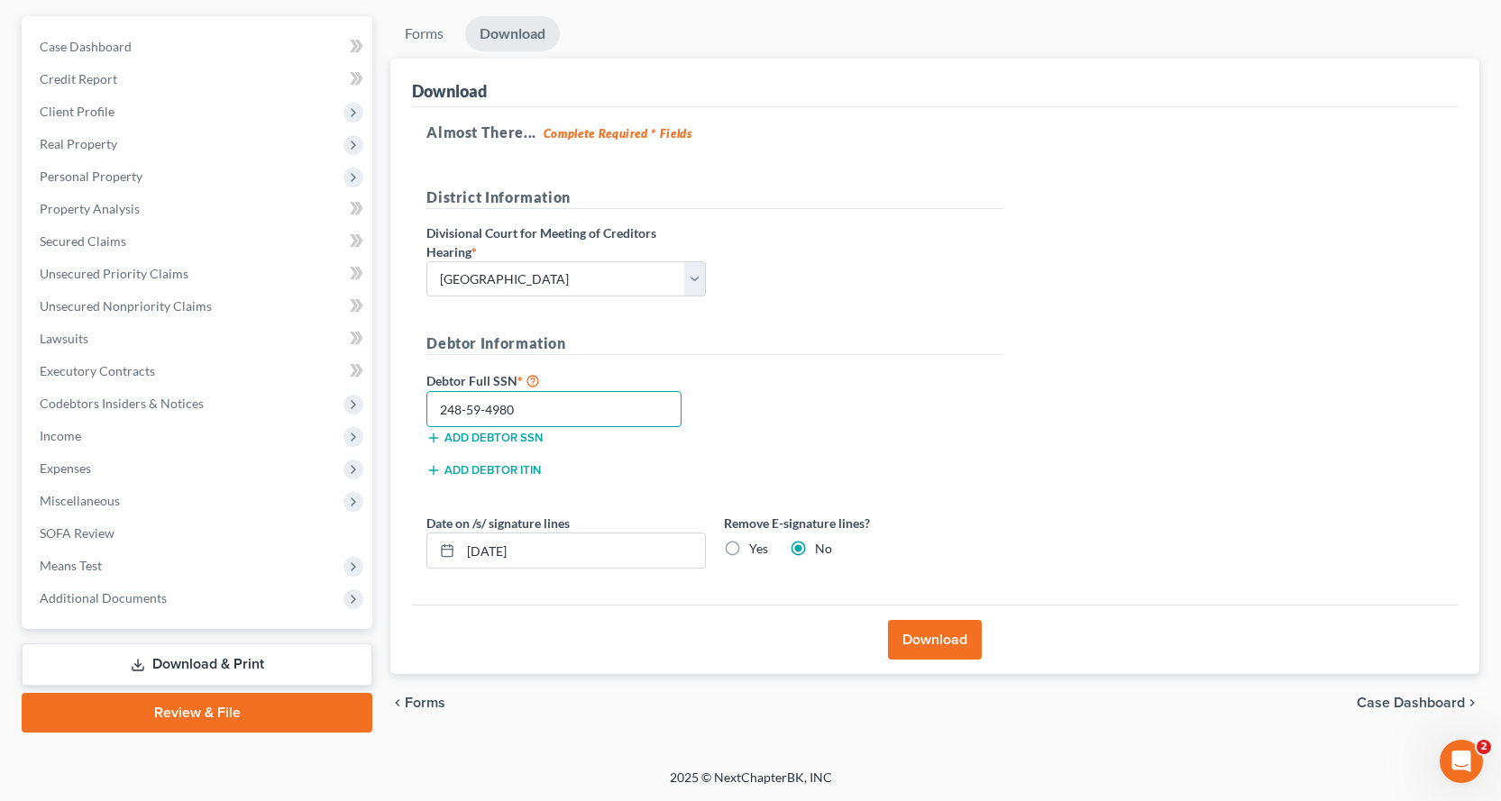
type input "248-59-4980"
click at [939, 641] on button "Download" at bounding box center [935, 640] width 94 height 40
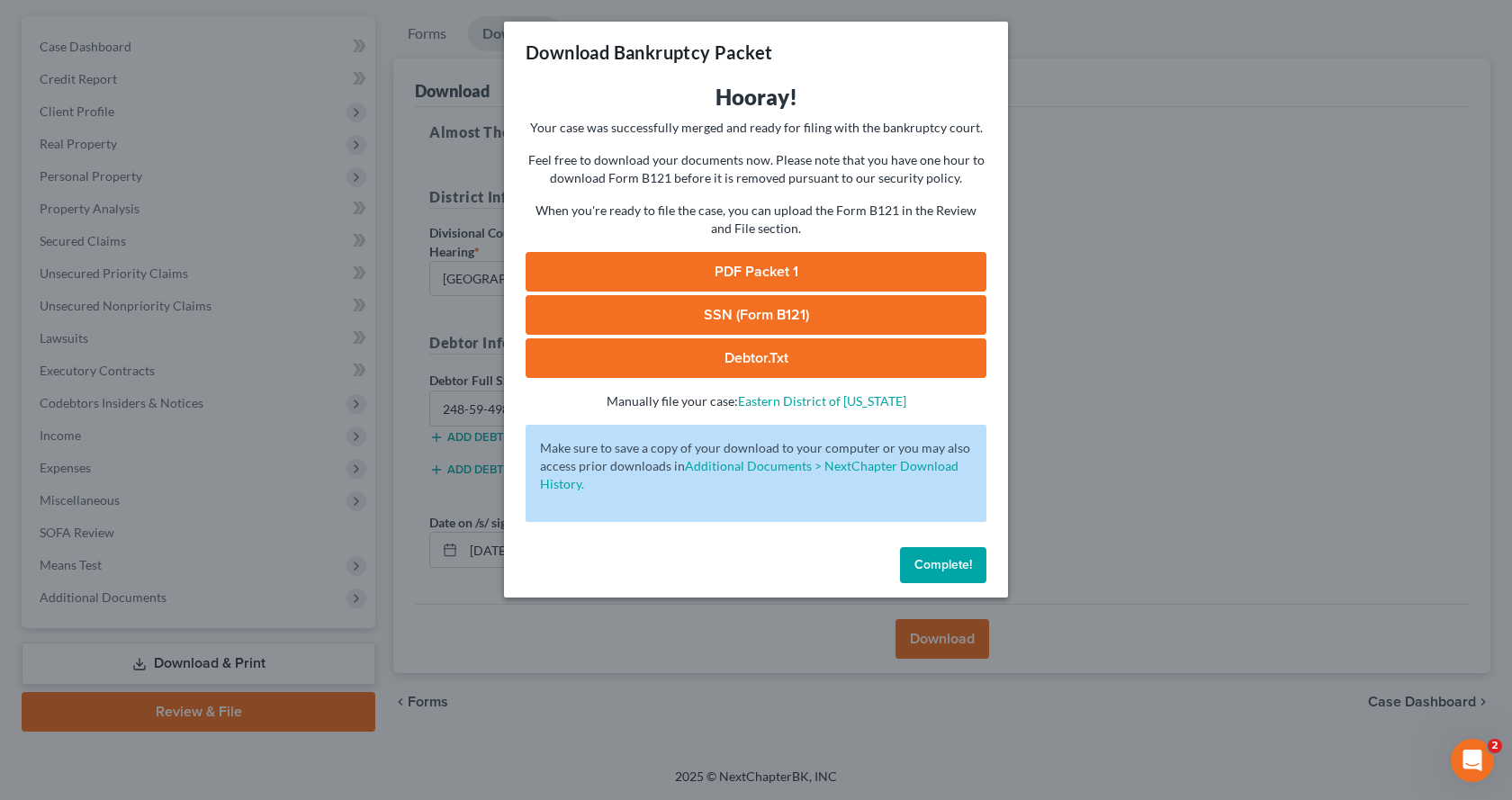
click at [816, 271] on link "PDF Packet 1" at bounding box center [755, 272] width 460 height 40
click at [738, 306] on link "SSN (Form B121)" at bounding box center [755, 316] width 460 height 40
click at [944, 577] on button "Complete!" at bounding box center [943, 565] width 87 height 36
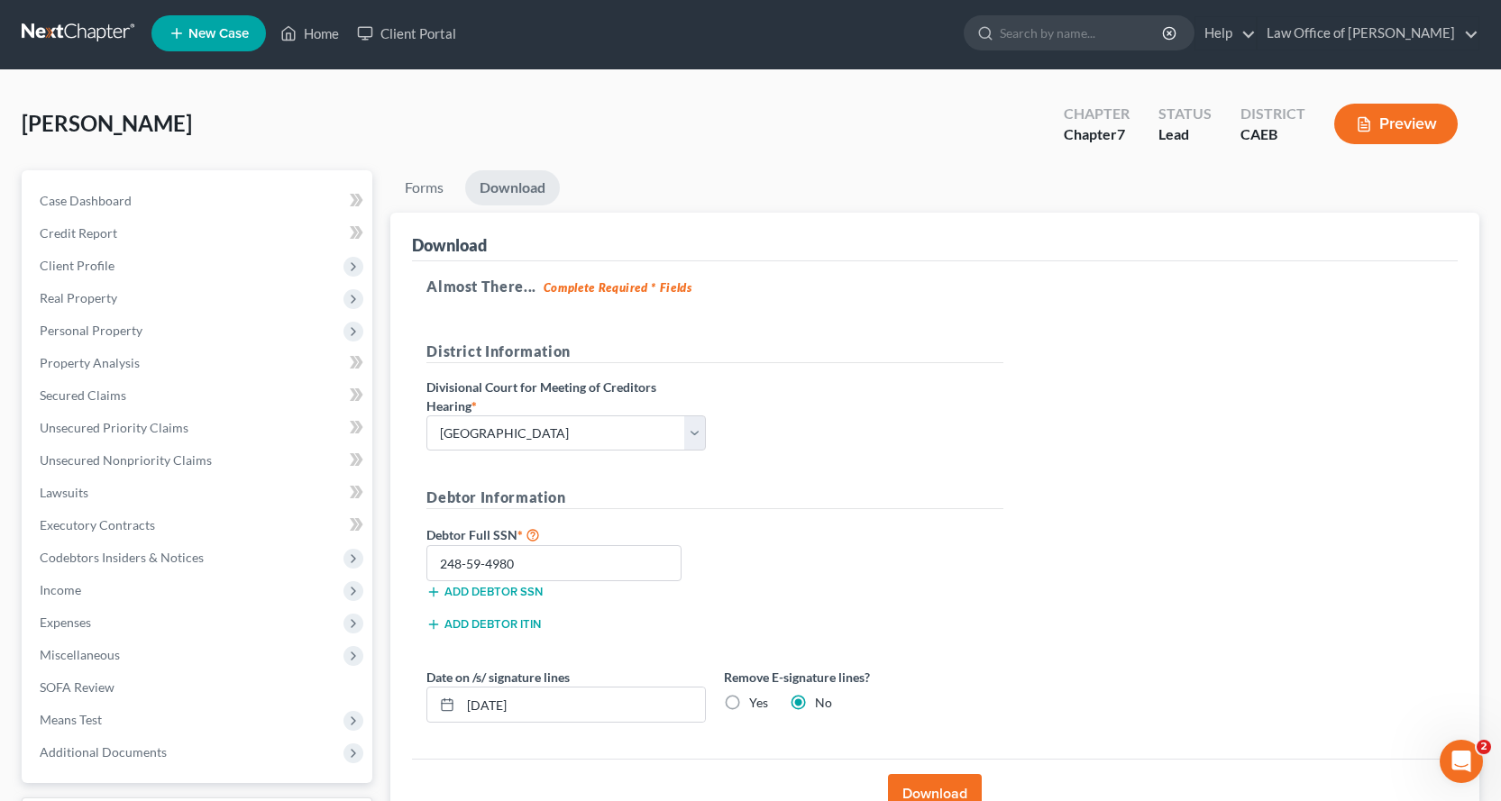
scroll to position [0, 0]
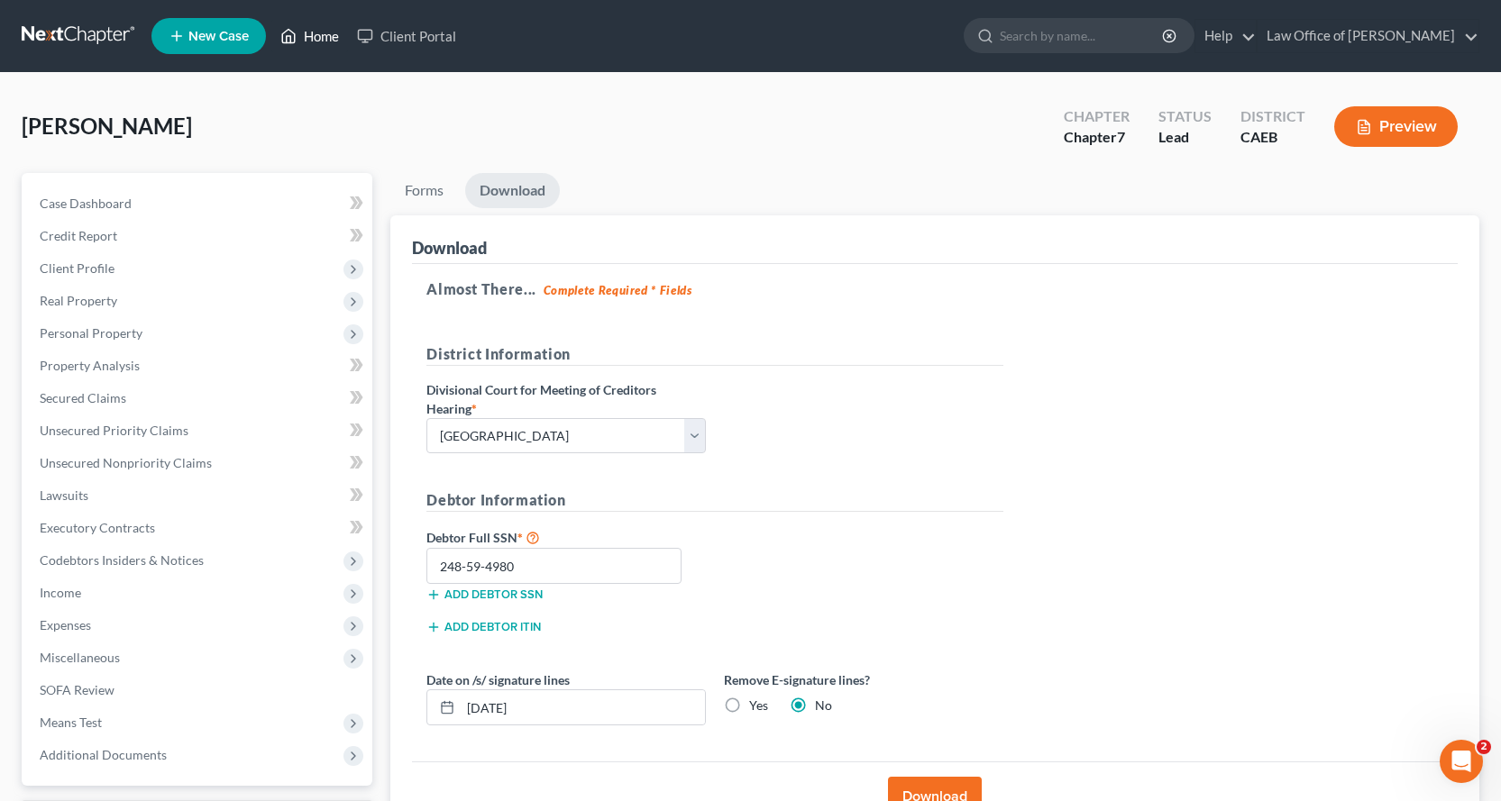
click at [336, 38] on link "Home" at bounding box center [309, 36] width 77 height 32
